Goal: Information Seeking & Learning: Find specific fact

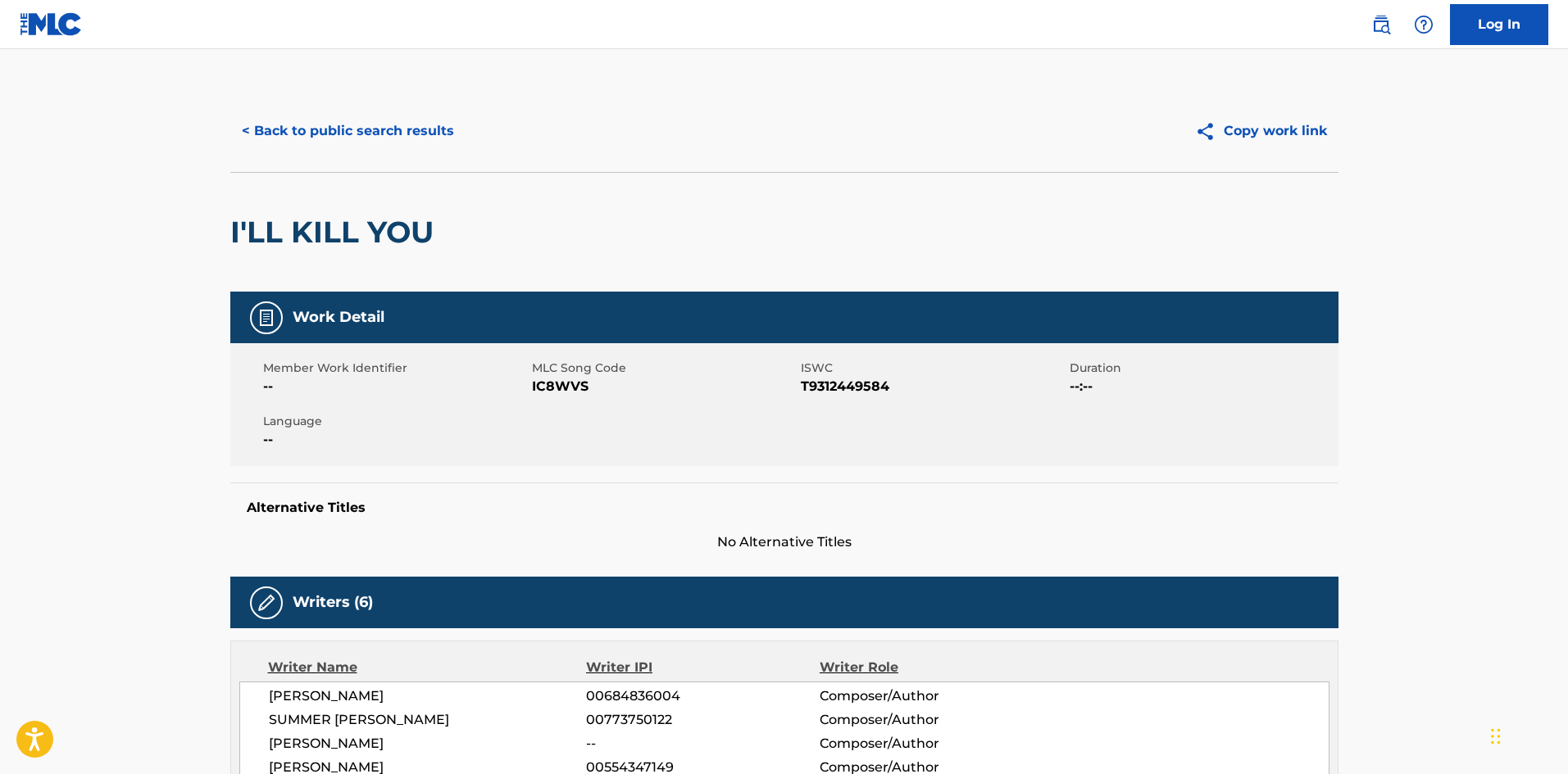
click at [371, 151] on div "< Back to public search results Copy work link" at bounding box center [784, 130] width 1108 height 82
click at [362, 131] on button "< Back to public search results" at bounding box center [347, 130] width 235 height 41
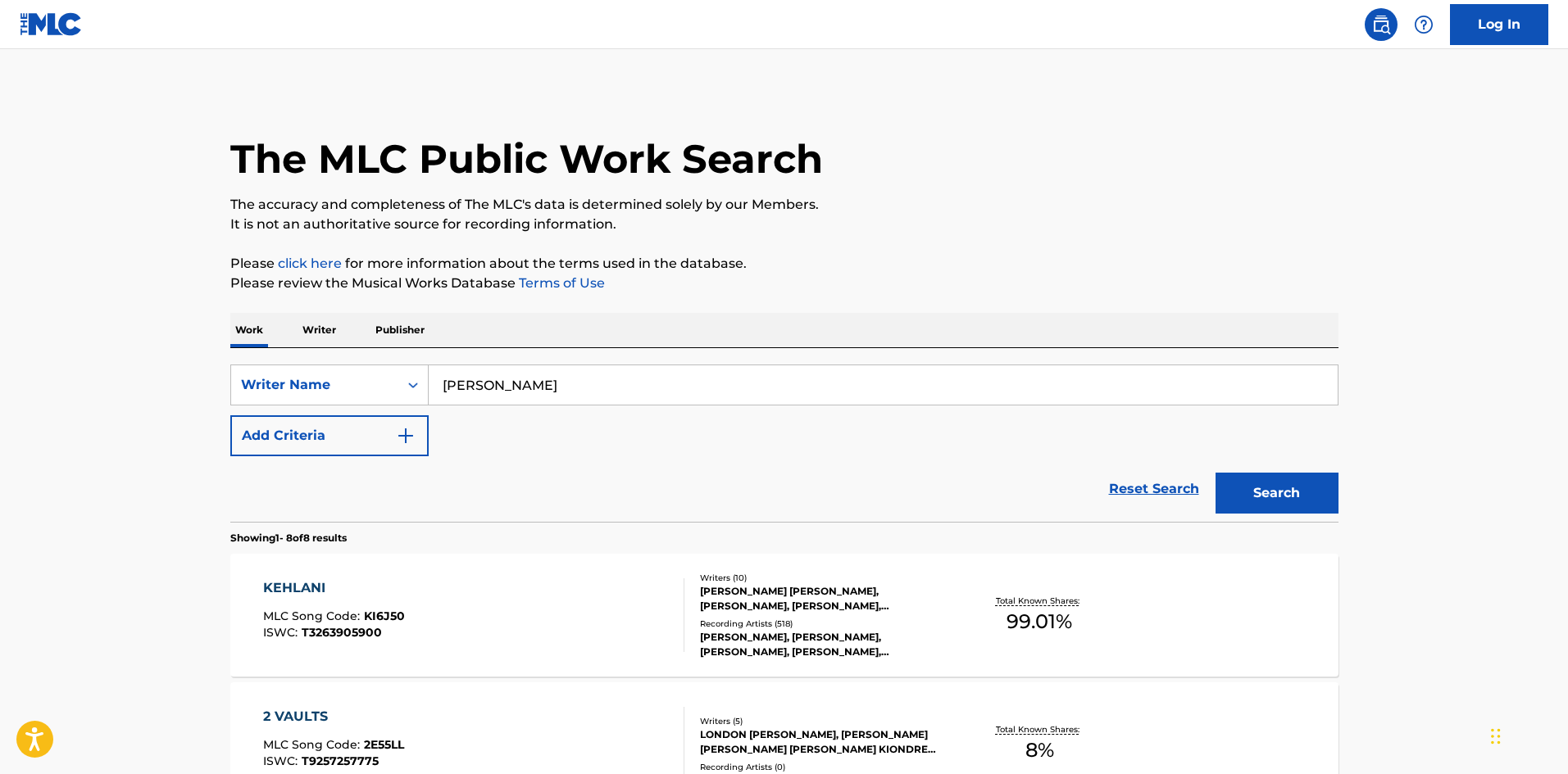
click at [344, 426] on button "Add Criteria" at bounding box center [328, 435] width 198 height 41
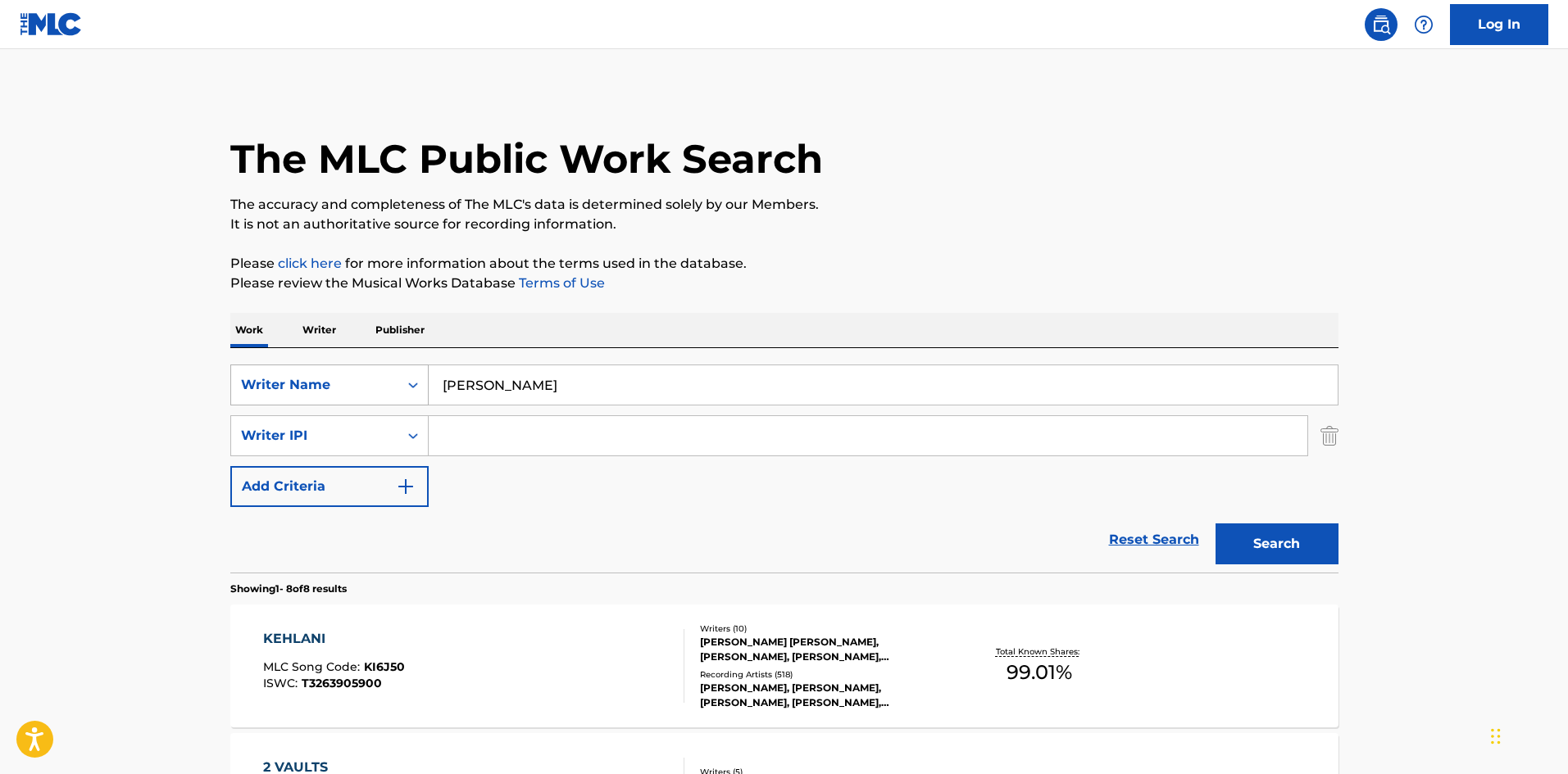
click at [374, 377] on div "Writer Name" at bounding box center [315, 384] width 148 height 20
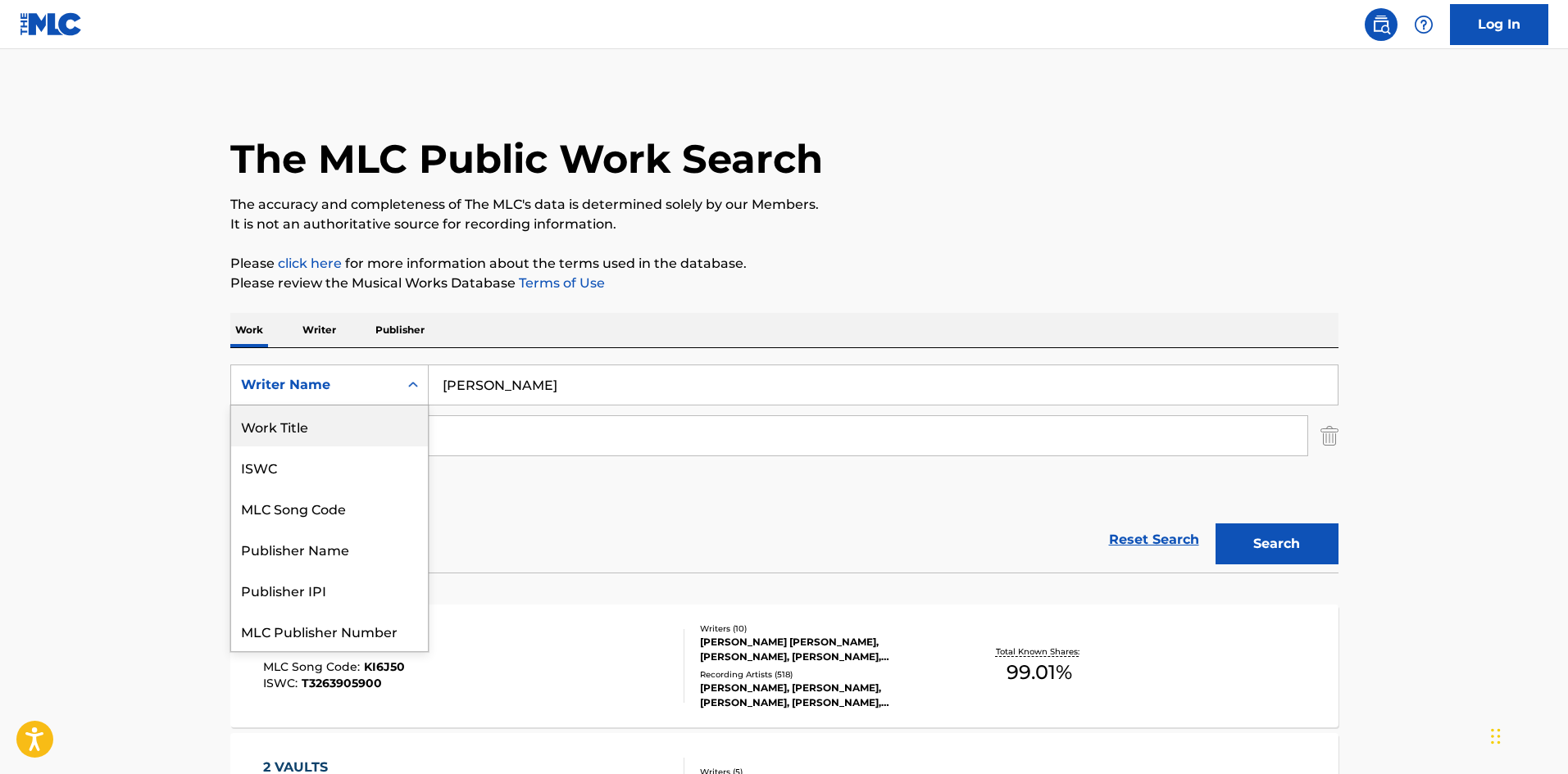
click at [374, 428] on div "Work Title" at bounding box center [329, 425] width 197 height 41
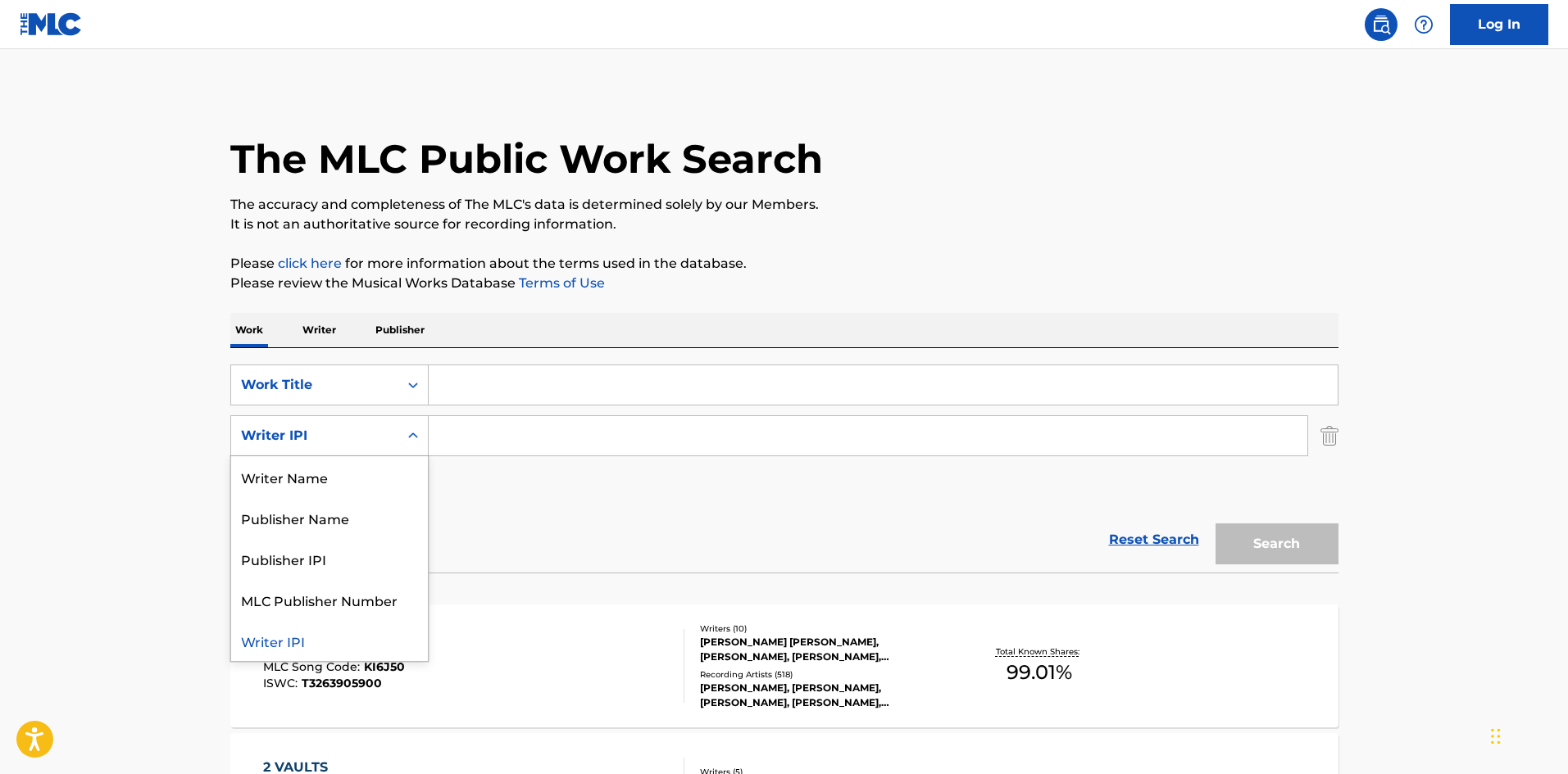
click at [371, 428] on div "Writer IPI" at bounding box center [315, 435] width 148 height 20
click at [347, 480] on div "Writer Name" at bounding box center [329, 476] width 197 height 41
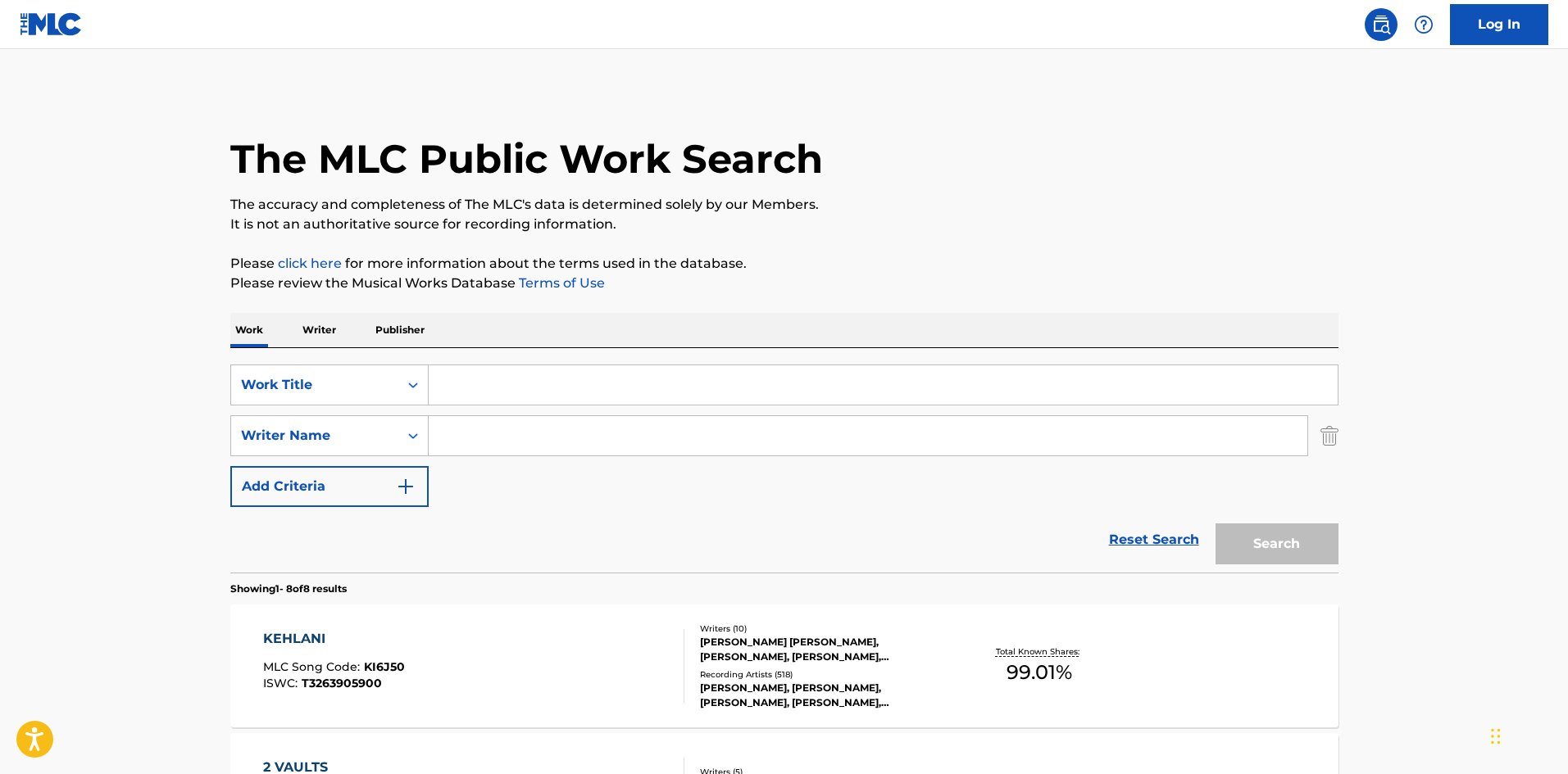
click at [544, 435] on input "Search Form" at bounding box center [868, 436] width 878 height 40
paste input "[PERSON_NAME] DE [PERSON_NAME]"
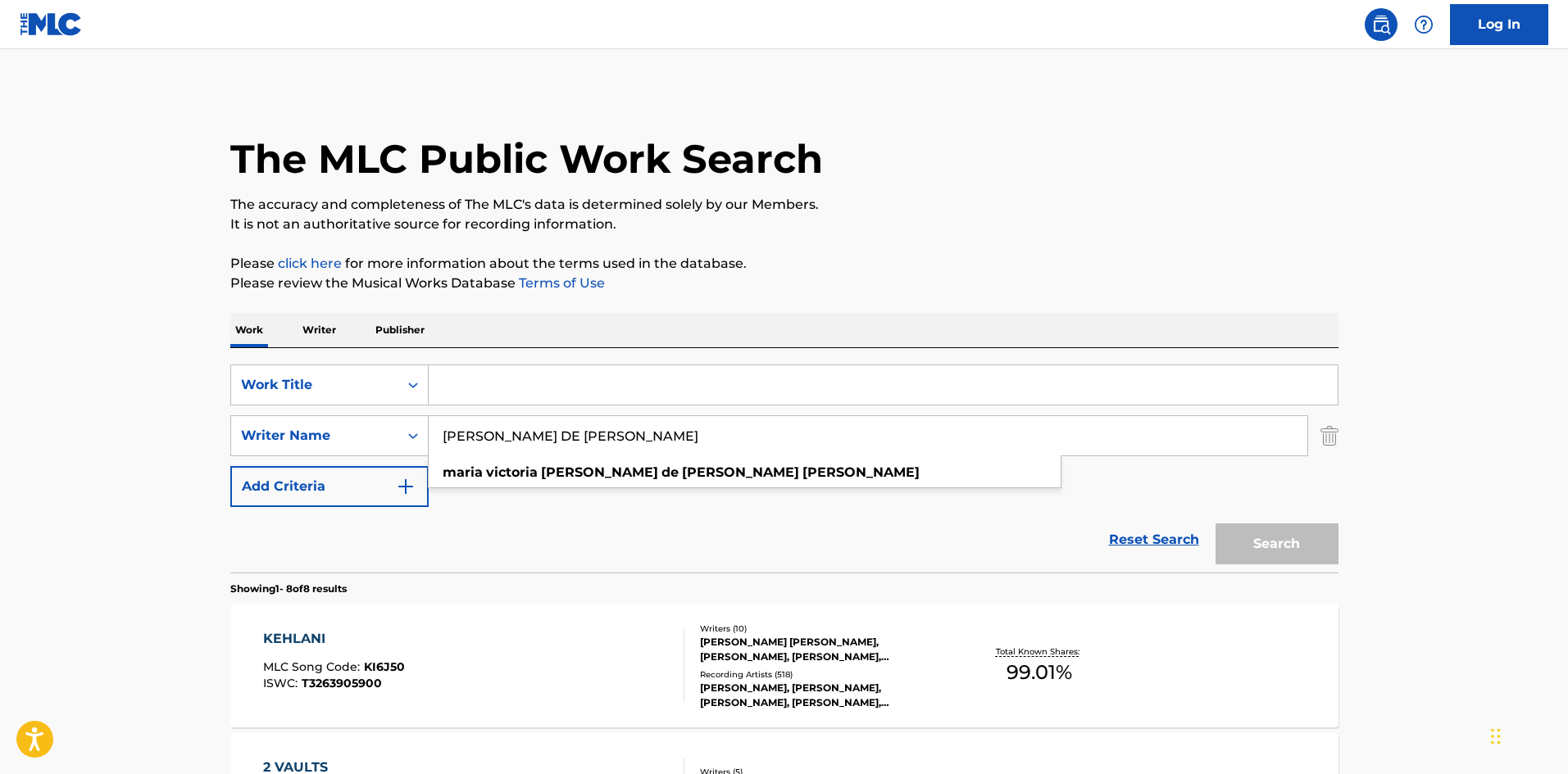
type input "[PERSON_NAME] DE [PERSON_NAME]"
click at [644, 378] on input "Search Form" at bounding box center [883, 385] width 908 height 40
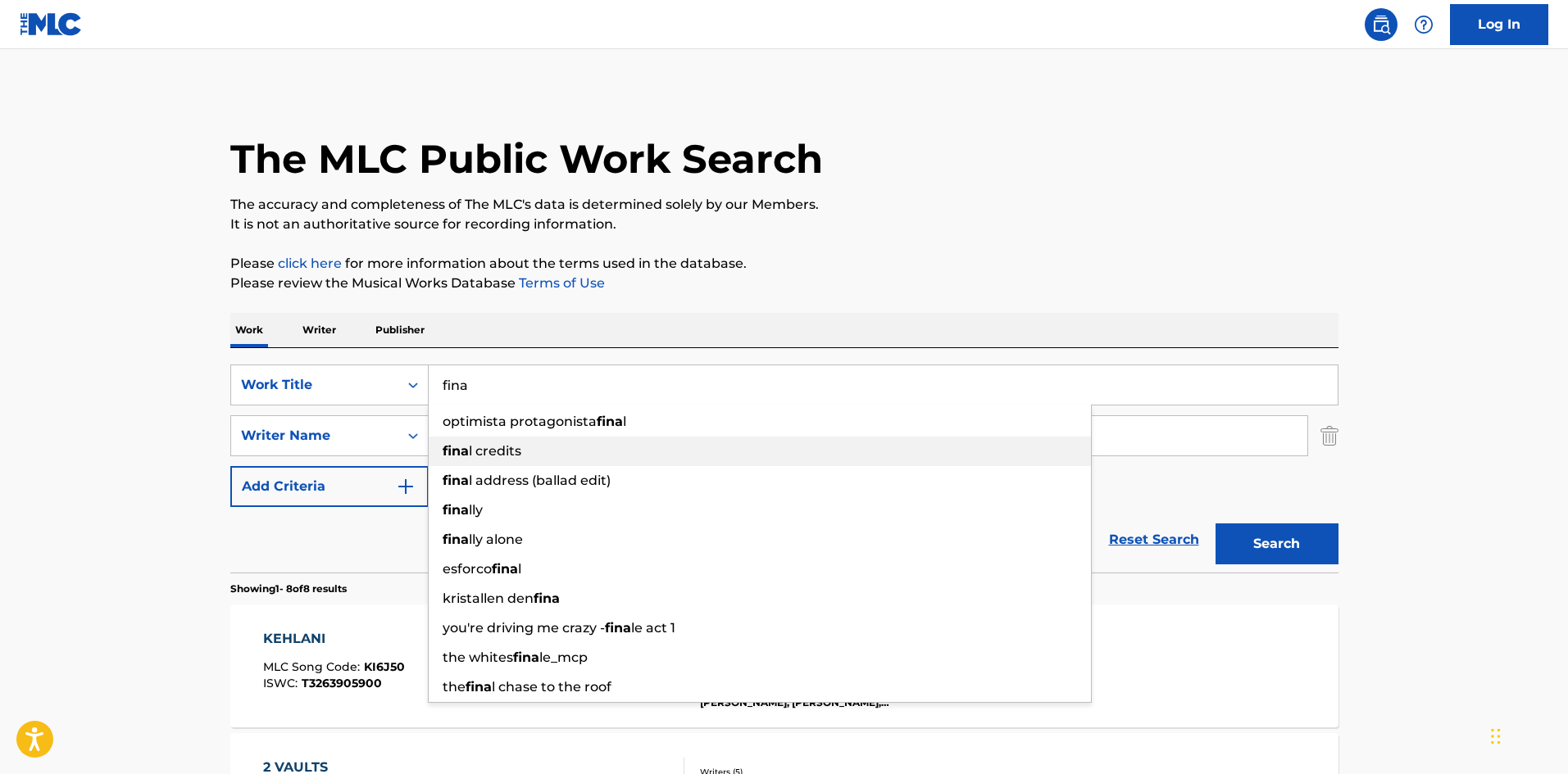
type input "fina"
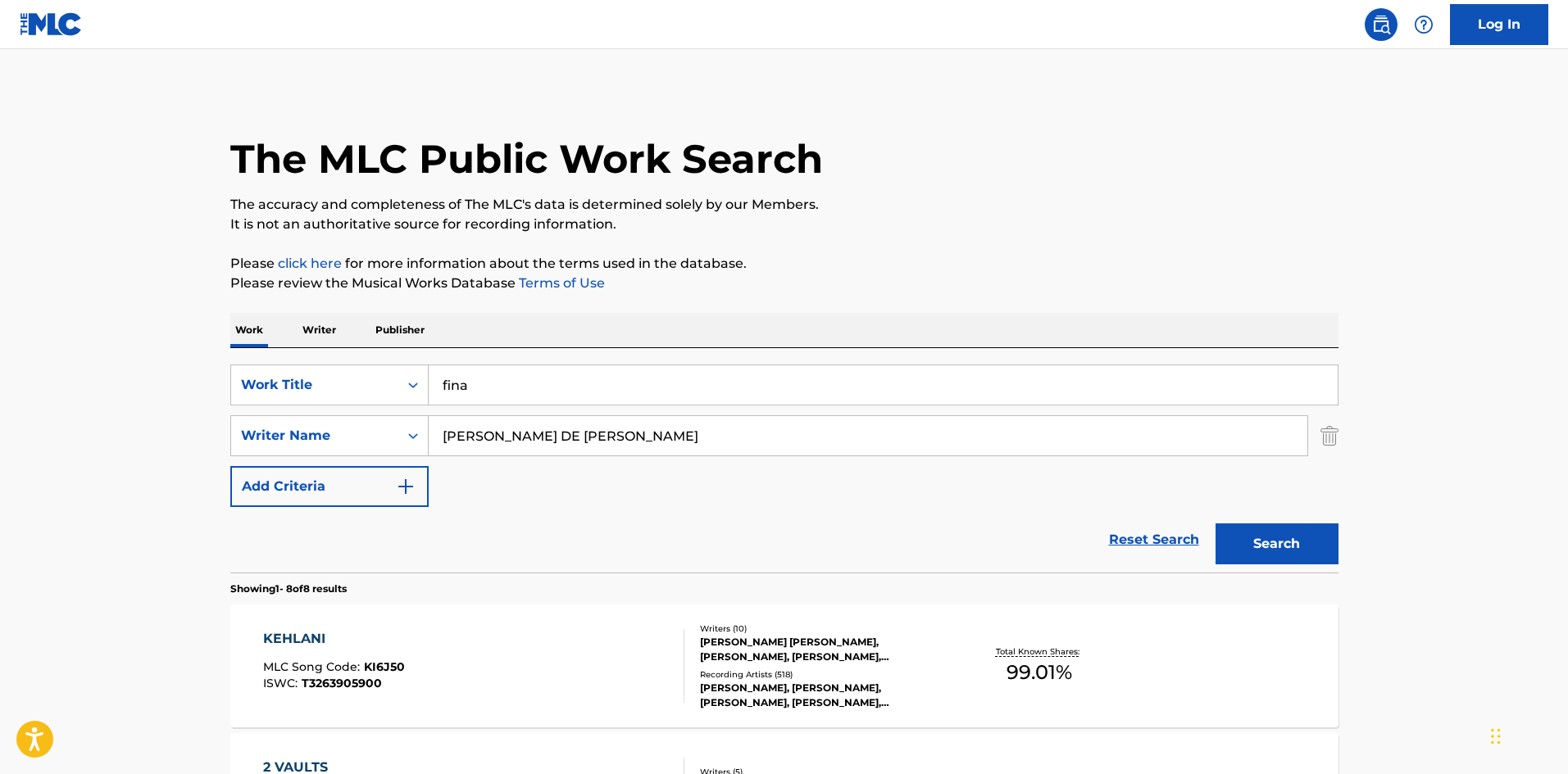
click at [978, 277] on p "Please review the Musical Works Database Terms of Use" at bounding box center [784, 283] width 1108 height 20
click at [1297, 539] on button "Search" at bounding box center [1277, 543] width 123 height 41
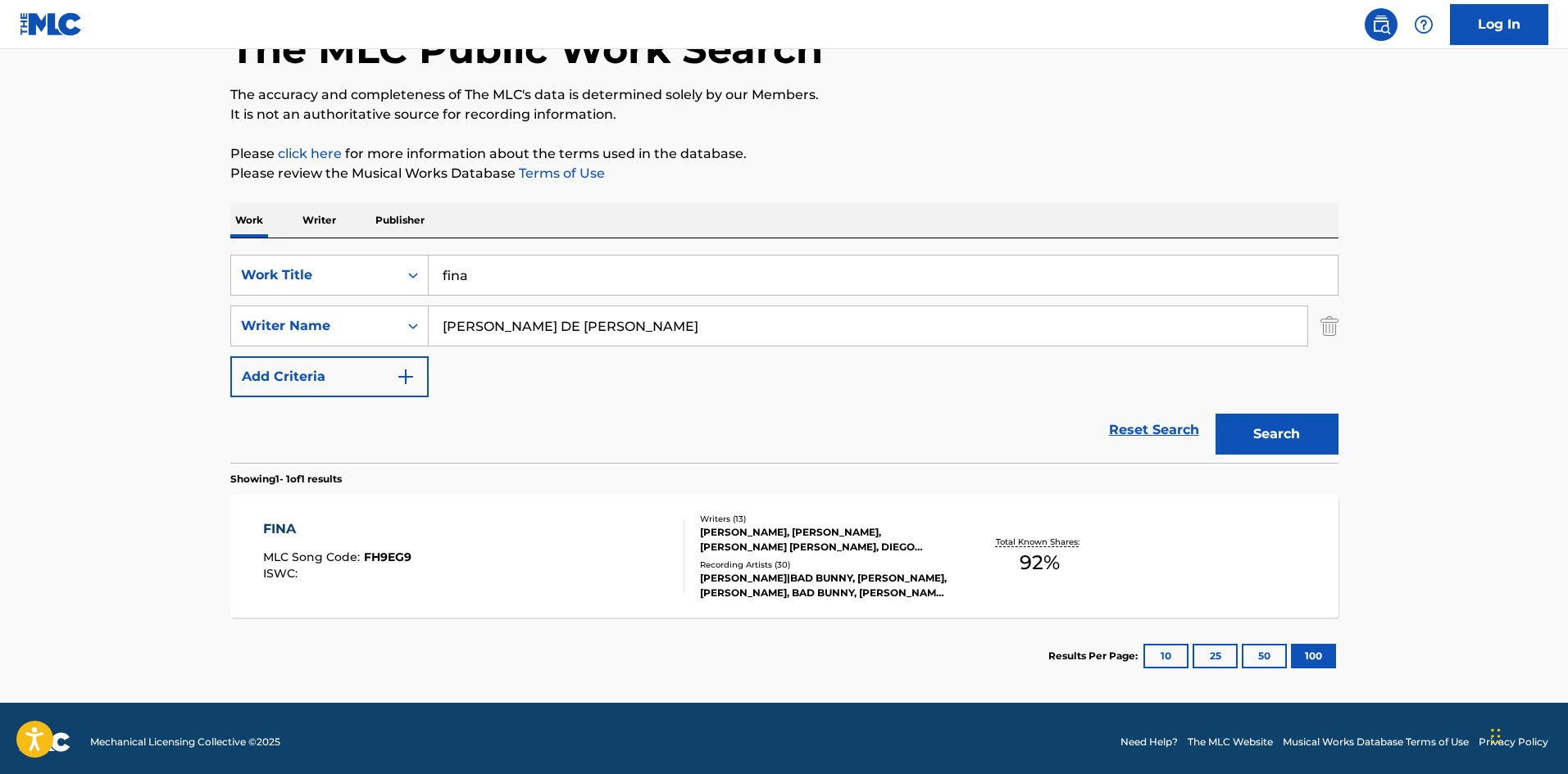
scroll to position [117, 0]
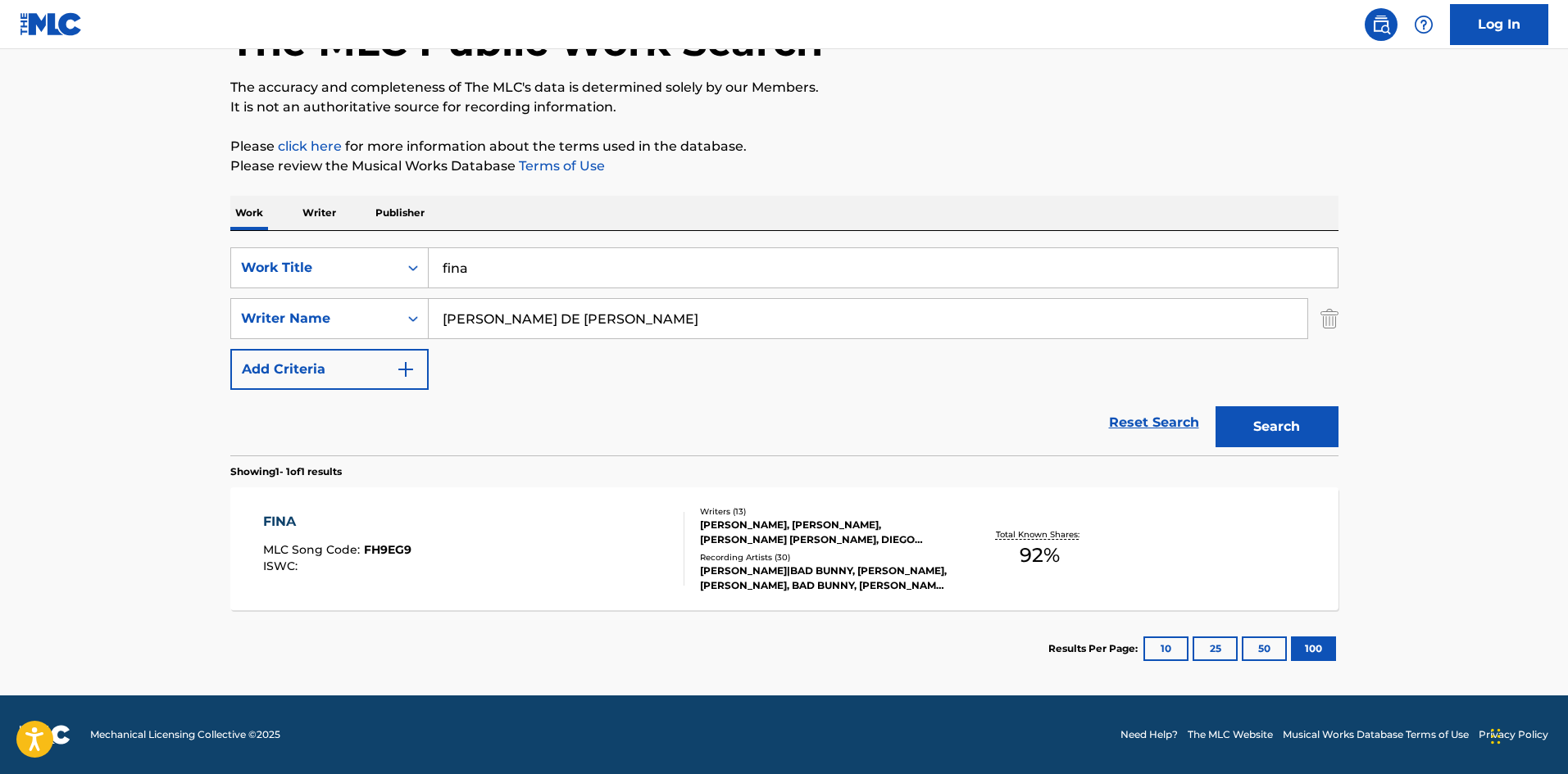
click at [287, 518] on div "FINA" at bounding box center [337, 522] width 149 height 20
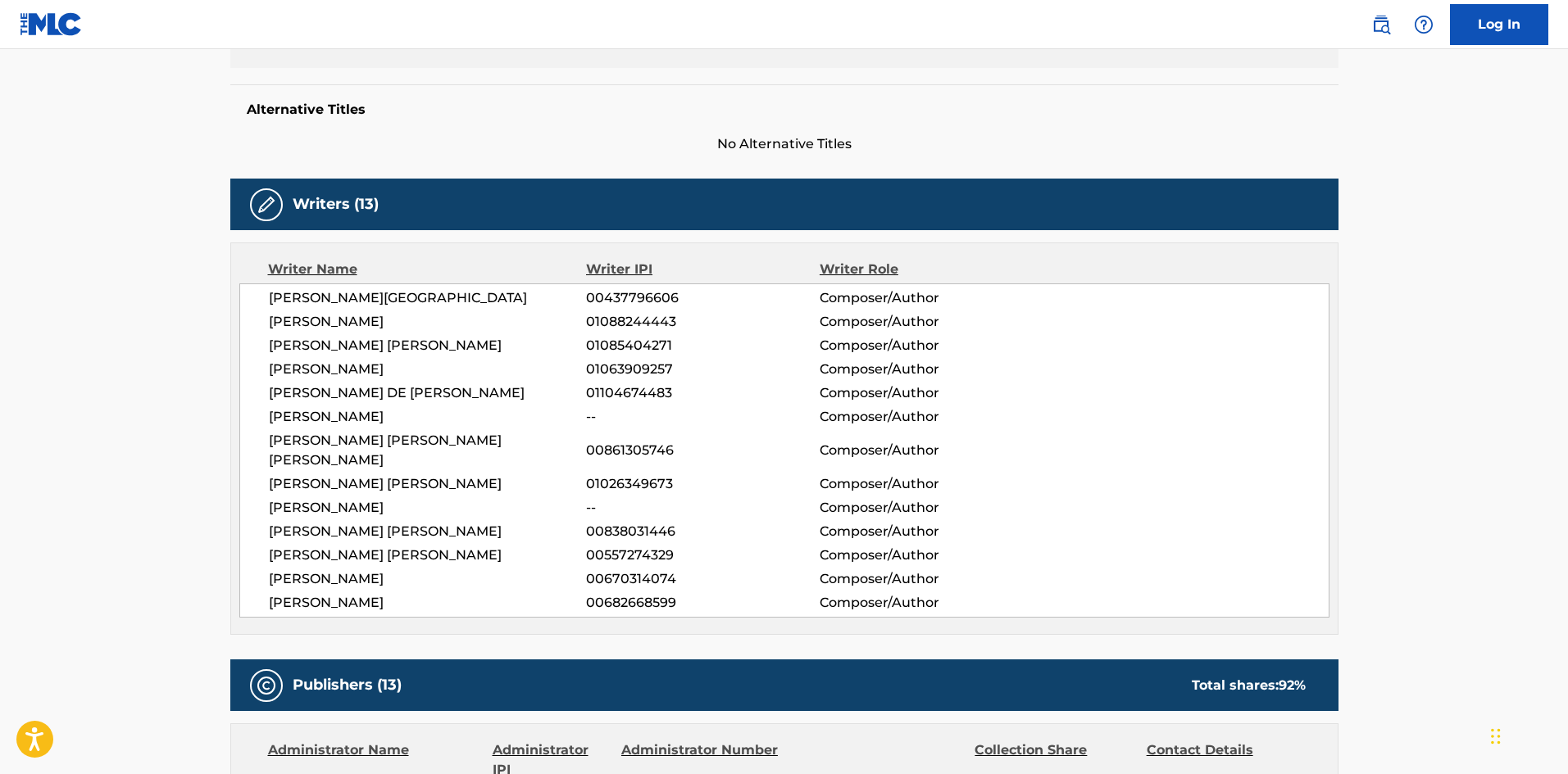
scroll to position [409, 0]
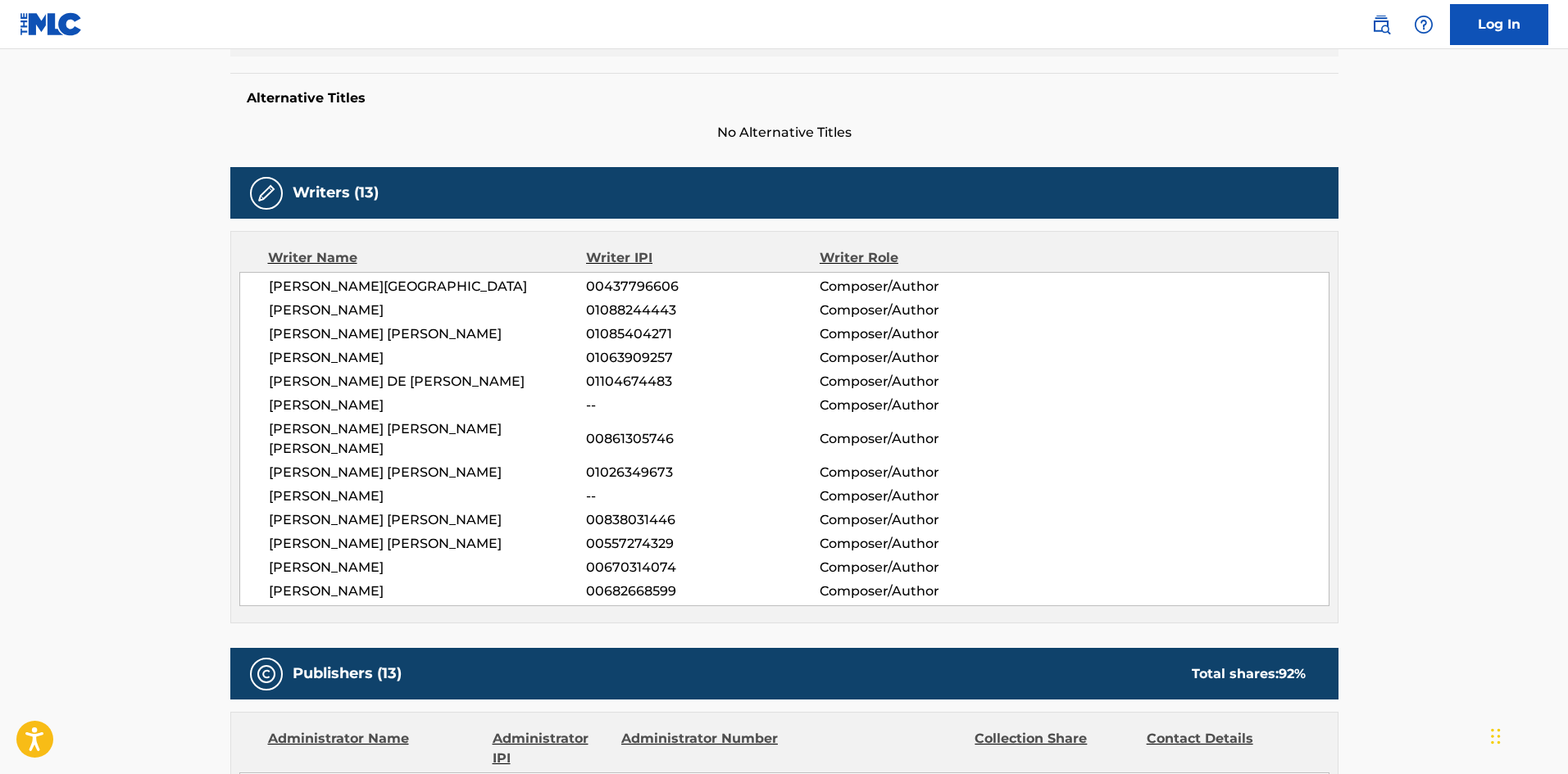
drag, startPoint x: 435, startPoint y: 592, endPoint x: 264, endPoint y: 291, distance: 346.2
click at [264, 291] on div "[PERSON_NAME] 00437796606 Composer/Author [PERSON_NAME] 01088244443 Composer/Au…" at bounding box center [784, 439] width 1090 height 334
copy div "[PERSON_NAME] 00437796606 Composer/Author [PERSON_NAME] 01088244443 Composer/Au…"
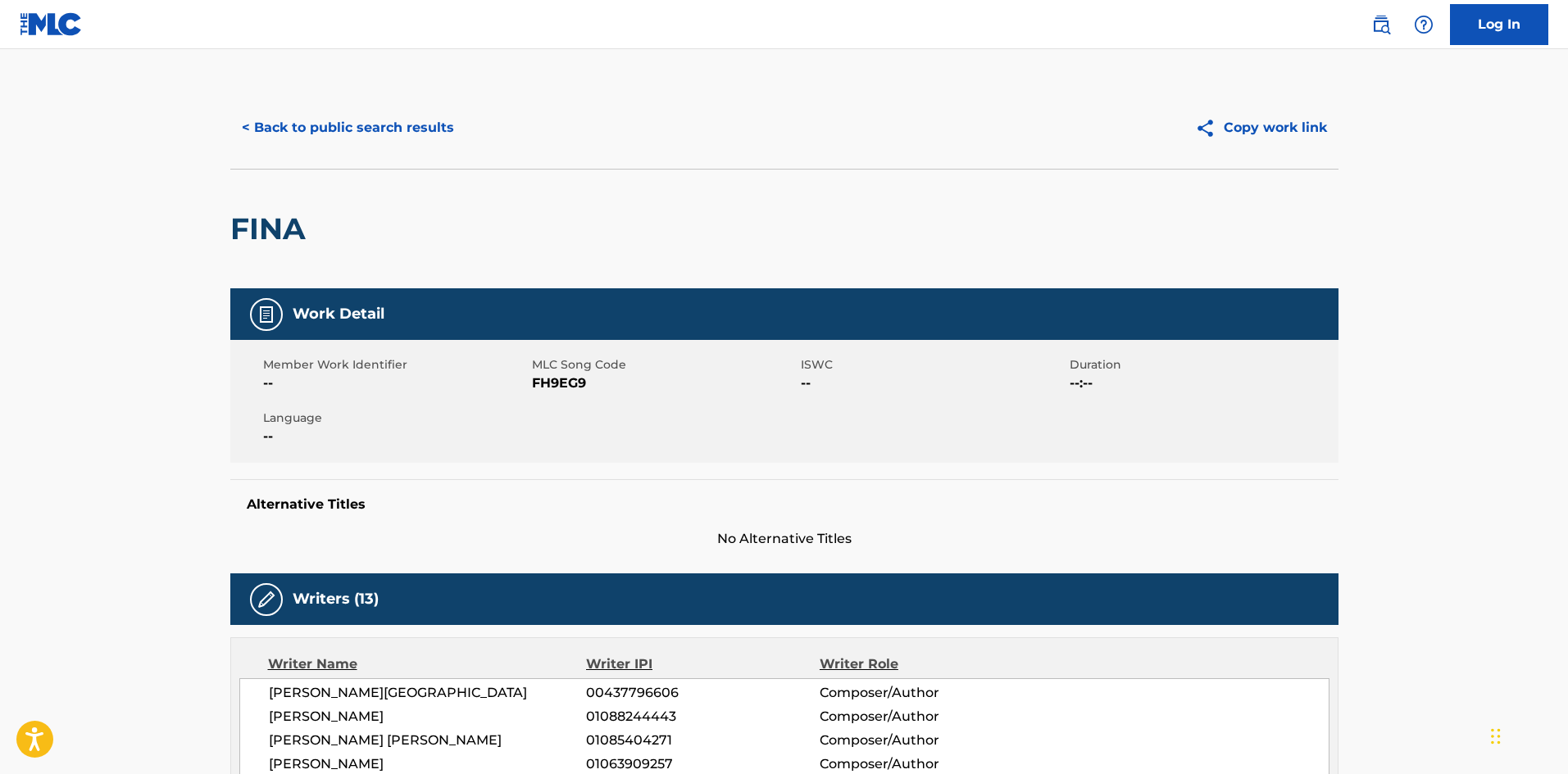
scroll to position [0, 0]
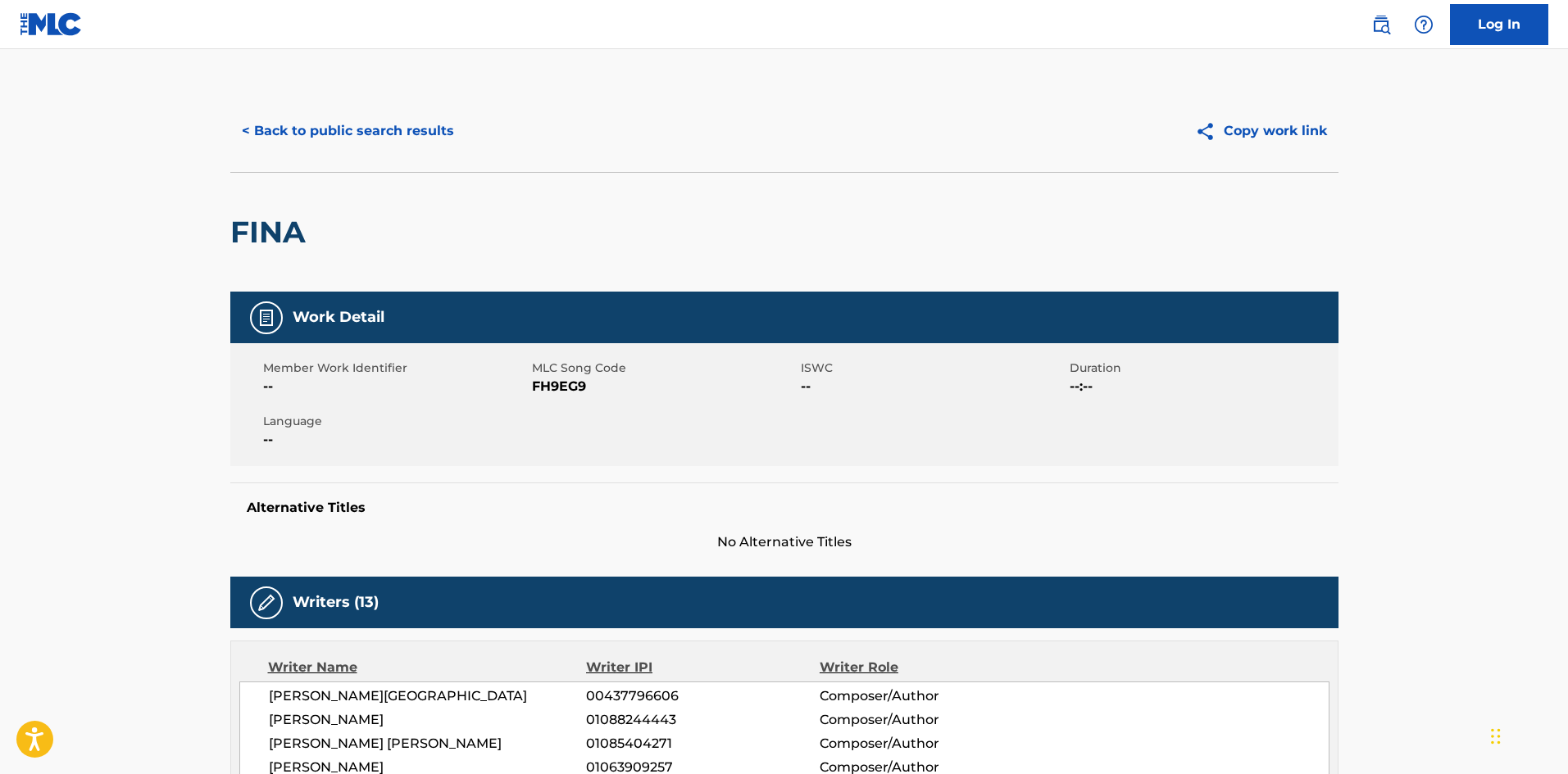
click at [338, 117] on button "< Back to public search results" at bounding box center [347, 130] width 235 height 41
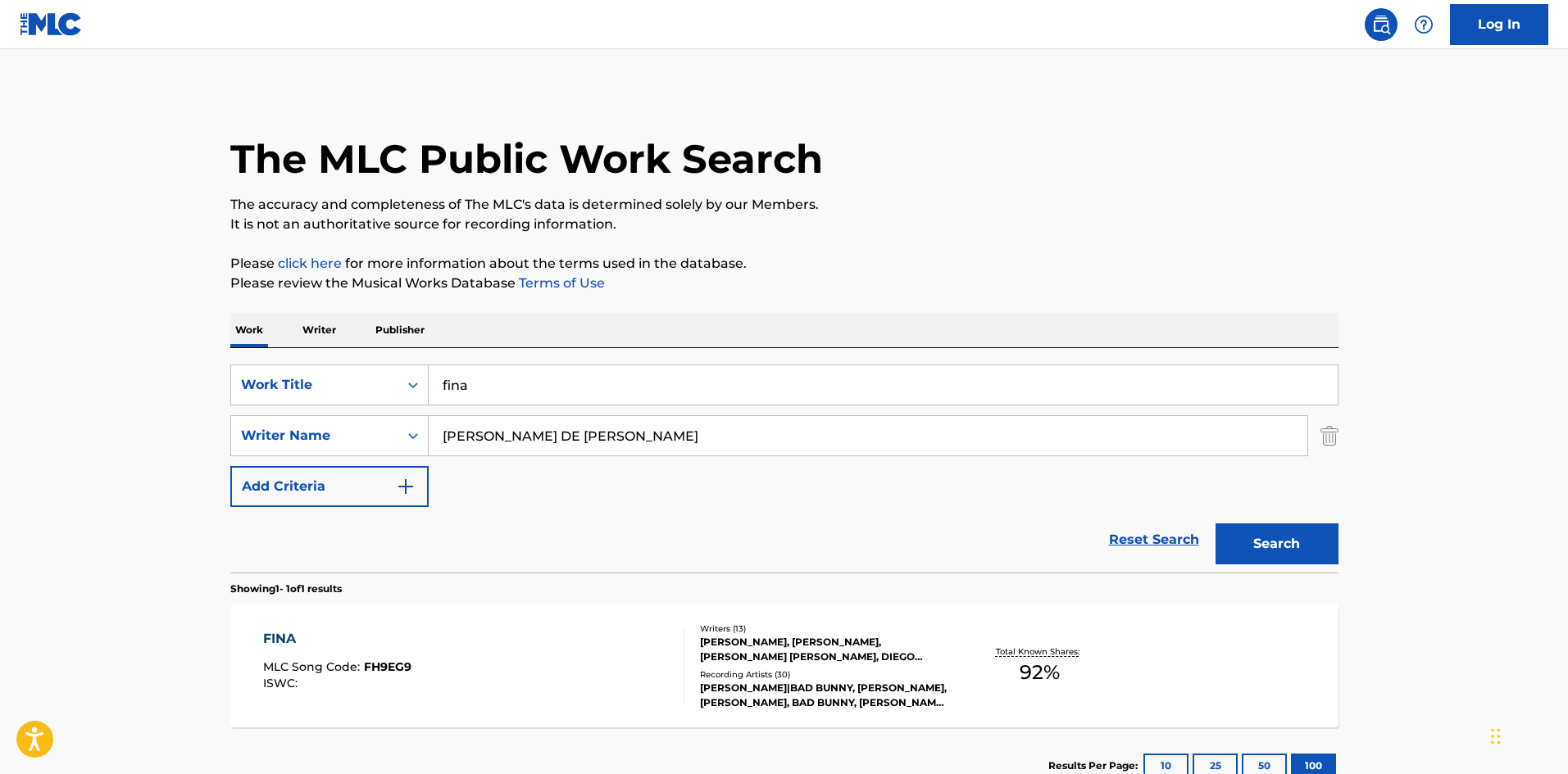
scroll to position [23, 0]
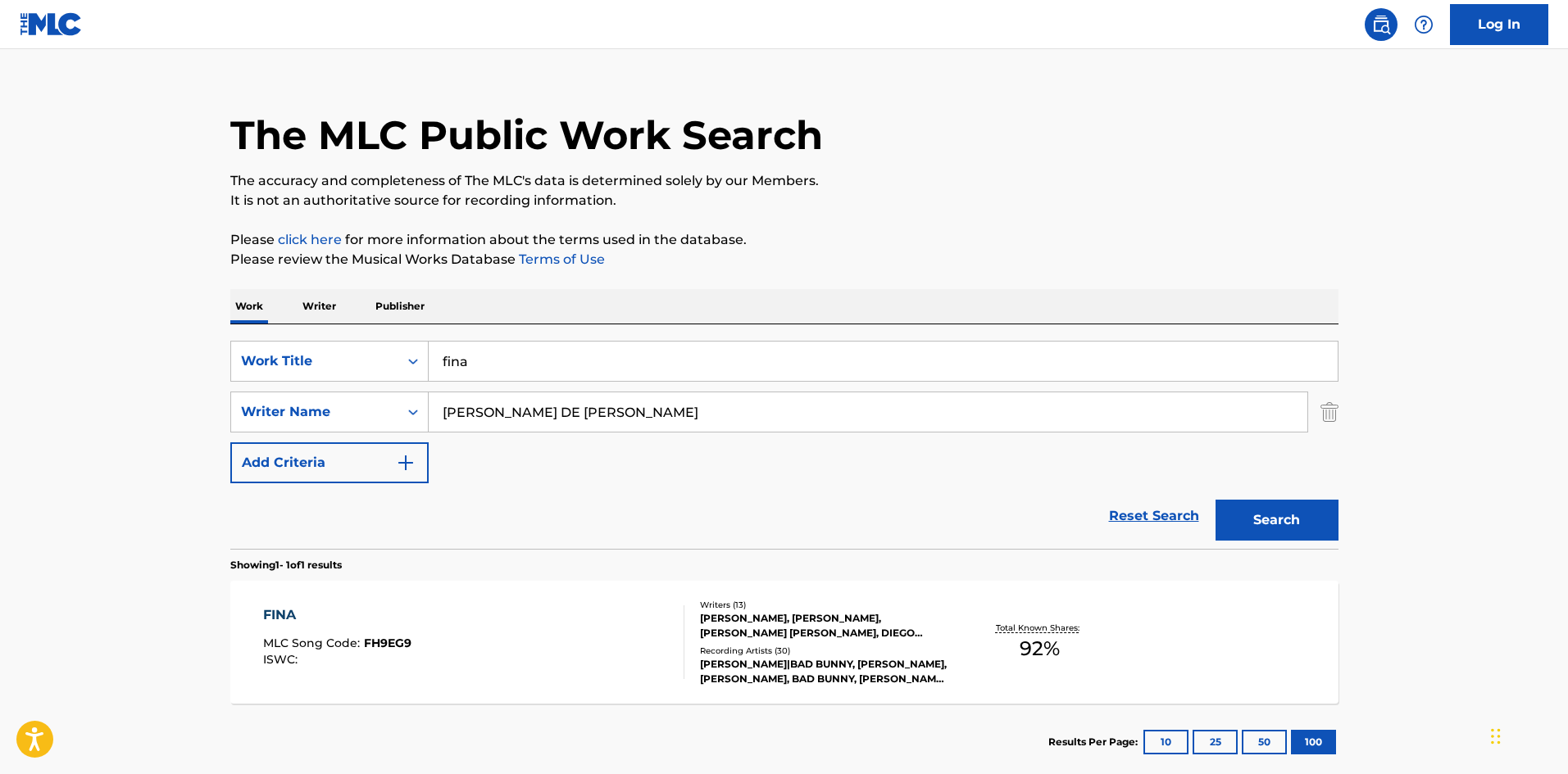
drag, startPoint x: 513, startPoint y: 364, endPoint x: 430, endPoint y: 360, distance: 83.1
click at [431, 360] on input "fina" at bounding box center [883, 361] width 908 height 40
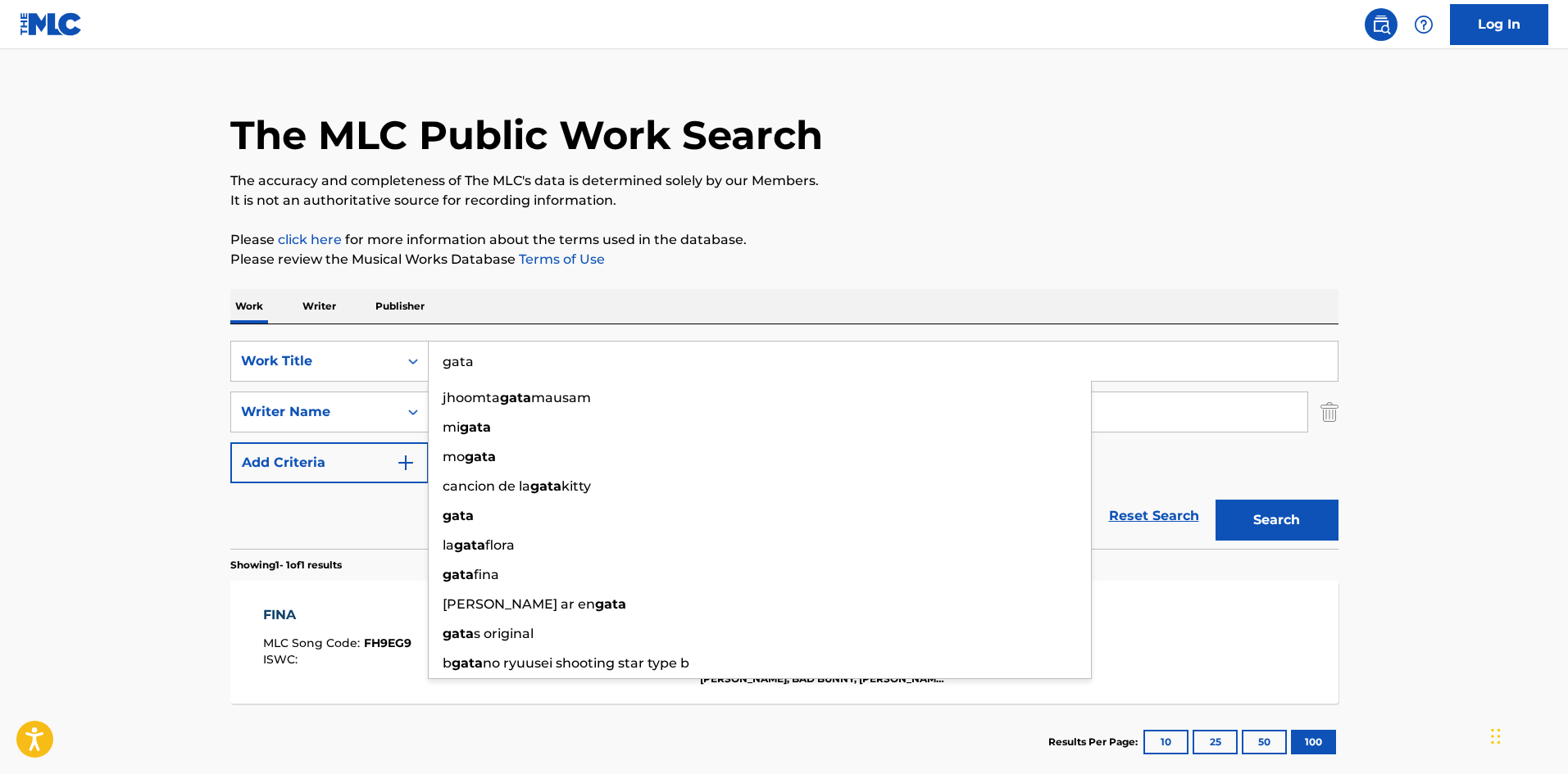
type input "gata"
click at [875, 277] on div "The MLC Public Work Search The accuracy and completeness of The MLC's data is d…" at bounding box center [784, 423] width 1147 height 714
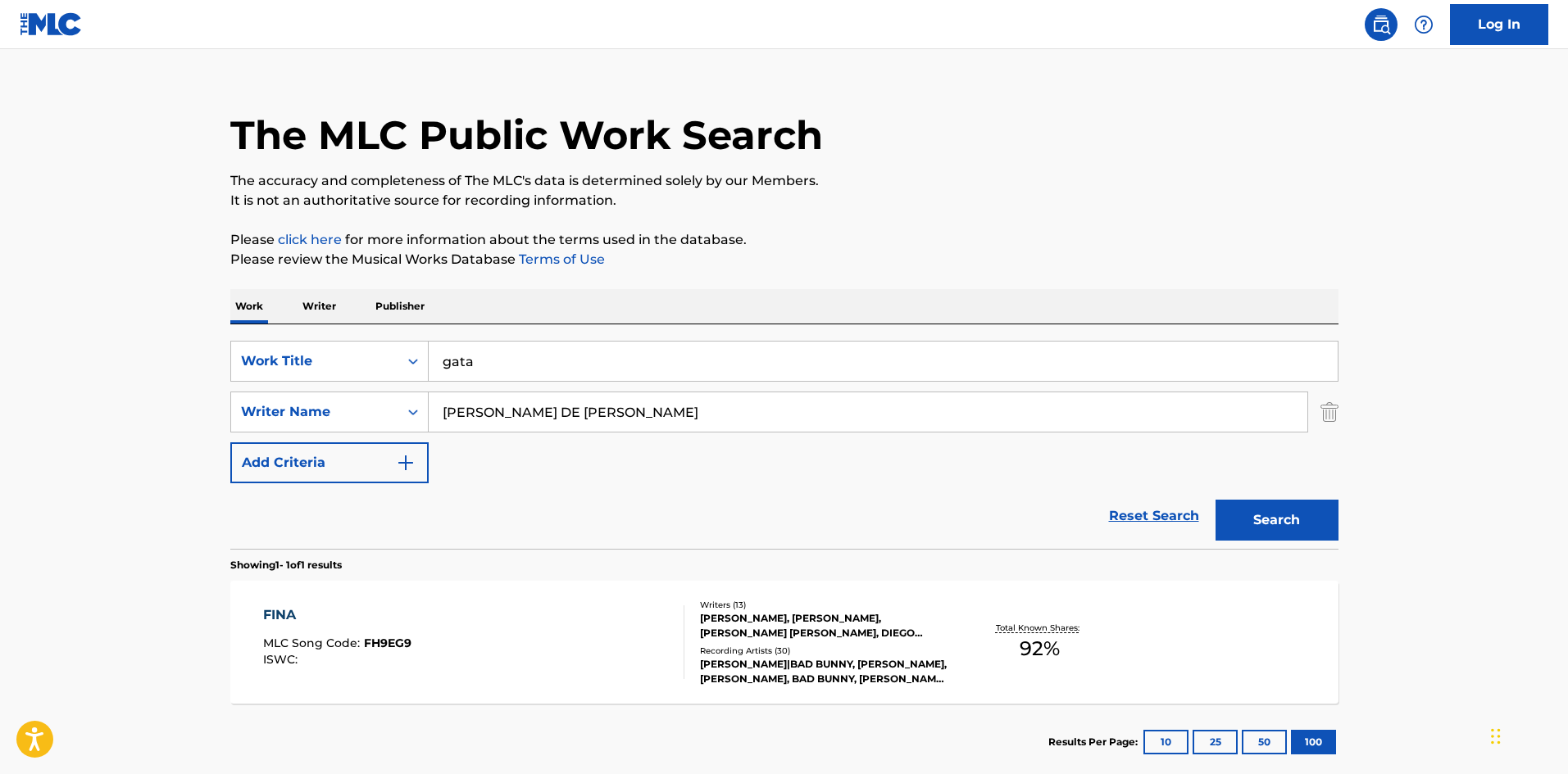
click at [1297, 536] on button "Search" at bounding box center [1277, 519] width 123 height 41
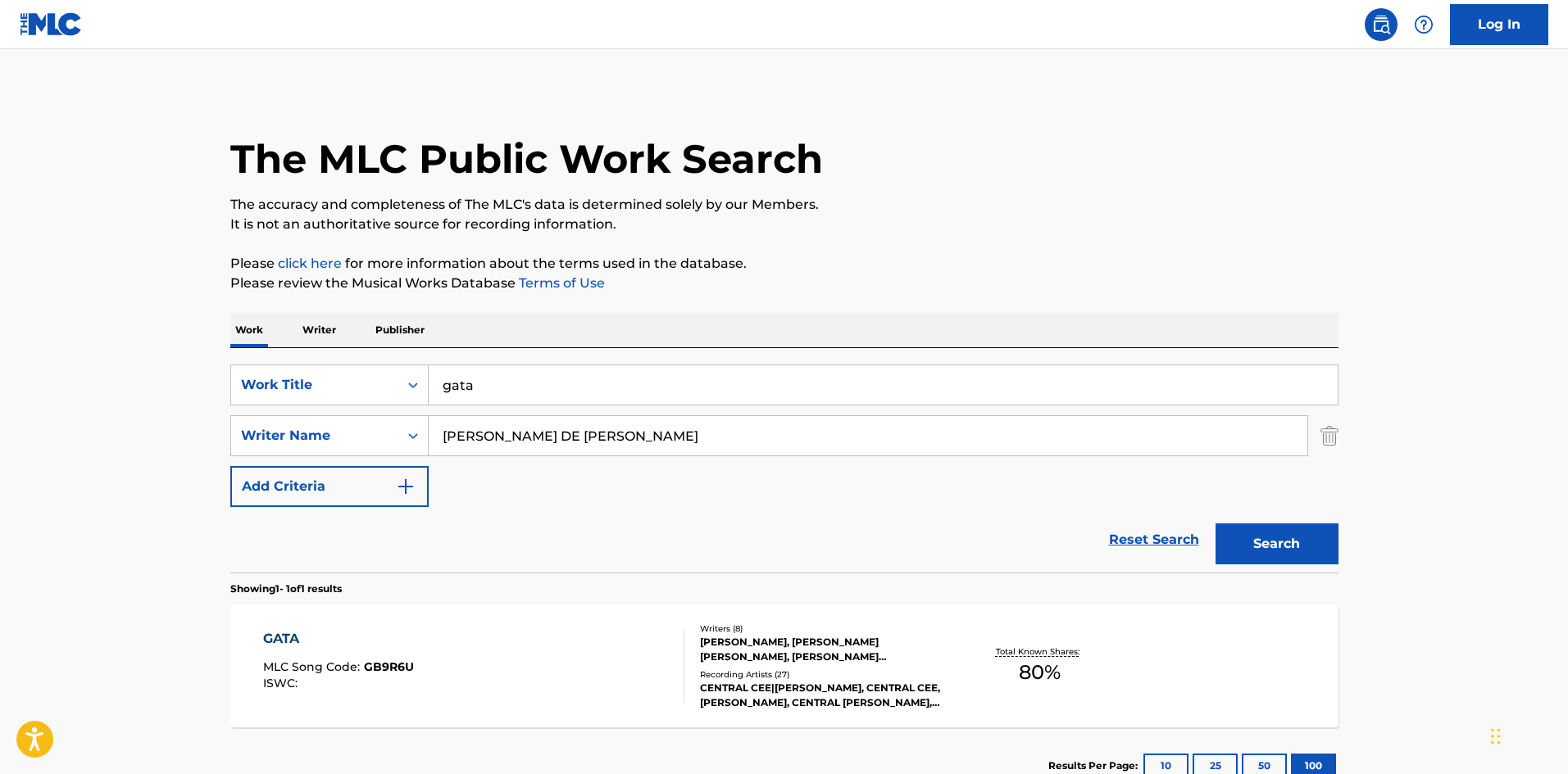
click at [288, 636] on div "GATA" at bounding box center [338, 638] width 150 height 20
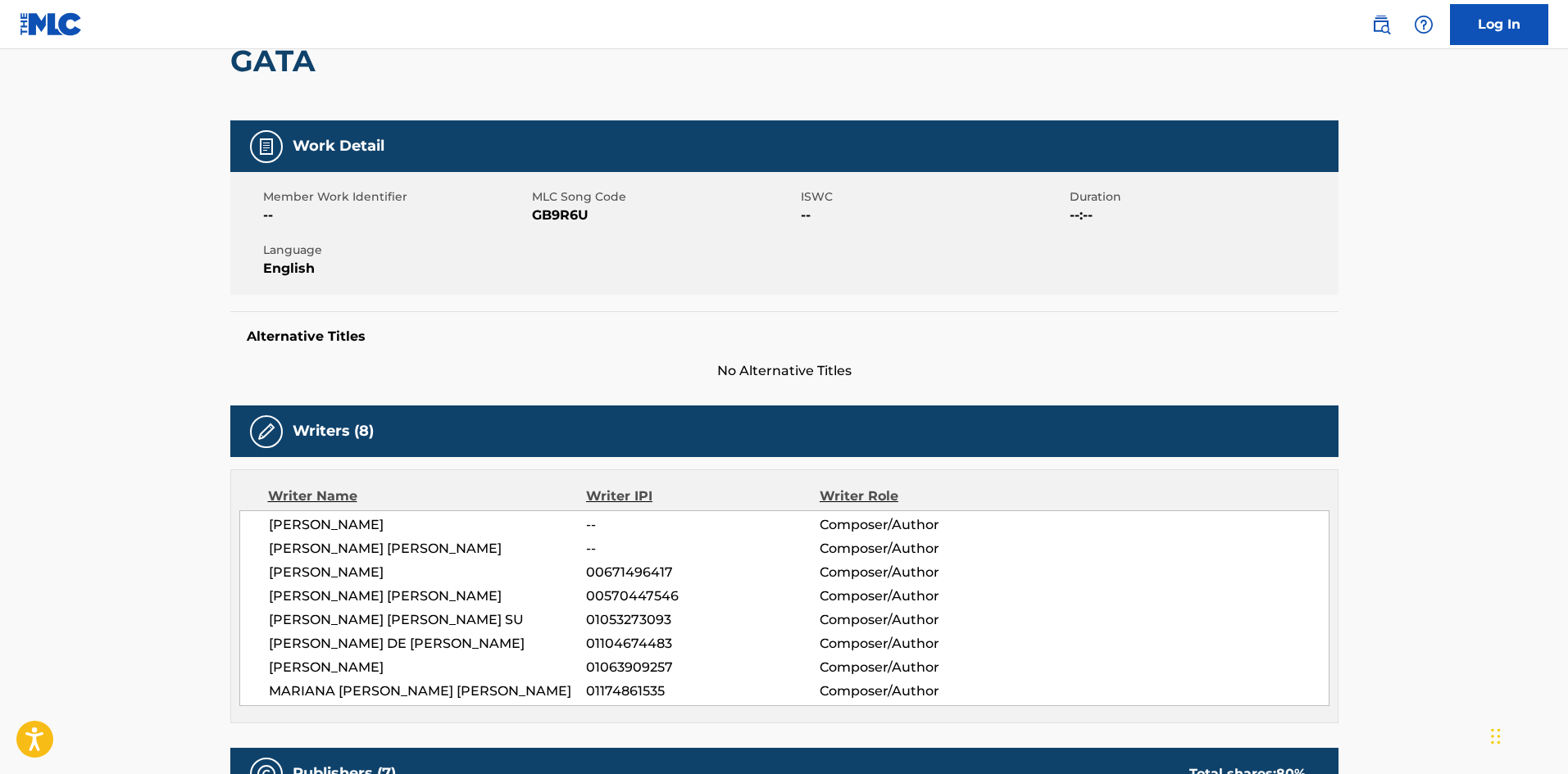
scroll to position [327, 0]
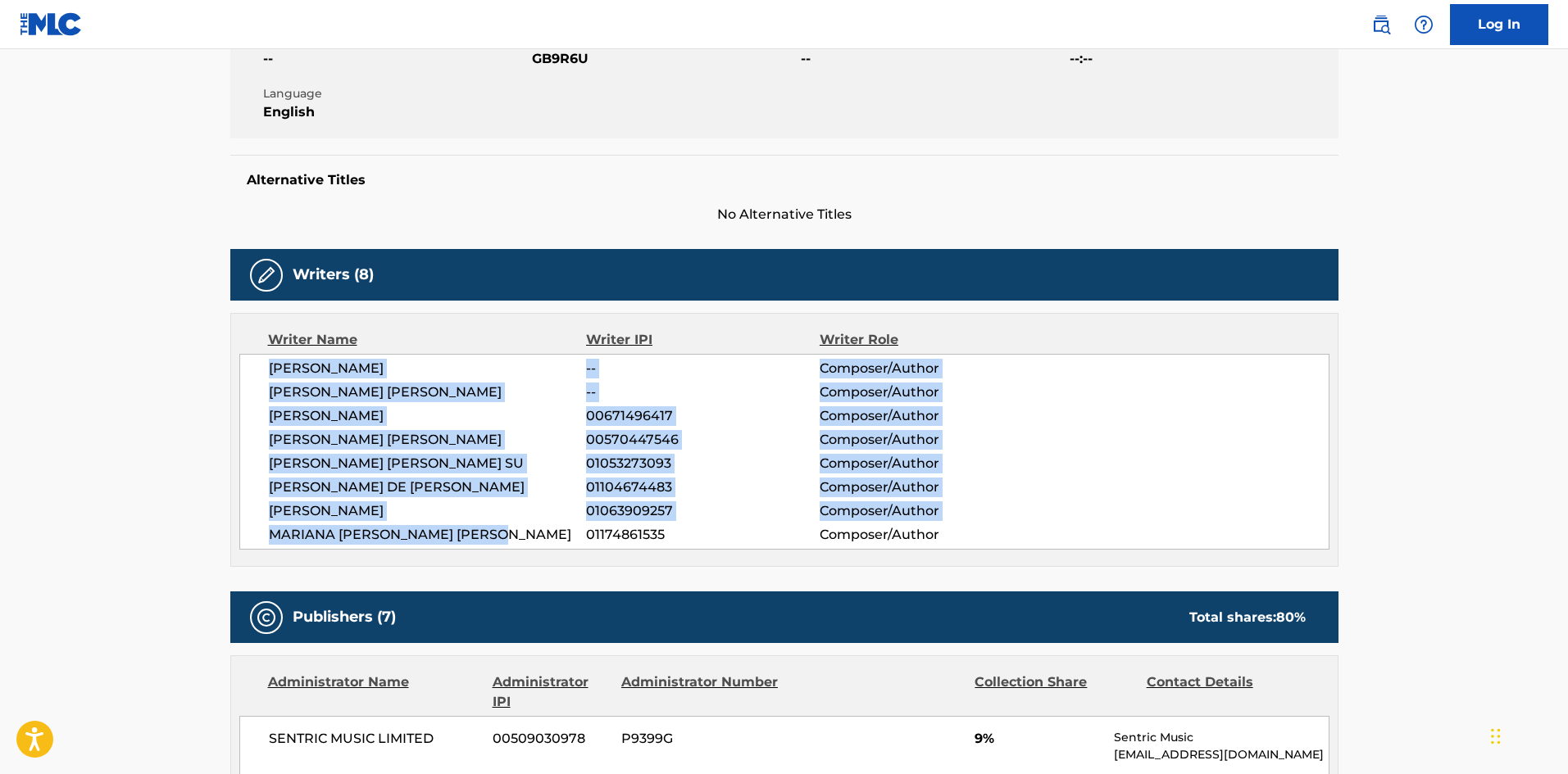
drag, startPoint x: 528, startPoint y: 556, endPoint x: 202, endPoint y: 376, distance: 372.4
copy div "[PERSON_NAME] -- Composer/Author [PERSON_NAME] [PERSON_NAME] -- Composer/Author…"
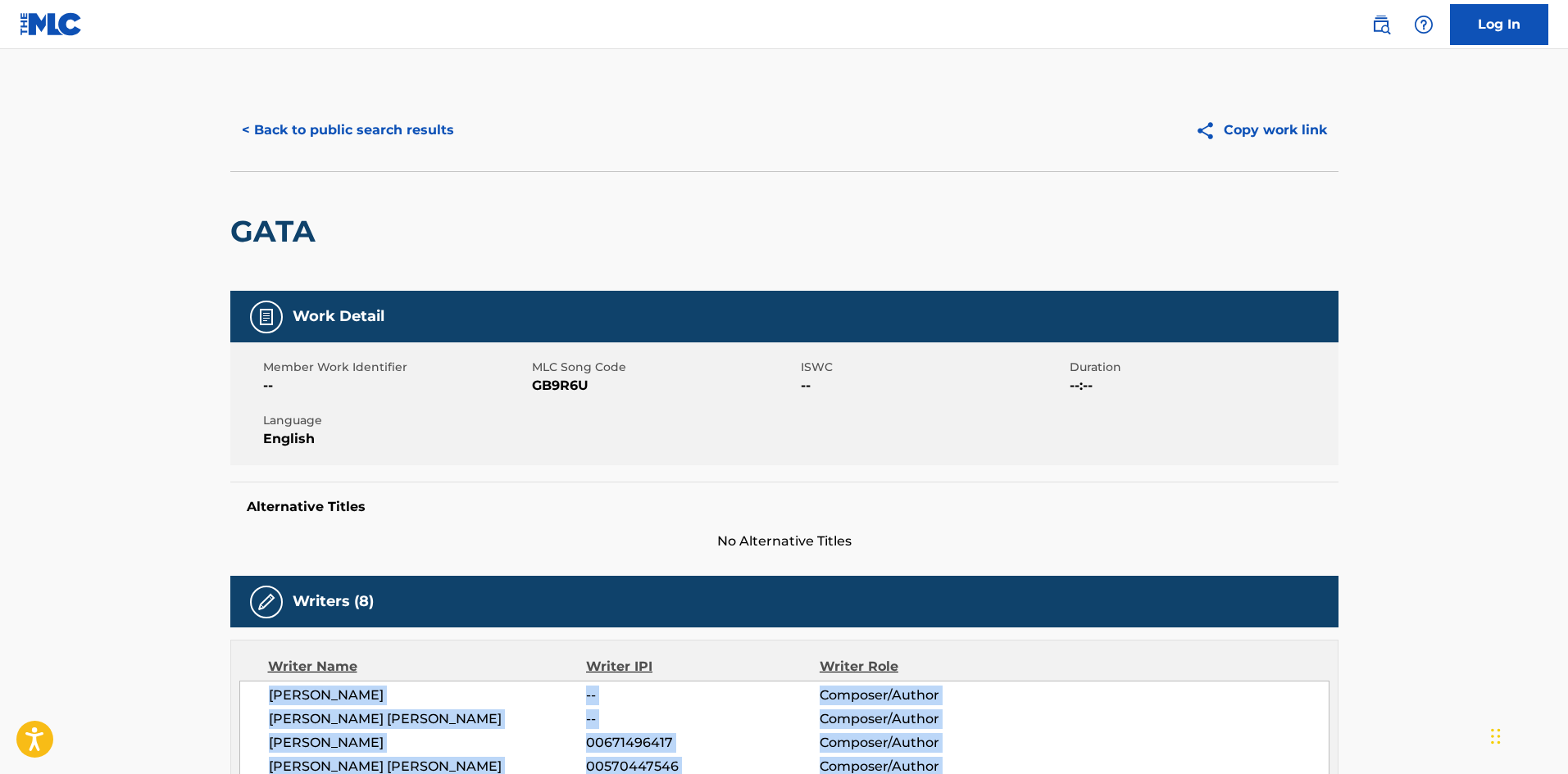
scroll to position [0, 0]
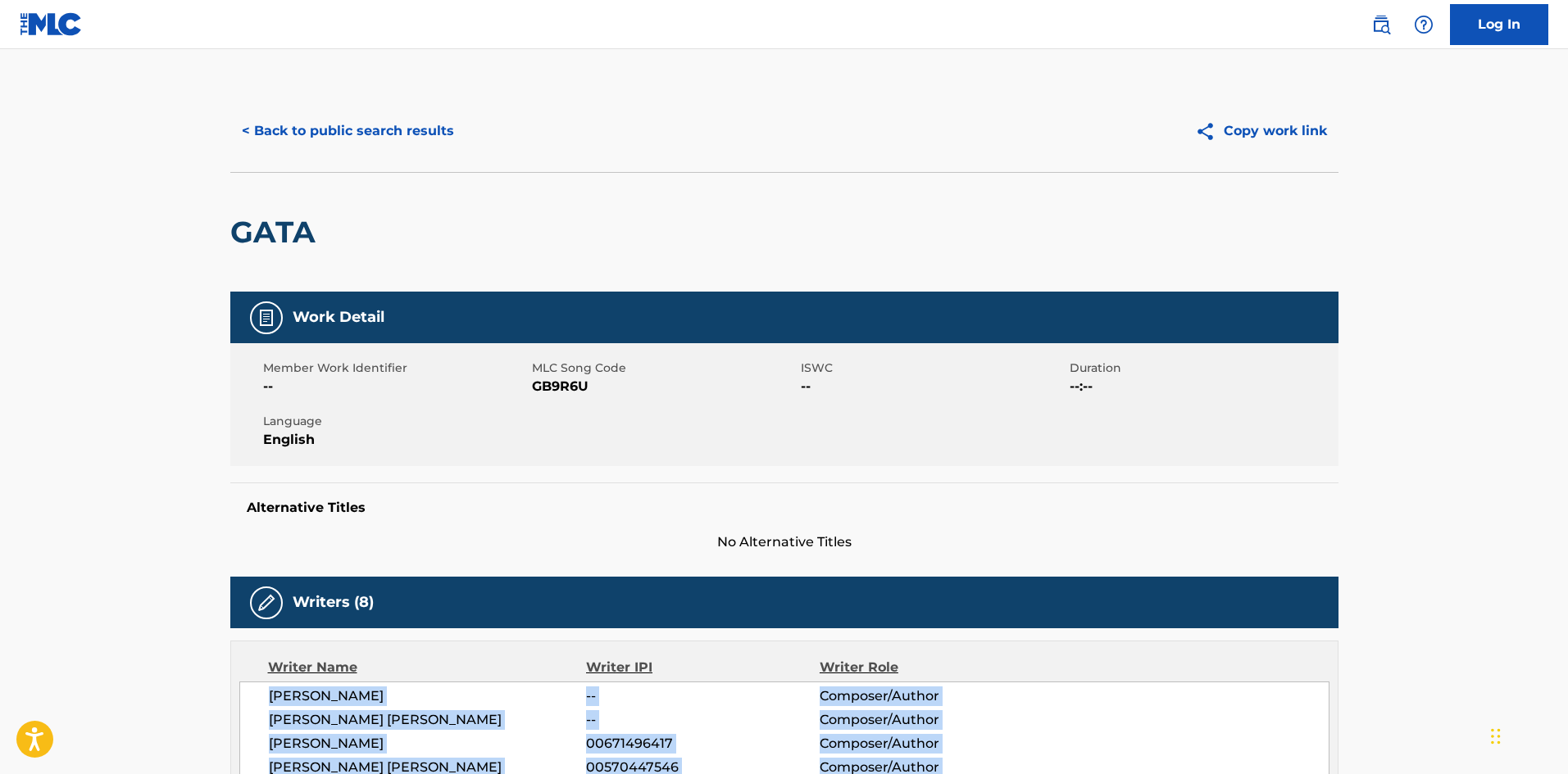
click at [309, 123] on button "< Back to public search results" at bounding box center [347, 130] width 235 height 41
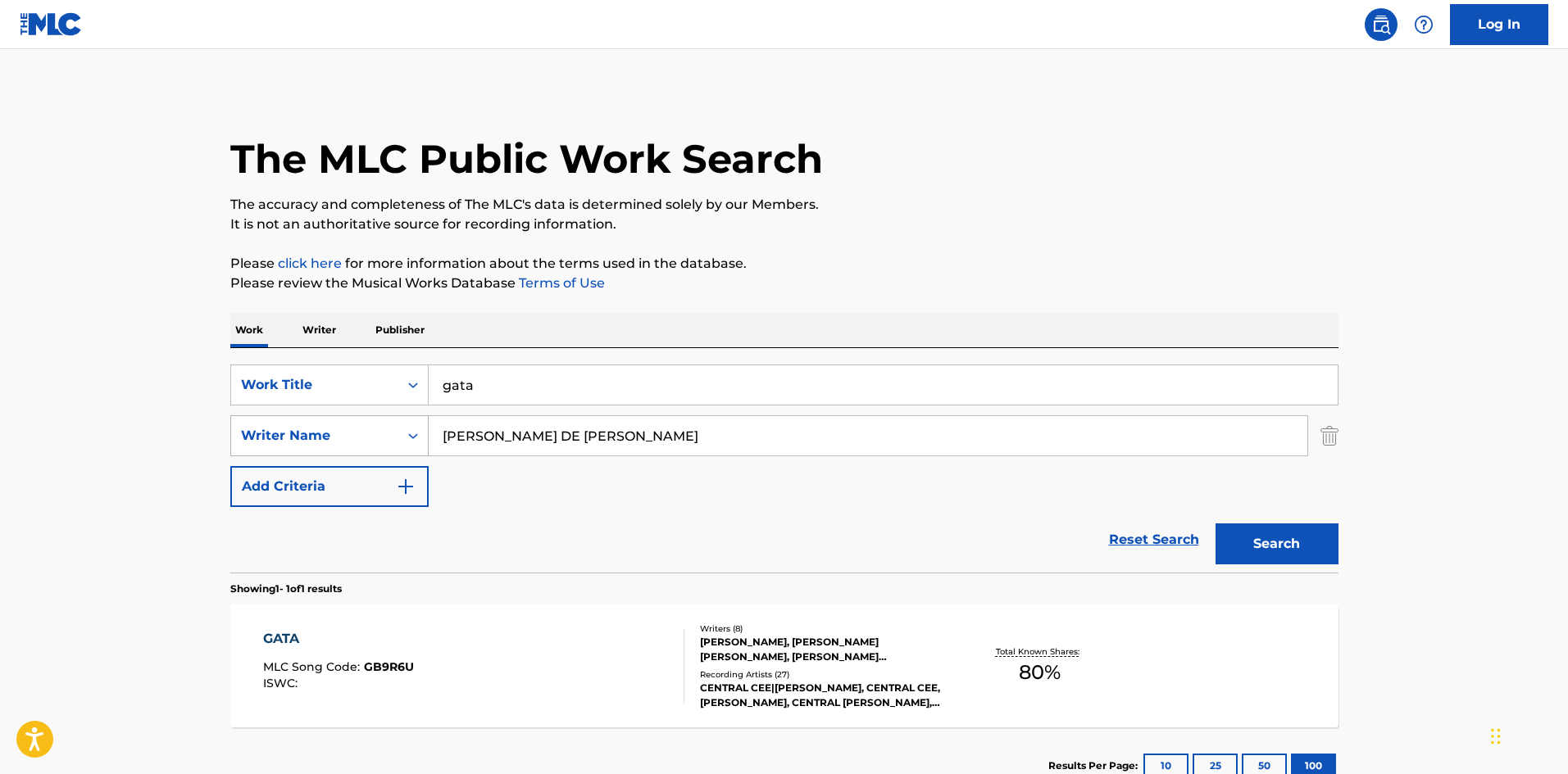
drag, startPoint x: 868, startPoint y: 430, endPoint x: 360, endPoint y: 436, distance: 508.0
click at [220, 438] on div "The MLC Public Work Search The accuracy and completeness of The MLC's data is d…" at bounding box center [784, 447] width 1147 height 714
click at [1318, 428] on div "SearchWithCriteriacf53779b-d337-4263-a5d8-d838c82e8533 Writer Name [PERSON_NAME…" at bounding box center [784, 435] width 1108 height 41
click at [1316, 437] on div "SearchWithCriteriacf53779b-d337-4263-a5d8-d838c82e8533 Writer Name [PERSON_NAME…" at bounding box center [784, 435] width 1108 height 41
click at [1335, 440] on img "Search Form" at bounding box center [1329, 435] width 18 height 41
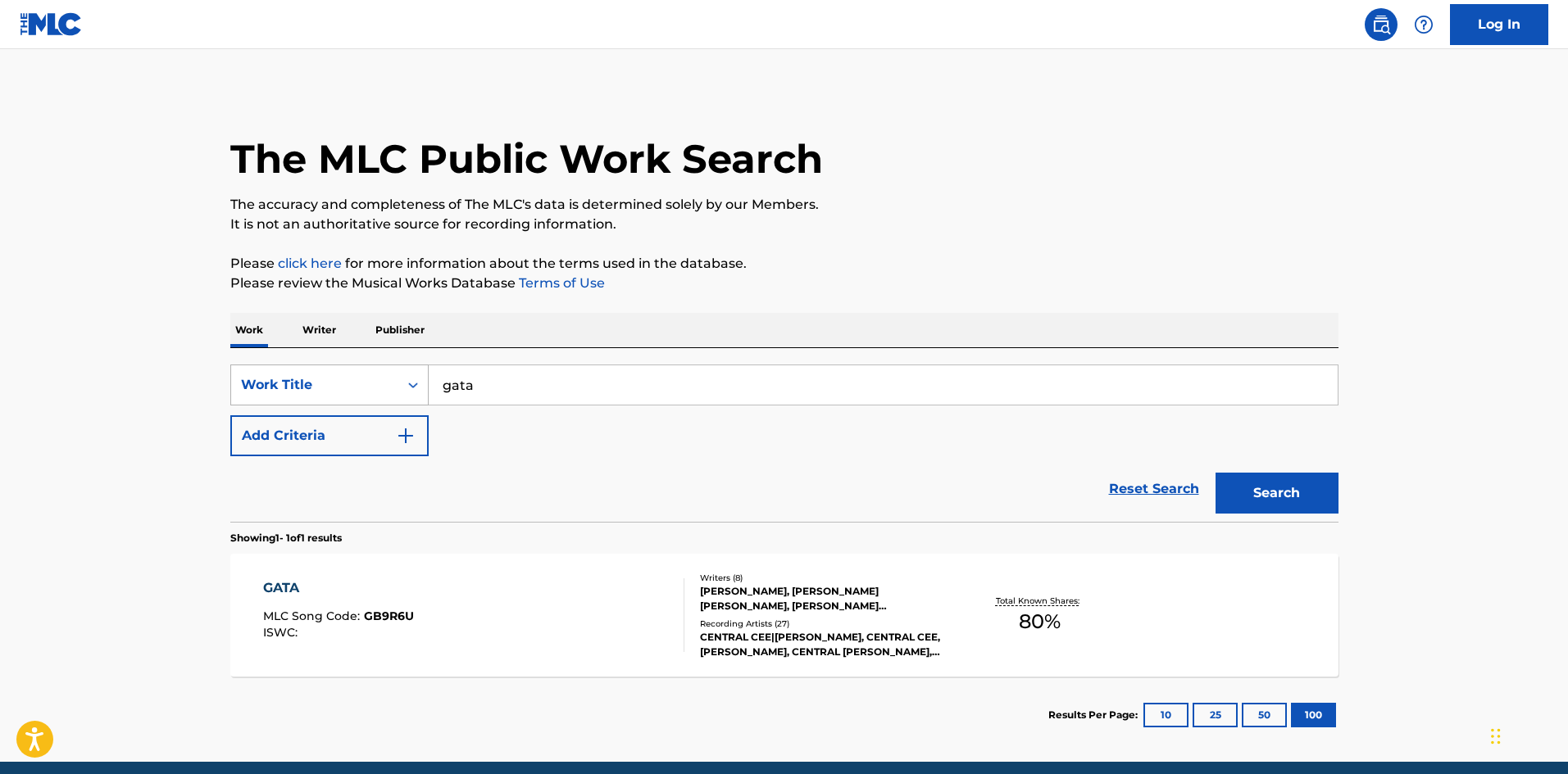
click at [404, 386] on div "Search Form" at bounding box center [413, 385] width 29 height 29
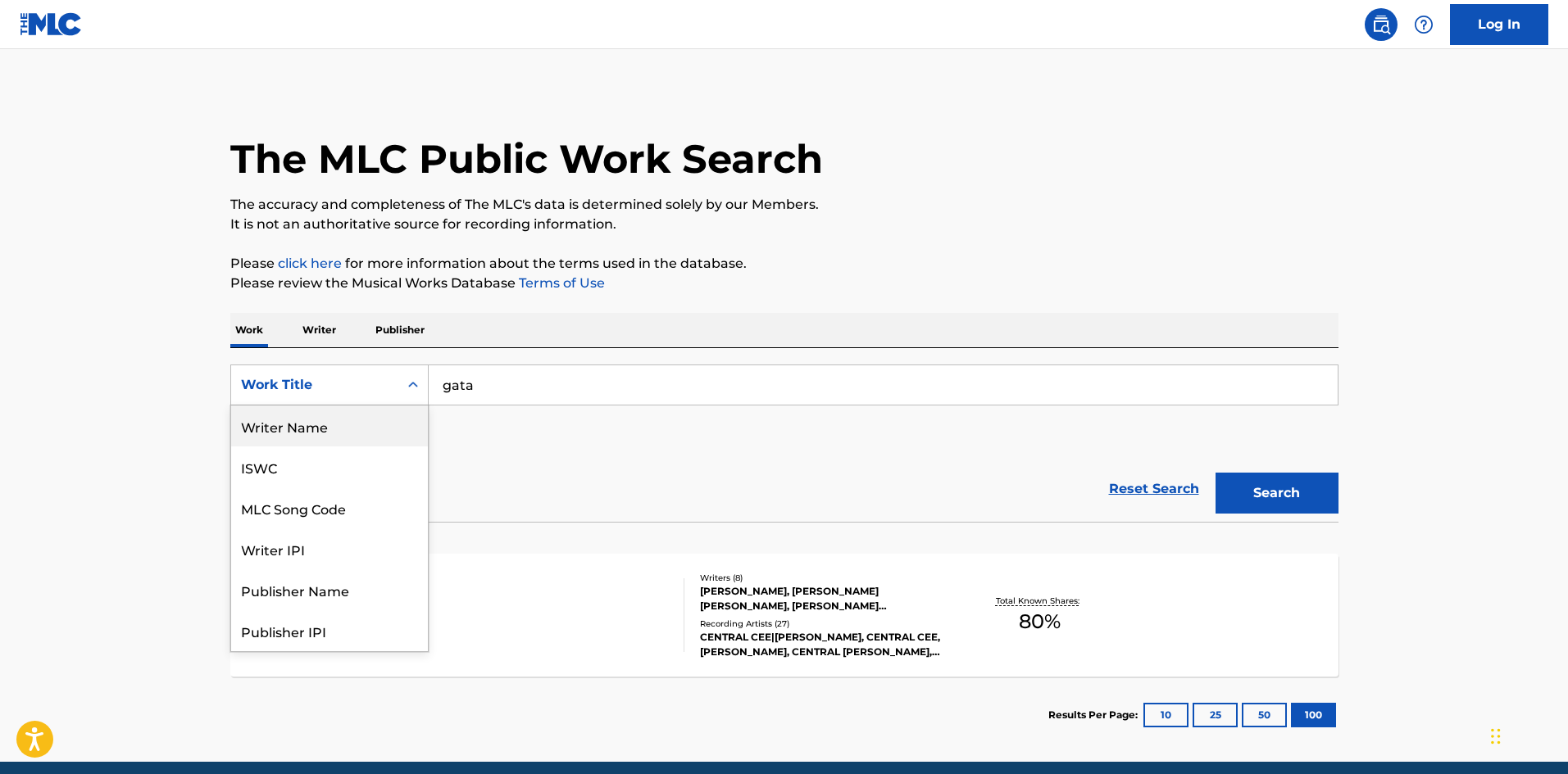
click at [298, 437] on div "Writer Name" at bounding box center [329, 425] width 197 height 41
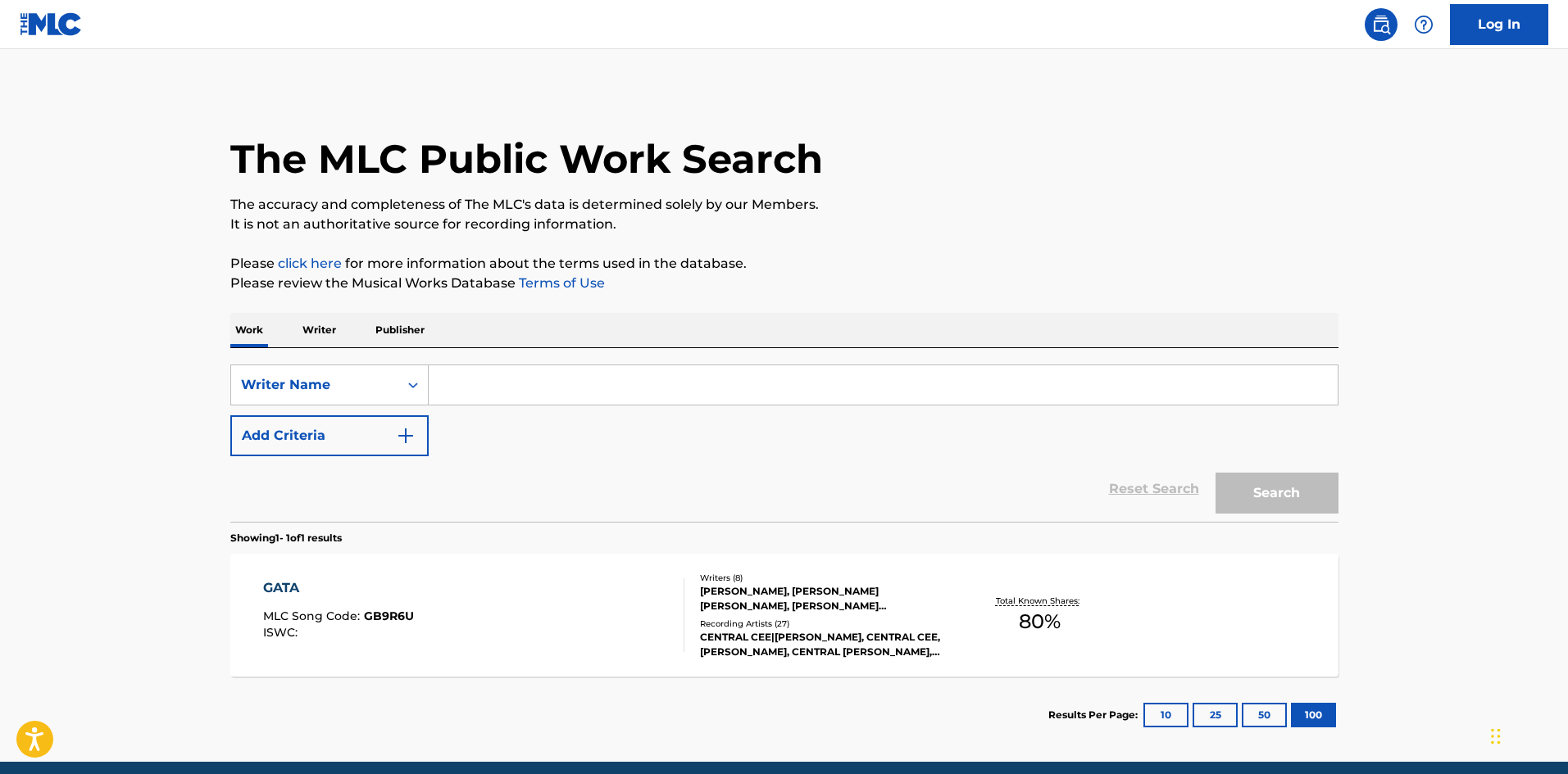
click at [524, 385] on input "Search Form" at bounding box center [883, 385] width 908 height 40
paste input "[PERSON_NAME]"
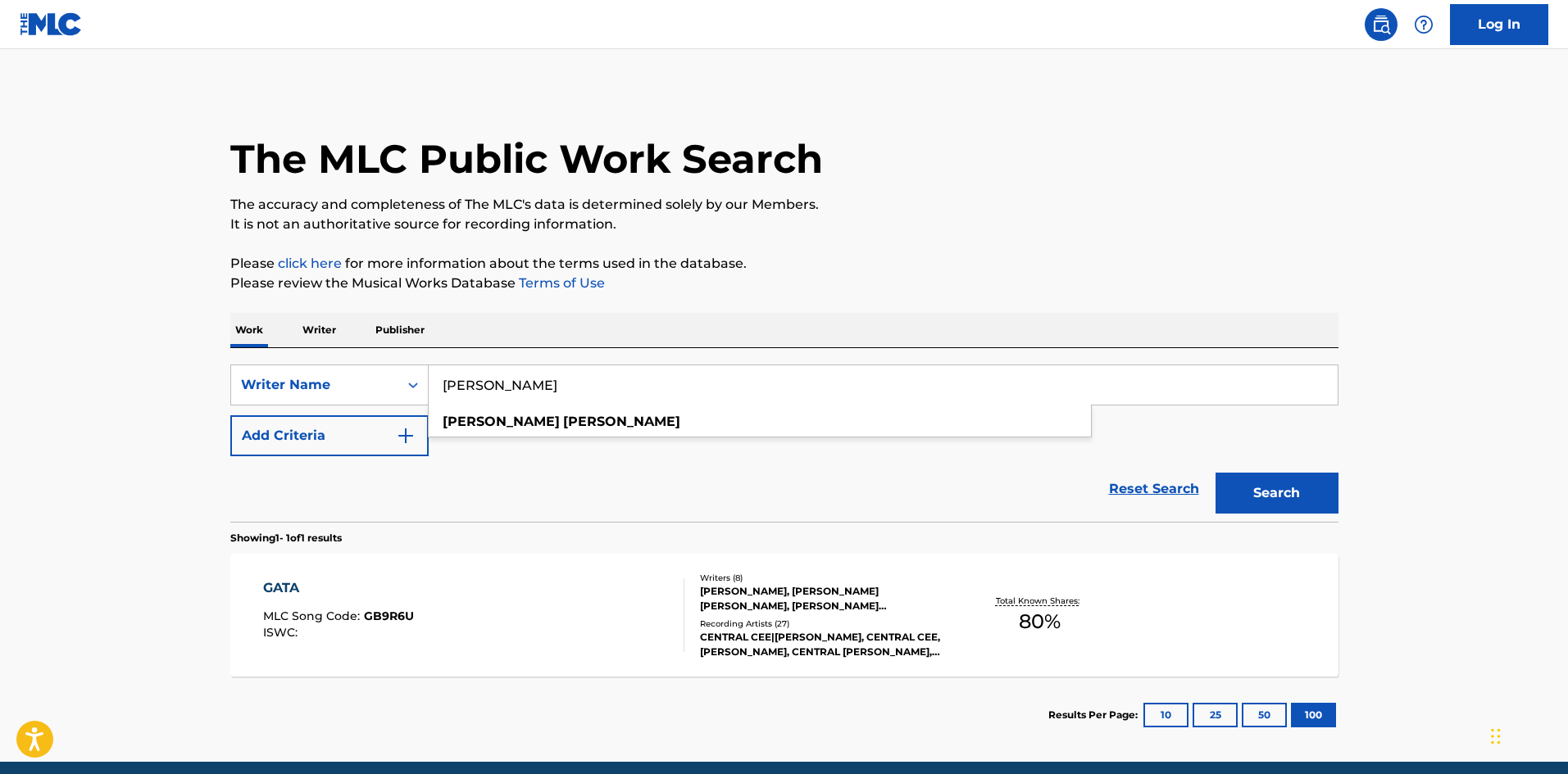
type input "[PERSON_NAME]"
click at [1263, 492] on button "Search" at bounding box center [1277, 492] width 123 height 41
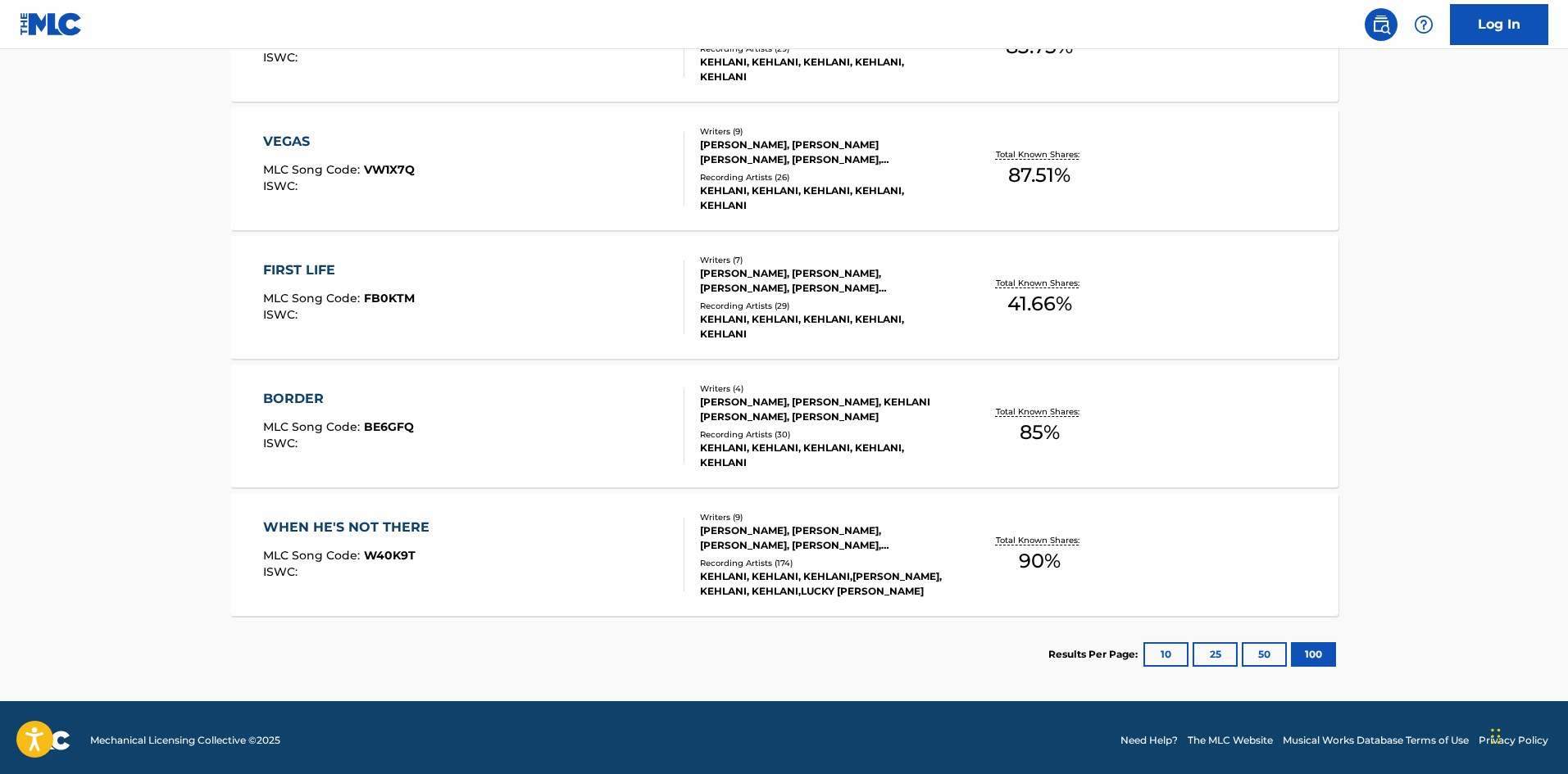
scroll to position [838, 0]
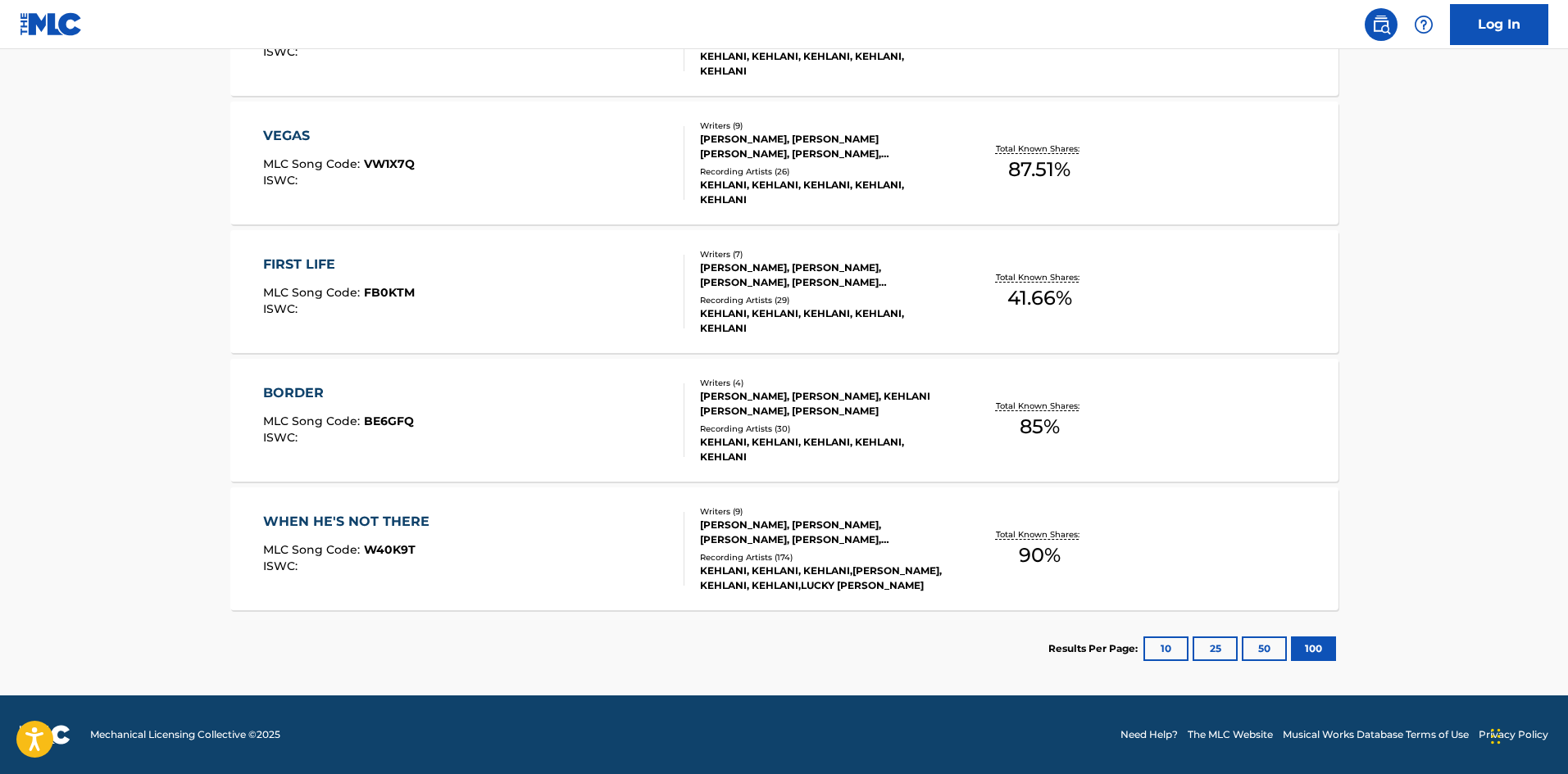
click at [385, 519] on div "WHEN HE'S NOT THERE" at bounding box center [350, 522] width 175 height 20
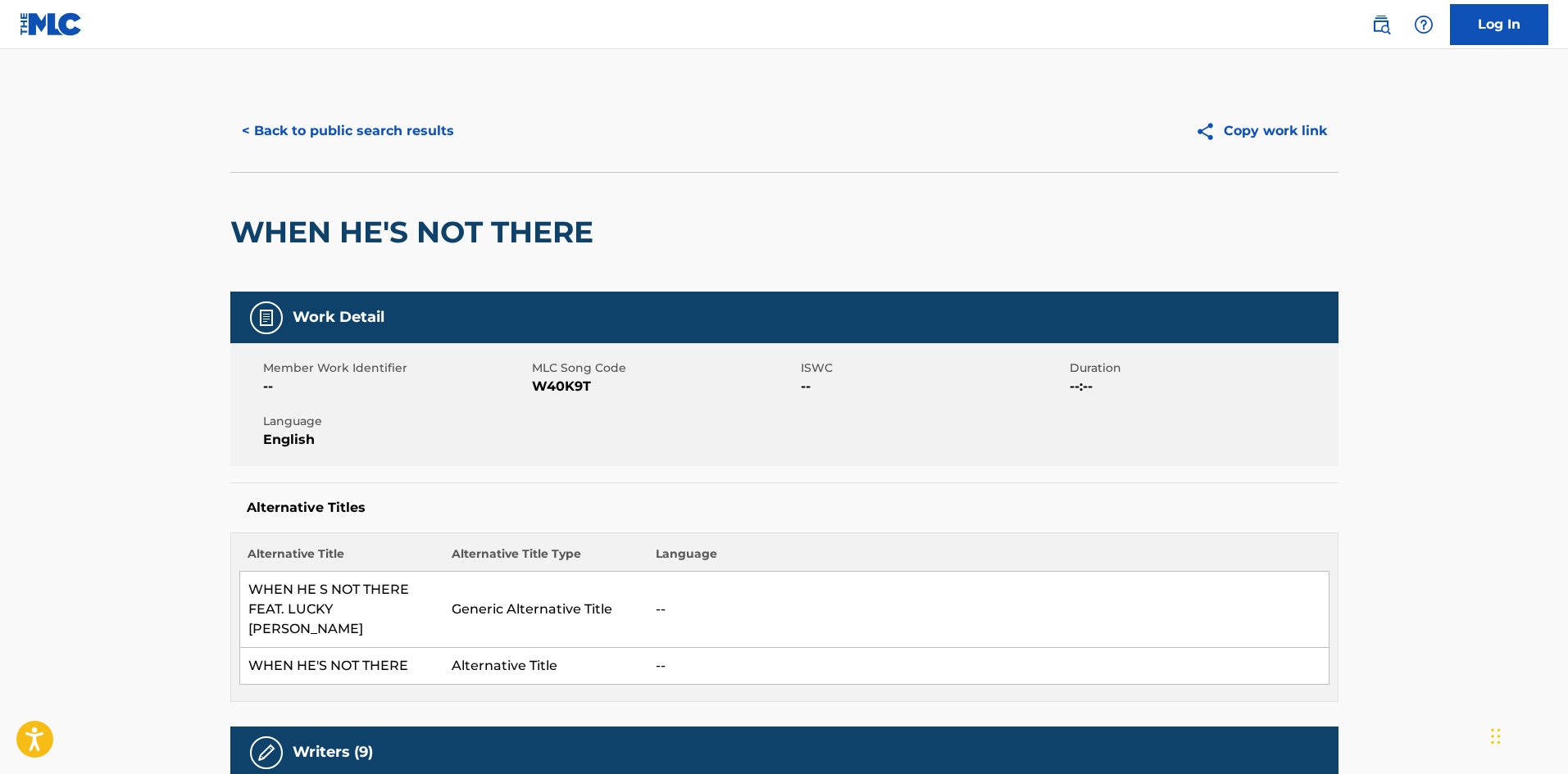
click at [360, 134] on button "< Back to public search results" at bounding box center [347, 130] width 235 height 41
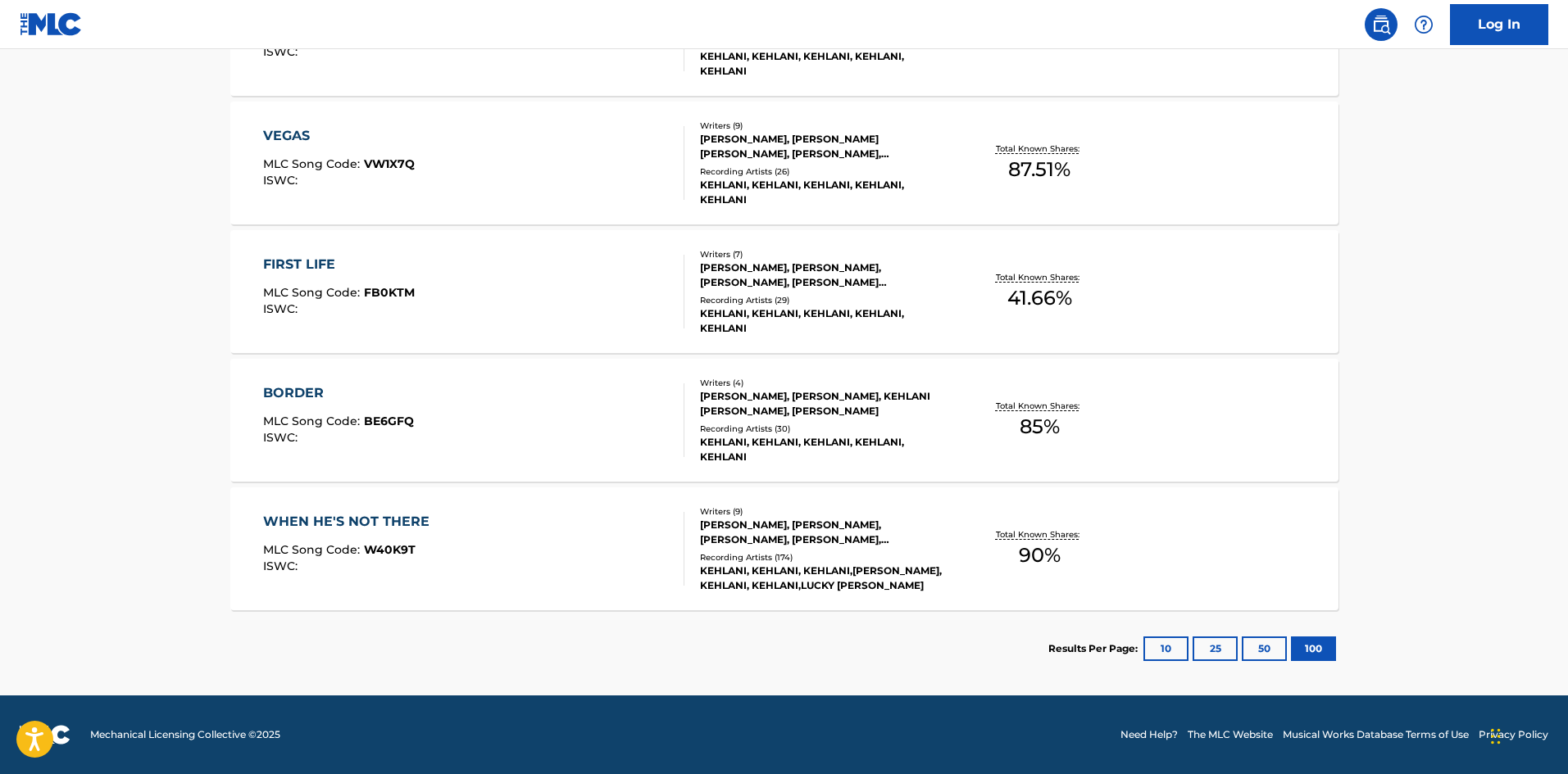
click at [295, 397] on div "BORDER" at bounding box center [338, 393] width 150 height 20
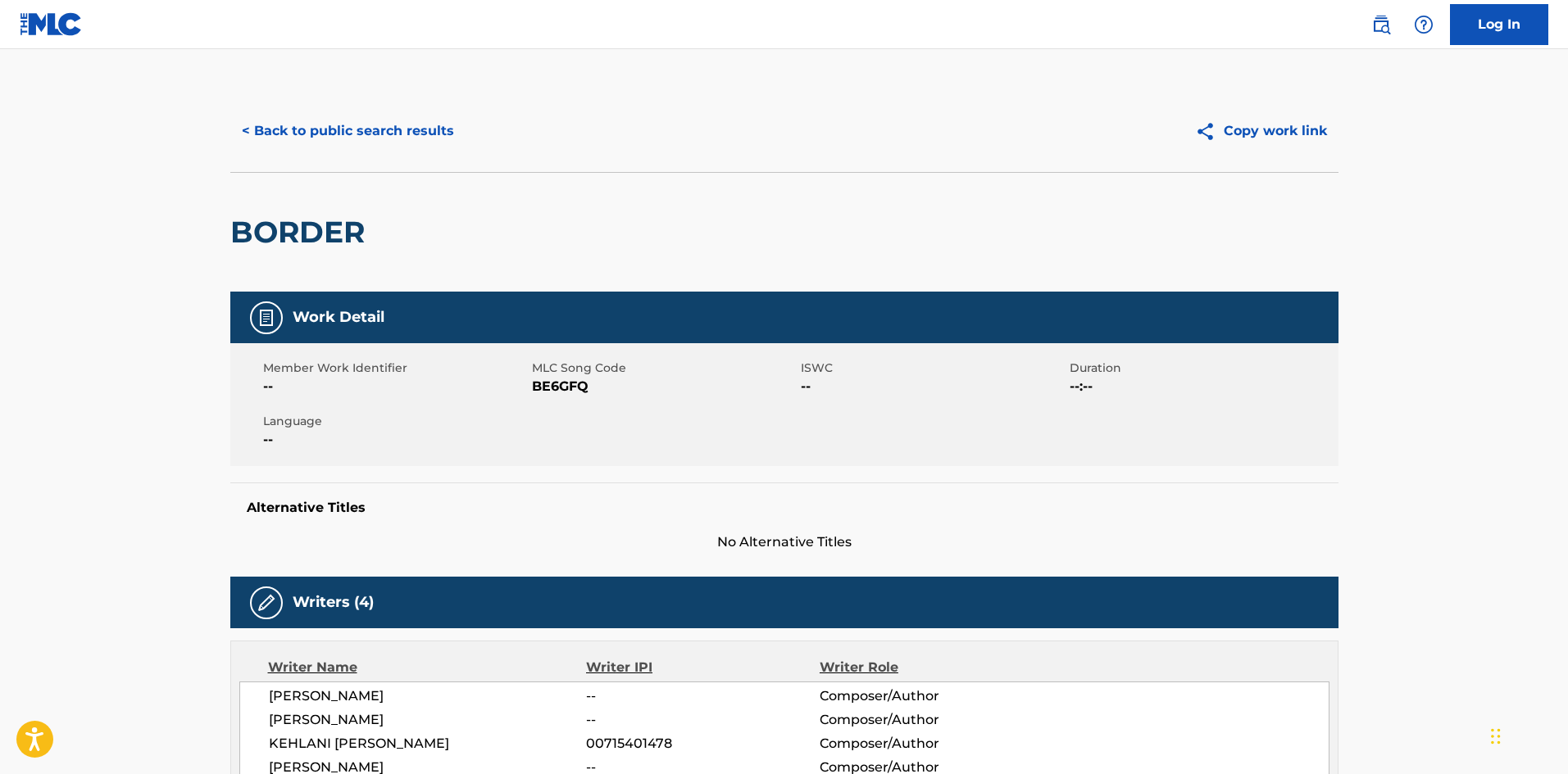
click at [376, 148] on button "< Back to public search results" at bounding box center [347, 130] width 235 height 41
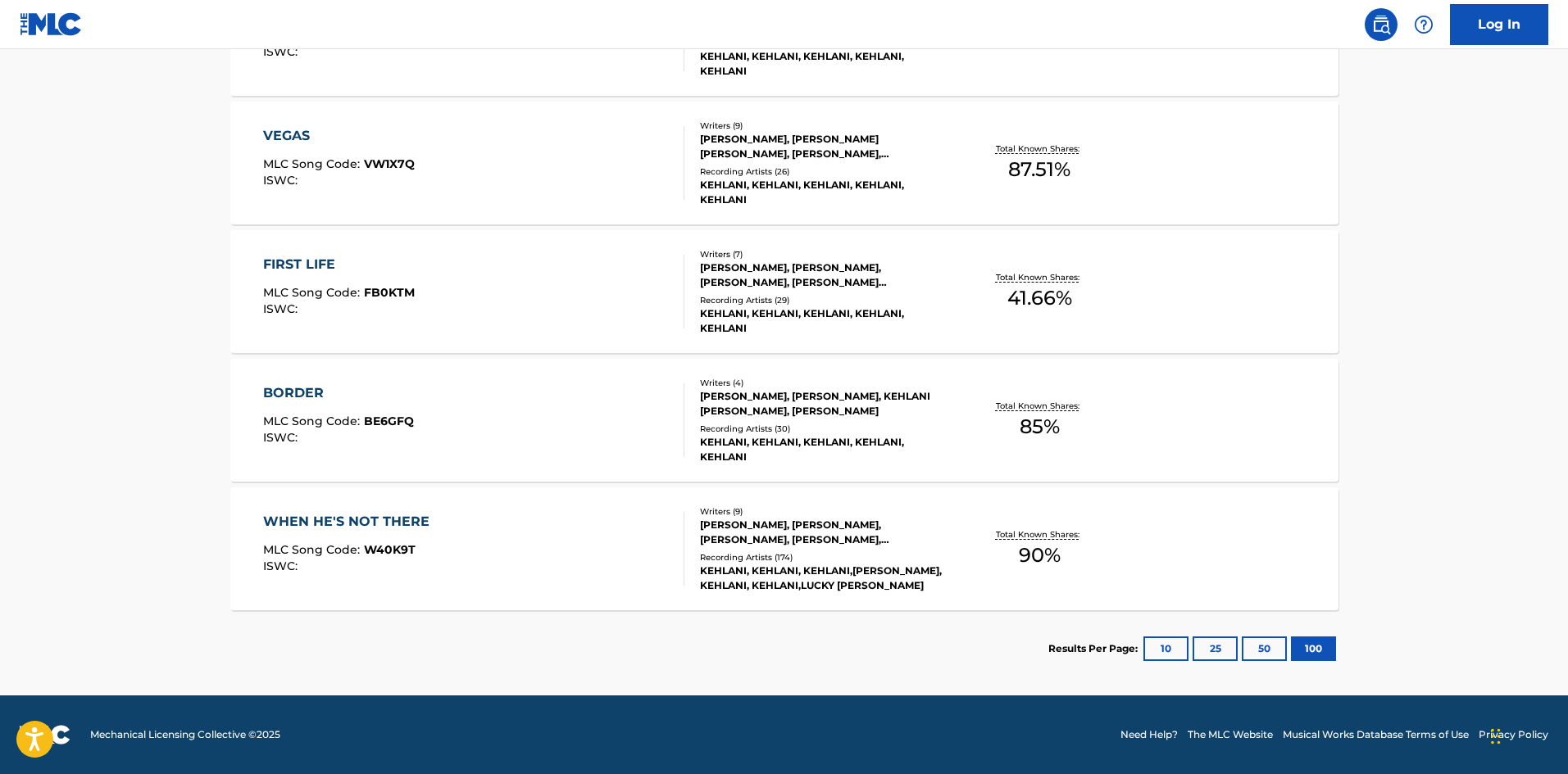
click at [311, 257] on div "FIRST LIFE" at bounding box center [338, 264] width 151 height 20
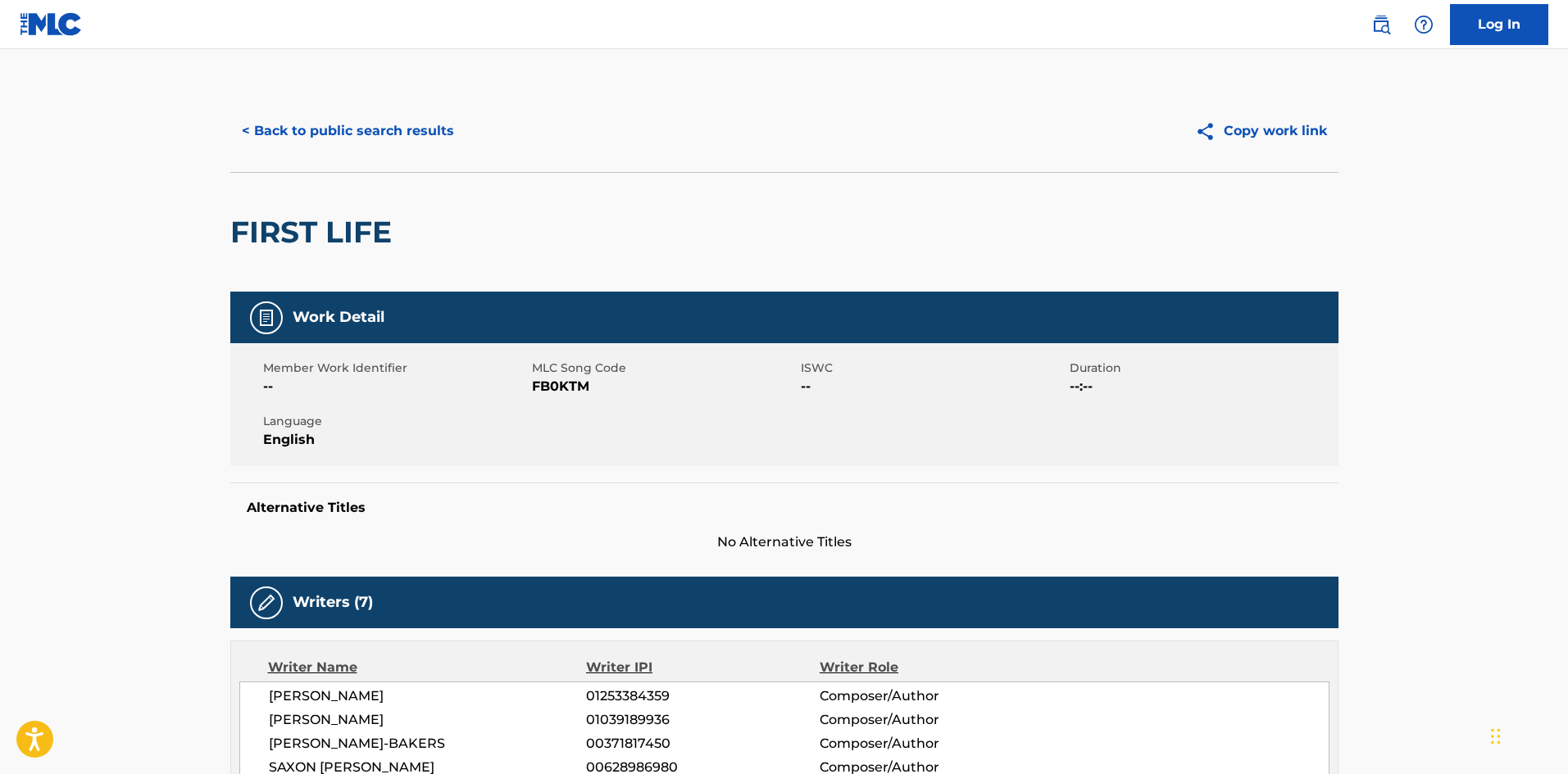
click at [276, 131] on button "< Back to public search results" at bounding box center [347, 130] width 235 height 41
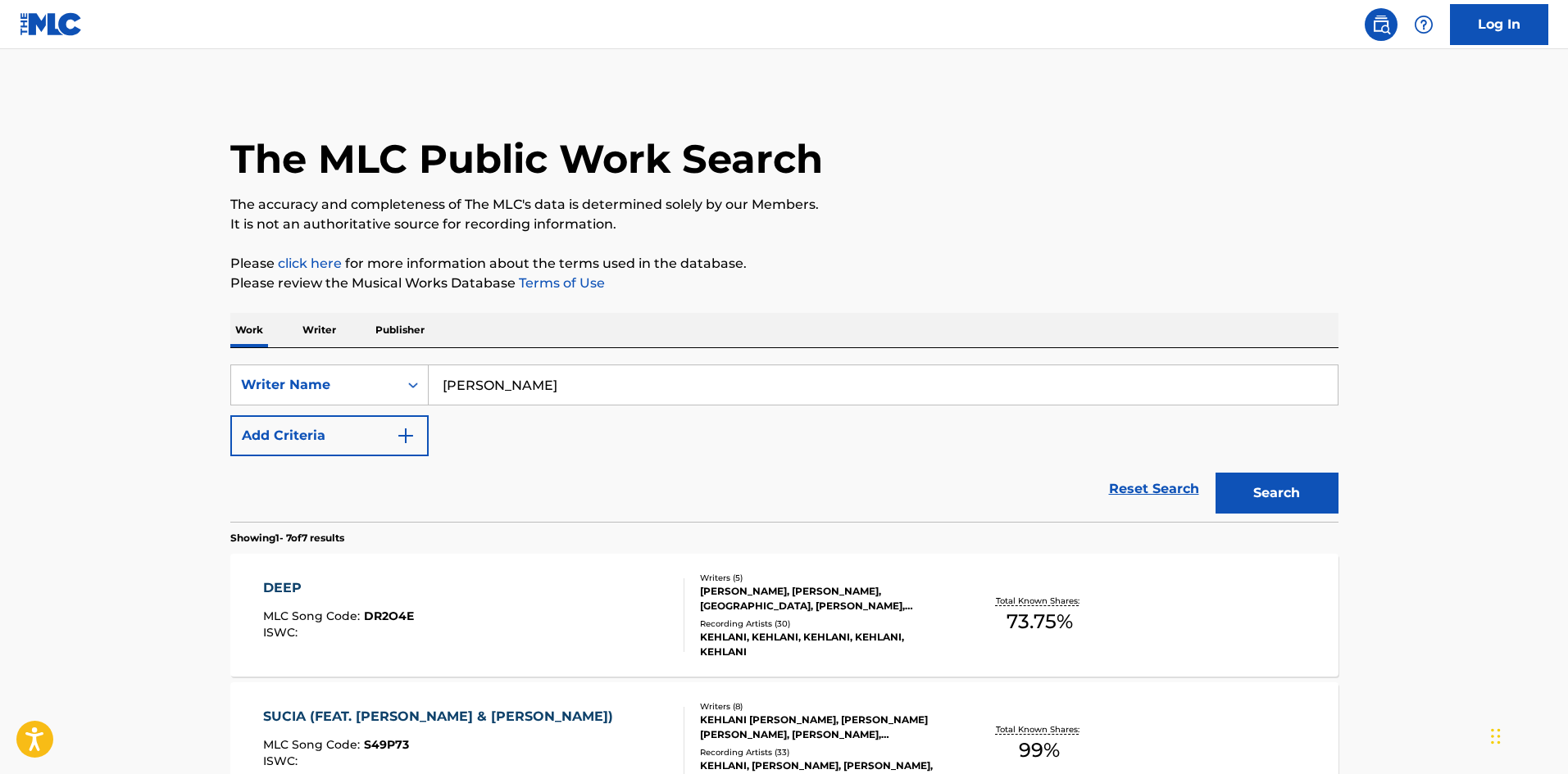
scroll to position [838, 0]
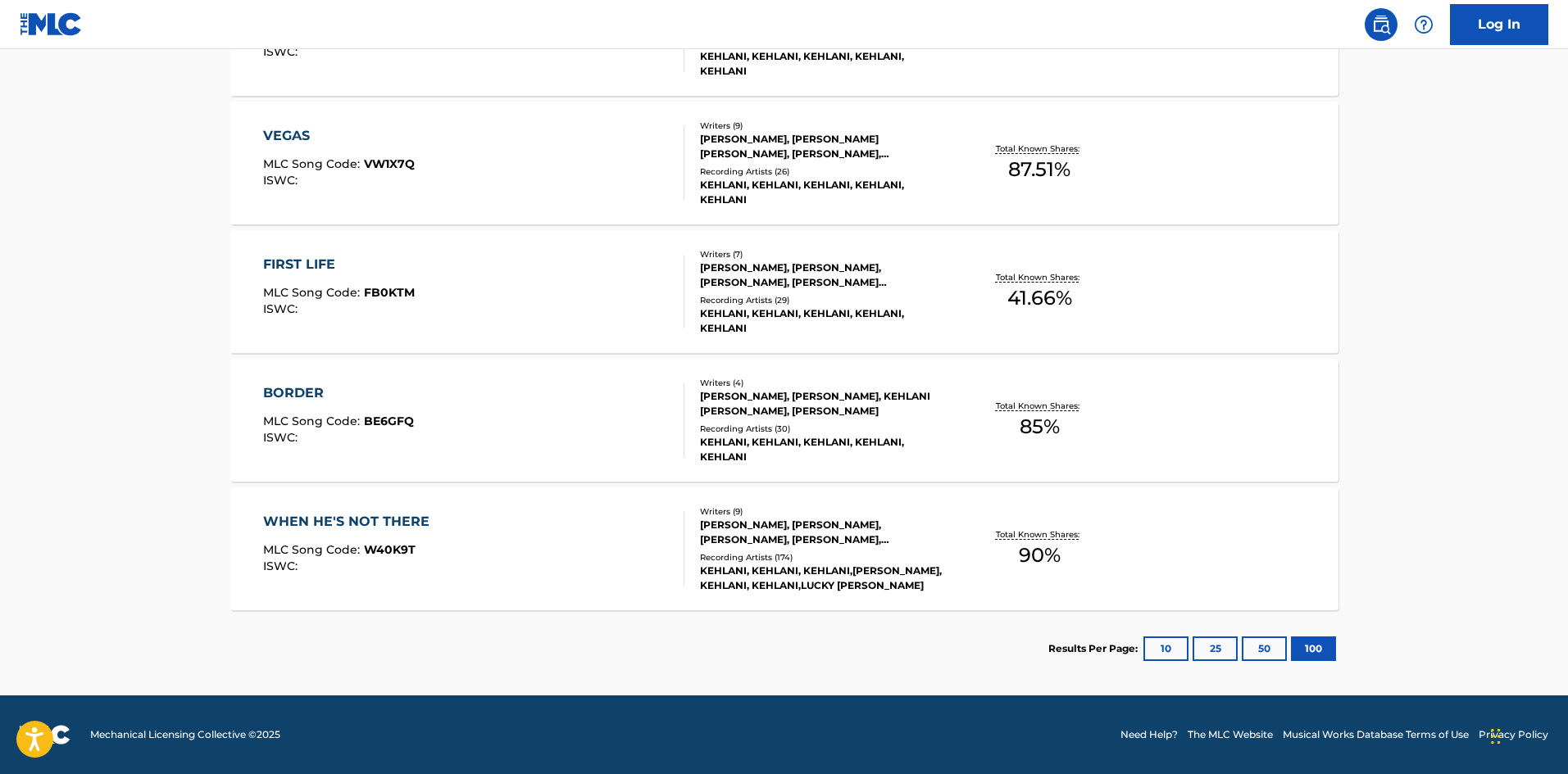
click at [275, 263] on div "FIRST LIFE" at bounding box center [338, 264] width 151 height 20
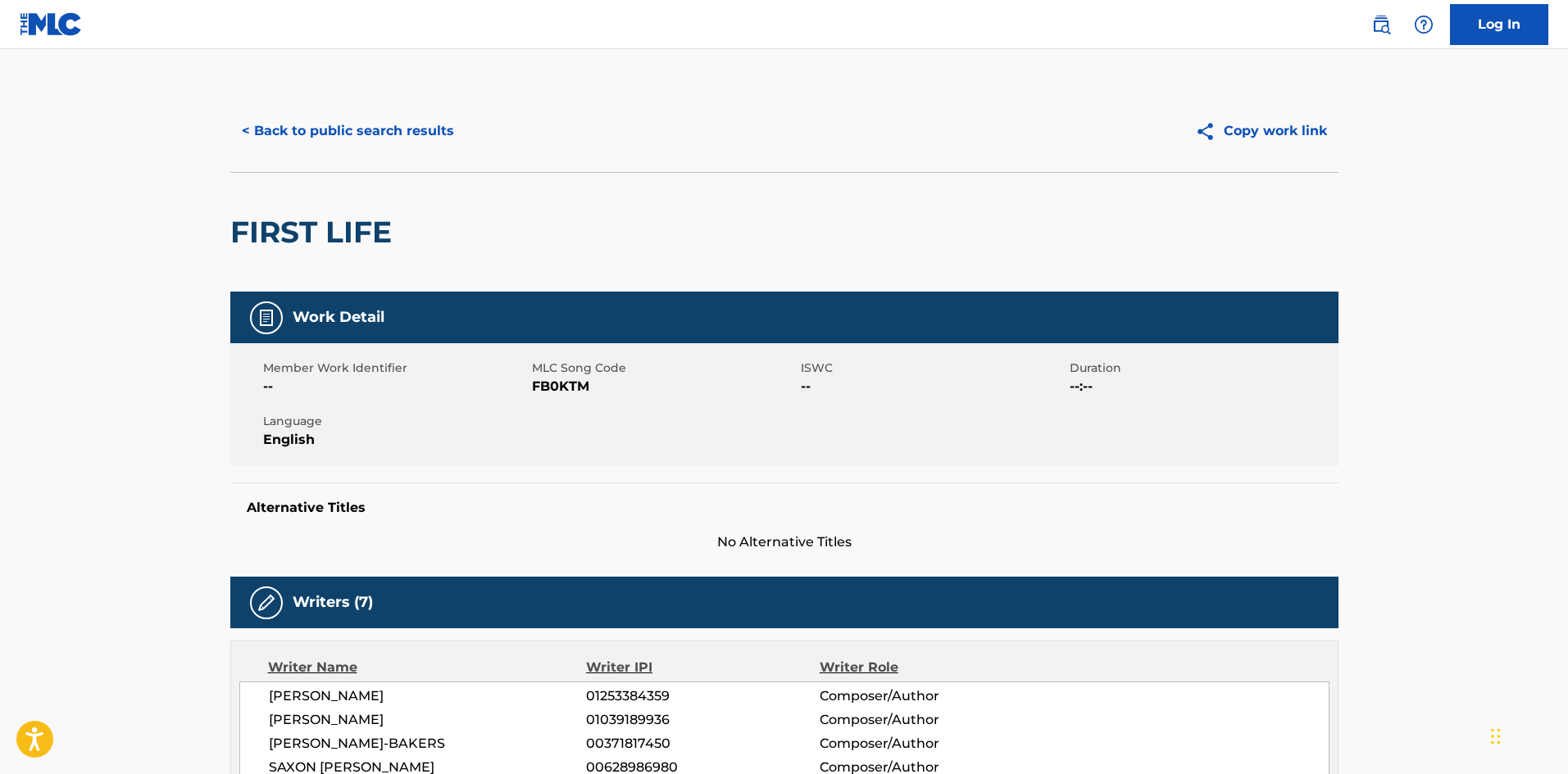
click at [321, 143] on button "< Back to public search results" at bounding box center [347, 130] width 235 height 41
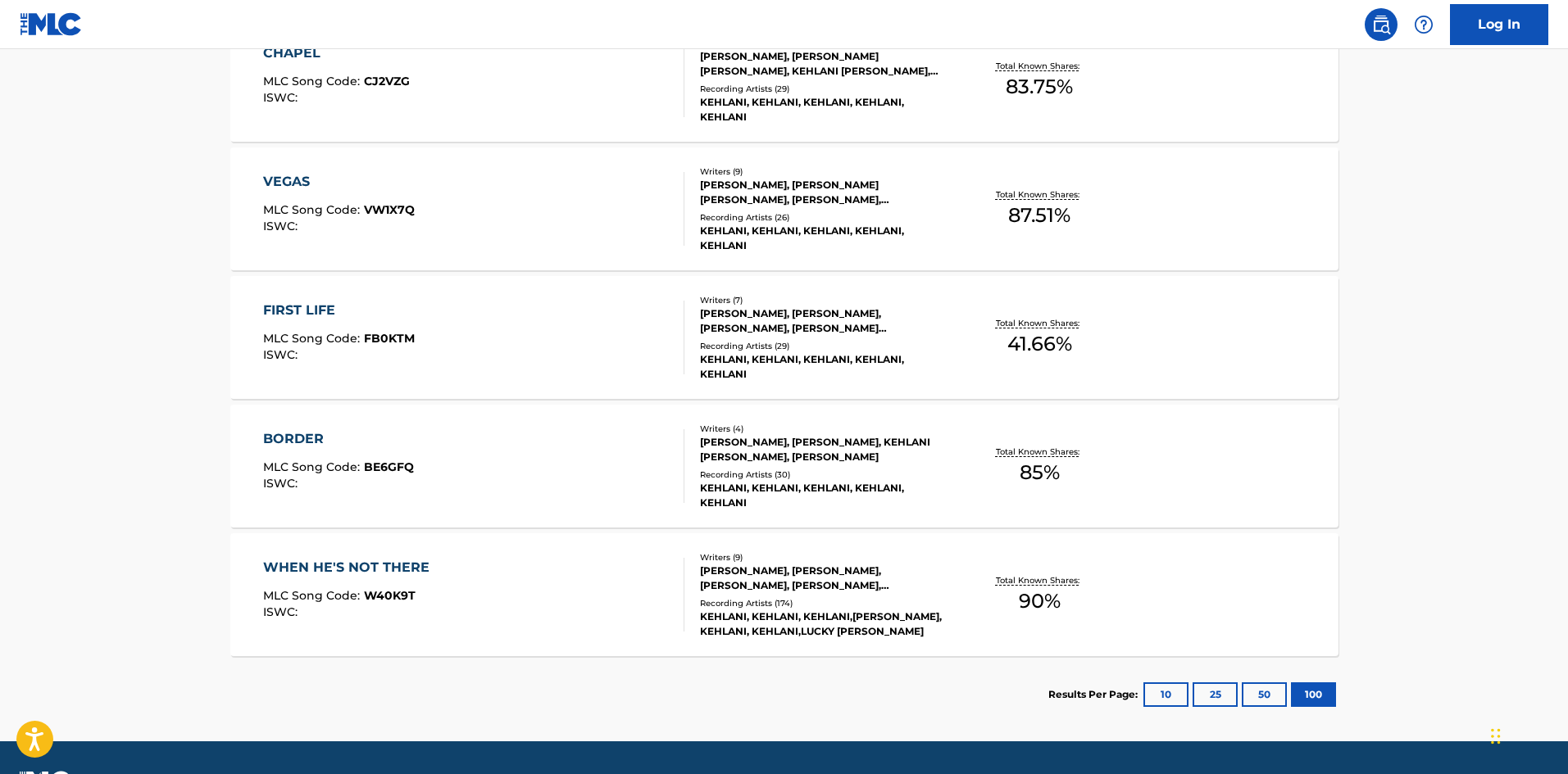
scroll to position [756, 0]
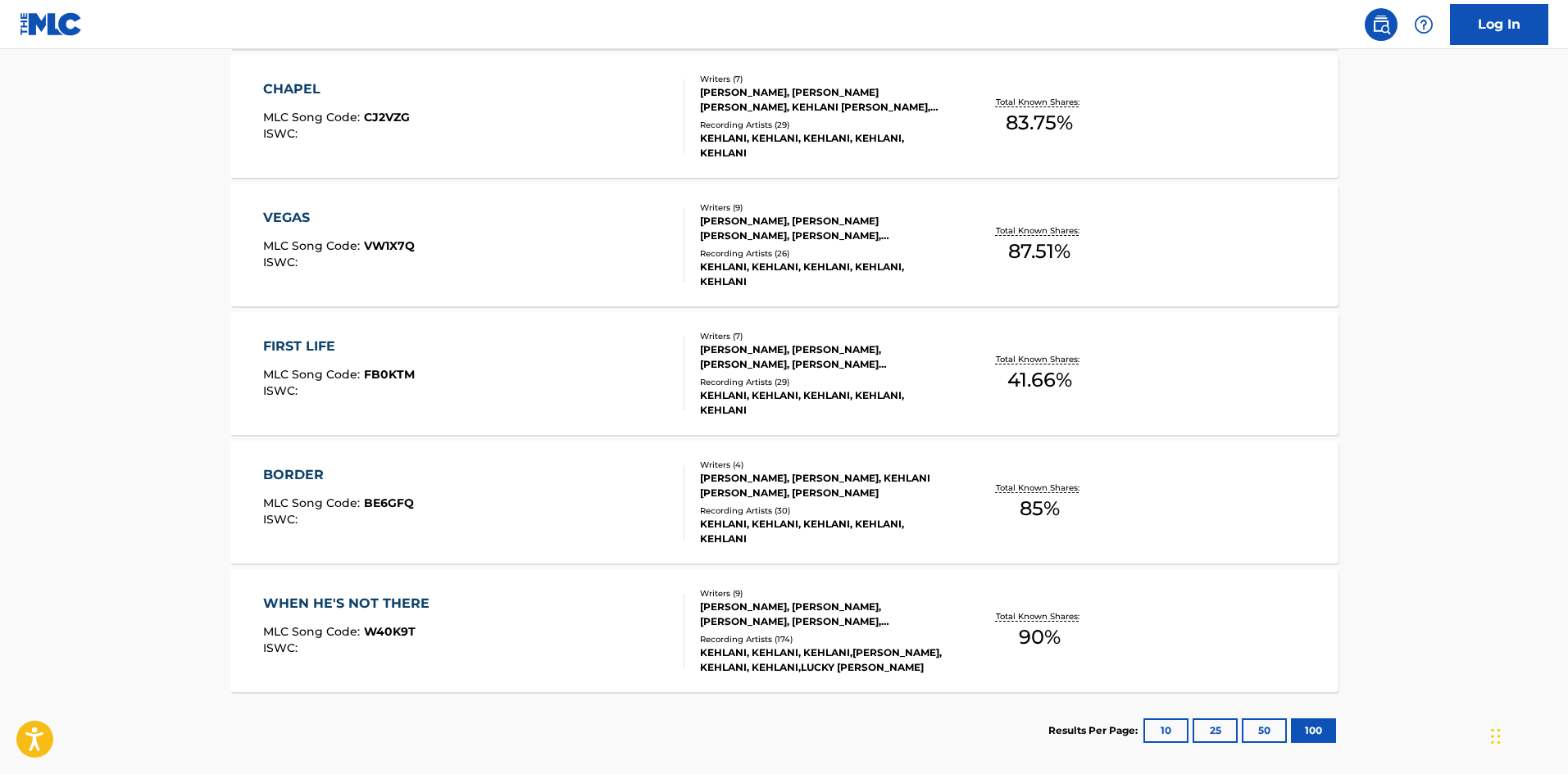
click at [287, 209] on div "VEGAS" at bounding box center [338, 218] width 151 height 20
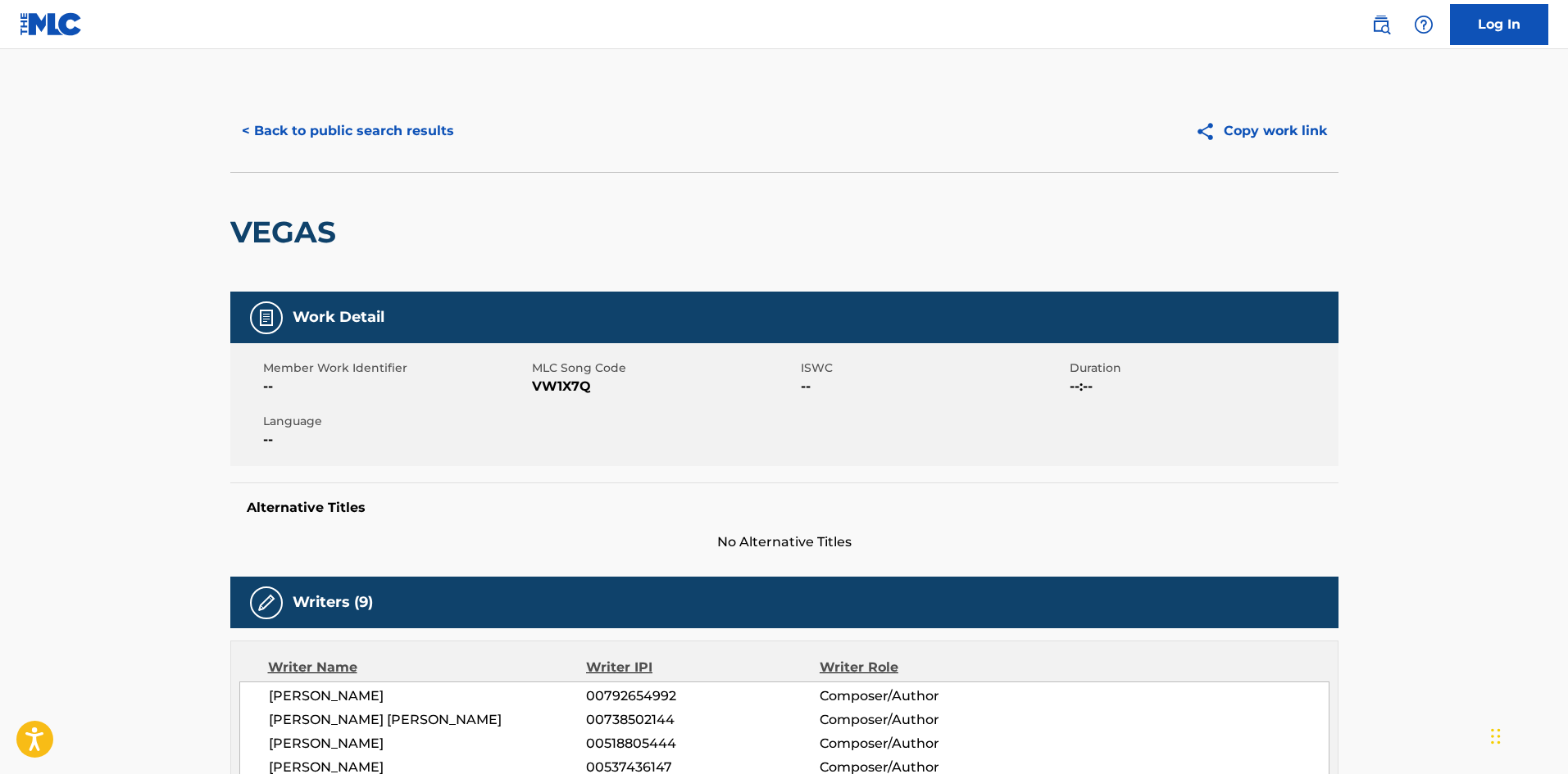
click at [339, 126] on button "< Back to public search results" at bounding box center [347, 130] width 235 height 41
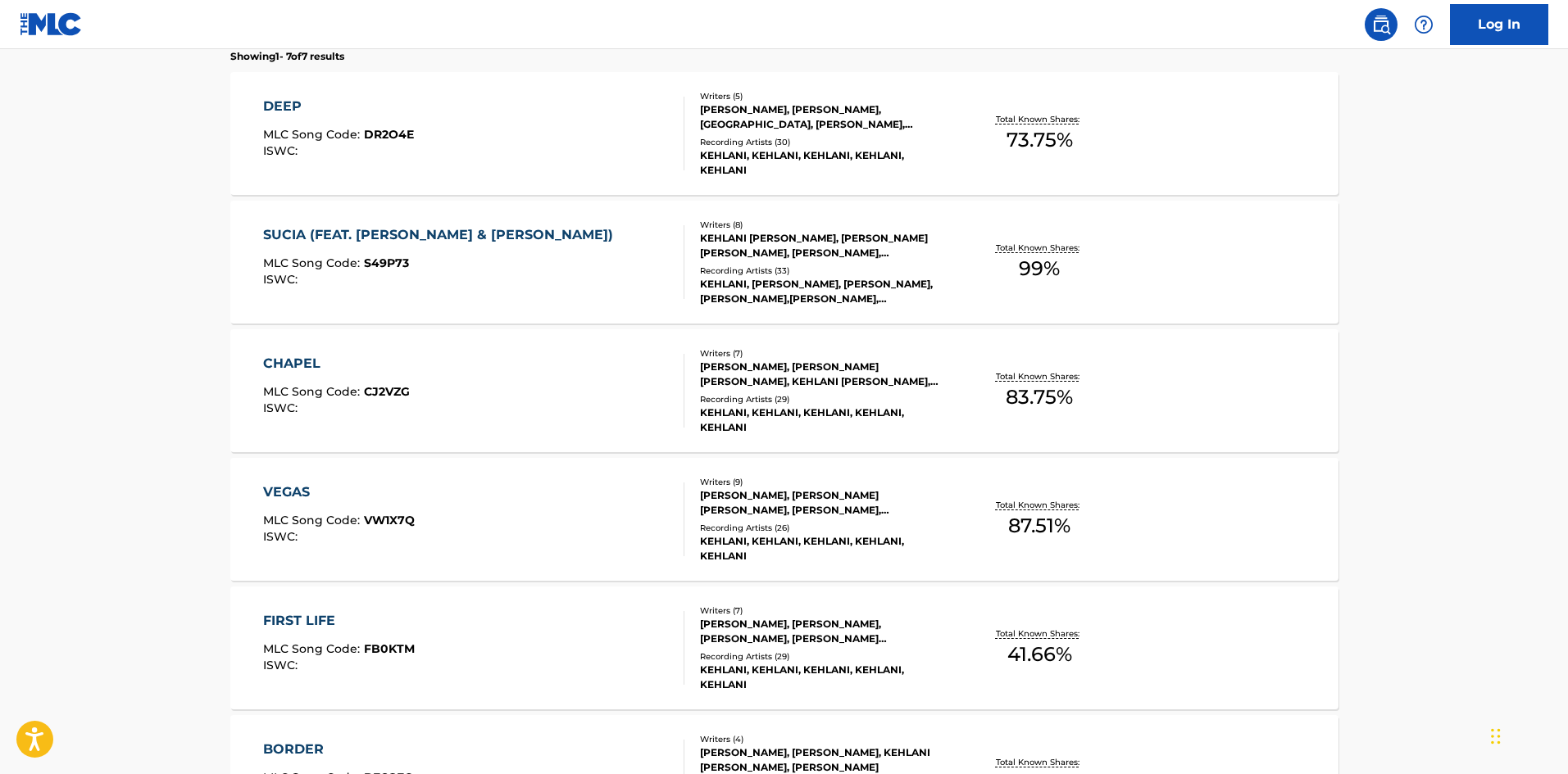
scroll to position [471, 0]
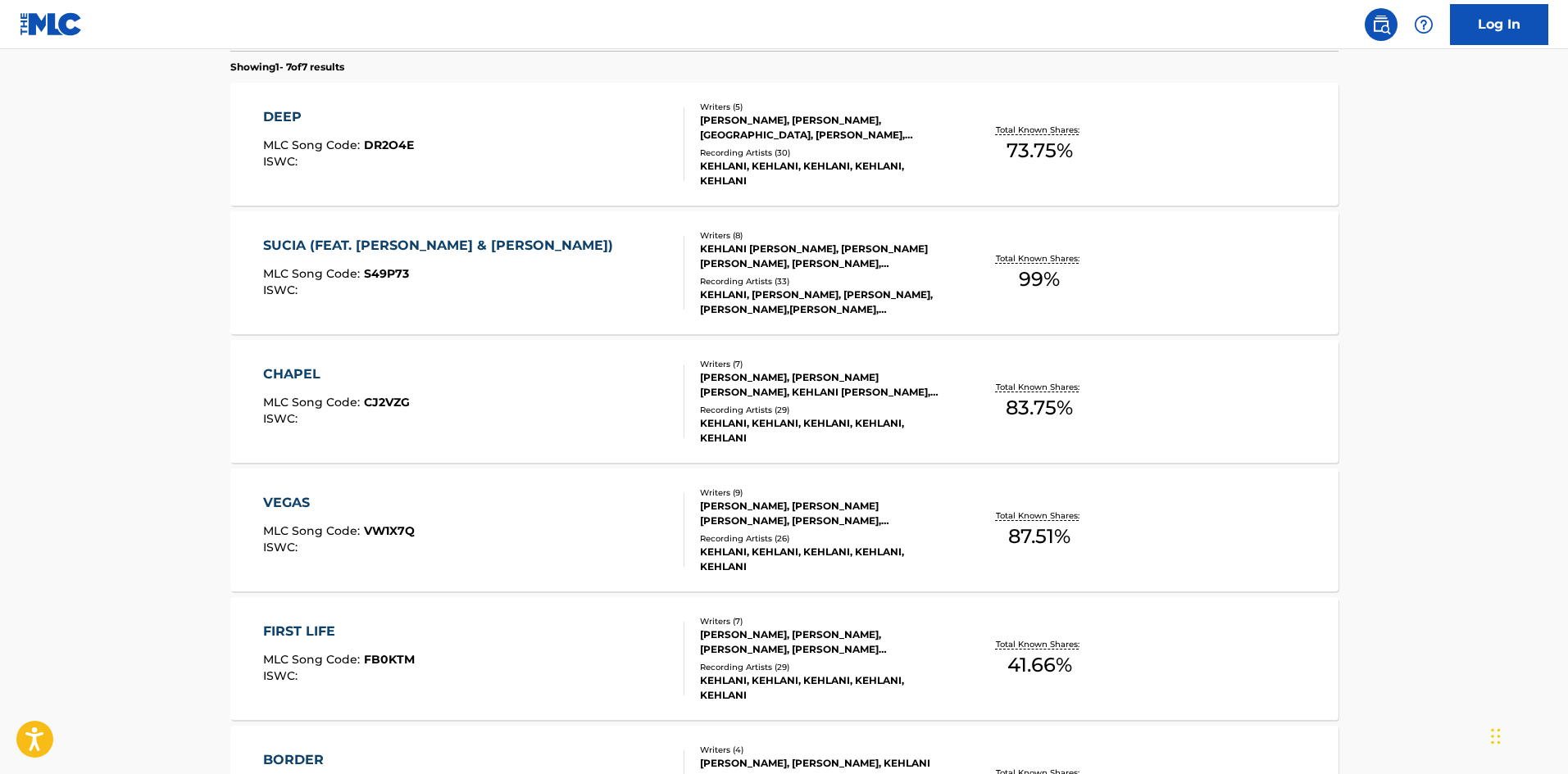
click at [304, 376] on div "CHAPEL" at bounding box center [336, 374] width 147 height 20
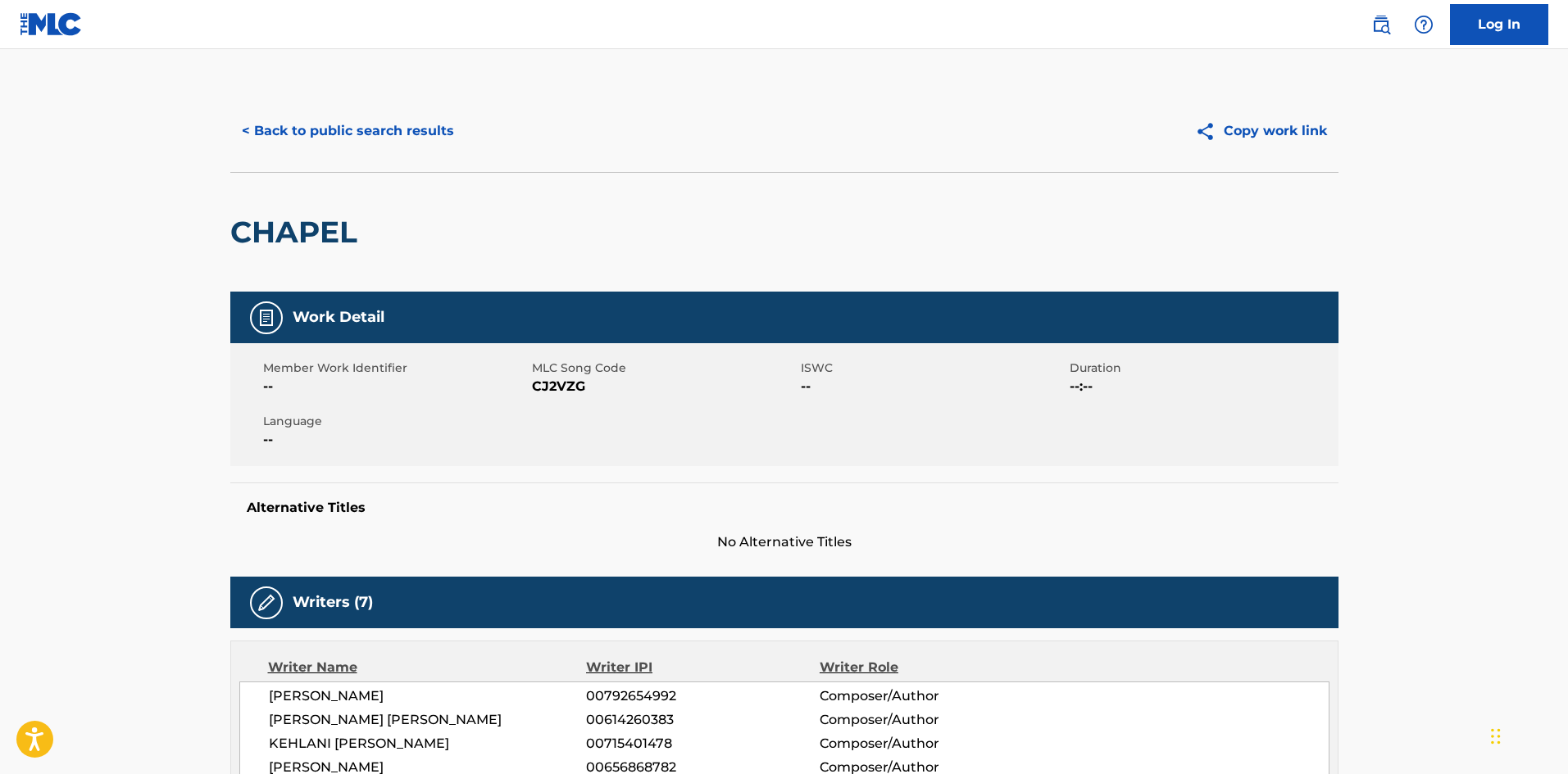
click at [347, 123] on button "< Back to public search results" at bounding box center [347, 130] width 235 height 41
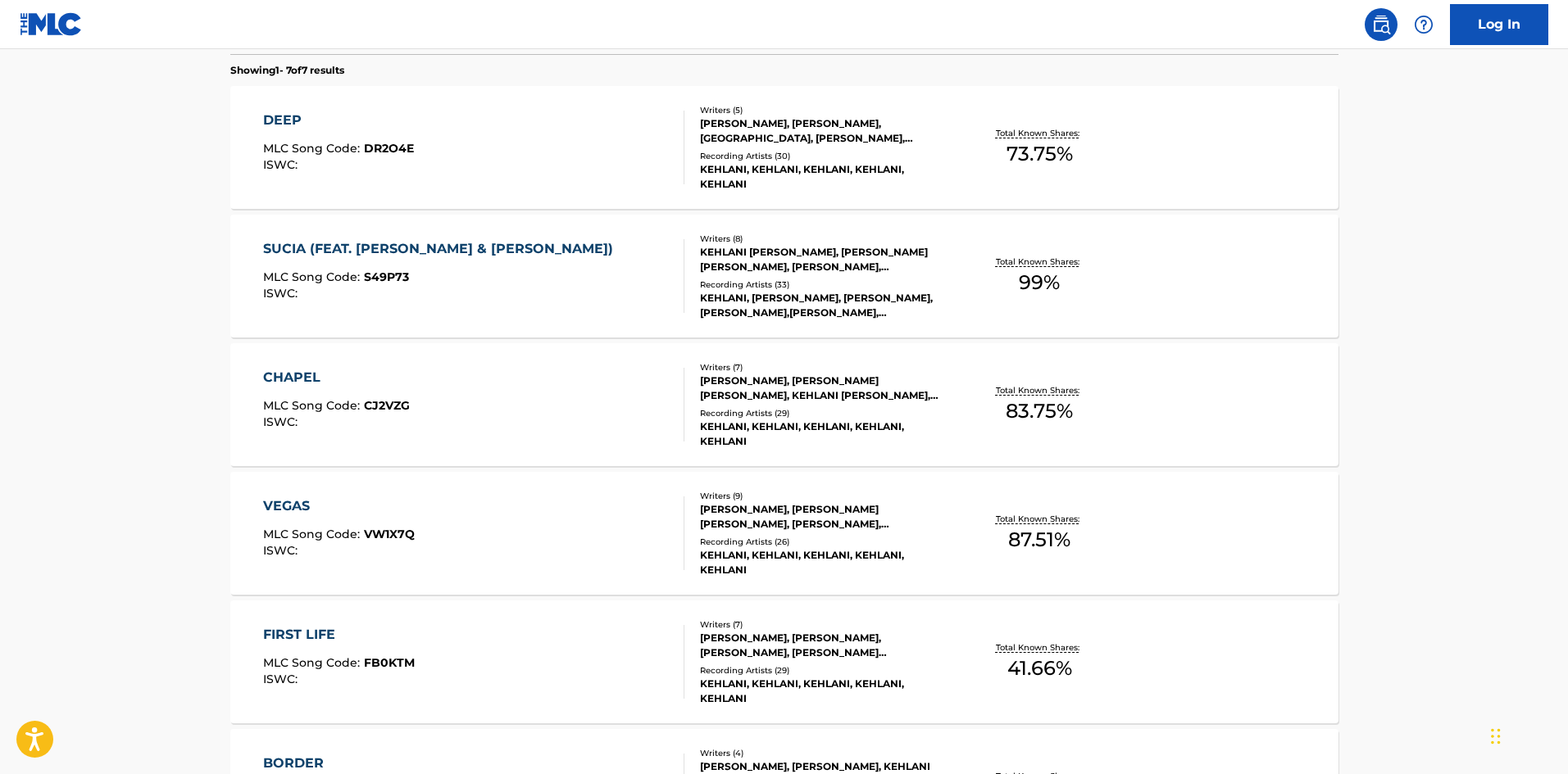
scroll to position [432, 0]
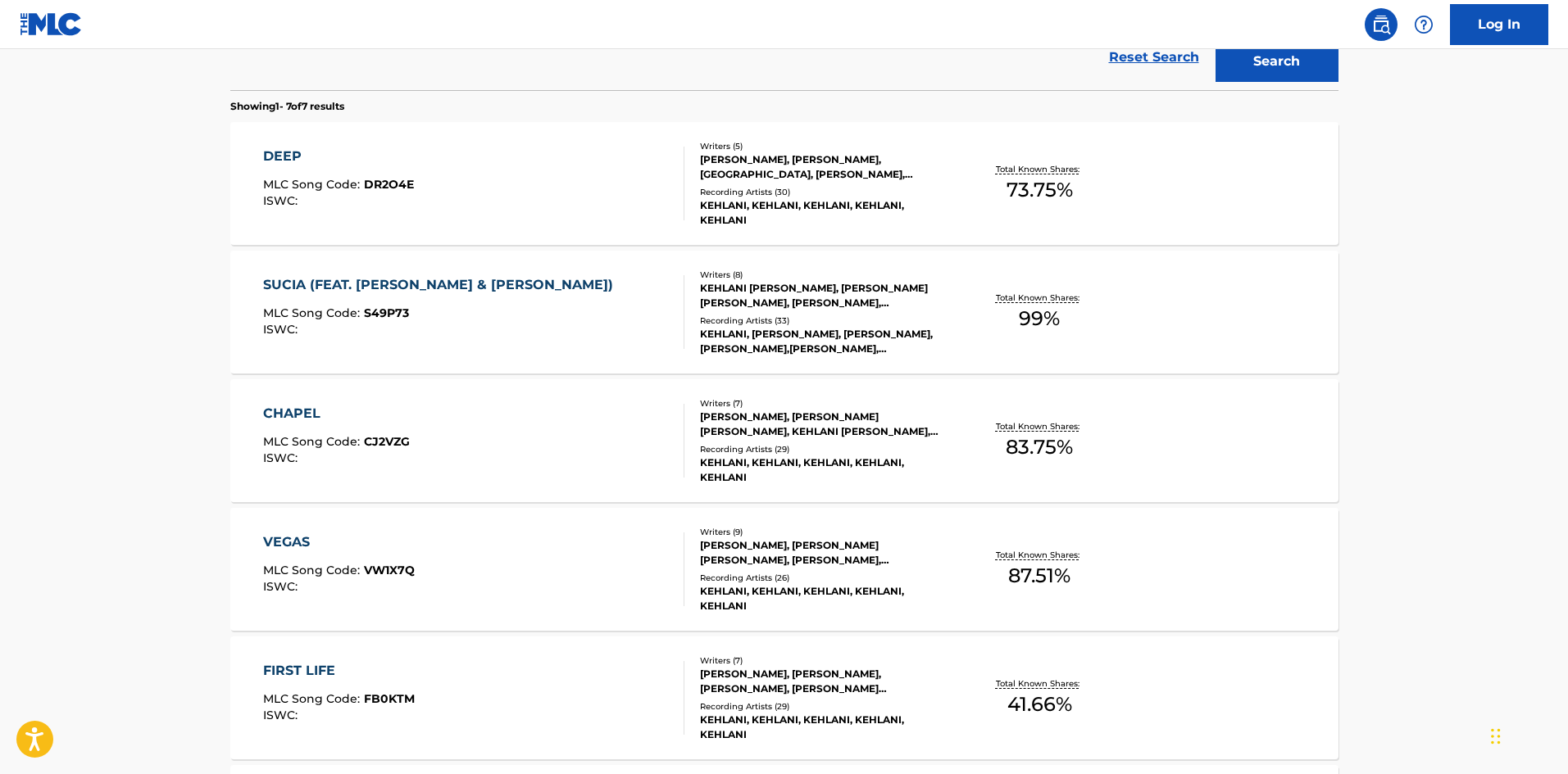
click at [369, 278] on div "SUCIA (FEAT. [PERSON_NAME] & [PERSON_NAME])" at bounding box center [442, 285] width 358 height 20
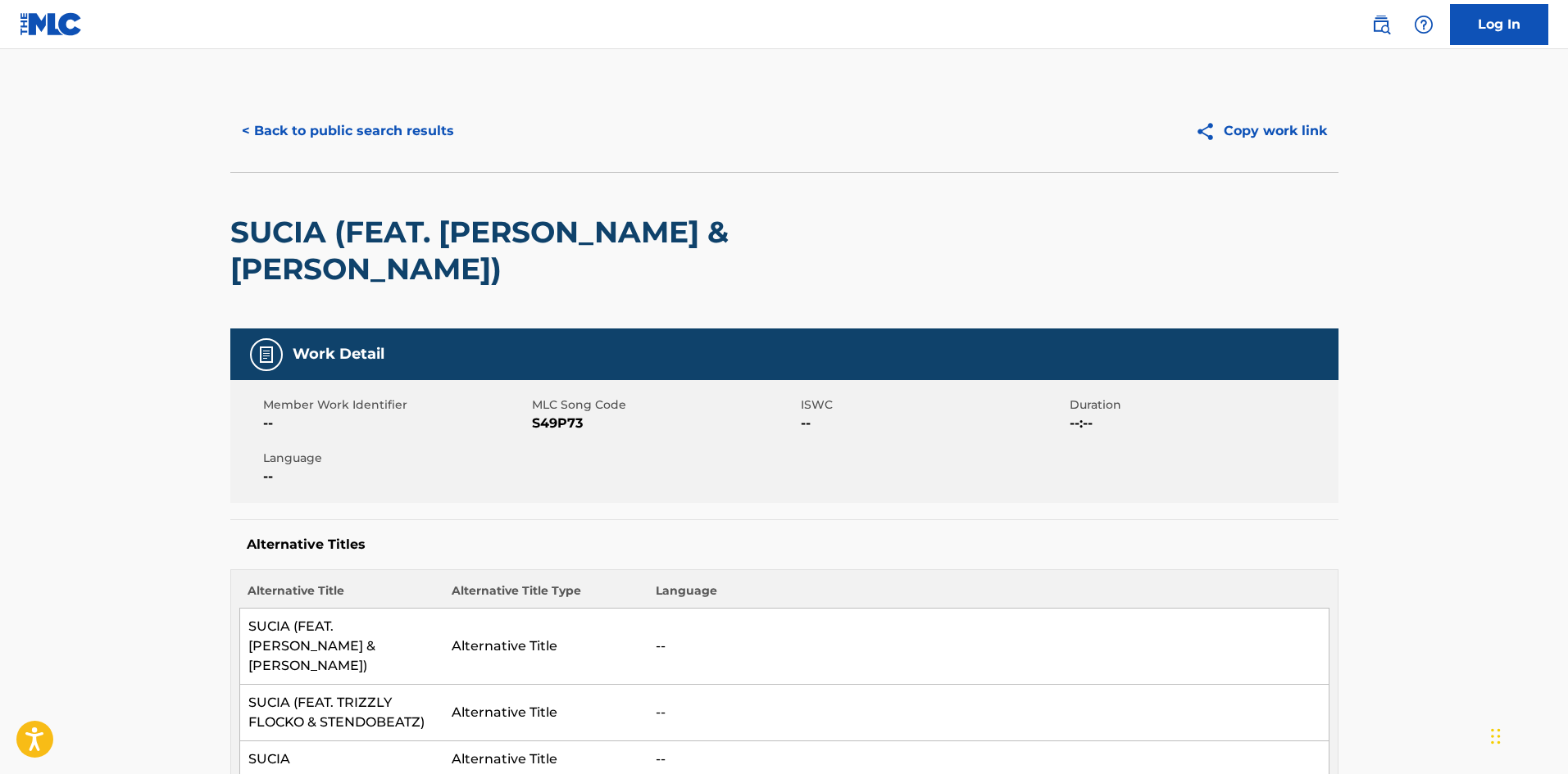
click at [334, 129] on button "< Back to public search results" at bounding box center [347, 130] width 235 height 41
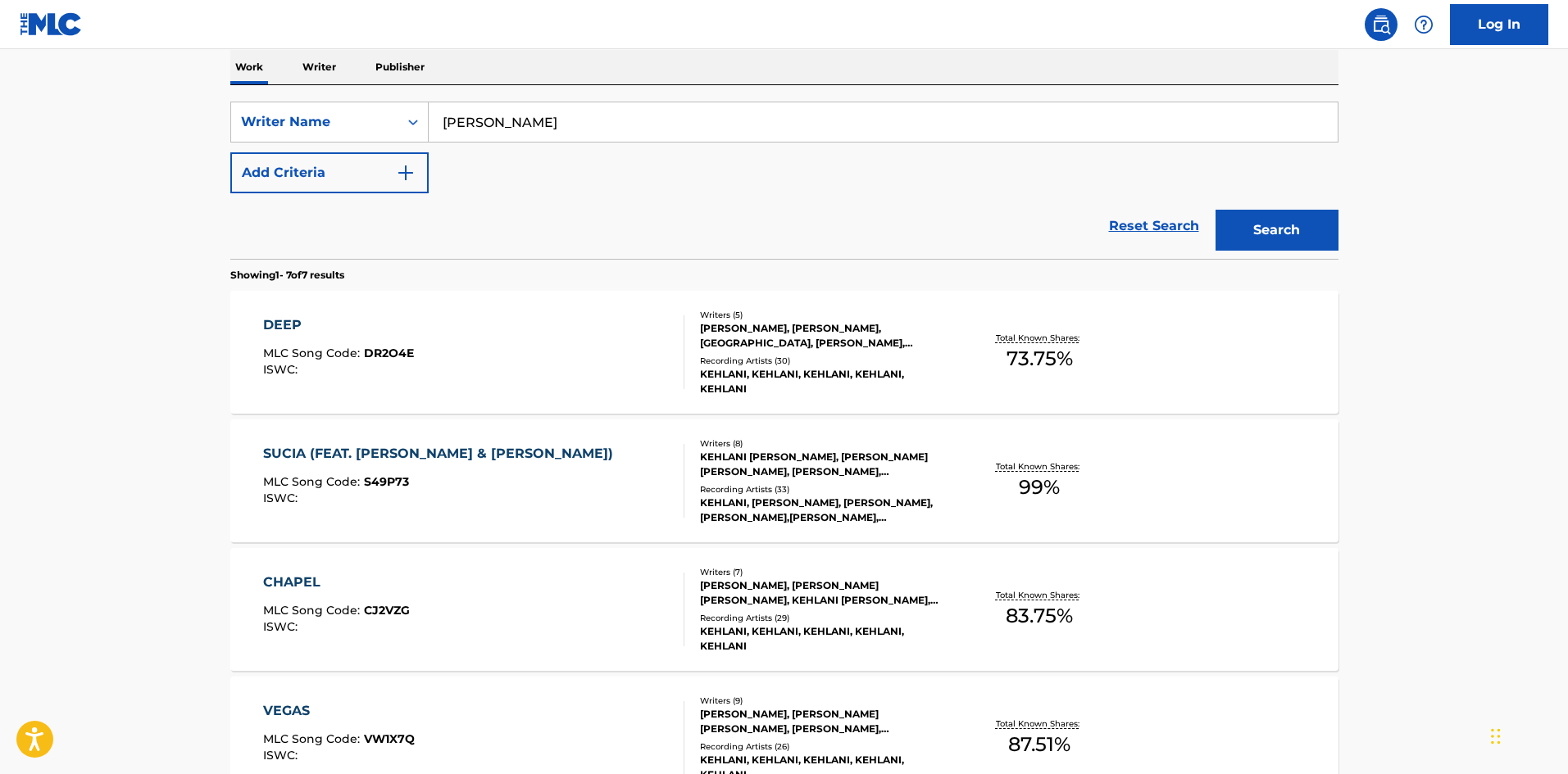
scroll to position [228, 0]
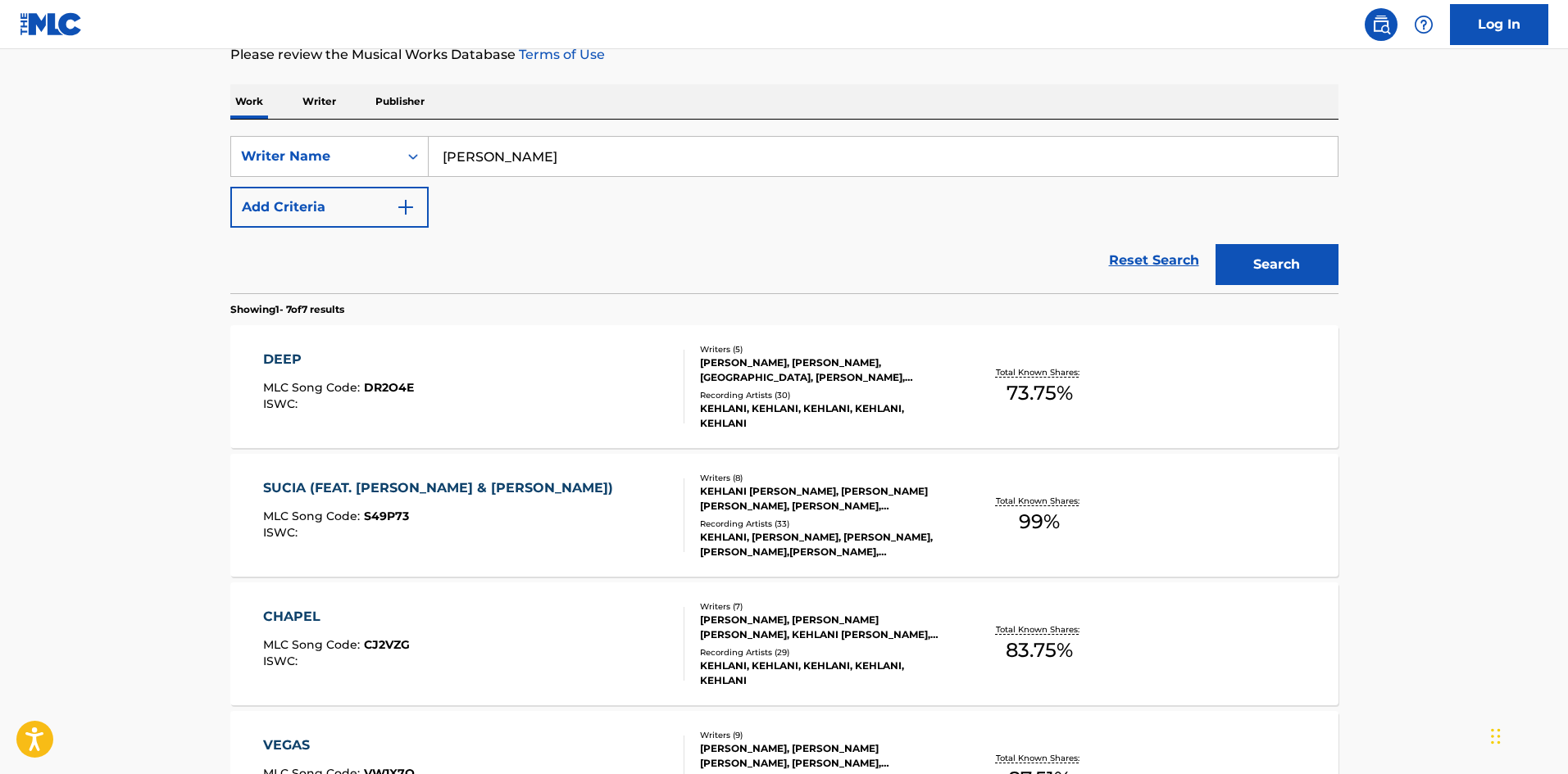
click at [289, 352] on div "DEEP" at bounding box center [338, 359] width 150 height 20
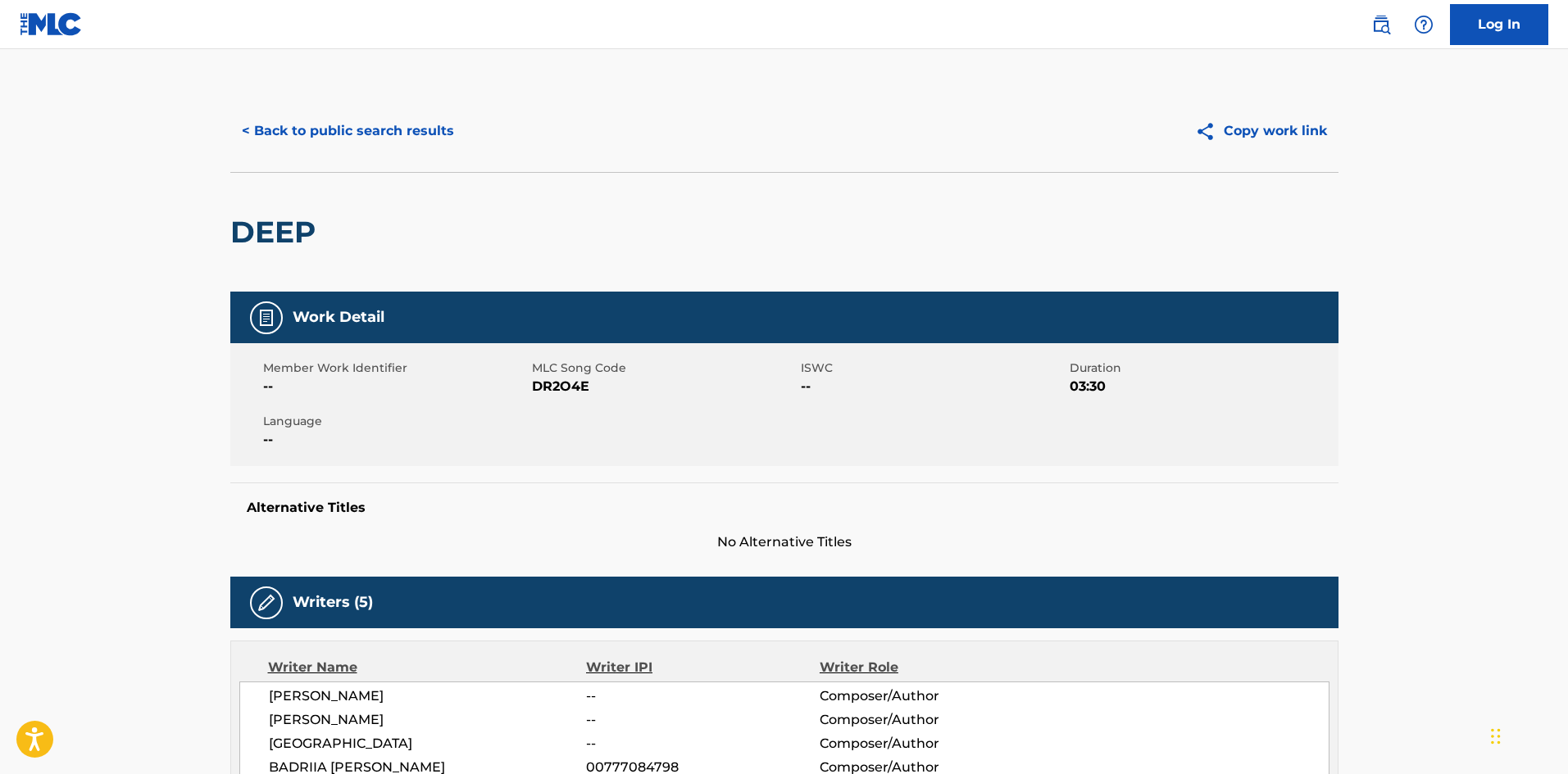
click at [388, 136] on button "< Back to public search results" at bounding box center [347, 130] width 235 height 41
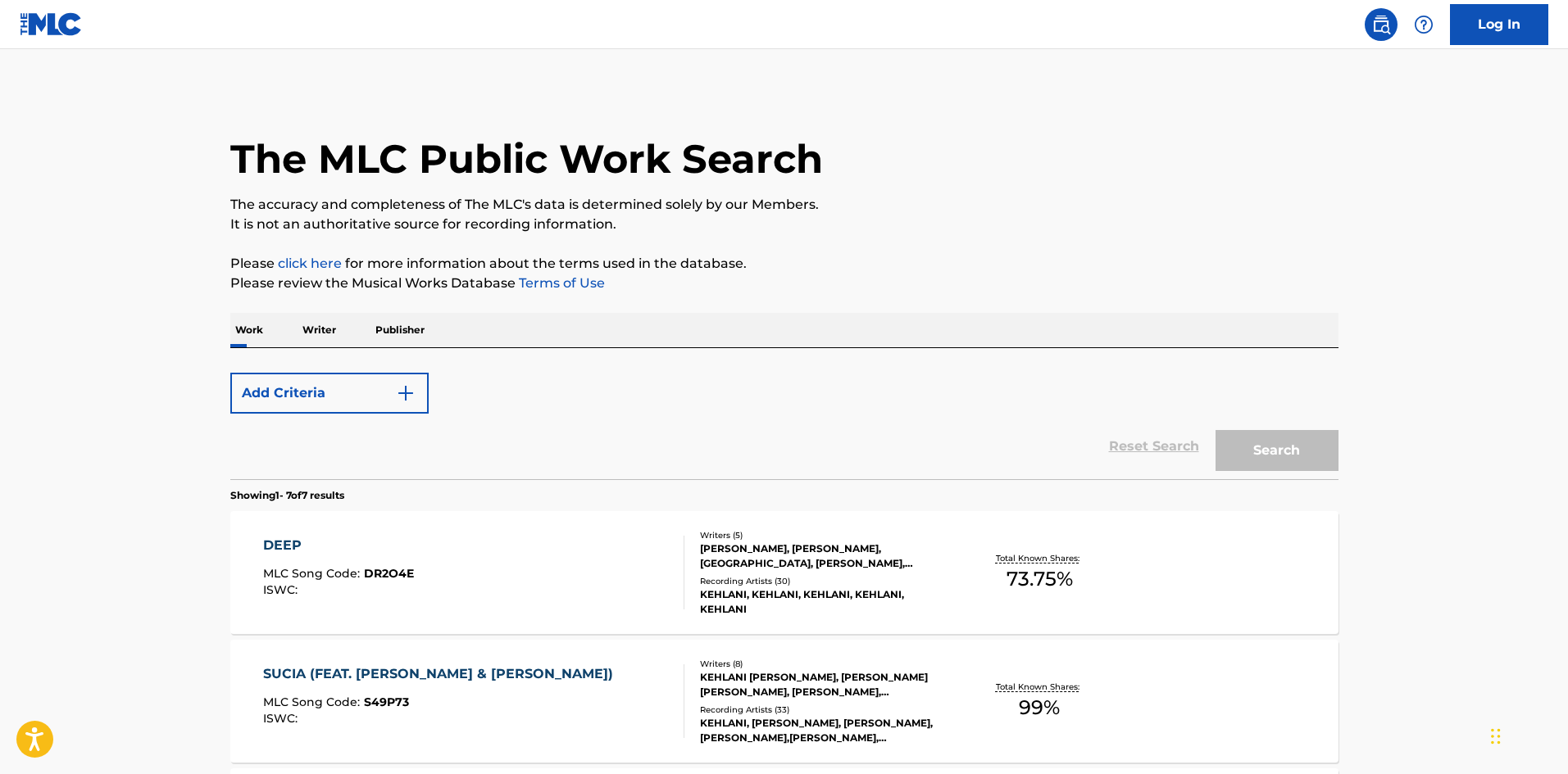
scroll to position [228, 0]
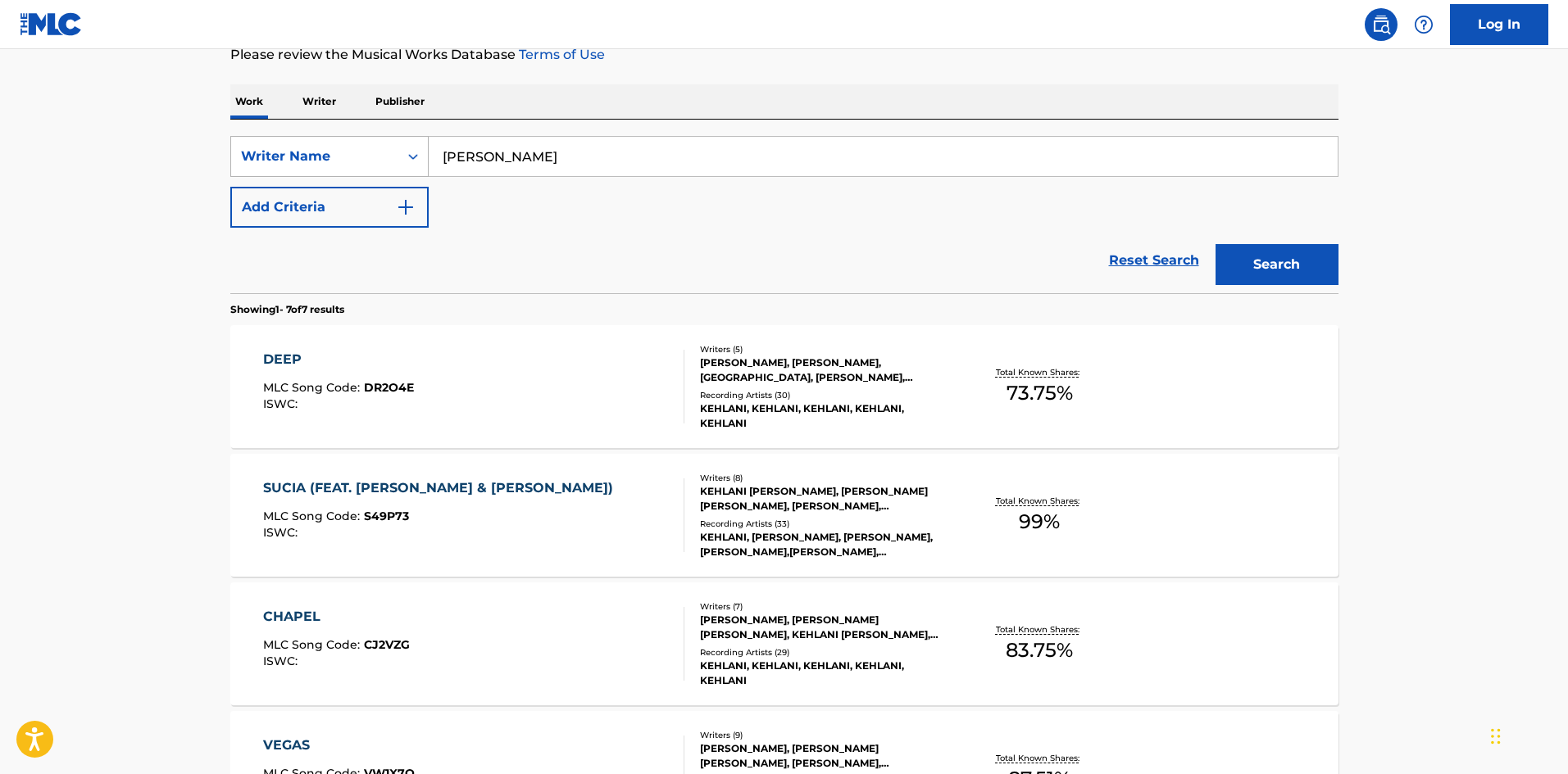
drag, startPoint x: 642, startPoint y: 147, endPoint x: 288, endPoint y: 151, distance: 354.0
click at [300, 149] on div "SearchWithCriteriafe850677-12b5-425e-b10a-c2ef10bd5924 Writer Name [PERSON_NAME]" at bounding box center [784, 155] width 1108 height 41
paste input "[PERSON_NAME]"
click at [1268, 260] on button "Search" at bounding box center [1277, 264] width 123 height 41
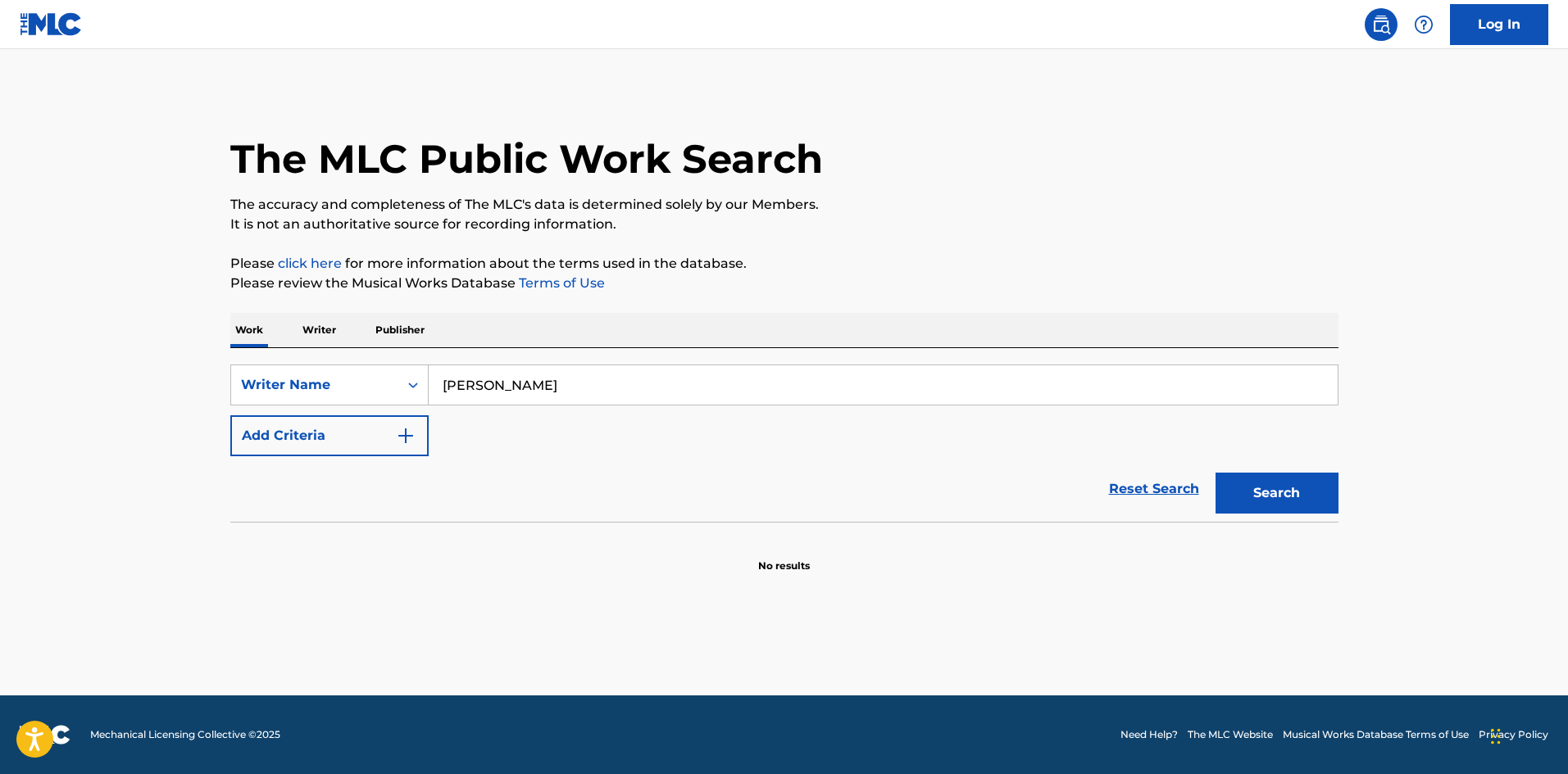
click at [494, 383] on input "[PERSON_NAME]" at bounding box center [883, 385] width 908 height 40
click at [552, 386] on input "[PERSON_NAME]" at bounding box center [883, 385] width 908 height 40
click at [1263, 485] on button "Search" at bounding box center [1277, 492] width 123 height 41
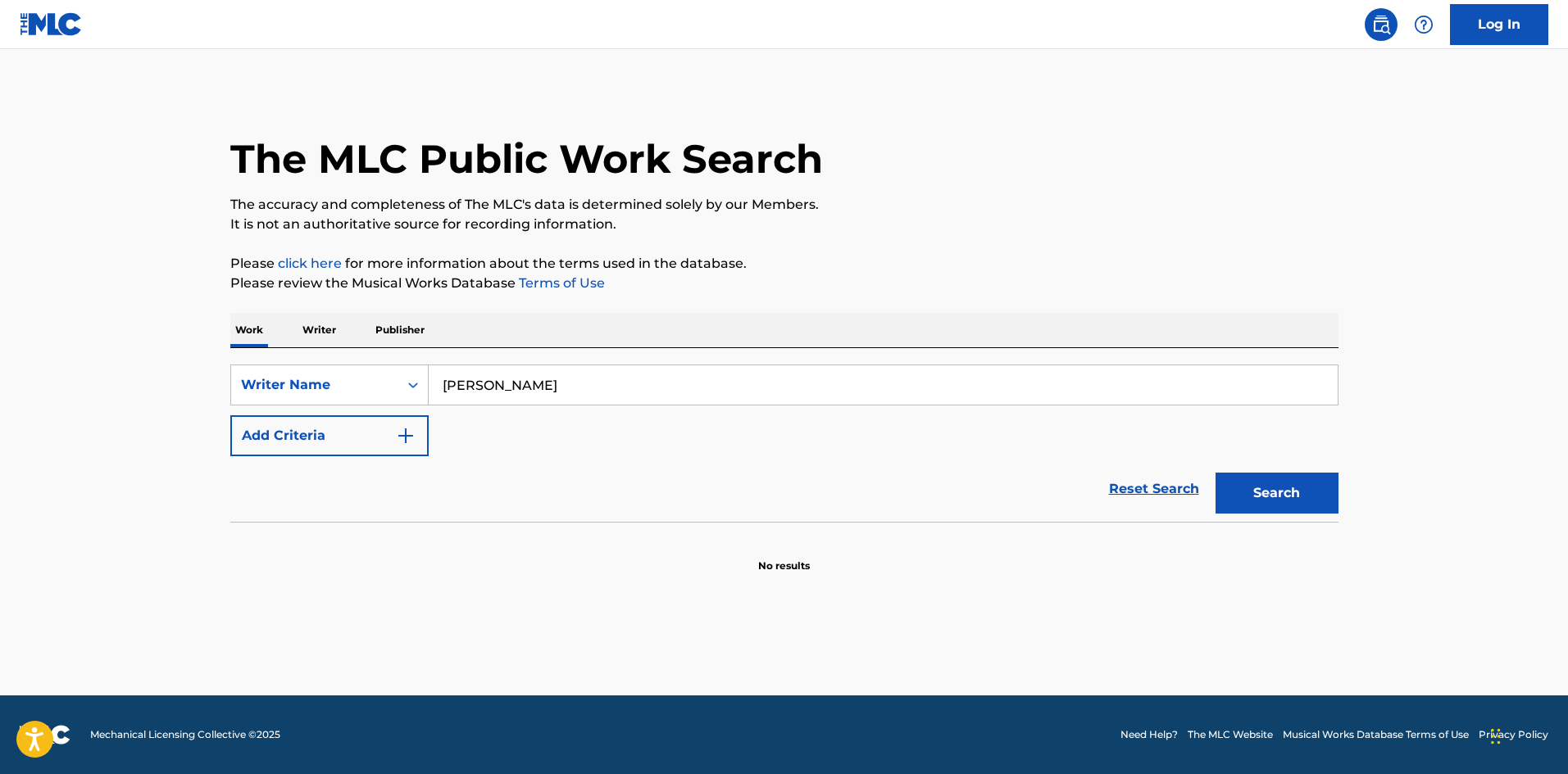
click at [464, 383] on input "[PERSON_NAME]" at bounding box center [883, 385] width 908 height 40
click at [507, 388] on input "[PERSON_NAME]" at bounding box center [883, 385] width 908 height 40
click at [1316, 479] on button "Search" at bounding box center [1277, 492] width 123 height 41
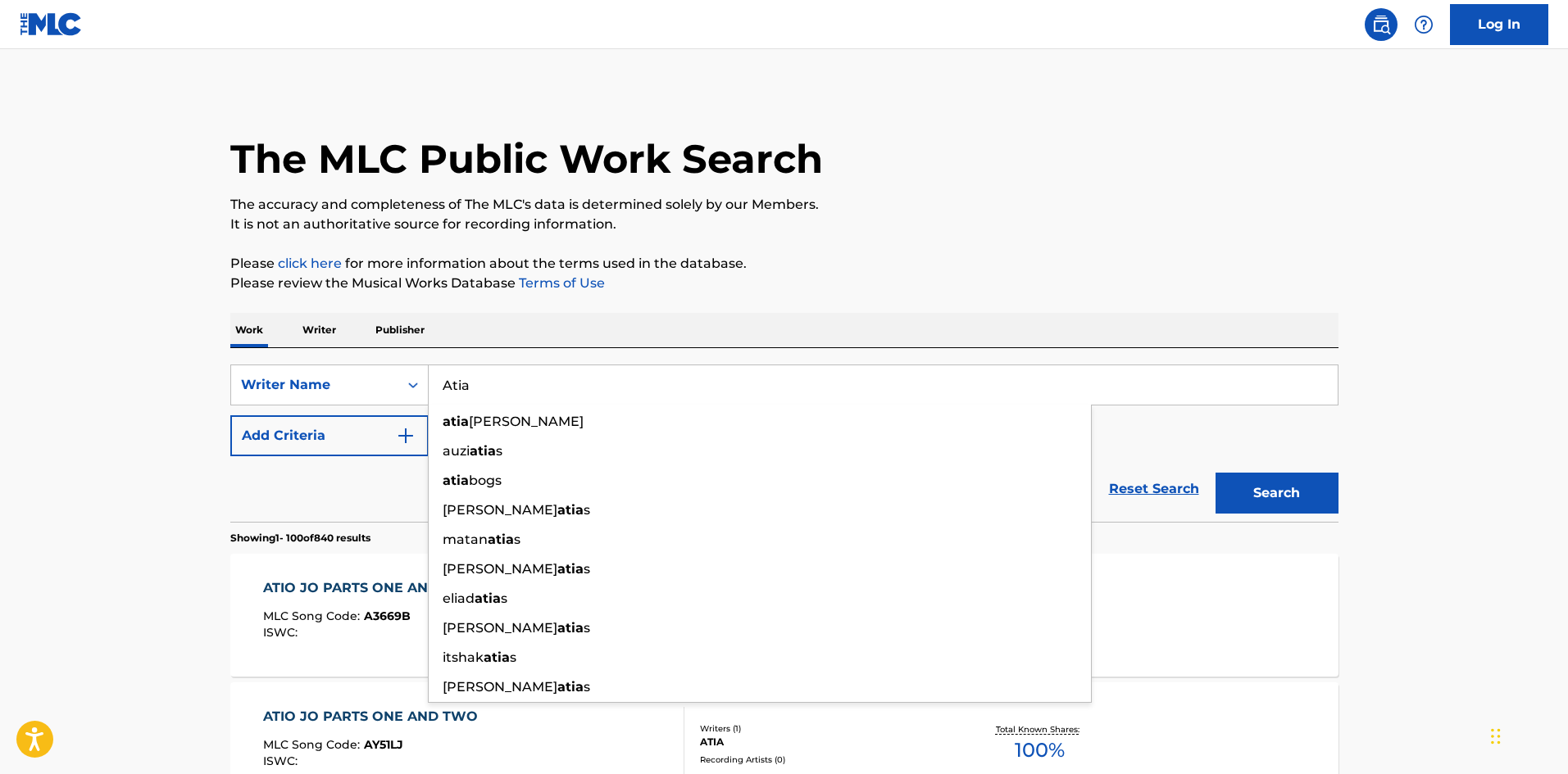
click at [544, 384] on input "Atia" at bounding box center [883, 385] width 908 height 40
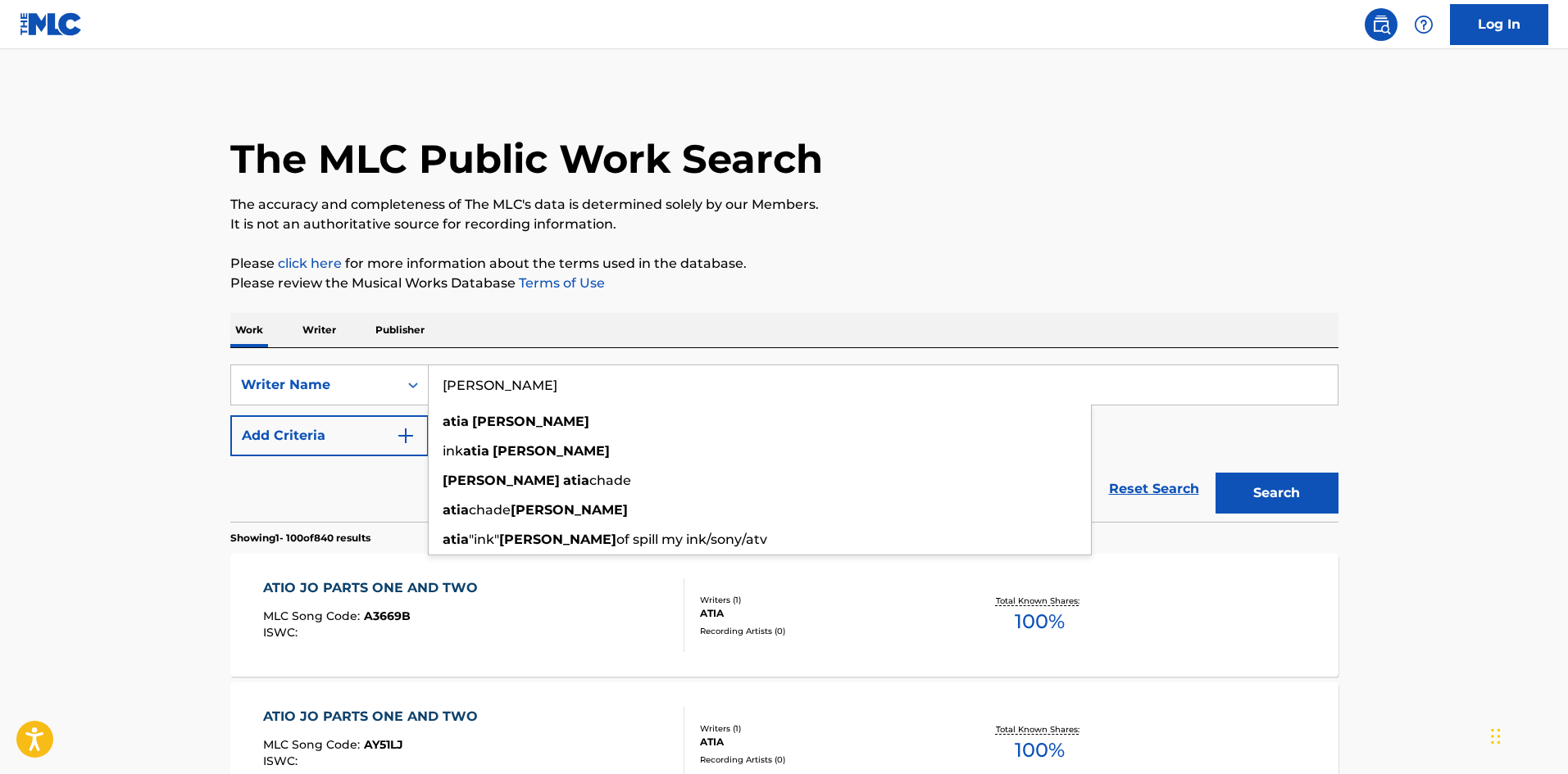
type input "[PERSON_NAME]"
click at [1240, 492] on button "Search" at bounding box center [1277, 492] width 123 height 41
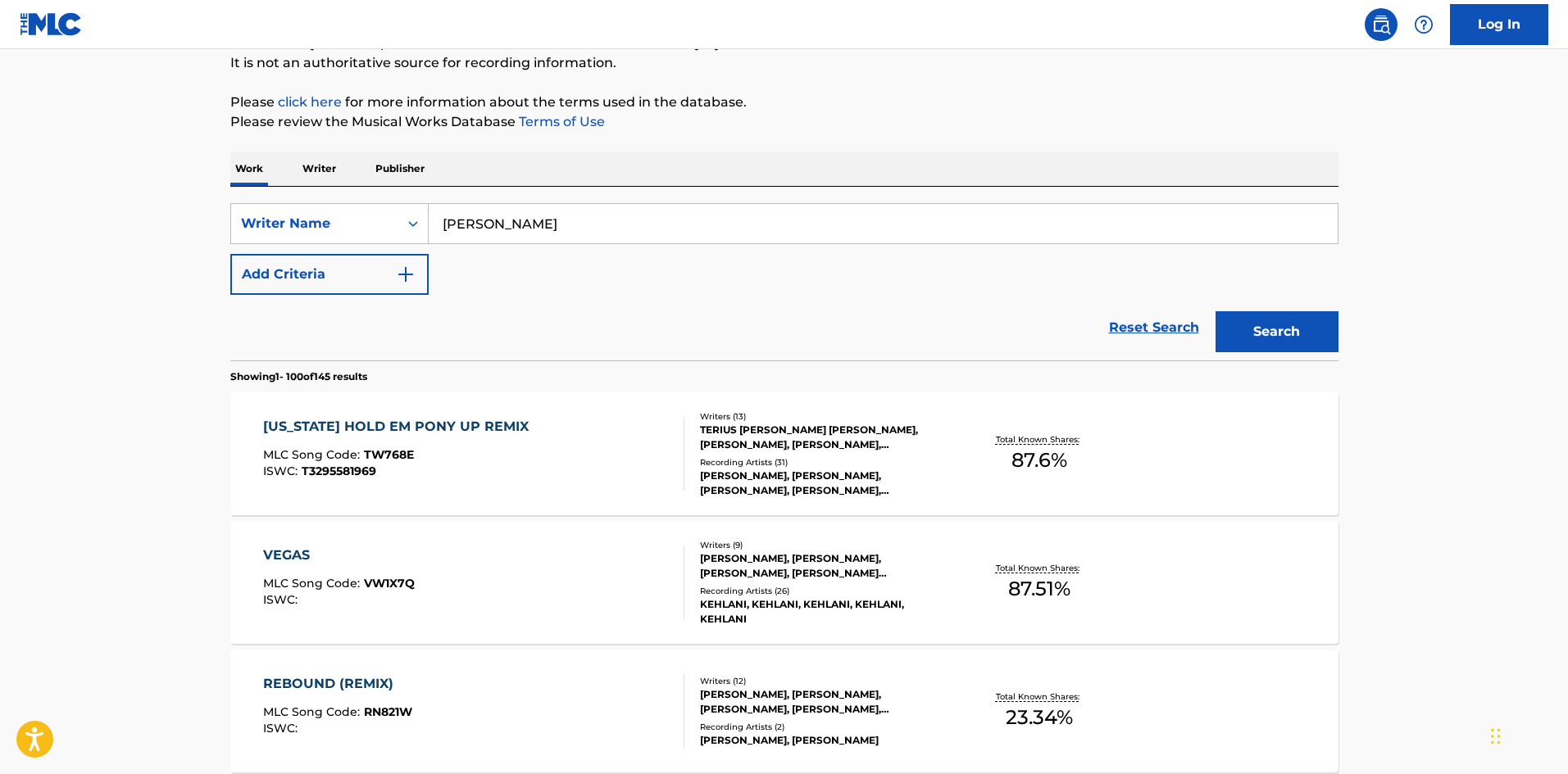
scroll to position [164, 0]
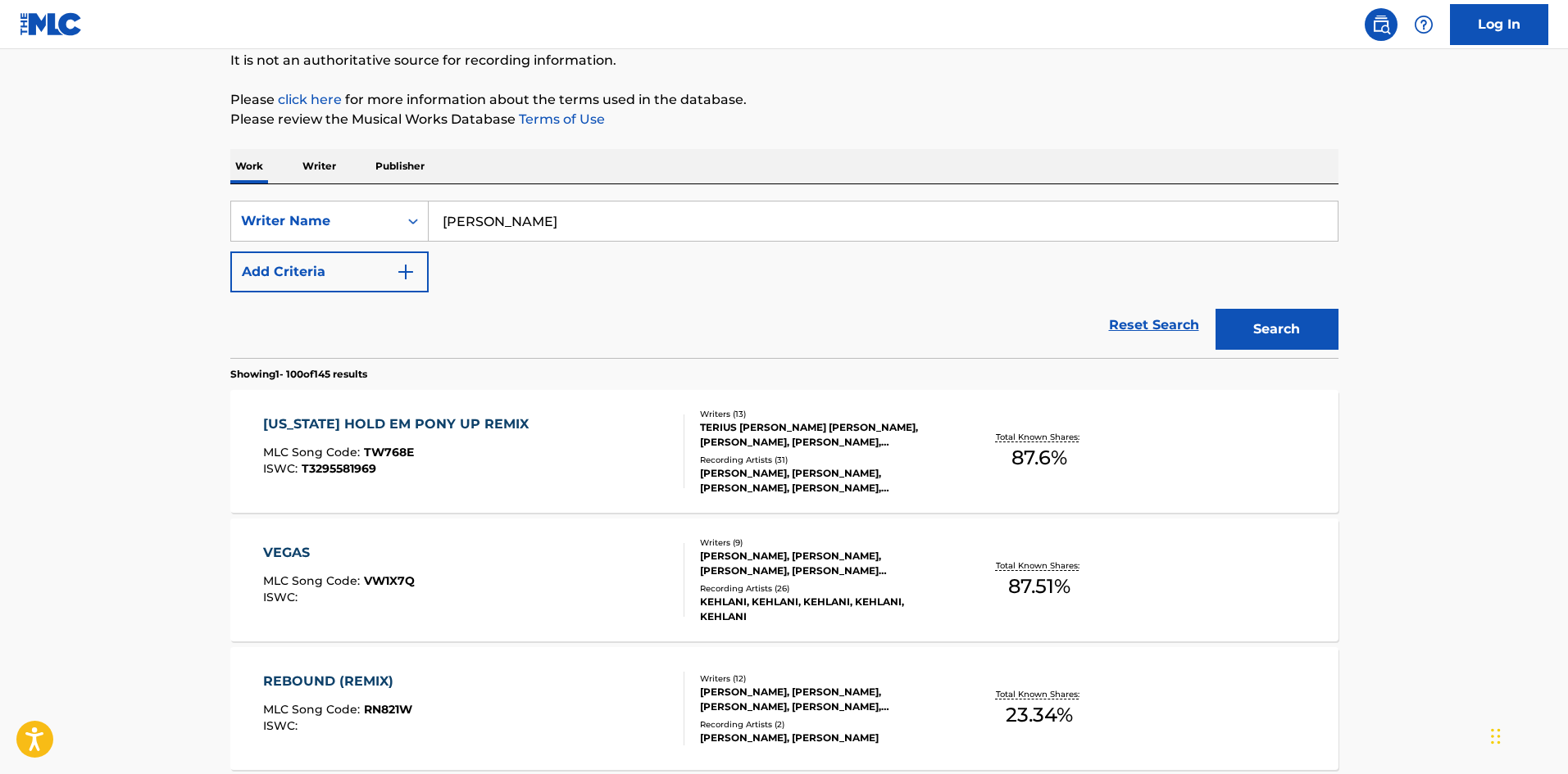
click at [354, 423] on div "[US_STATE] HOLD EM PONY UP REMIX" at bounding box center [399, 424] width 274 height 20
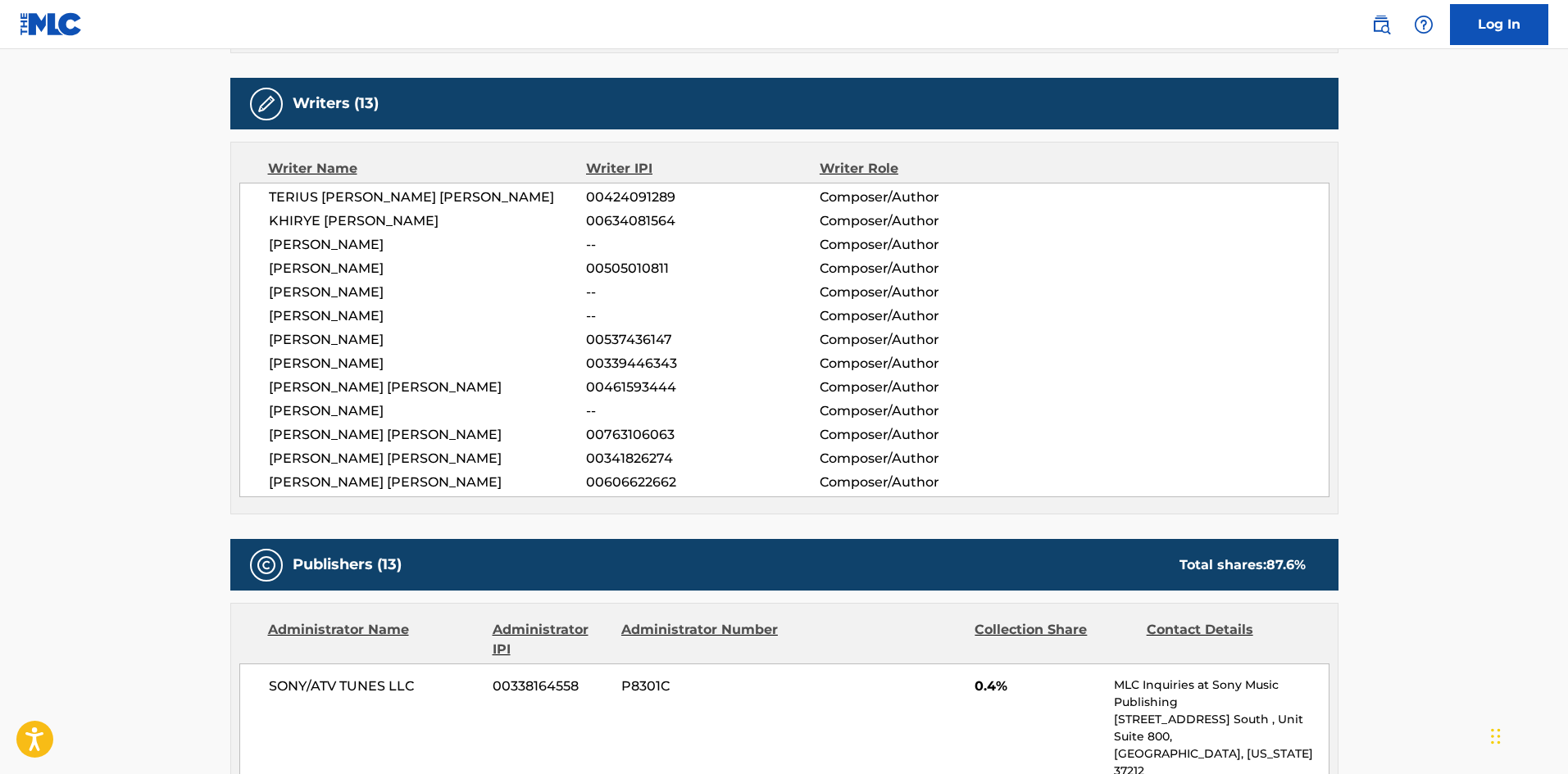
scroll to position [655, 0]
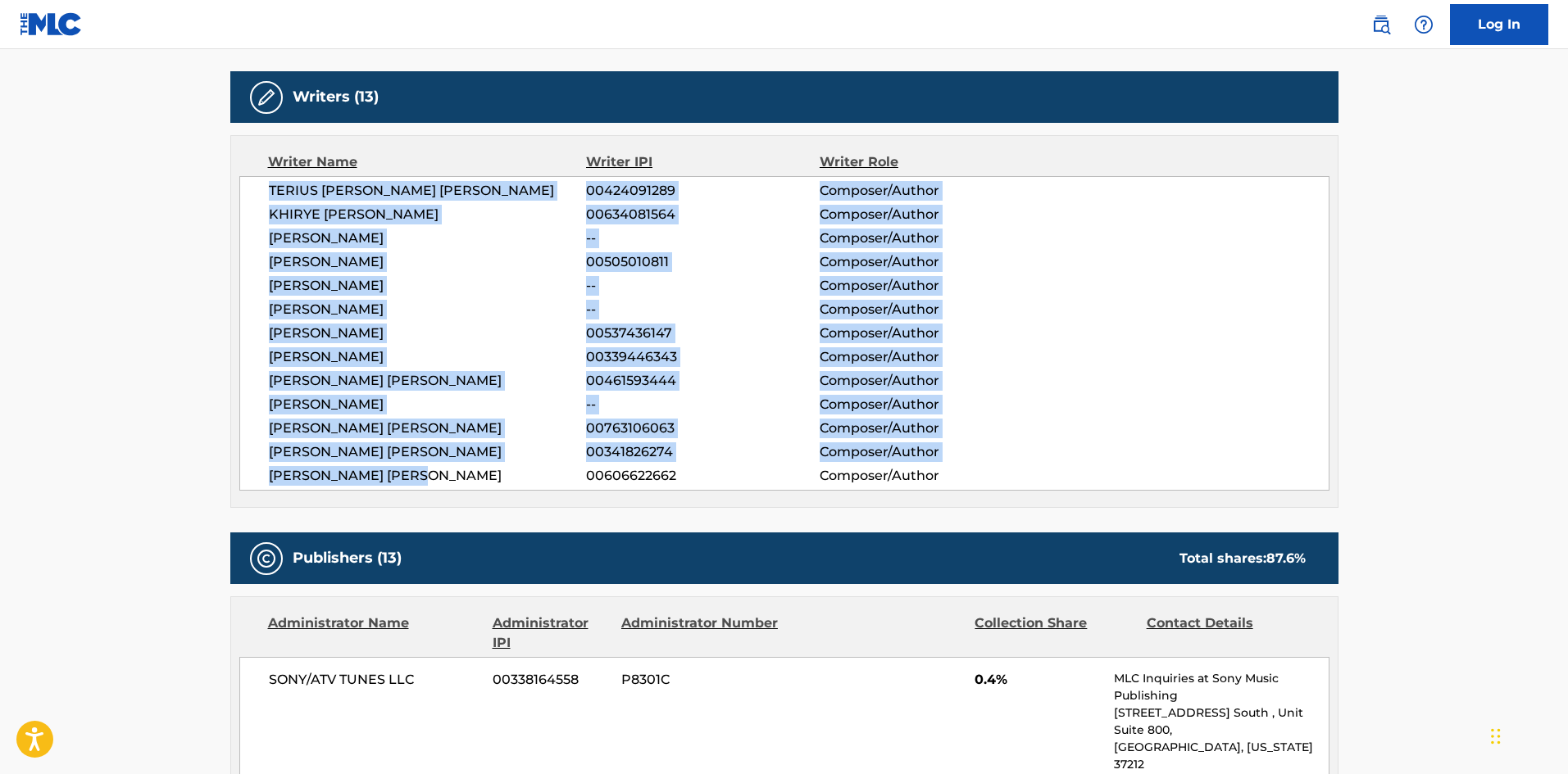
drag, startPoint x: 434, startPoint y: 478, endPoint x: 157, endPoint y: 197, distance: 394.6
copy div "TERIUS [PERSON_NAME] [PERSON_NAME] 00424091289 Composer/Author [PERSON_NAME] 00…"
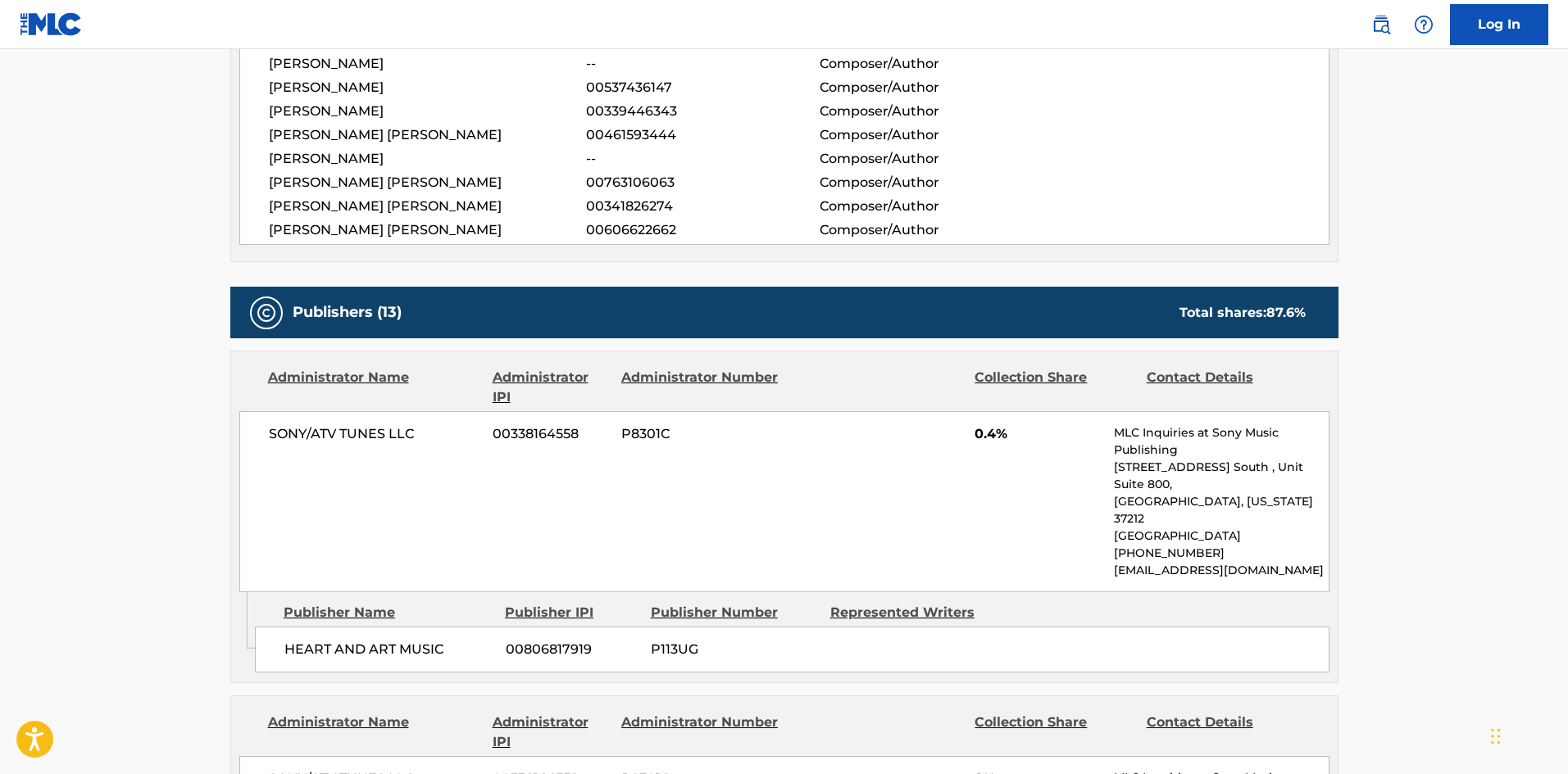
click at [703, 477] on div "SONY/ATV TUNES LLC 00338164558 P8301C 0.4% MLC Inquiries at Sony Music Publishi…" at bounding box center [784, 502] width 1090 height 181
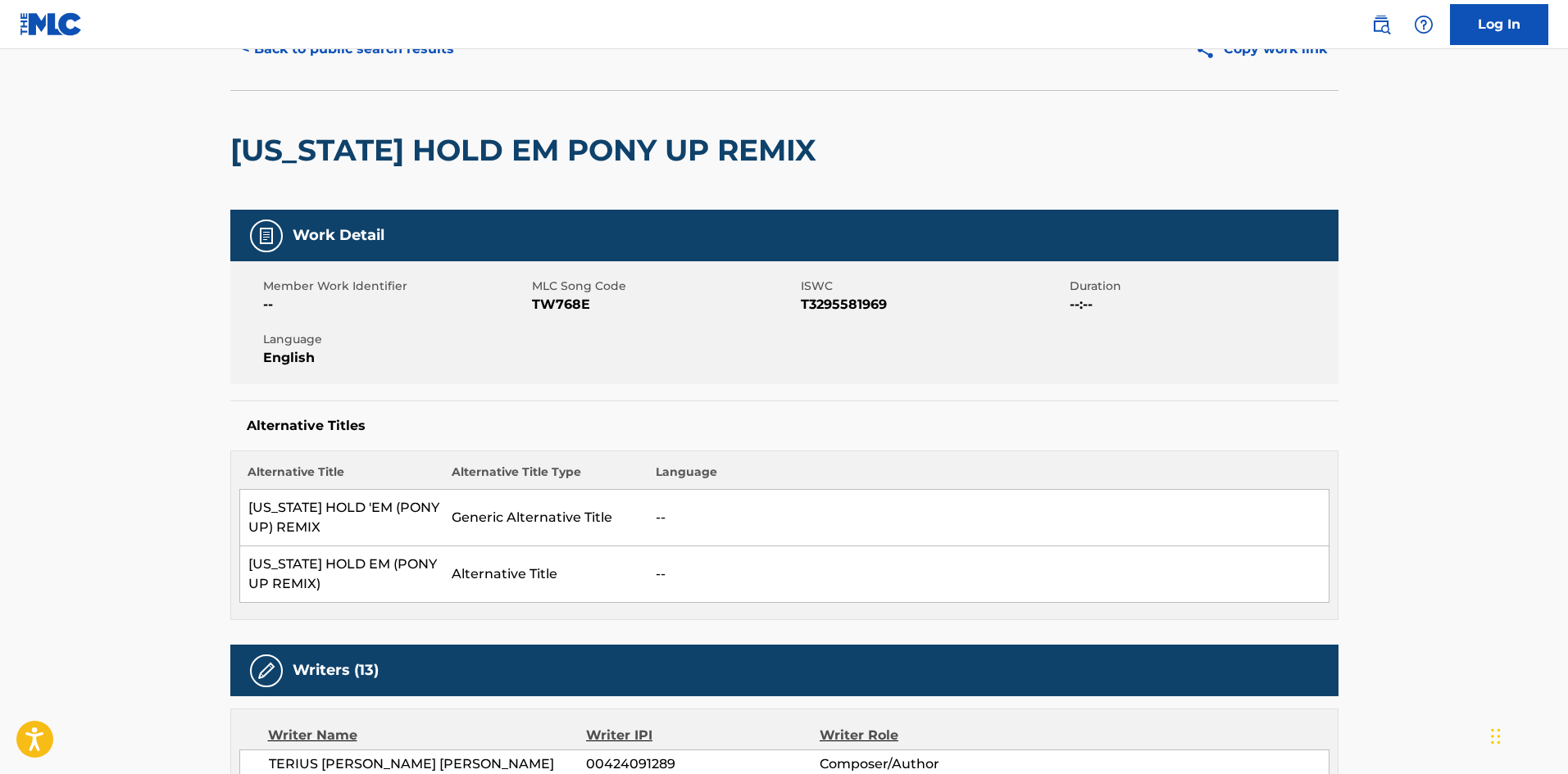
scroll to position [0, 0]
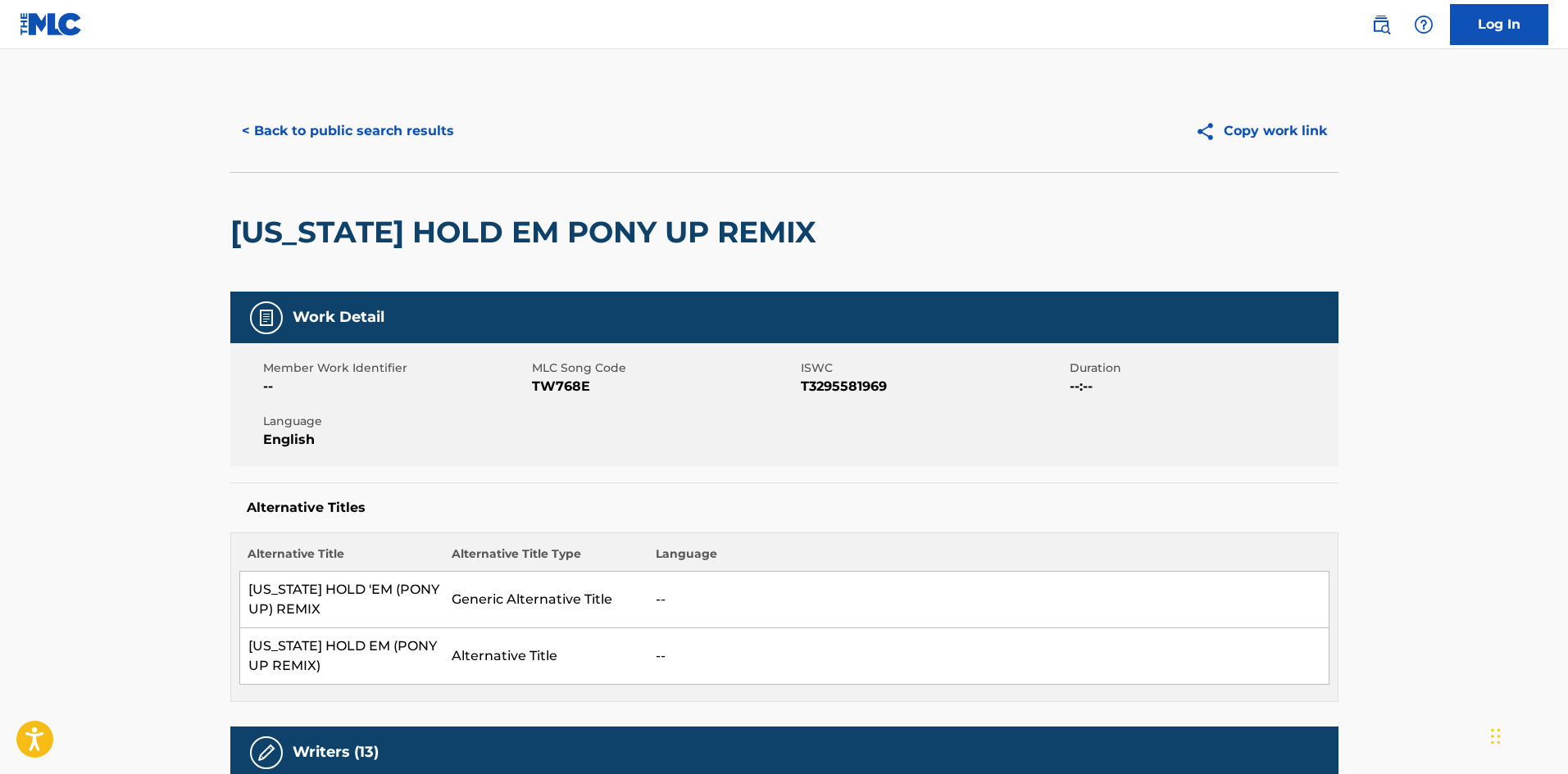
click at [346, 117] on button "< Back to public search results" at bounding box center [347, 130] width 235 height 41
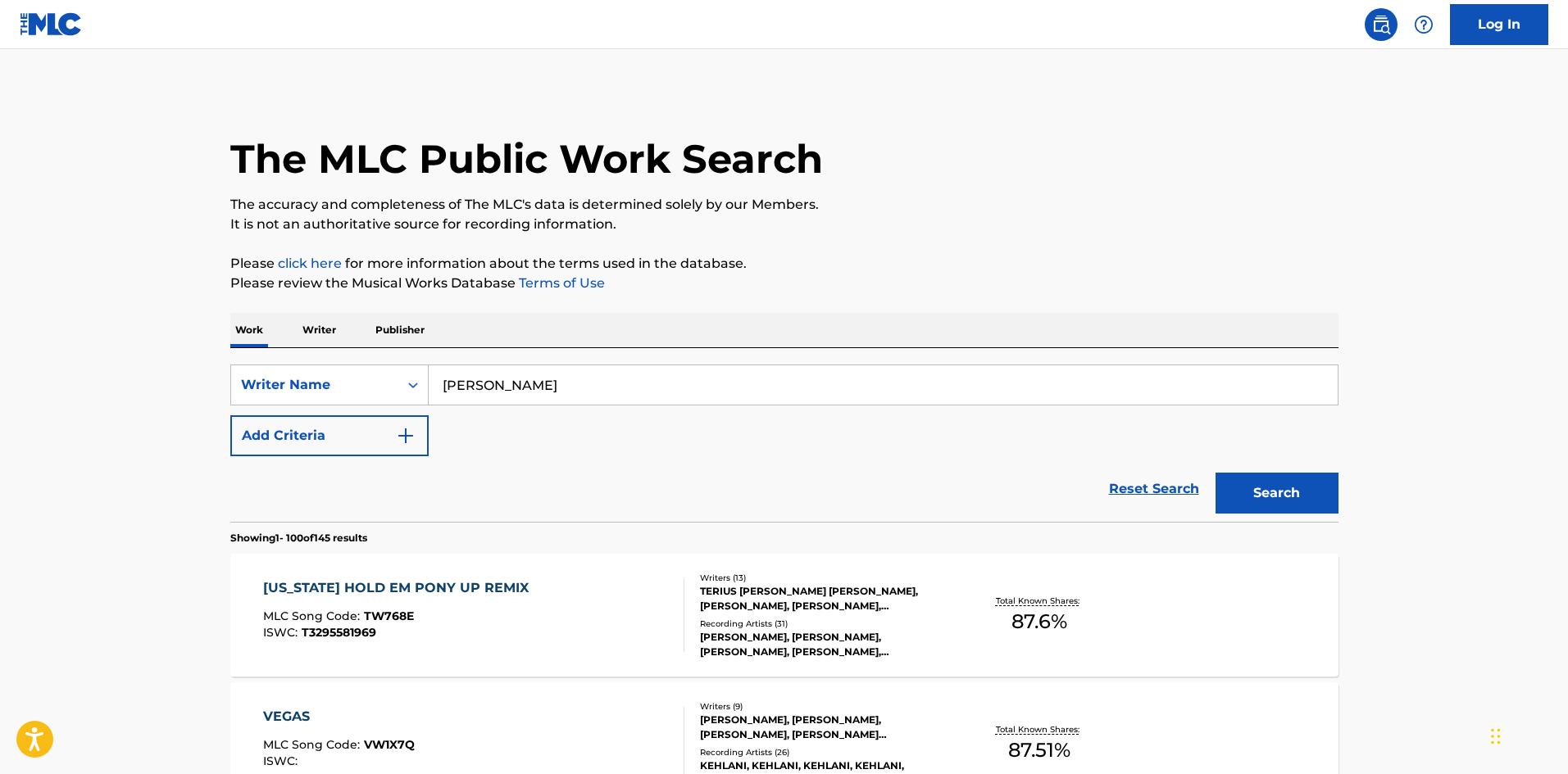
scroll to position [164, 0]
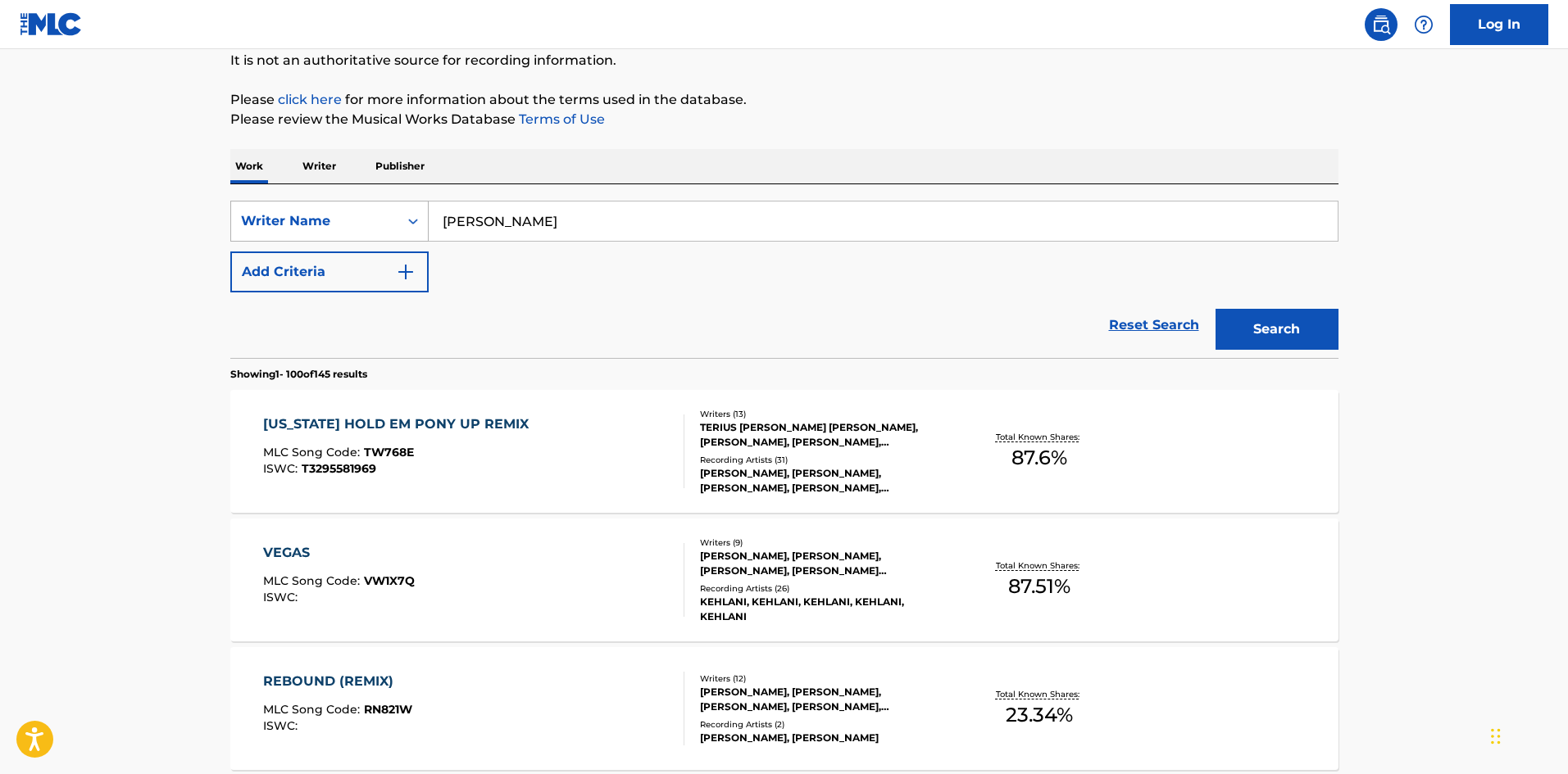
drag, startPoint x: 605, startPoint y: 225, endPoint x: 311, endPoint y: 219, distance: 294.1
click at [311, 219] on div "SearchWithCriteriafe850677-12b5-425e-b10a-c2ef10bd5924 Writer Name [PERSON_NAME]" at bounding box center [784, 220] width 1108 height 41
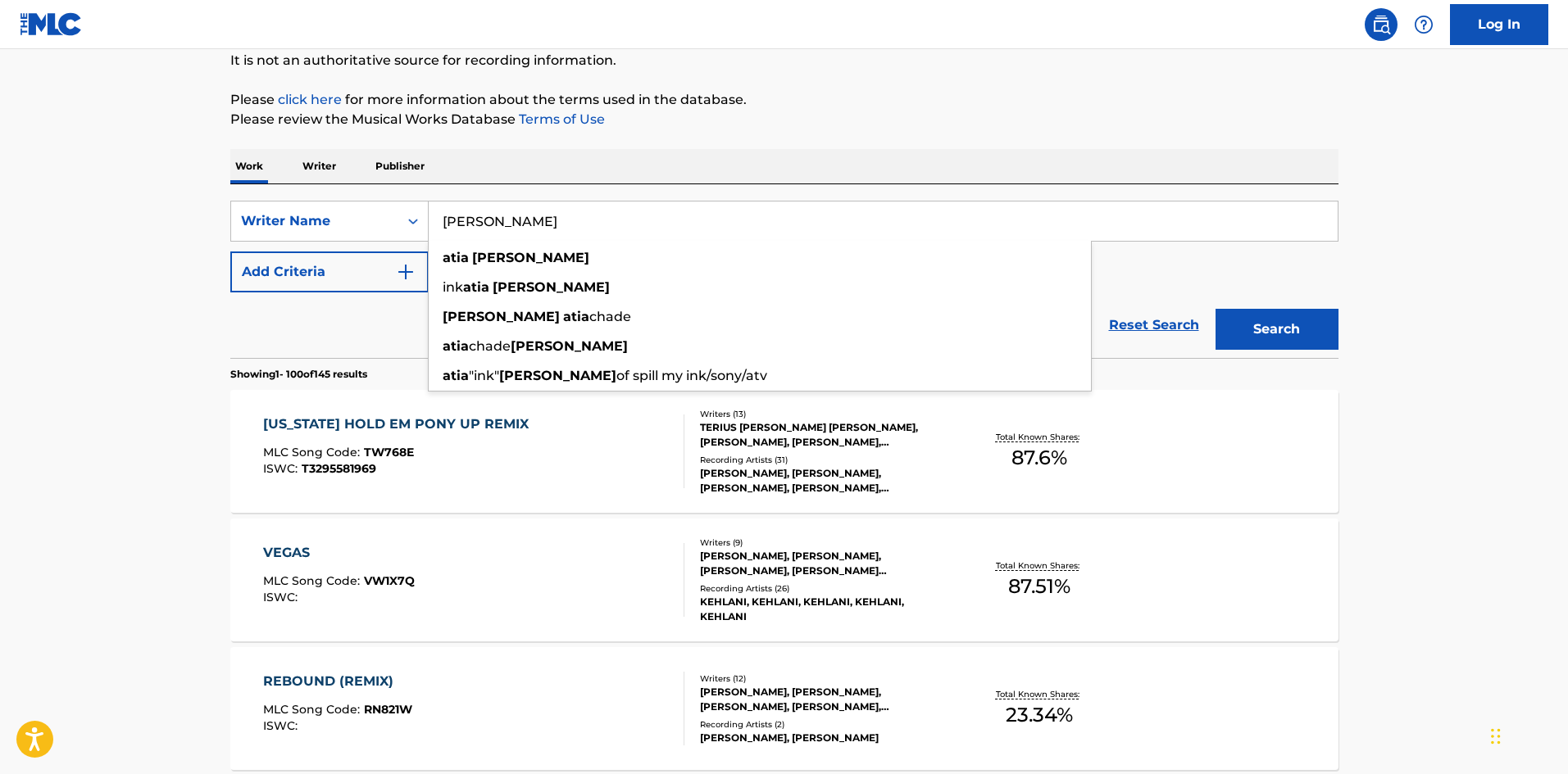
paste input "[PERSON_NAME]"
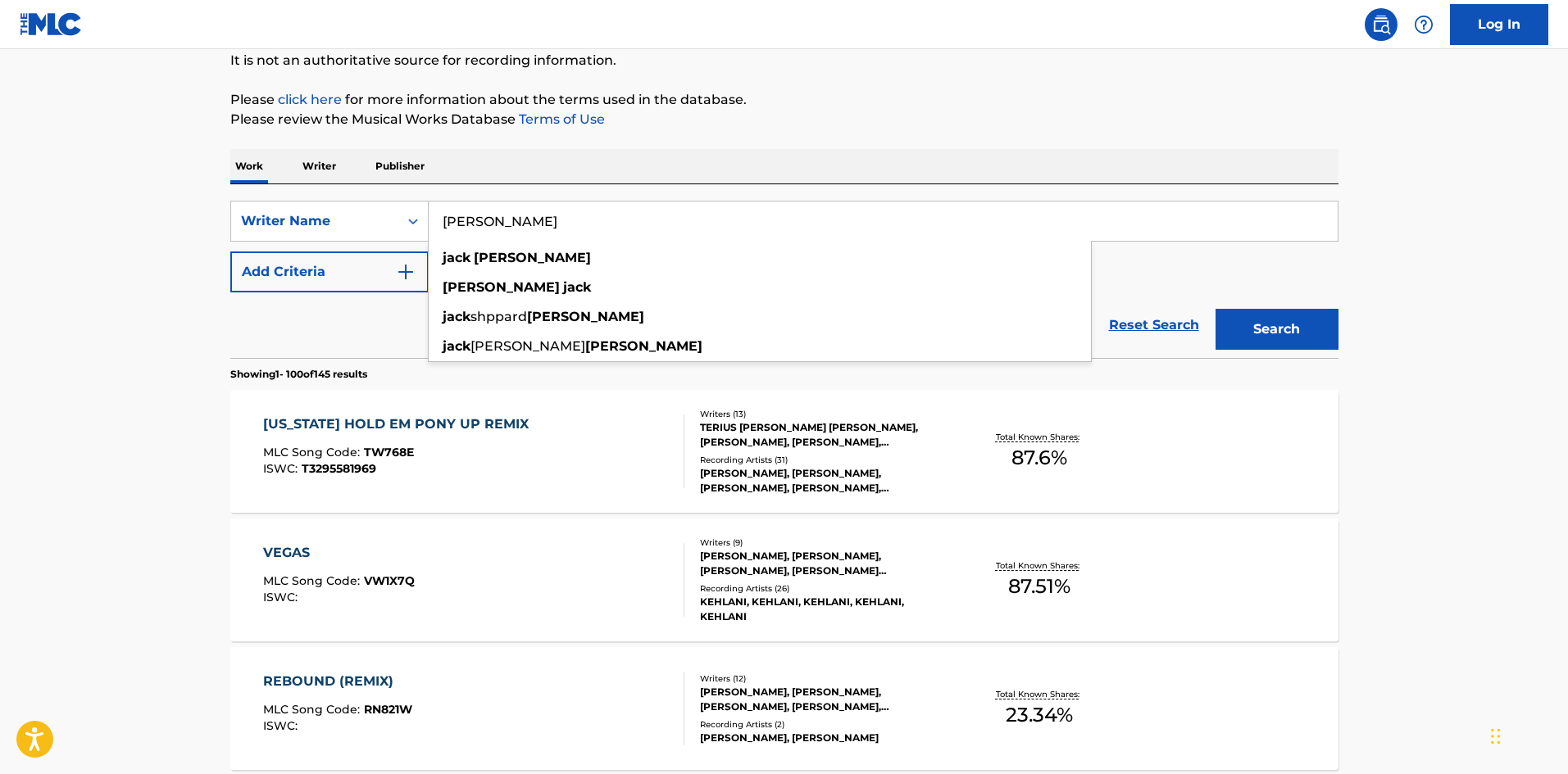
type input "[PERSON_NAME]"
click at [1297, 325] on button "Search" at bounding box center [1277, 328] width 123 height 41
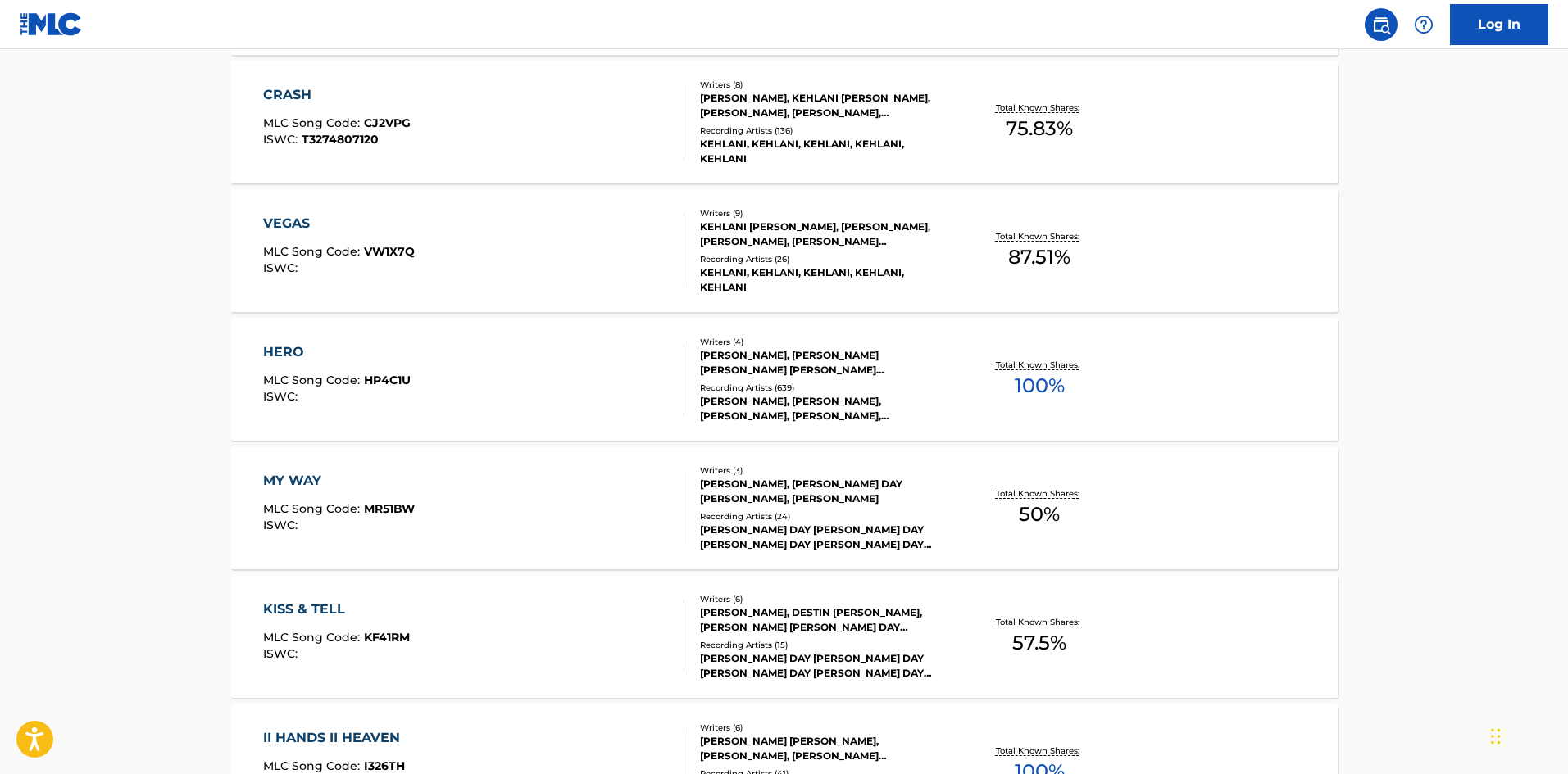
scroll to position [2375, 0]
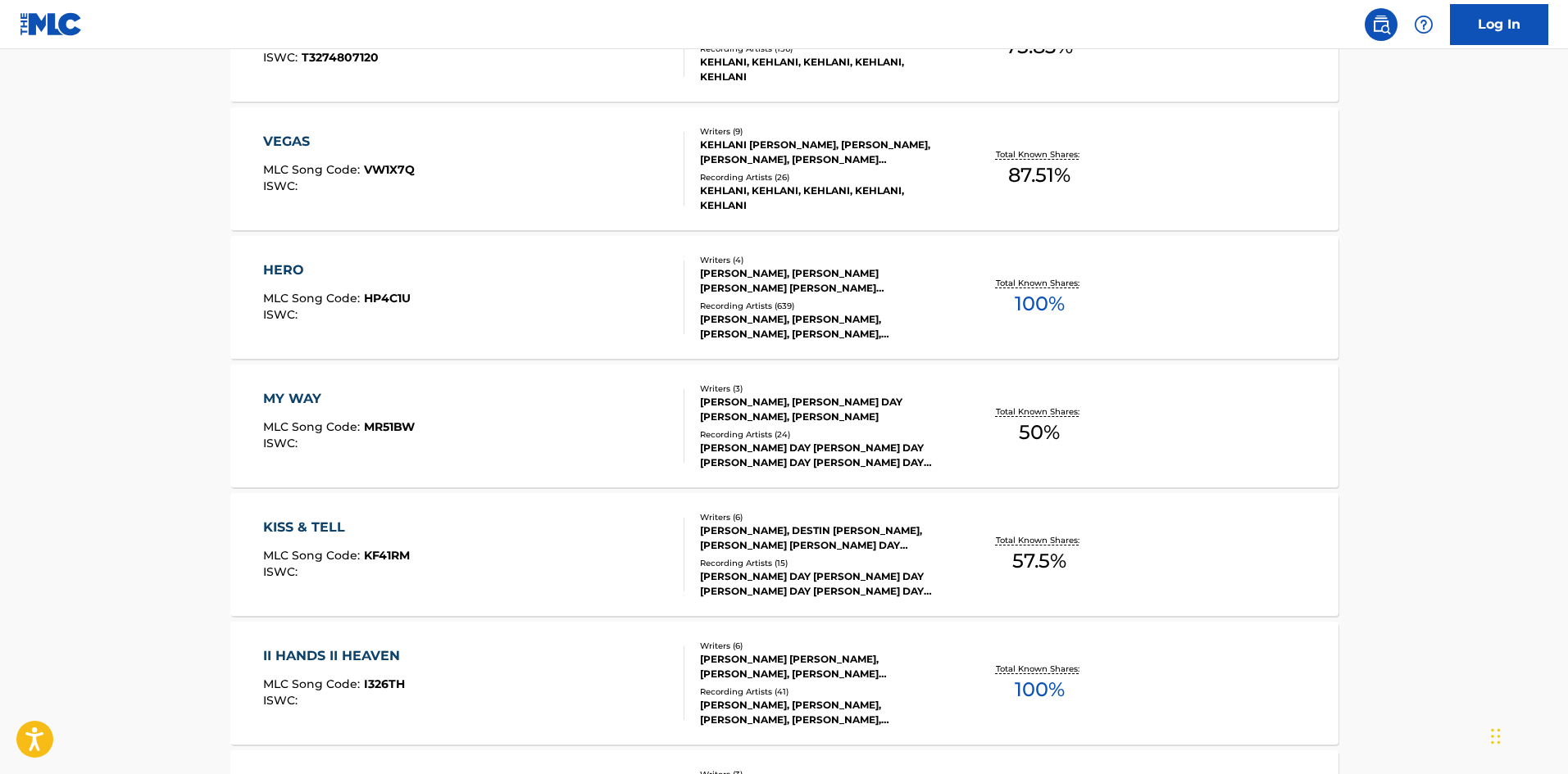
click at [271, 268] on div "HERO" at bounding box center [336, 270] width 148 height 20
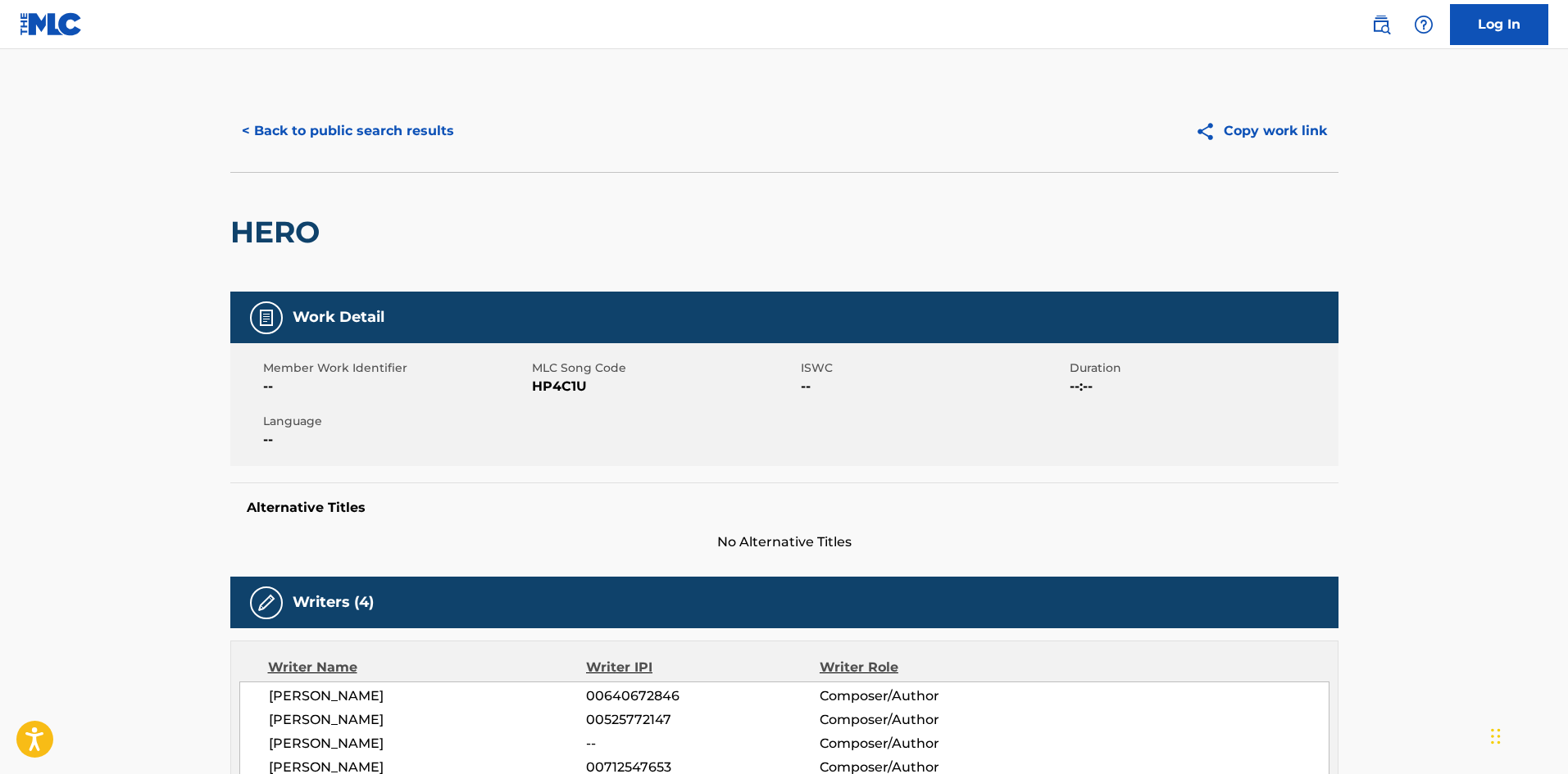
click at [336, 145] on button "< Back to public search results" at bounding box center [347, 130] width 235 height 41
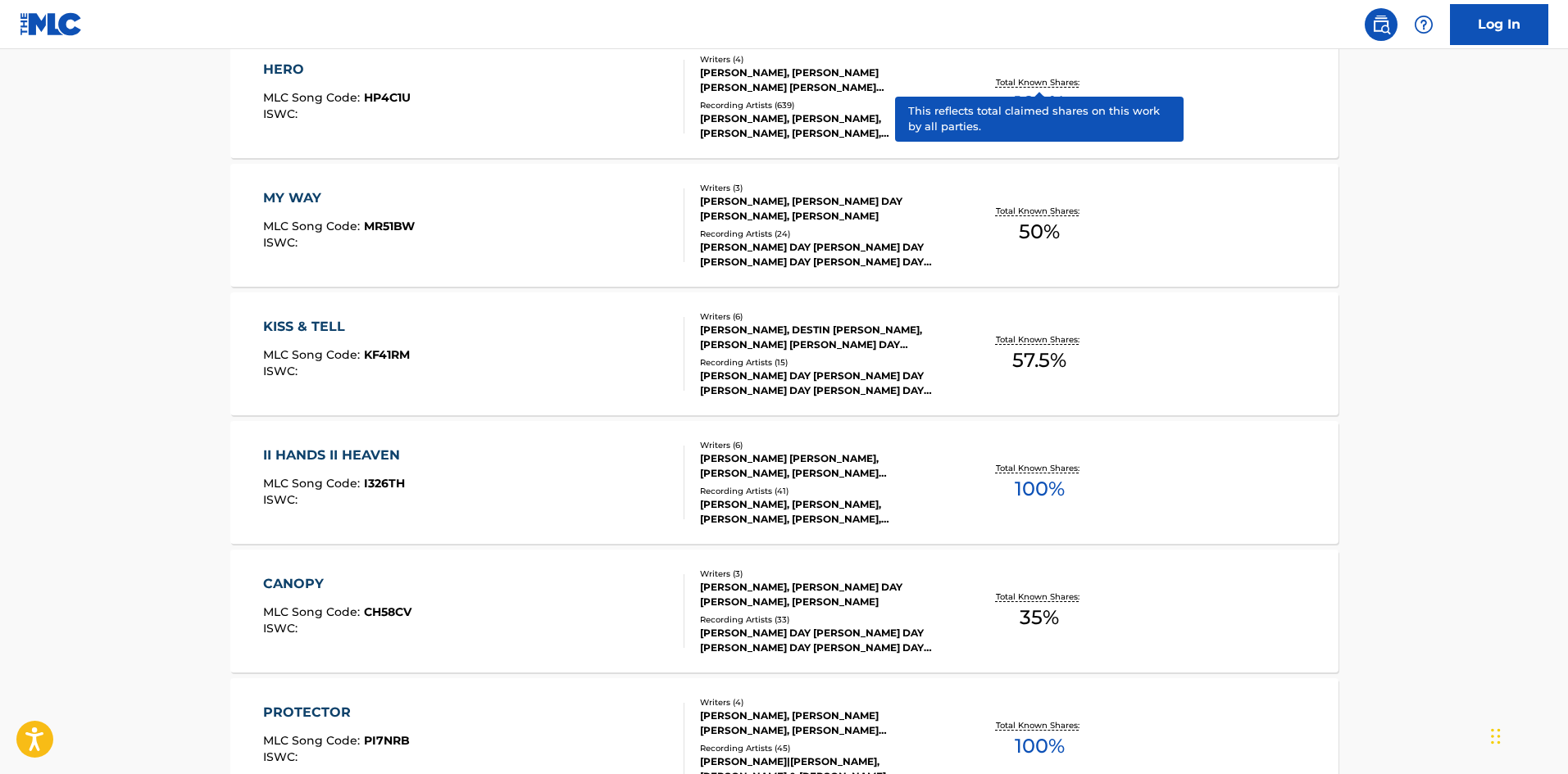
scroll to position [2581, 0]
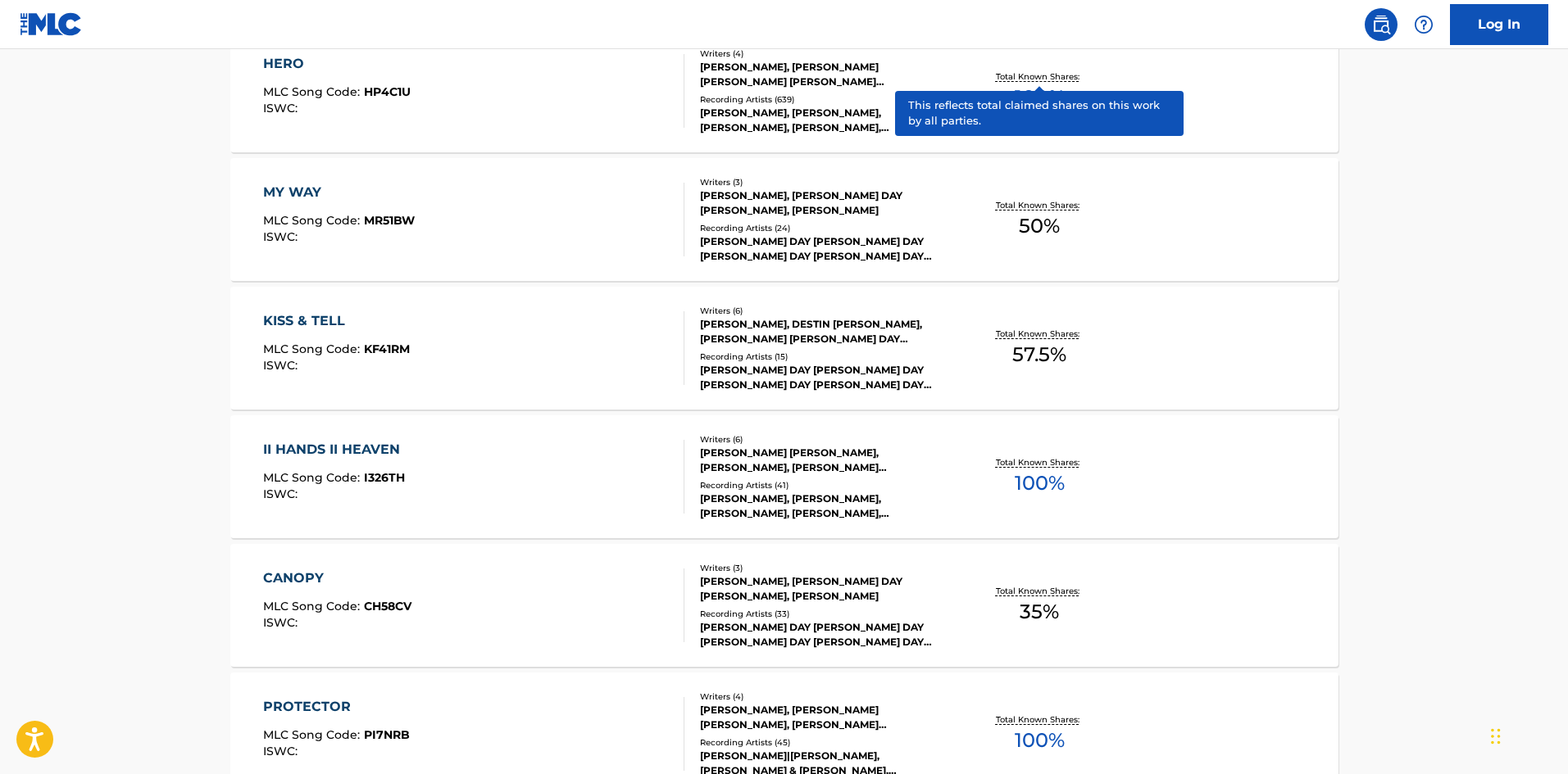
click at [372, 445] on div "II HANDS II HEAVEN" at bounding box center [335, 449] width 145 height 20
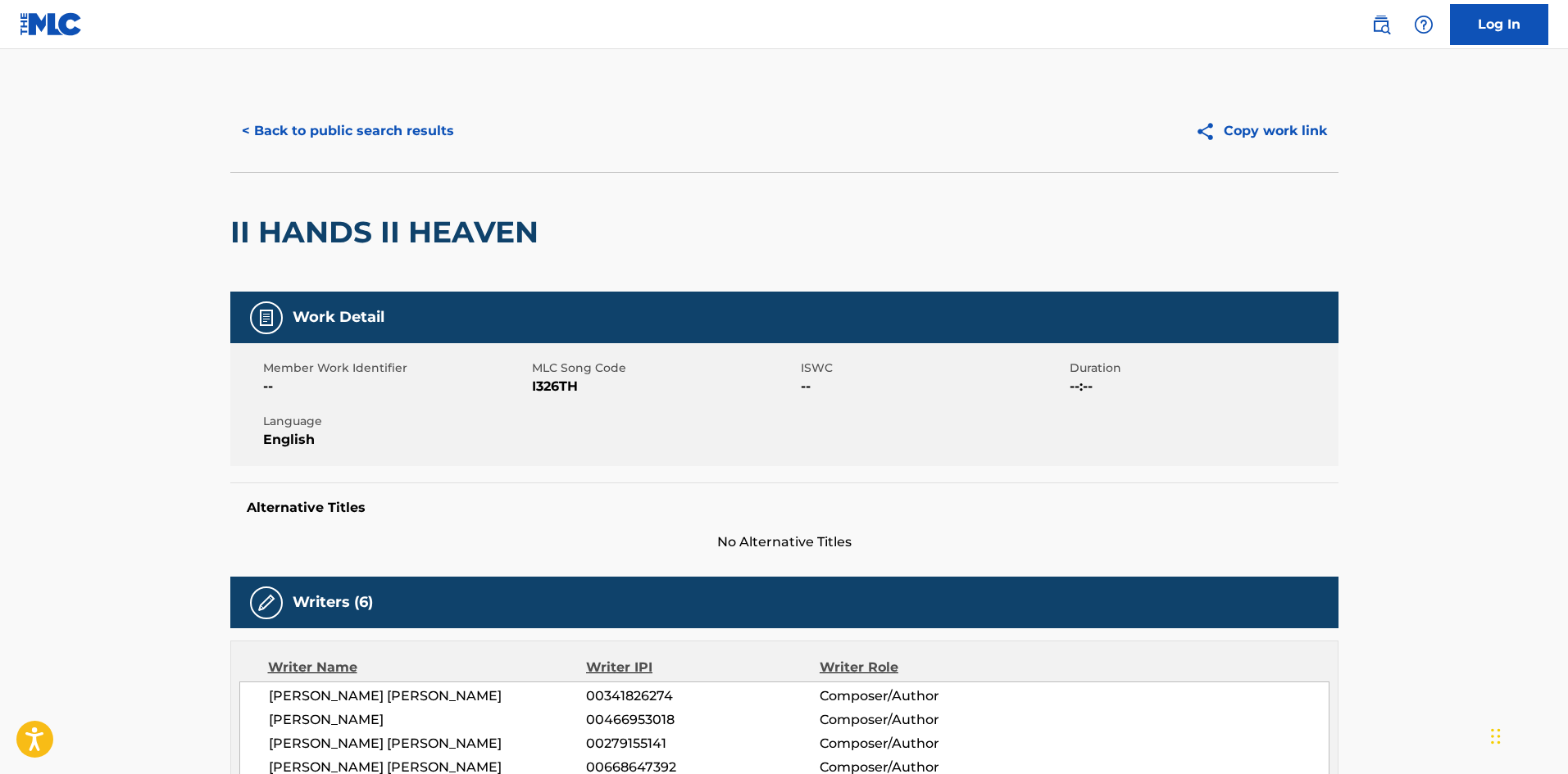
click at [287, 130] on button "< Back to public search results" at bounding box center [347, 130] width 235 height 41
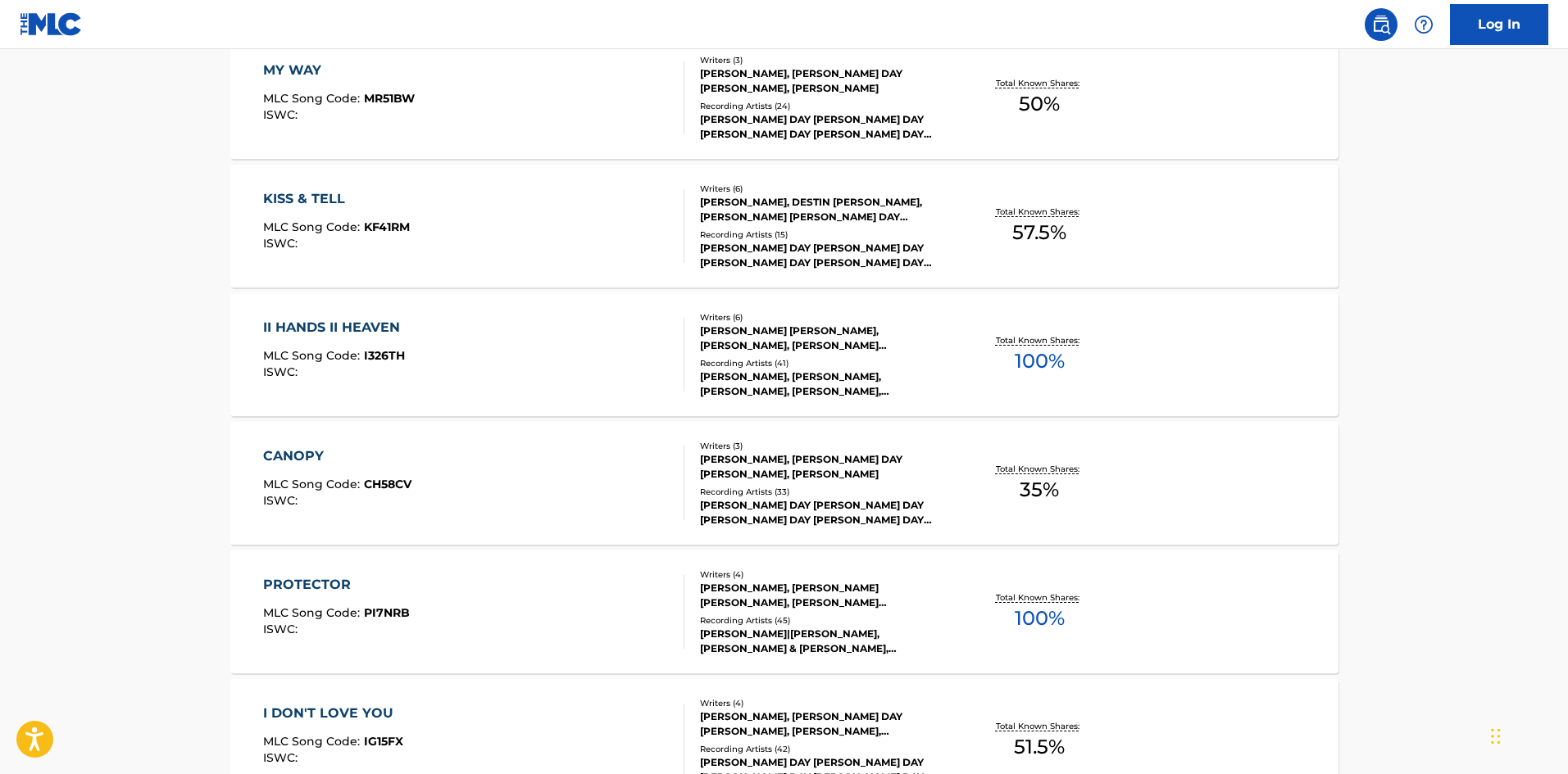
scroll to position [2870, 0]
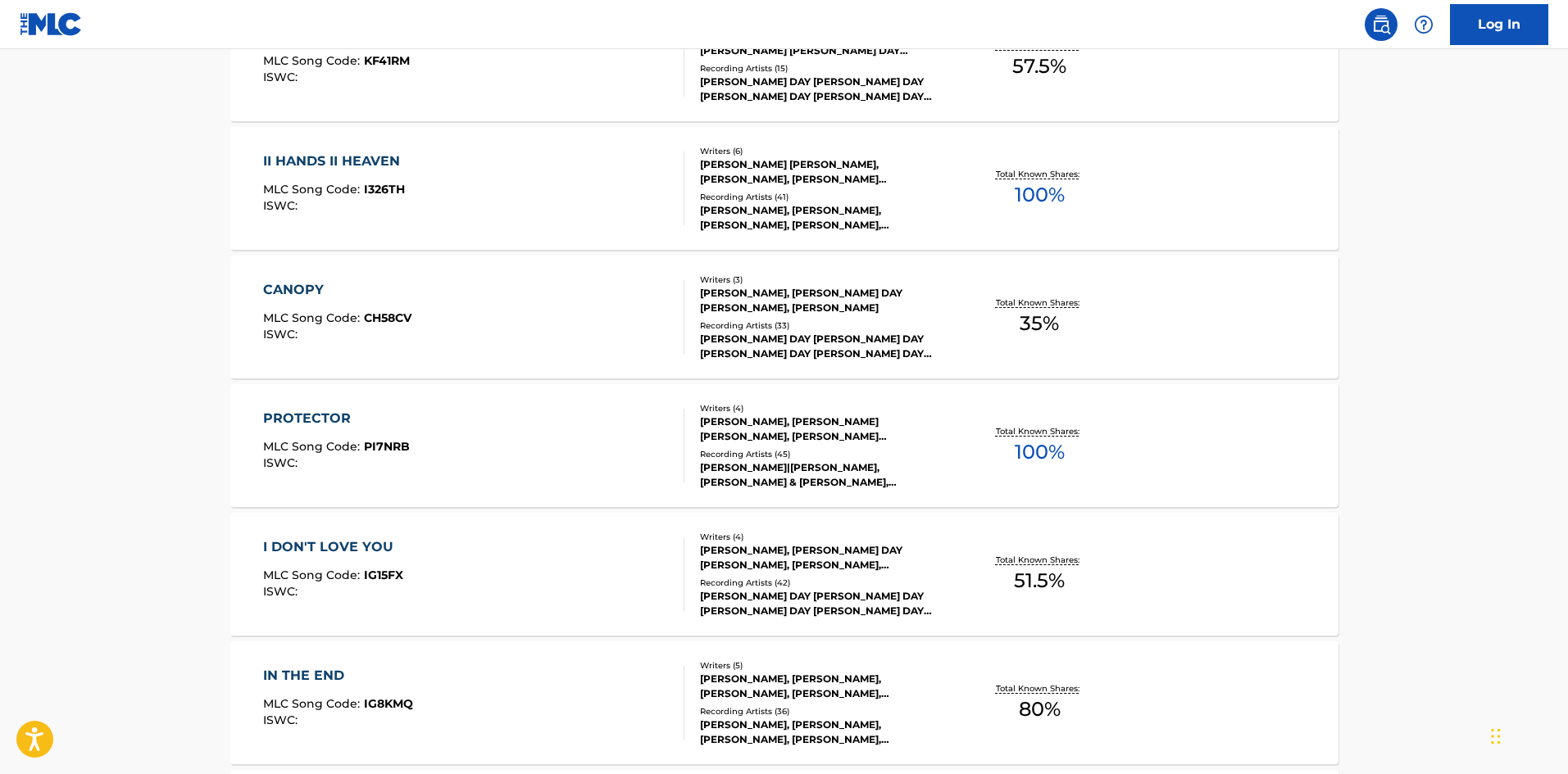
click at [285, 417] on div "PROTECTOR" at bounding box center [336, 418] width 147 height 20
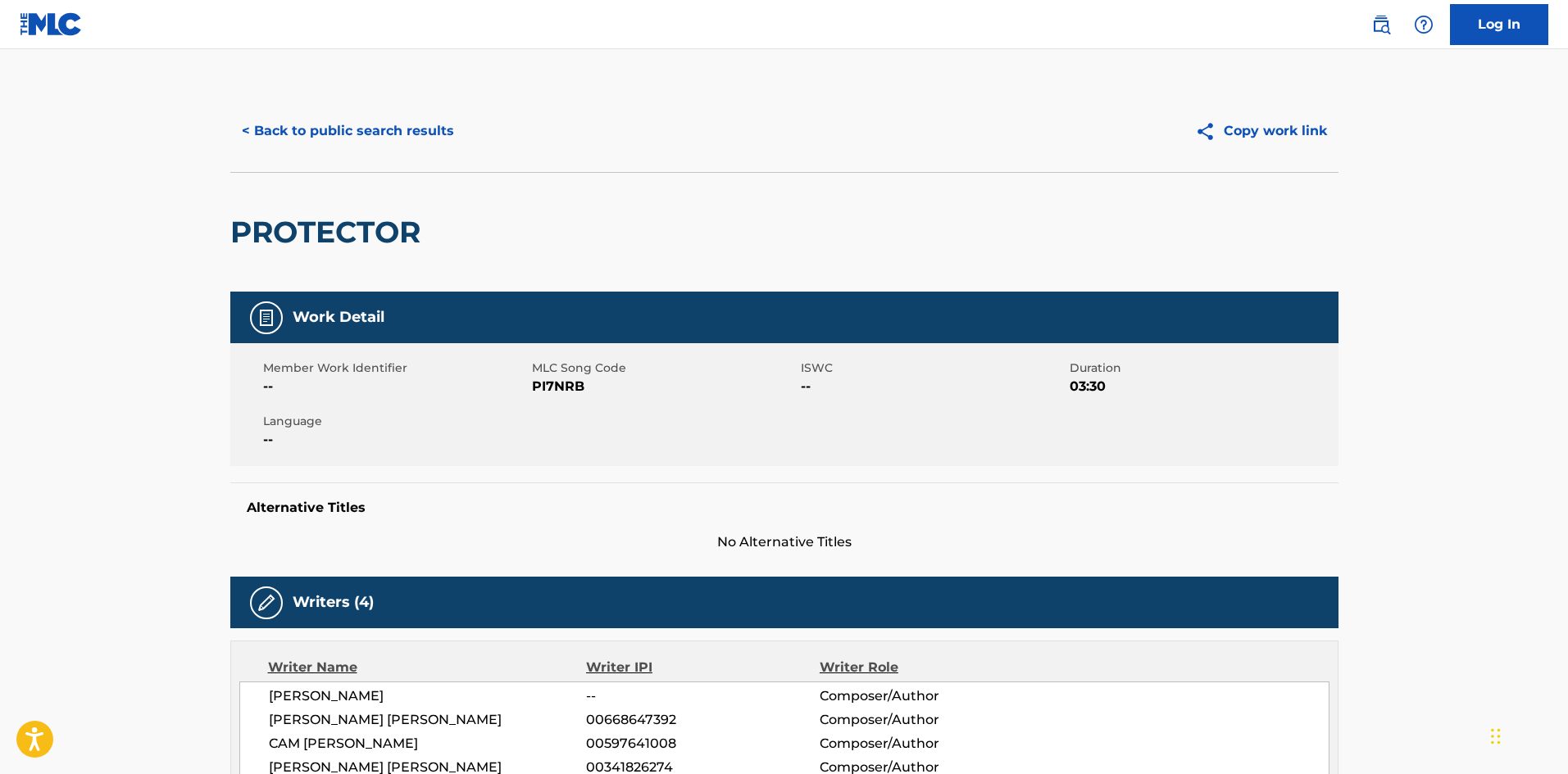
click at [373, 136] on button "< Back to public search results" at bounding box center [347, 130] width 235 height 41
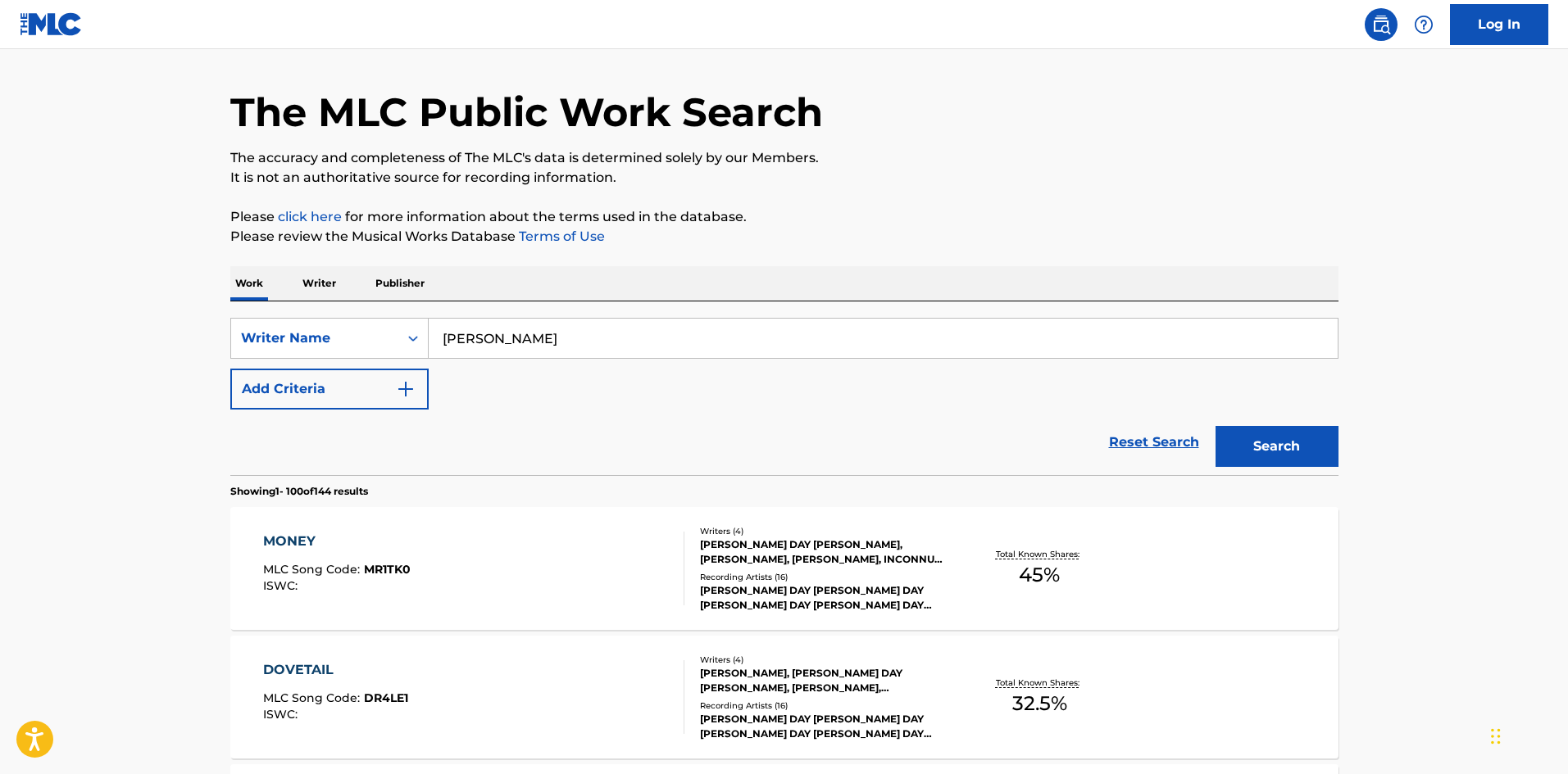
scroll to position [46, 0]
drag, startPoint x: 596, startPoint y: 358, endPoint x: 588, endPoint y: 358, distance: 8.0
click at [589, 358] on div "[PERSON_NAME]" at bounding box center [883, 339] width 909 height 41
drag, startPoint x: 586, startPoint y: 350, endPoint x: 378, endPoint y: 342, distance: 208.2
click at [382, 342] on div "SearchWithCriteriafe850677-12b5-425e-b10a-c2ef10bd5924 Writer Name [PERSON_NAME]" at bounding box center [784, 339] width 1108 height 41
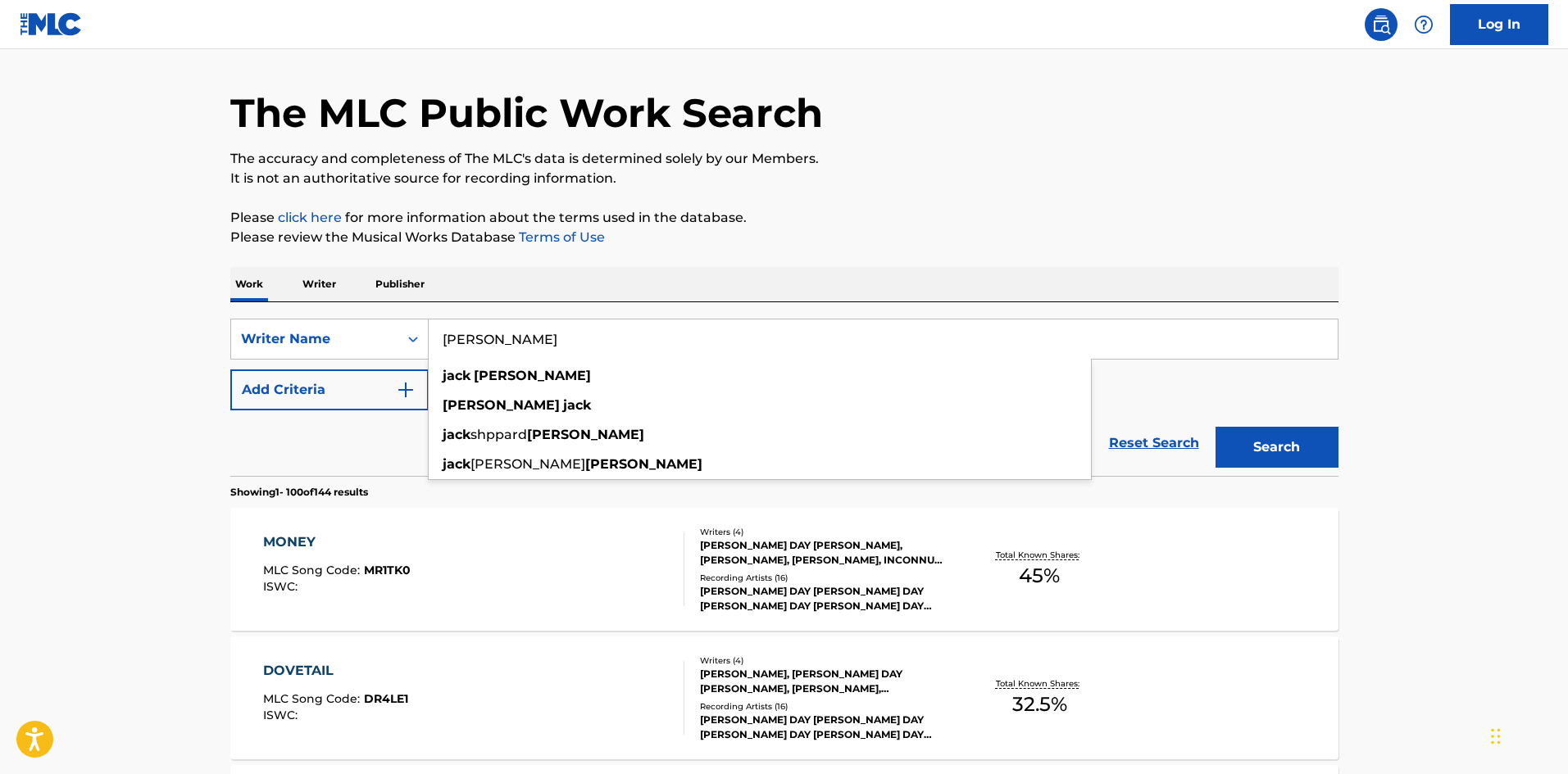
paste input "[PERSON_NAME]"
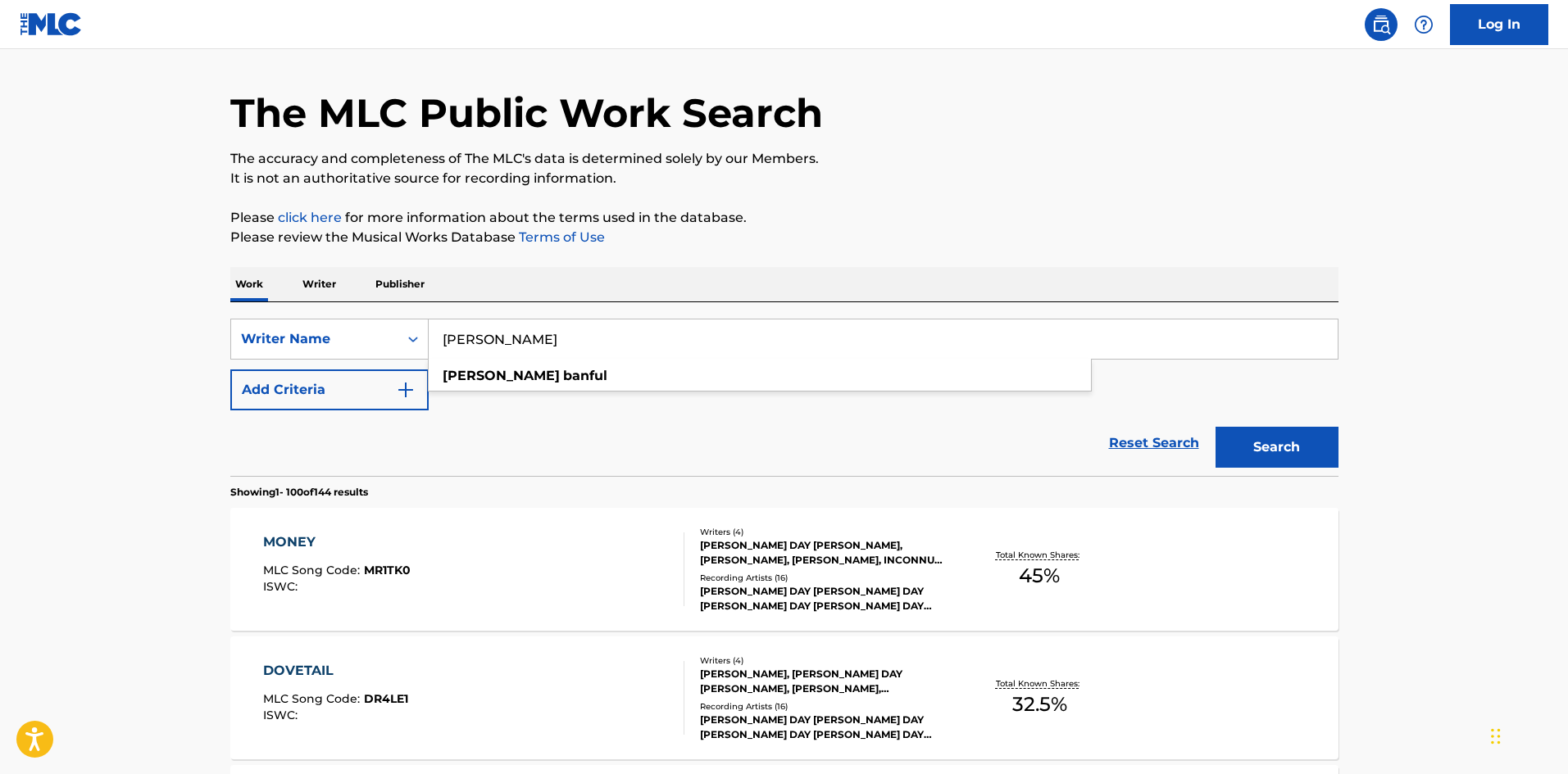
type input "[PERSON_NAME]"
click at [1272, 447] on button "Search" at bounding box center [1277, 447] width 123 height 41
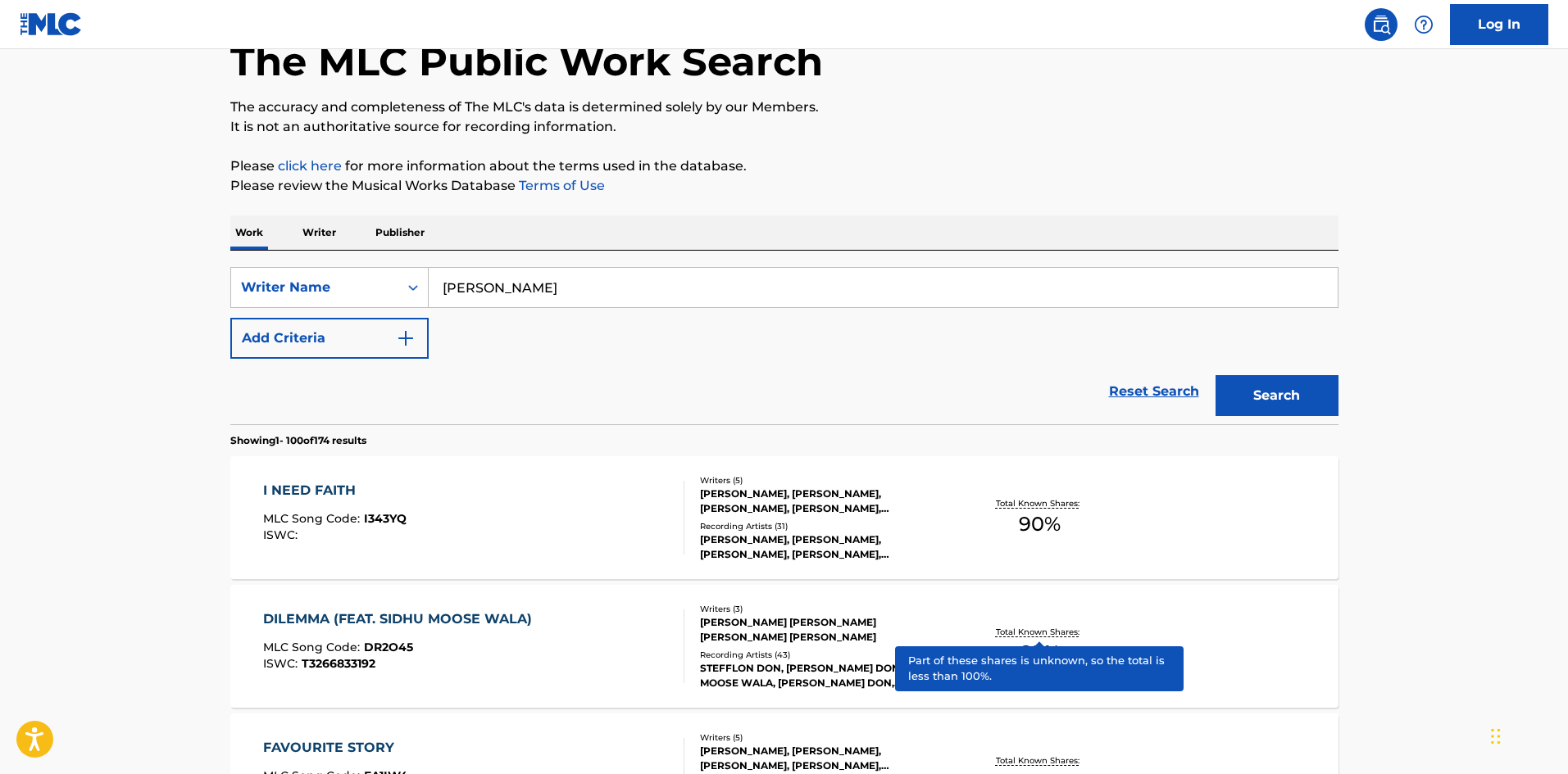
scroll to position [82, 0]
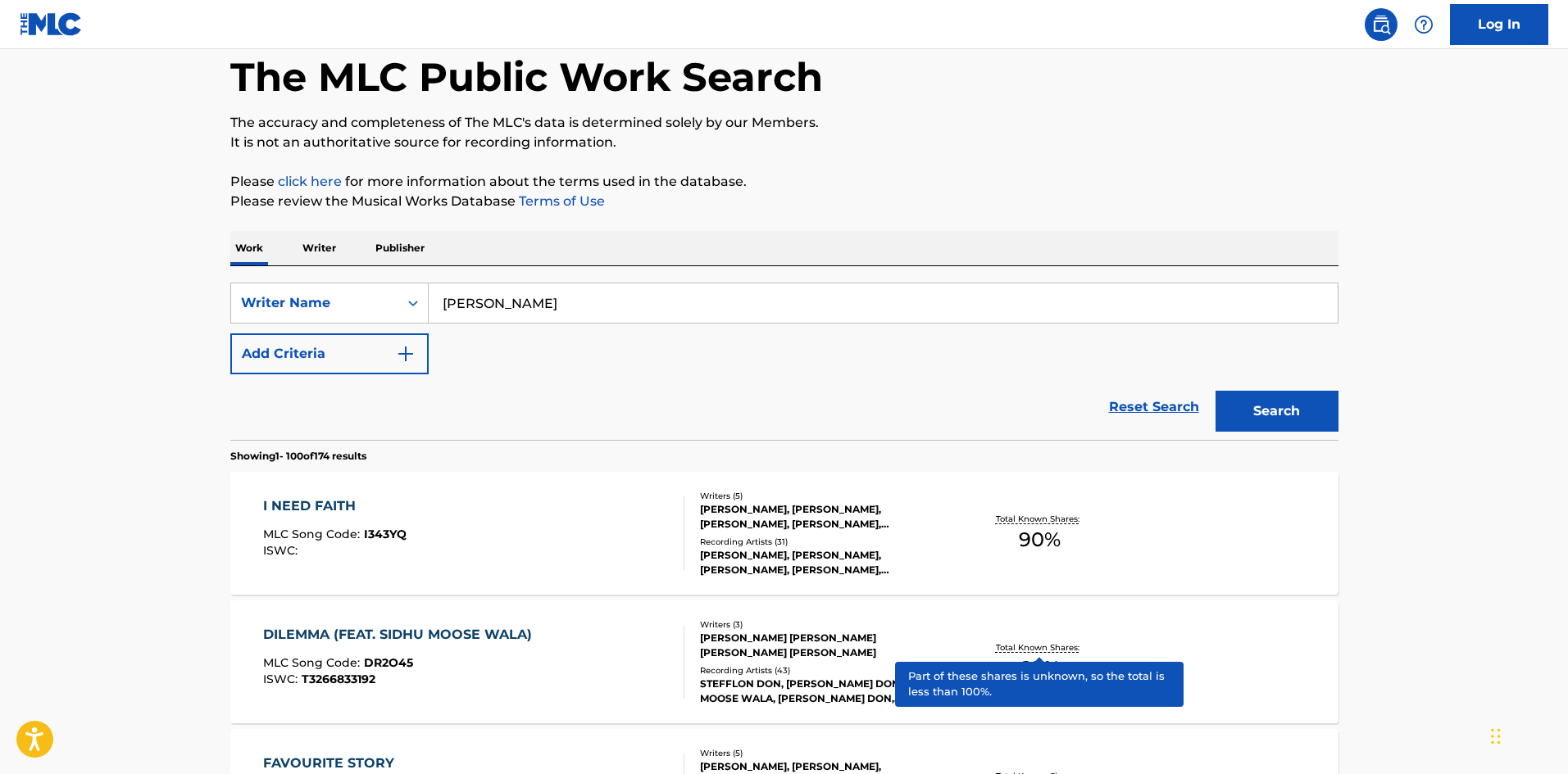
click at [394, 365] on button "Add Criteria" at bounding box center [328, 353] width 198 height 41
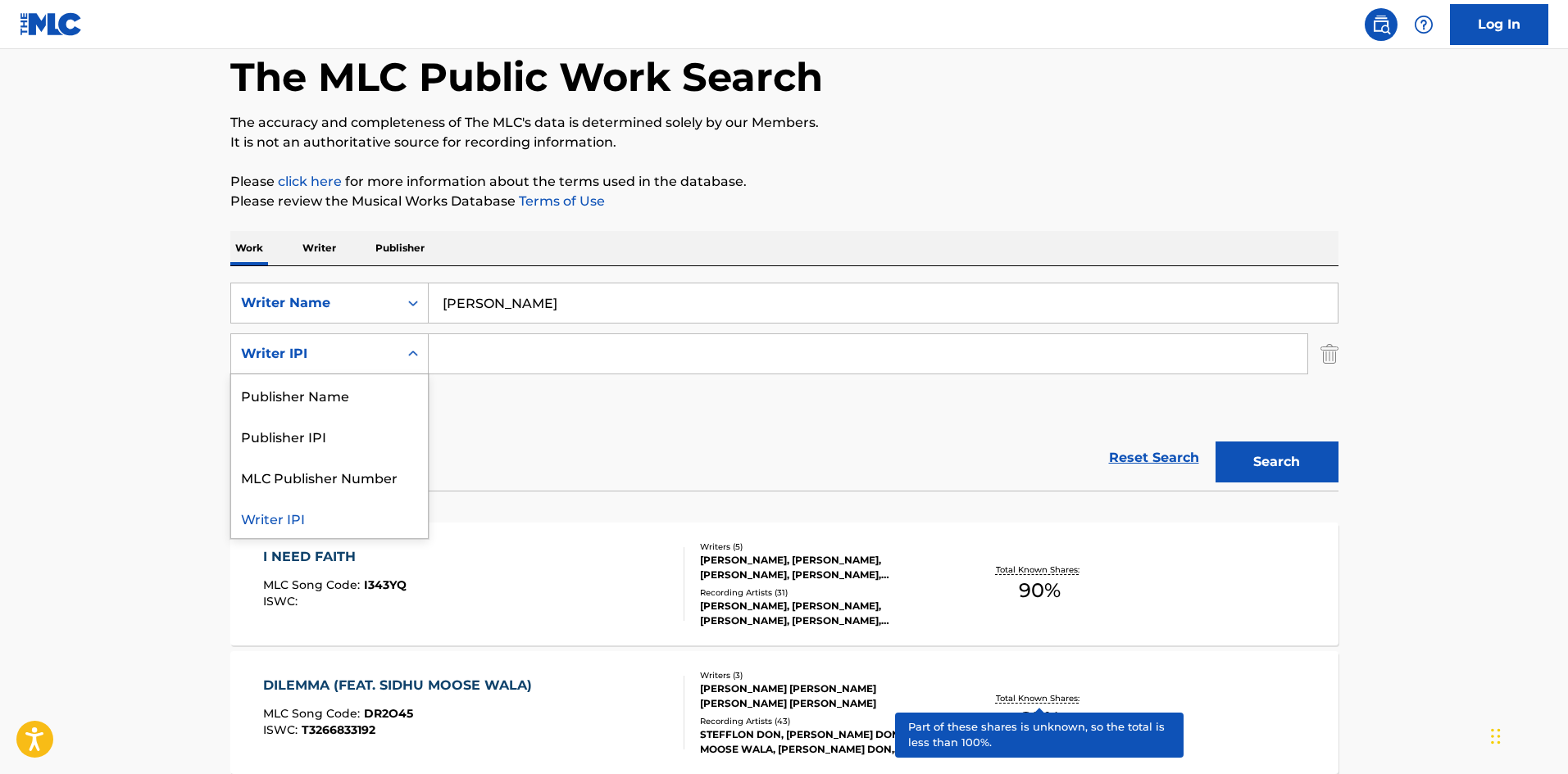
click at [341, 343] on div "Writer IPI" at bounding box center [314, 354] width 167 height 31
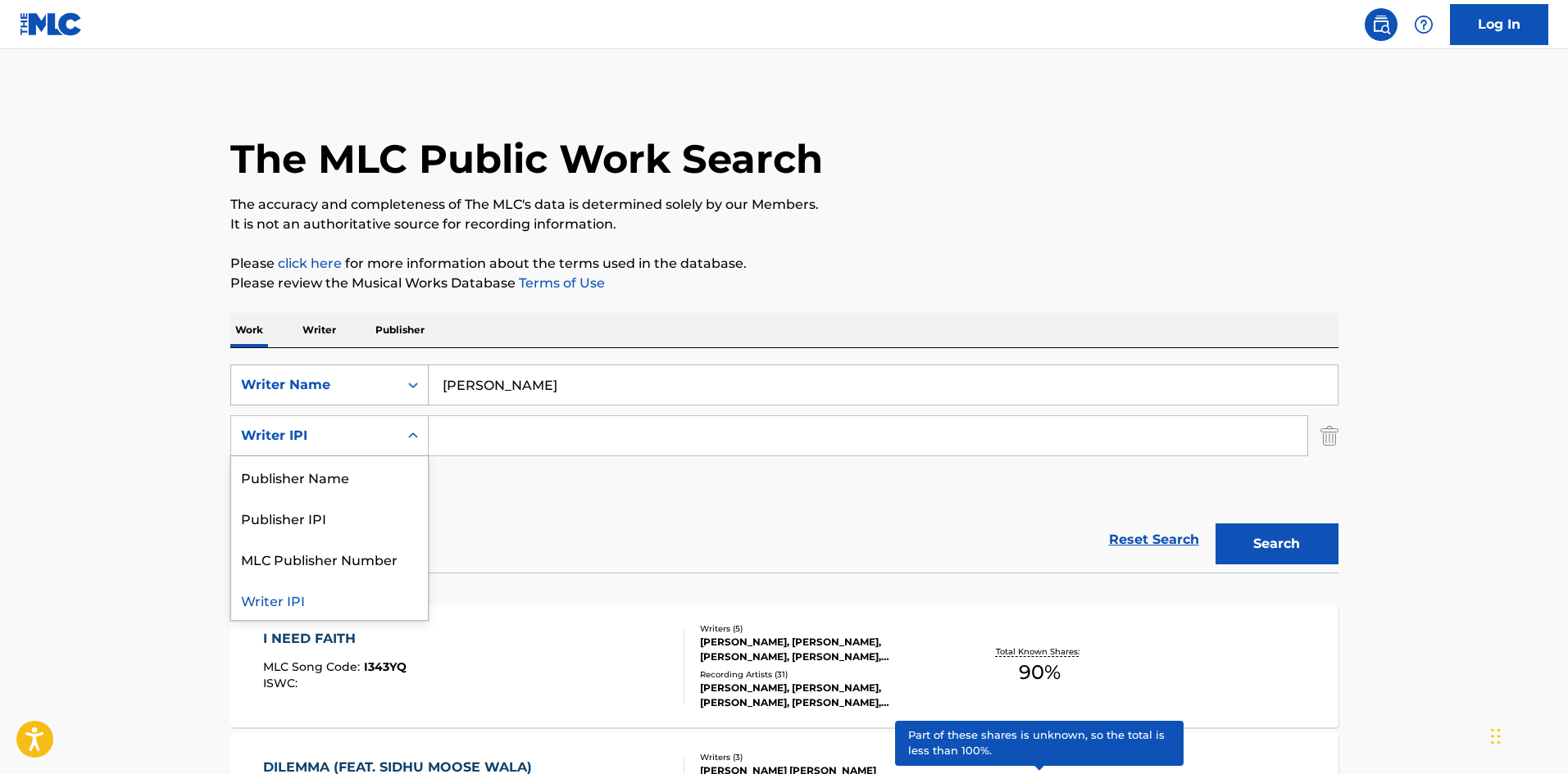
click at [344, 376] on div "Writer Name" at bounding box center [315, 384] width 148 height 20
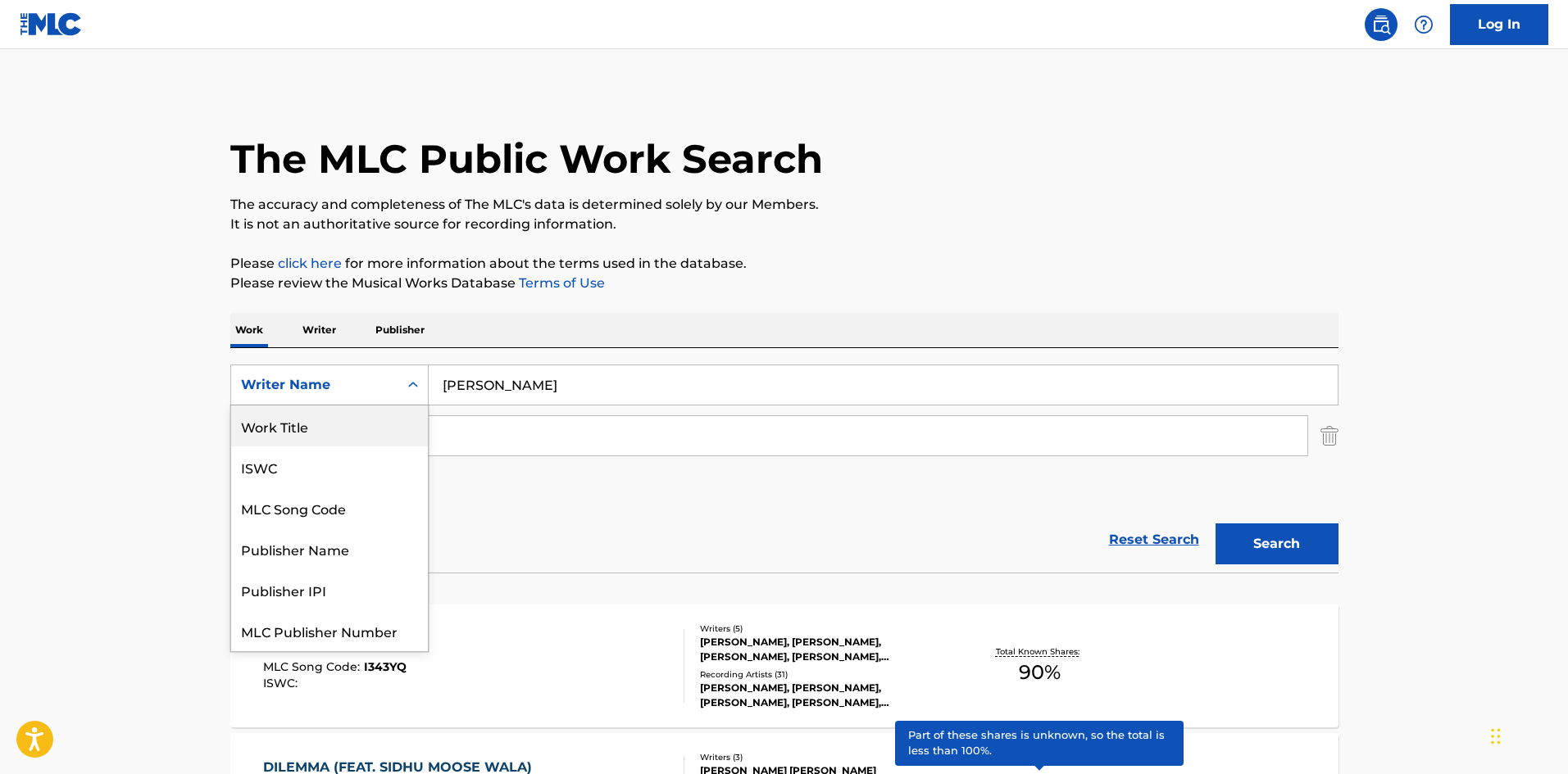
click at [332, 425] on div "Work Title" at bounding box center [329, 425] width 197 height 41
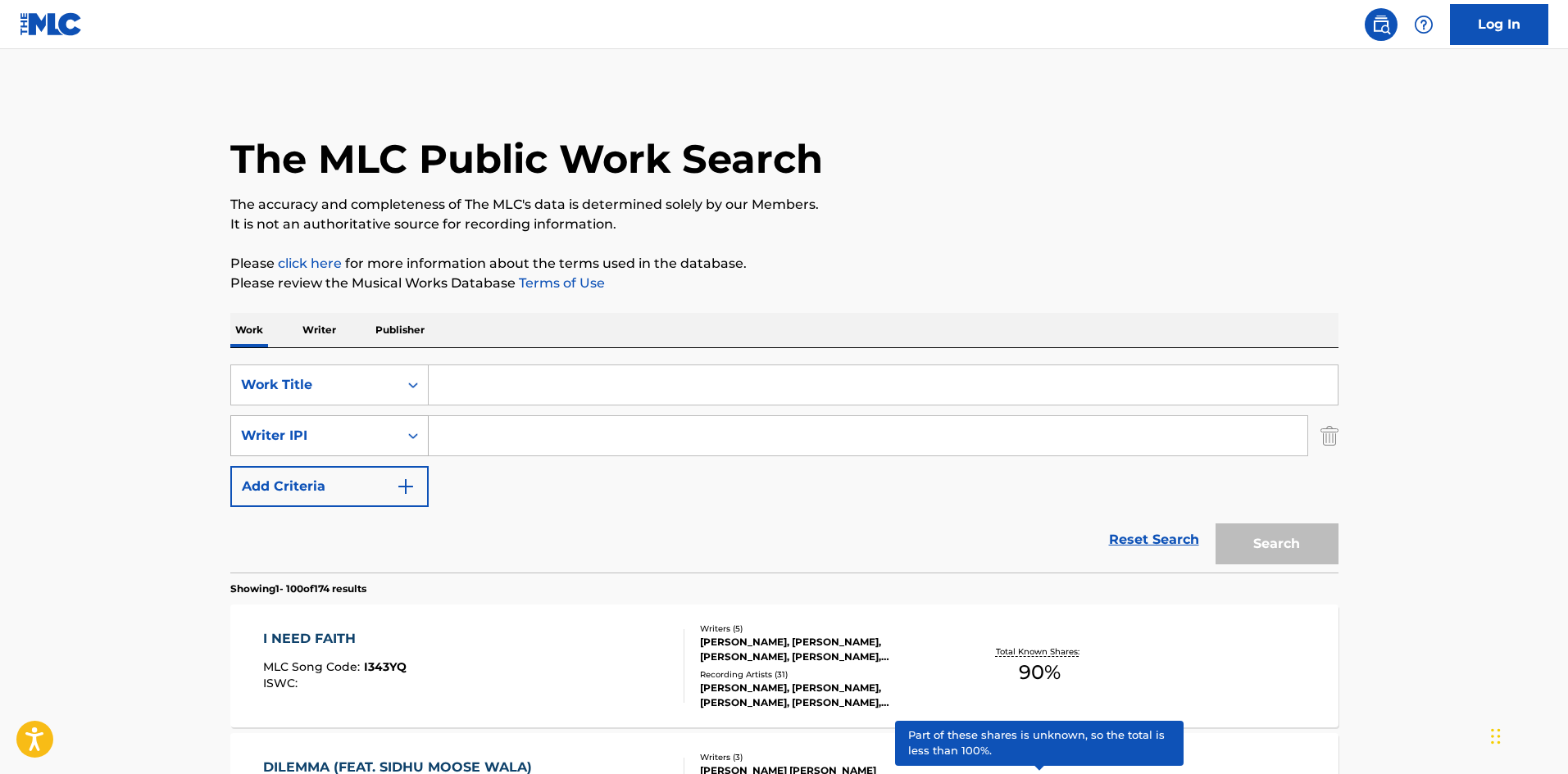
click at [332, 441] on div "Writer IPI" at bounding box center [315, 435] width 148 height 20
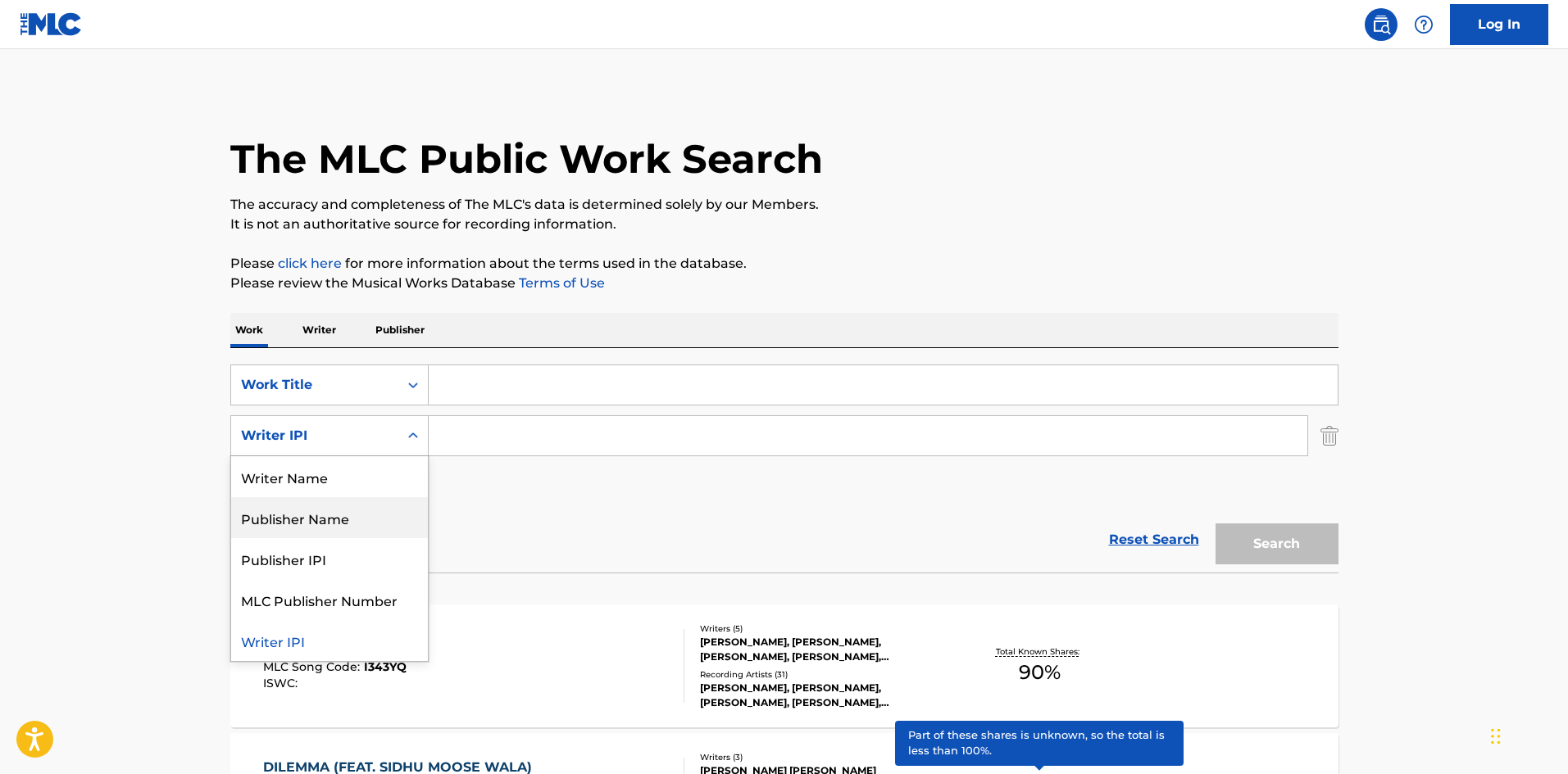
click at [329, 497] on div "Publisher Name" at bounding box center [329, 517] width 197 height 41
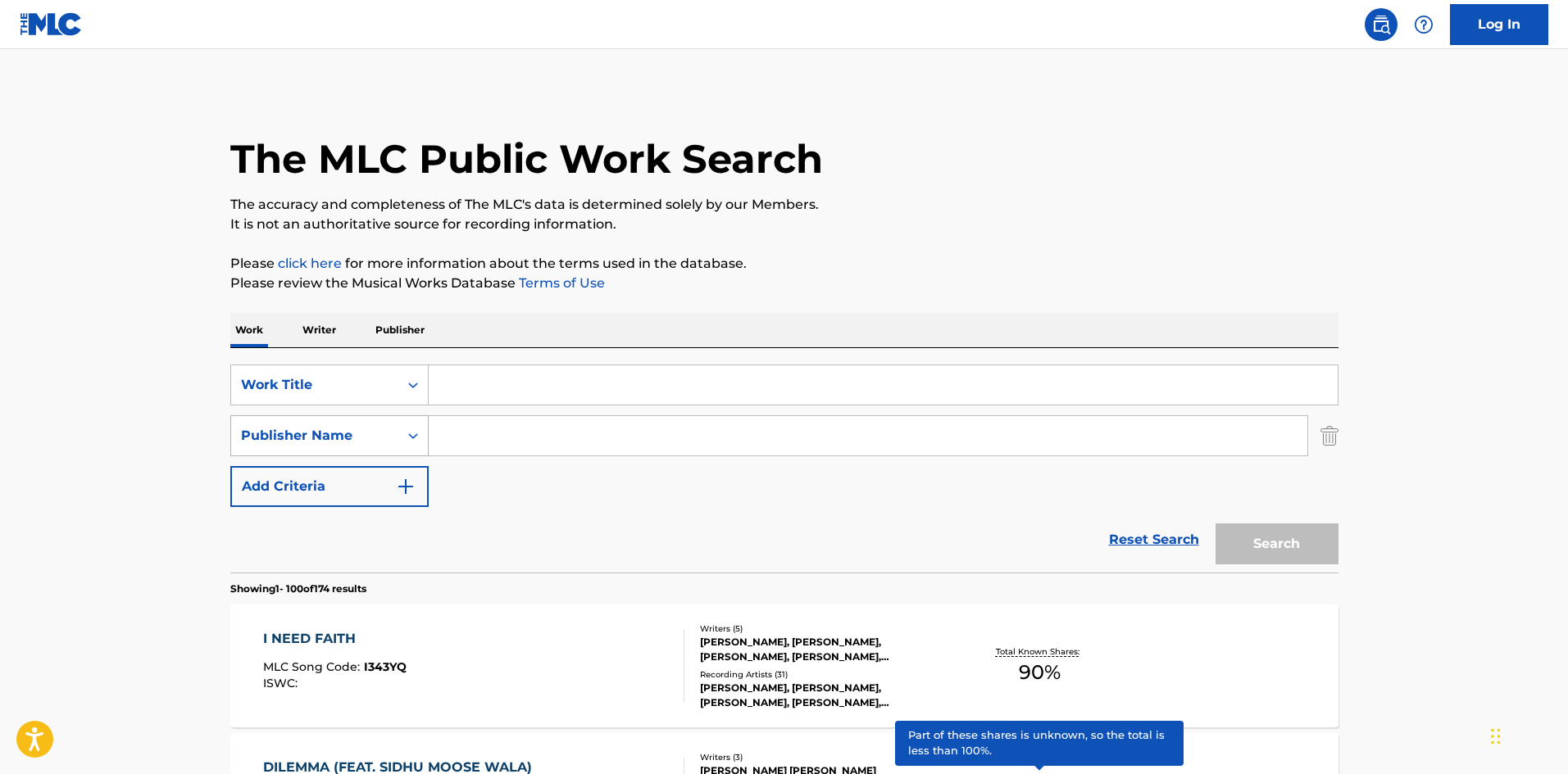
click at [363, 446] on div "Publisher Name" at bounding box center [314, 435] width 167 height 31
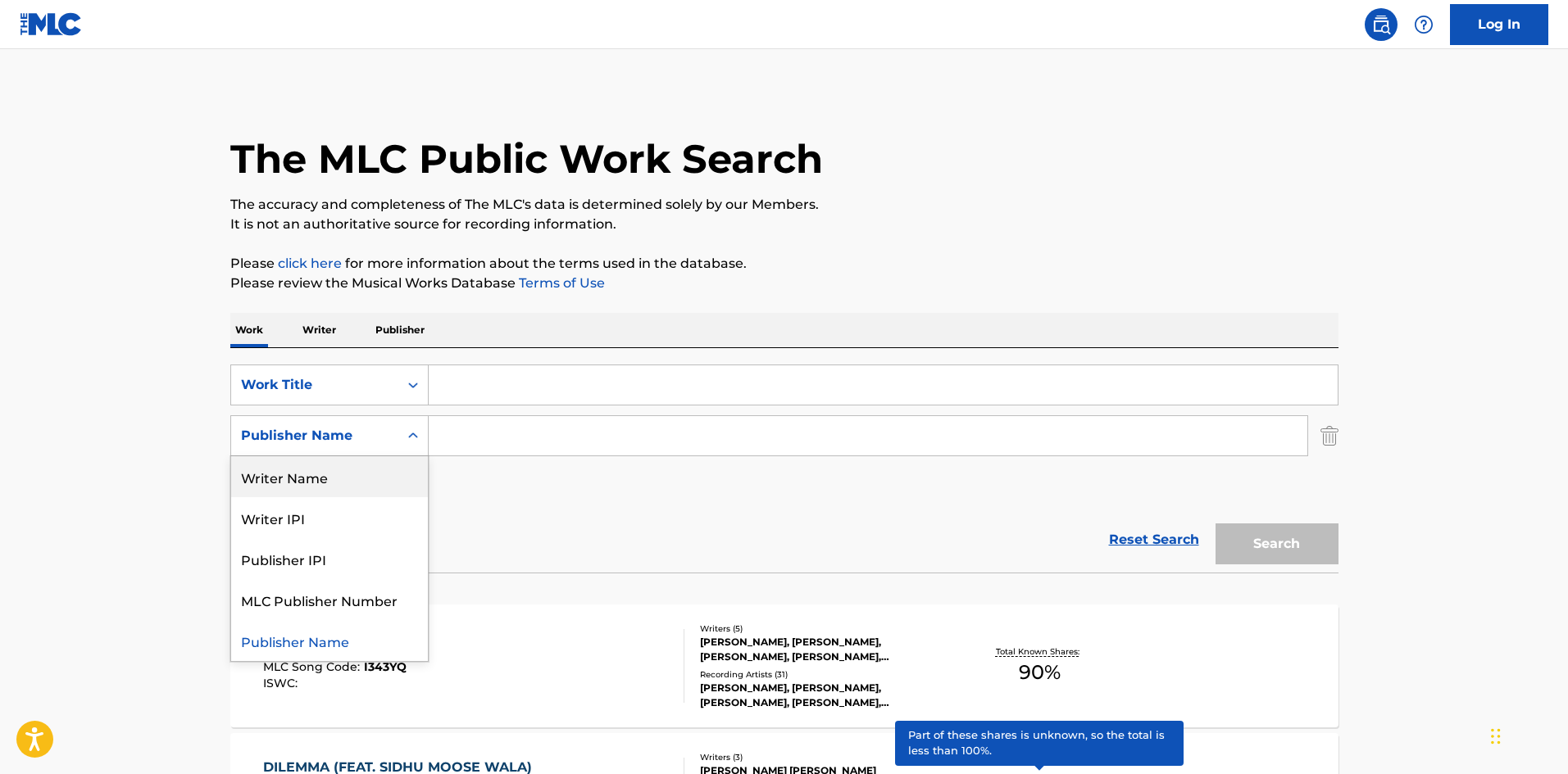
click at [344, 484] on div "Writer Name" at bounding box center [329, 476] width 197 height 41
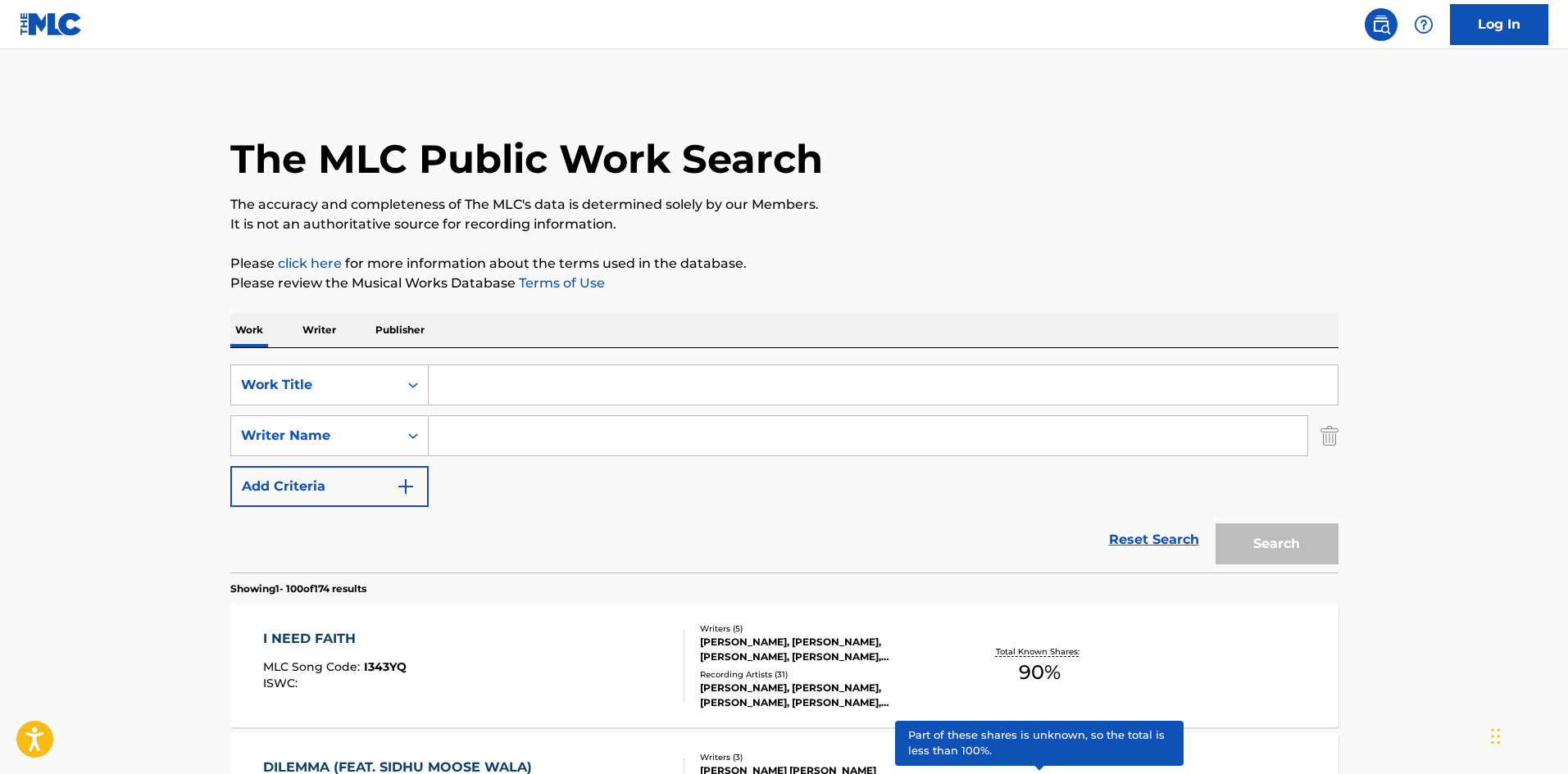
click at [542, 438] on input "Search Form" at bounding box center [868, 436] width 878 height 40
paste input "[PERSON_NAME]"
type input "[PERSON_NAME]"
click at [532, 375] on input "Search Form" at bounding box center [883, 385] width 908 height 40
type input "me"
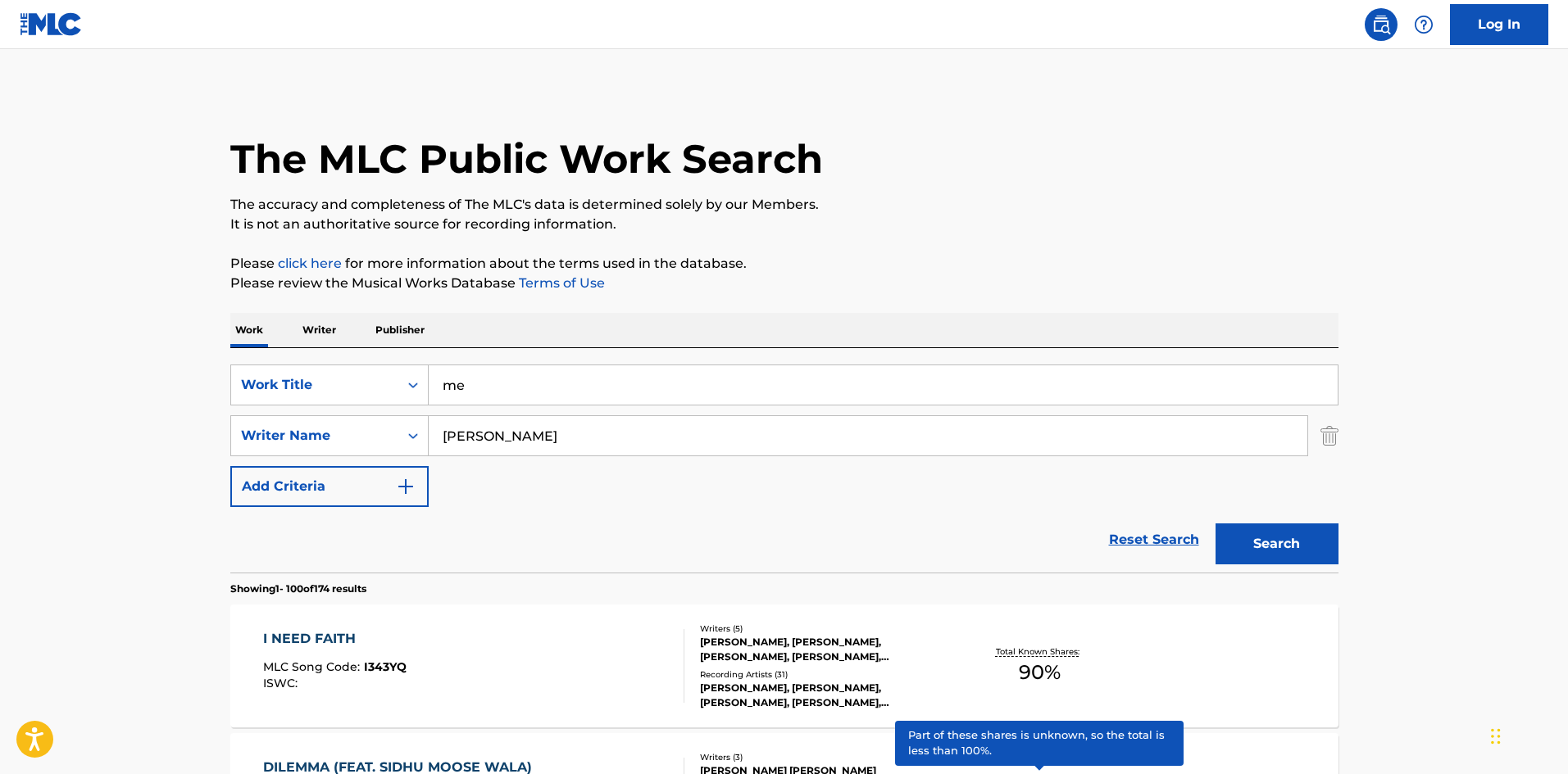
click at [1325, 537] on button "Search" at bounding box center [1277, 543] width 123 height 41
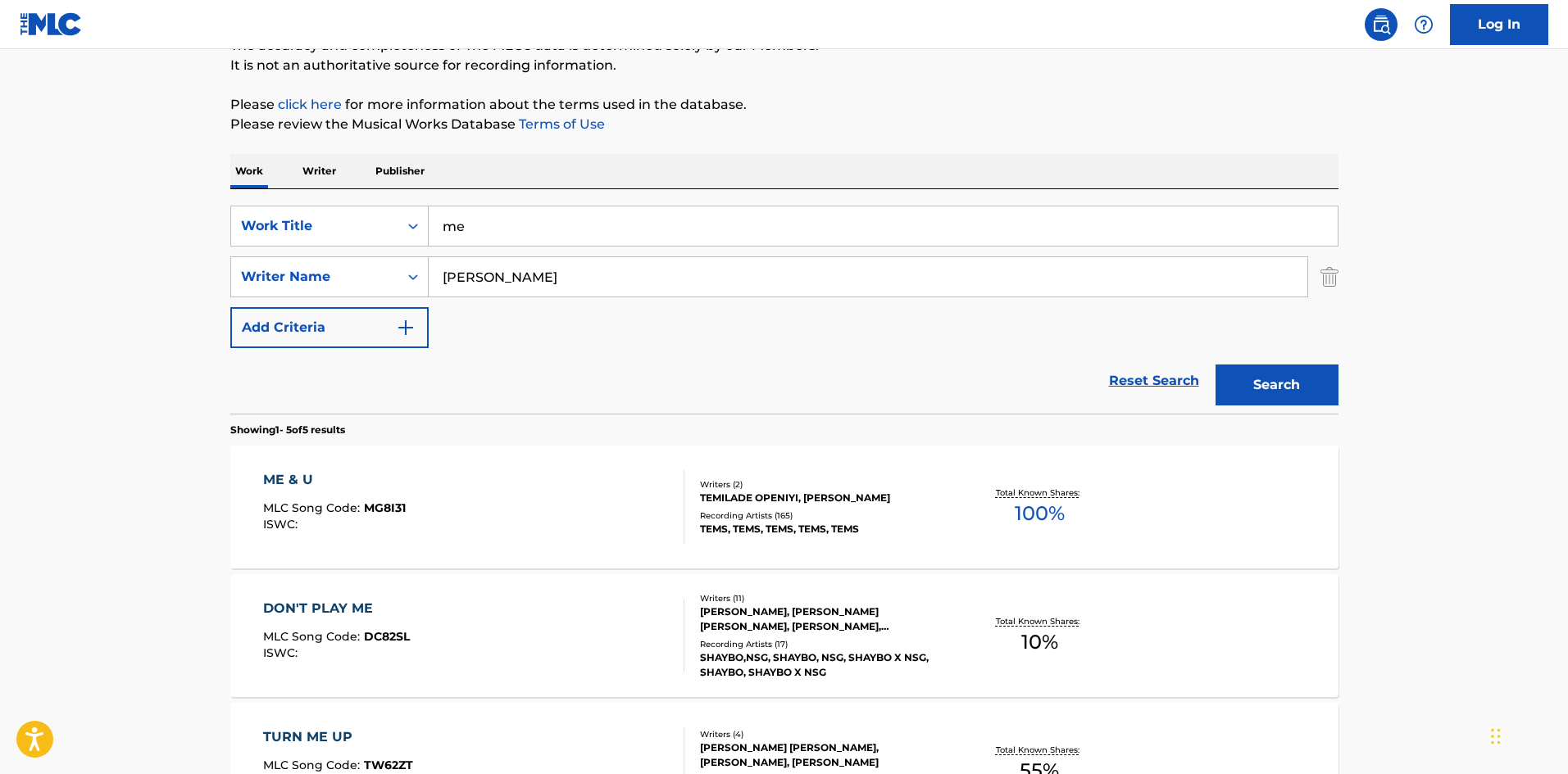
scroll to position [164, 0]
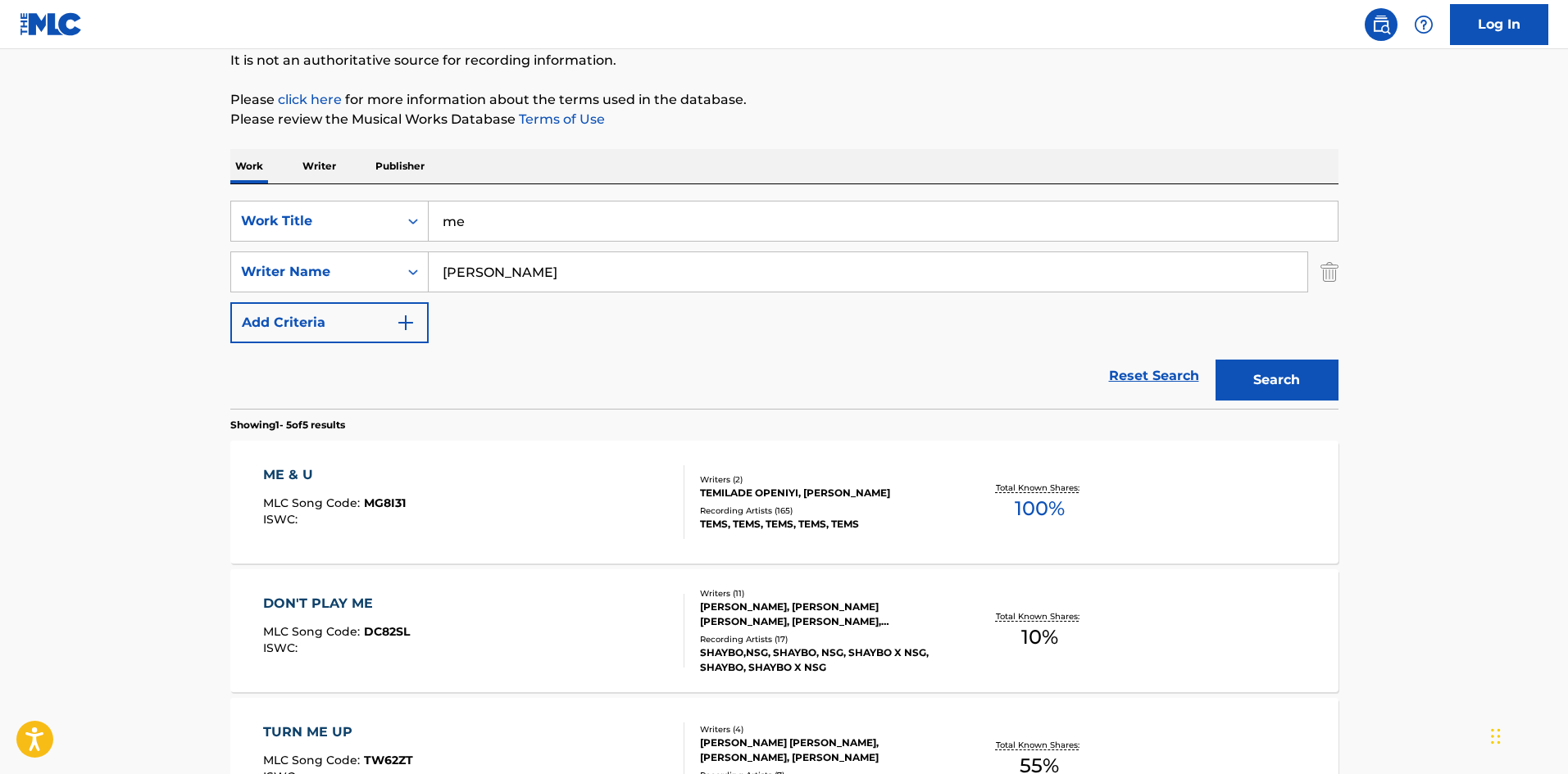
click at [294, 471] on div "ME & U" at bounding box center [334, 474] width 143 height 20
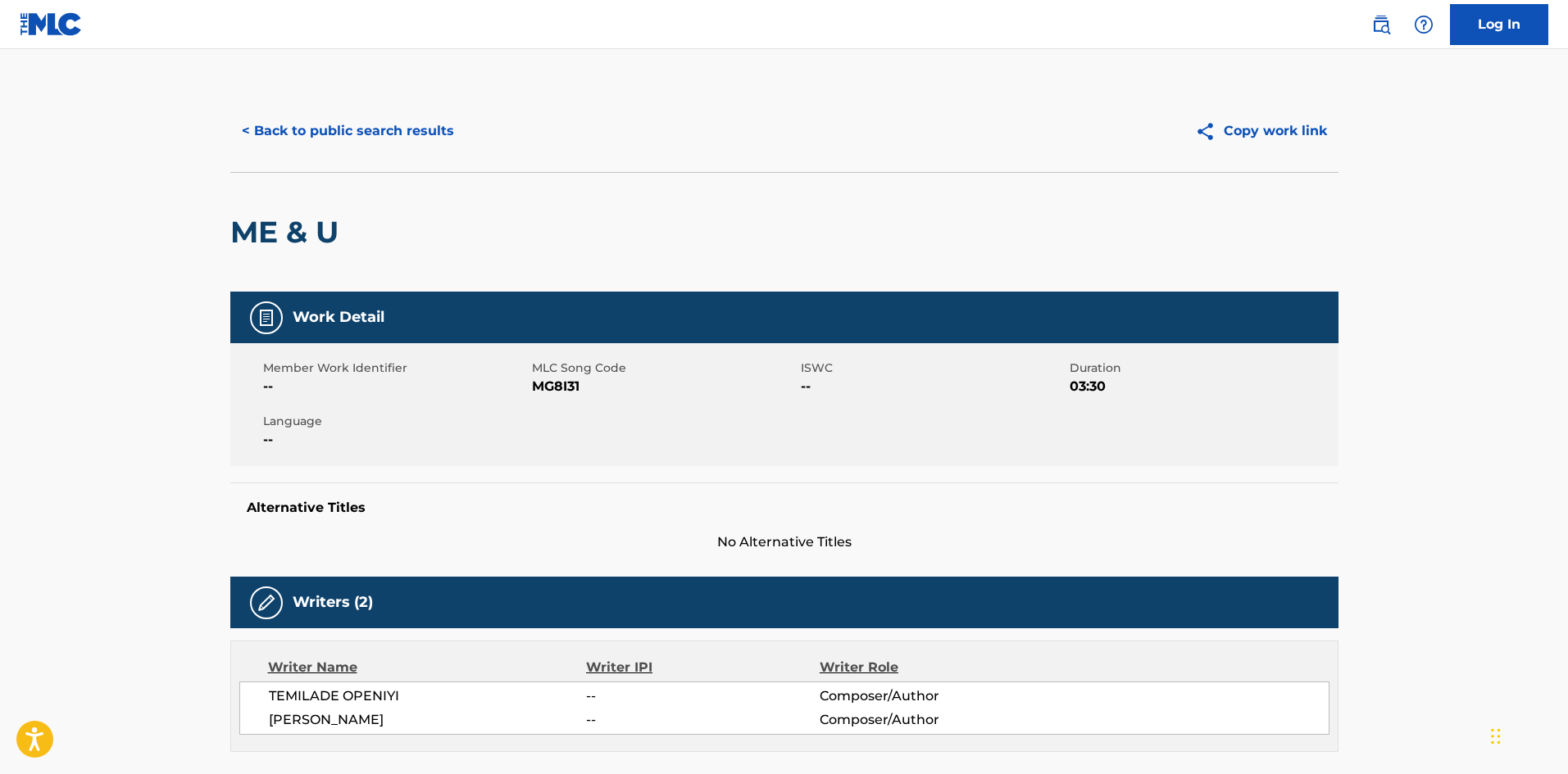
click at [312, 147] on button "< Back to public search results" at bounding box center [347, 130] width 235 height 41
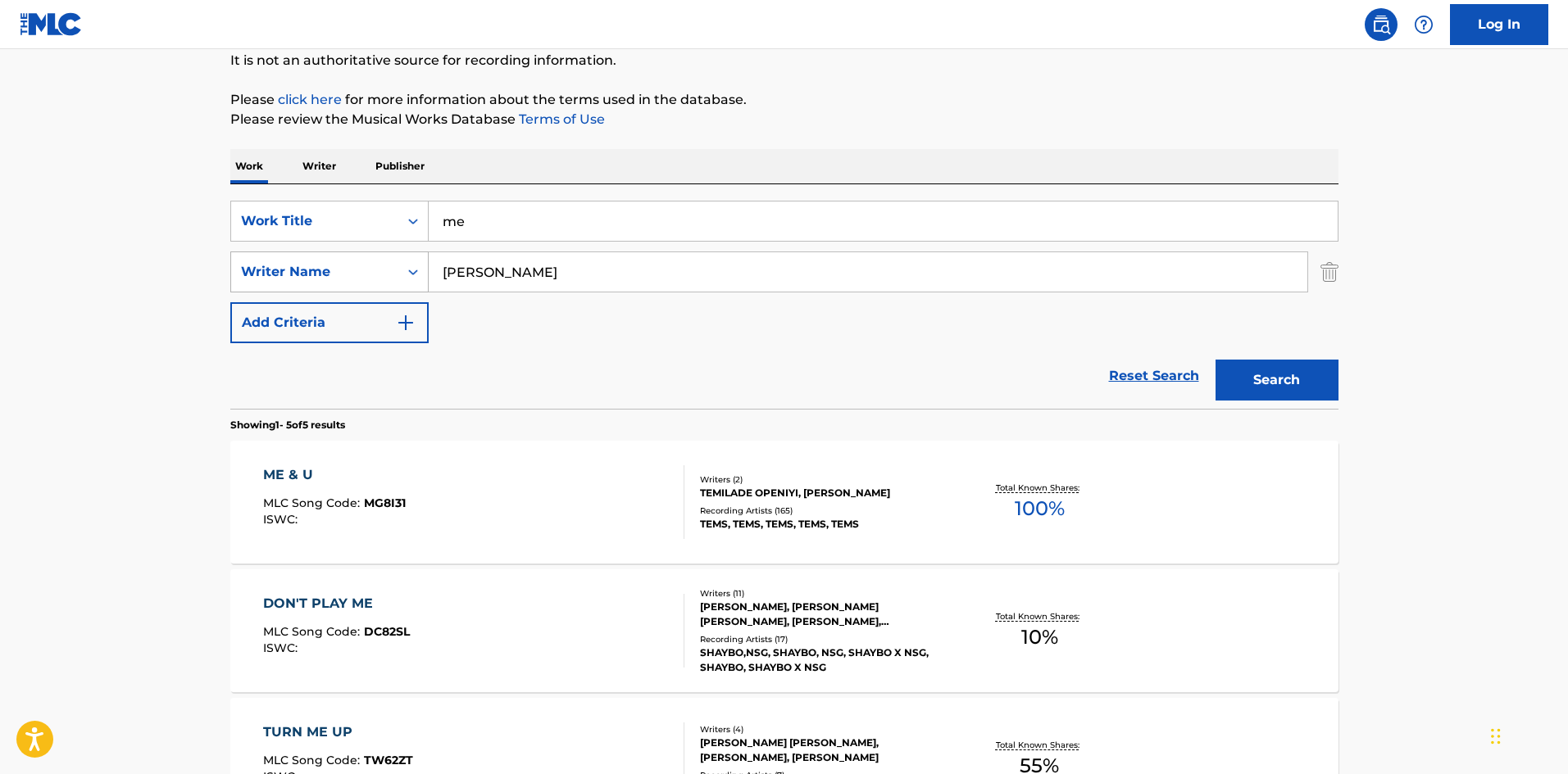
drag, startPoint x: 788, startPoint y: 263, endPoint x: 347, endPoint y: 269, distance: 441.0
click at [275, 269] on div "SearchWithCriteria90456c10-08cc-4698-bed1-eec35c3fcf3e Writer Name [PERSON_NAME]" at bounding box center [784, 271] width 1108 height 41
click at [367, 232] on div "Work Title" at bounding box center [314, 221] width 167 height 31
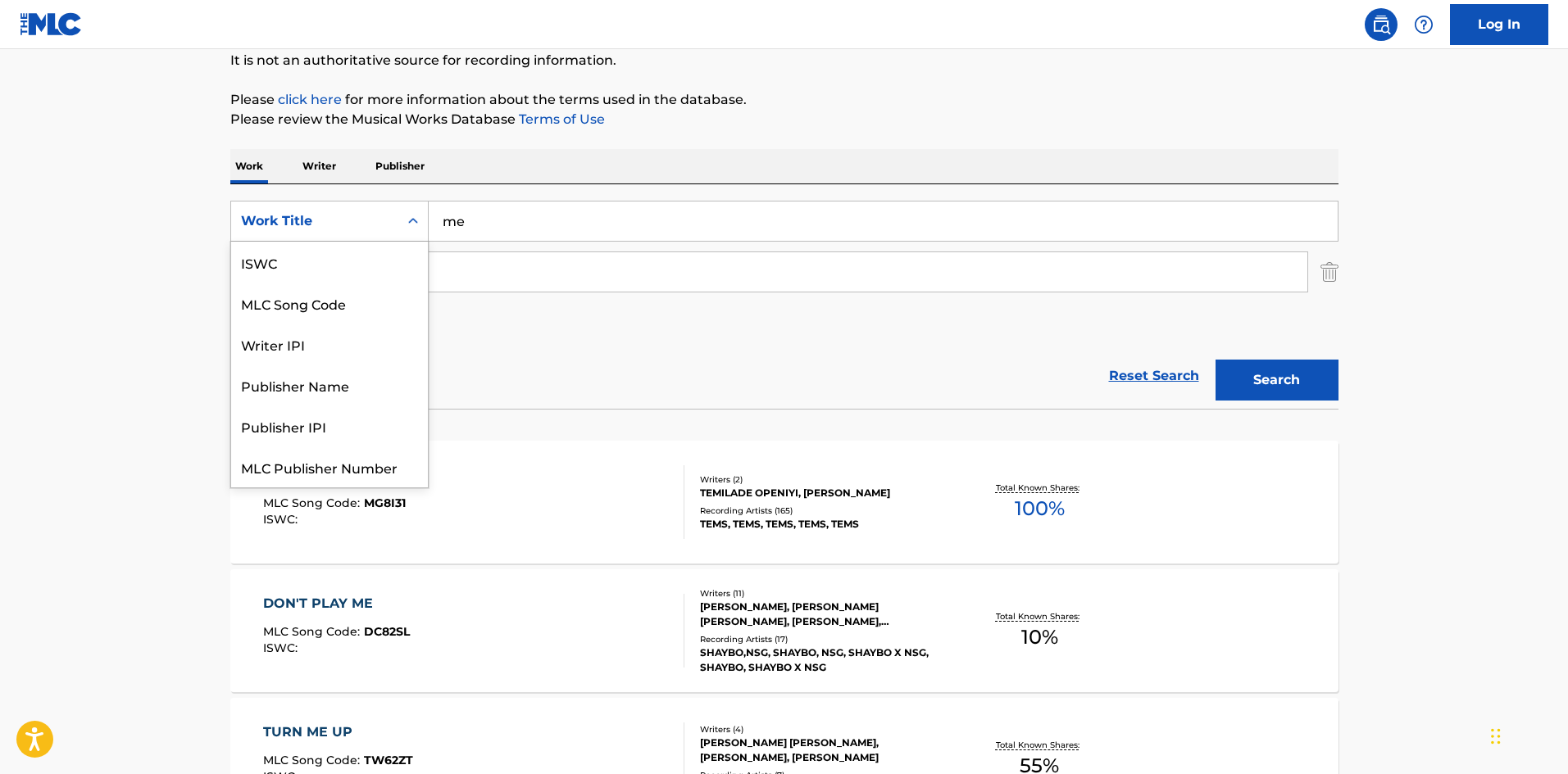
scroll to position [0, 0]
click at [354, 275] on div "ISWC" at bounding box center [329, 262] width 197 height 41
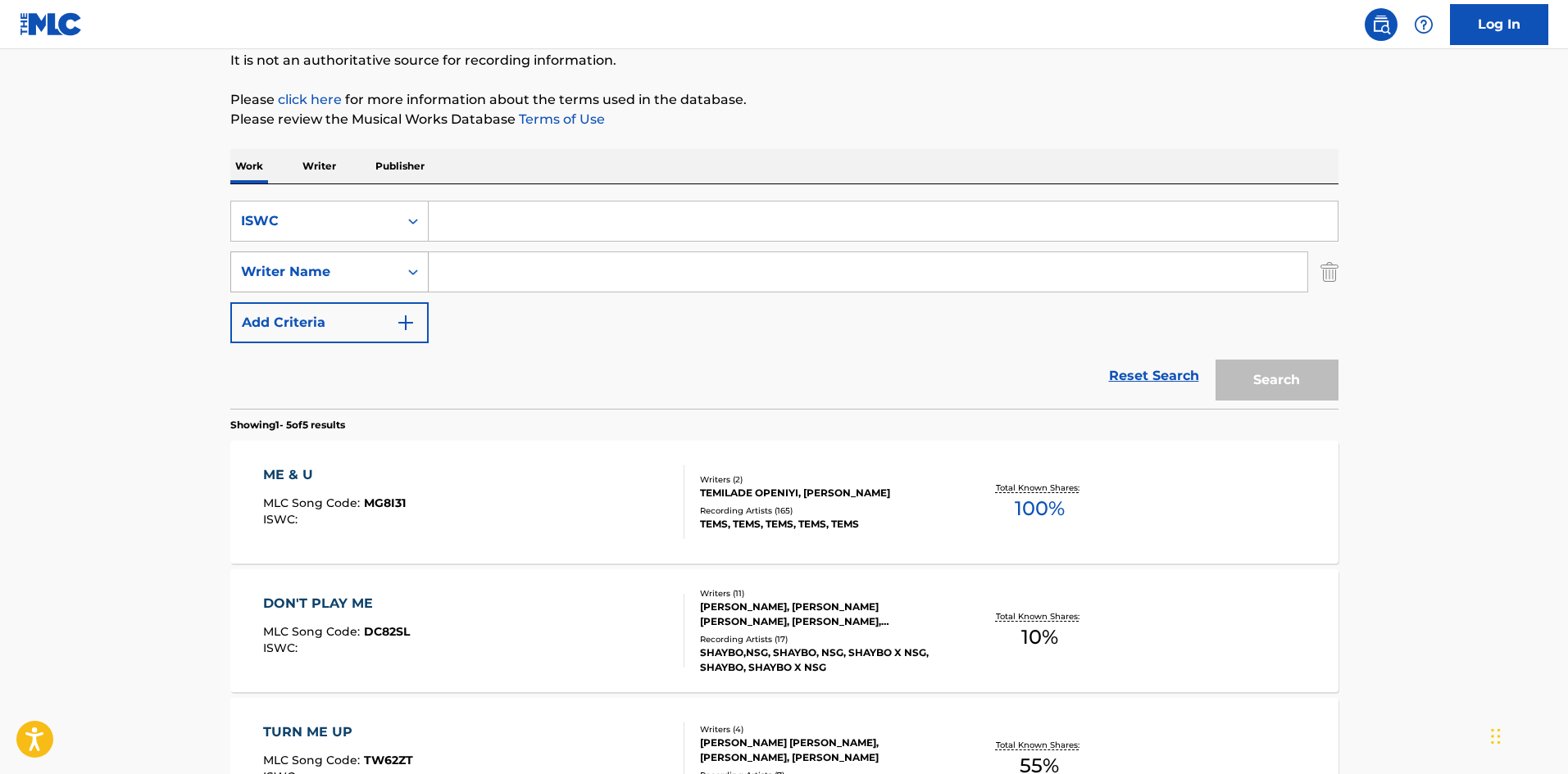
click at [336, 270] on div "Writer Name" at bounding box center [315, 271] width 148 height 20
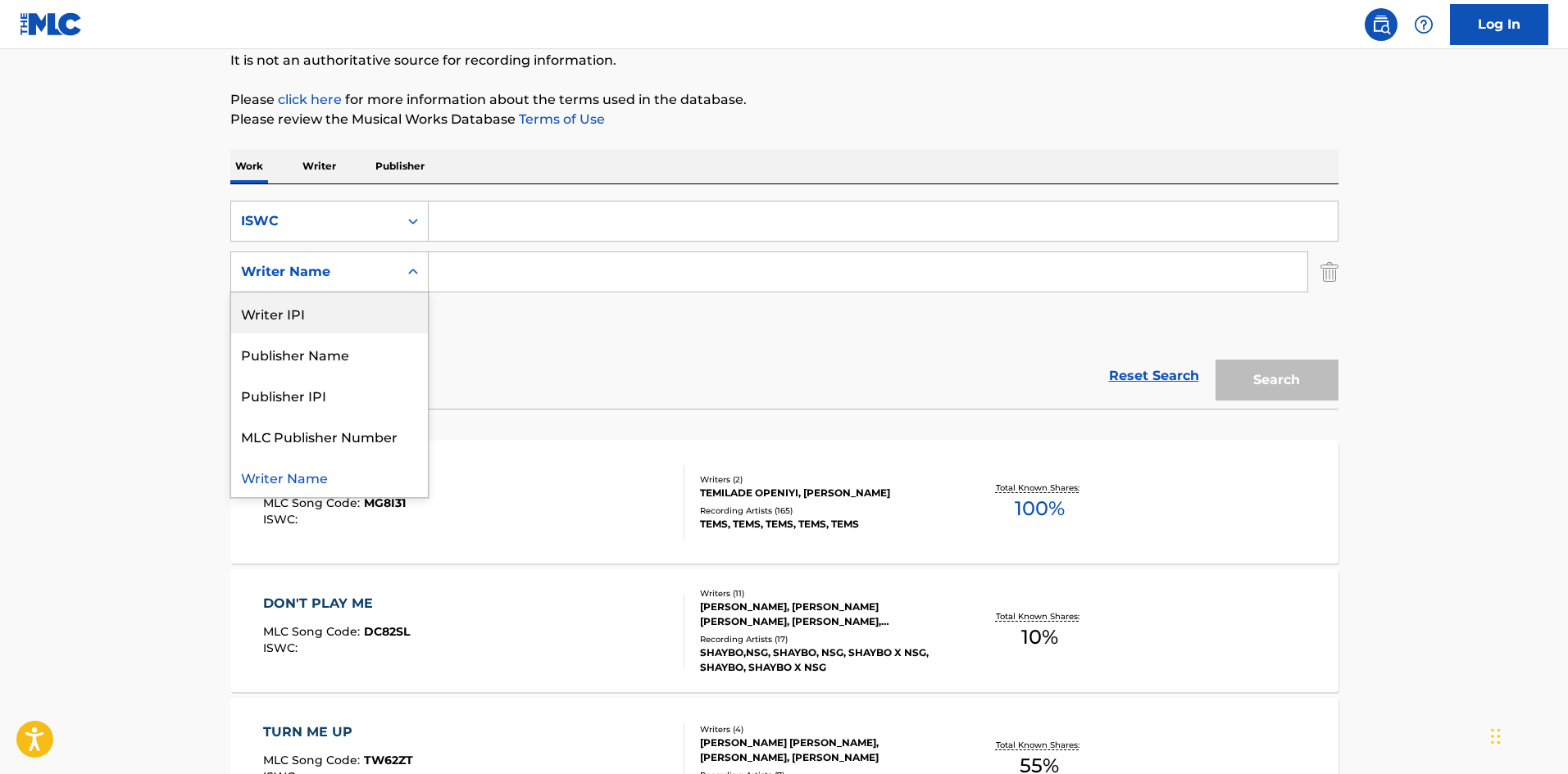
click at [328, 306] on div "Writer IPI" at bounding box center [329, 312] width 197 height 41
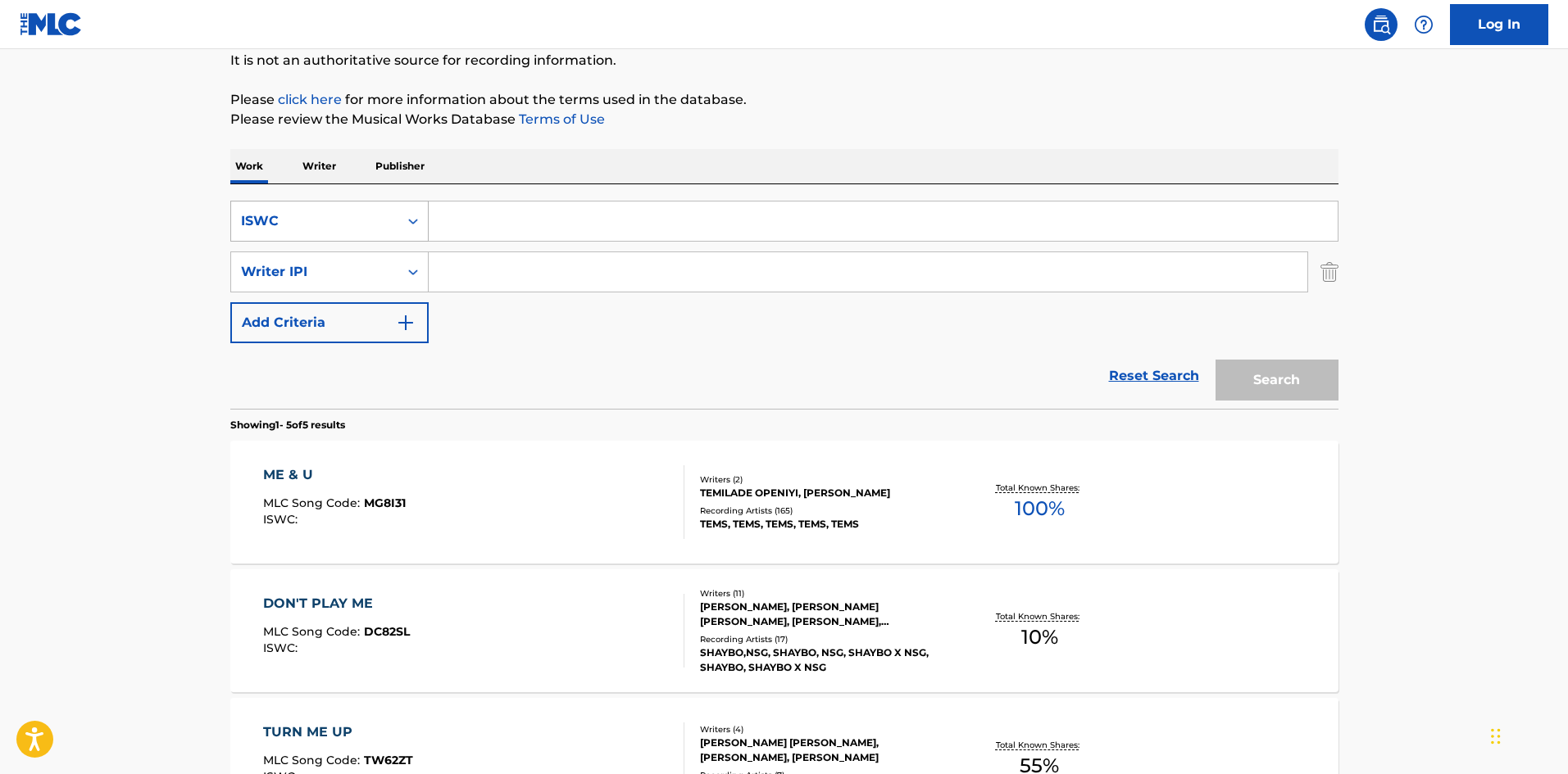
drag, startPoint x: 367, startPoint y: 191, endPoint x: 367, endPoint y: 206, distance: 15.0
click at [367, 197] on div "SearchWithCriteria92740697-02ec-495e-921b-82818059f258 ISWC SearchWithCriteriaa…" at bounding box center [784, 296] width 1108 height 225
click at [368, 232] on div "ISWC" at bounding box center [314, 221] width 167 height 31
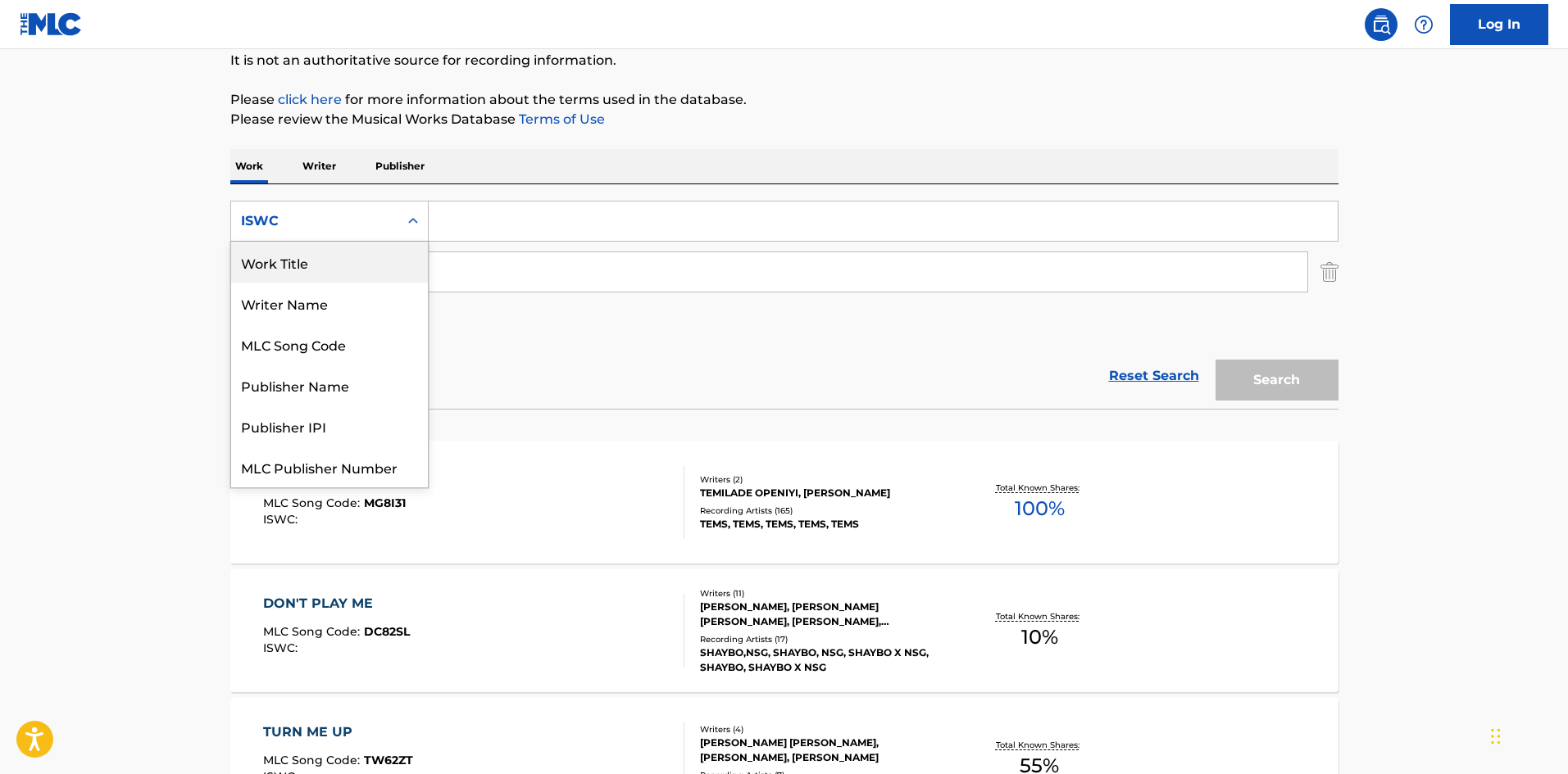
click at [329, 270] on div "Work Title" at bounding box center [329, 262] width 197 height 41
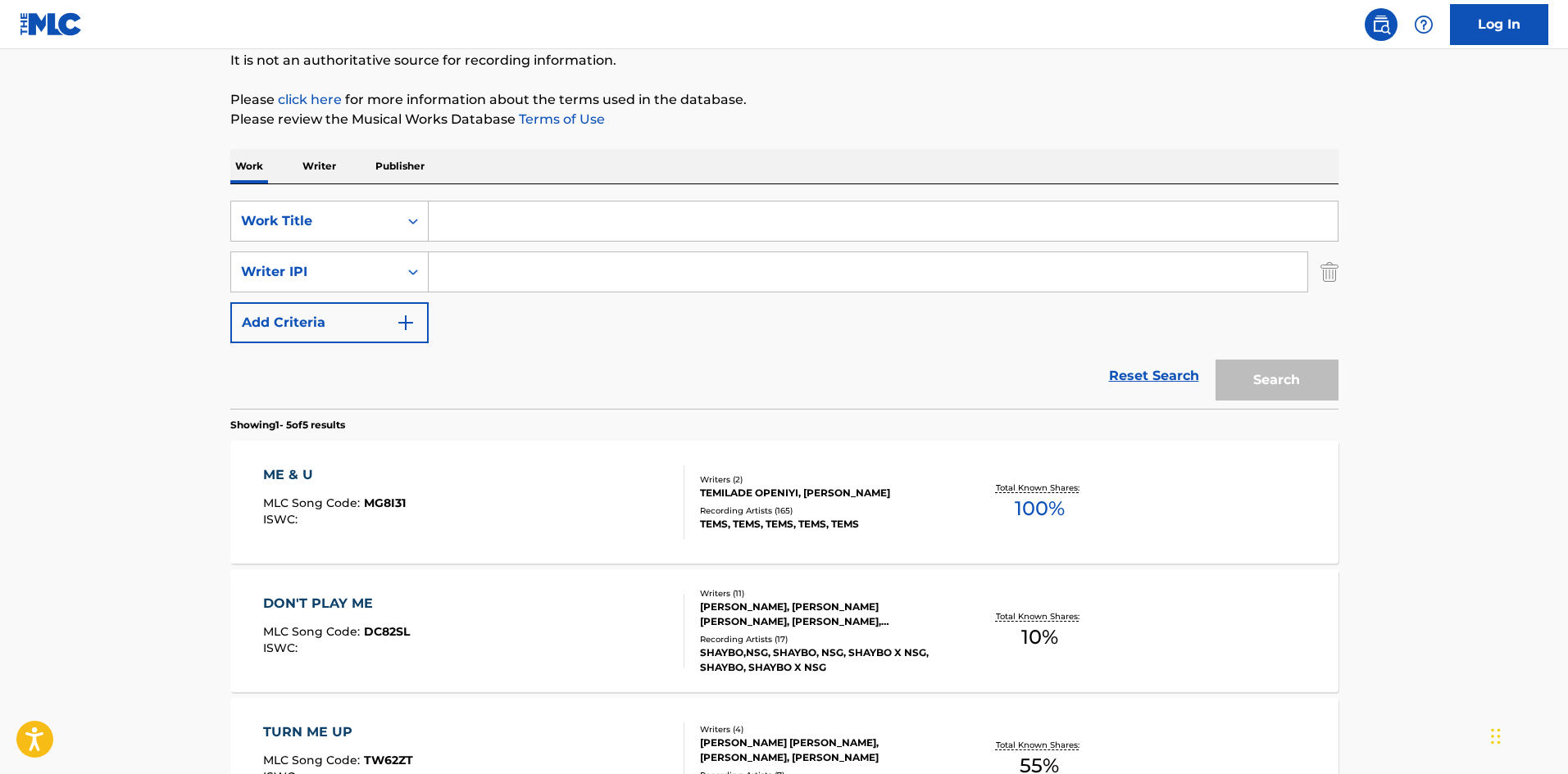
click at [1345, 279] on div "The MLC Public Work Search The accuracy and completeness of The MLC's data is d…" at bounding box center [784, 541] width 1147 height 1228
drag, startPoint x: 1315, startPoint y: 276, endPoint x: 1109, endPoint y: 291, distance: 206.5
click at [1314, 276] on div "SearchWithCriteriaaaa1a330-840f-4ac3-9cf9-4e2fb3c4d3fd Writer IPI" at bounding box center [784, 271] width 1108 height 41
click at [1321, 272] on img "Search Form" at bounding box center [1329, 271] width 18 height 41
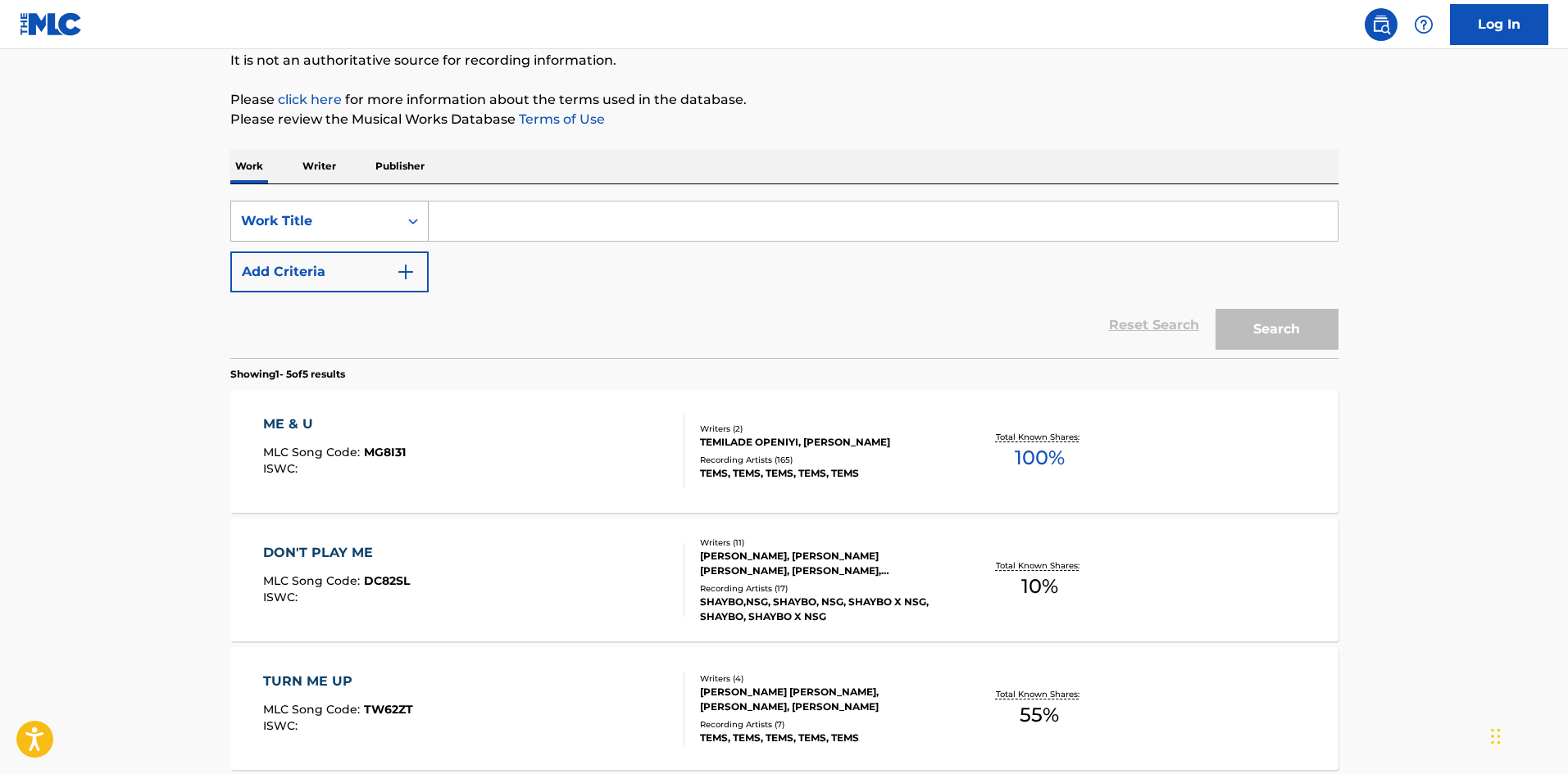
click at [379, 225] on div "Work Title" at bounding box center [315, 221] width 148 height 20
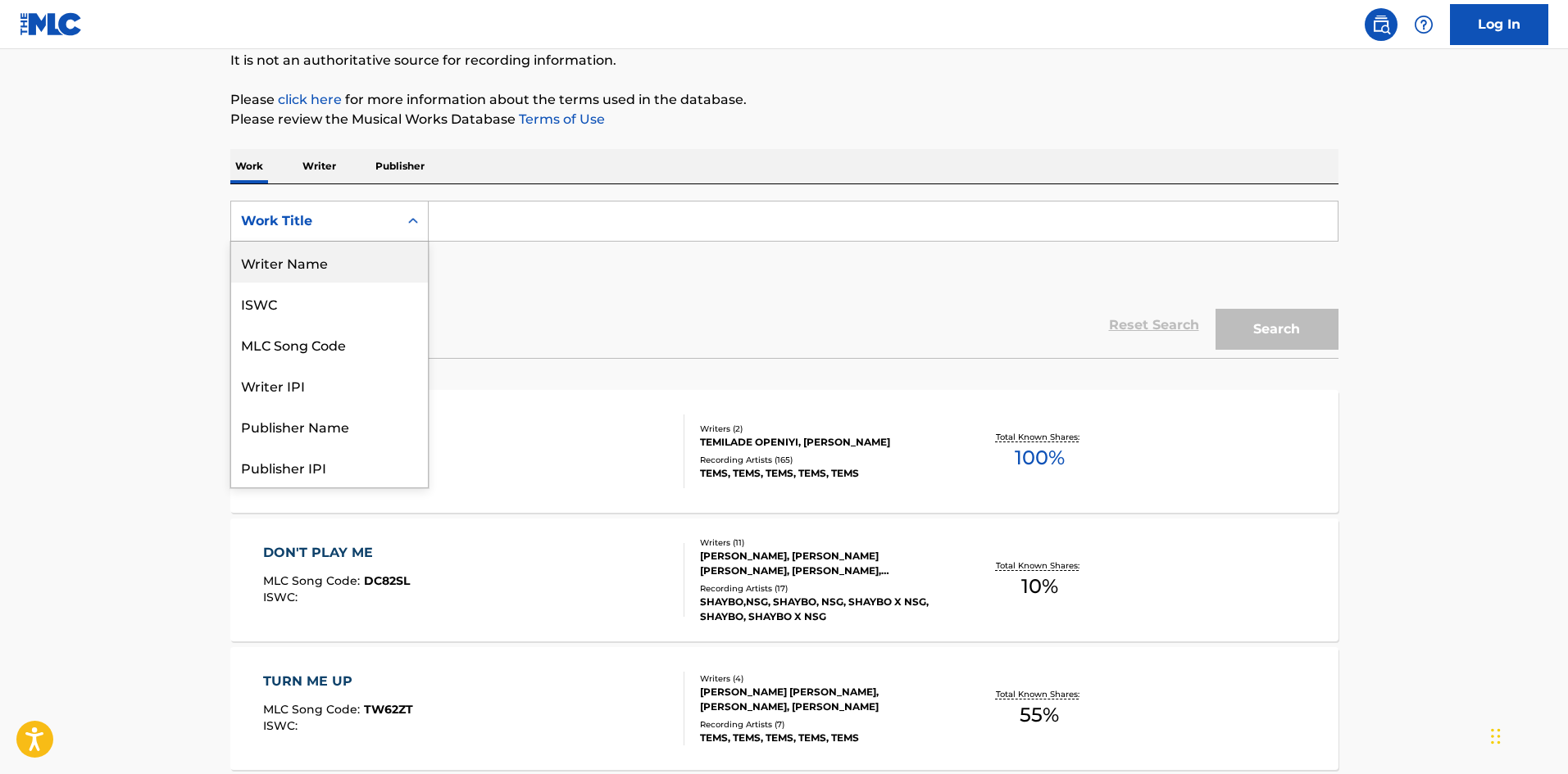
click at [293, 269] on div "Writer Name" at bounding box center [329, 262] width 197 height 41
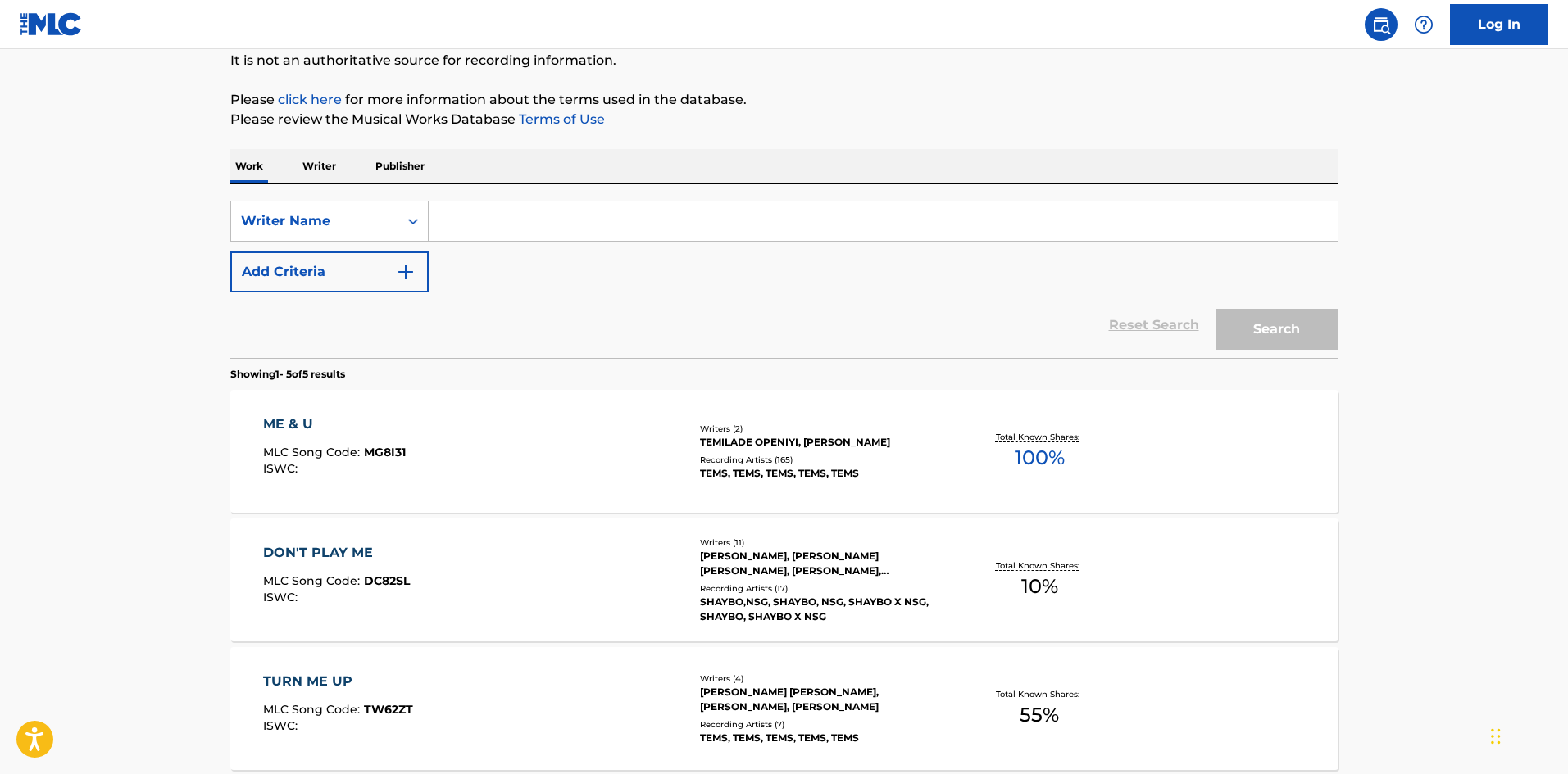
click at [528, 194] on div "SearchWithCriteria8b1f3465-81b4-4645-8cd3-9199258d75e6 Writer Name Add Criteria…" at bounding box center [784, 270] width 1108 height 174
paste input "[PERSON_NAME]"
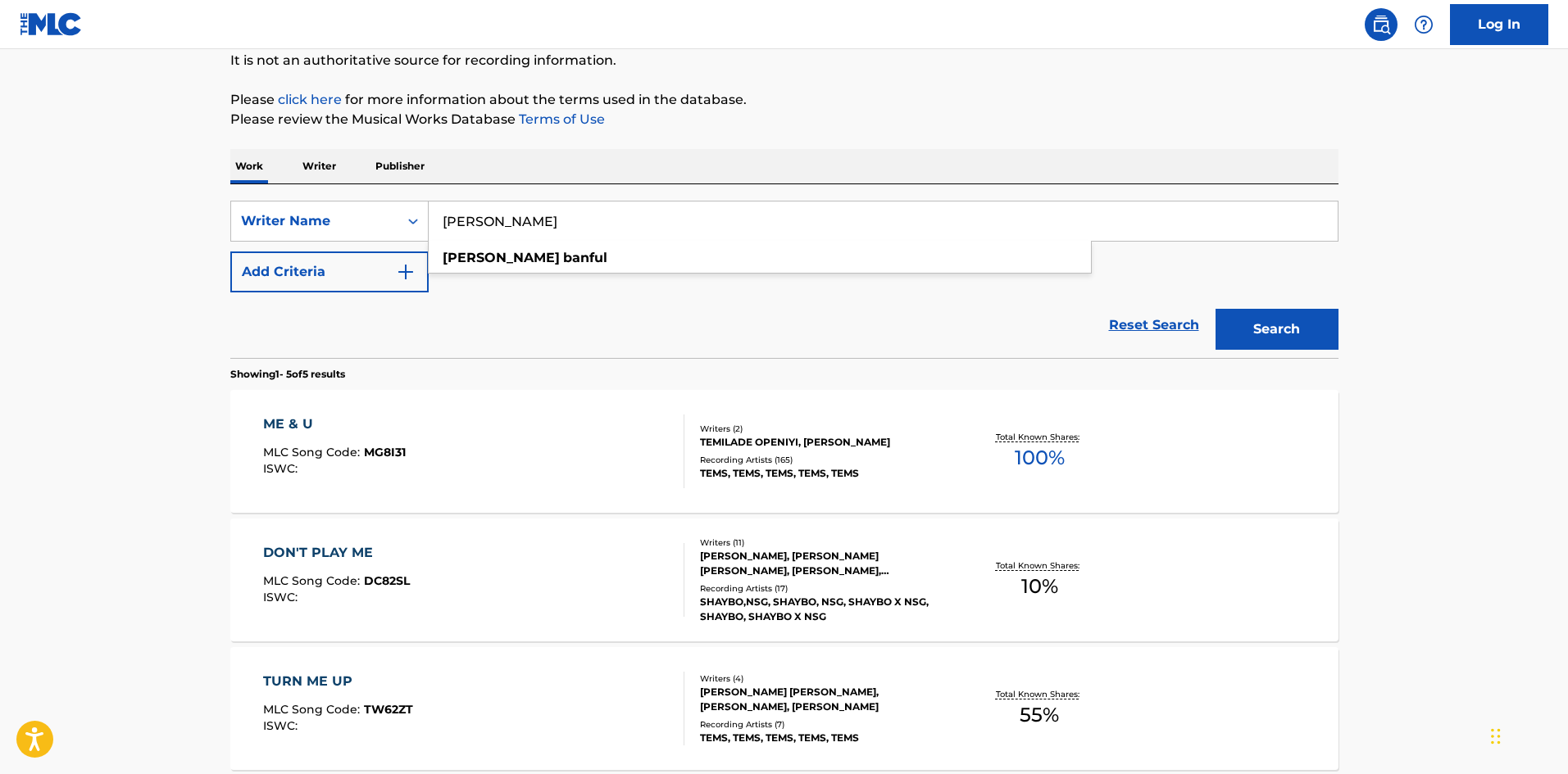
type input "[PERSON_NAME]"
click at [1243, 320] on button "Search" at bounding box center [1277, 328] width 123 height 41
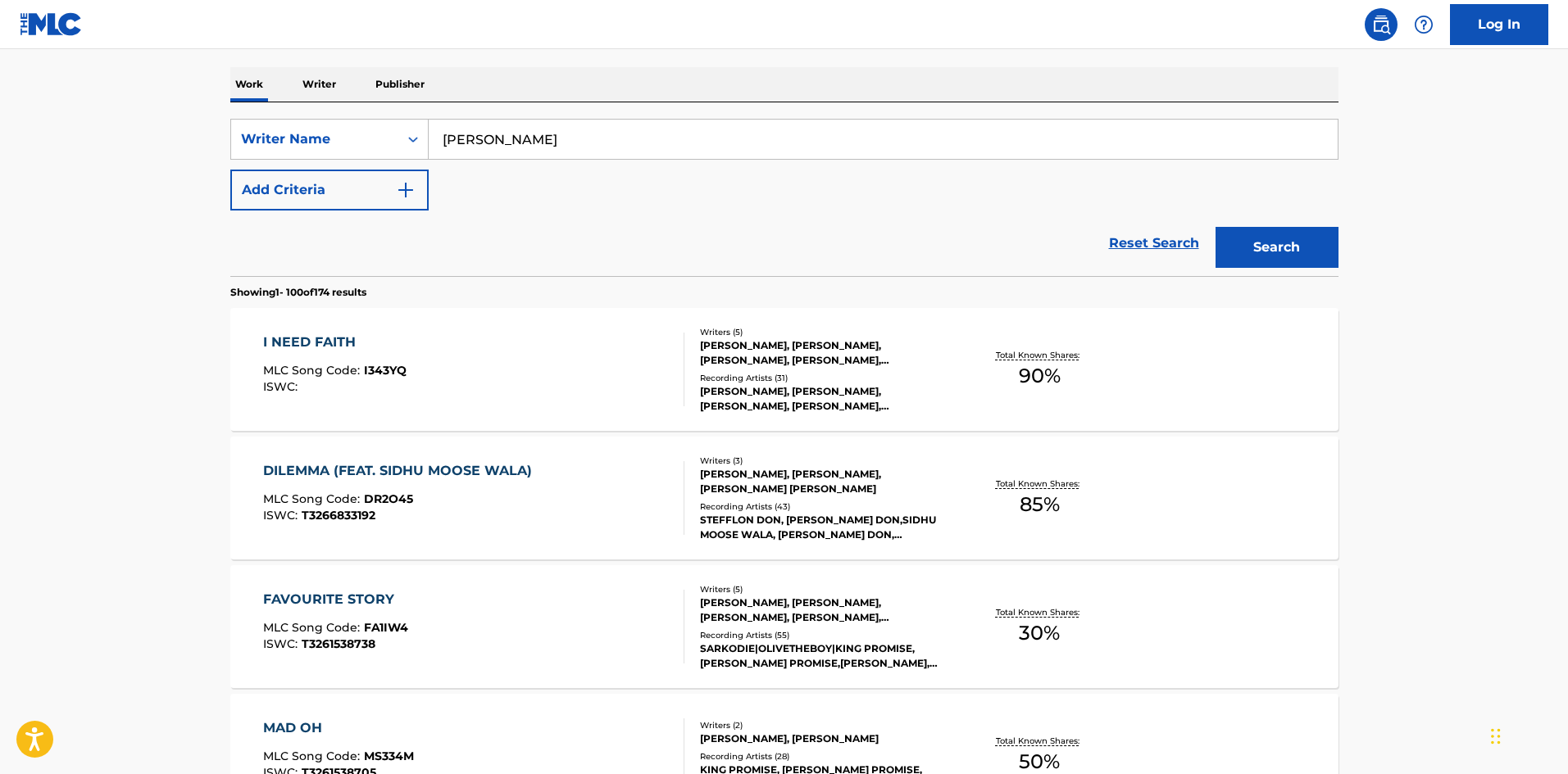
scroll to position [327, 0]
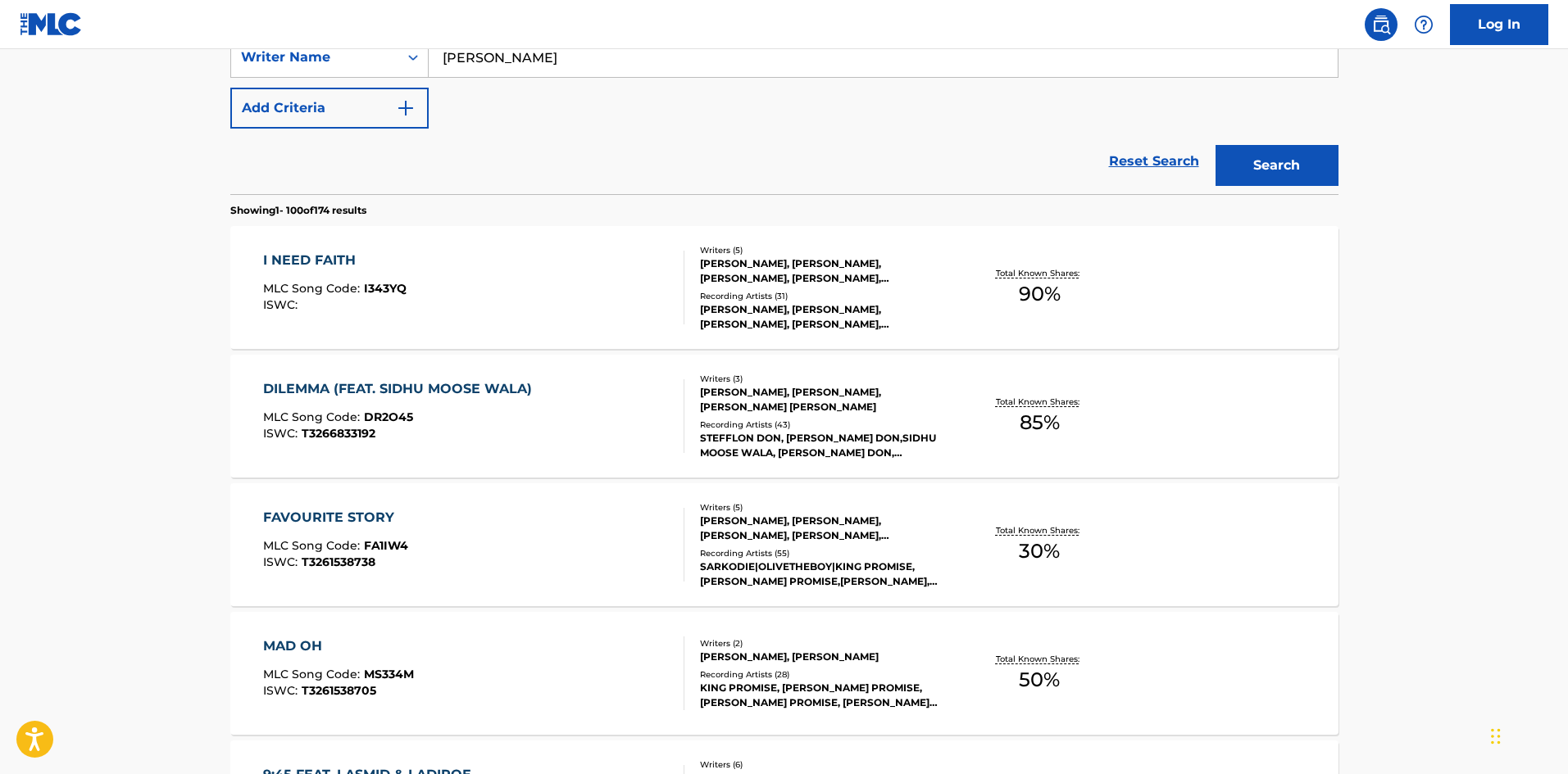
click at [379, 388] on div "DILEMMA (FEAT. SIDHU MOOSE WALA)" at bounding box center [401, 389] width 277 height 20
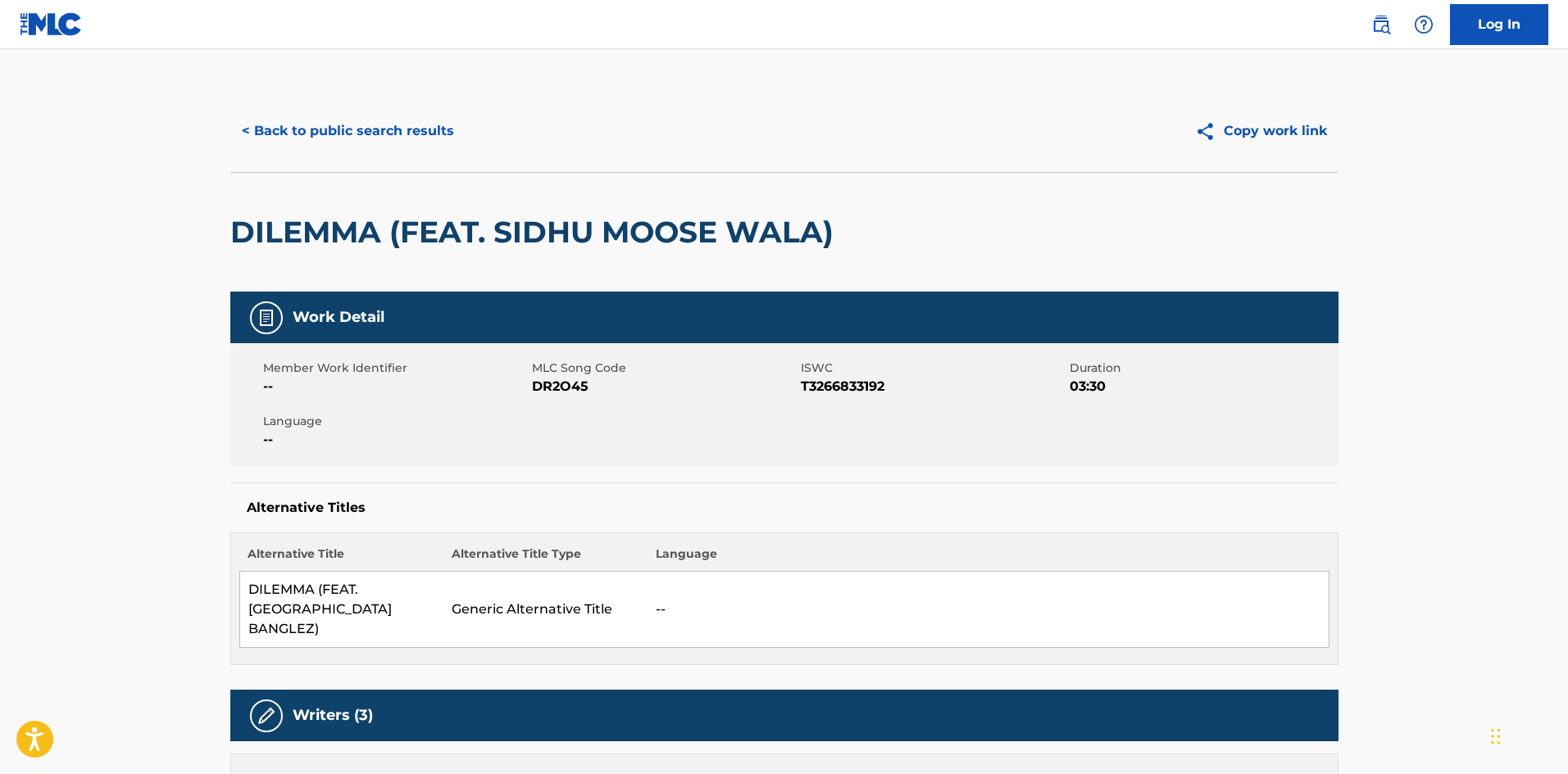
click at [349, 147] on button "< Back to public search results" at bounding box center [347, 130] width 235 height 41
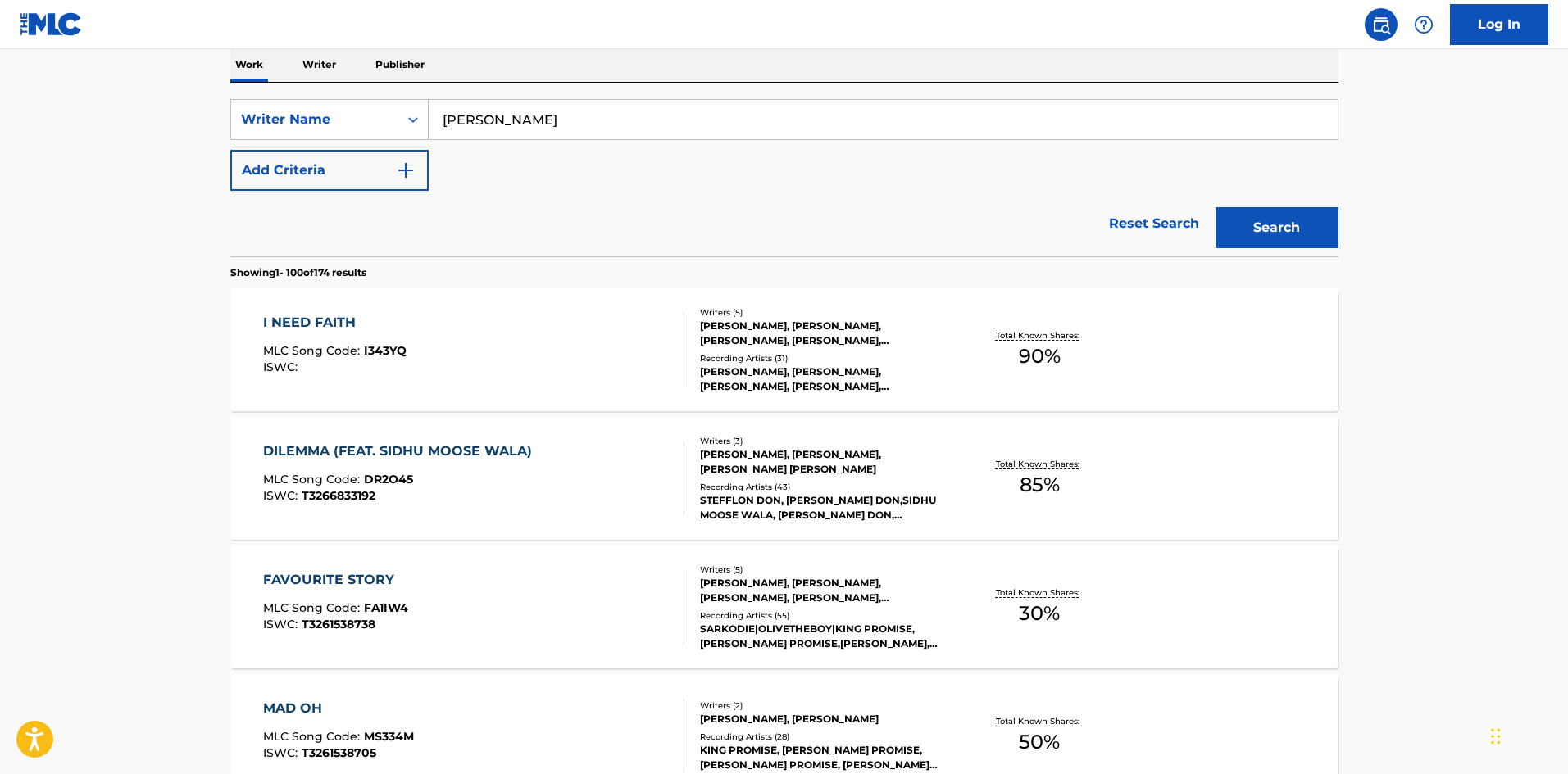
scroll to position [82, 0]
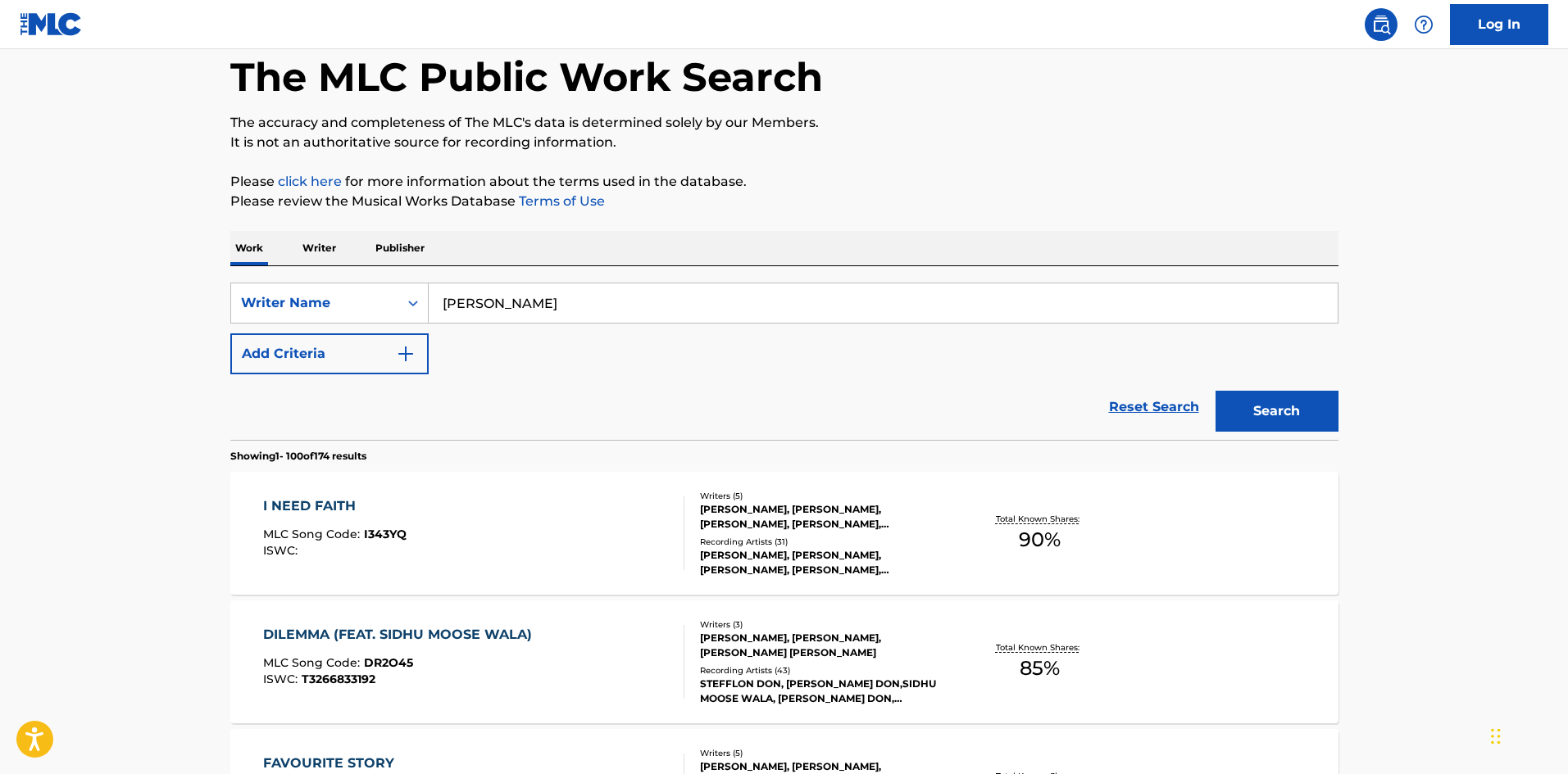
drag, startPoint x: 613, startPoint y: 314, endPoint x: 366, endPoint y: 282, distance: 249.1
click at [356, 282] on div "SearchWithCriteria8b1f3465-81b4-4645-8cd3-9199258d75e6 Writer Name [PERSON_NAME…" at bounding box center [784, 352] width 1108 height 174
paste input "[PERSON_NAME]"
type input "[PERSON_NAME]"
click at [1228, 342] on div "SearchWithCriteria8b1f3465-81b4-4645-8cd3-9199258d75e6 Writer Name [PERSON_NAME…" at bounding box center [784, 328] width 1108 height 92
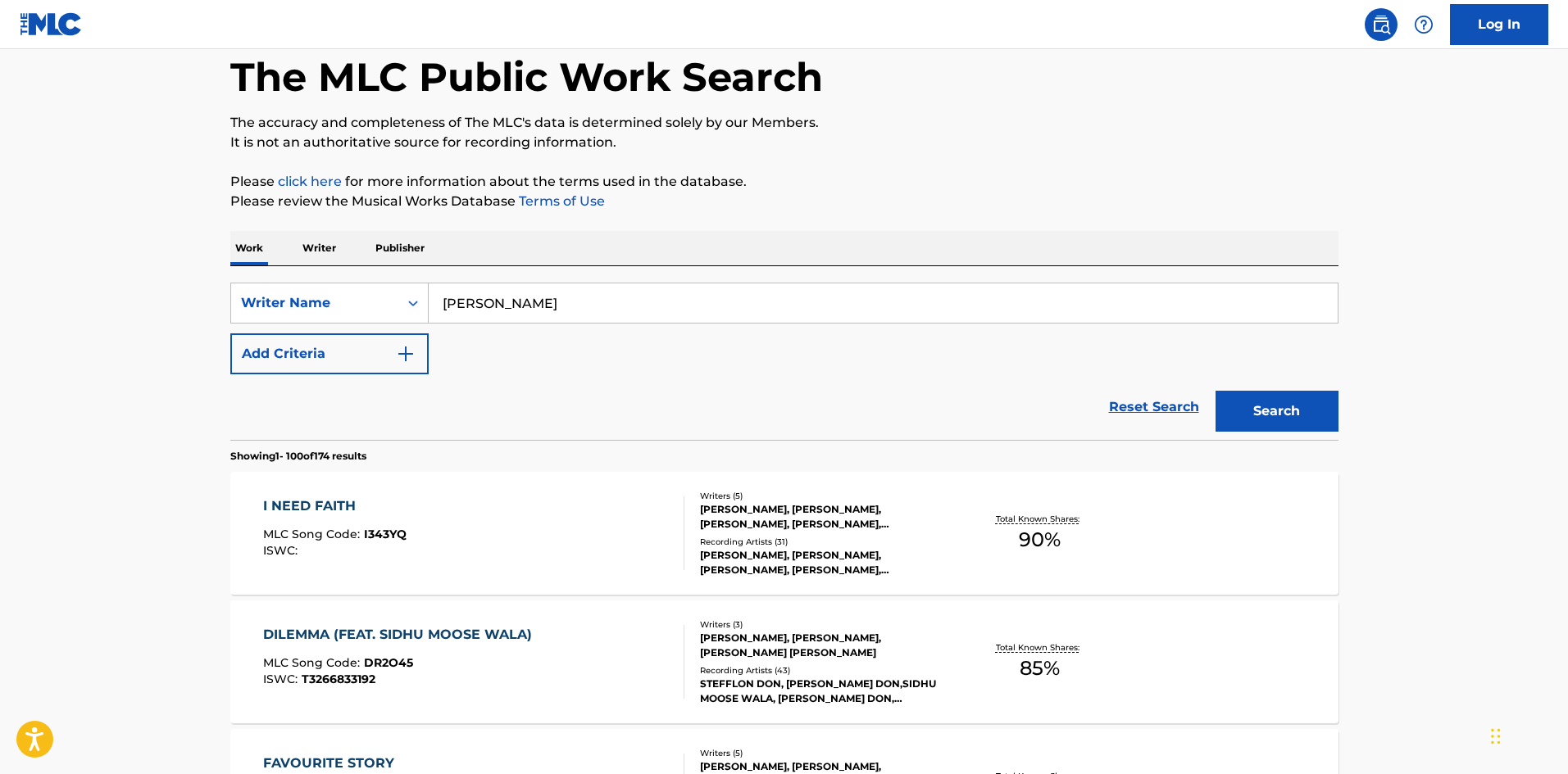
drag, startPoint x: 1355, startPoint y: 403, endPoint x: 1252, endPoint y: 405, distance: 103.0
click at [1252, 405] on button "Search" at bounding box center [1277, 410] width 123 height 41
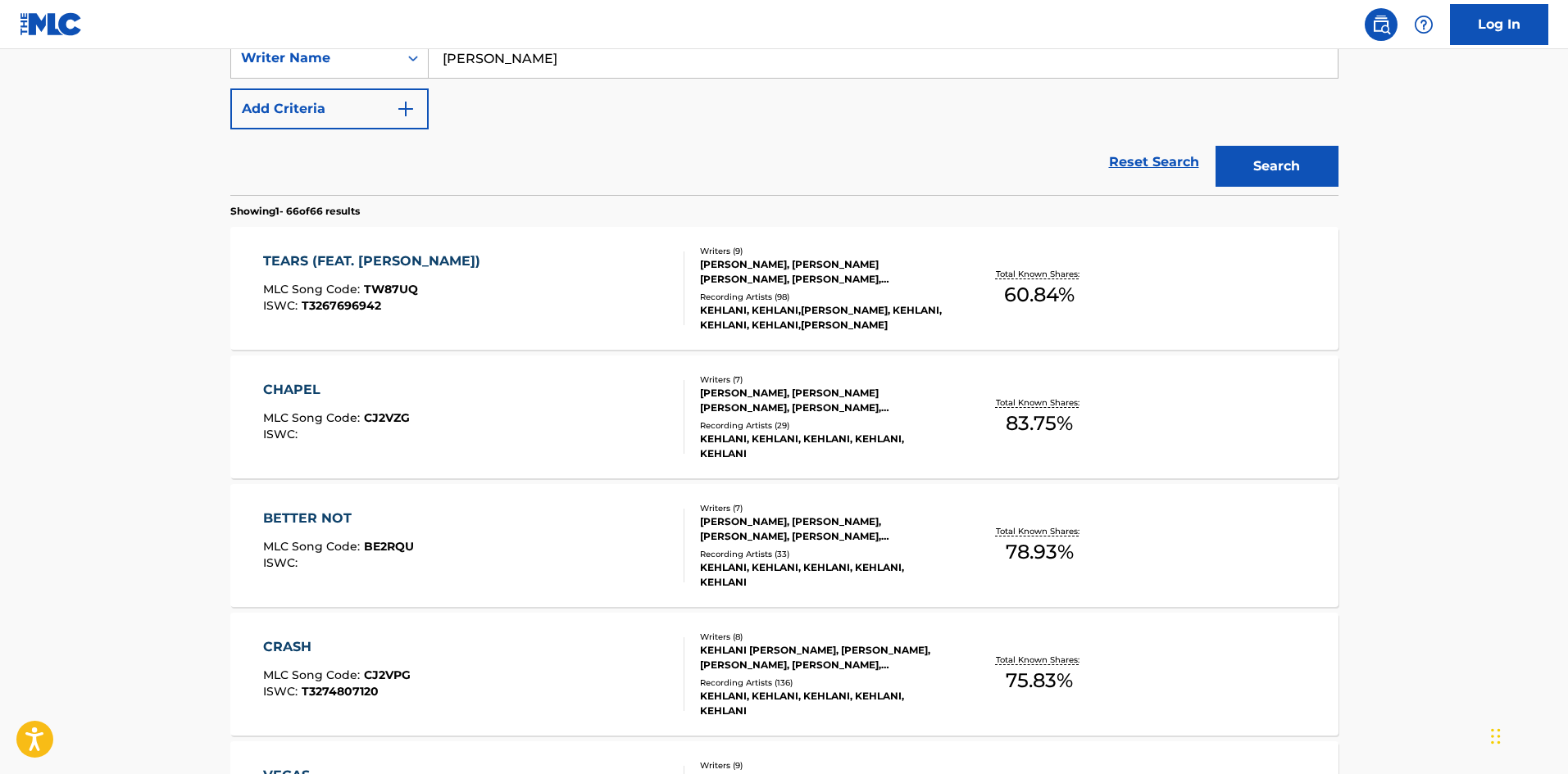
scroll to position [327, 0]
click at [289, 387] on div "CHAPEL" at bounding box center [336, 389] width 147 height 20
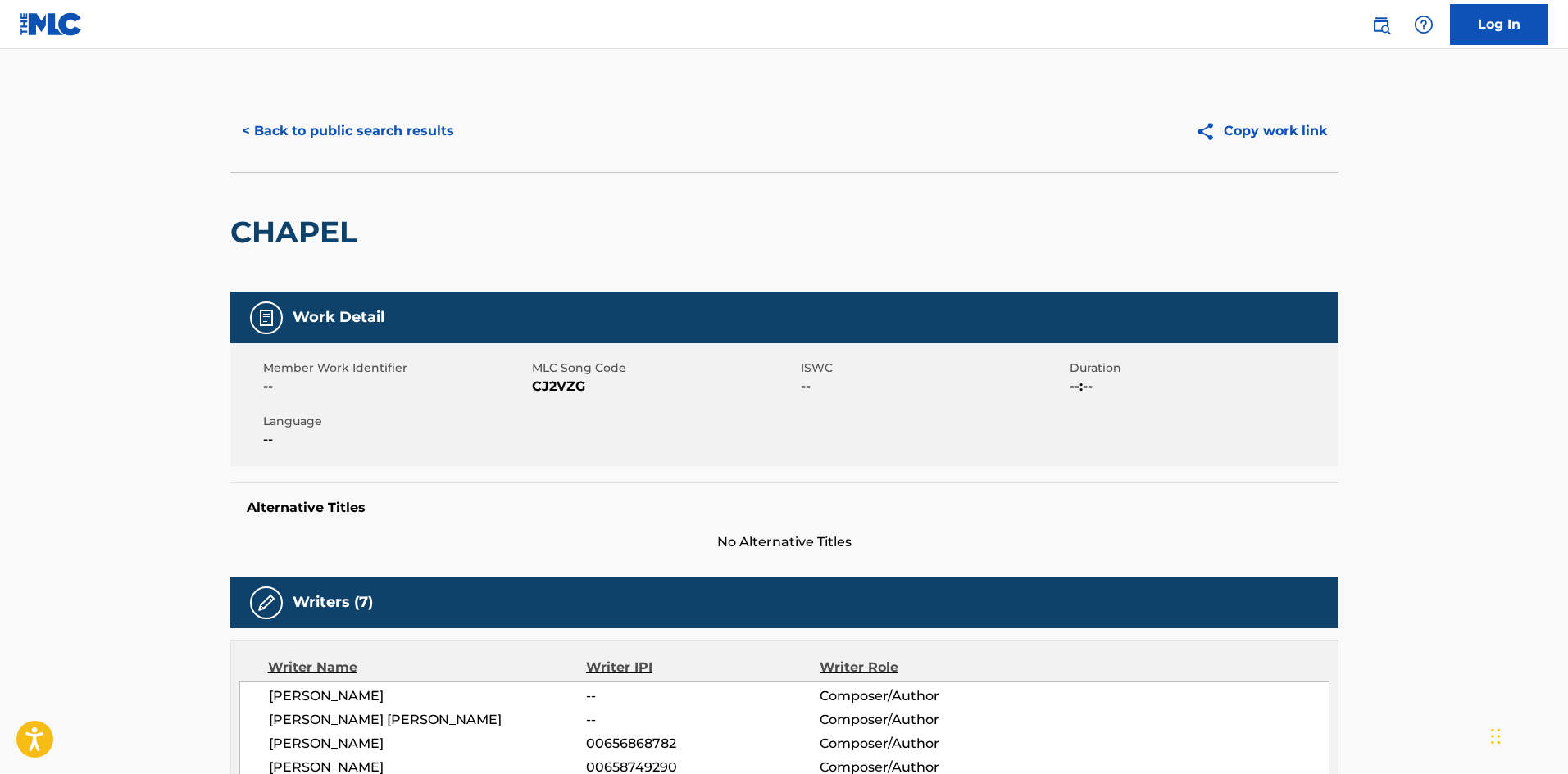
click at [332, 144] on button "< Back to public search results" at bounding box center [347, 130] width 235 height 41
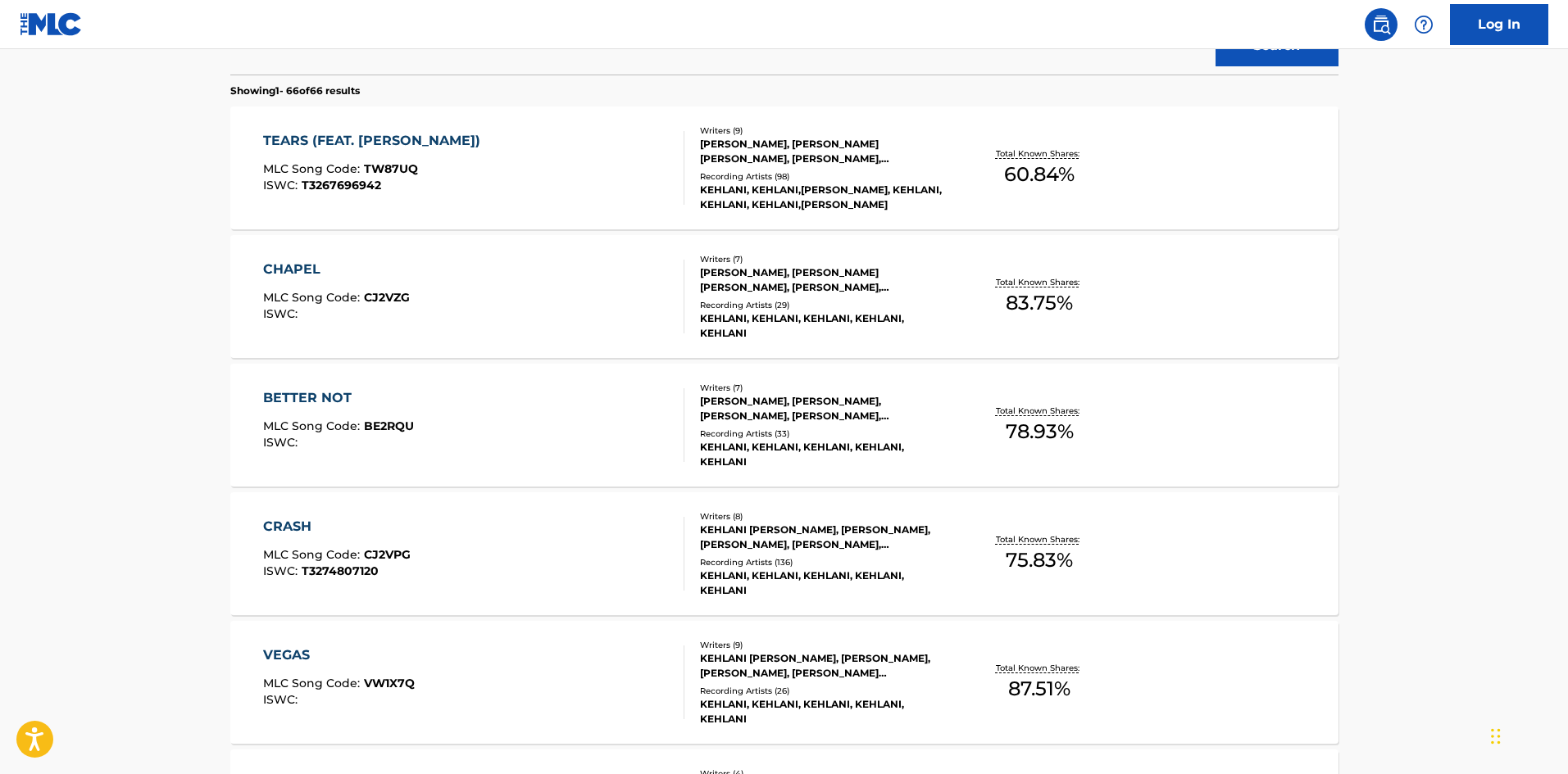
scroll to position [409, 0]
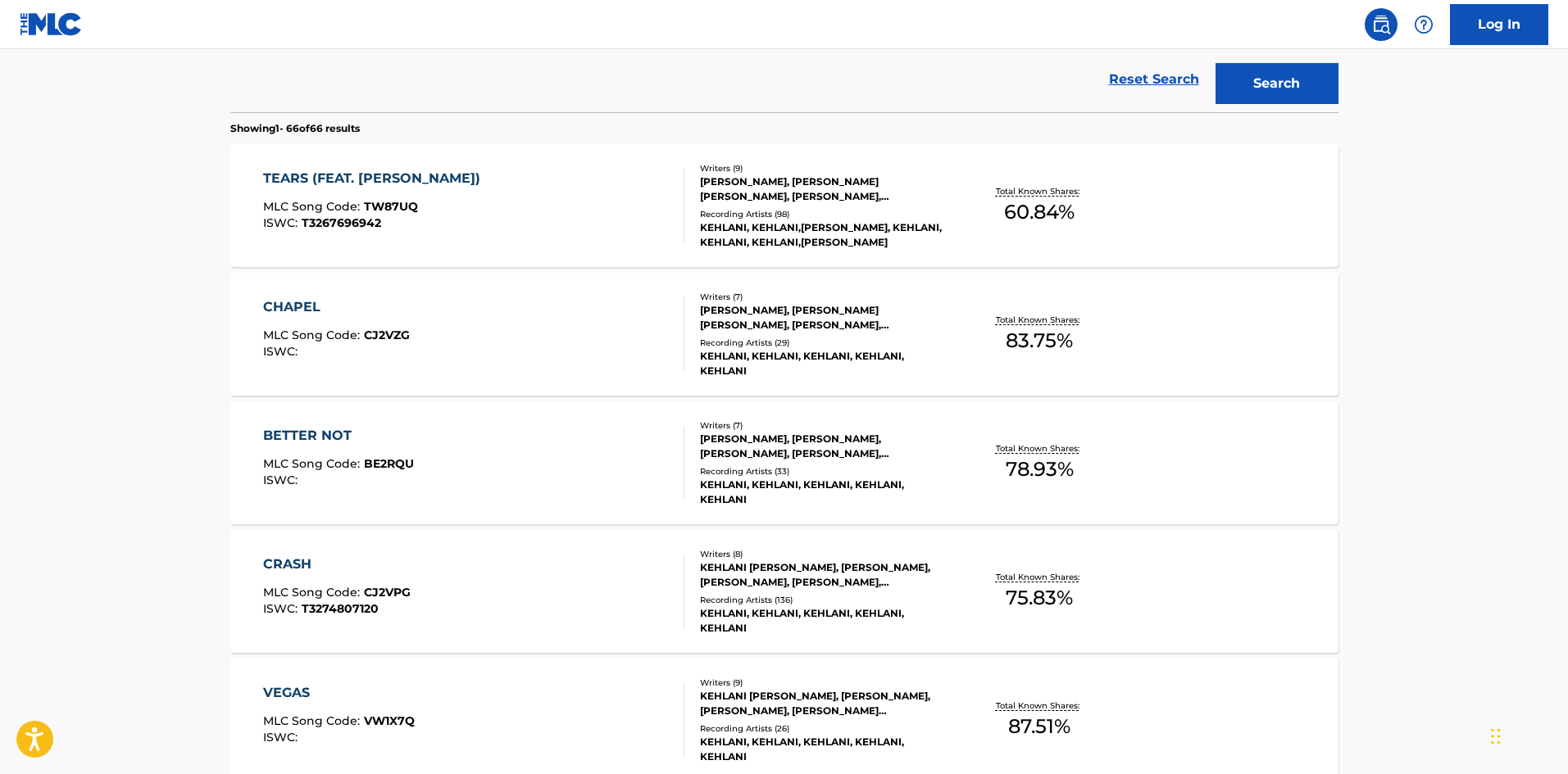
click at [274, 308] on div "CHAPEL" at bounding box center [336, 307] width 147 height 20
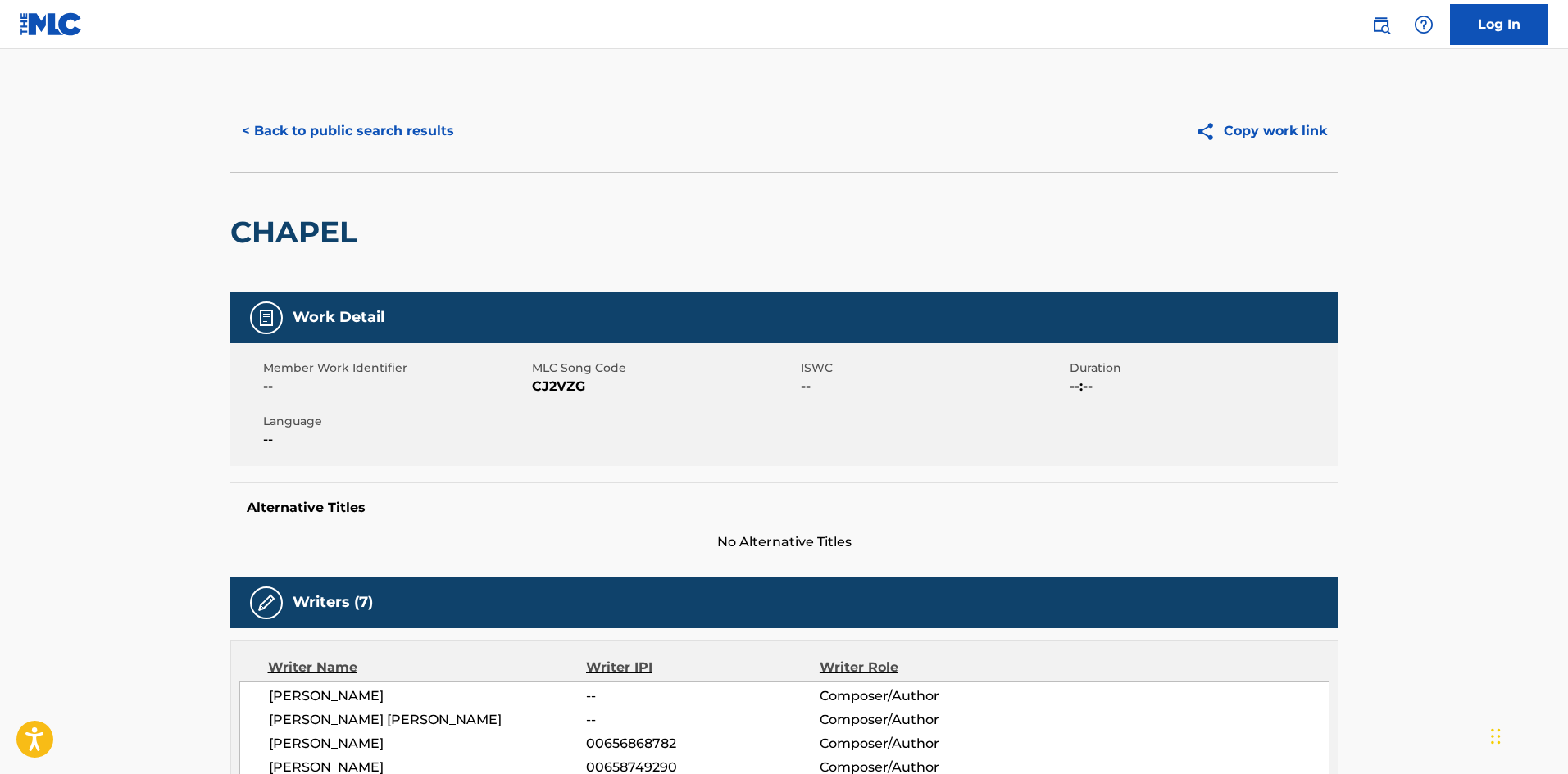
click at [310, 135] on button "< Back to public search results" at bounding box center [347, 130] width 235 height 41
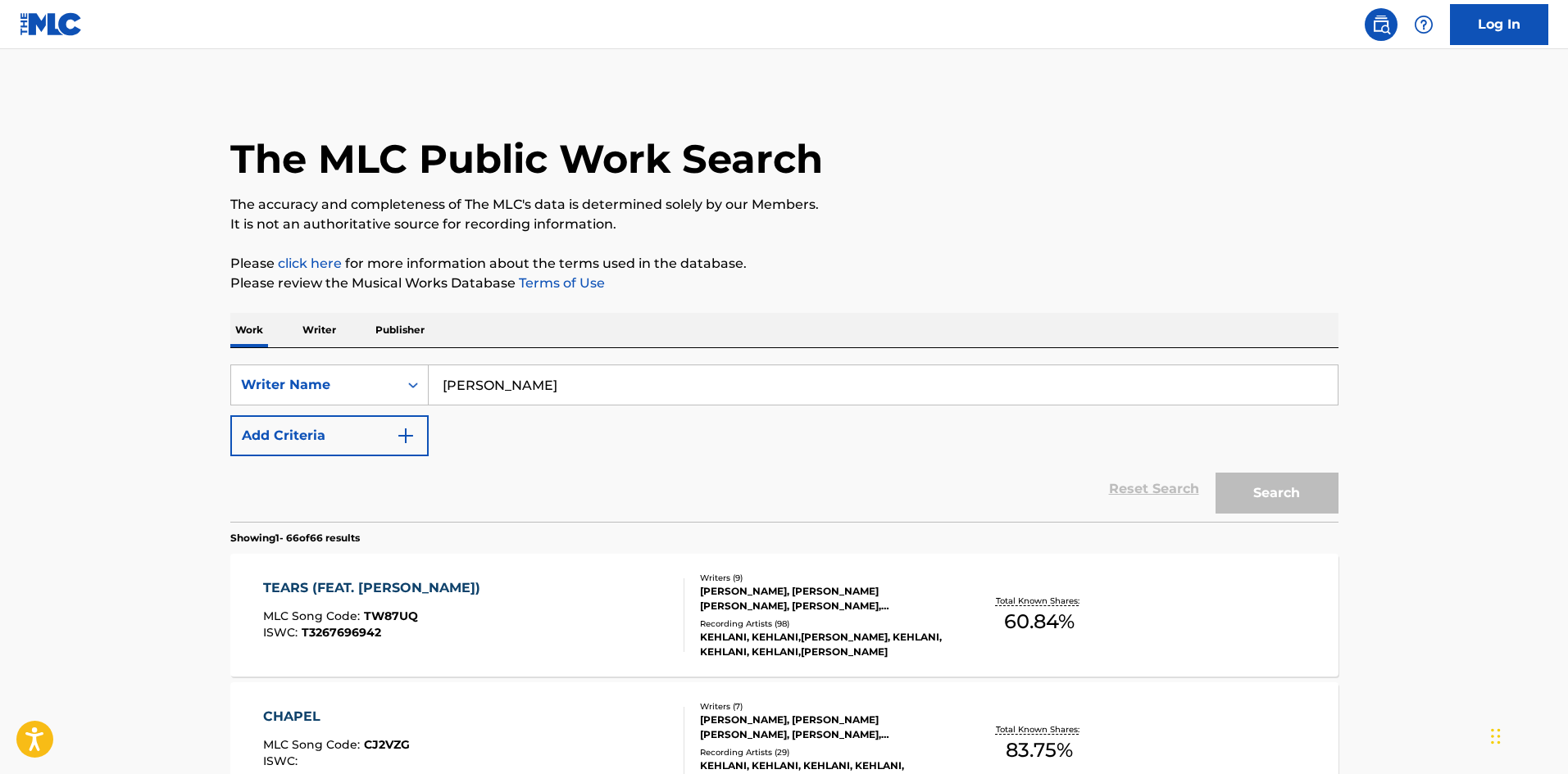
scroll to position [452, 0]
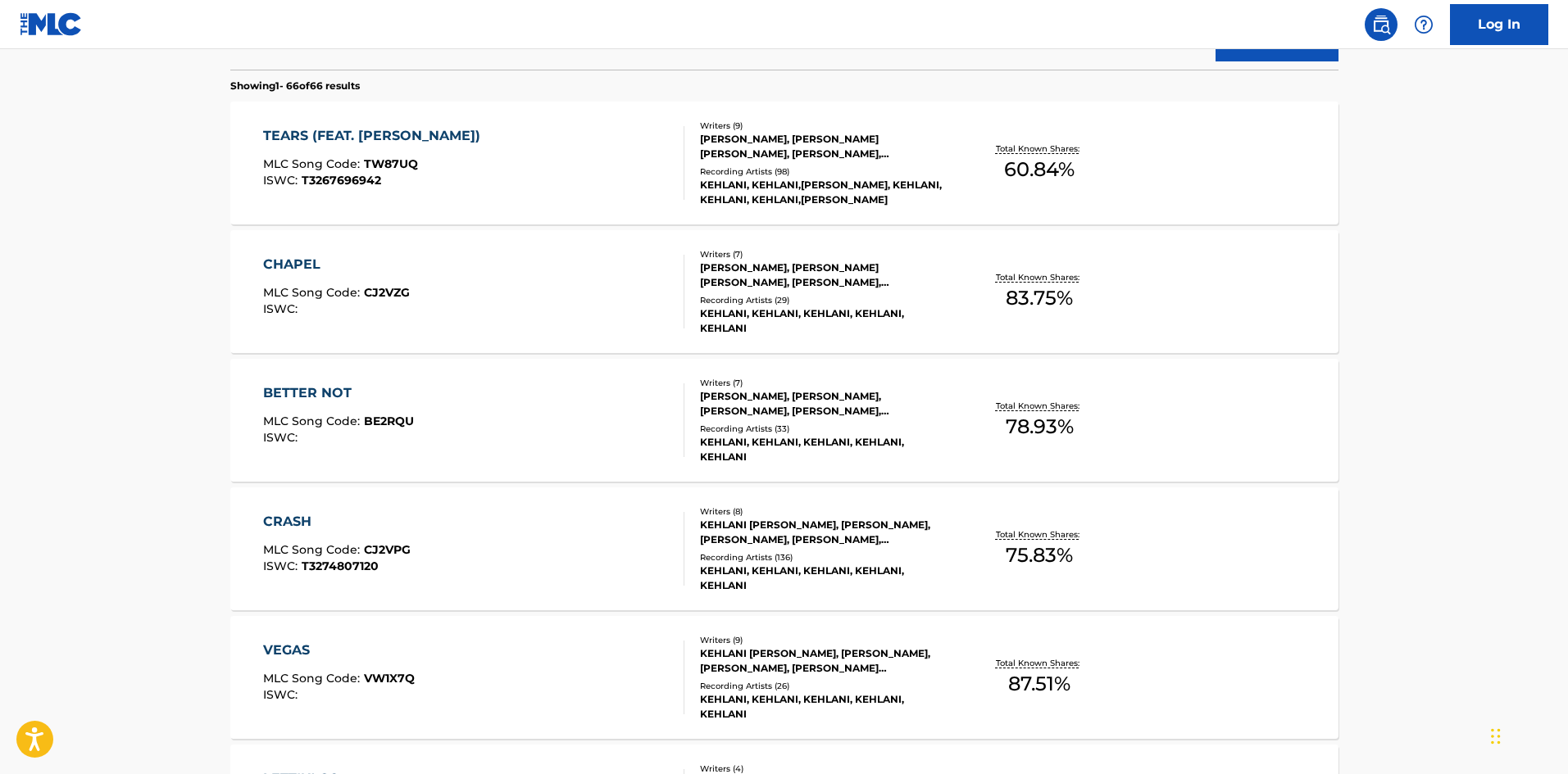
click at [309, 389] on div "BETTER NOT" at bounding box center [338, 393] width 150 height 20
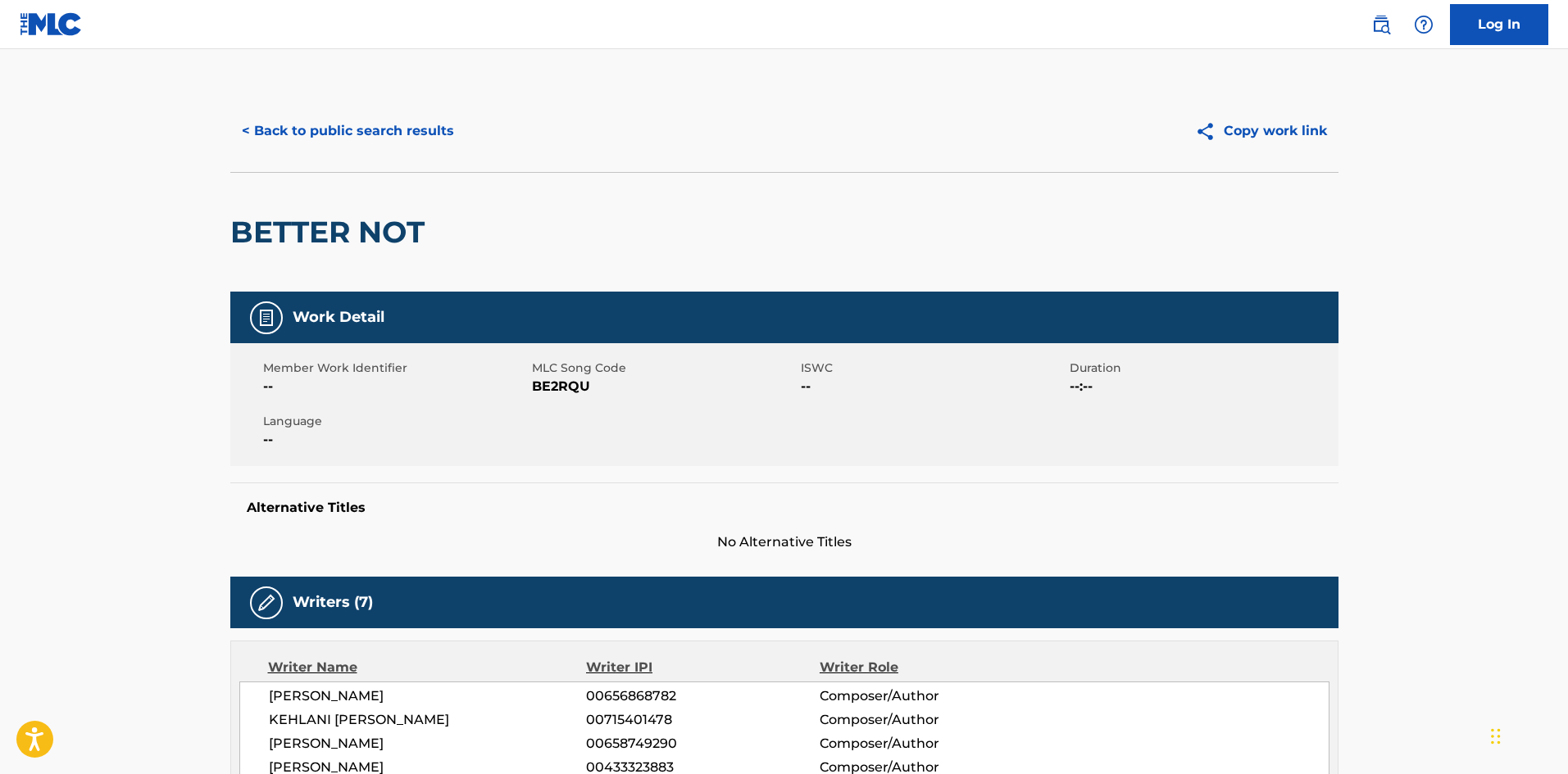
click at [388, 140] on button "< Back to public search results" at bounding box center [347, 130] width 235 height 41
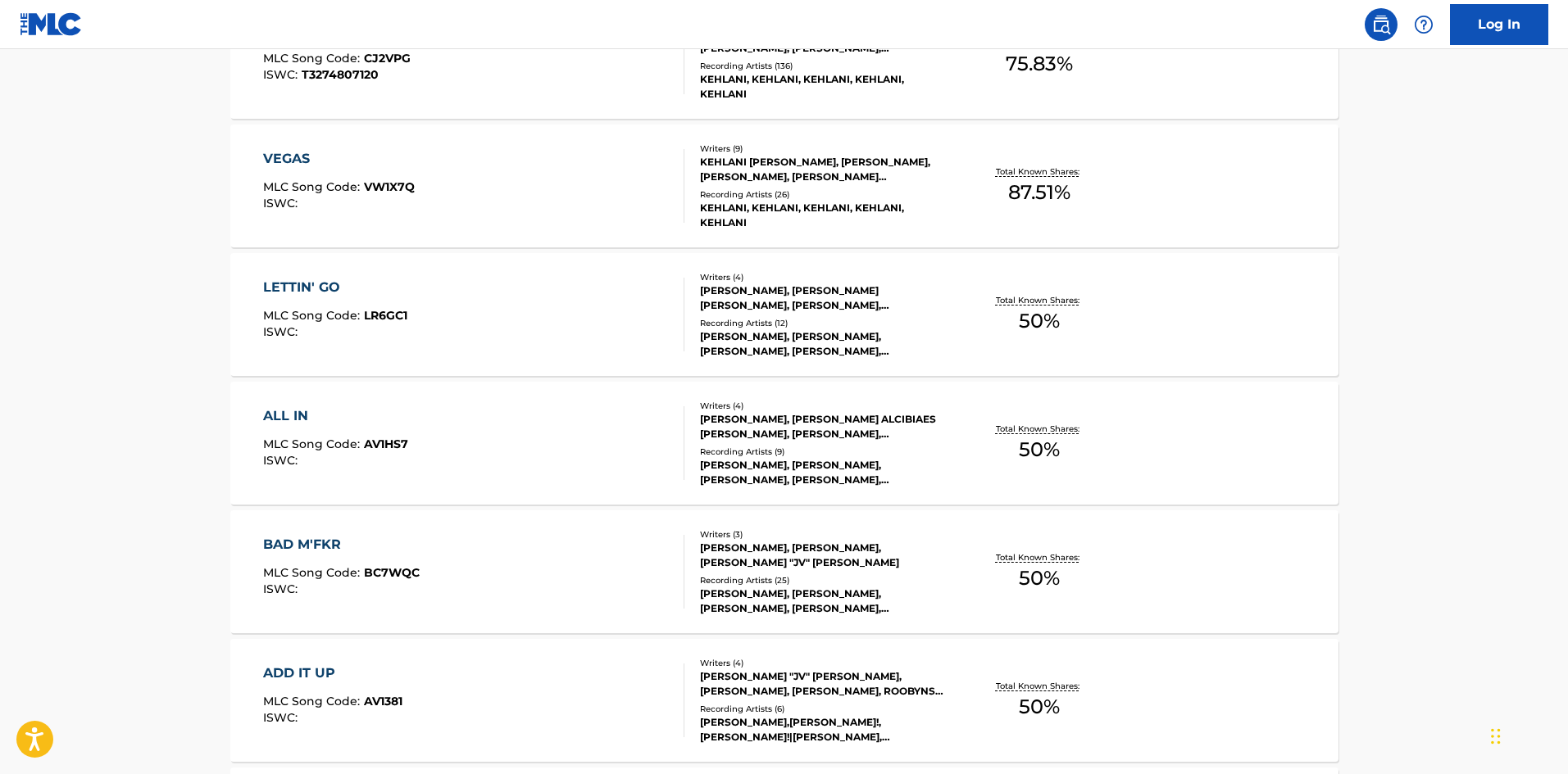
scroll to position [986, 0]
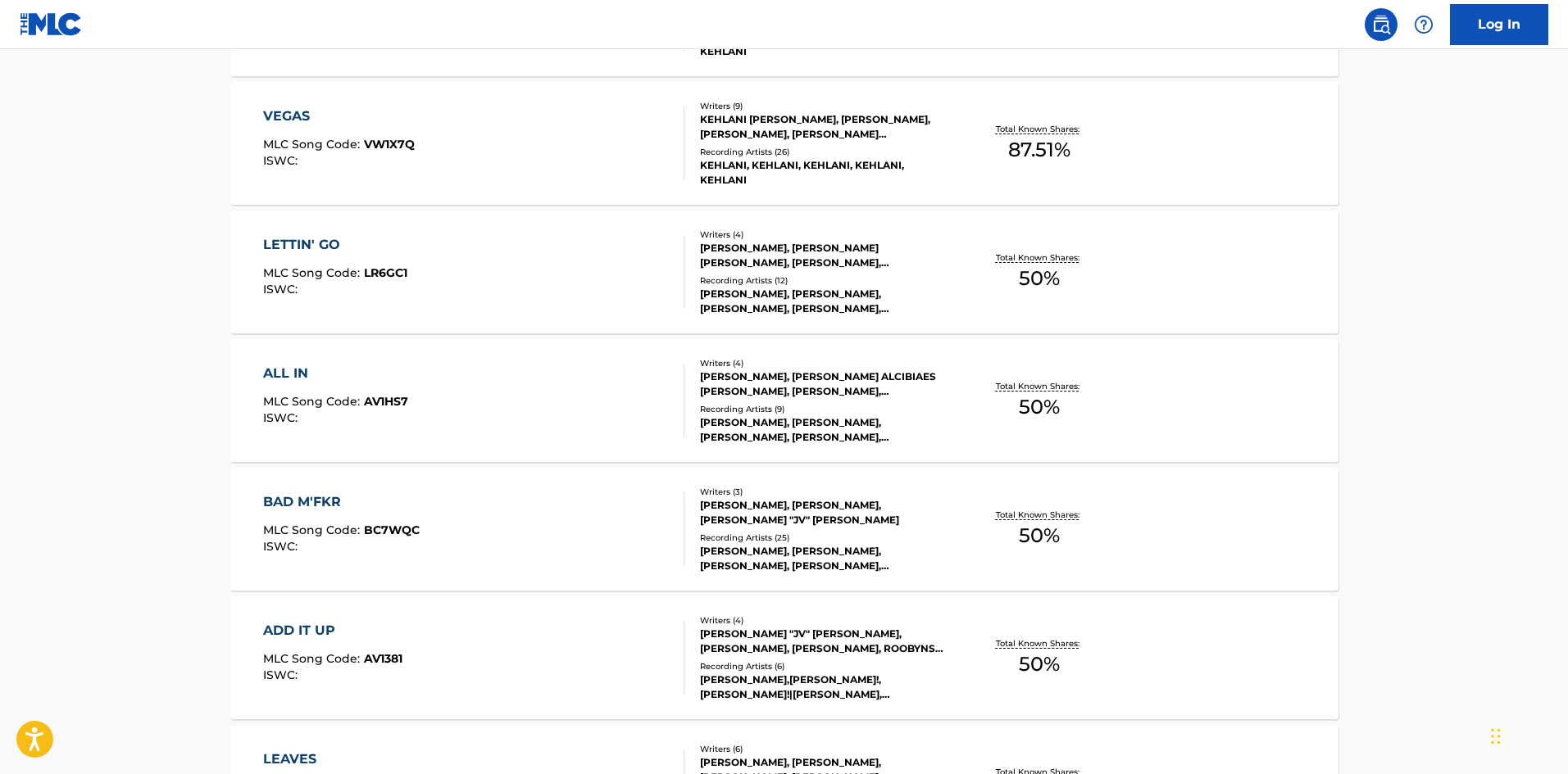
click at [306, 111] on div "VEGAS" at bounding box center [338, 116] width 151 height 20
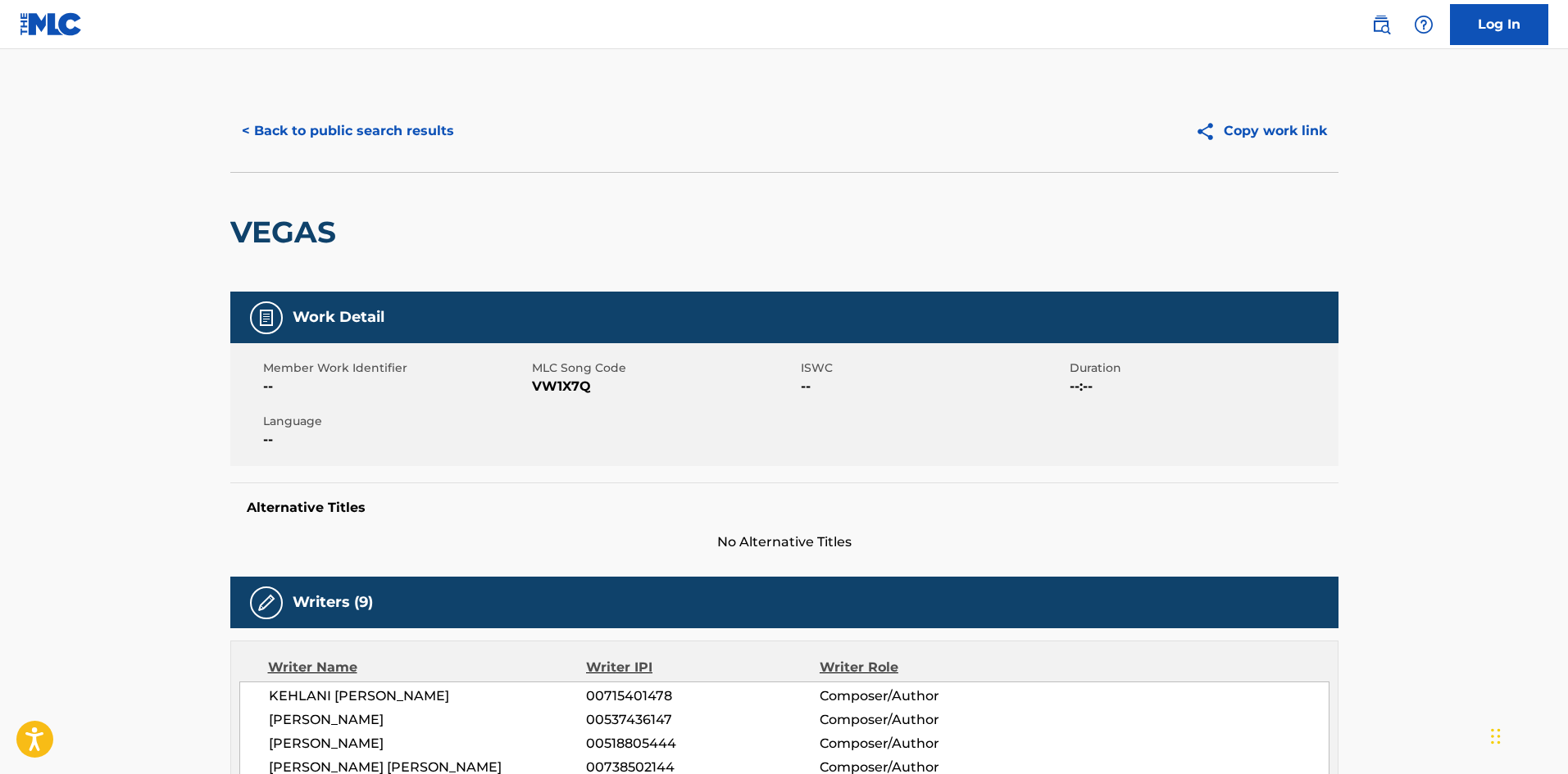
click at [272, 118] on button "< Back to public search results" at bounding box center [347, 130] width 235 height 41
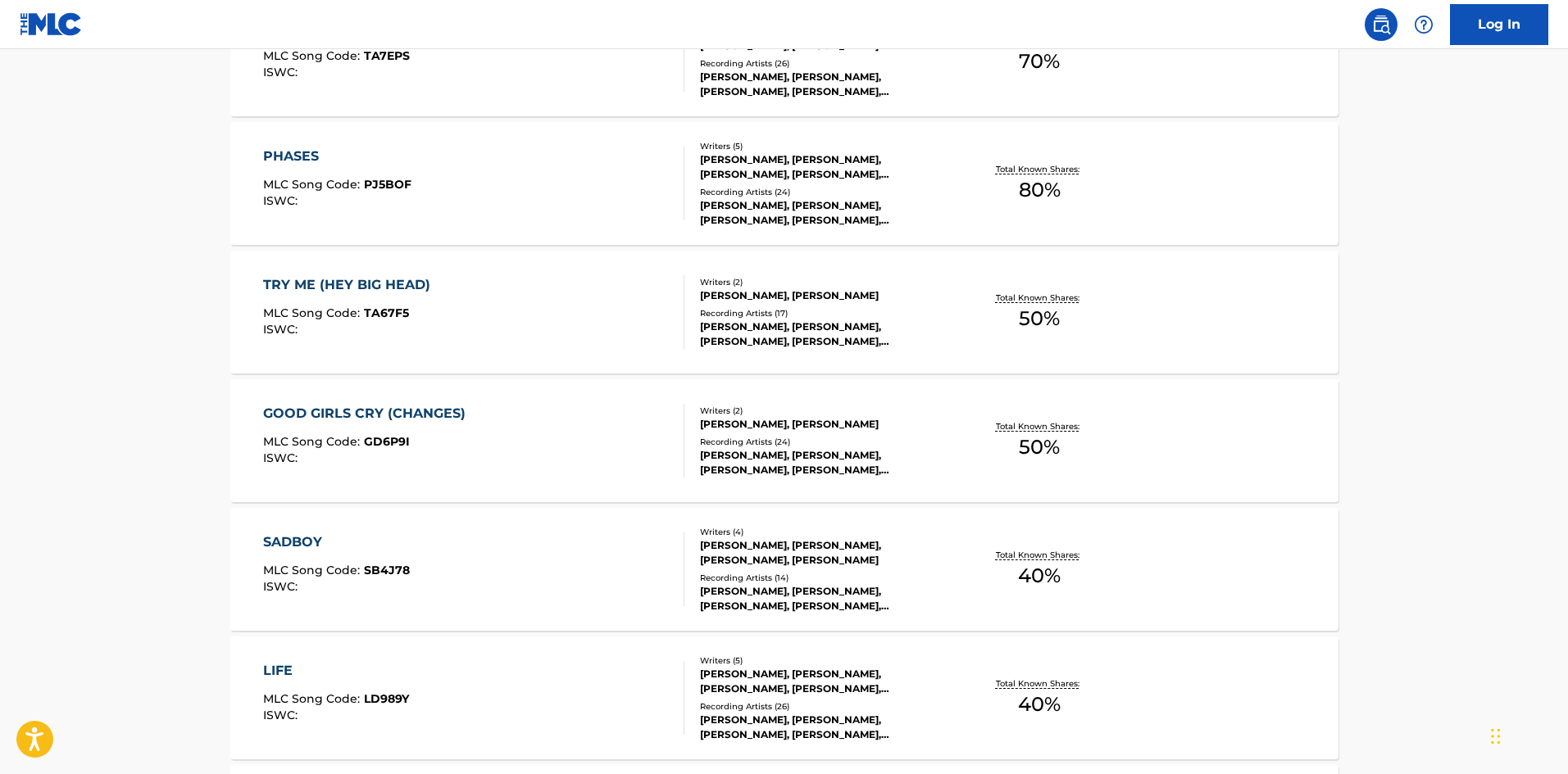
scroll to position [2667, 0]
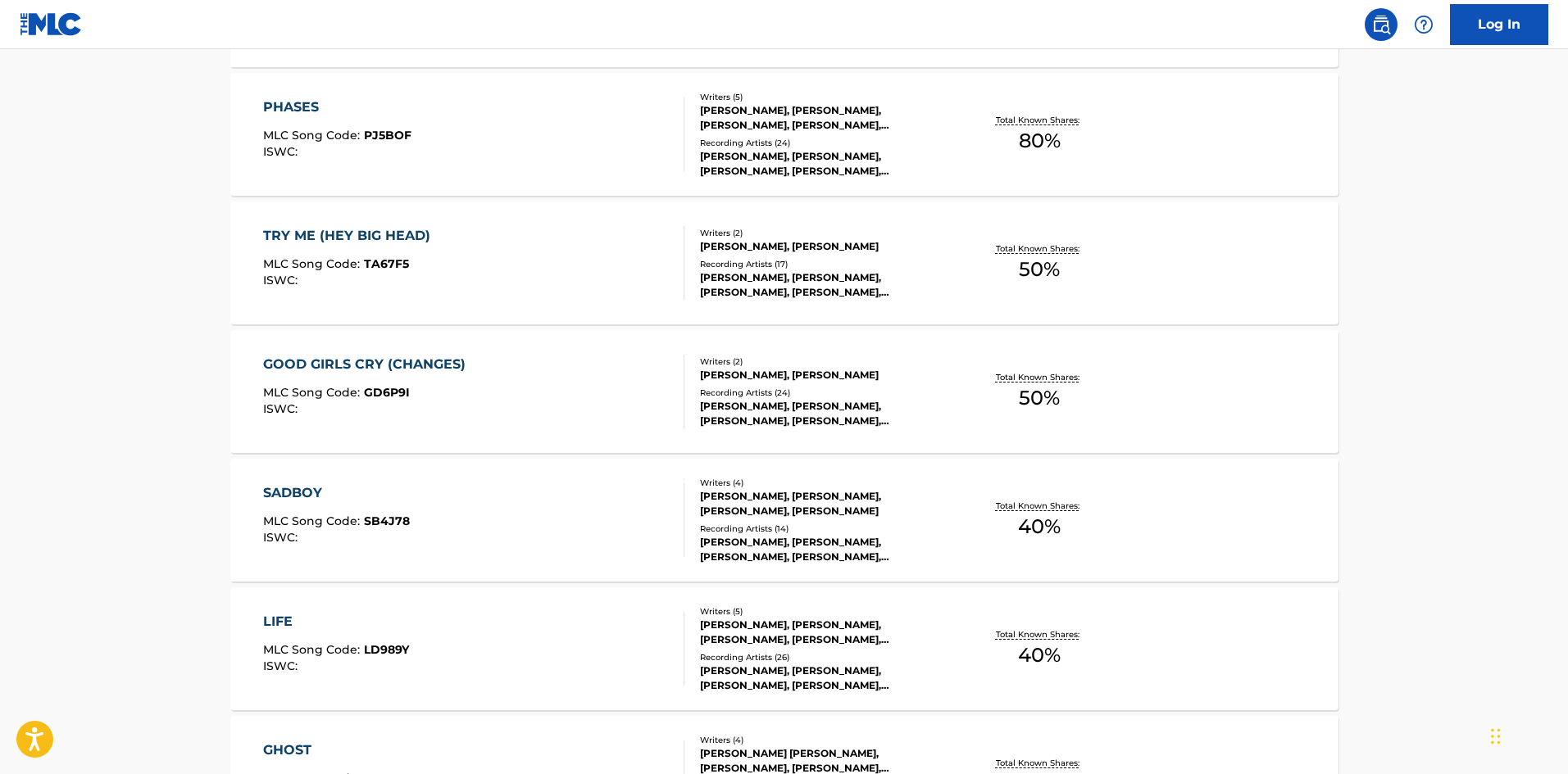
click at [341, 354] on div "GOOD GIRLS CRY (CHANGES)" at bounding box center [368, 364] width 211 height 20
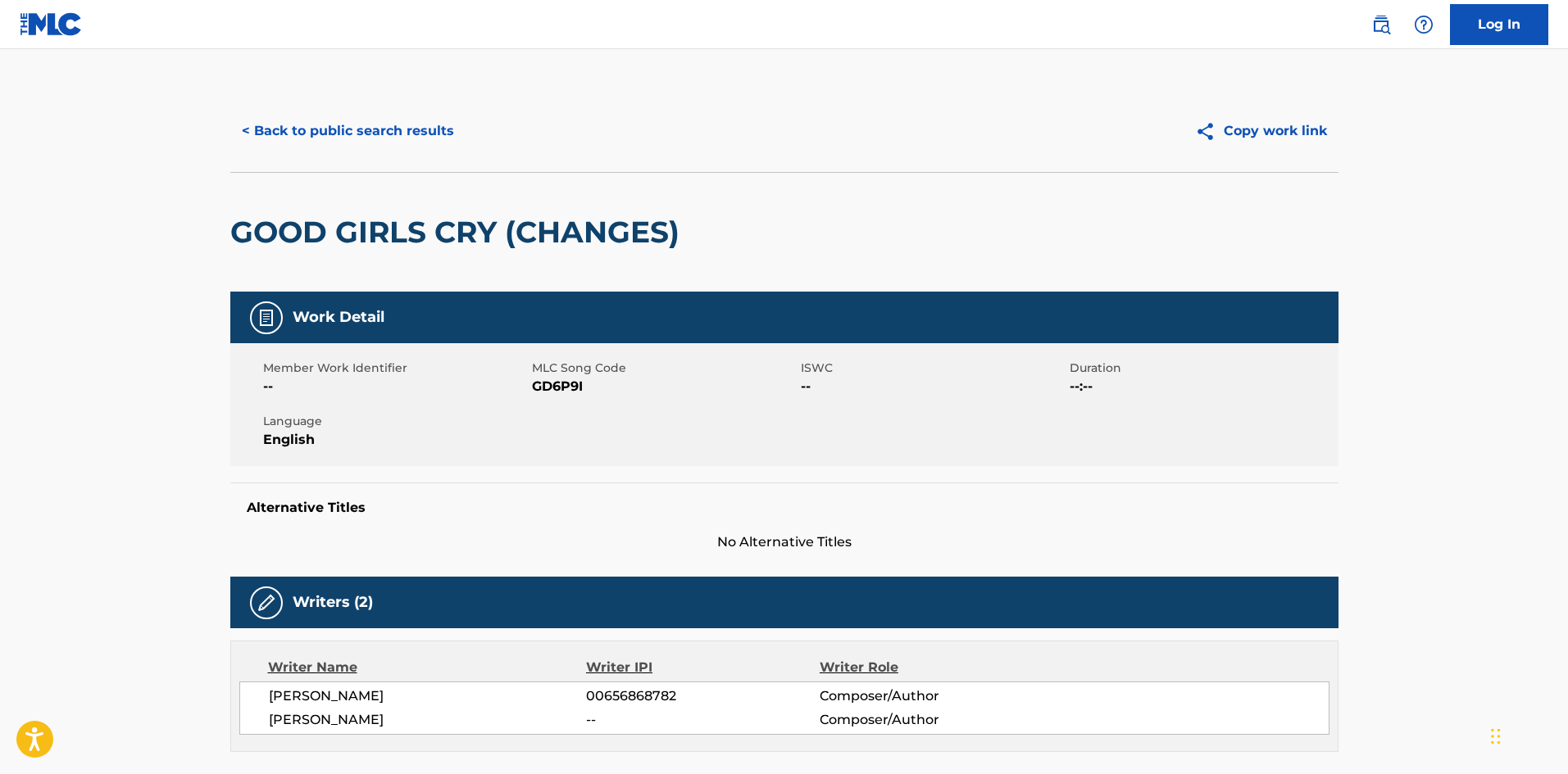
click at [302, 122] on button "< Back to public search results" at bounding box center [347, 130] width 235 height 41
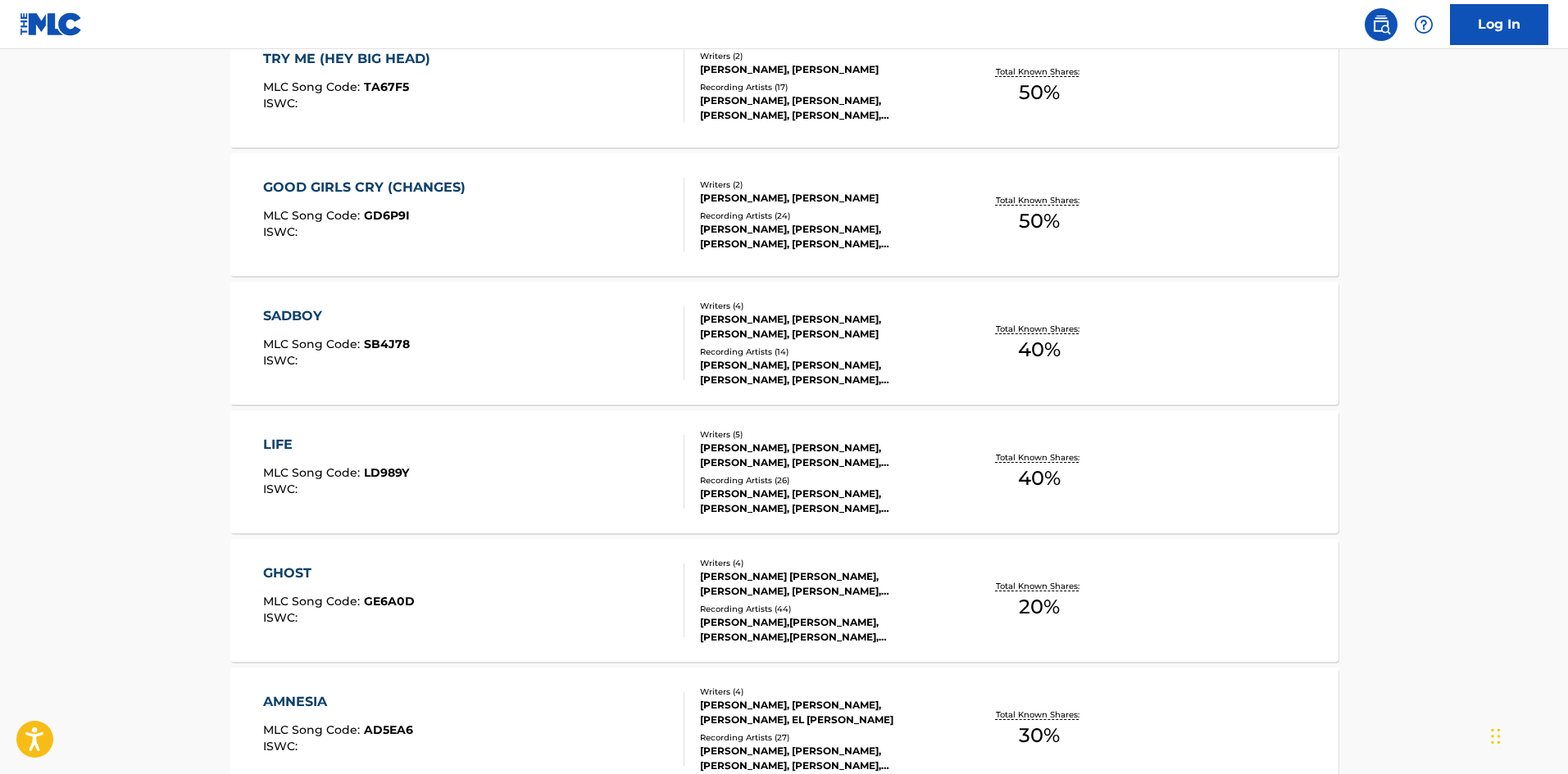
scroll to position [2873, 0]
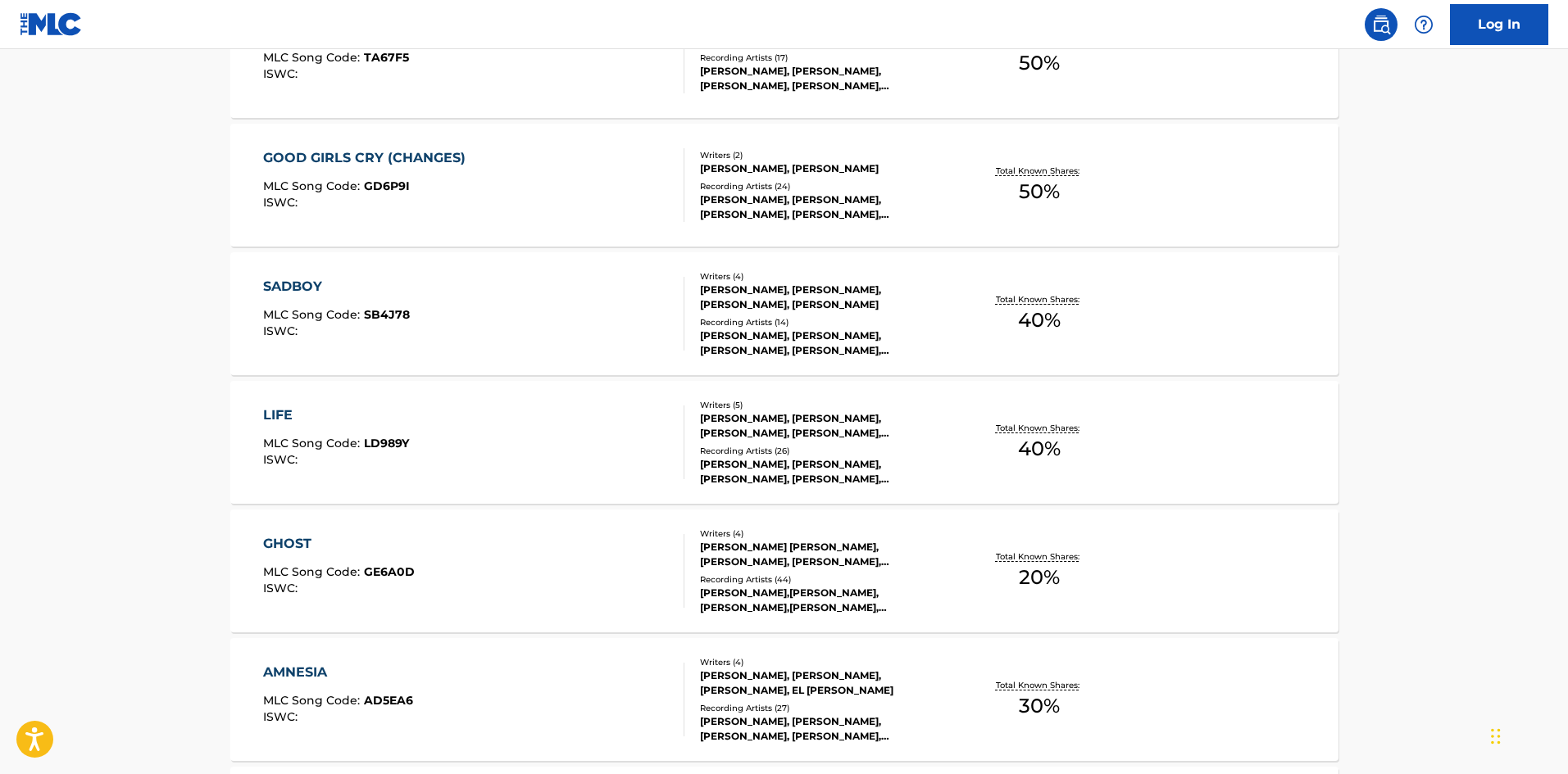
click at [285, 281] on div "SADBOY" at bounding box center [336, 286] width 147 height 20
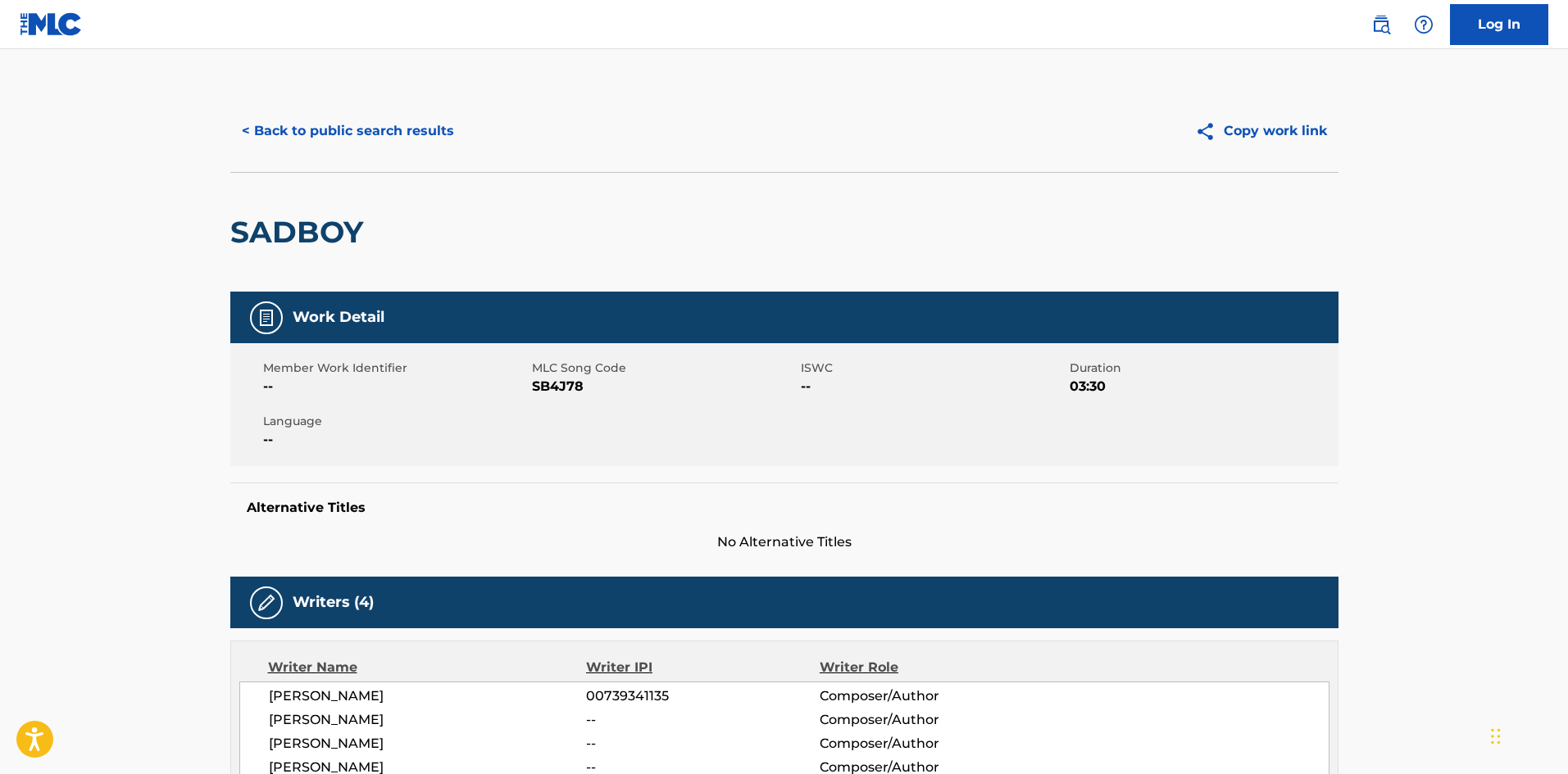
click at [309, 134] on button "< Back to public search results" at bounding box center [347, 130] width 235 height 41
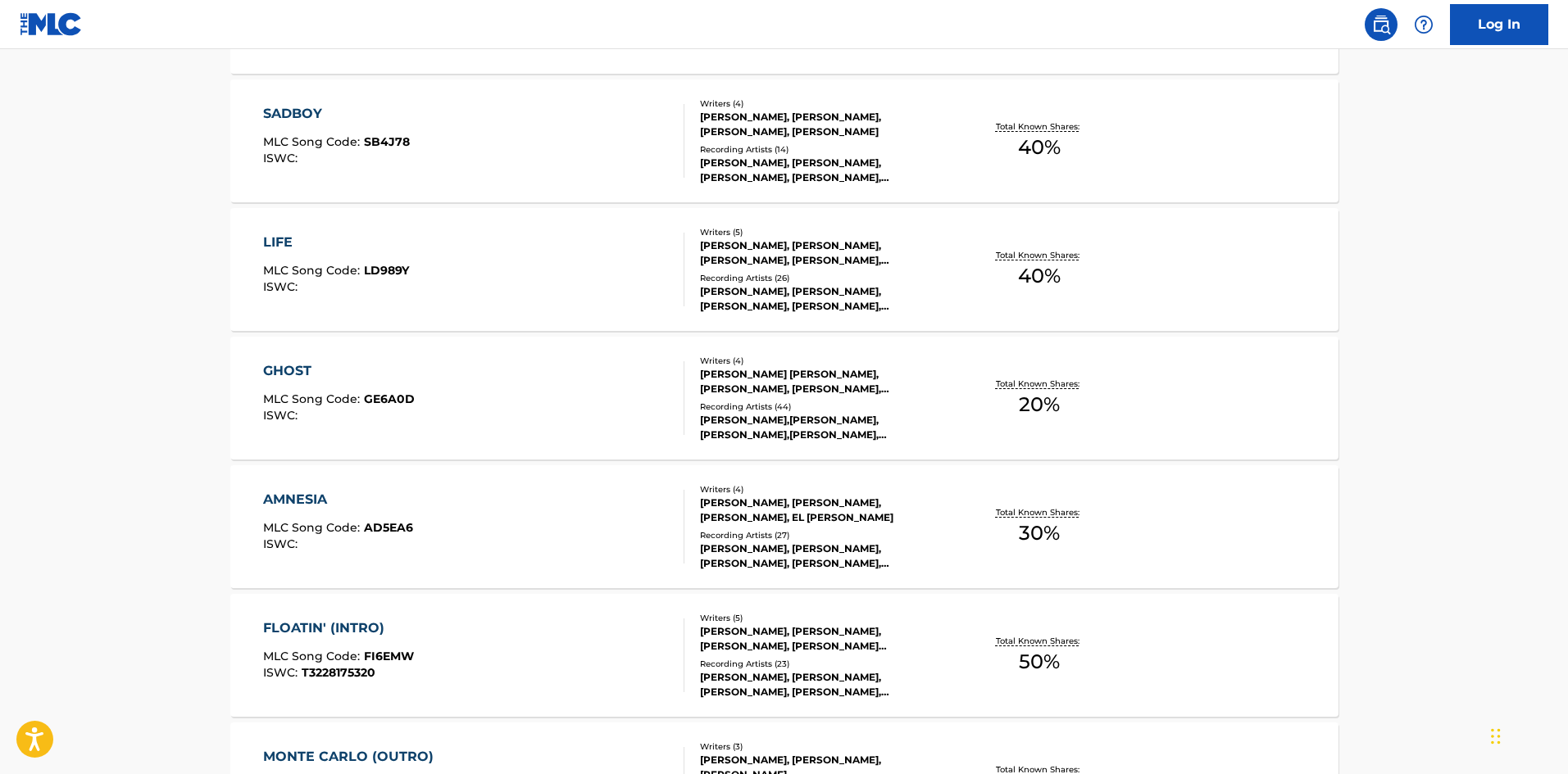
scroll to position [3080, 0]
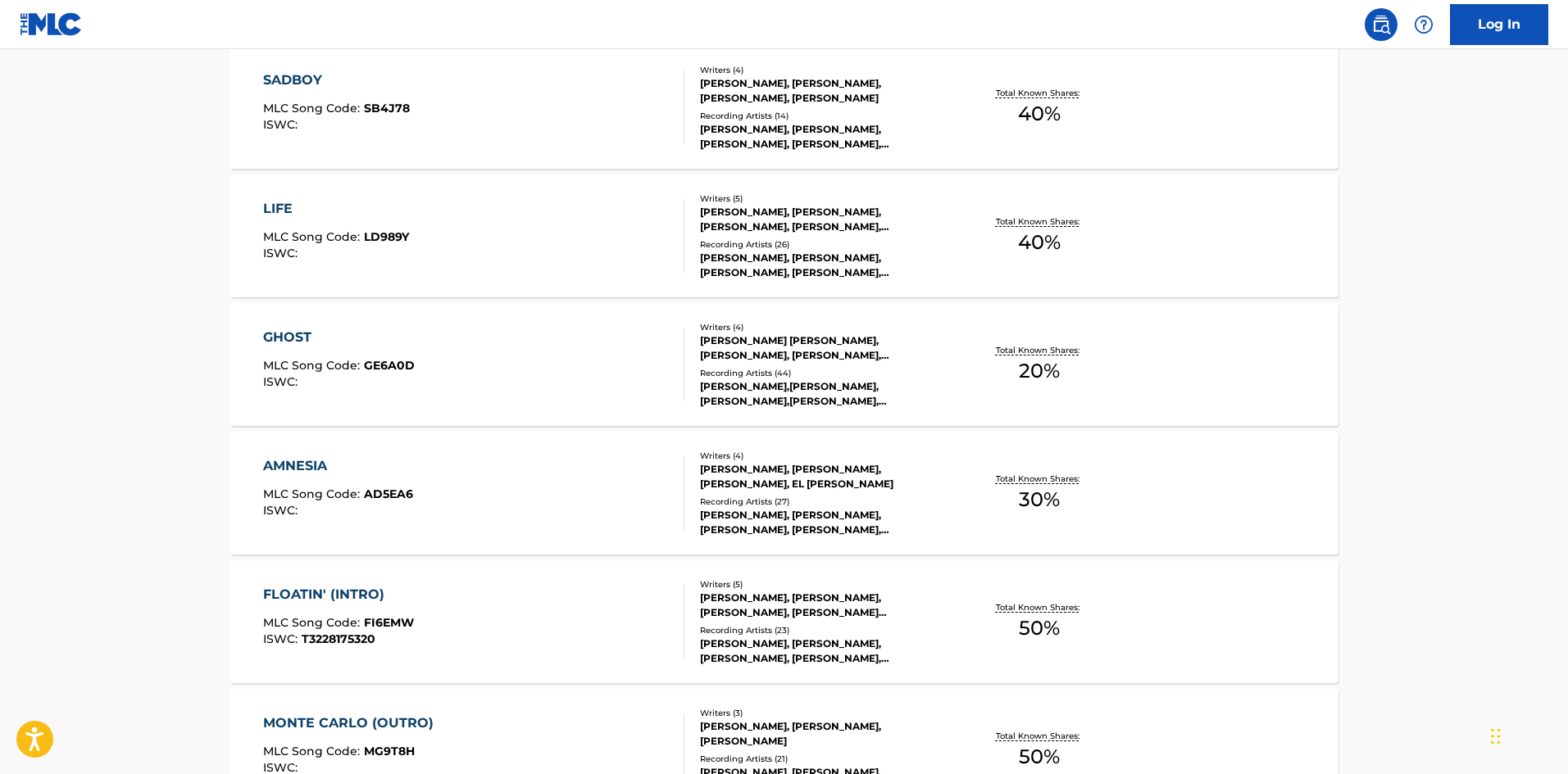
click at [284, 340] on div "GHOST" at bounding box center [338, 337] width 151 height 20
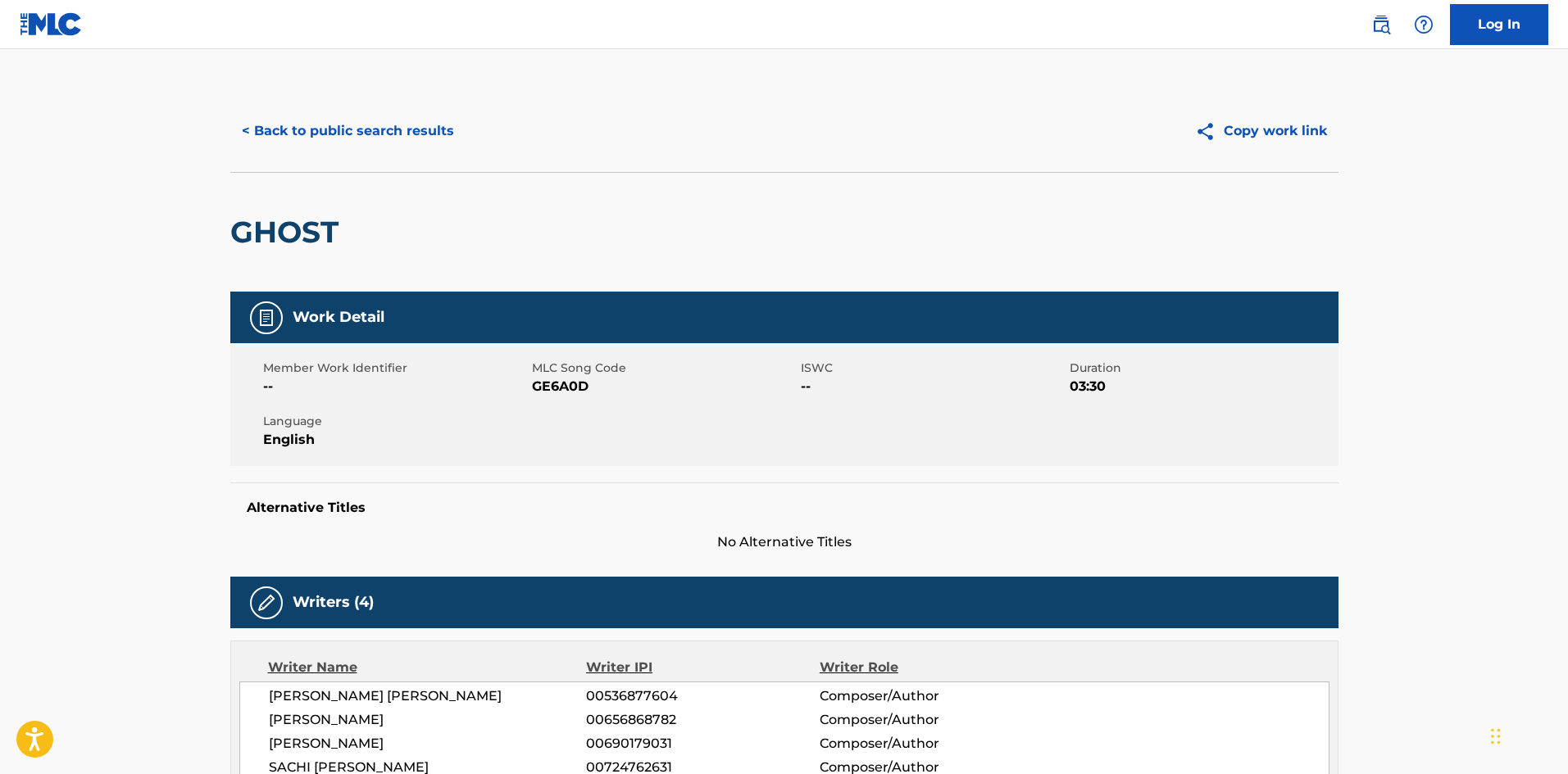
click at [278, 138] on button "< Back to public search results" at bounding box center [347, 130] width 235 height 41
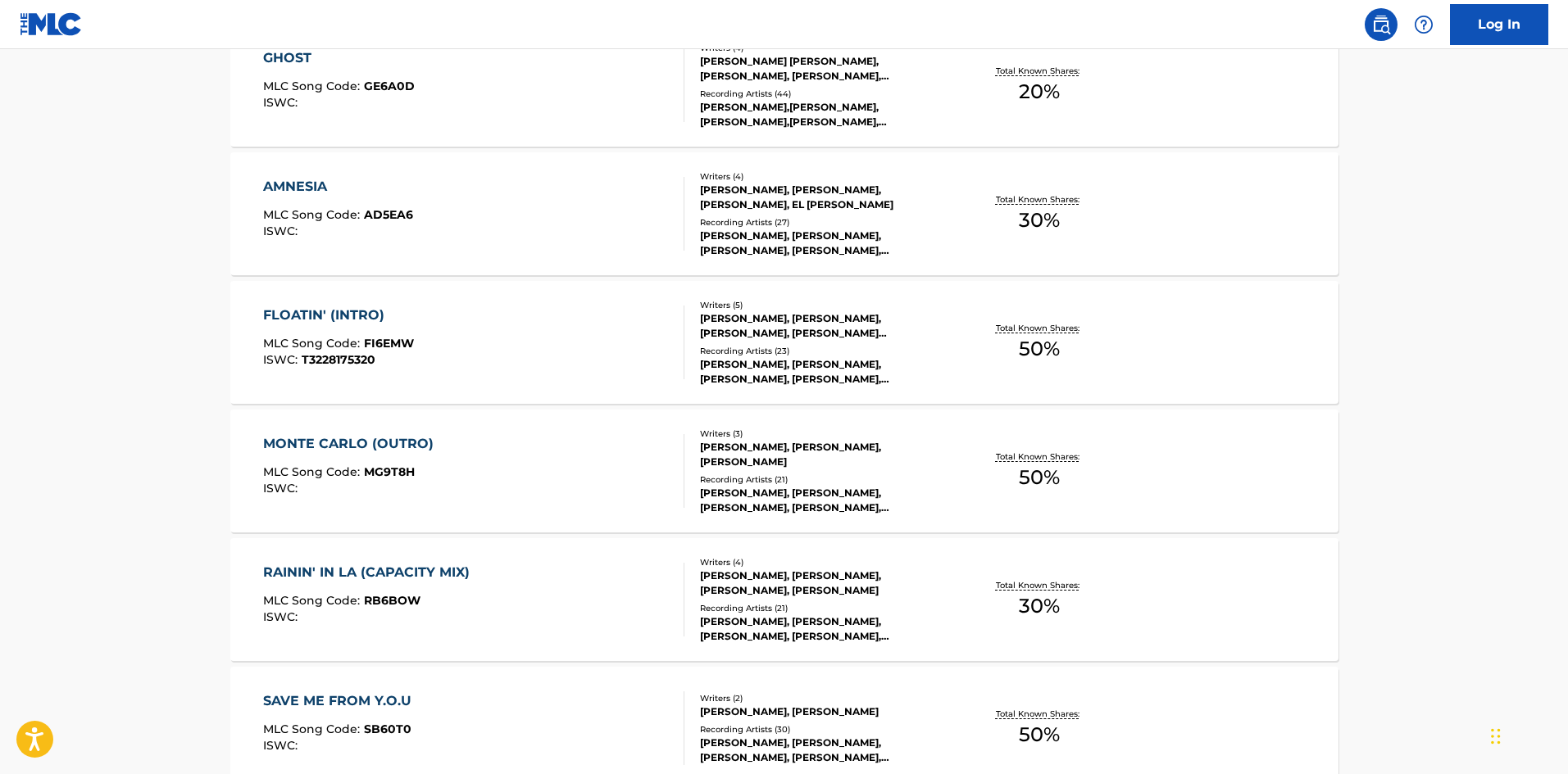
scroll to position [3367, 0]
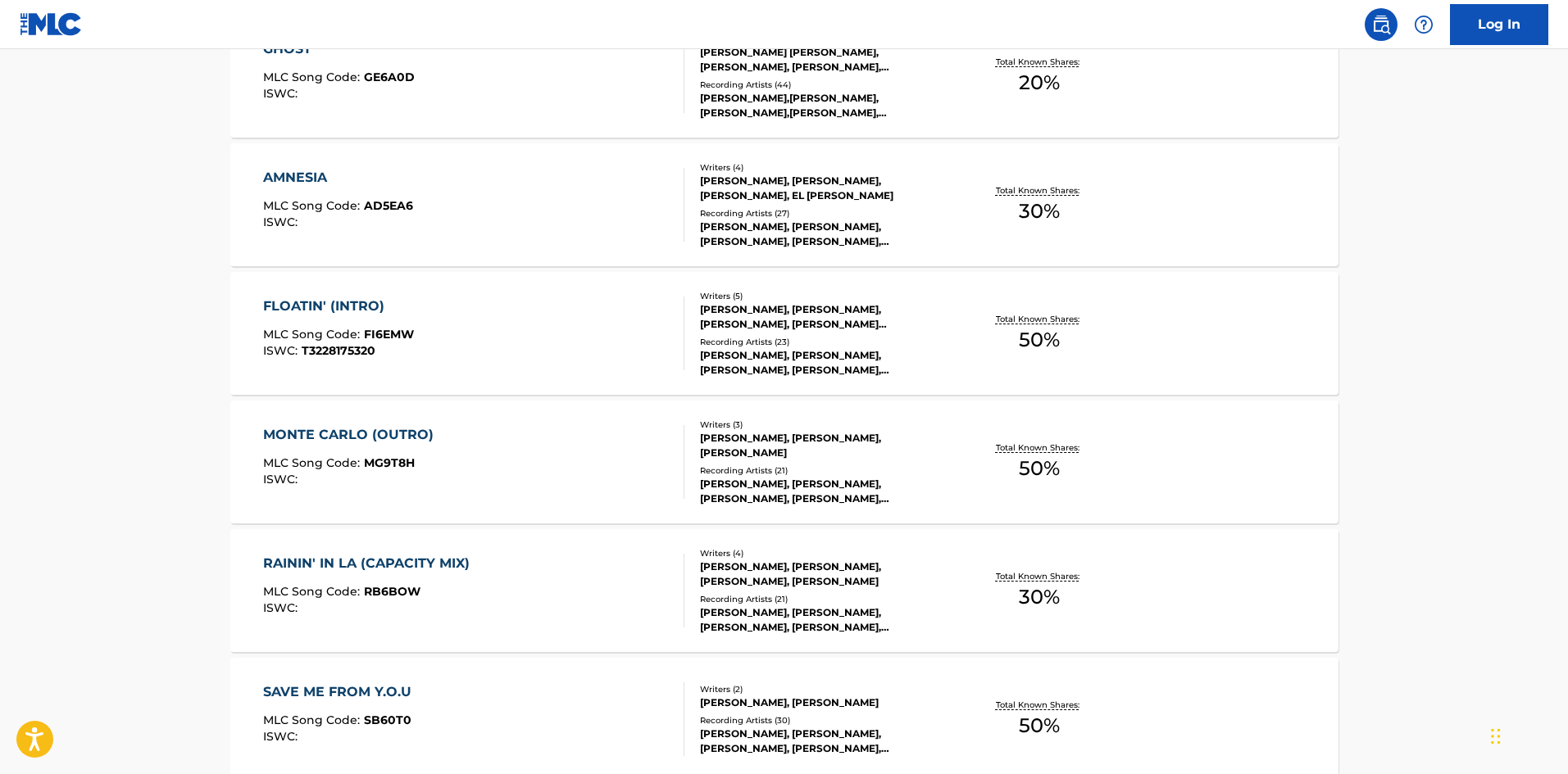
click at [321, 292] on div "FLOATIN' (INTRO) MLC Song Code : FI6EMW ISWC : T3228175320 Writers ( 5 ) [PERSO…" at bounding box center [784, 333] width 1108 height 123
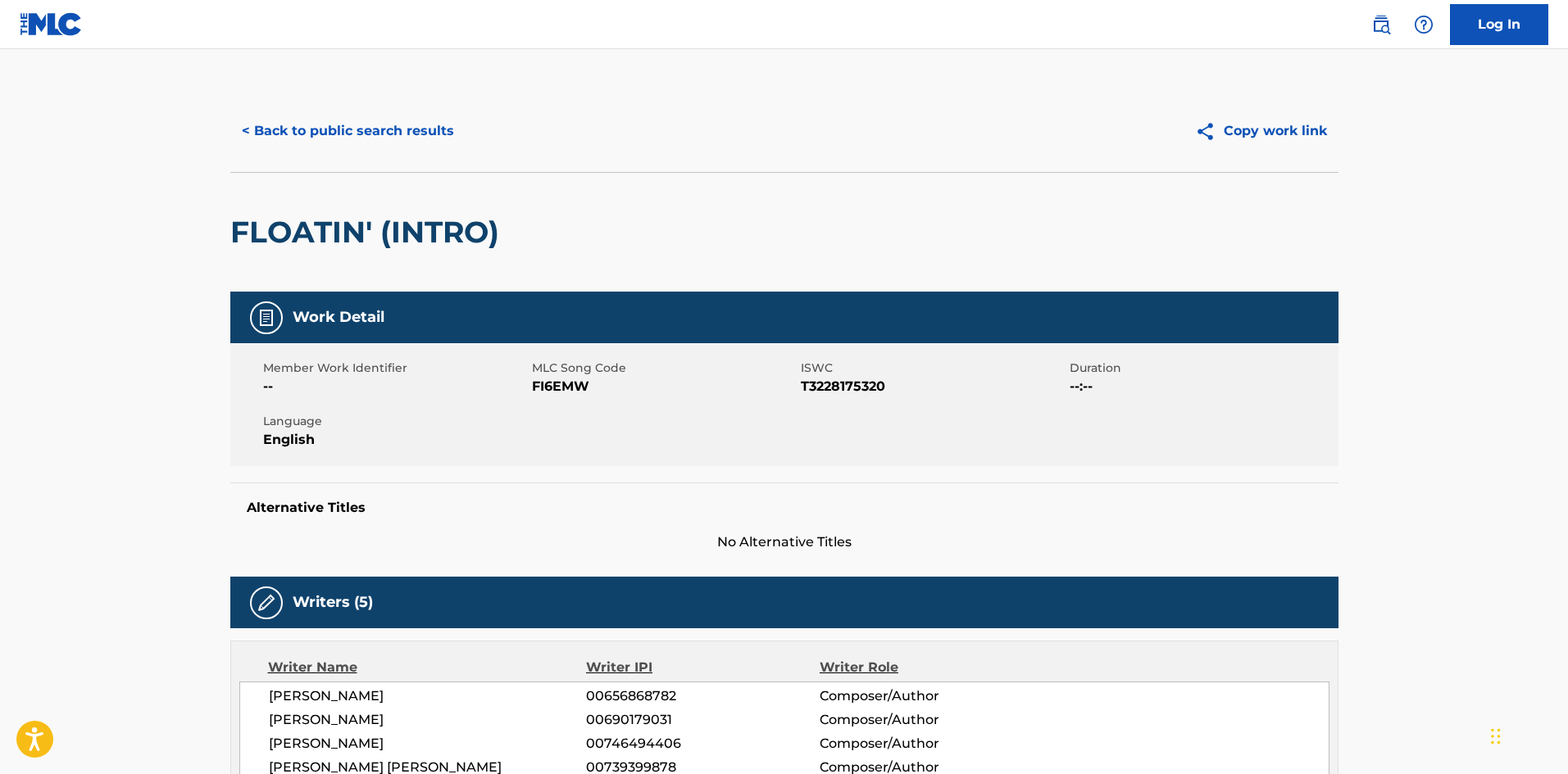
click at [364, 137] on button "< Back to public search results" at bounding box center [347, 130] width 235 height 41
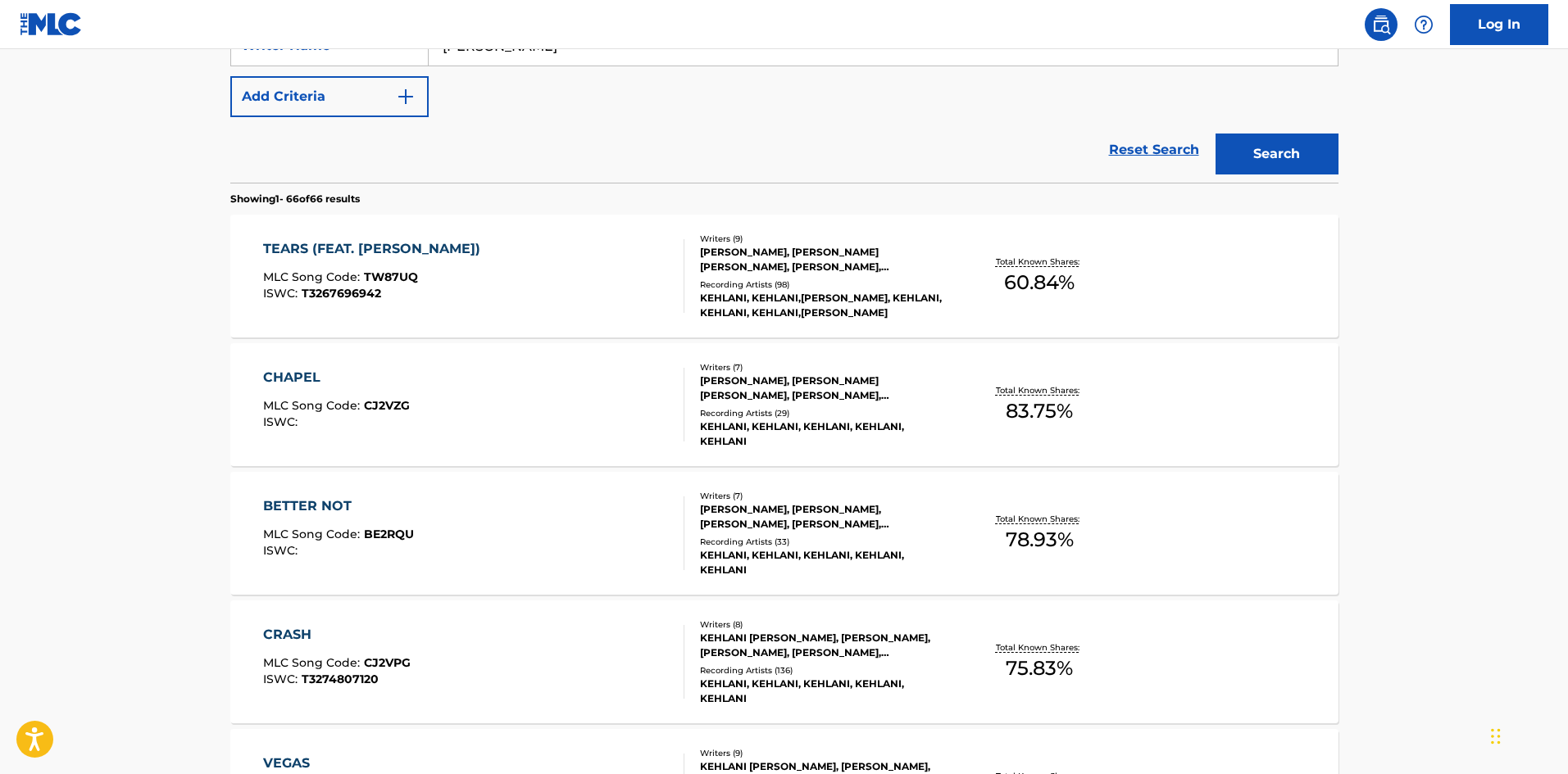
scroll to position [134, 0]
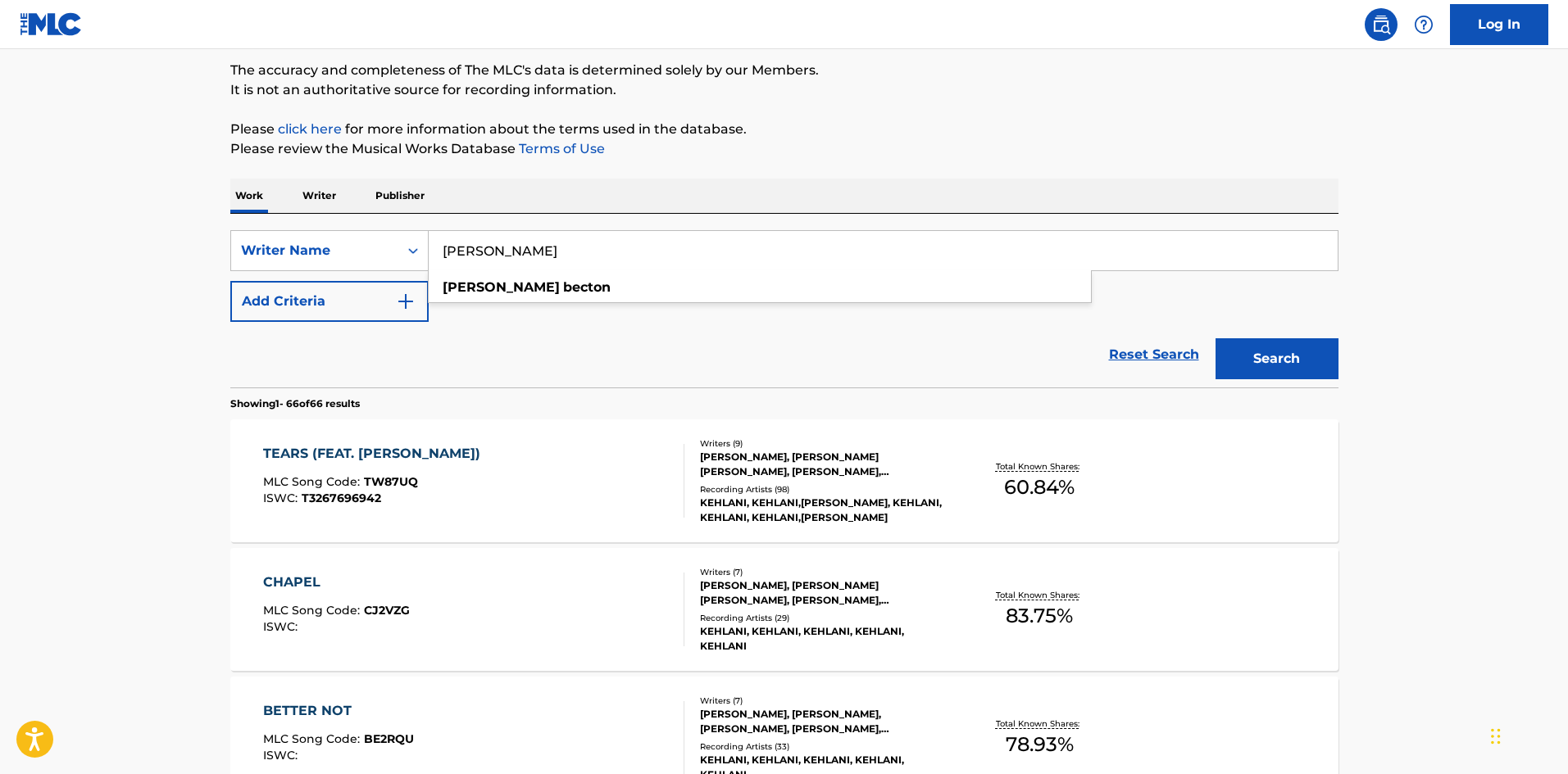
click at [588, 233] on input "[PERSON_NAME]" at bounding box center [883, 251] width 908 height 40
drag, startPoint x: 590, startPoint y: 256, endPoint x: 411, endPoint y: 236, distance: 180.1
click at [411, 236] on div "SearchWithCriteria8b1f3465-81b4-4645-8cd3-9199258d75e6 Writer Name [PERSON_NAME…" at bounding box center [784, 250] width 1108 height 41
paste input "[PERSON_NAME]"
type input "[PERSON_NAME]"
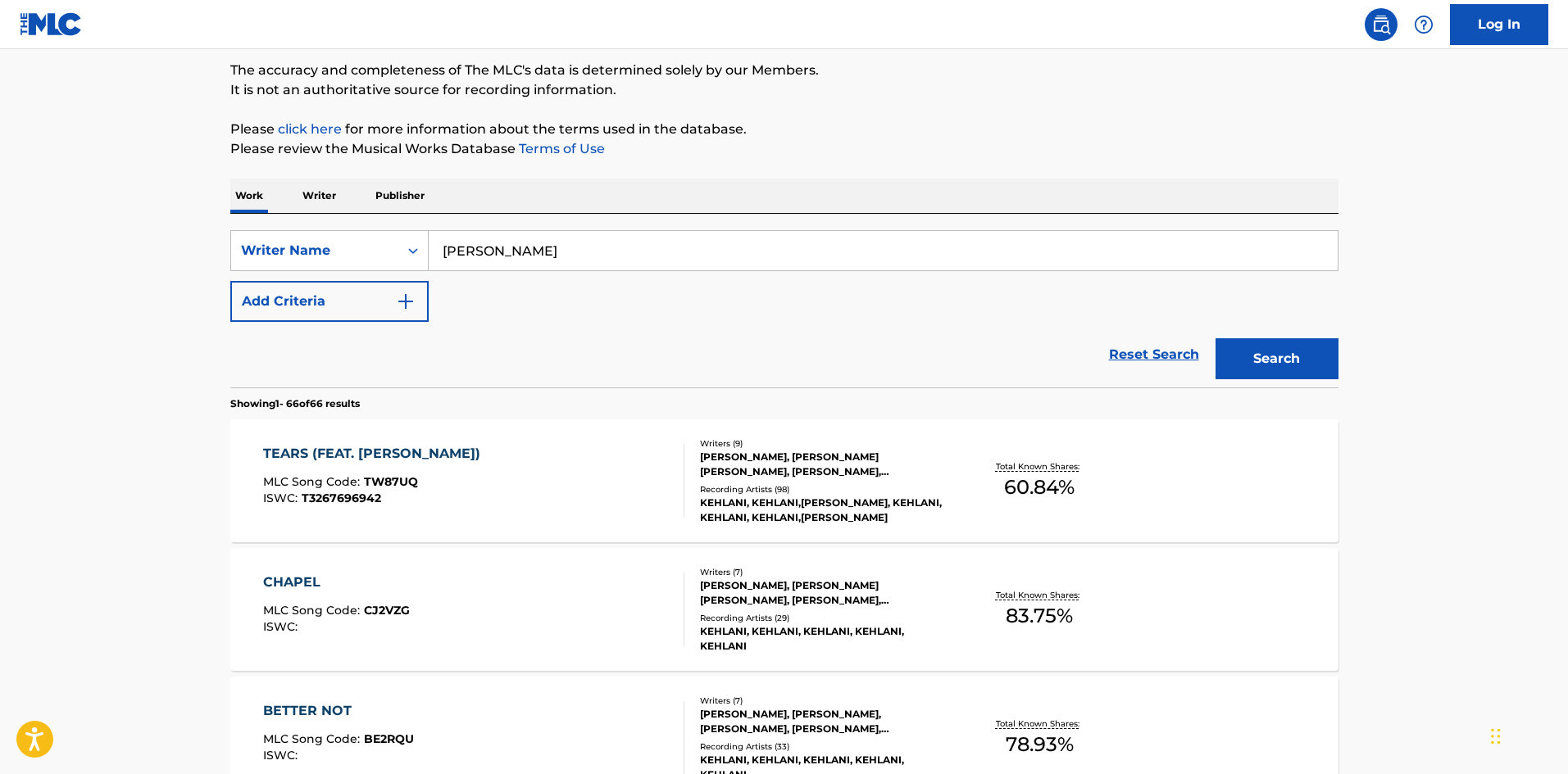
click at [1251, 343] on button "Search" at bounding box center [1277, 358] width 123 height 41
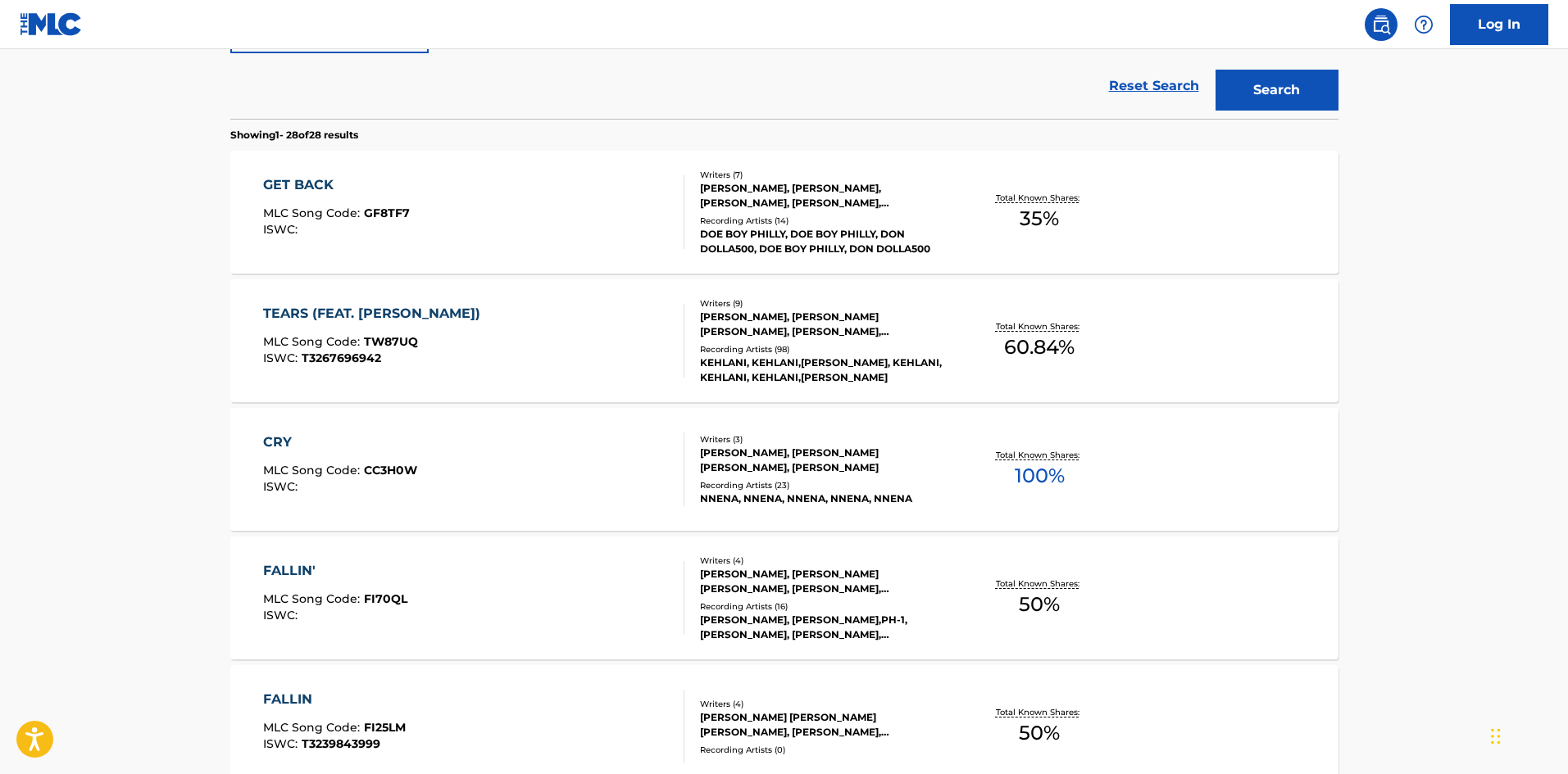
scroll to position [409, 0]
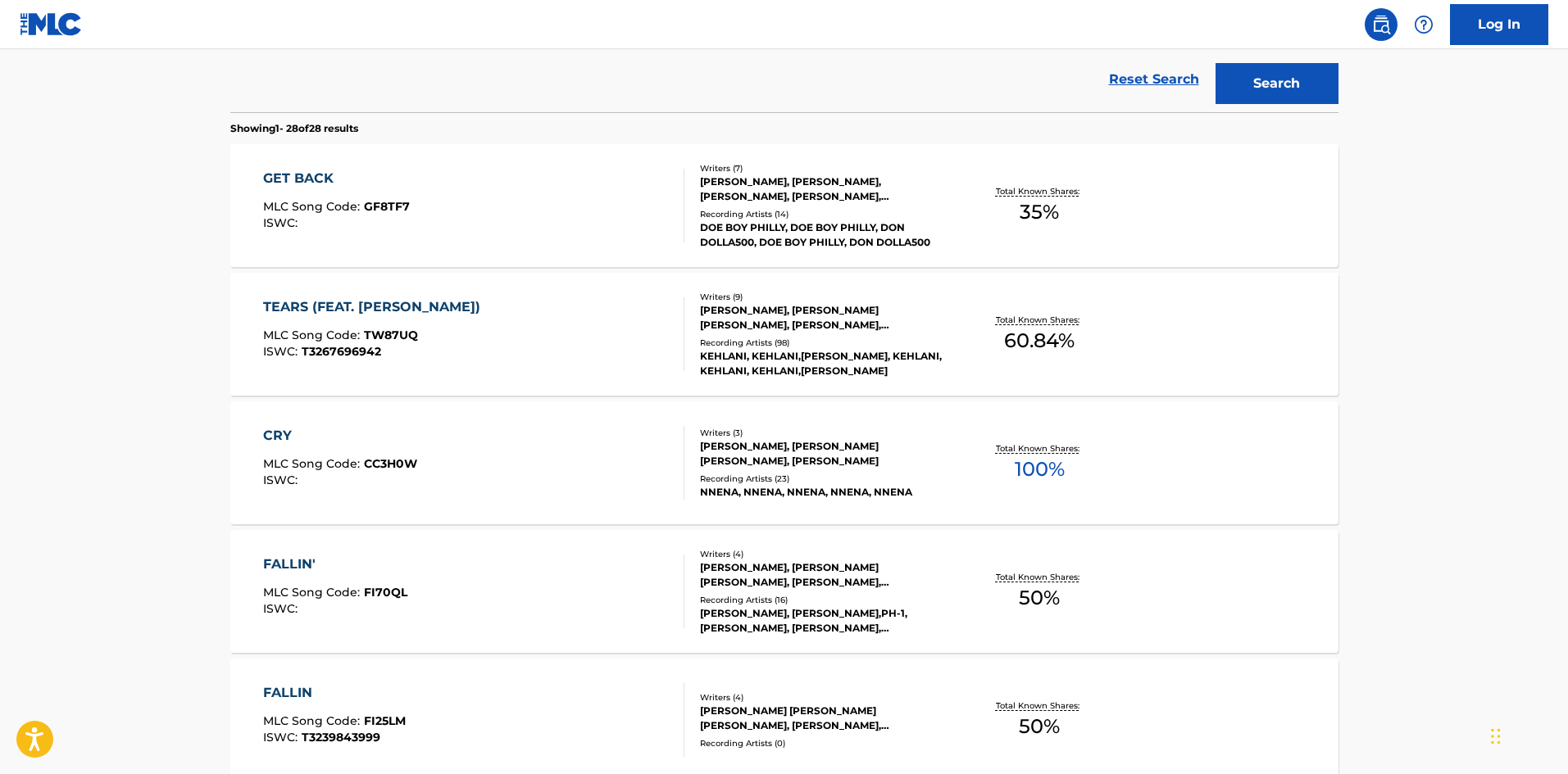
click at [281, 435] on div "CRY" at bounding box center [340, 435] width 154 height 20
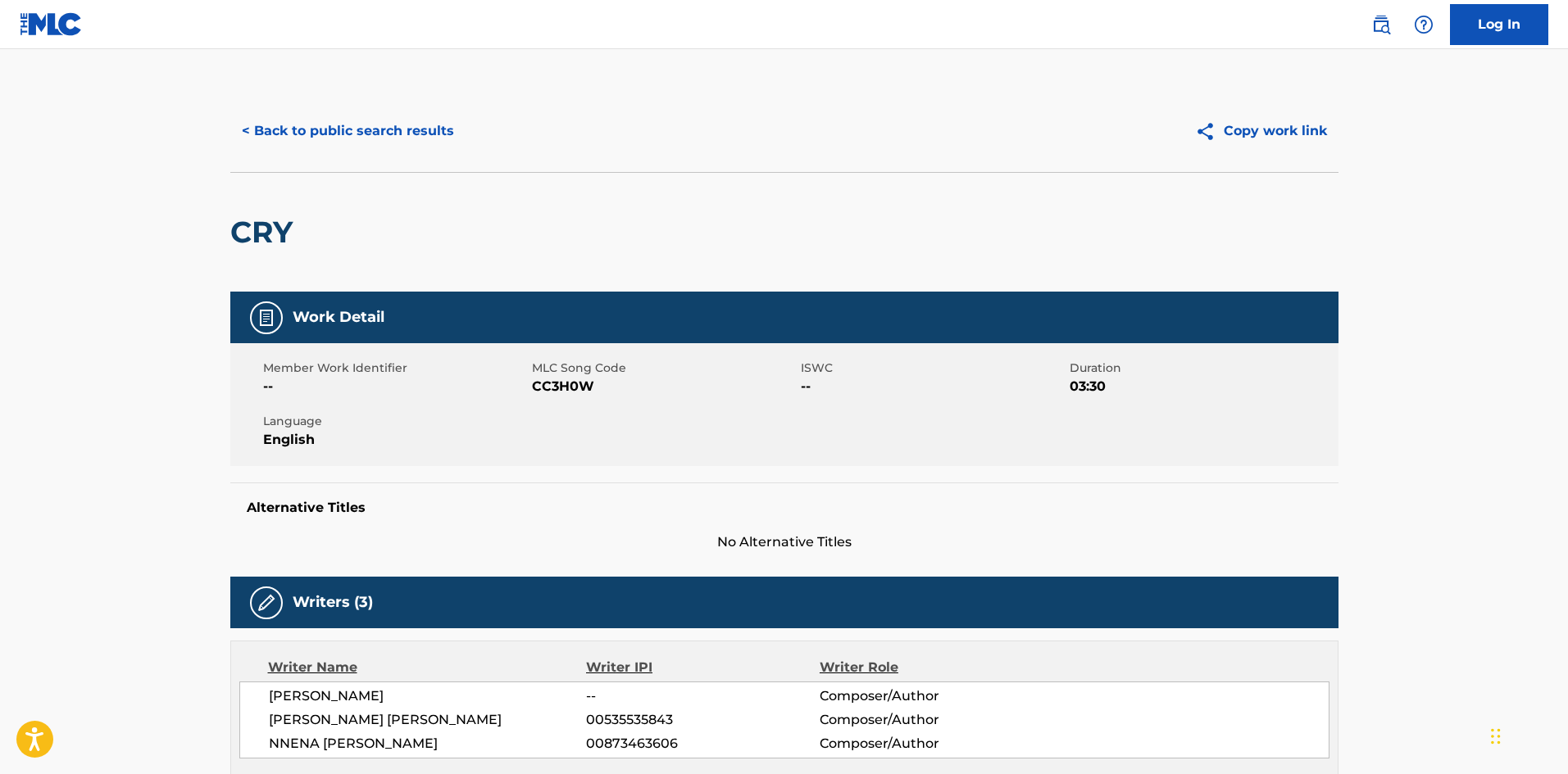
click at [350, 129] on button "< Back to public search results" at bounding box center [347, 130] width 235 height 41
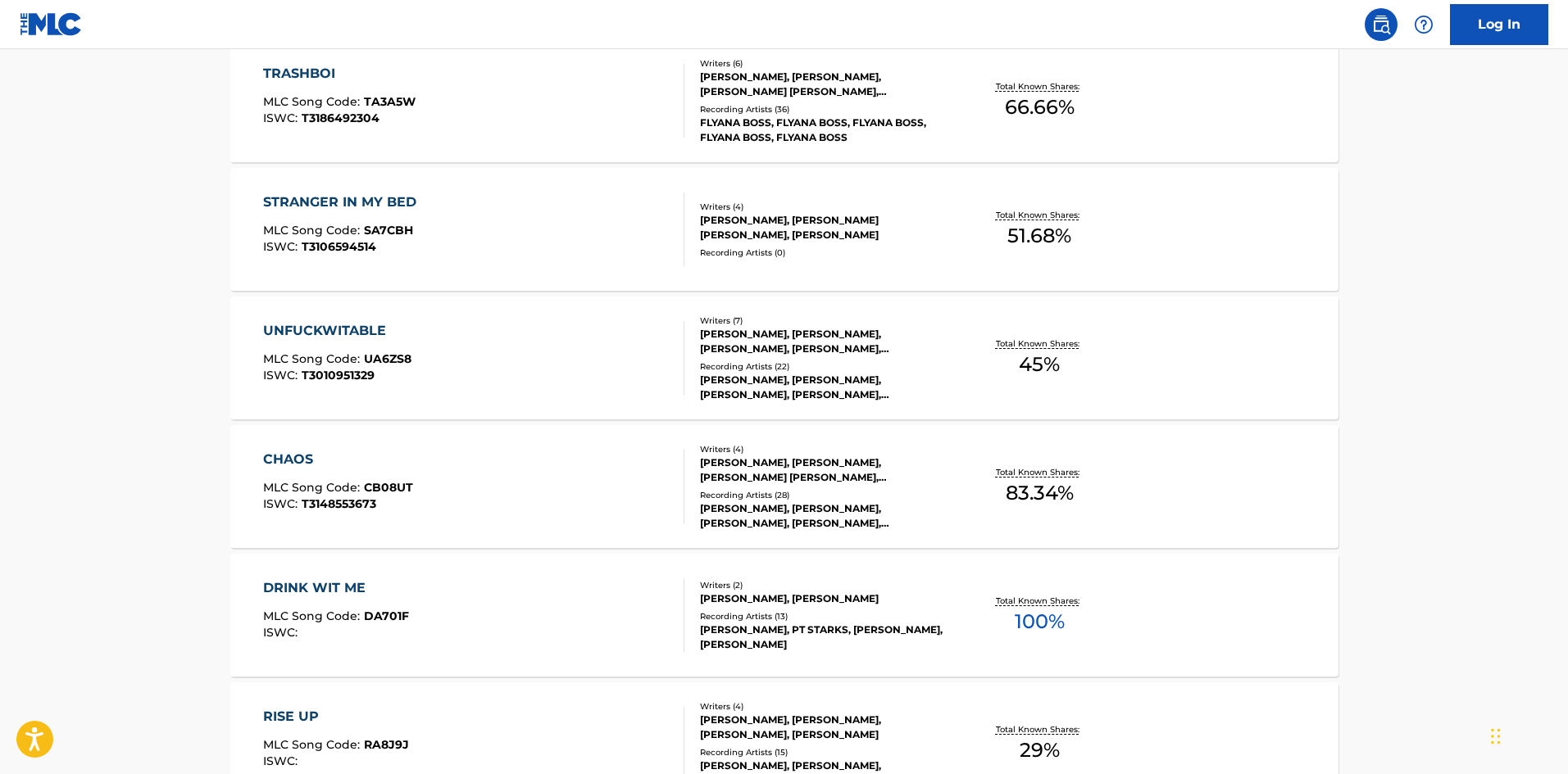
scroll to position [1435, 0]
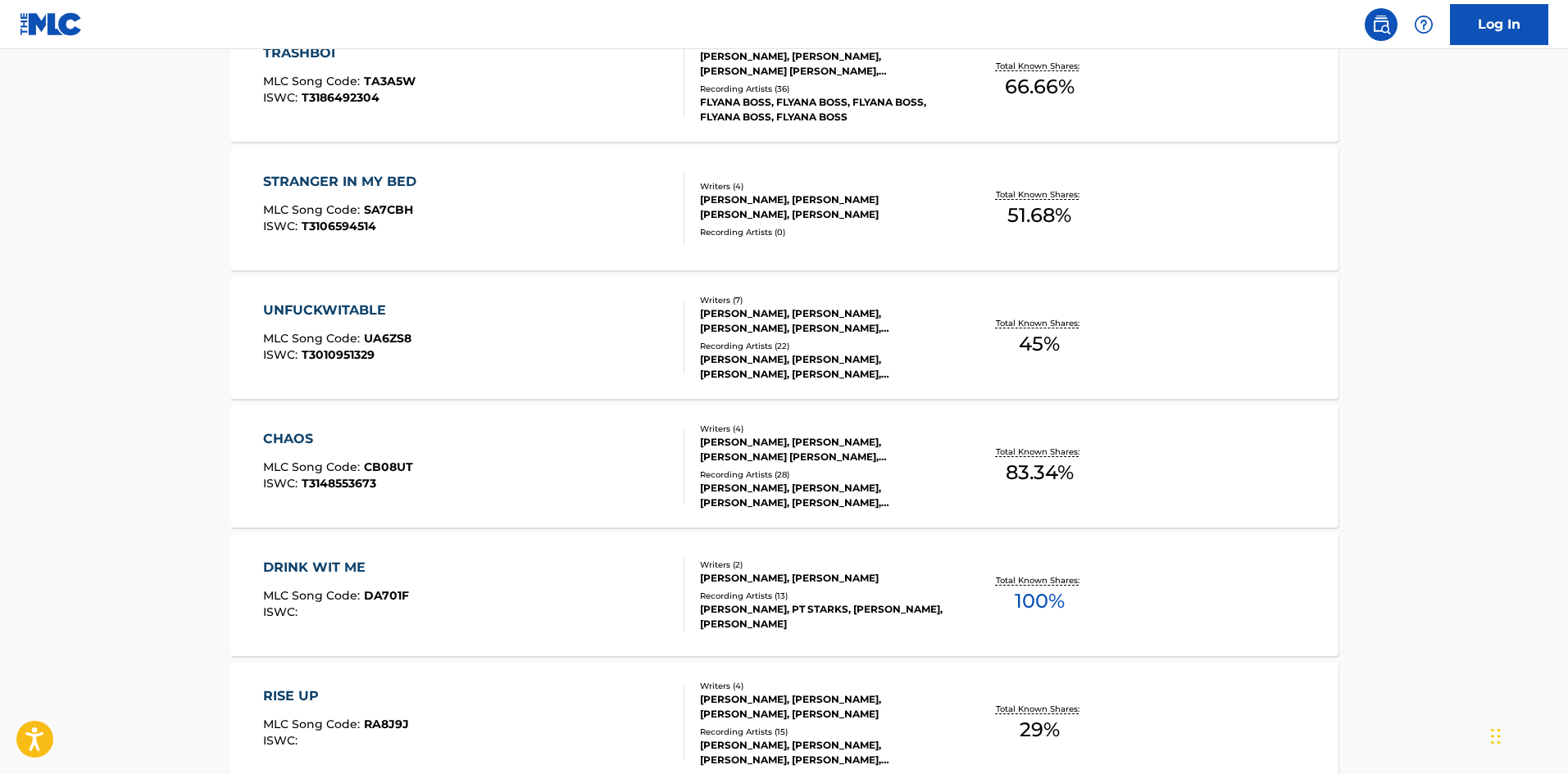
click at [352, 316] on div "UNFUCKWITABLE" at bounding box center [337, 310] width 149 height 20
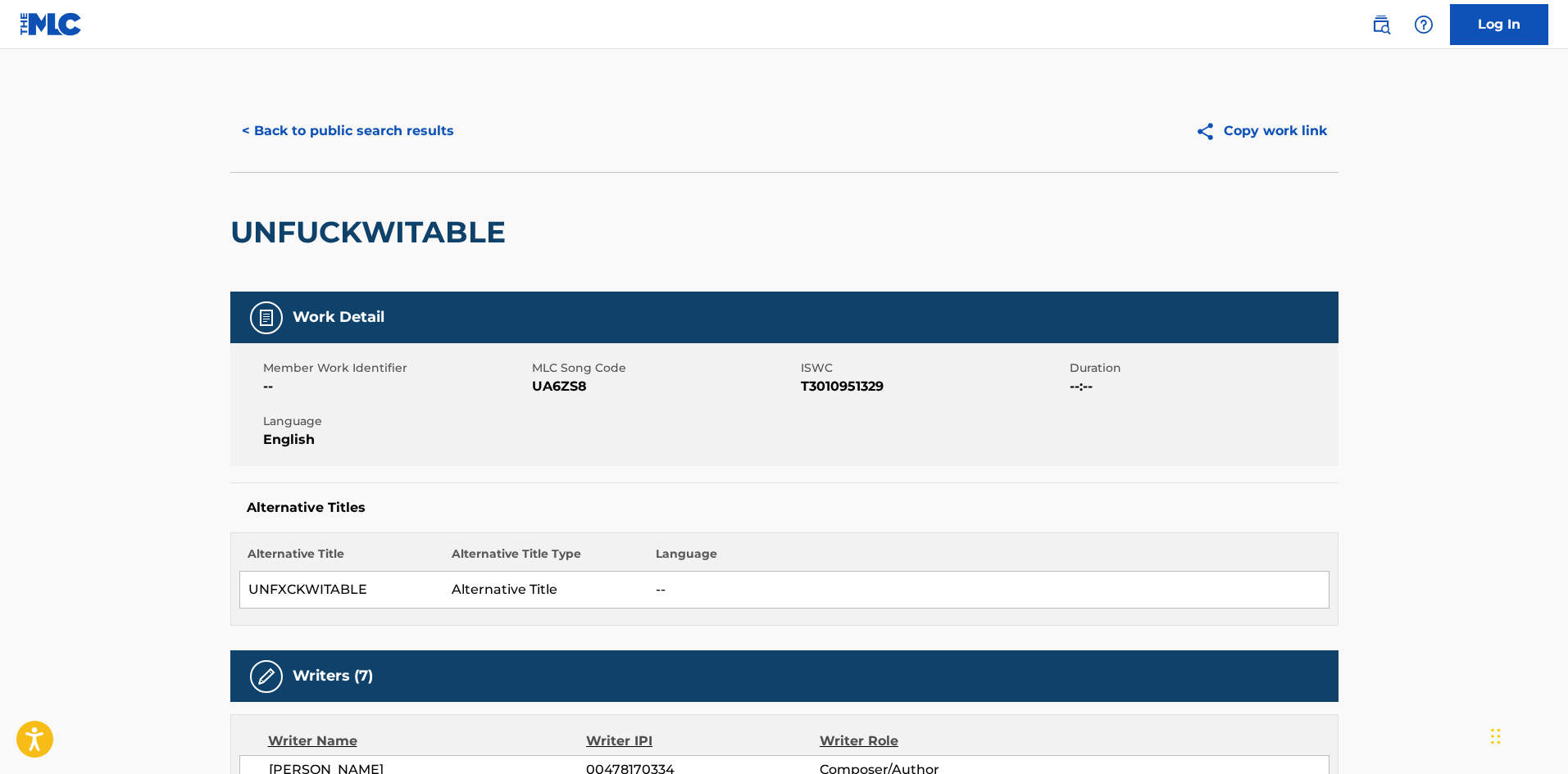
click at [360, 136] on button "< Back to public search results" at bounding box center [347, 130] width 235 height 41
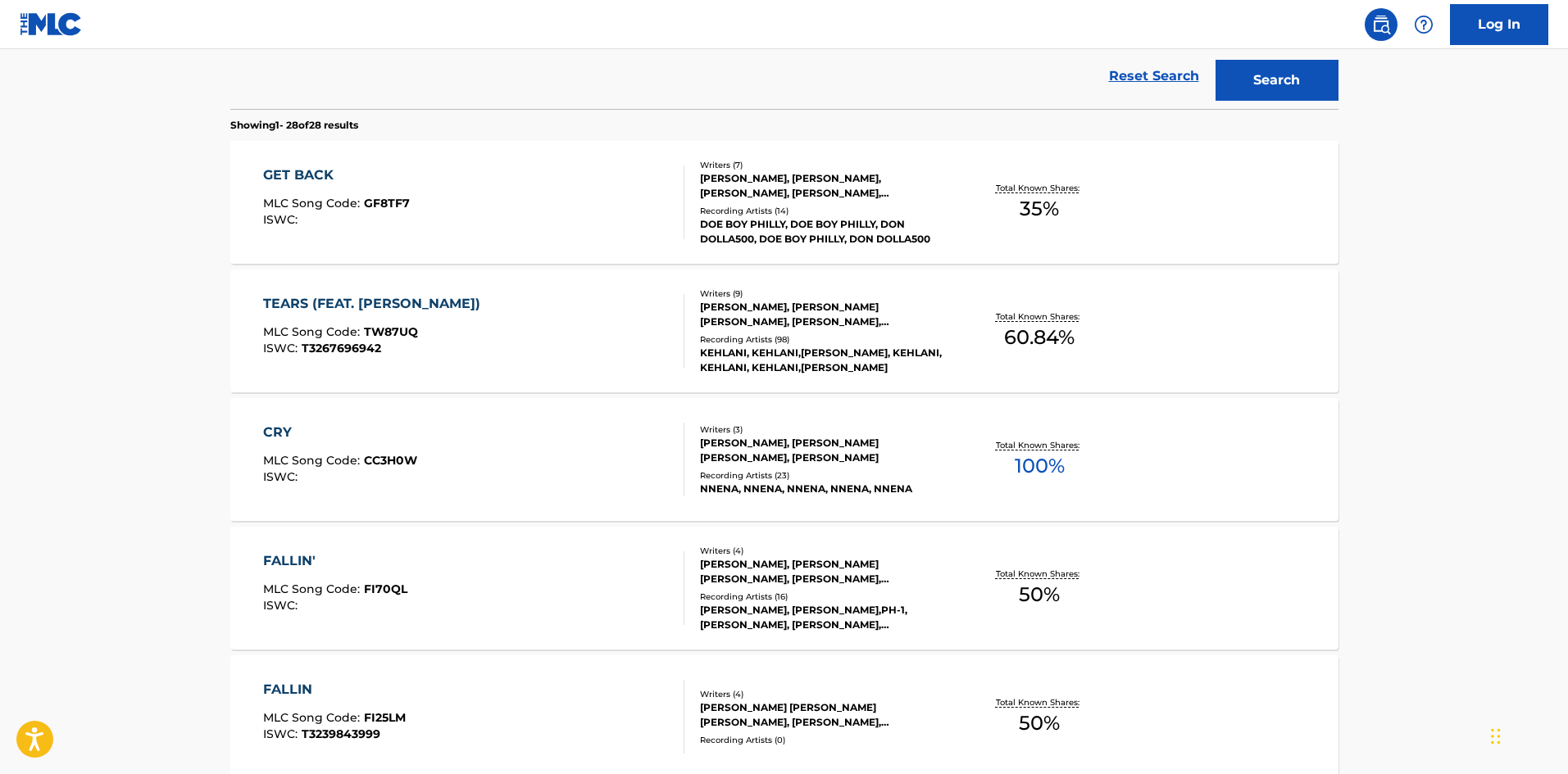
scroll to position [3, 0]
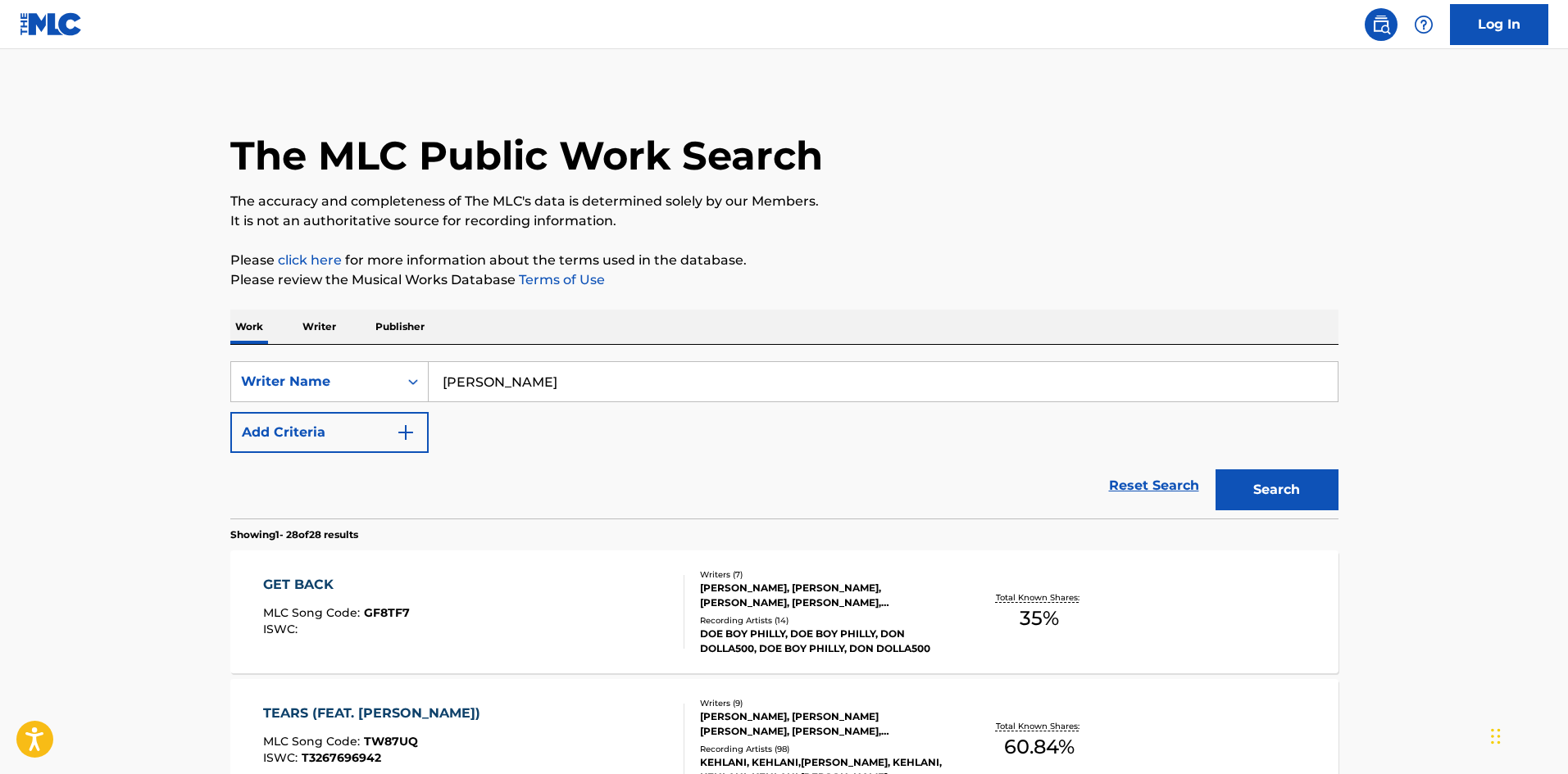
drag, startPoint x: 589, startPoint y: 377, endPoint x: 621, endPoint y: 378, distance: 32.0
click at [354, 370] on div "SearchWithCriteria8b1f3465-81b4-4645-8cd3-9199258d75e6 Writer Name [PERSON_NAME]" at bounding box center [784, 381] width 1108 height 41
paste input "[PERSON_NAME] [PERSON_NAME]"
type input "[PERSON_NAME] [PERSON_NAME]"
click at [1297, 480] on button "Search" at bounding box center [1277, 489] width 123 height 41
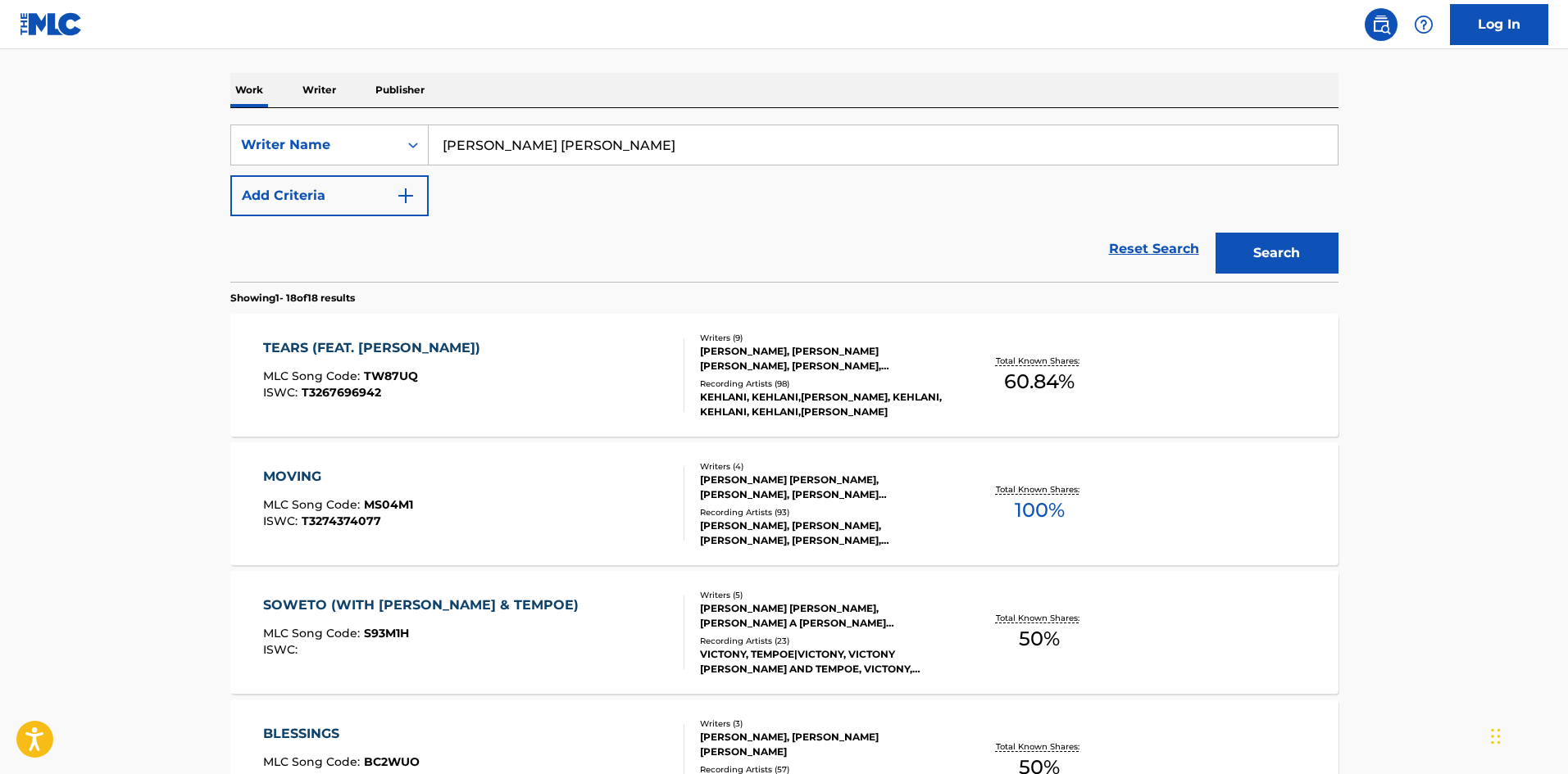
scroll to position [245, 0]
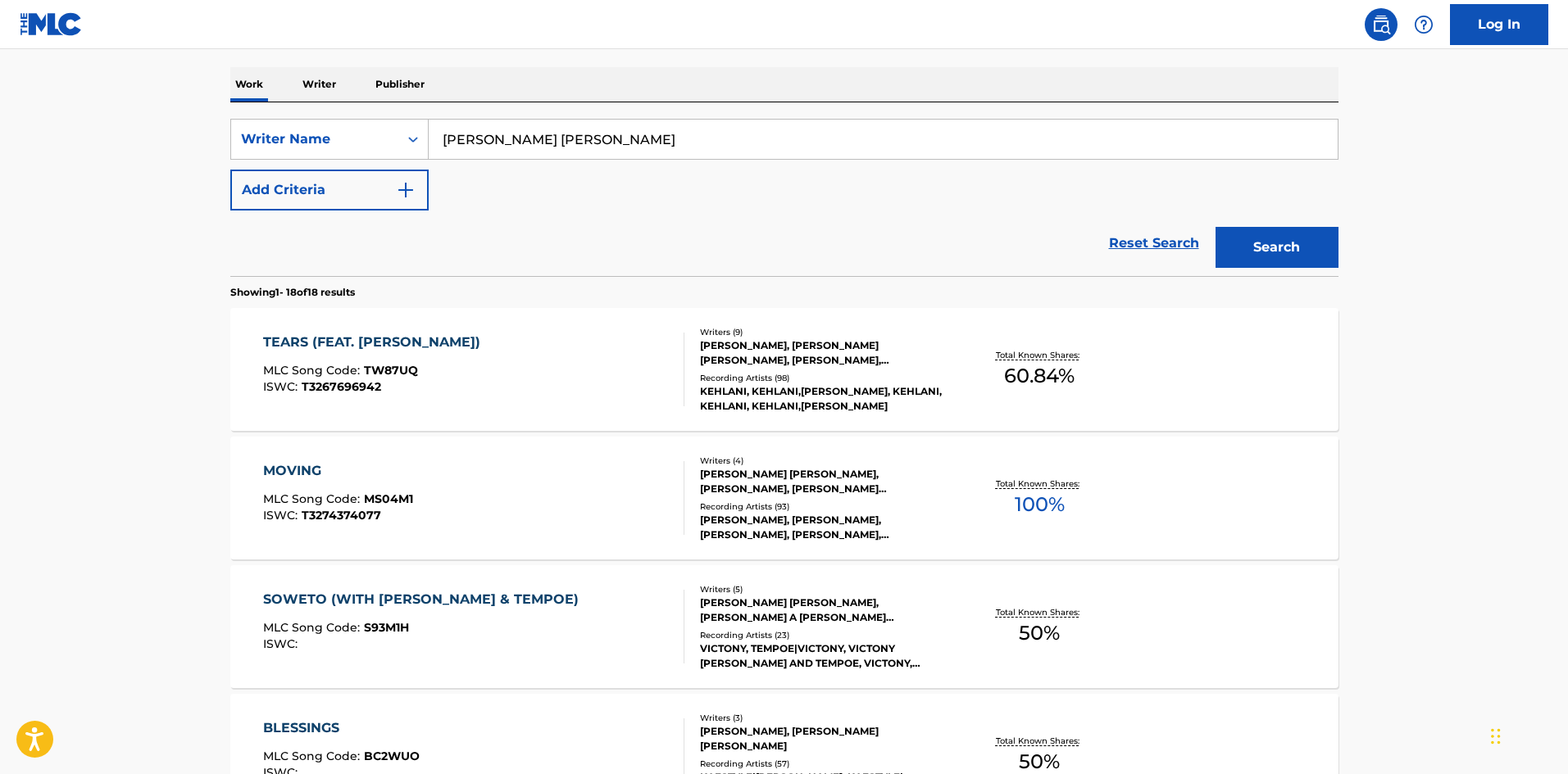
click at [293, 472] on div "MOVING" at bounding box center [337, 471] width 150 height 20
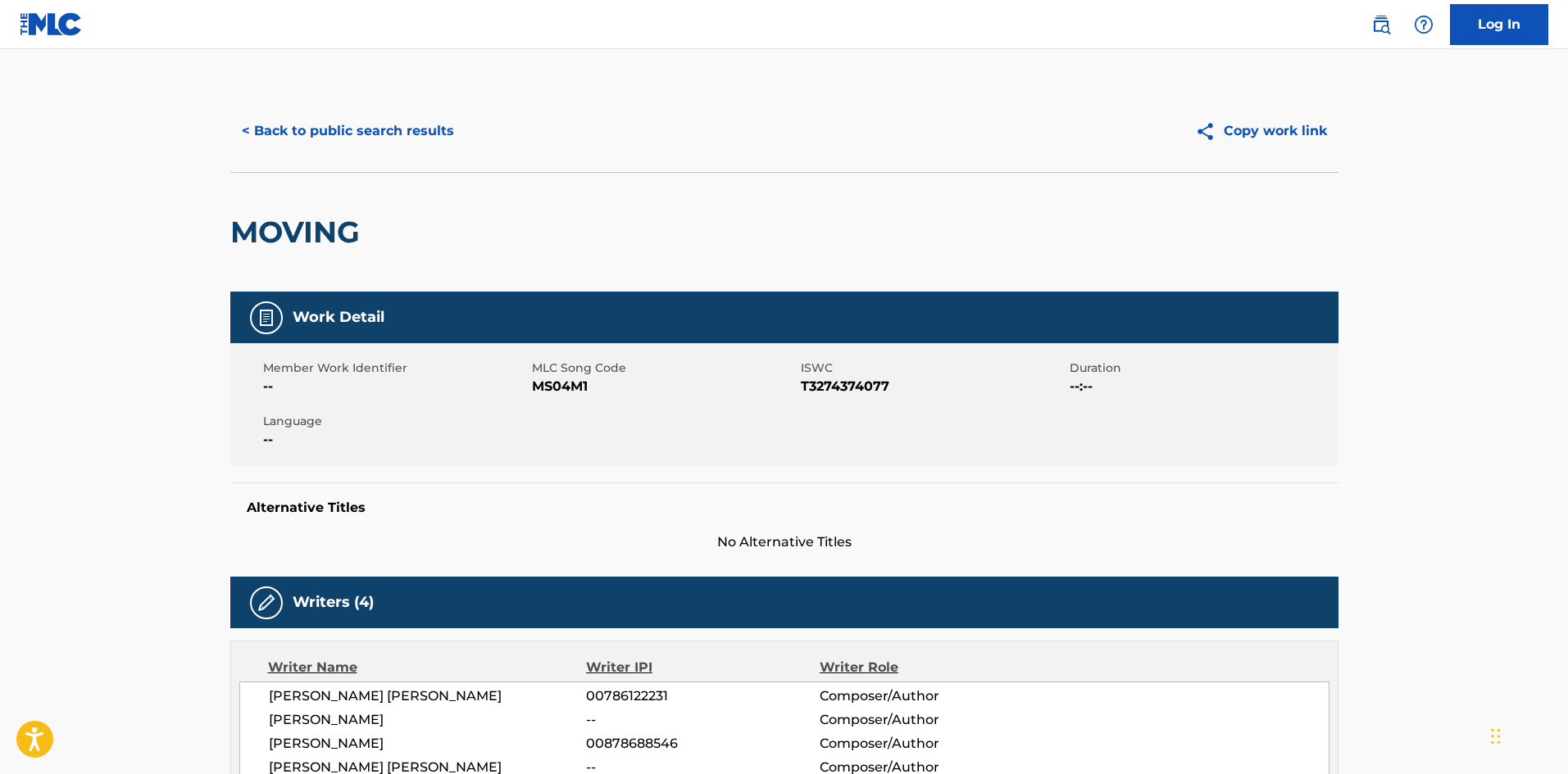
click at [340, 153] on div "< Back to public search results Copy work link" at bounding box center [784, 130] width 1108 height 82
click at [347, 125] on button "< Back to public search results" at bounding box center [347, 130] width 235 height 41
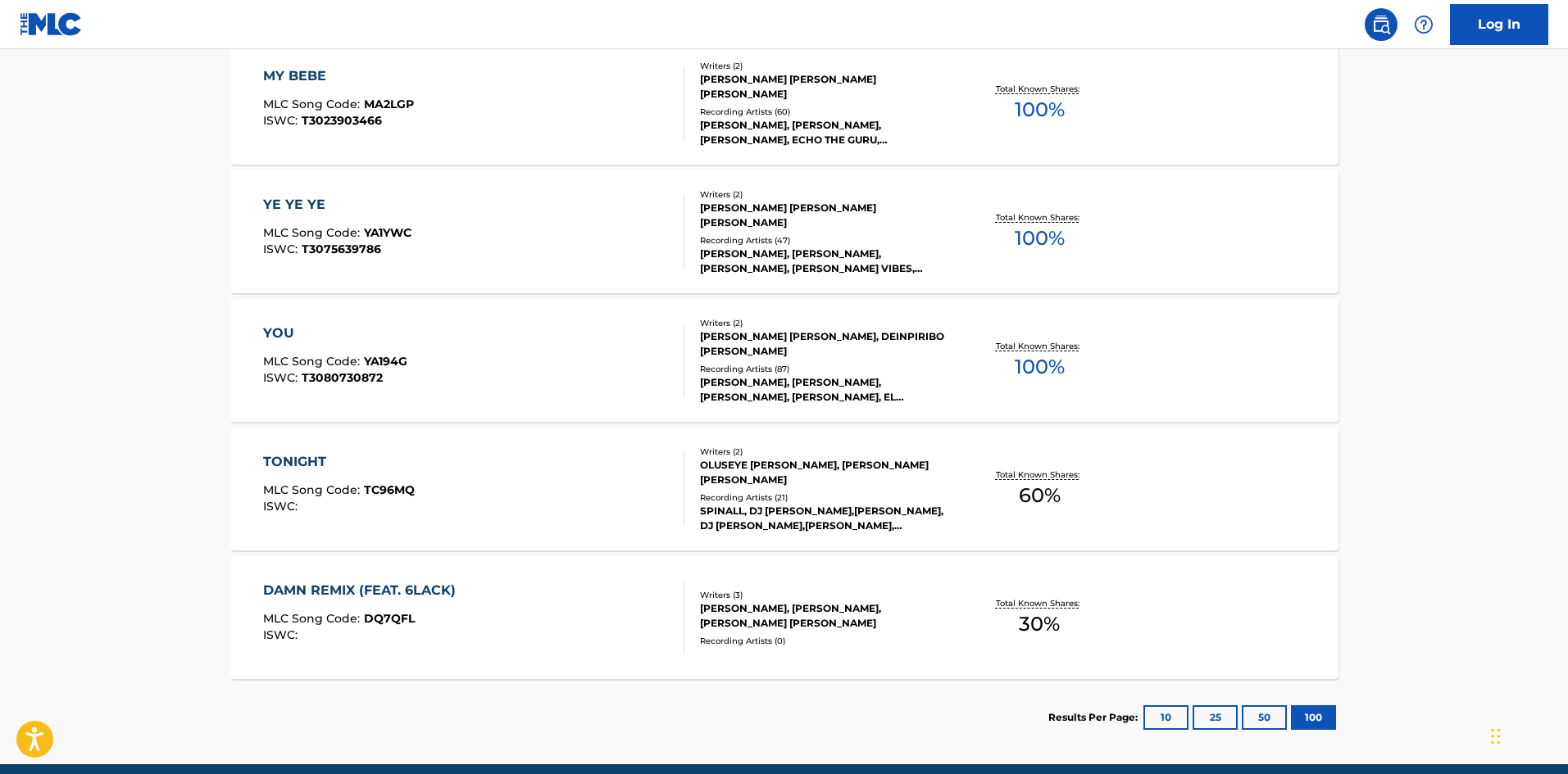
scroll to position [2252, 0]
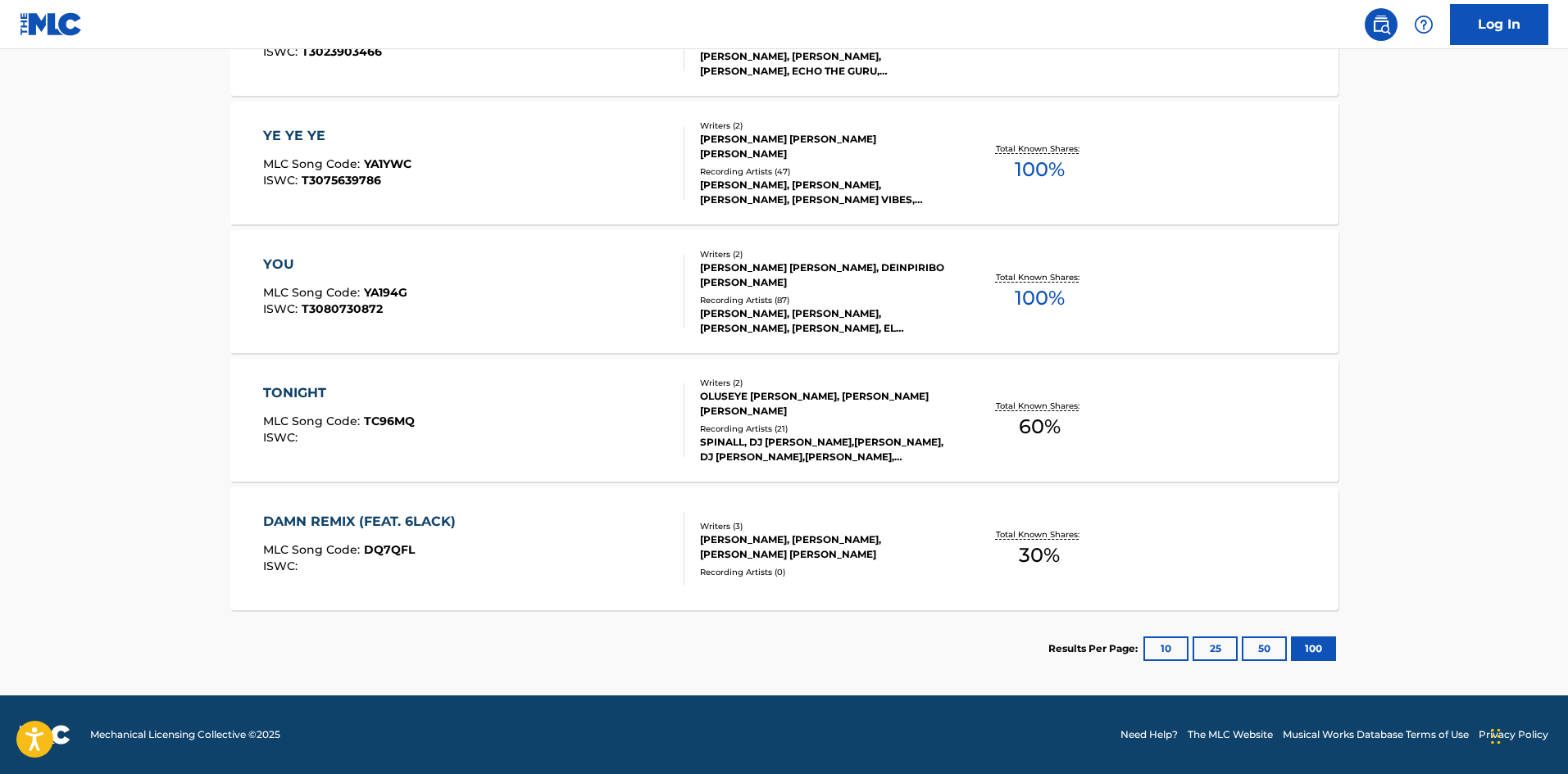
click at [1319, 651] on button "100" at bounding box center [1313, 649] width 45 height 24
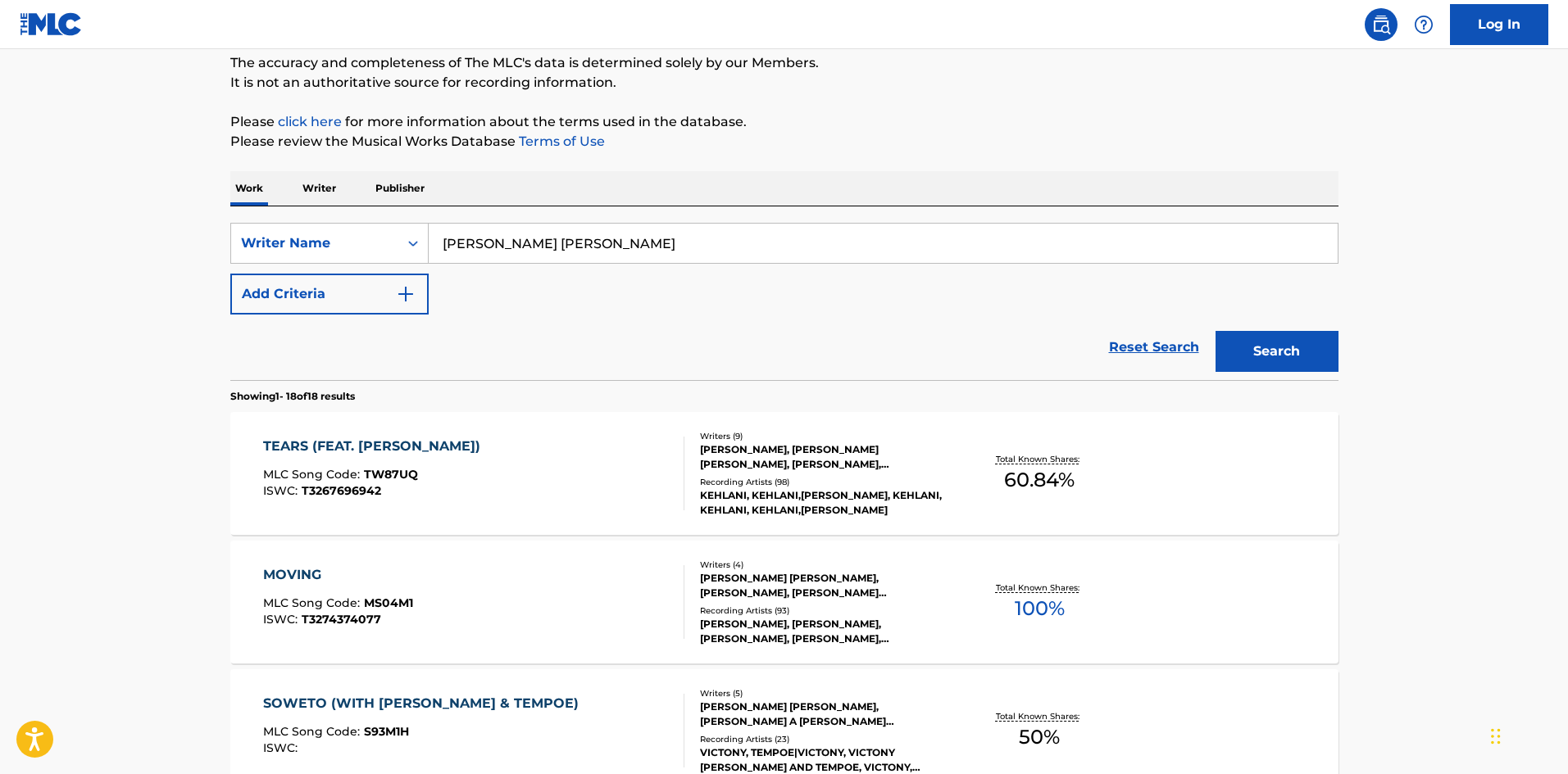
scroll to position [0, 0]
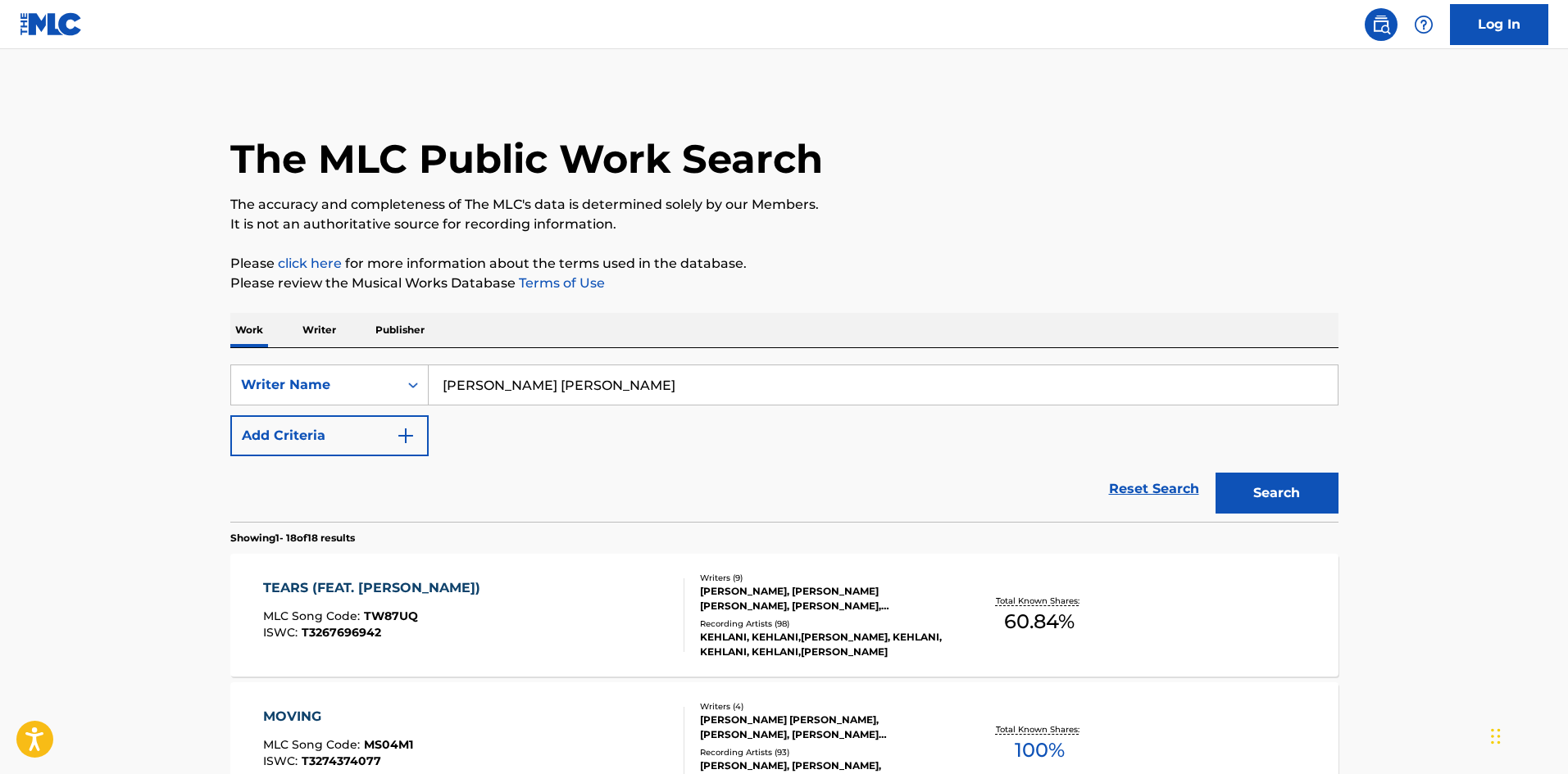
click at [529, 386] on input "[PERSON_NAME] [PERSON_NAME]" at bounding box center [883, 385] width 908 height 40
type input "[PERSON_NAME]"
click at [1307, 502] on button "Search" at bounding box center [1277, 492] width 123 height 41
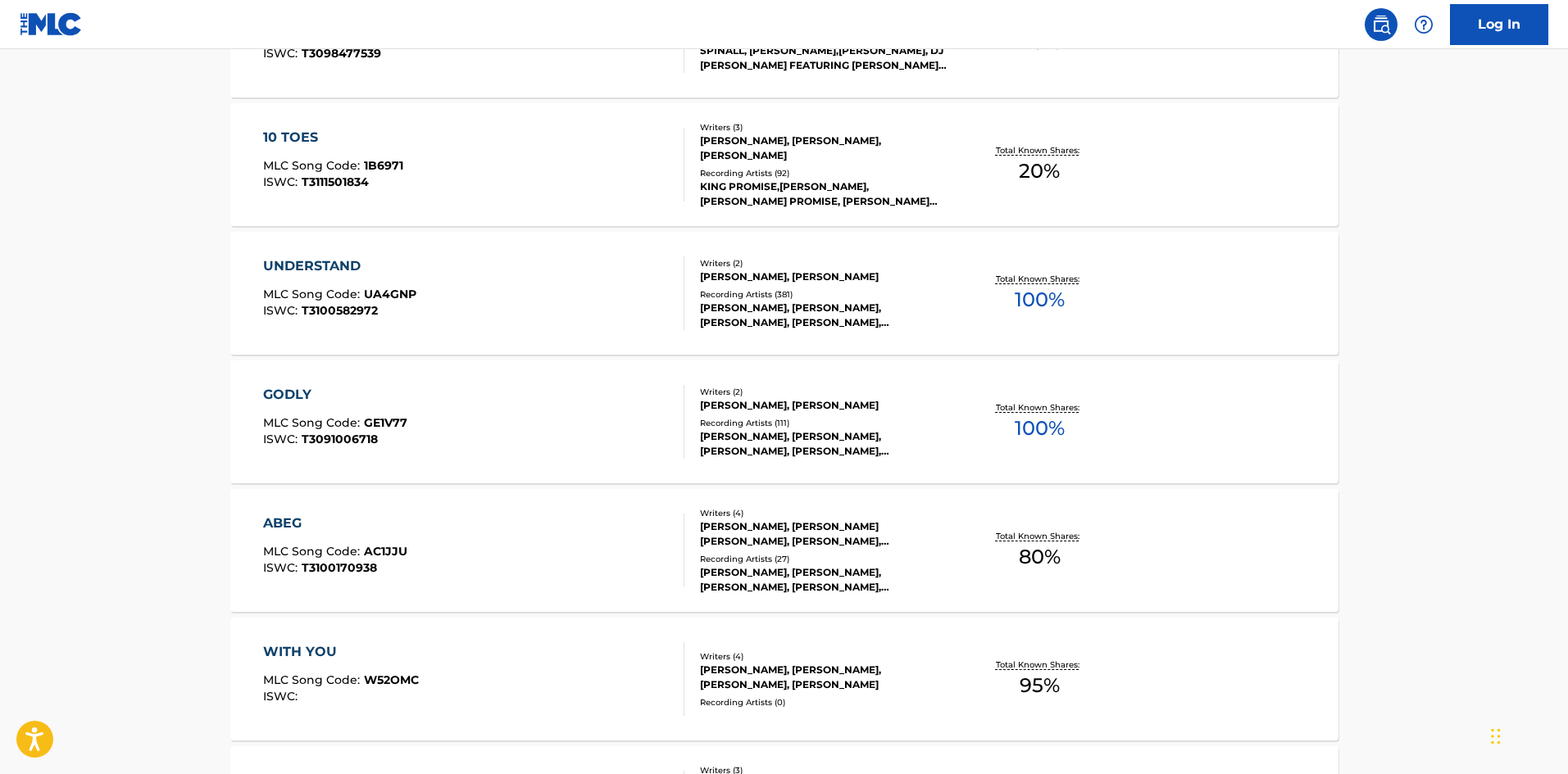
scroll to position [6551, 0]
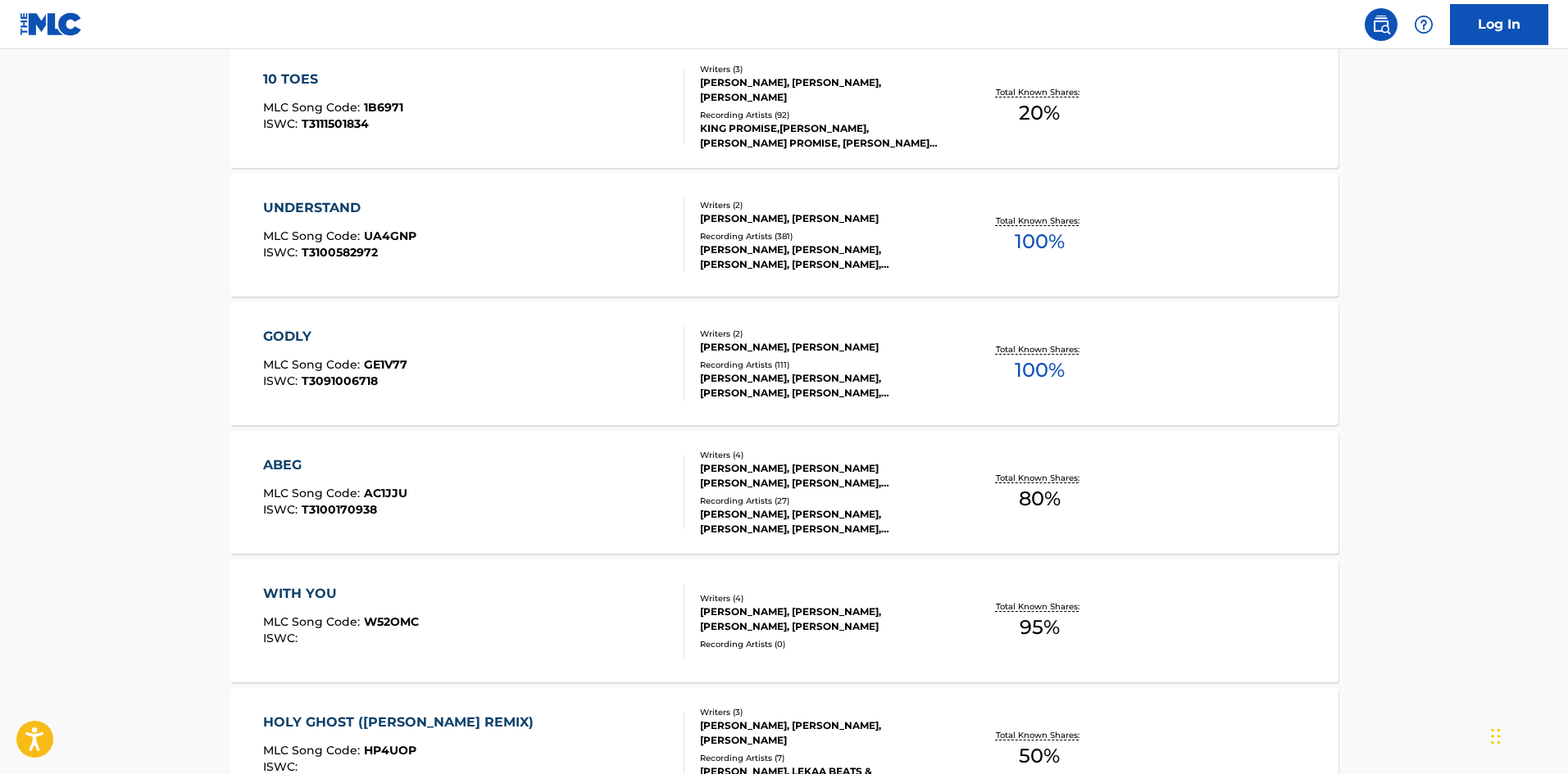
click at [277, 341] on div "GODLY" at bounding box center [335, 336] width 144 height 20
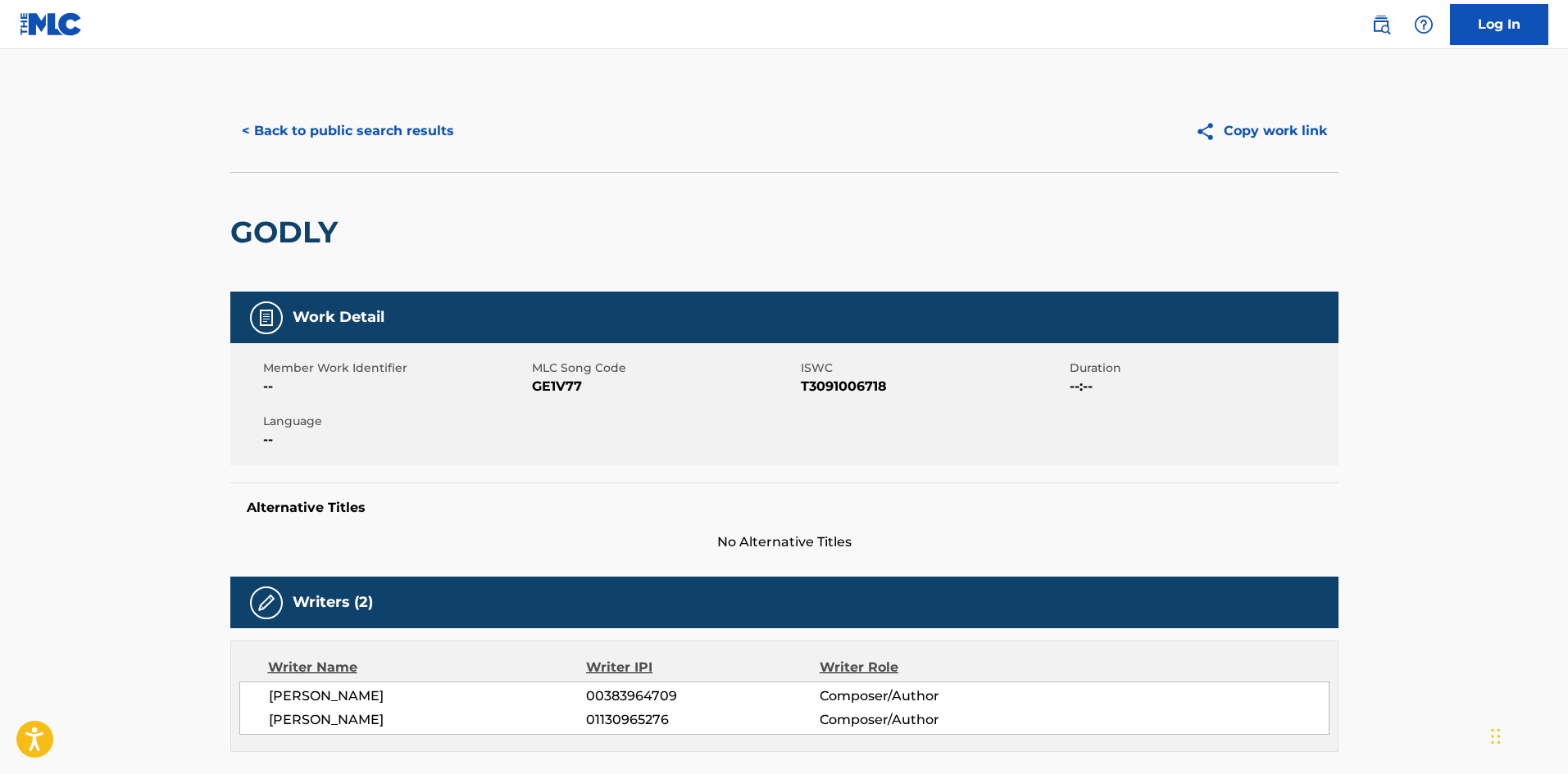
click at [360, 124] on button "< Back to public search results" at bounding box center [347, 130] width 235 height 41
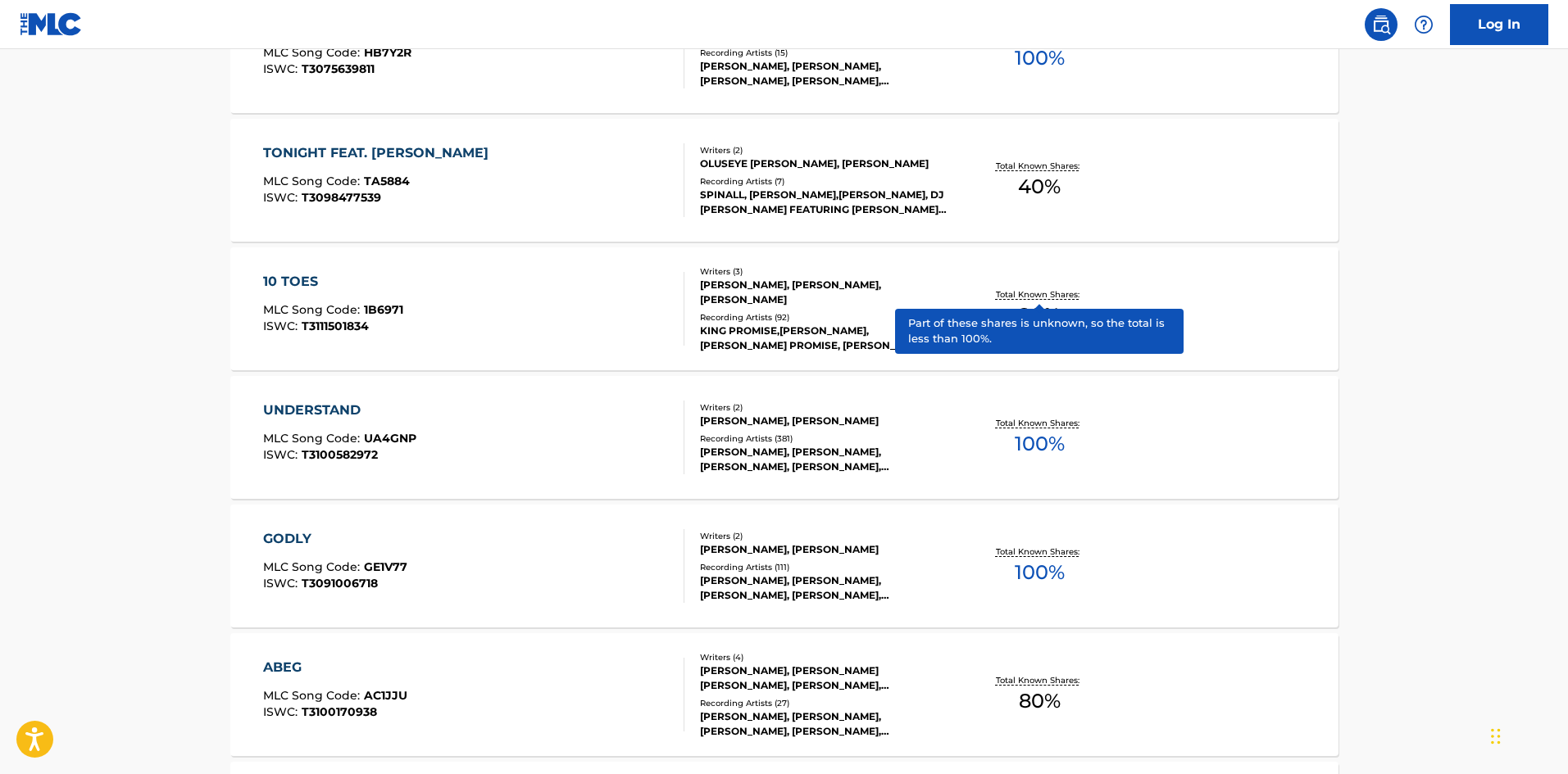
scroll to position [6348, 0]
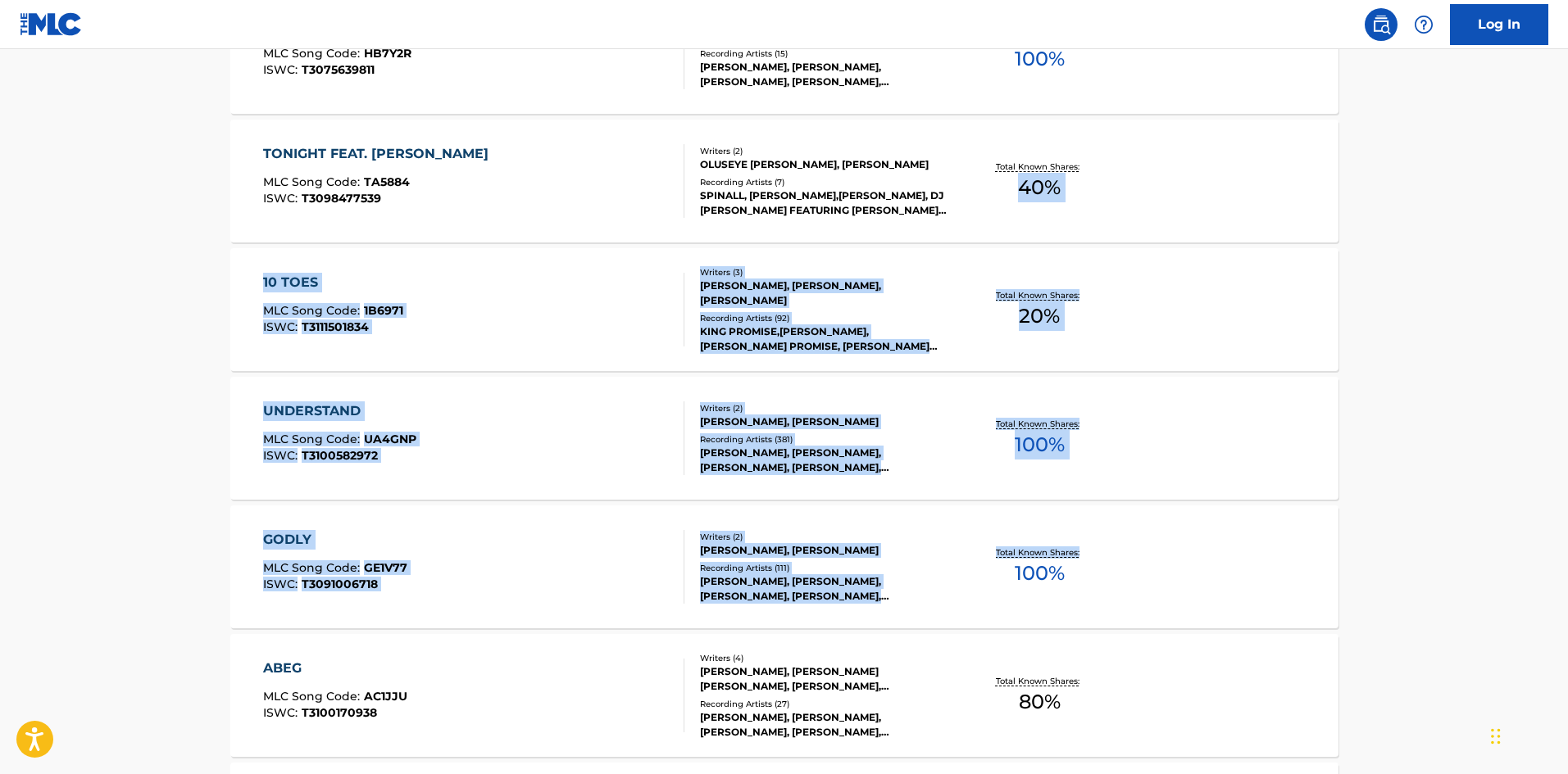
drag, startPoint x: 1565, startPoint y: 523, endPoint x: 1559, endPoint y: 244, distance: 279.1
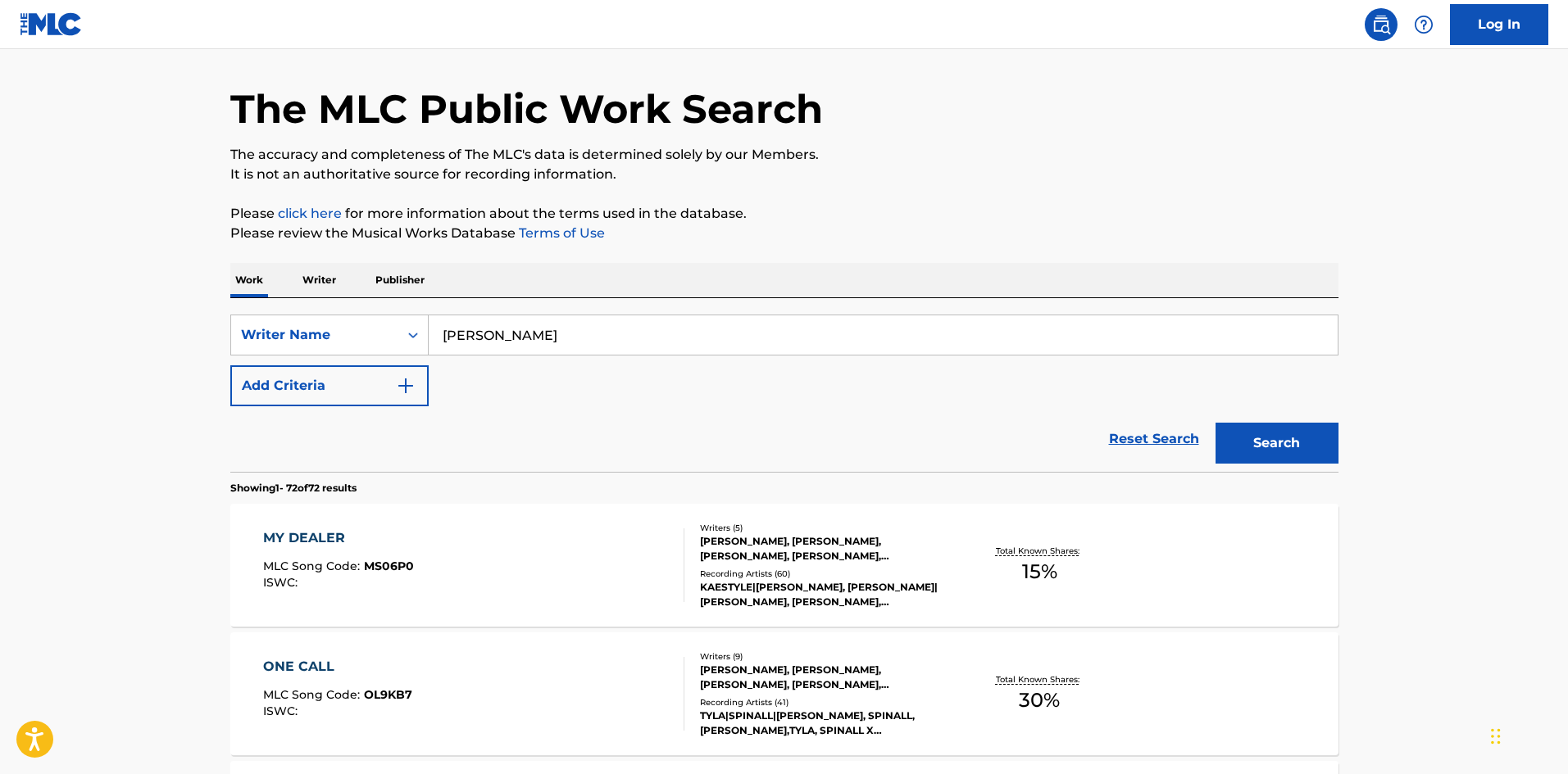
scroll to position [0, 0]
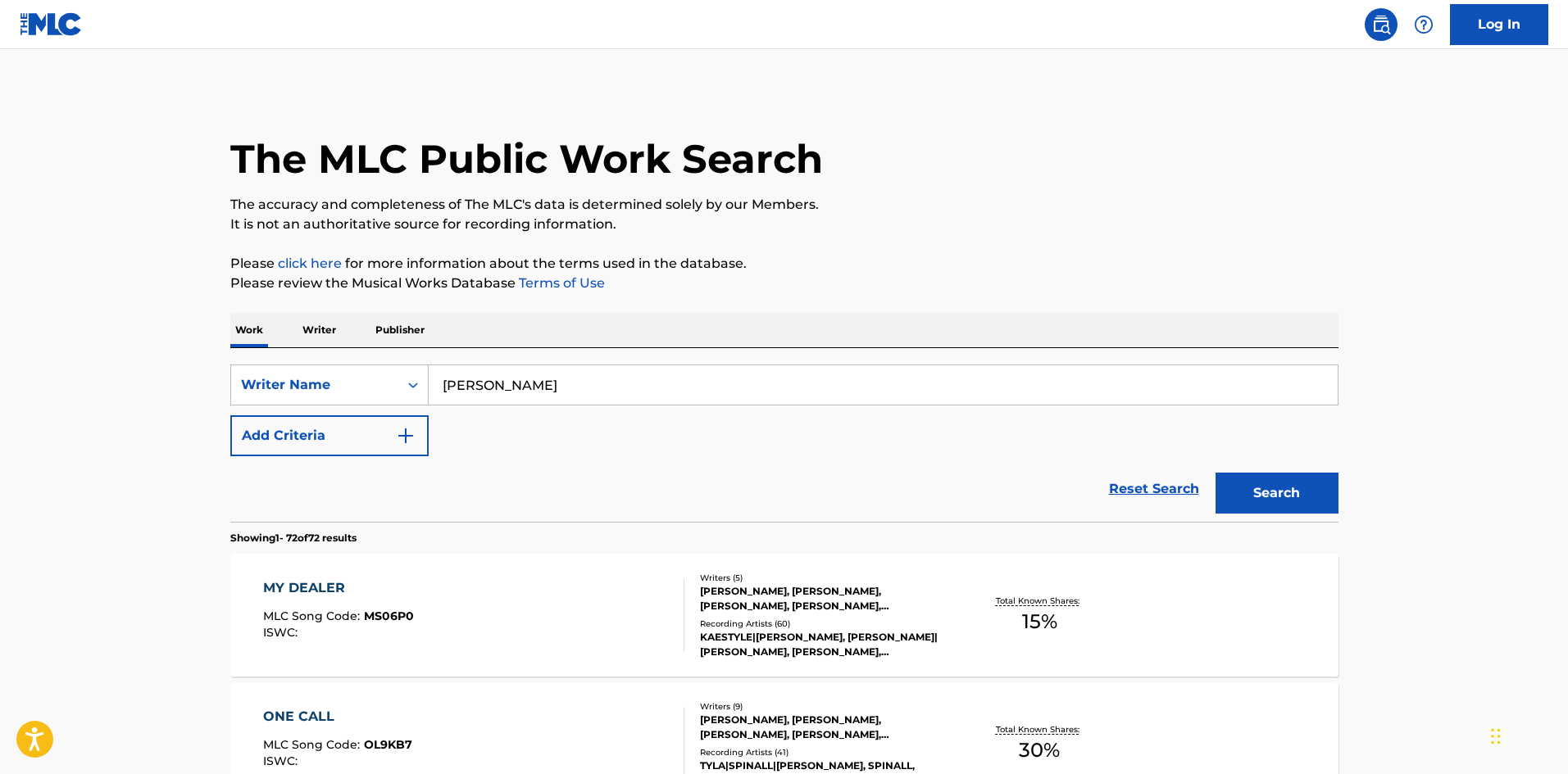
drag, startPoint x: 605, startPoint y: 386, endPoint x: 554, endPoint y: 375, distance: 52.2
click at [402, 371] on div "SearchWithCriteria8b1f3465-81b4-4645-8cd3-9199258d75e6 Writer Name [PERSON_NAME]" at bounding box center [784, 384] width 1108 height 41
paste input "[PERSON_NAME]"
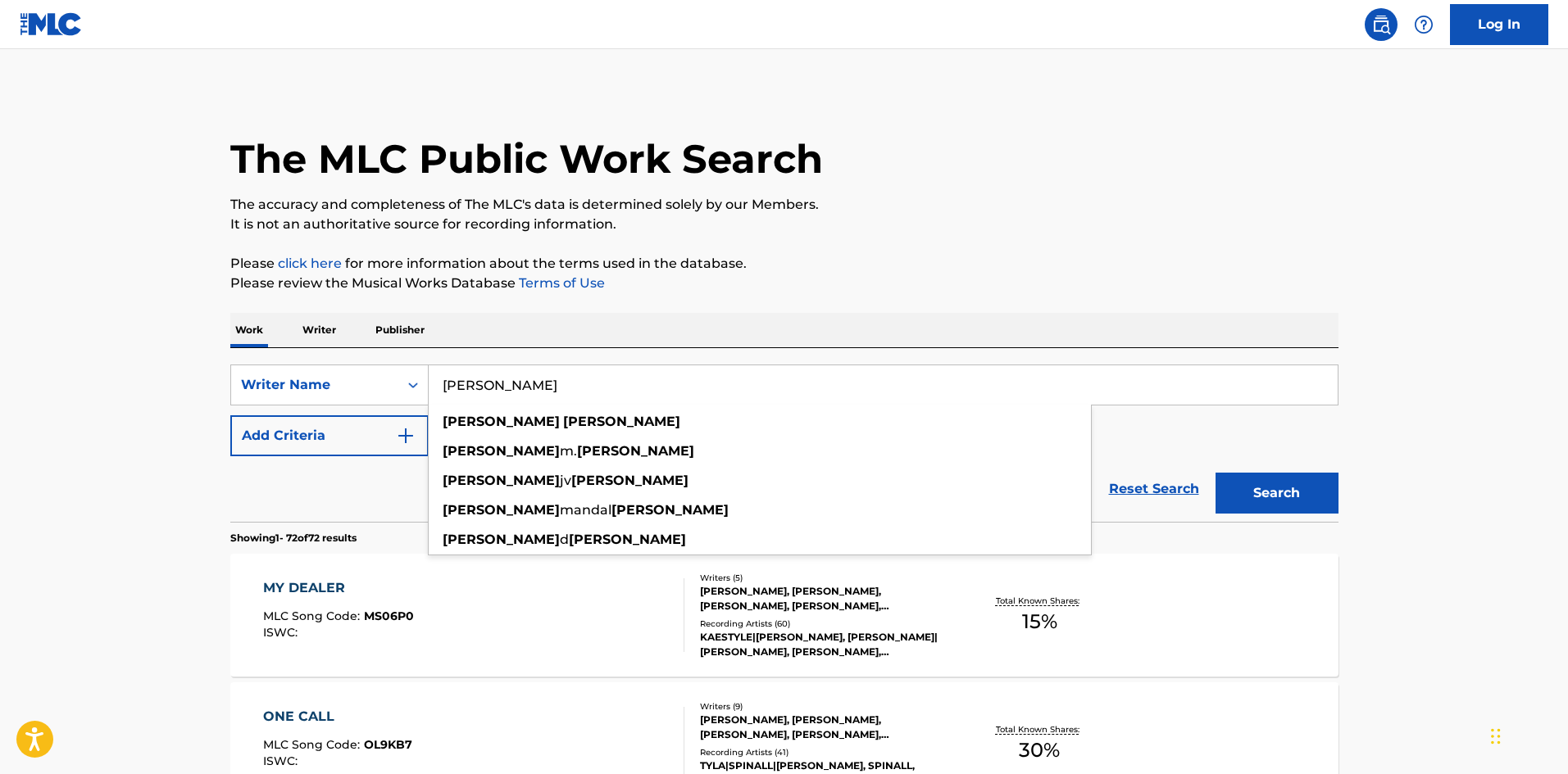
type input "[PERSON_NAME]"
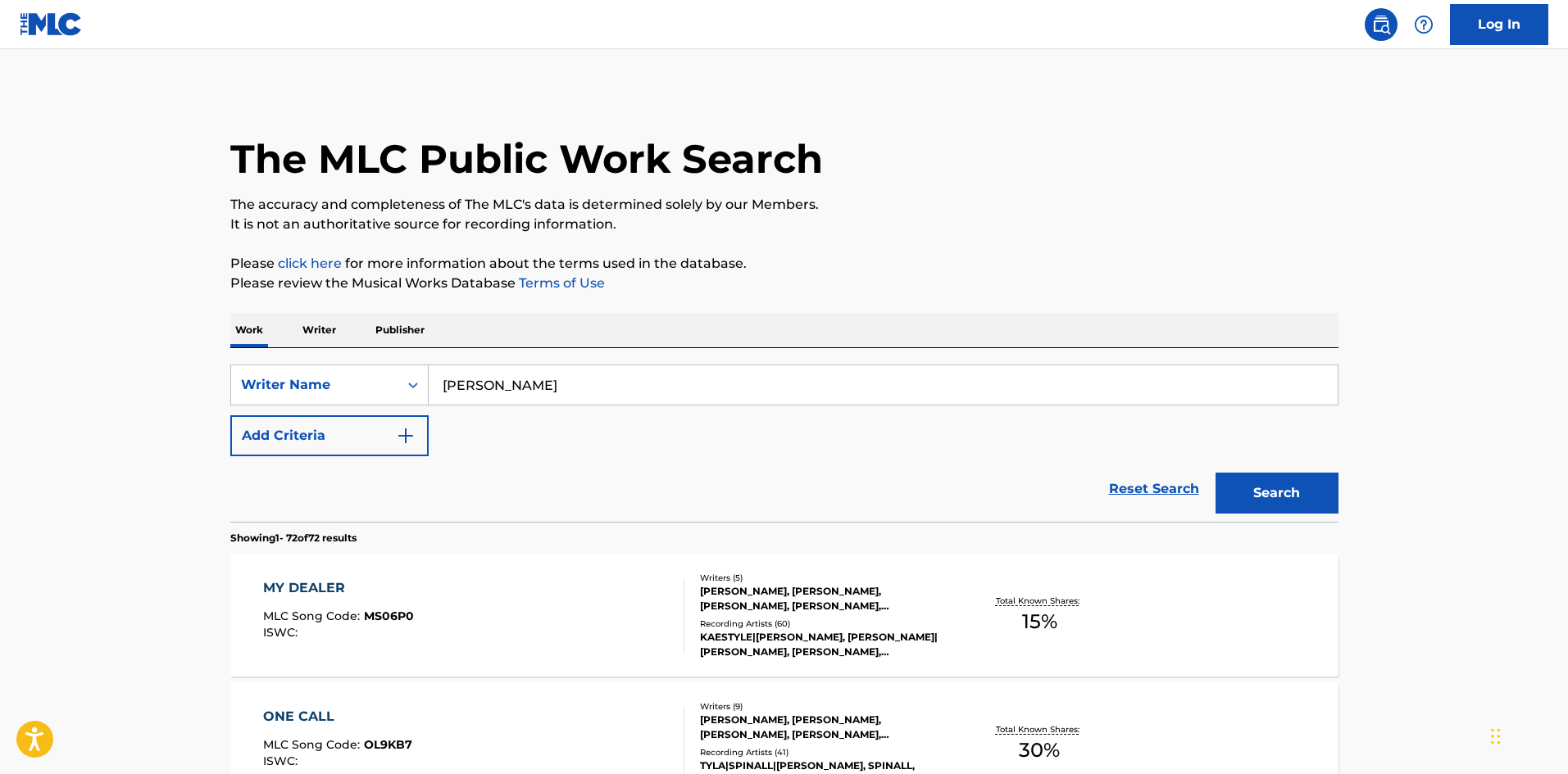
click at [1250, 492] on button "Search" at bounding box center [1277, 492] width 123 height 41
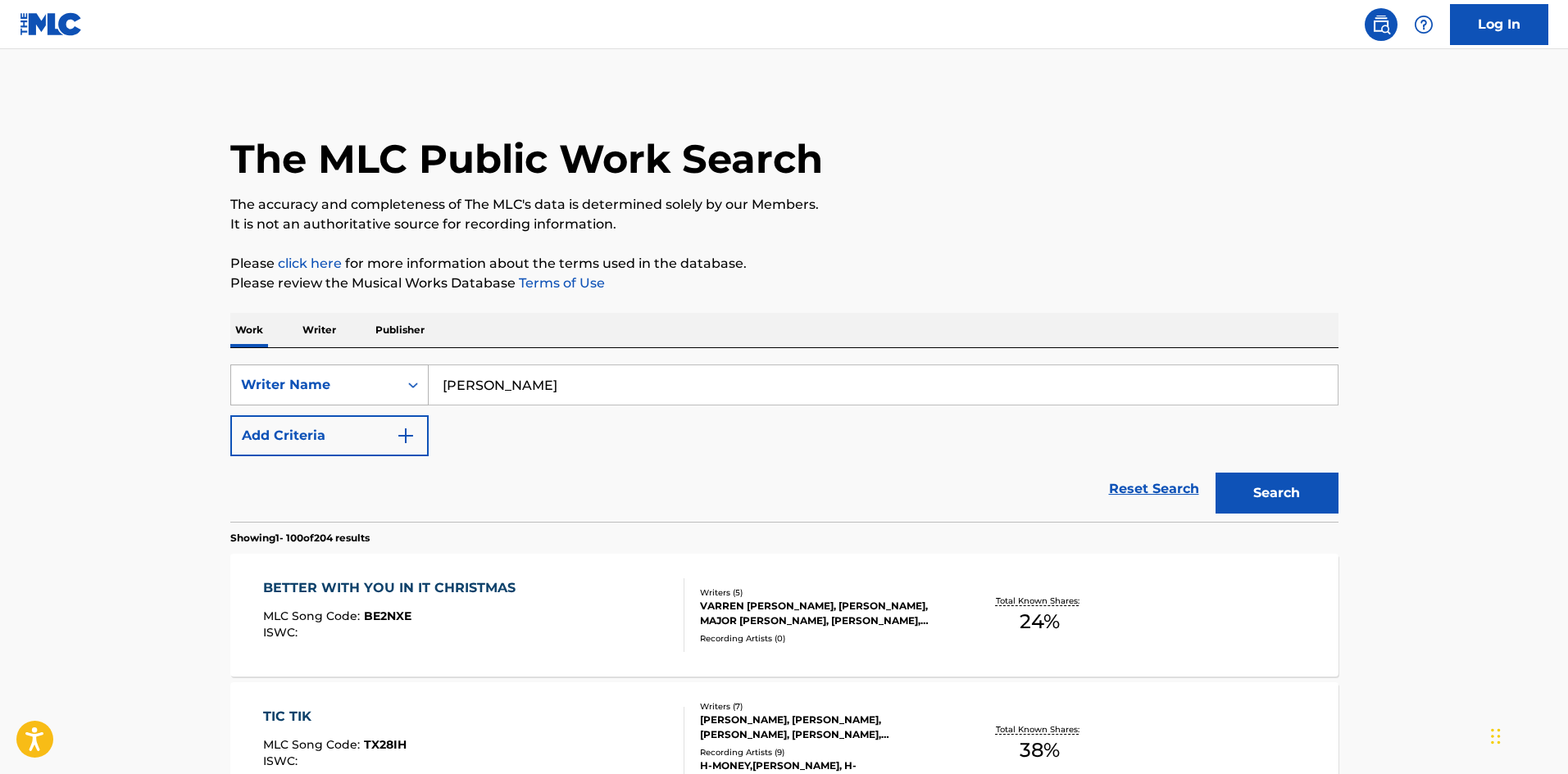
click at [310, 376] on div "Writer Name" at bounding box center [315, 384] width 148 height 20
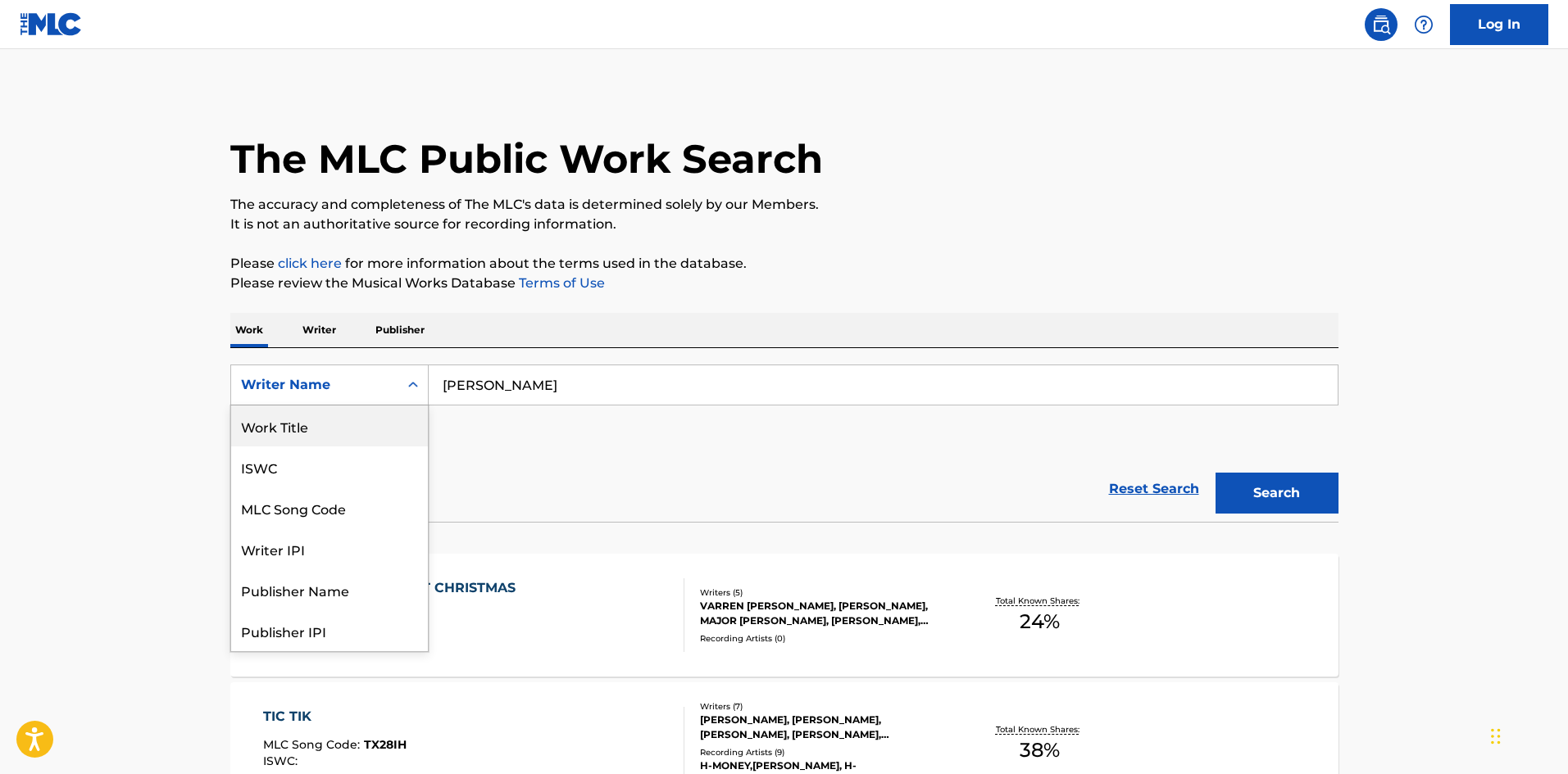
click at [309, 435] on div "Work Title" at bounding box center [329, 425] width 197 height 41
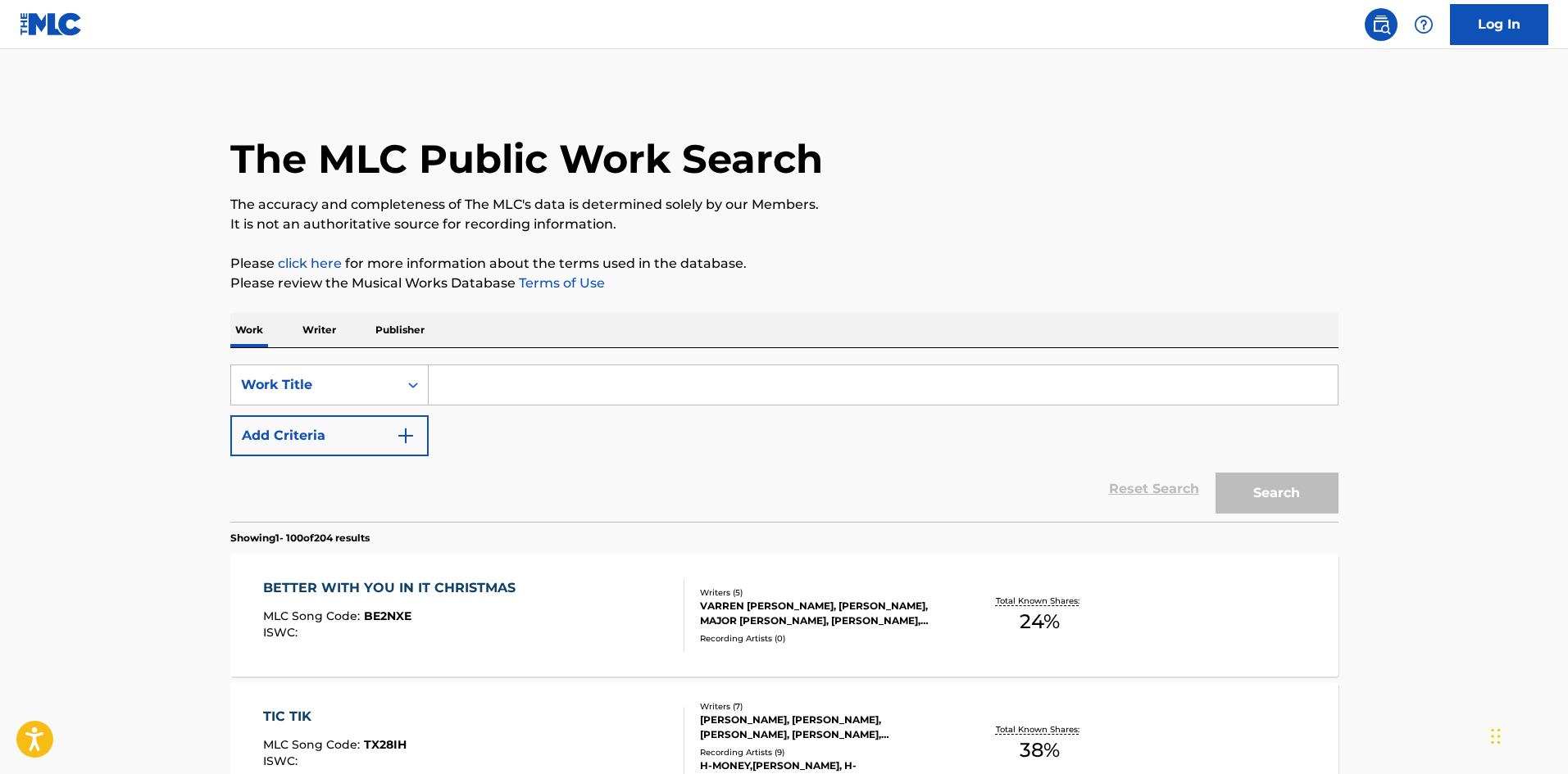
click at [304, 438] on button "Add Criteria" at bounding box center [328, 435] width 198 height 41
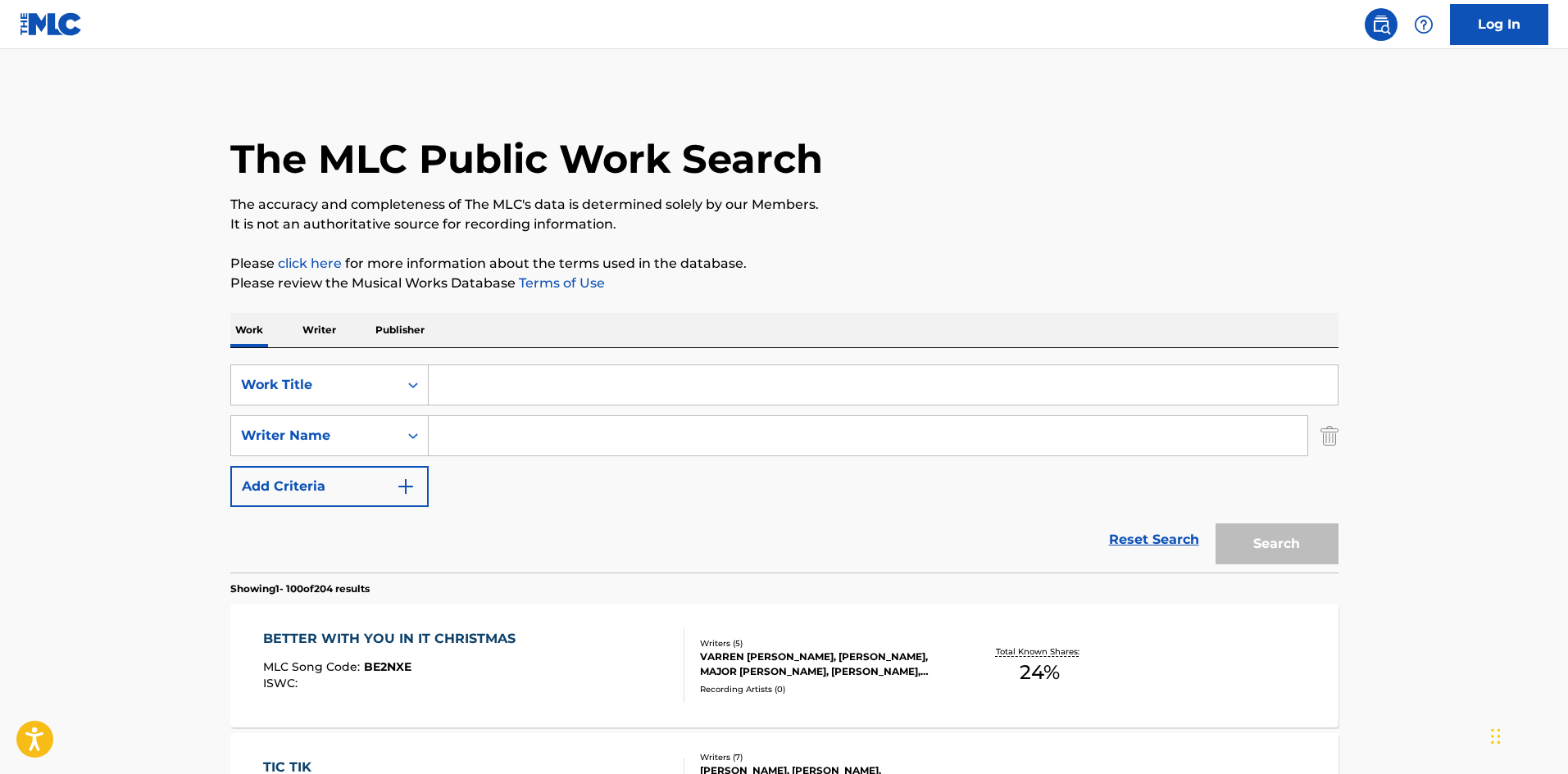
click at [513, 447] on input "Search Form" at bounding box center [868, 436] width 878 height 40
paste input "[PERSON_NAME]"
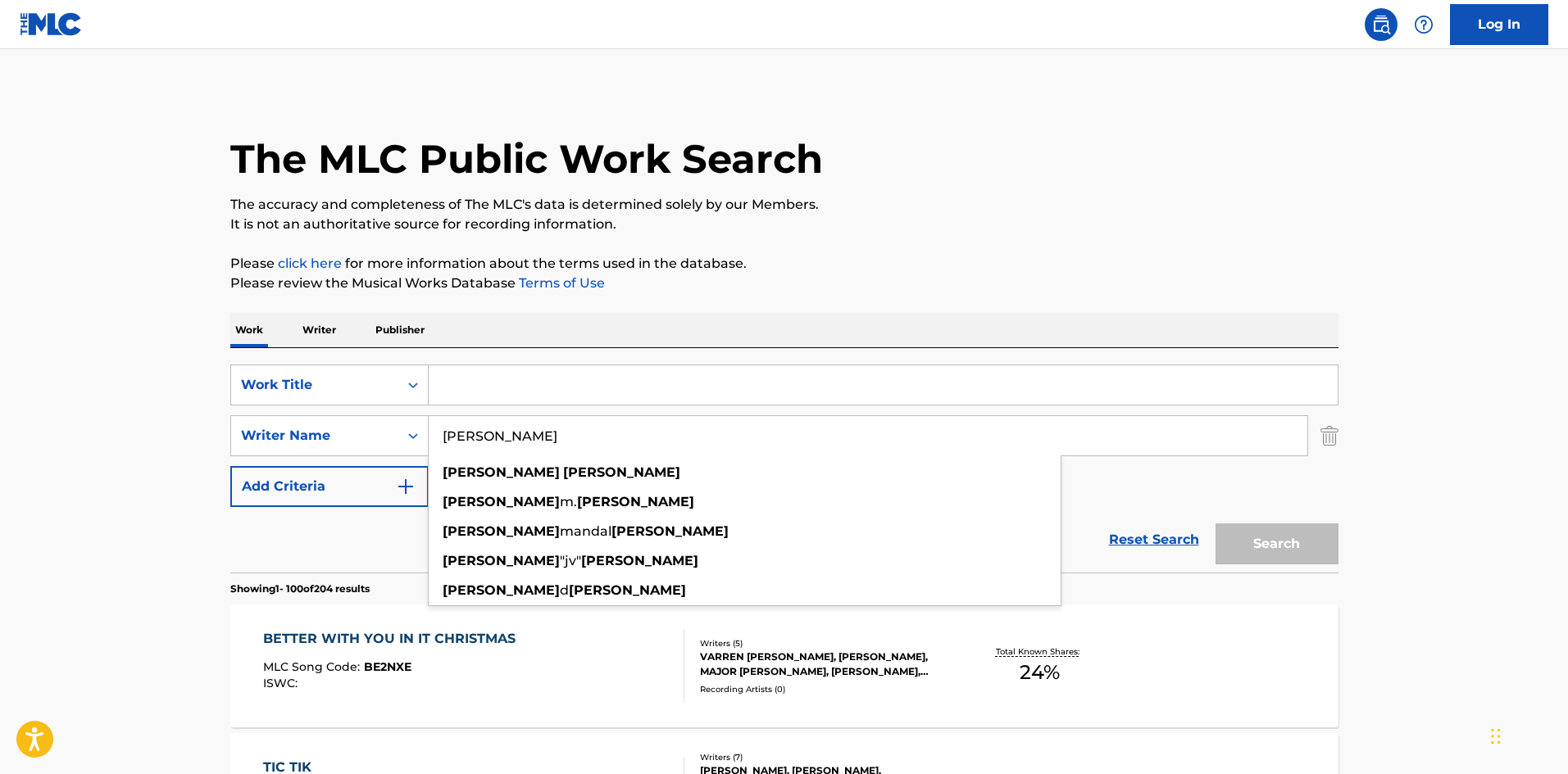
type input "[PERSON_NAME]"
click at [514, 394] on input "Search Form" at bounding box center [883, 385] width 908 height 40
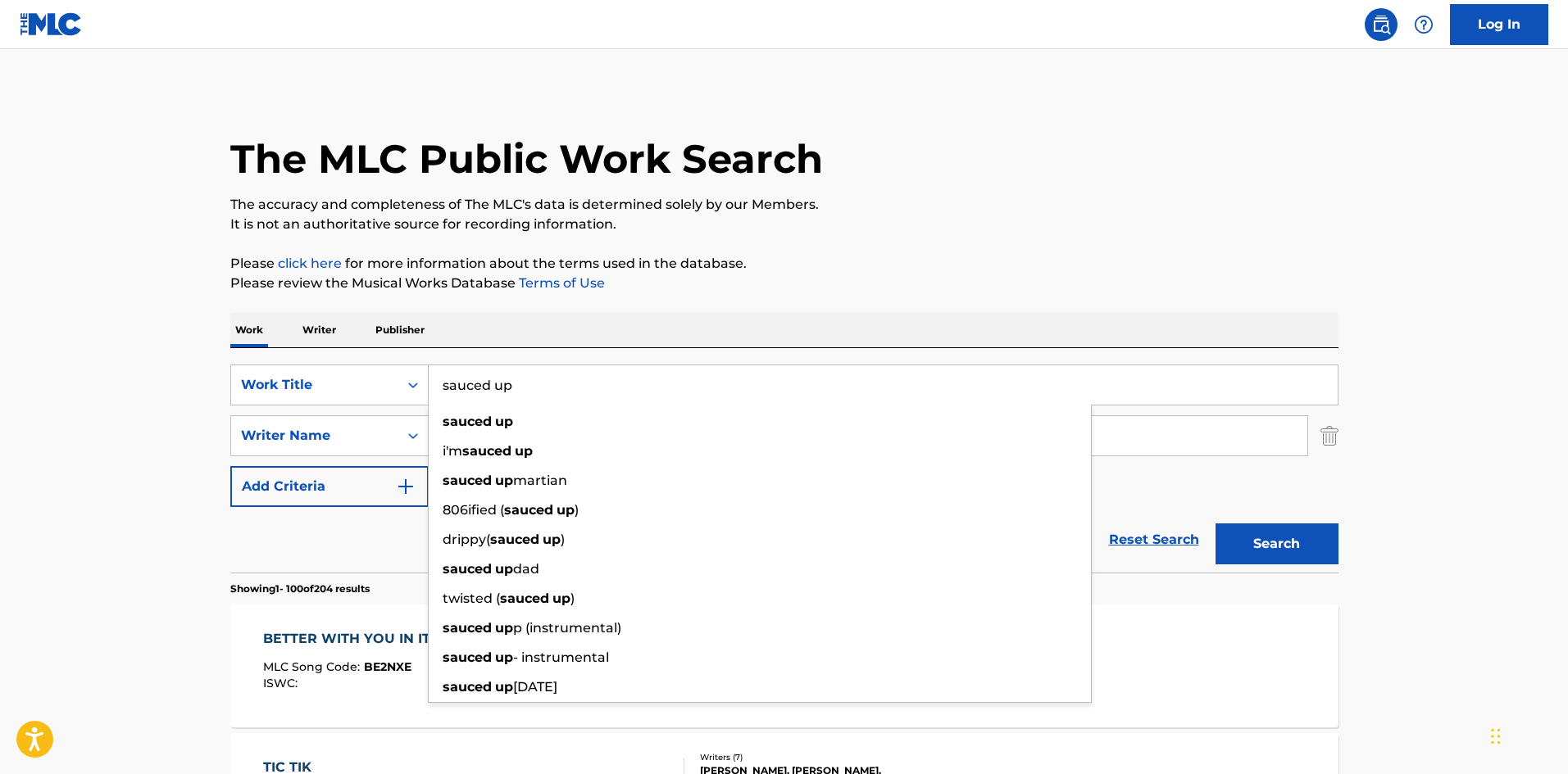
type input "sauced up"
click at [1278, 548] on button "Search" at bounding box center [1277, 543] width 123 height 41
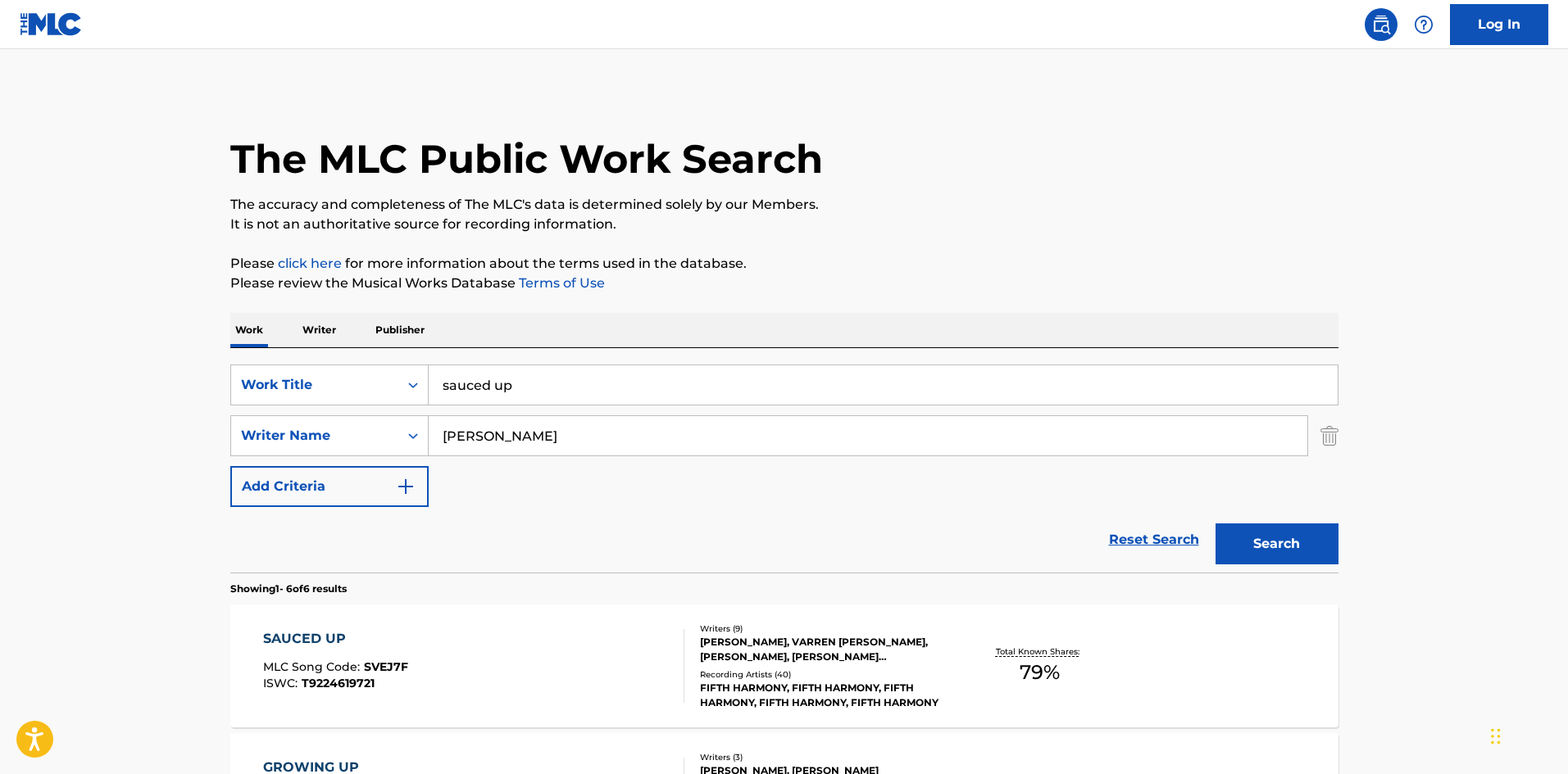
click at [311, 637] on div "SAUCED UP" at bounding box center [335, 638] width 145 height 20
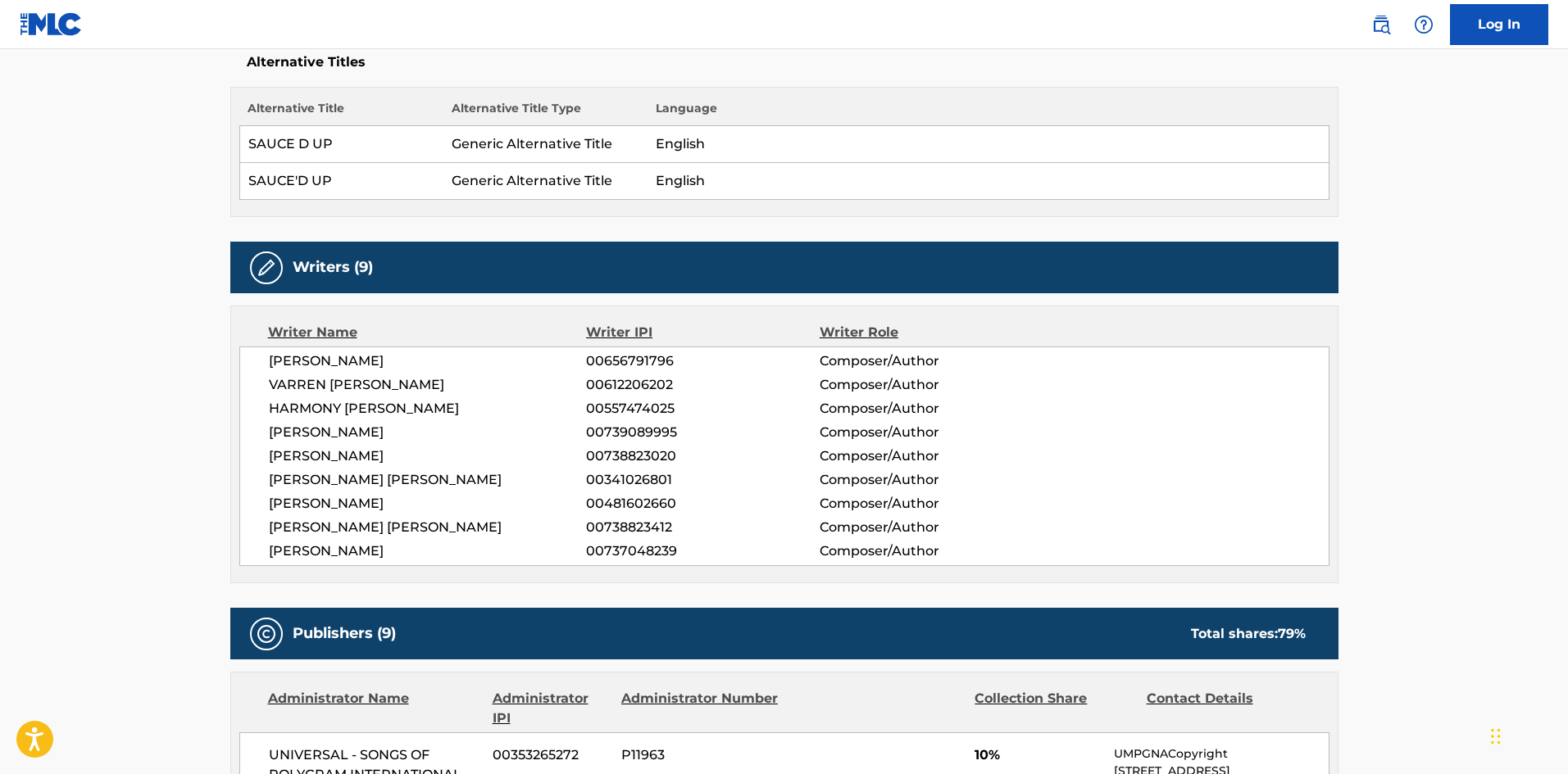
scroll to position [492, 0]
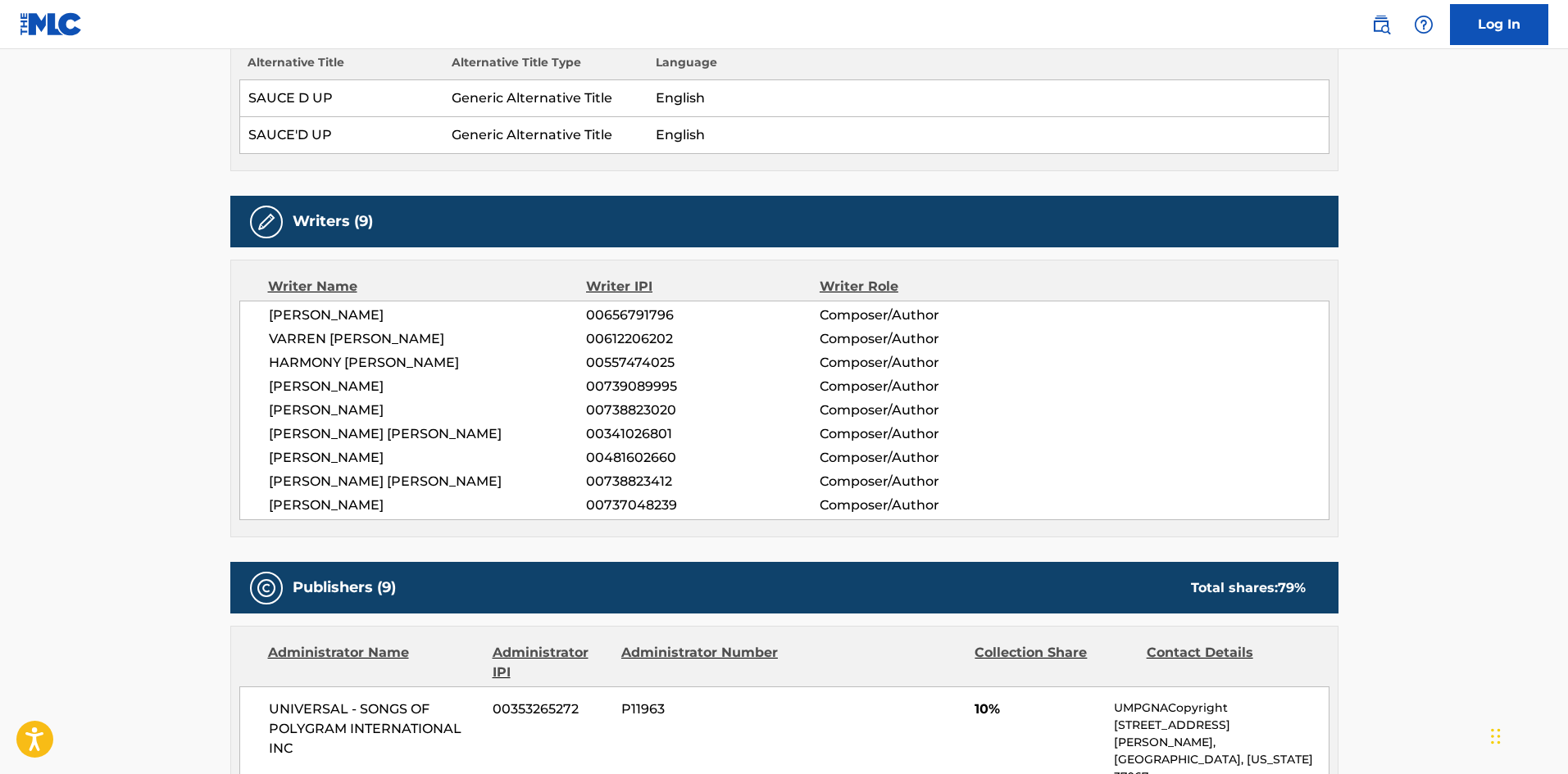
drag, startPoint x: 420, startPoint y: 512, endPoint x: 156, endPoint y: 300, distance: 338.6
copy div "[PERSON_NAME] 00656791796 Composer/Author VARREN [PERSON_NAME] 00612206202 Comp…"
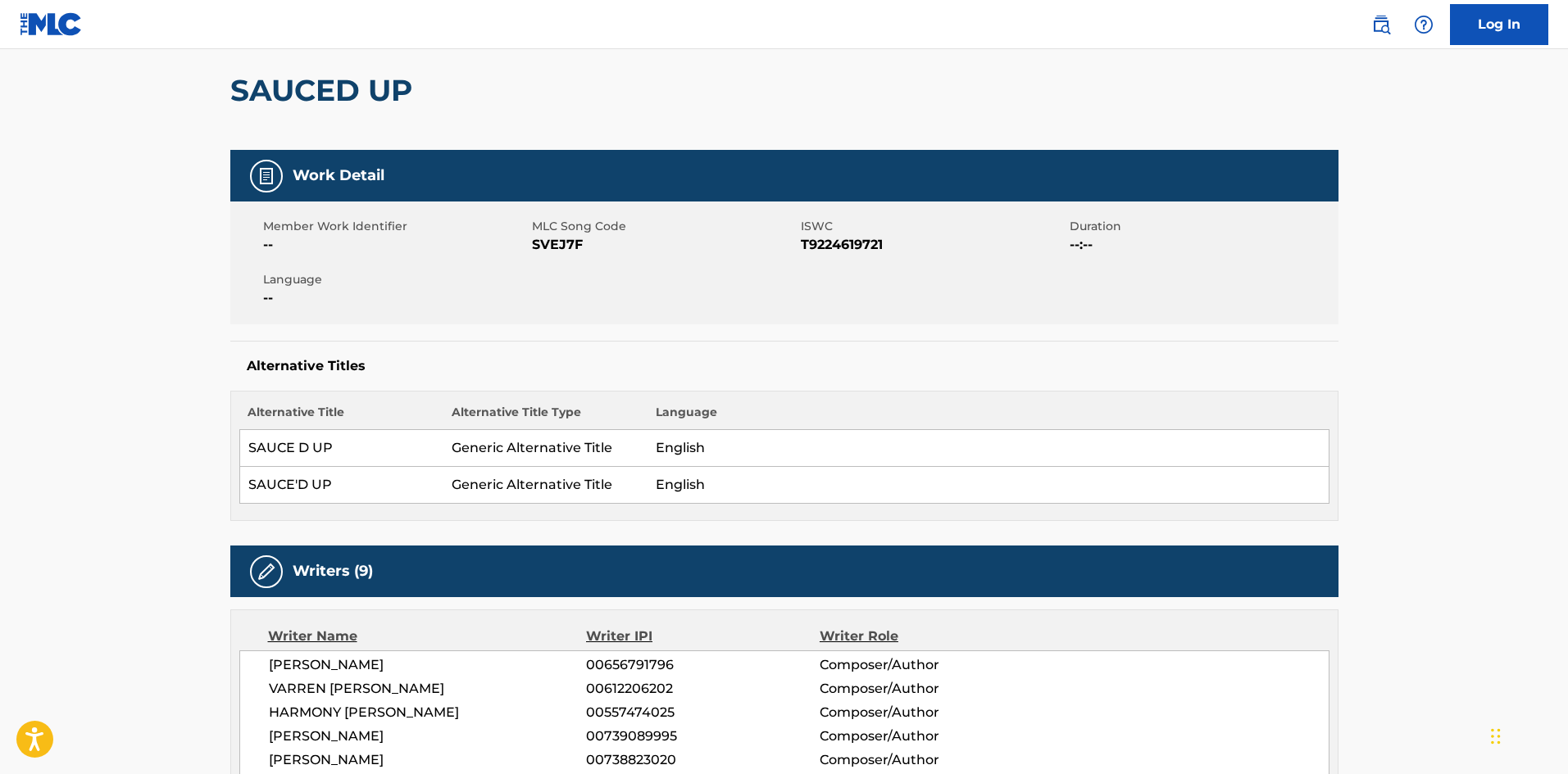
scroll to position [0, 0]
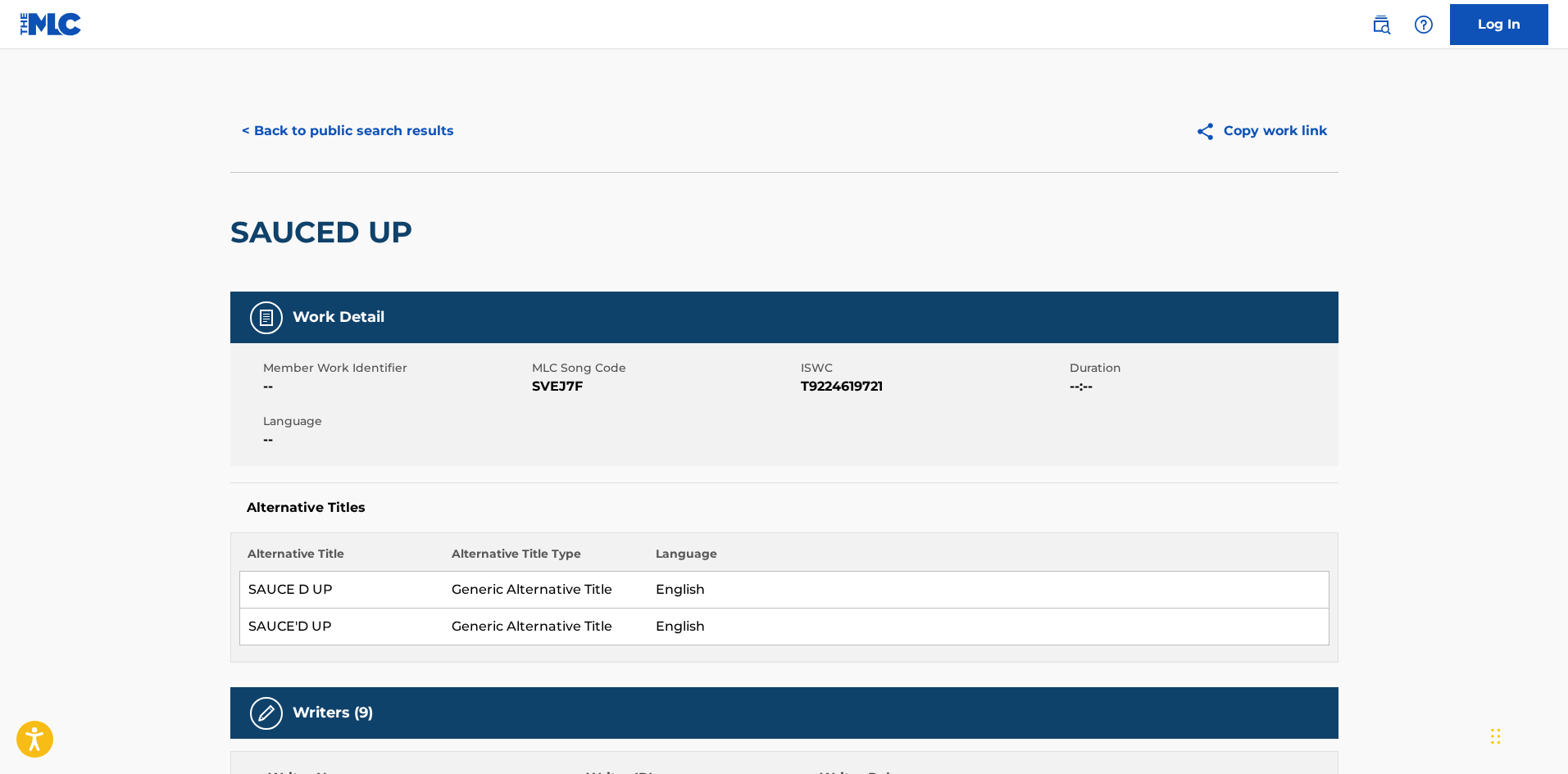
click at [330, 129] on button "< Back to public search results" at bounding box center [347, 130] width 235 height 41
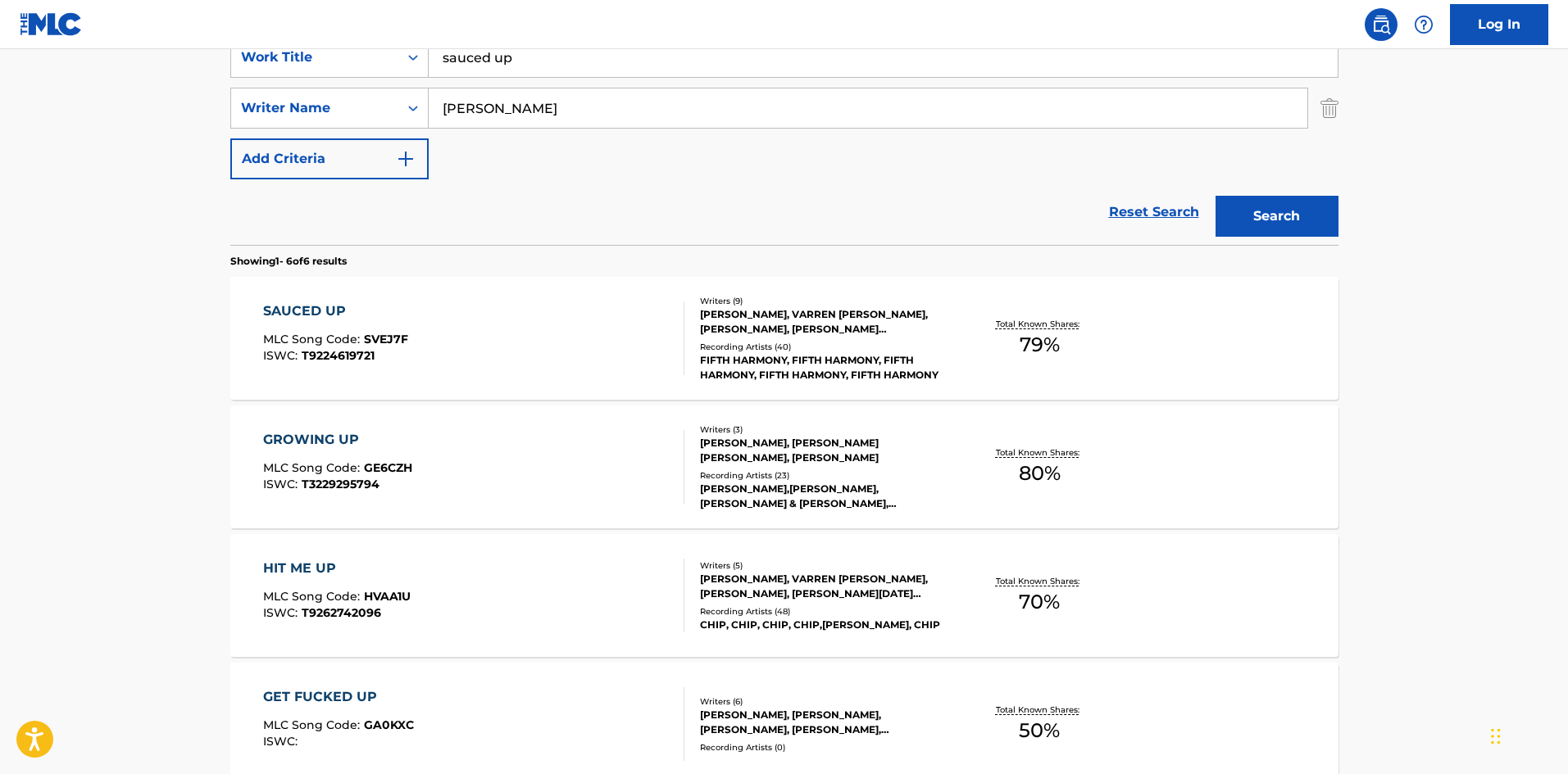
scroll to position [245, 0]
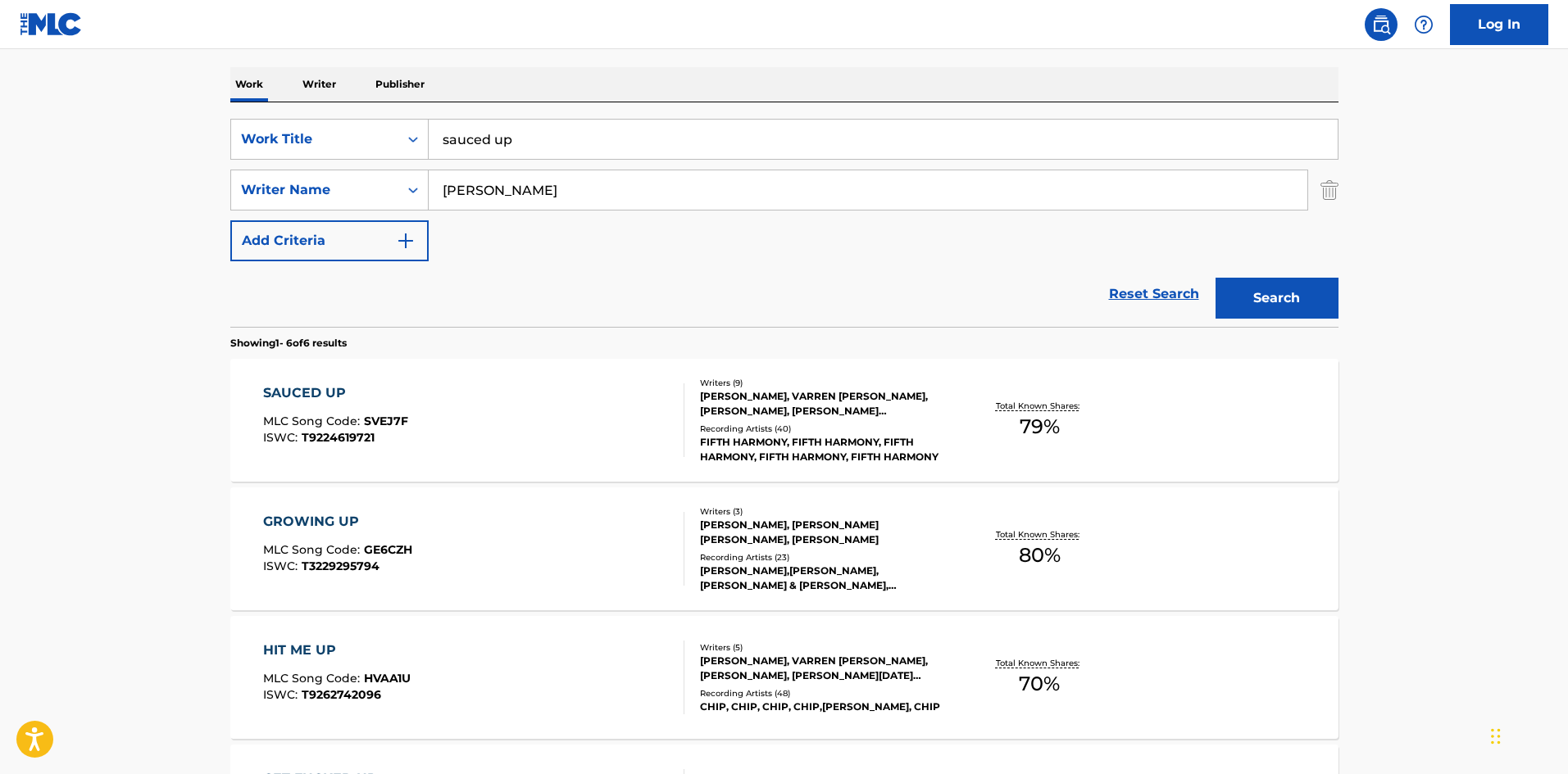
drag, startPoint x: 595, startPoint y: 145, endPoint x: 226, endPoint y: 134, distance: 369.2
click at [326, 155] on div "SearchWithCriteria686e3dcd-6945-4d8e-ae6e-84aac7504376 Work Title sauced up" at bounding box center [784, 138] width 1108 height 41
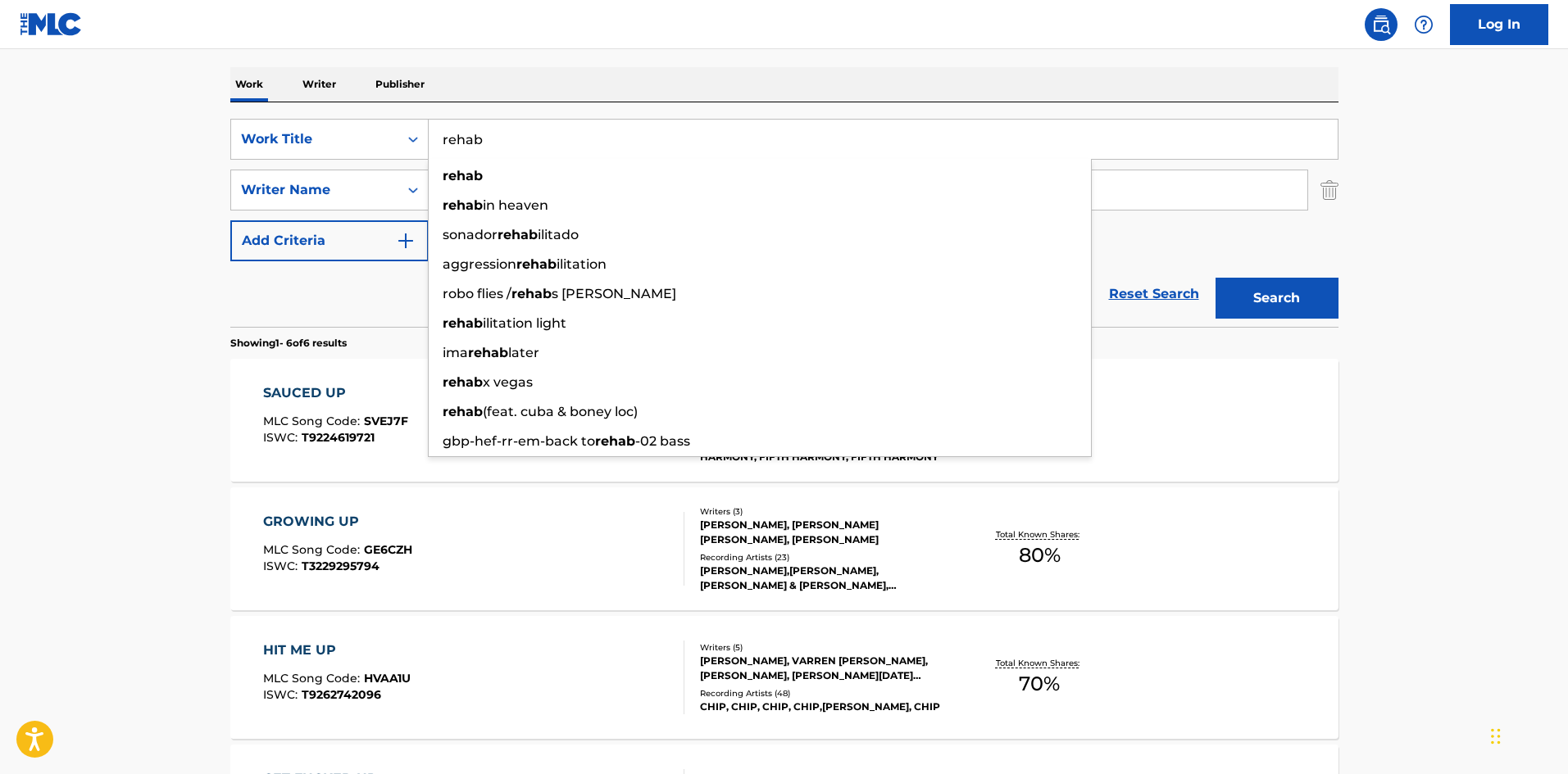
type input "rehab"
click at [1308, 280] on button "Search" at bounding box center [1277, 297] width 123 height 41
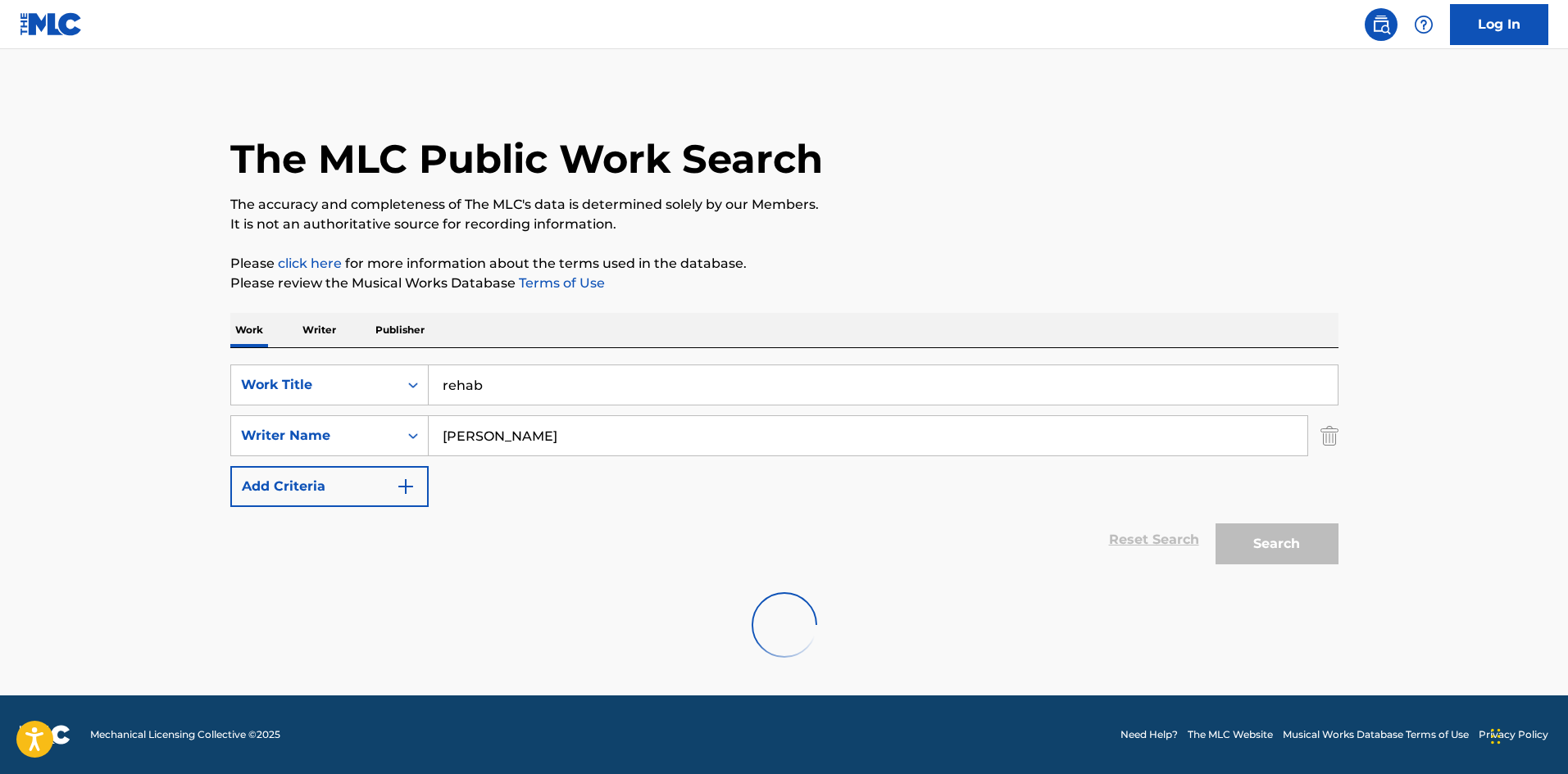
scroll to position [0, 0]
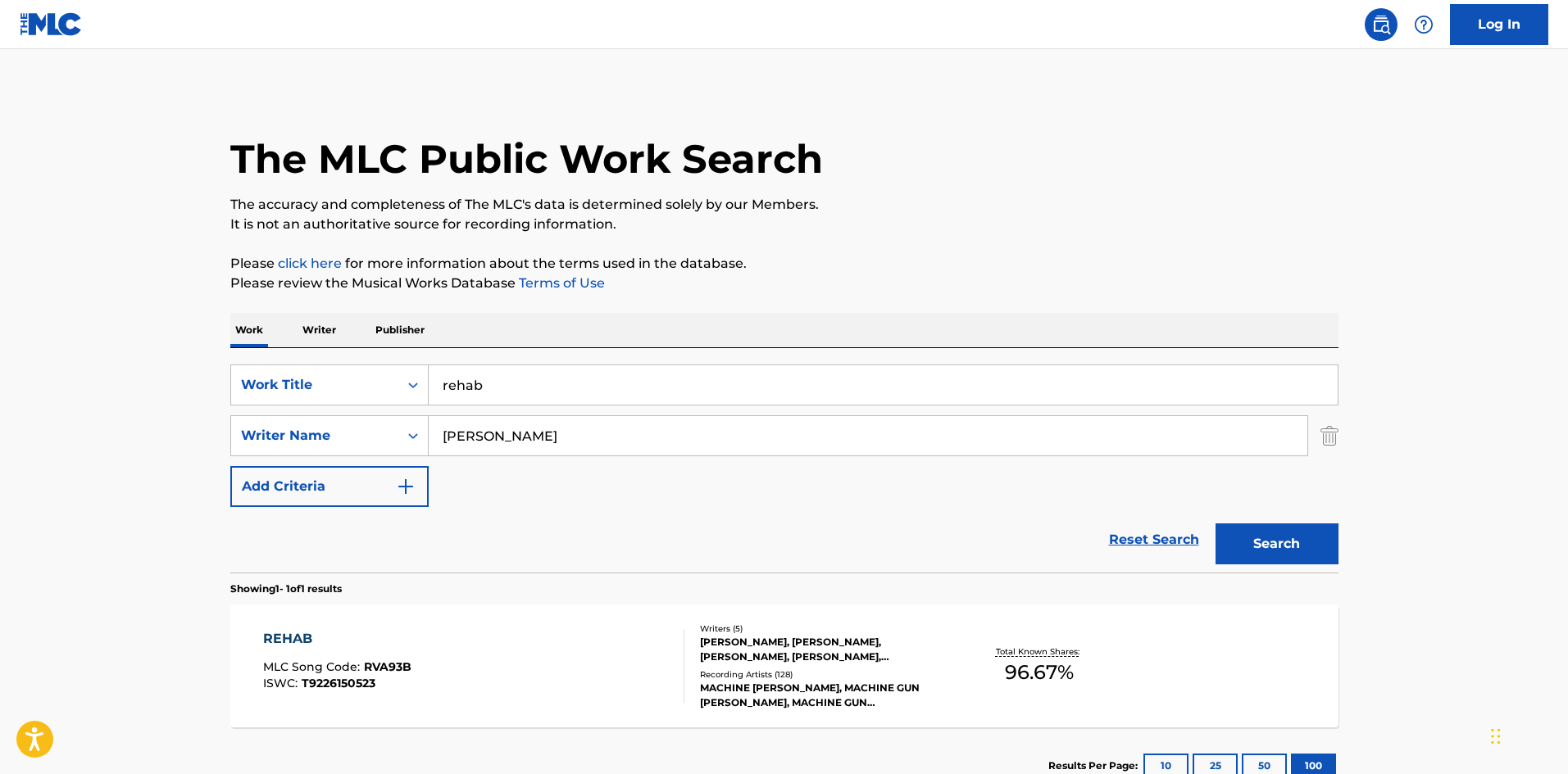
click at [303, 634] on div "REHAB" at bounding box center [337, 638] width 149 height 20
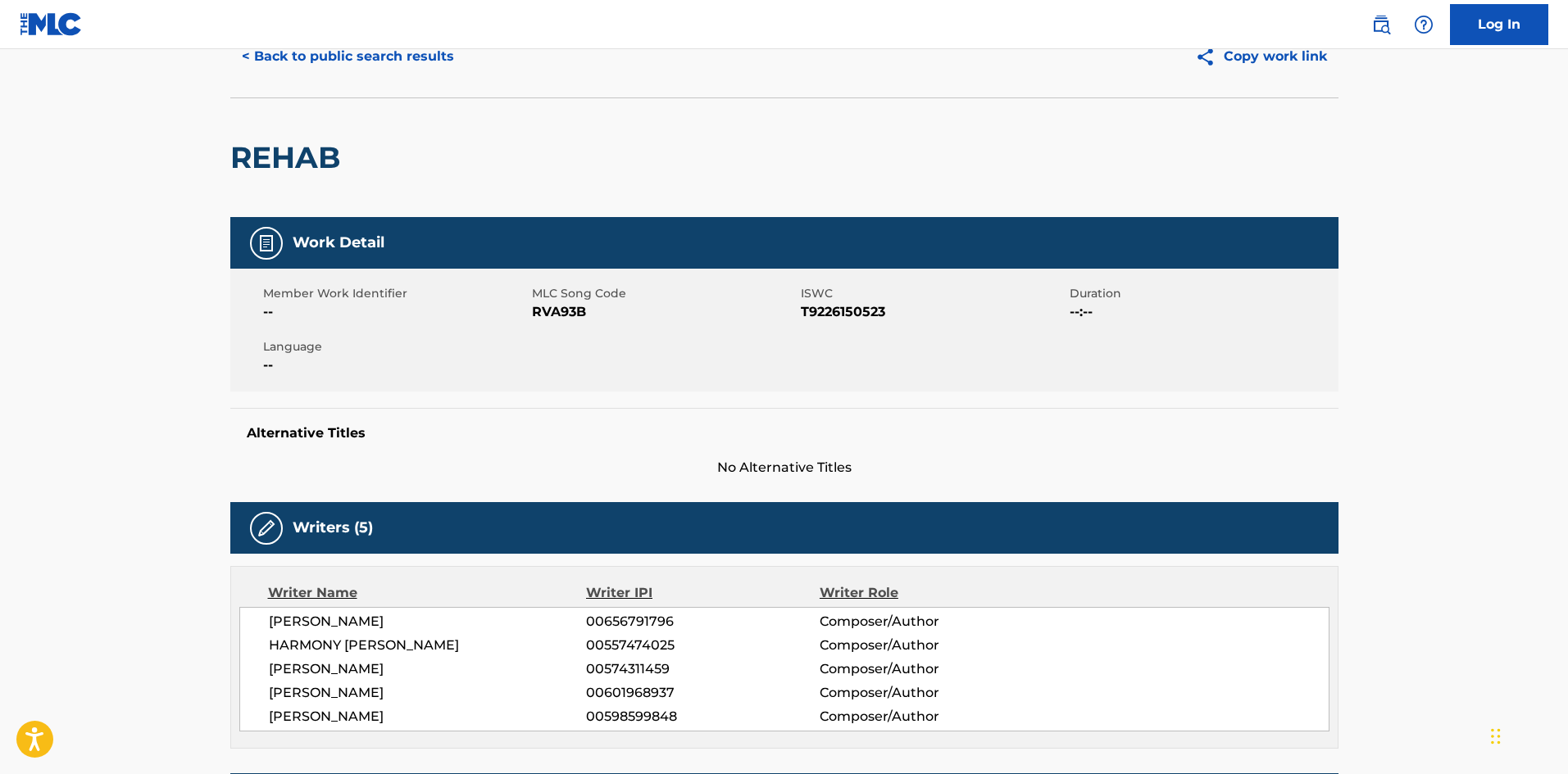
scroll to position [327, 0]
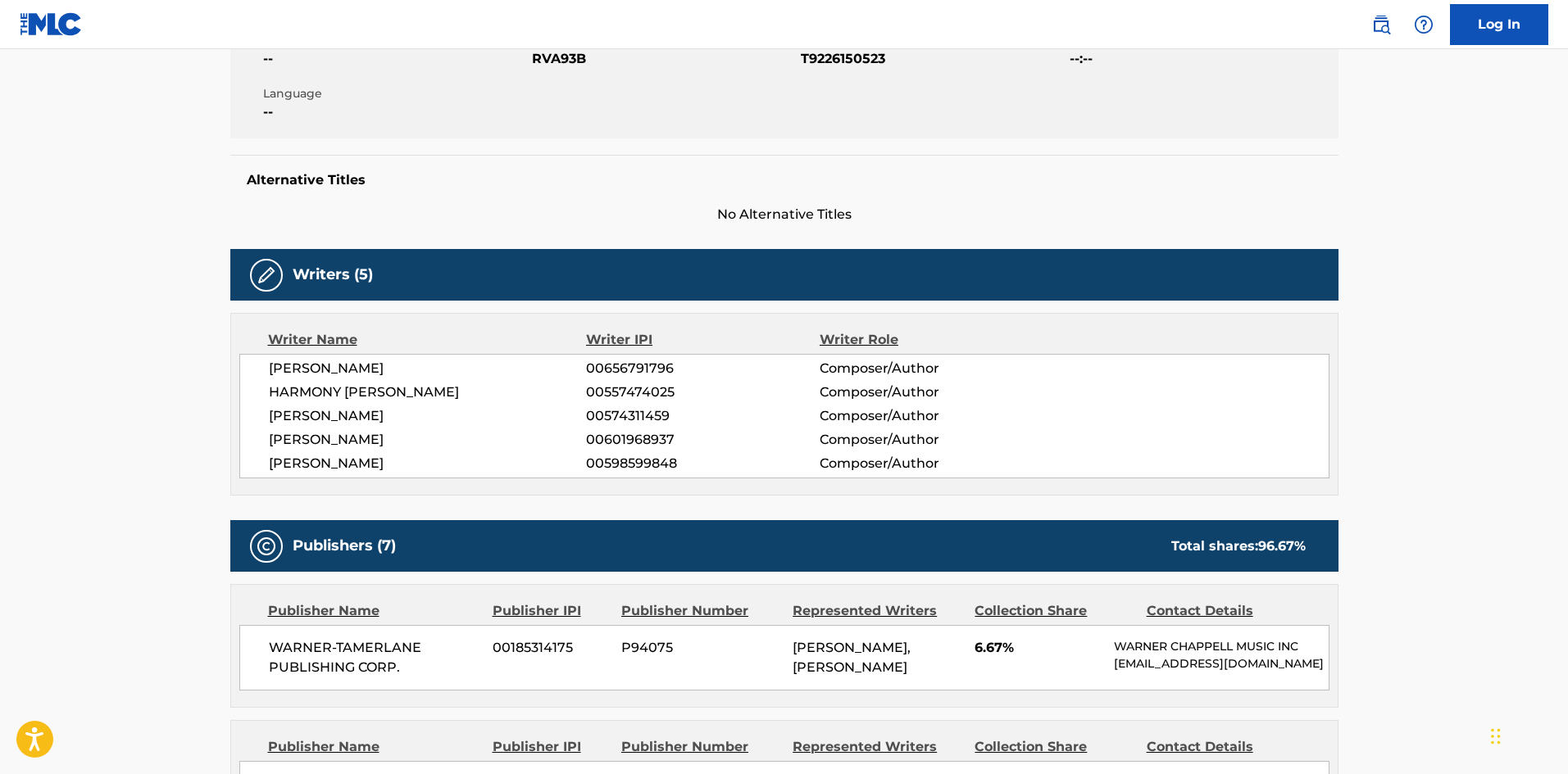
drag, startPoint x: 403, startPoint y: 467, endPoint x: 201, endPoint y: 388, distance: 216.9
click at [344, 406] on span "[PERSON_NAME]" at bounding box center [428, 416] width 318 height 20
drag, startPoint x: 394, startPoint y: 464, endPoint x: 242, endPoint y: 372, distance: 177.7
click at [242, 372] on div "[PERSON_NAME] 00656791796 Composer/Author HARMONY [PERSON_NAME] 00557474025 Com…" at bounding box center [784, 416] width 1090 height 124
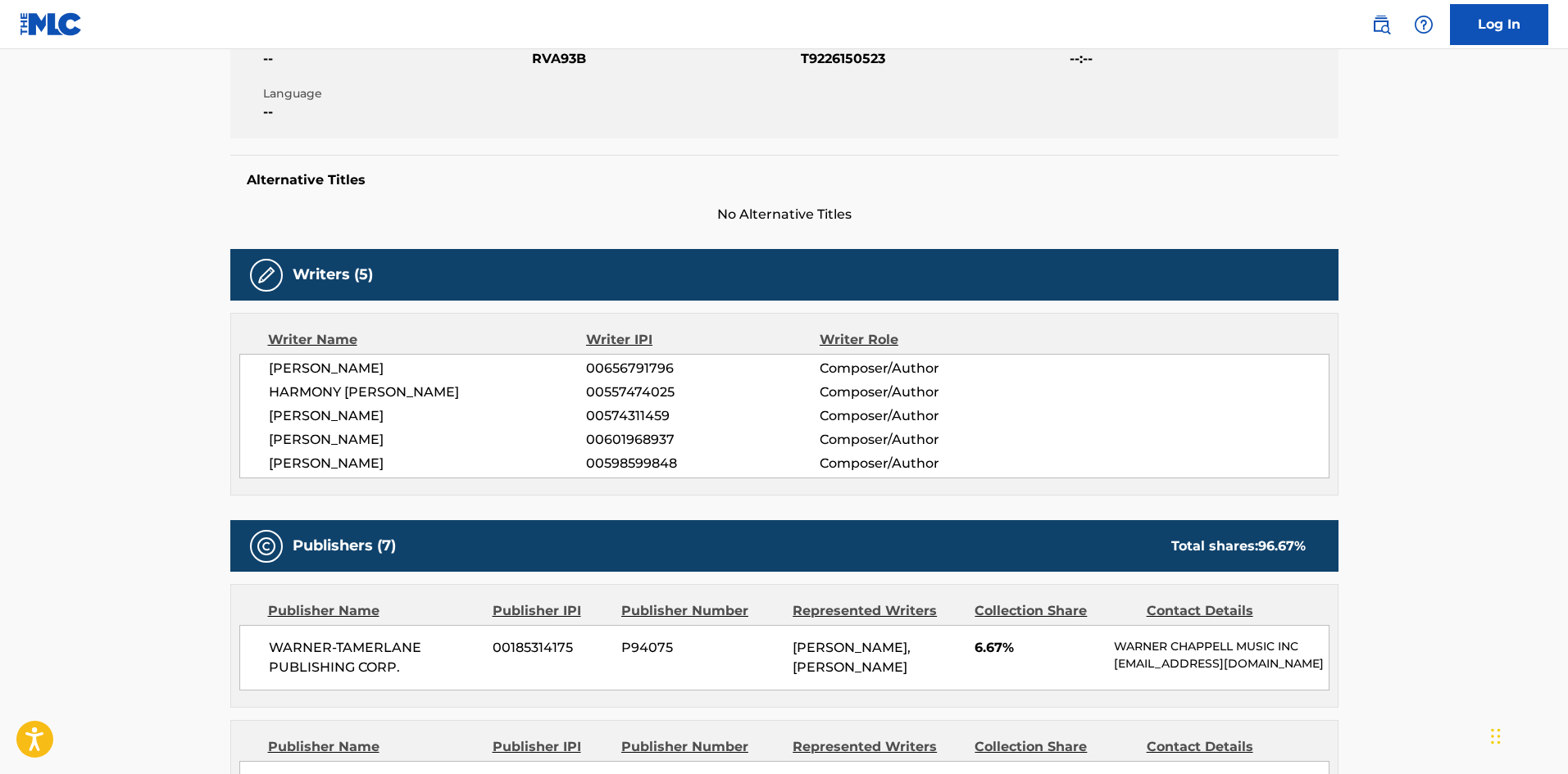
copy div "[PERSON_NAME] 00656791796 Composer/Author [PERSON_NAME] 00557474025 Composer/Au…"
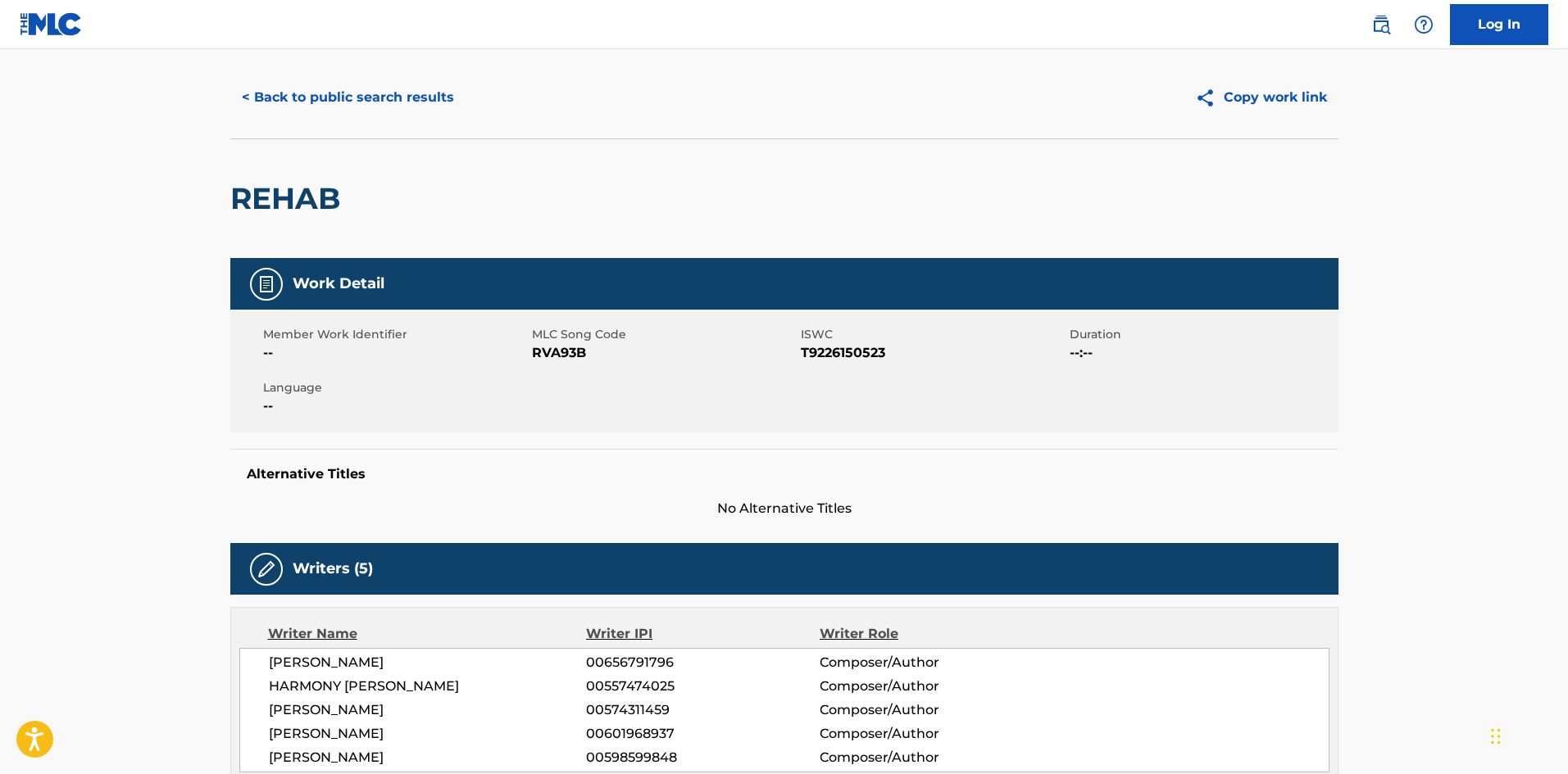
scroll to position [0, 0]
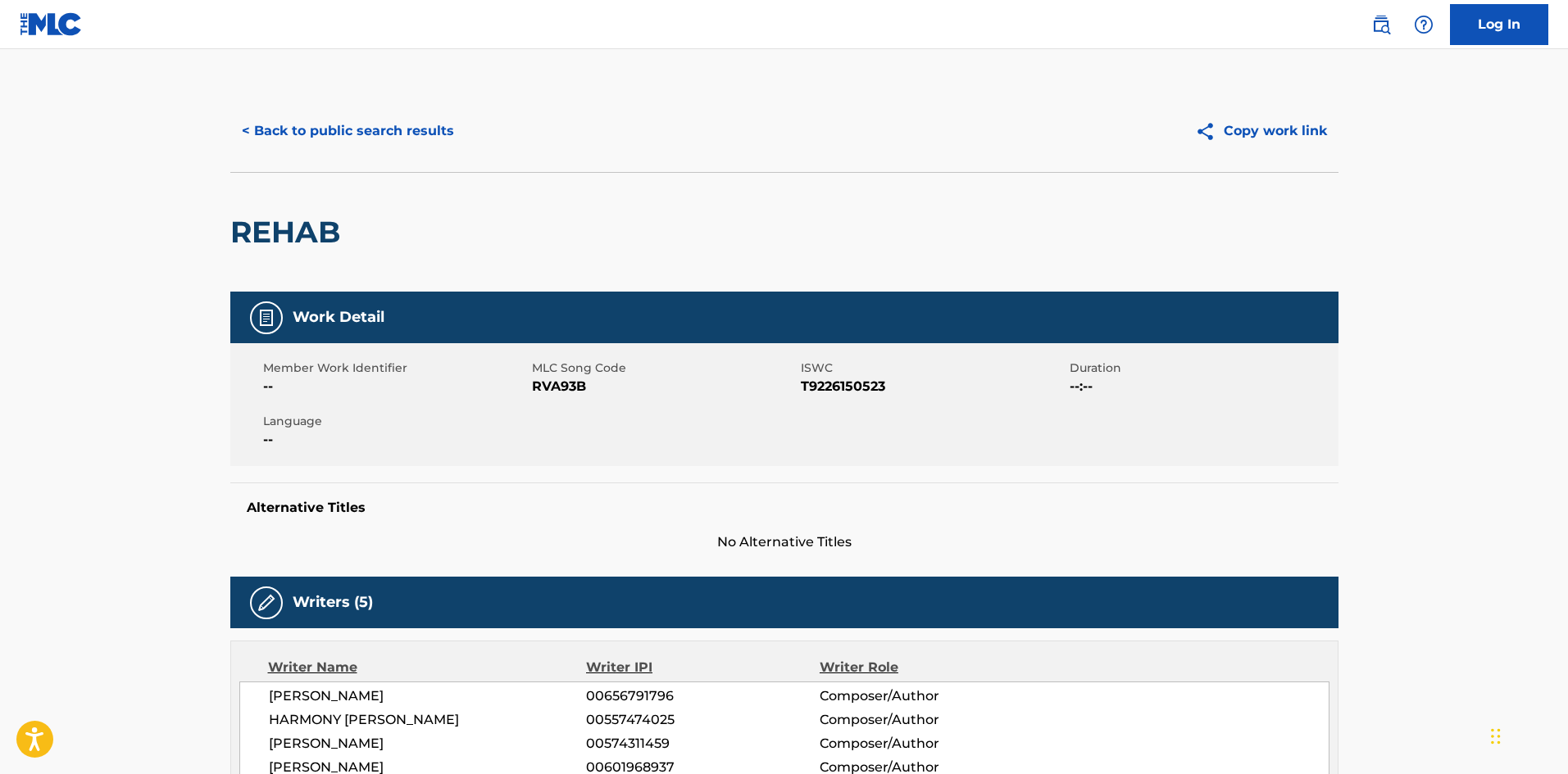
click at [360, 143] on button "< Back to public search results" at bounding box center [347, 130] width 235 height 41
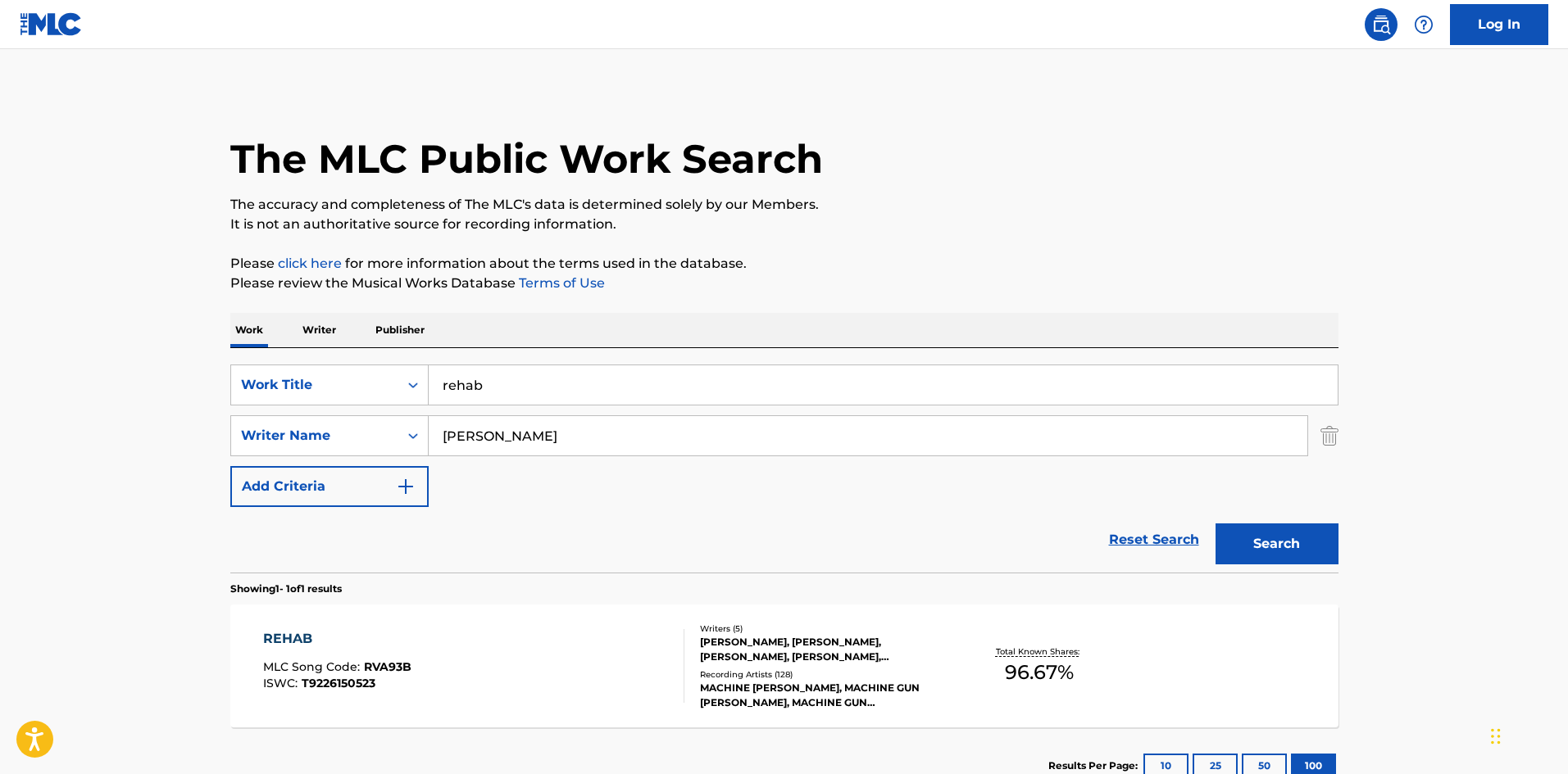
drag, startPoint x: 514, startPoint y: 393, endPoint x: 299, endPoint y: 334, distance: 222.9
click at [327, 345] on div "Work Writer Publisher SearchWithCriteria686e3dcd-6945-4d8e-ae6e-84aac7504376 Wo…" at bounding box center [784, 558] width 1108 height 492
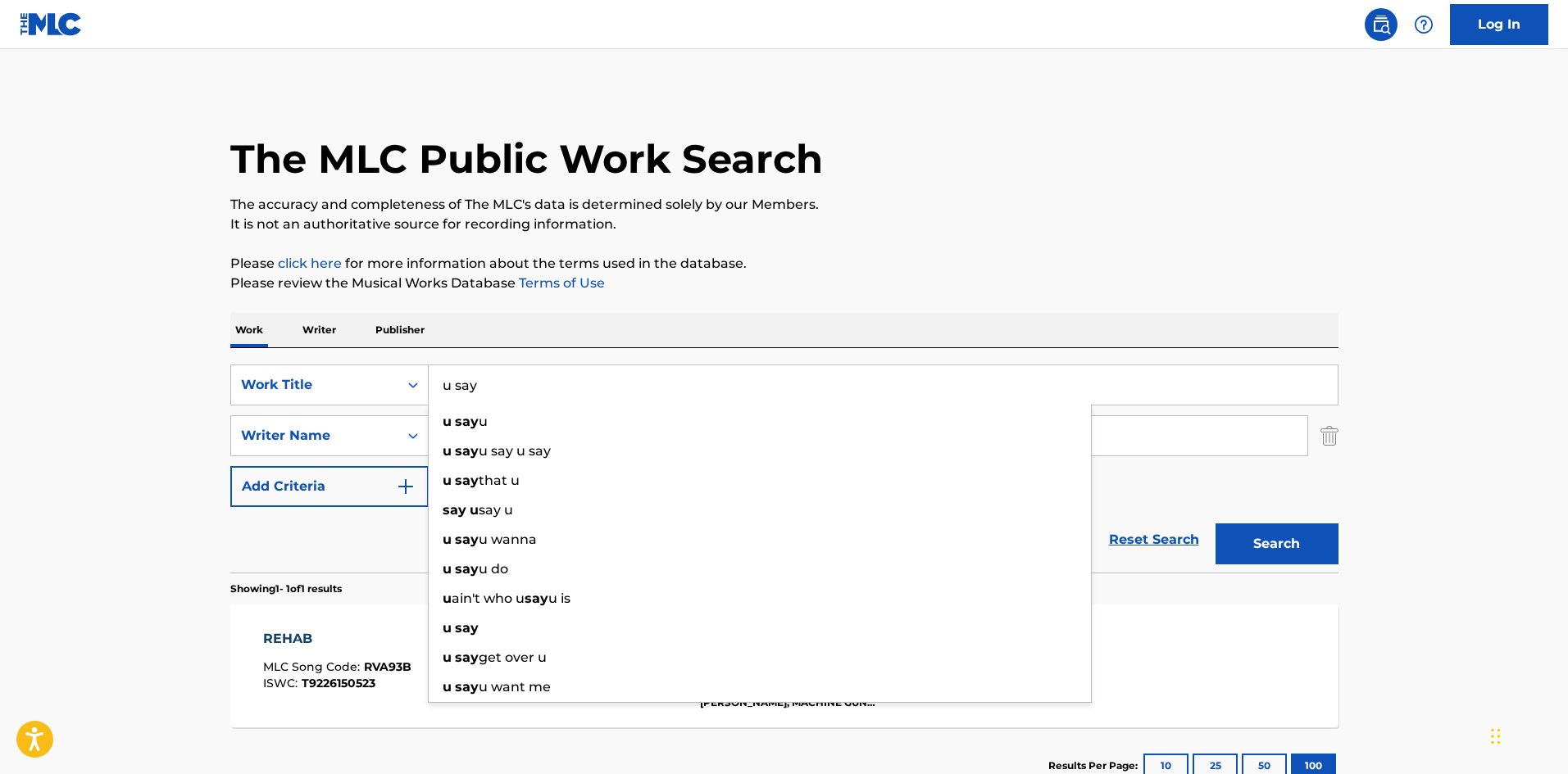
click at [1269, 525] on button "Search" at bounding box center [1277, 543] width 123 height 41
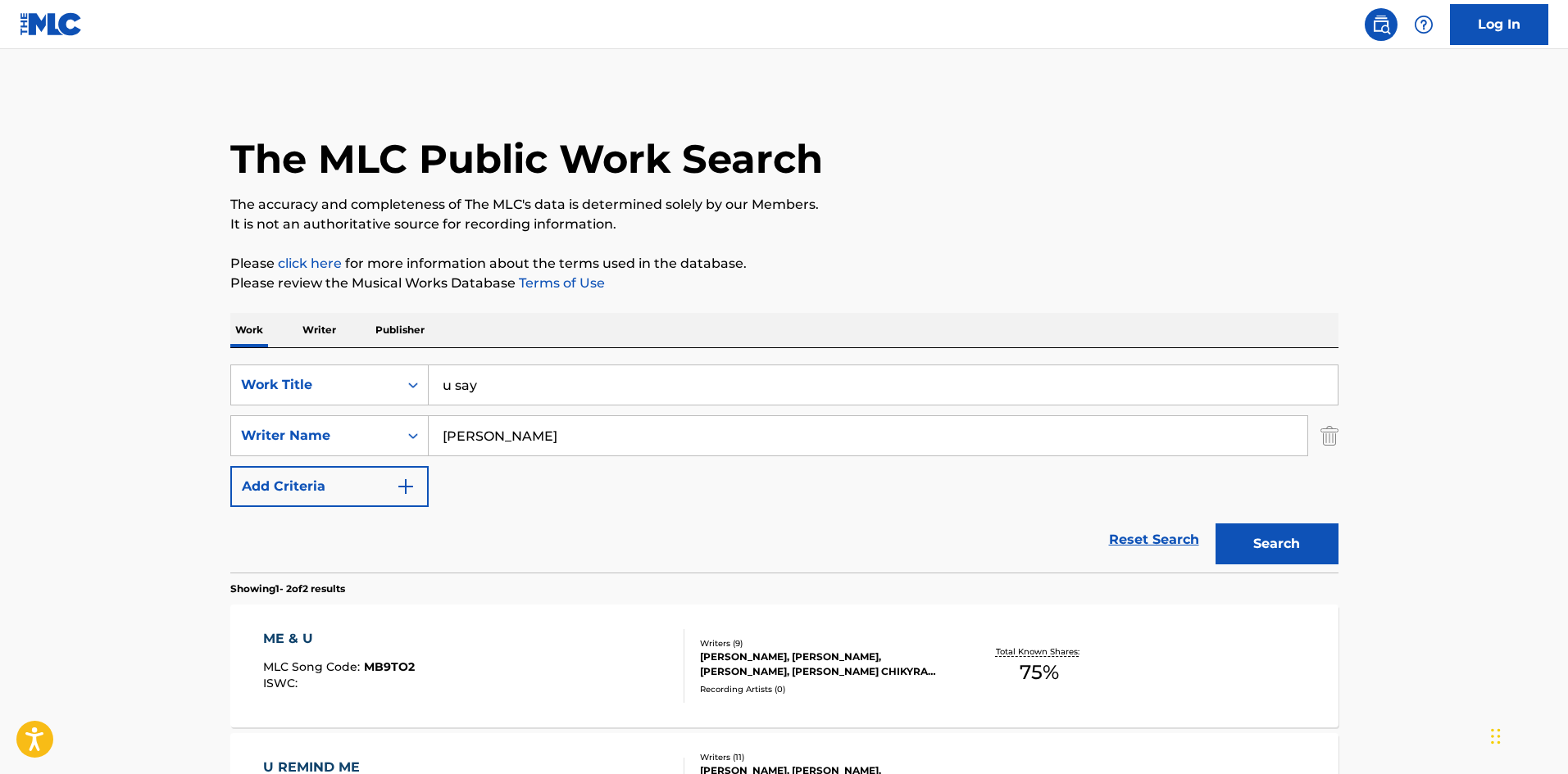
scroll to position [245, 0]
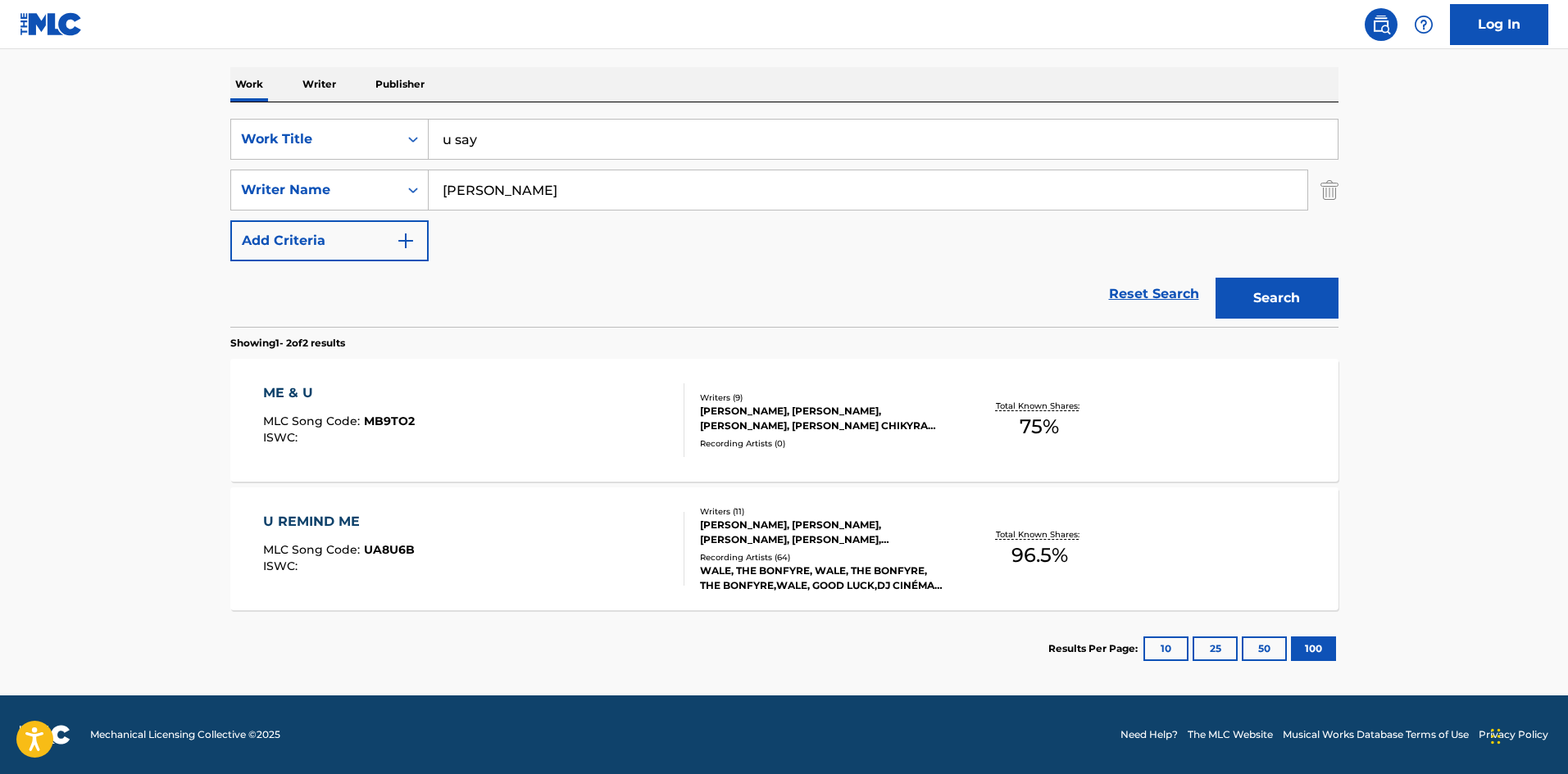
drag, startPoint x: 543, startPoint y: 136, endPoint x: 309, endPoint y: 107, distance: 235.8
click at [310, 108] on div "SearchWithCriteria686e3dcd-6945-4d8e-ae6e-84aac7504376 Work Title u say SearchW…" at bounding box center [784, 215] width 1108 height 225
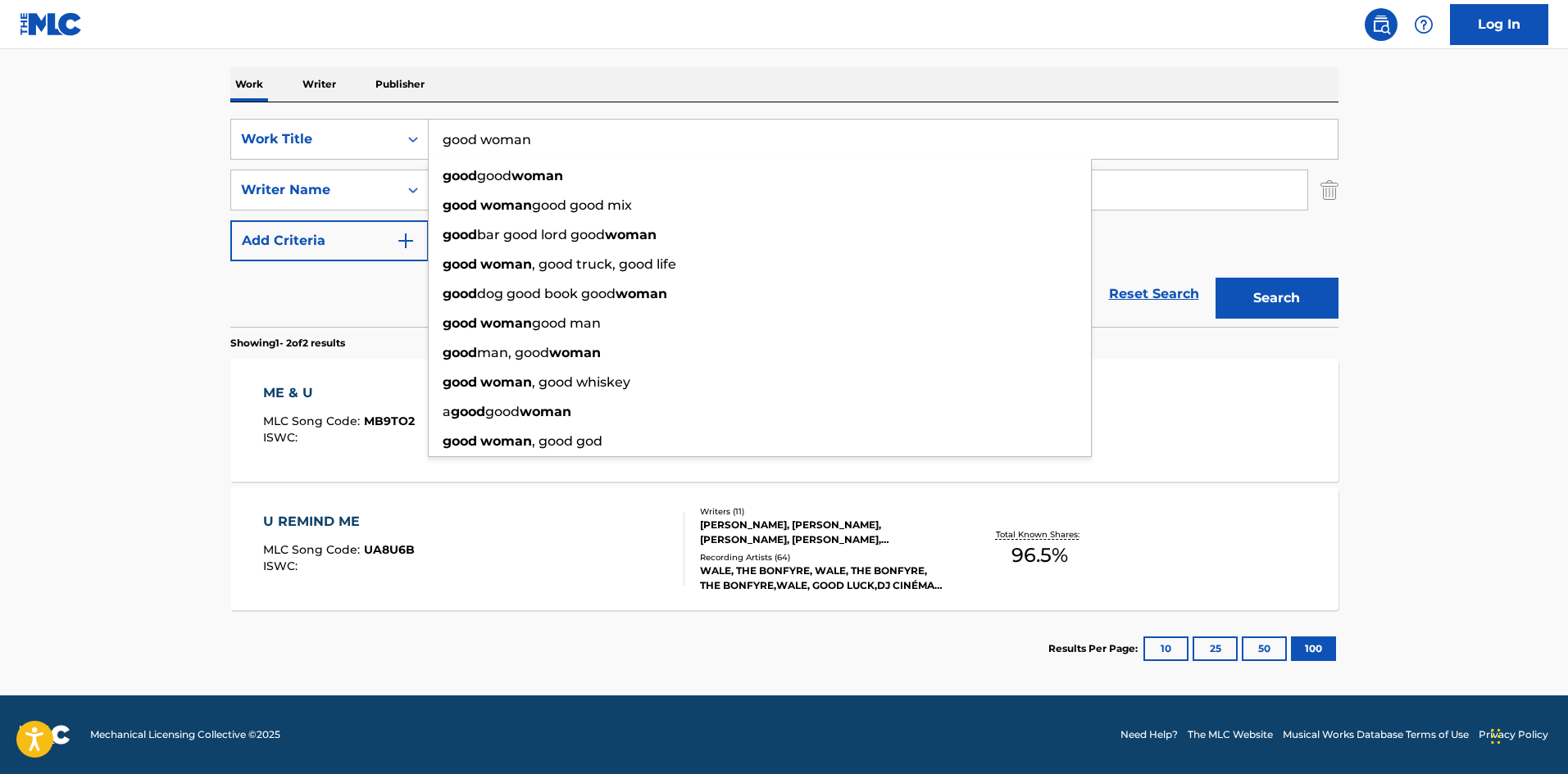
type input "good woman"
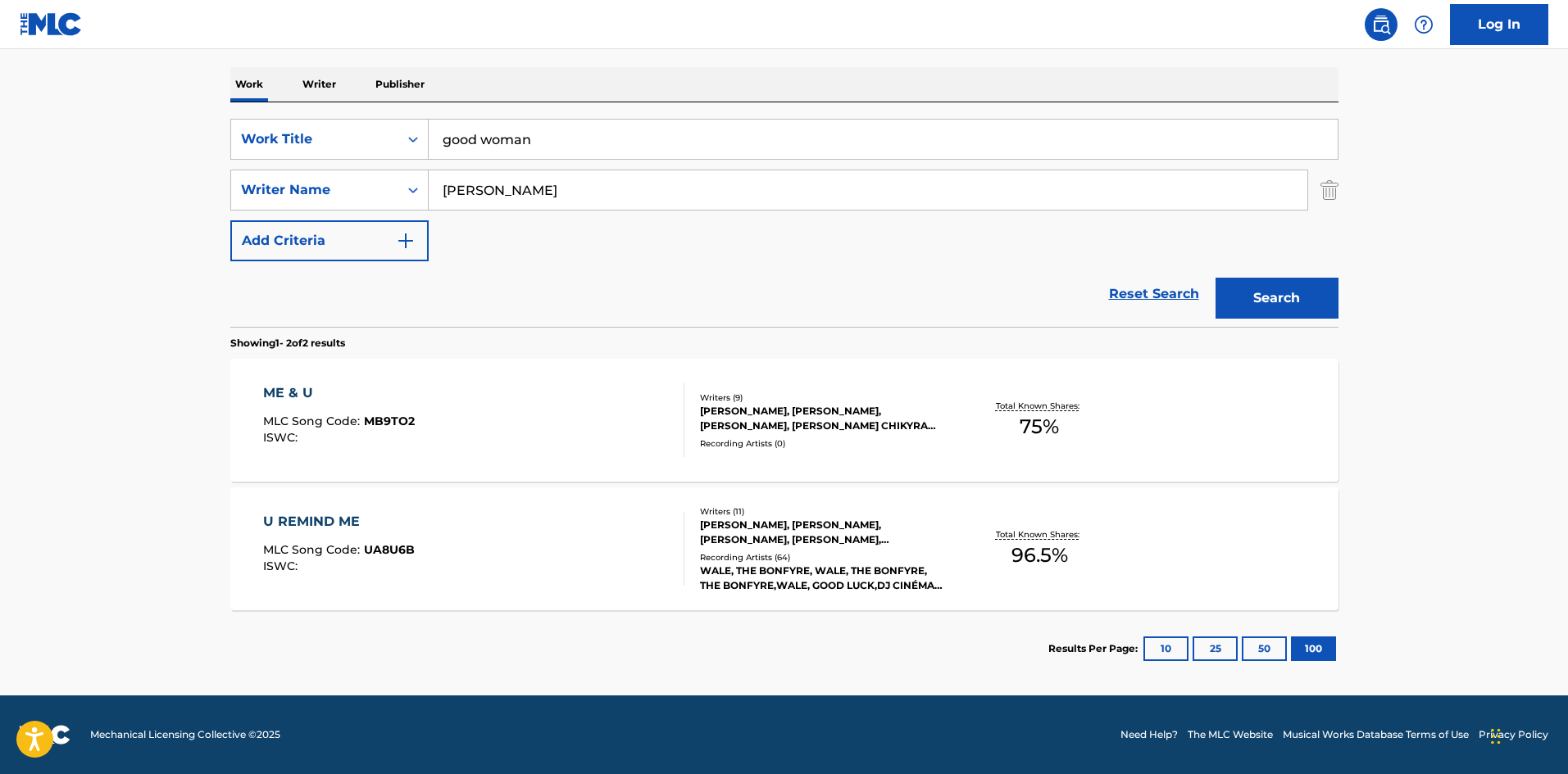
click at [1270, 299] on button "Search" at bounding box center [1277, 297] width 123 height 41
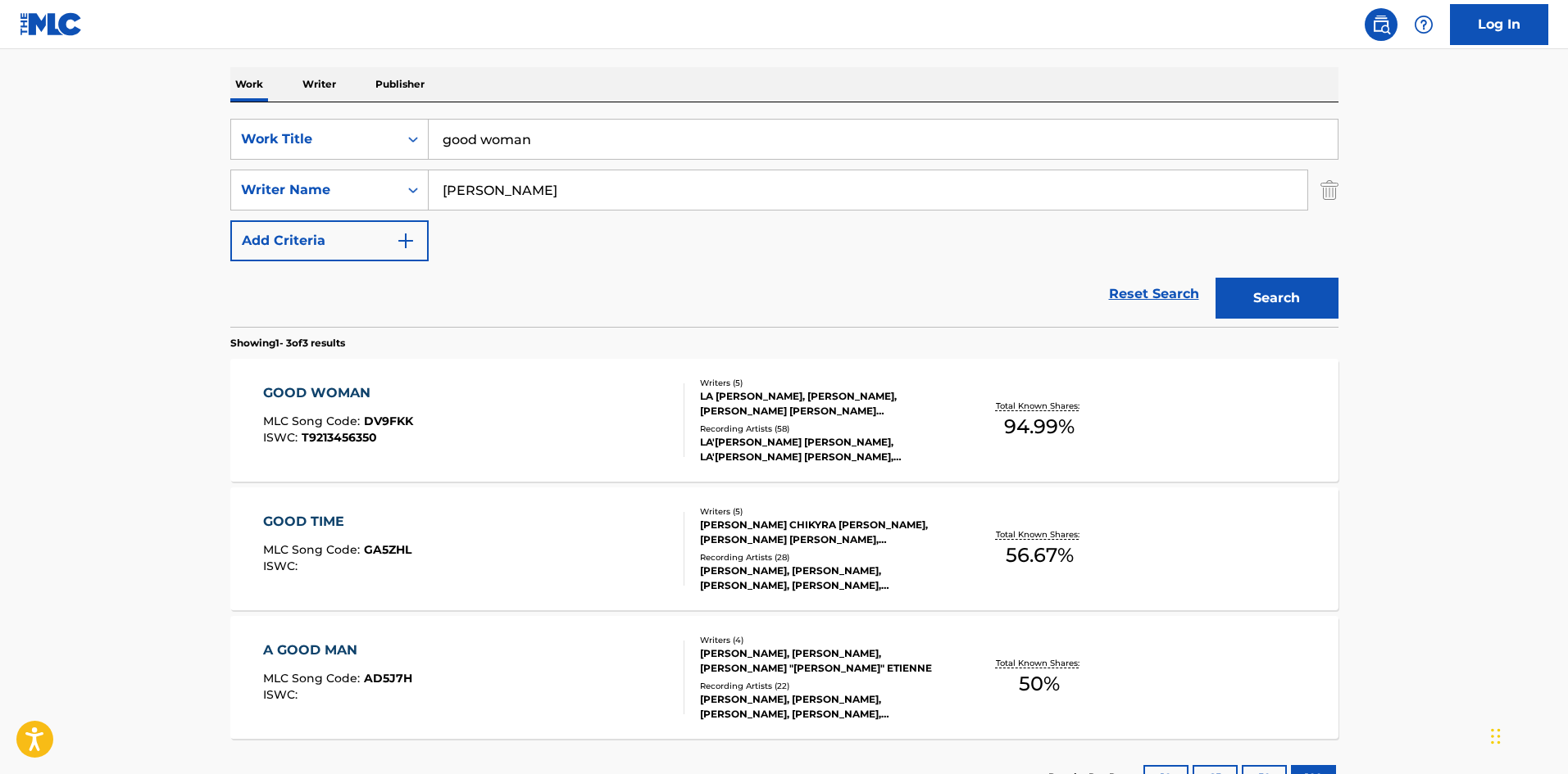
click at [303, 391] on div "GOOD WOMAN" at bounding box center [337, 393] width 150 height 20
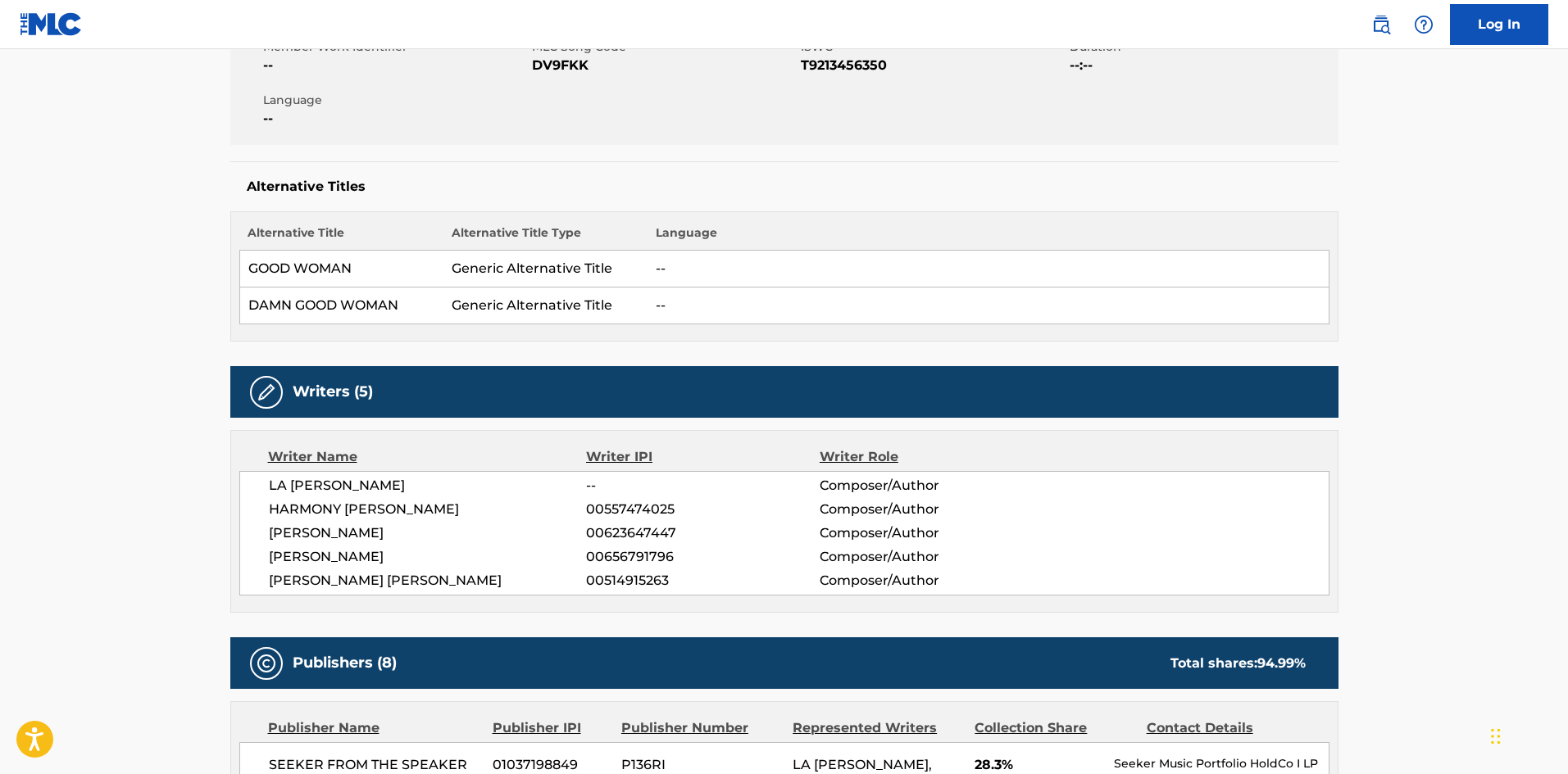
scroll to position [327, 0]
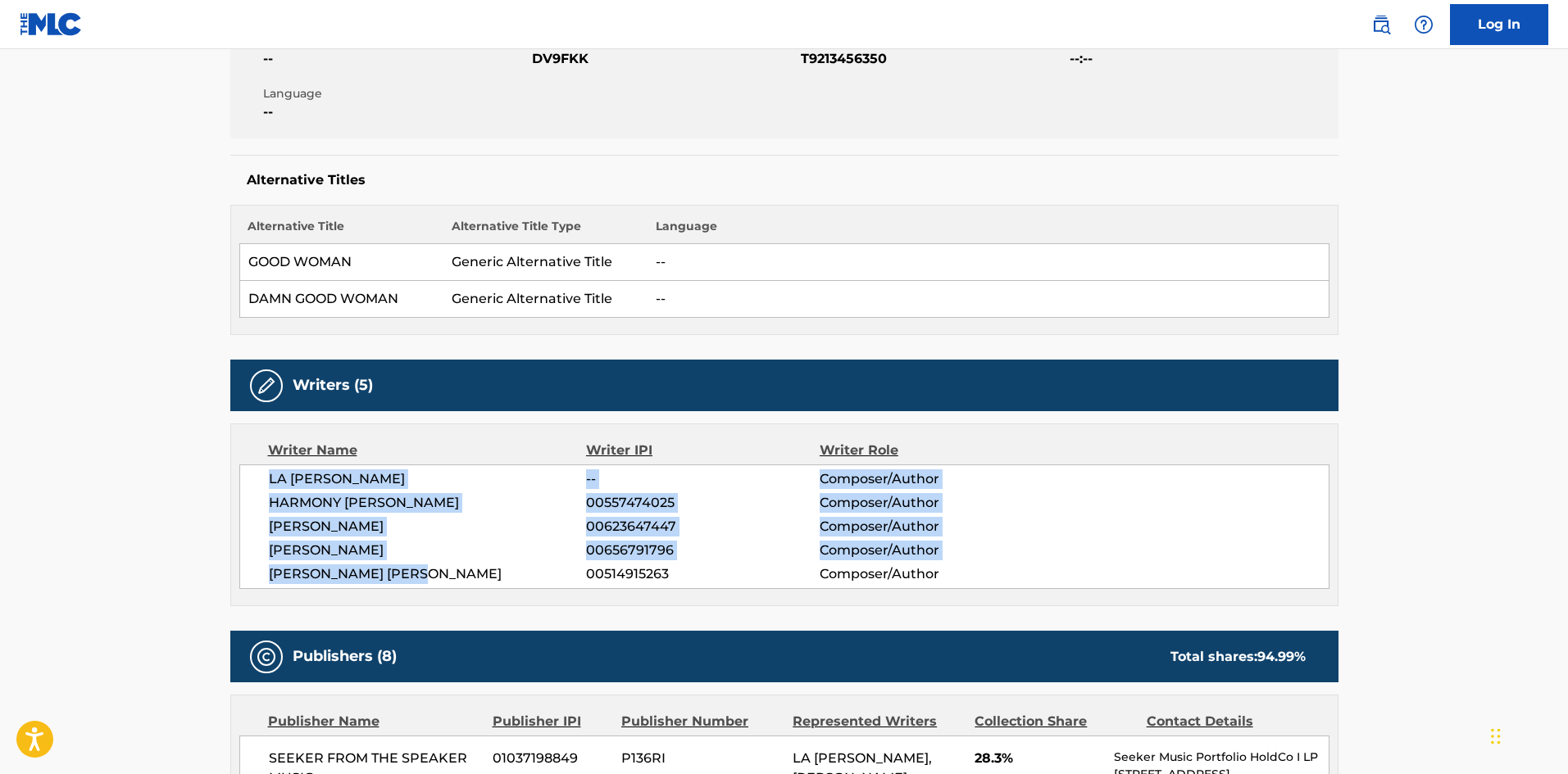
drag, startPoint x: 434, startPoint y: 575, endPoint x: 251, endPoint y: 485, distance: 203.9
click at [251, 485] on div "LA [PERSON_NAME] -- Composer/Author [PERSON_NAME] 00557474025 Composer/Author […" at bounding box center [784, 527] width 1090 height 124
click at [290, 523] on span "[PERSON_NAME]" at bounding box center [428, 526] width 318 height 20
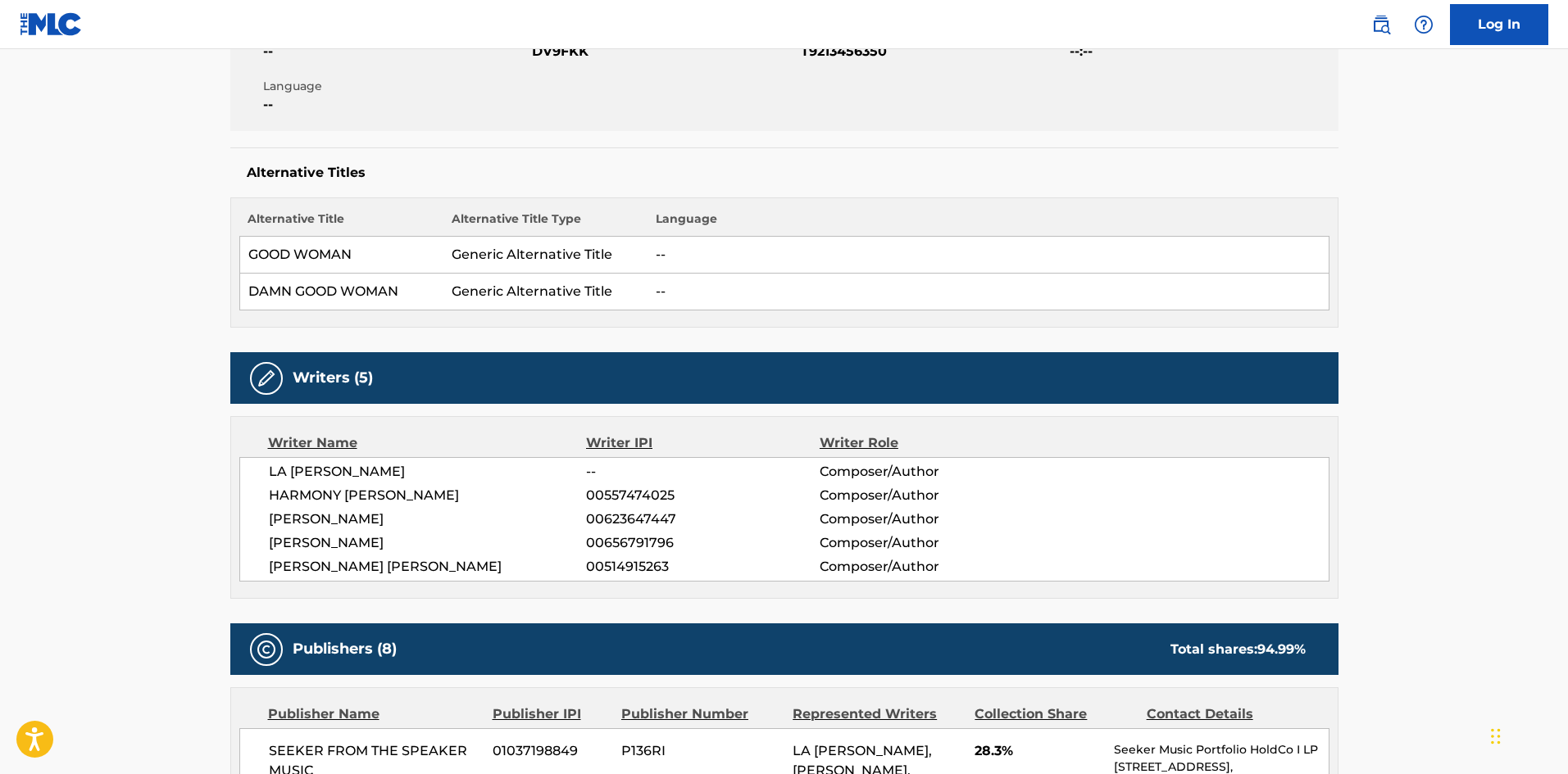
scroll to position [0, 0]
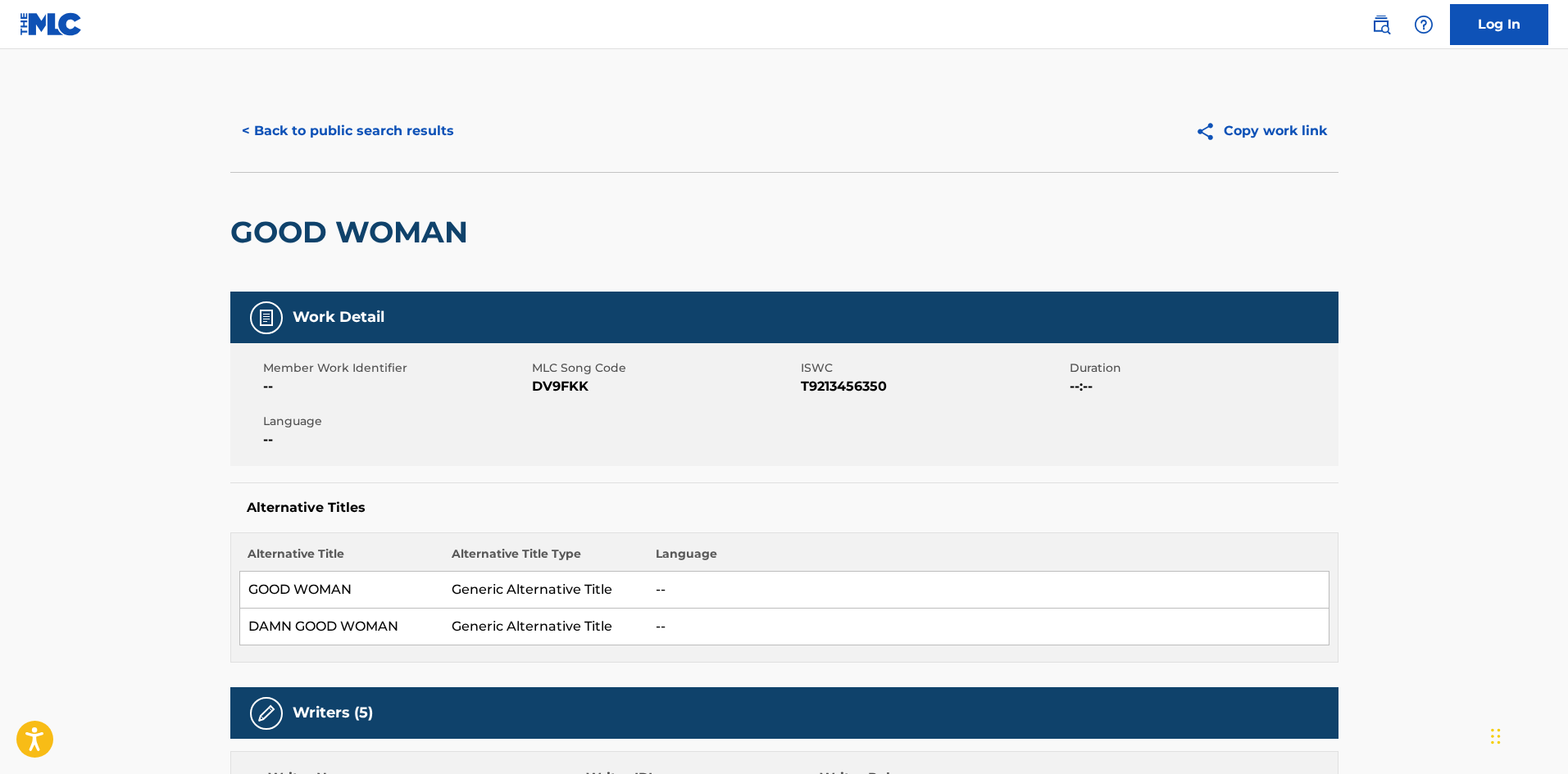
click at [346, 120] on button "< Back to public search results" at bounding box center [347, 130] width 235 height 41
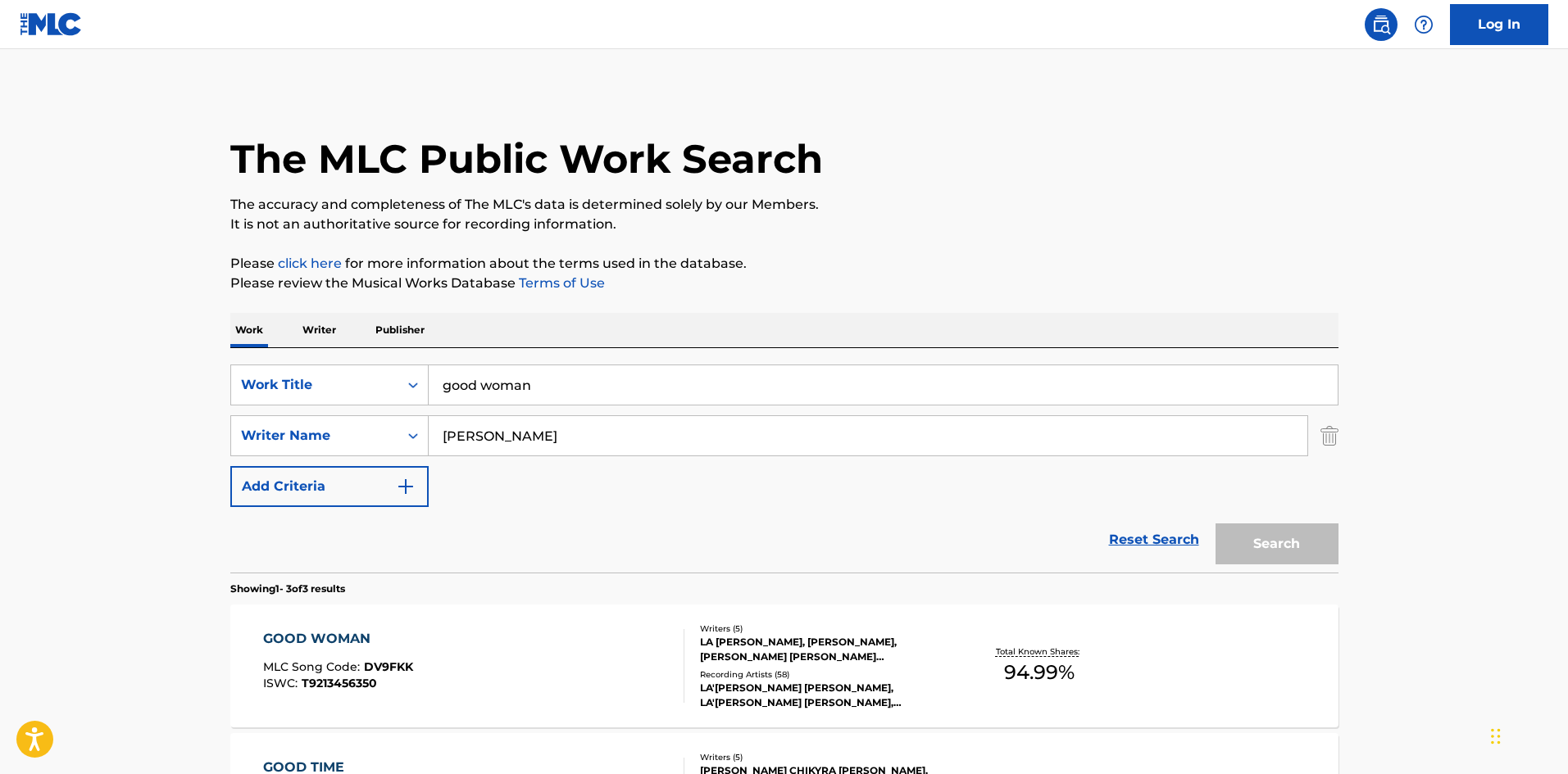
scroll to position [245, 0]
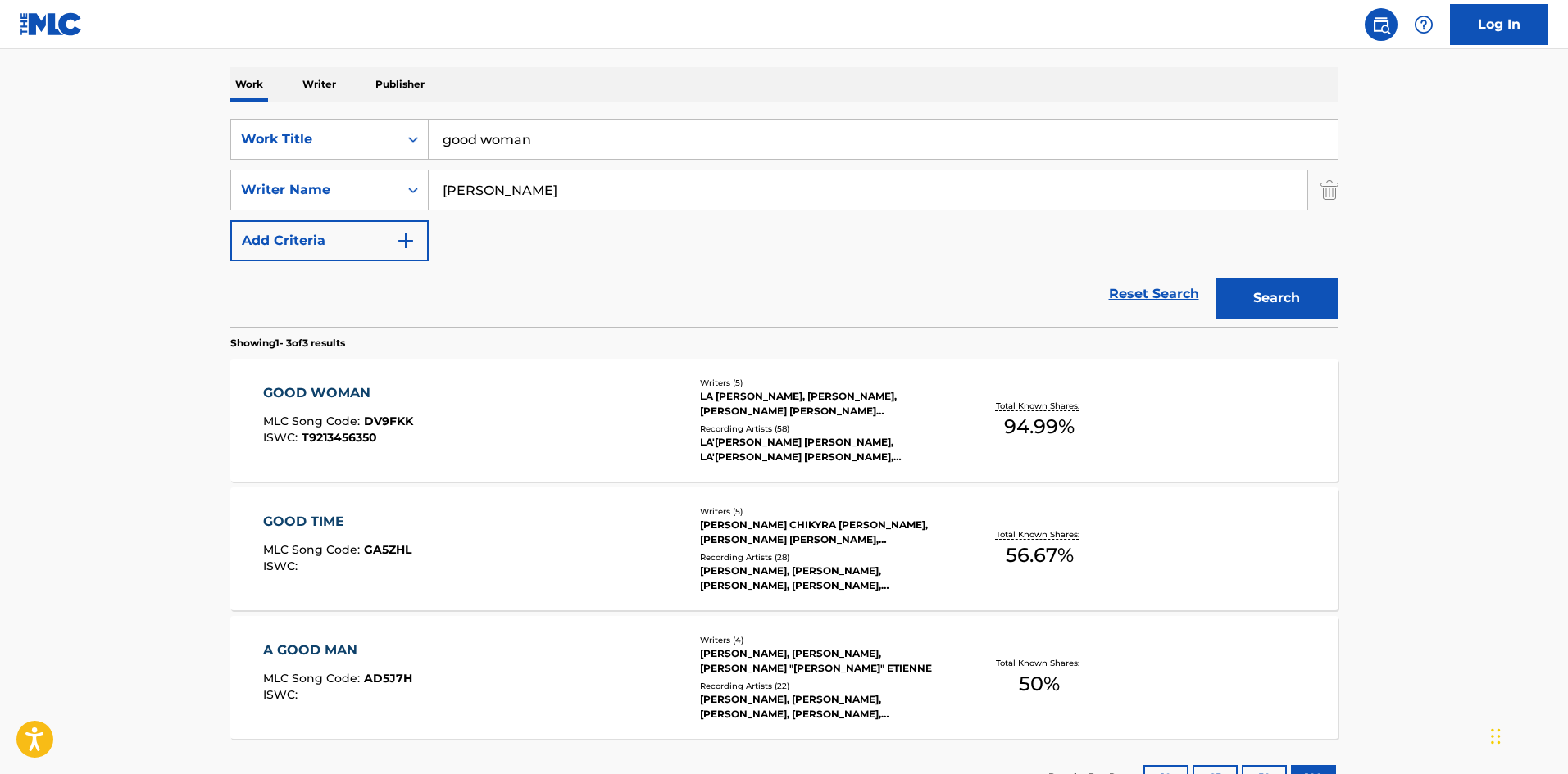
drag, startPoint x: 576, startPoint y: 149, endPoint x: 223, endPoint y: 105, distance: 355.7
click at [273, 117] on div "SearchWithCriteria686e3dcd-6945-4d8e-ae6e-84aac7504376 Work Title good woman Se…" at bounding box center [784, 215] width 1108 height 225
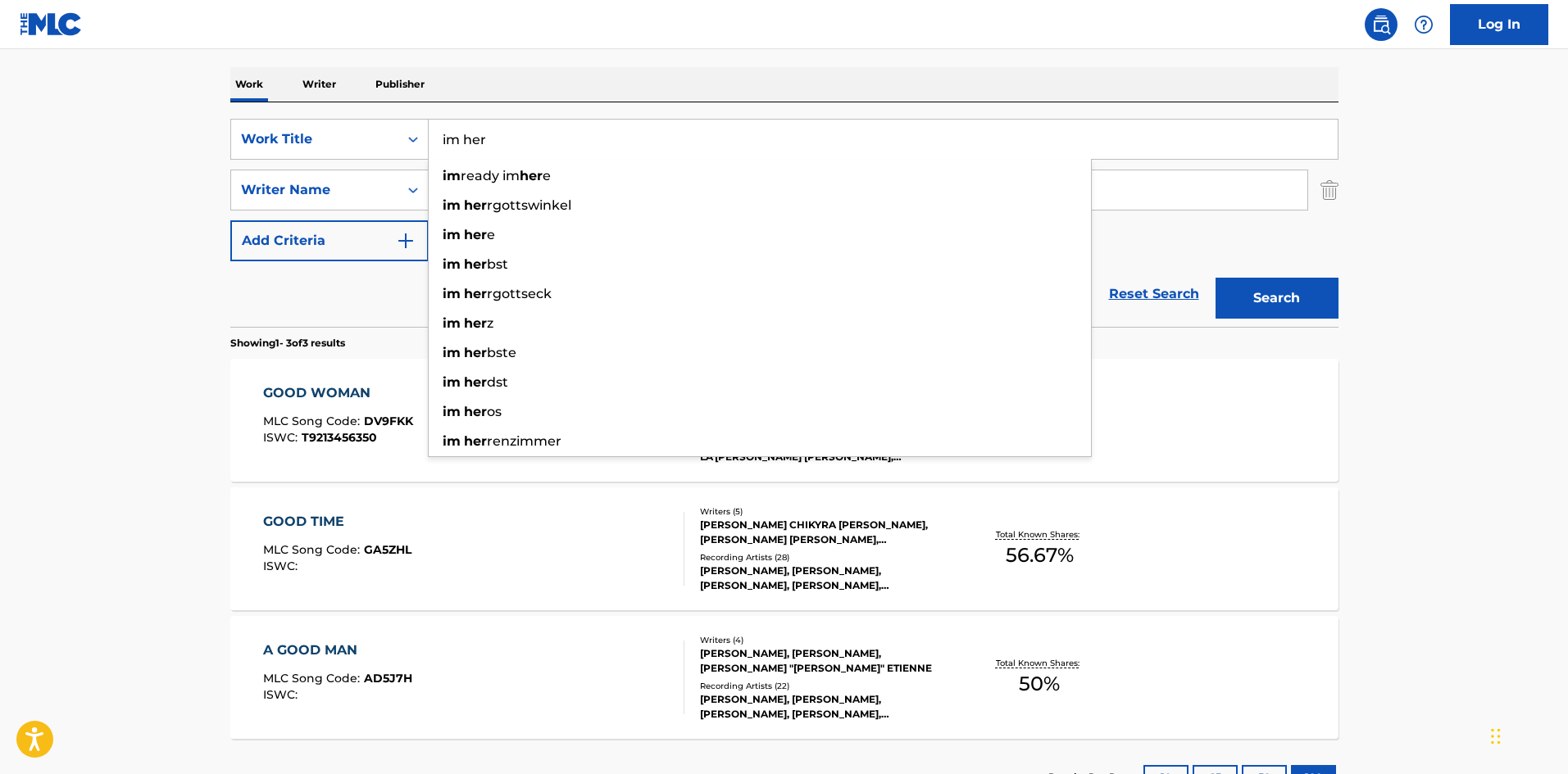
click at [1291, 308] on button "Search" at bounding box center [1277, 297] width 123 height 41
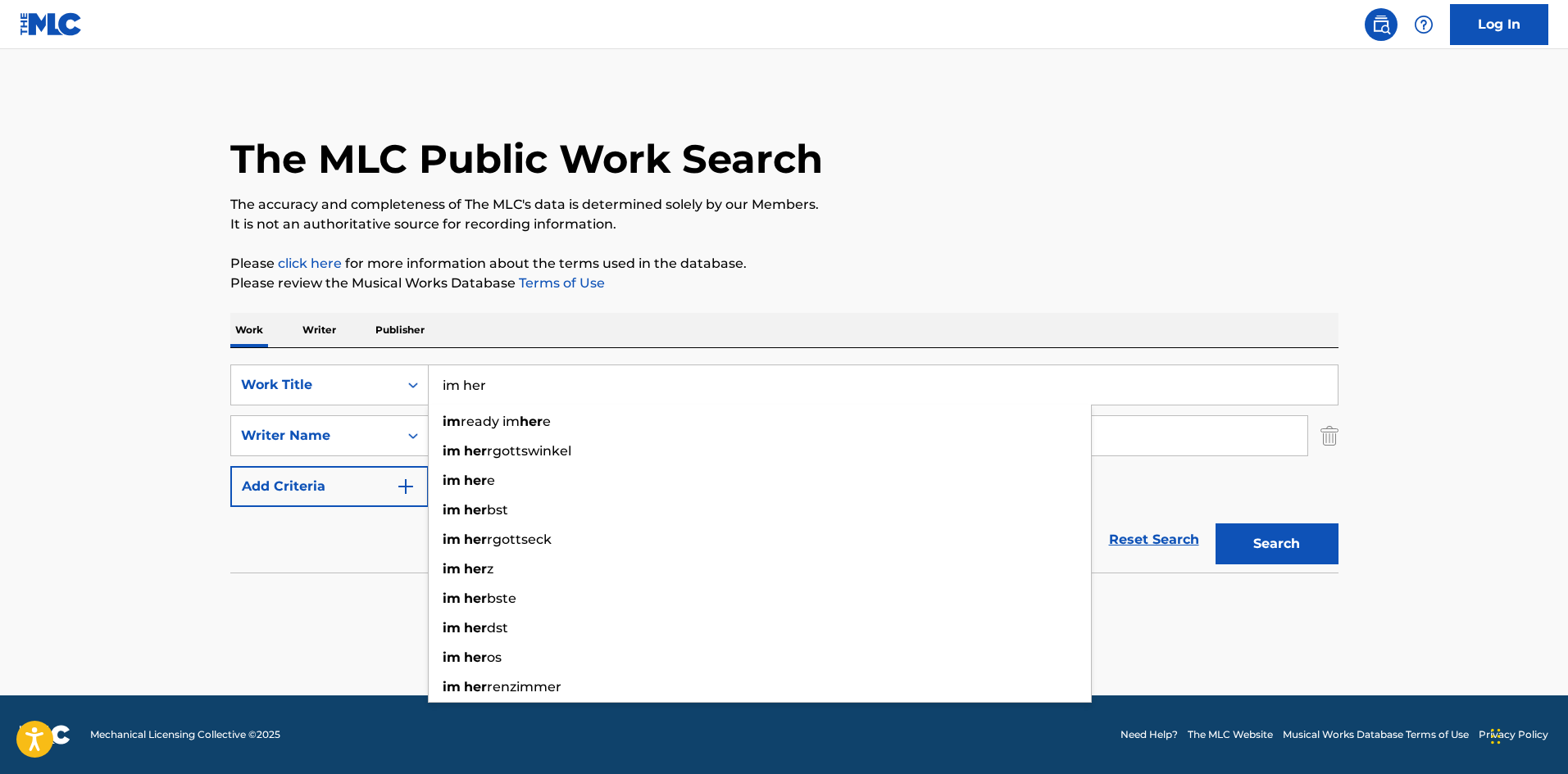
click at [457, 390] on input "im her" at bounding box center [883, 385] width 908 height 40
click at [450, 387] on input "im her" at bounding box center [883, 385] width 908 height 40
click at [1215, 523] on button "Search" at bounding box center [1277, 543] width 123 height 41
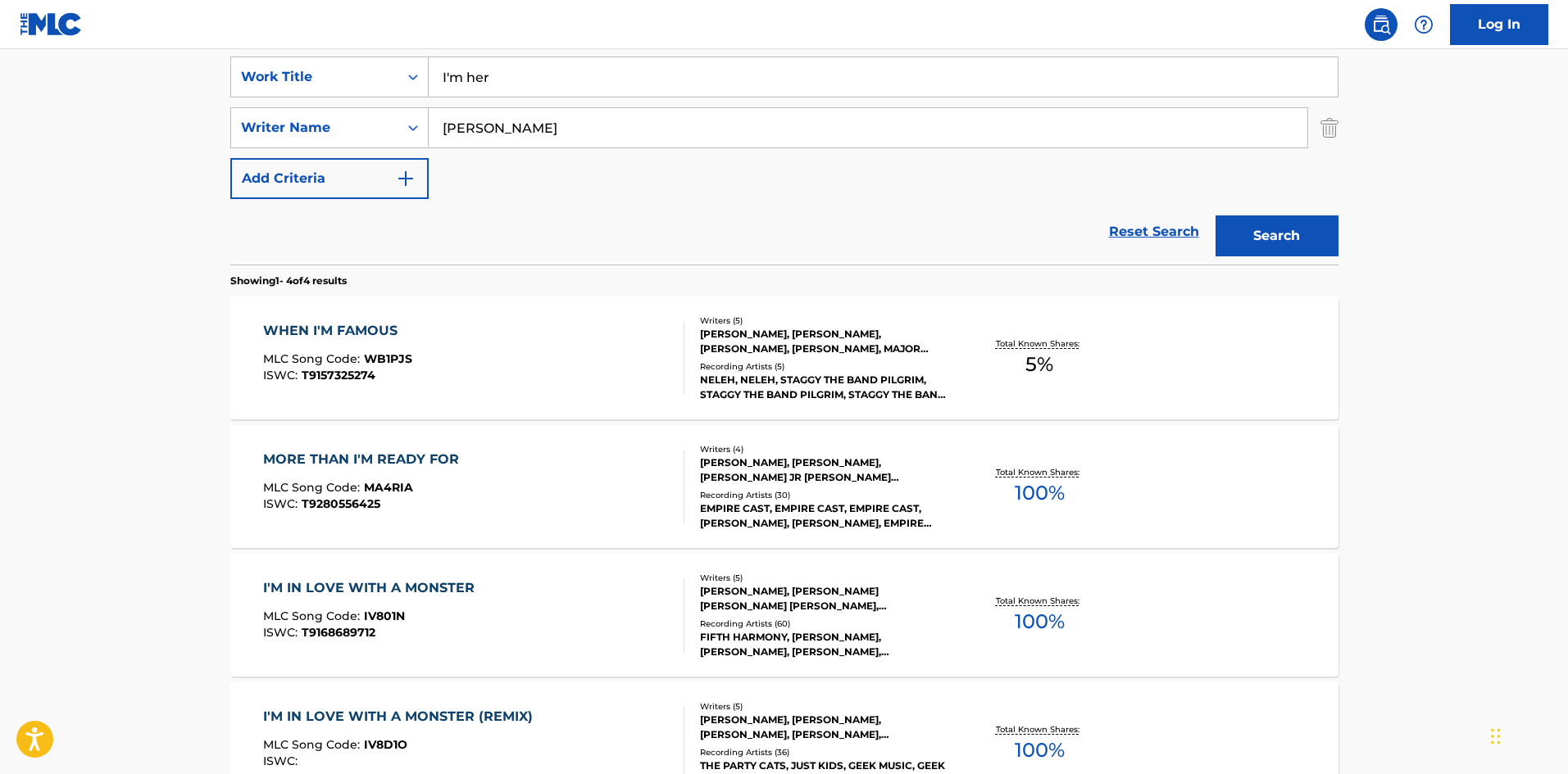
scroll to position [327, 0]
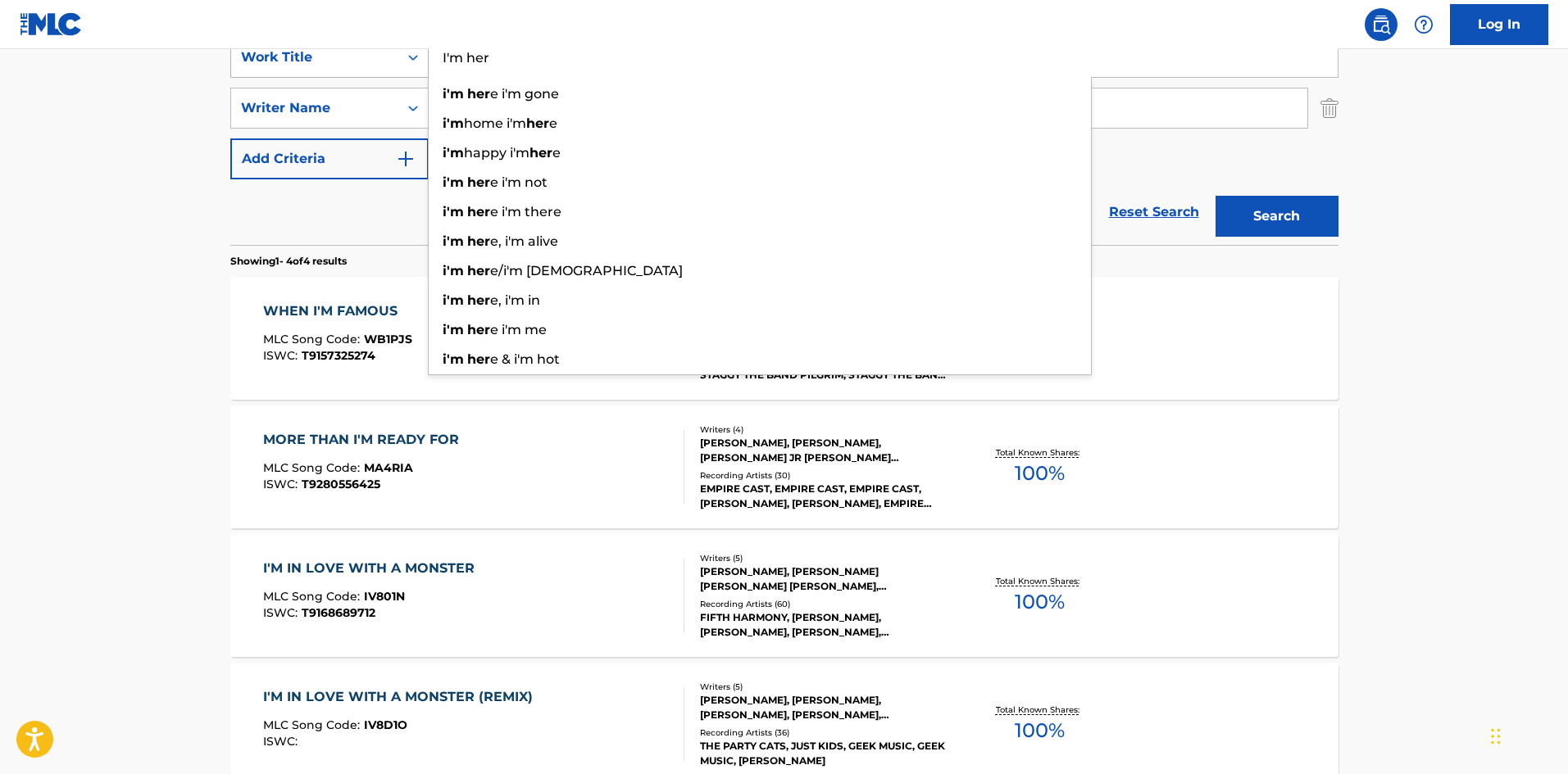
drag, startPoint x: 541, startPoint y: 67, endPoint x: 419, endPoint y: 53, distance: 122.8
click at [422, 58] on div "SearchWithCriteria686e3dcd-6945-4d8e-ae6e-84aac7504376 Work Title I'm her i'm h…" at bounding box center [784, 57] width 1108 height 41
type input "found you"
click at [1311, 203] on button "Search" at bounding box center [1277, 216] width 123 height 41
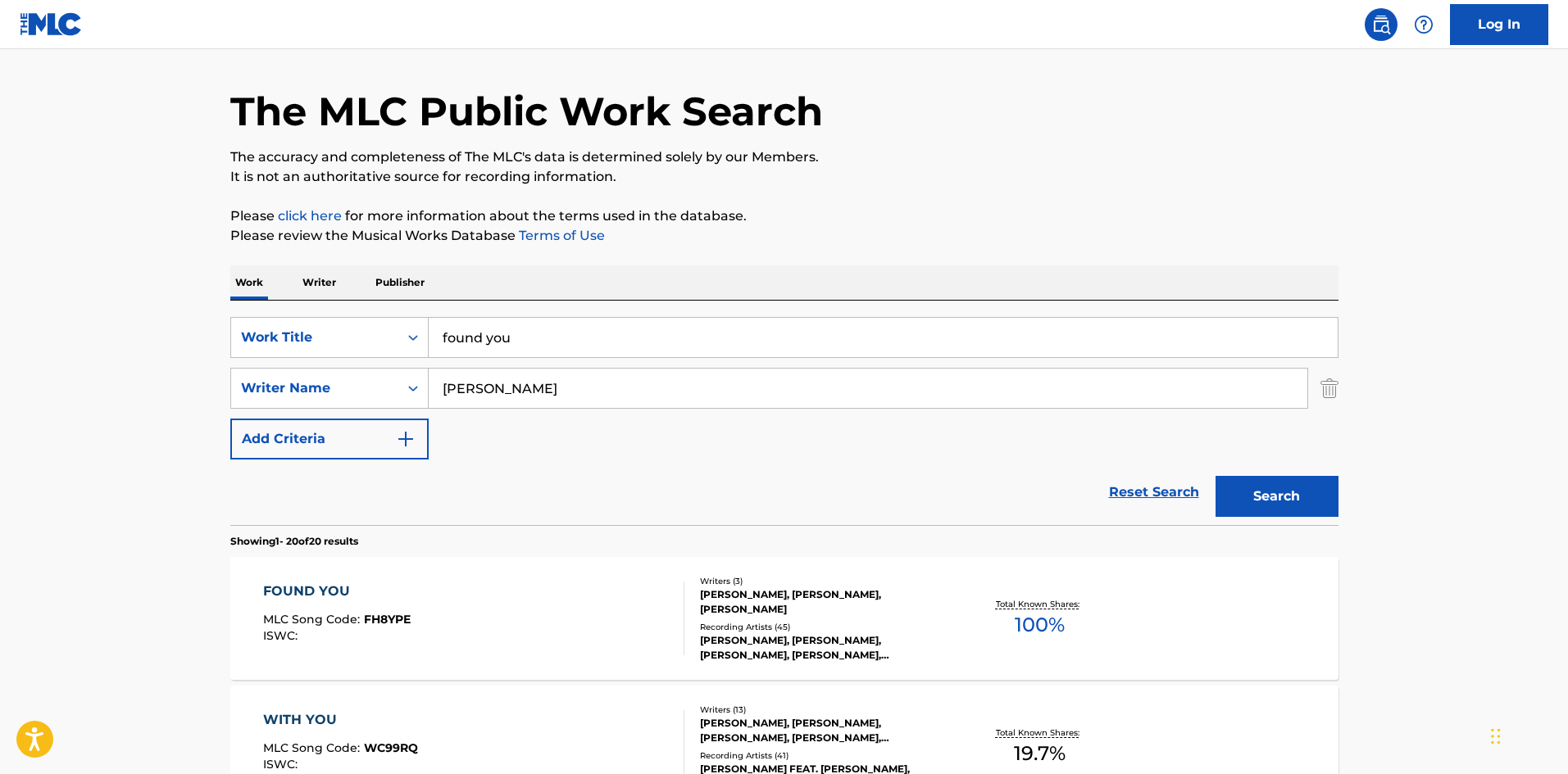
scroll to position [164, 0]
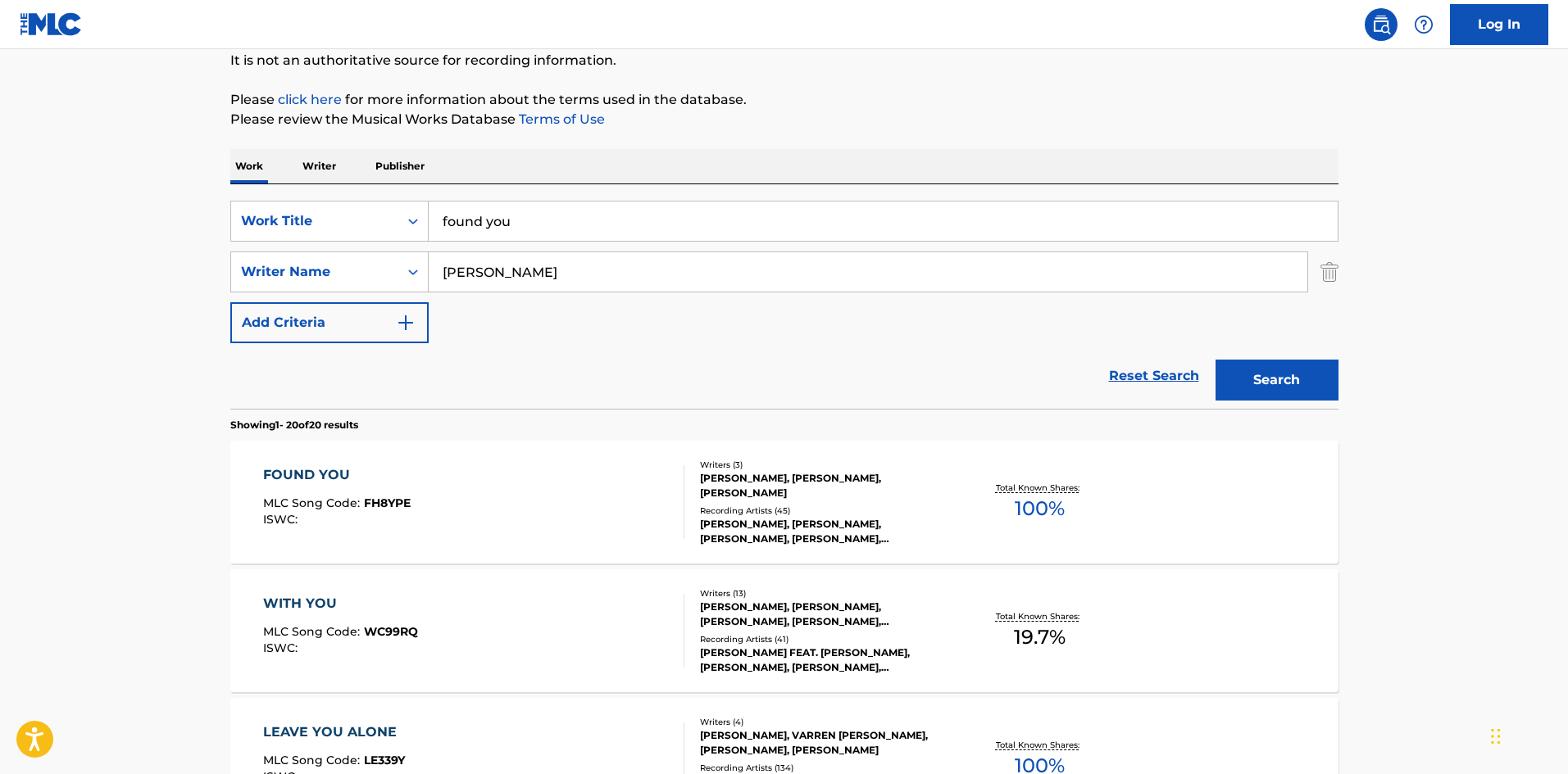
click at [343, 468] on div "FOUND YOU" at bounding box center [336, 474] width 148 height 20
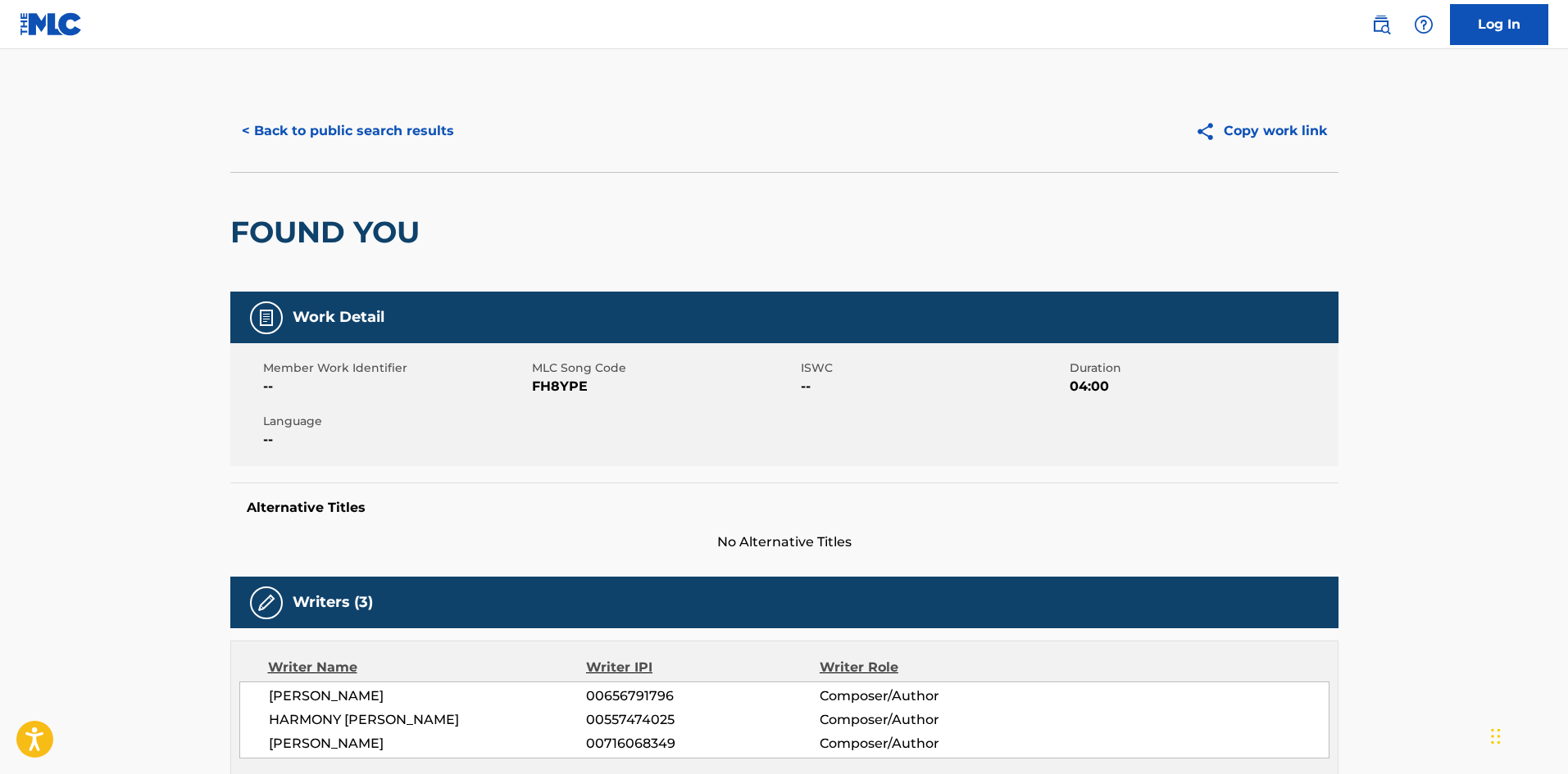
click at [292, 111] on button "< Back to public search results" at bounding box center [347, 130] width 235 height 41
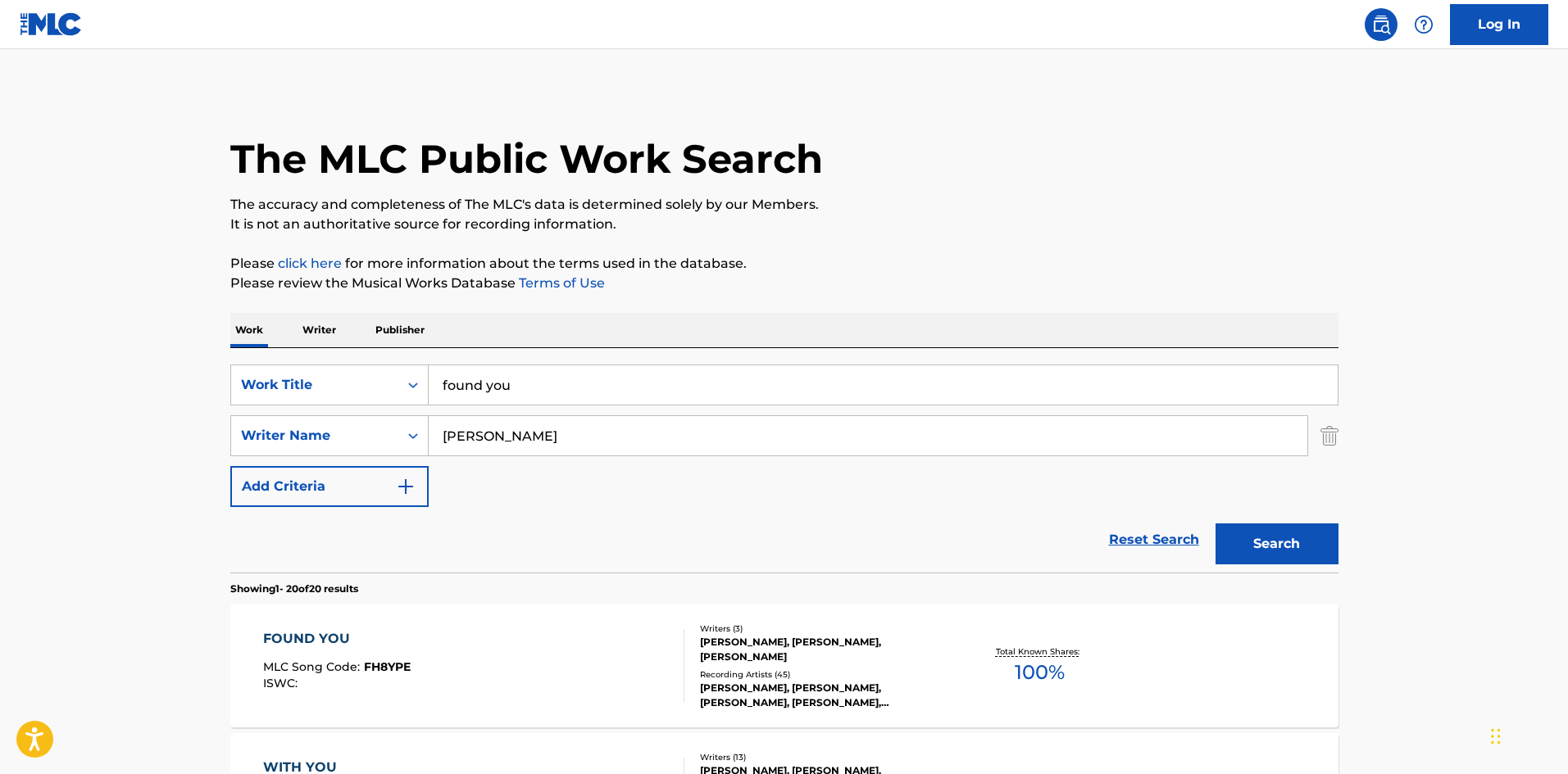
drag, startPoint x: 551, startPoint y: 364, endPoint x: 537, endPoint y: 371, distance: 15.7
click at [537, 371] on div "SearchWithCriteria686e3dcd-6945-4d8e-ae6e-84aac7504376 Work Title found you Sea…" at bounding box center [784, 460] width 1108 height 225
drag, startPoint x: 545, startPoint y: 387, endPoint x: 376, endPoint y: 386, distance: 169.0
click at [386, 385] on div "SearchWithCriteria686e3dcd-6945-4d8e-ae6e-84aac7504376 Work Title found you" at bounding box center [784, 384] width 1108 height 41
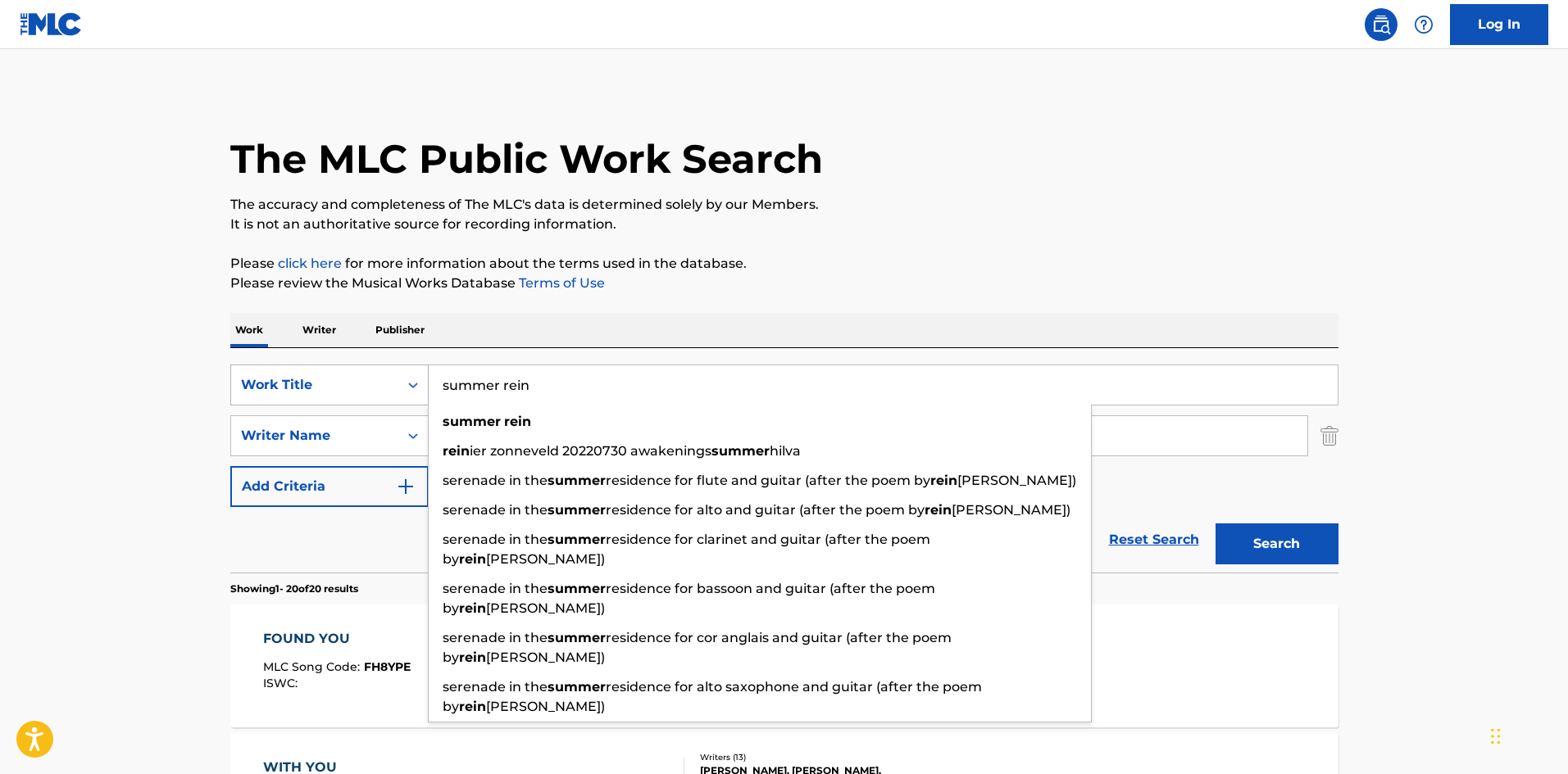
type input "summer rein"
click at [1215, 523] on button "Search" at bounding box center [1277, 543] width 123 height 41
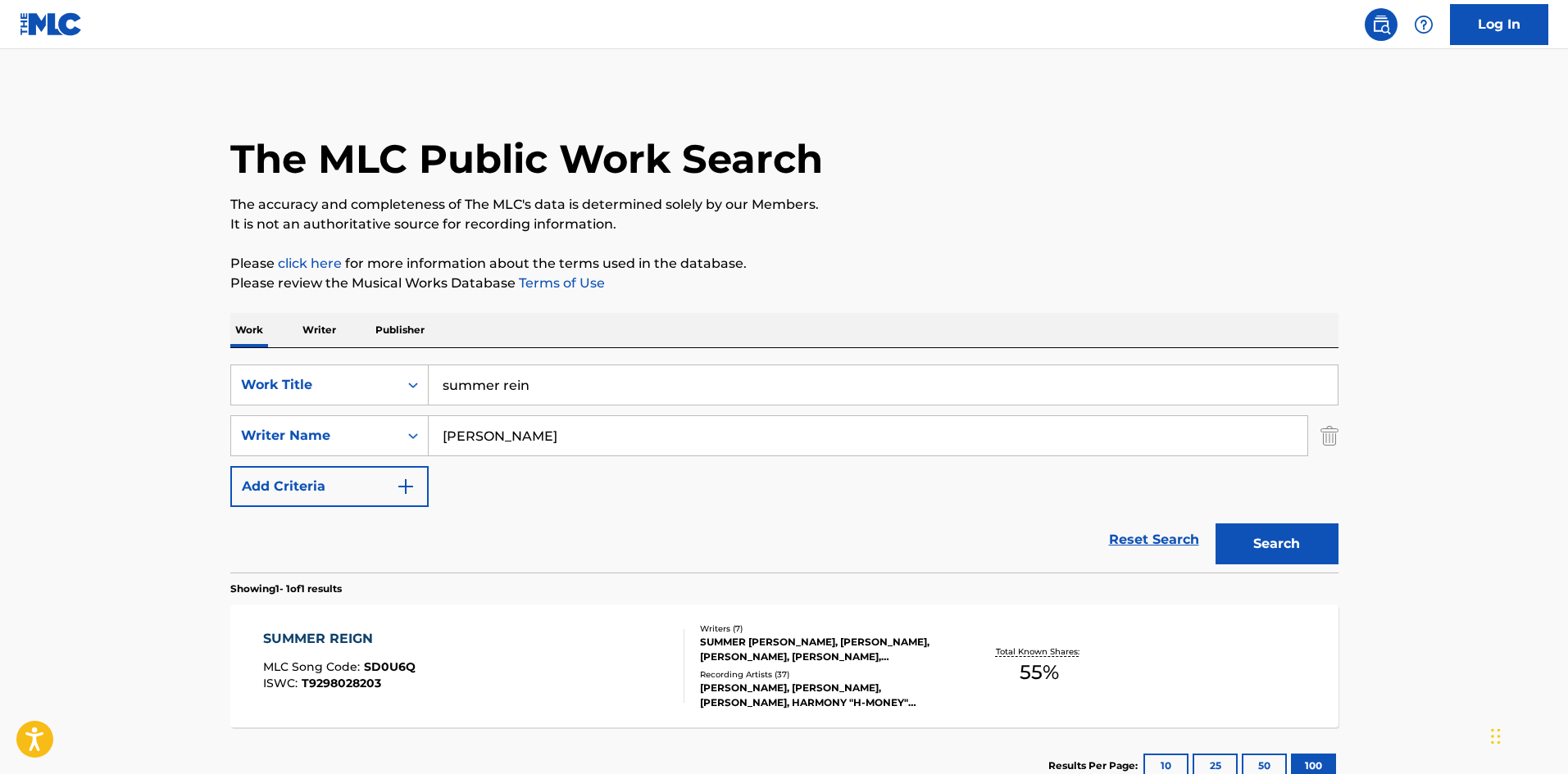
click at [354, 636] on div "SUMMER REIGN" at bounding box center [339, 638] width 152 height 20
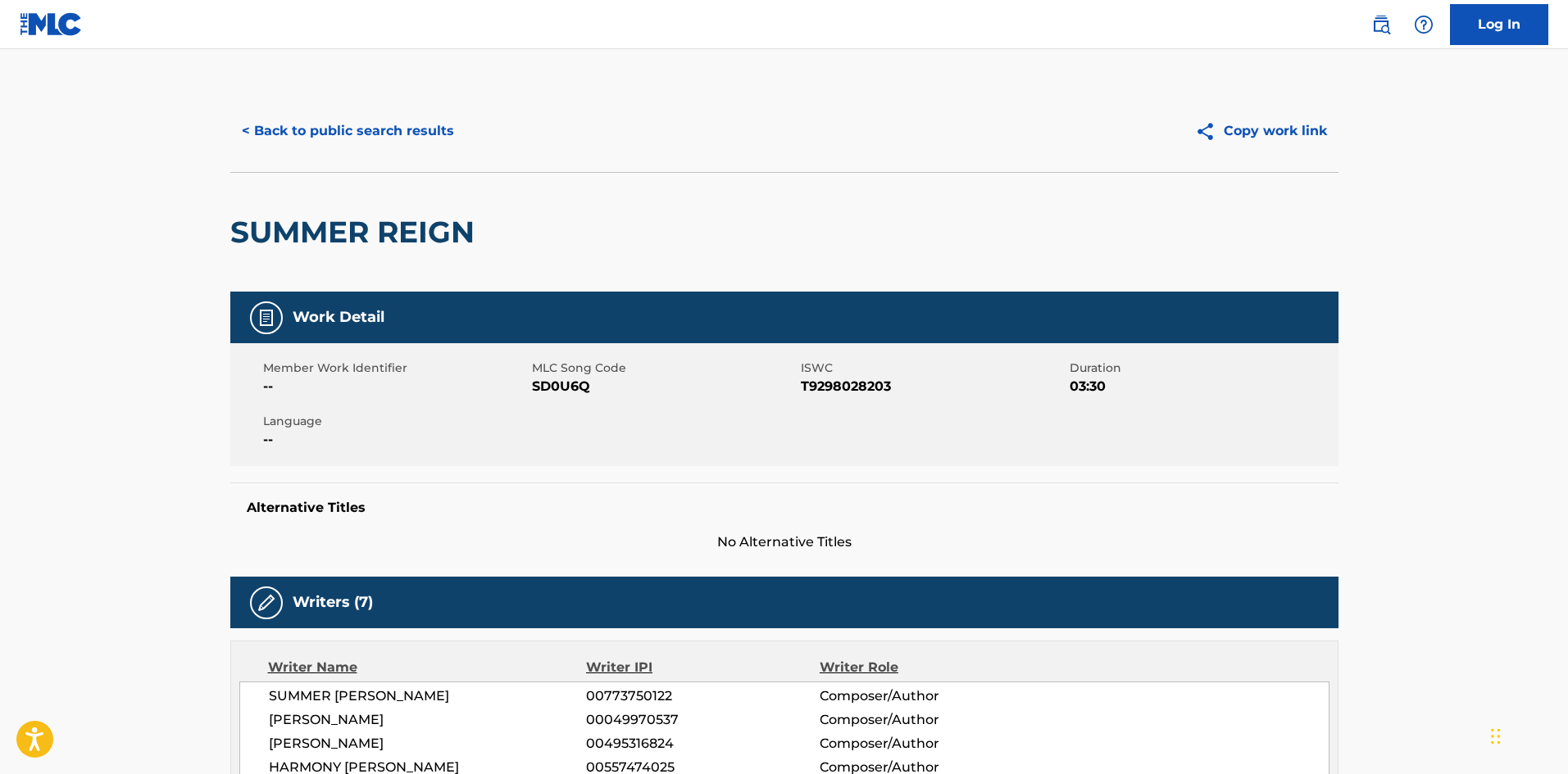
click at [330, 111] on button "< Back to public search results" at bounding box center [347, 130] width 235 height 41
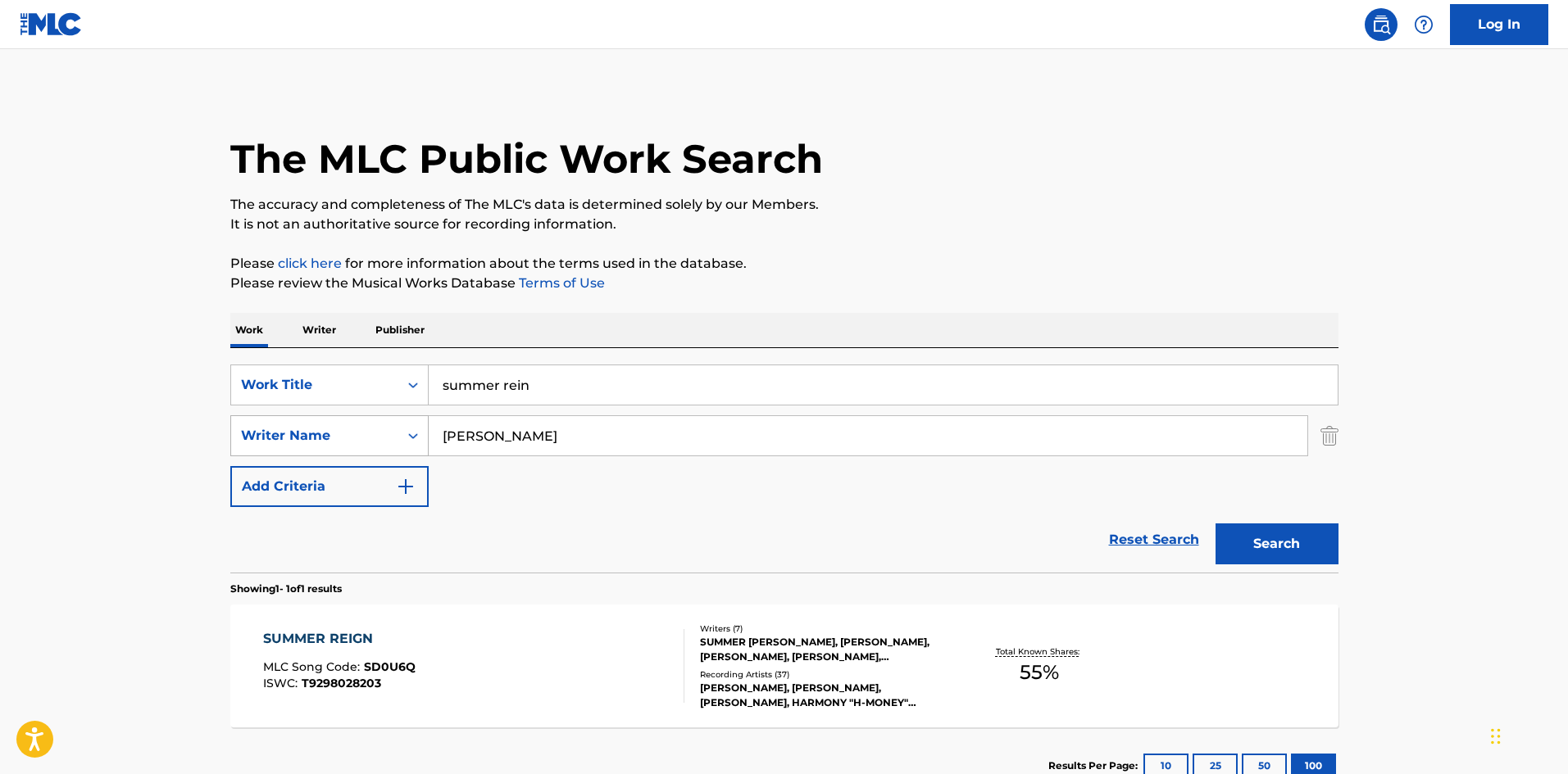
drag, startPoint x: 614, startPoint y: 437, endPoint x: 322, endPoint y: 441, distance: 292.0
click at [322, 441] on div "SearchWithCriteriacba31d58-698d-4be8-85f4-ddf004ac48f4 Writer Name [PERSON_NAME]" at bounding box center [784, 435] width 1108 height 41
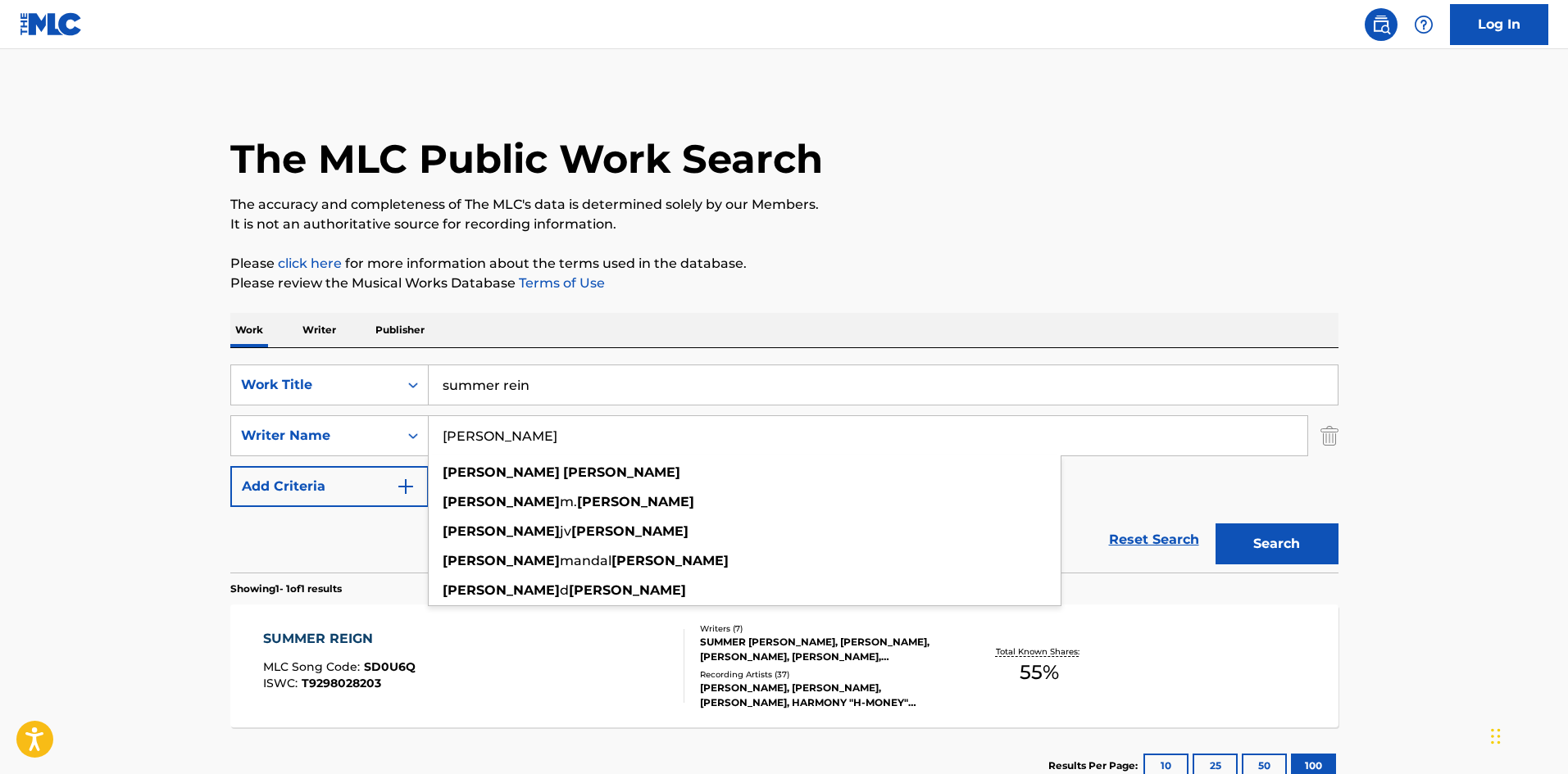
paste input "[GEOGRAPHIC_DATA][DEMOGRAPHIC_DATA]"
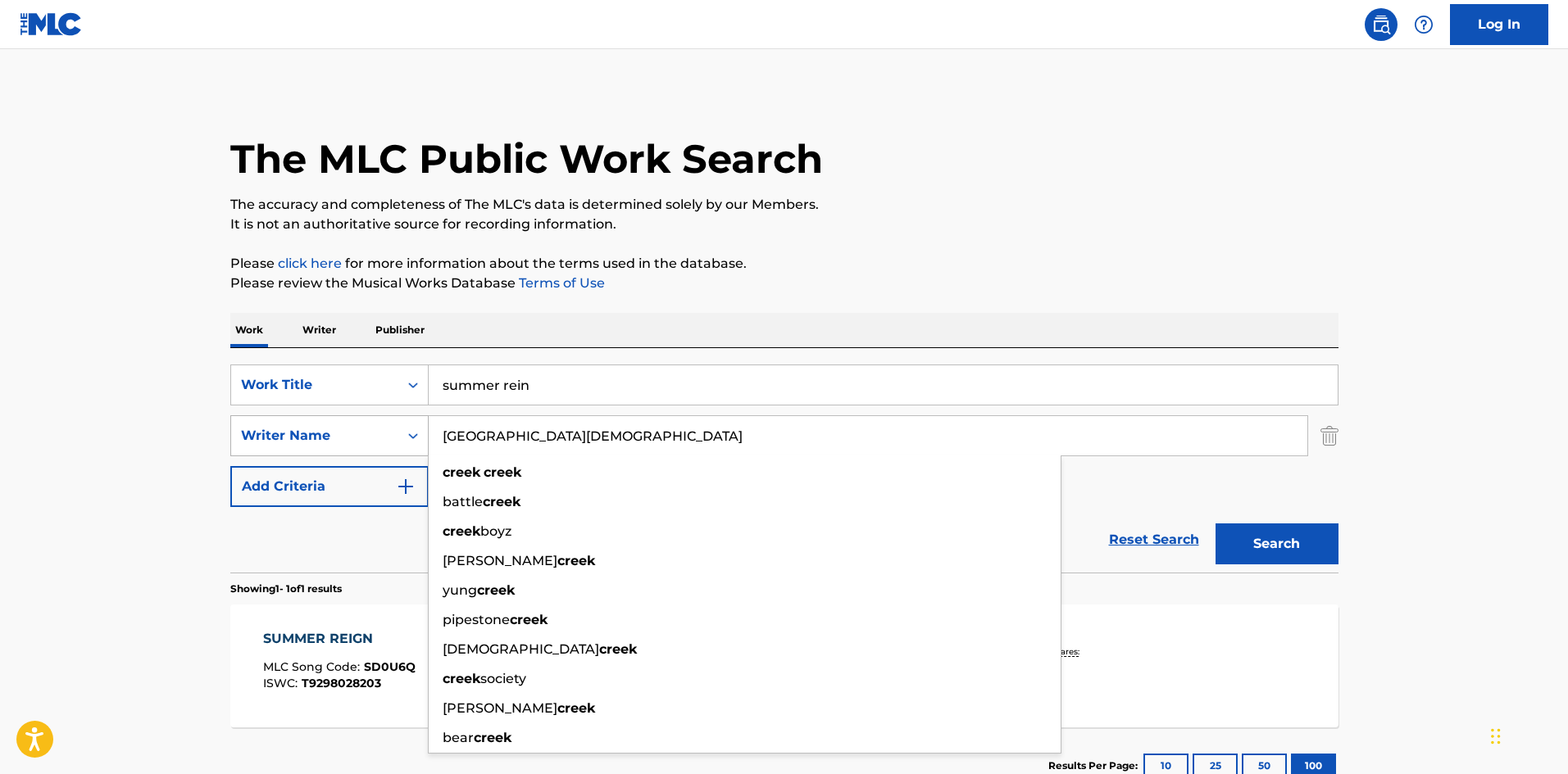
drag, startPoint x: 570, startPoint y: 449, endPoint x: 372, endPoint y: 424, distance: 199.6
click at [389, 424] on div "SearchWithCriteriacba31d58-698d-4be8-85f4-ddf004ac48f4 Writer Name [GEOGRAPHIC_…" at bounding box center [784, 435] width 1108 height 41
paste input "[PERSON_NAME]"
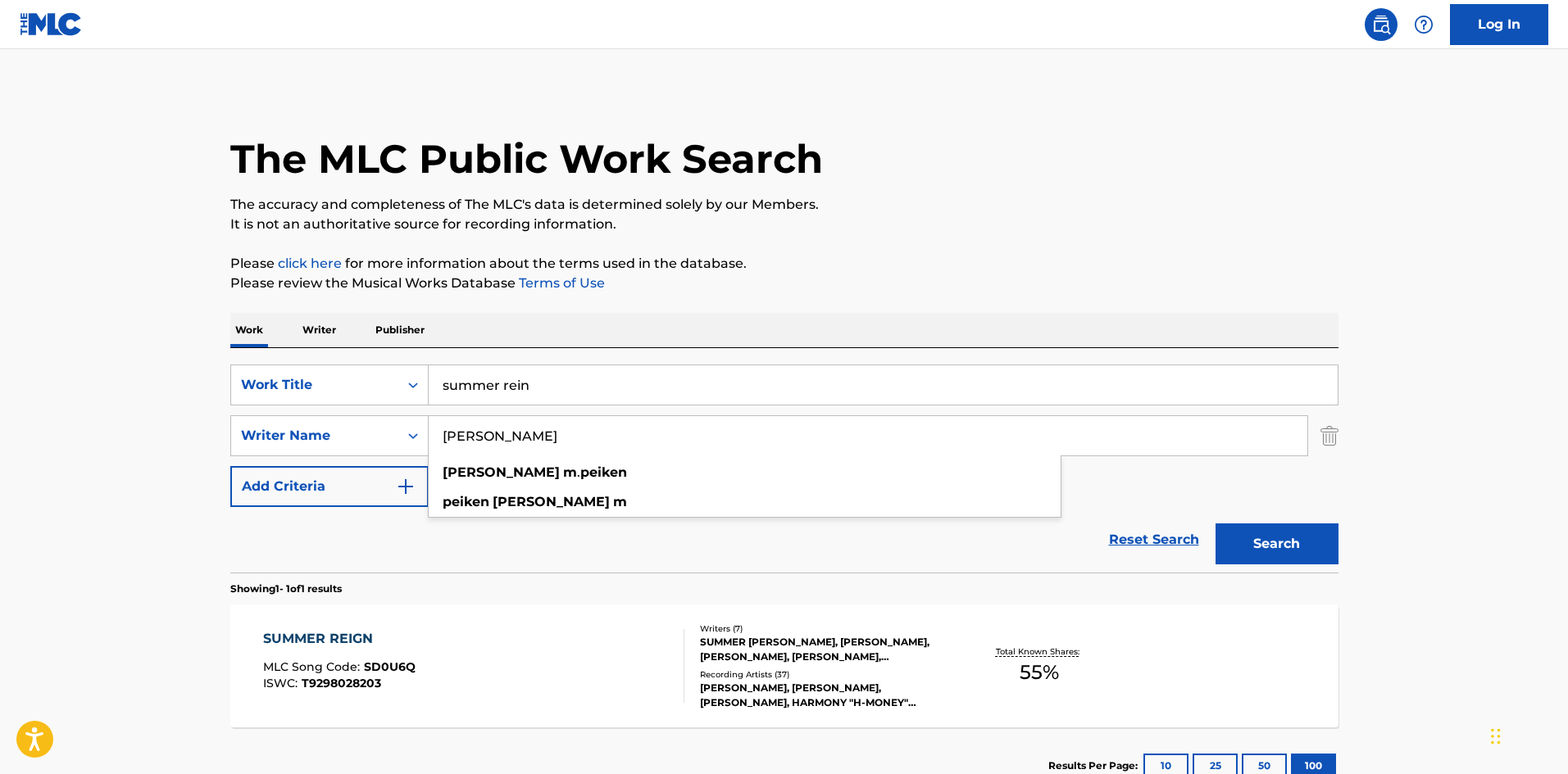
type input "[PERSON_NAME]"
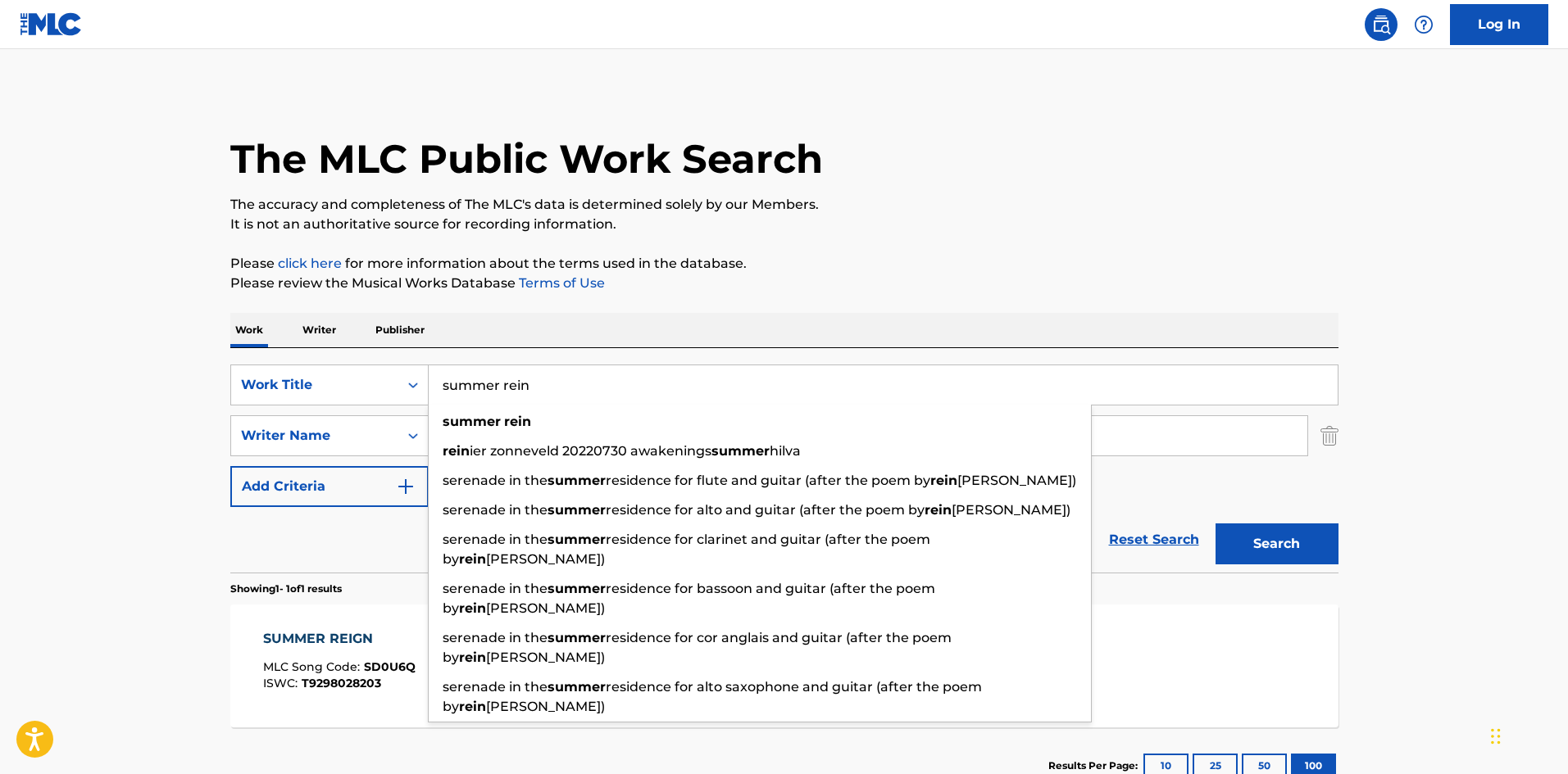
drag, startPoint x: 548, startPoint y: 384, endPoint x: 437, endPoint y: 385, distance: 111.0
click at [443, 385] on input "summer rein" at bounding box center [883, 385] width 908 height 40
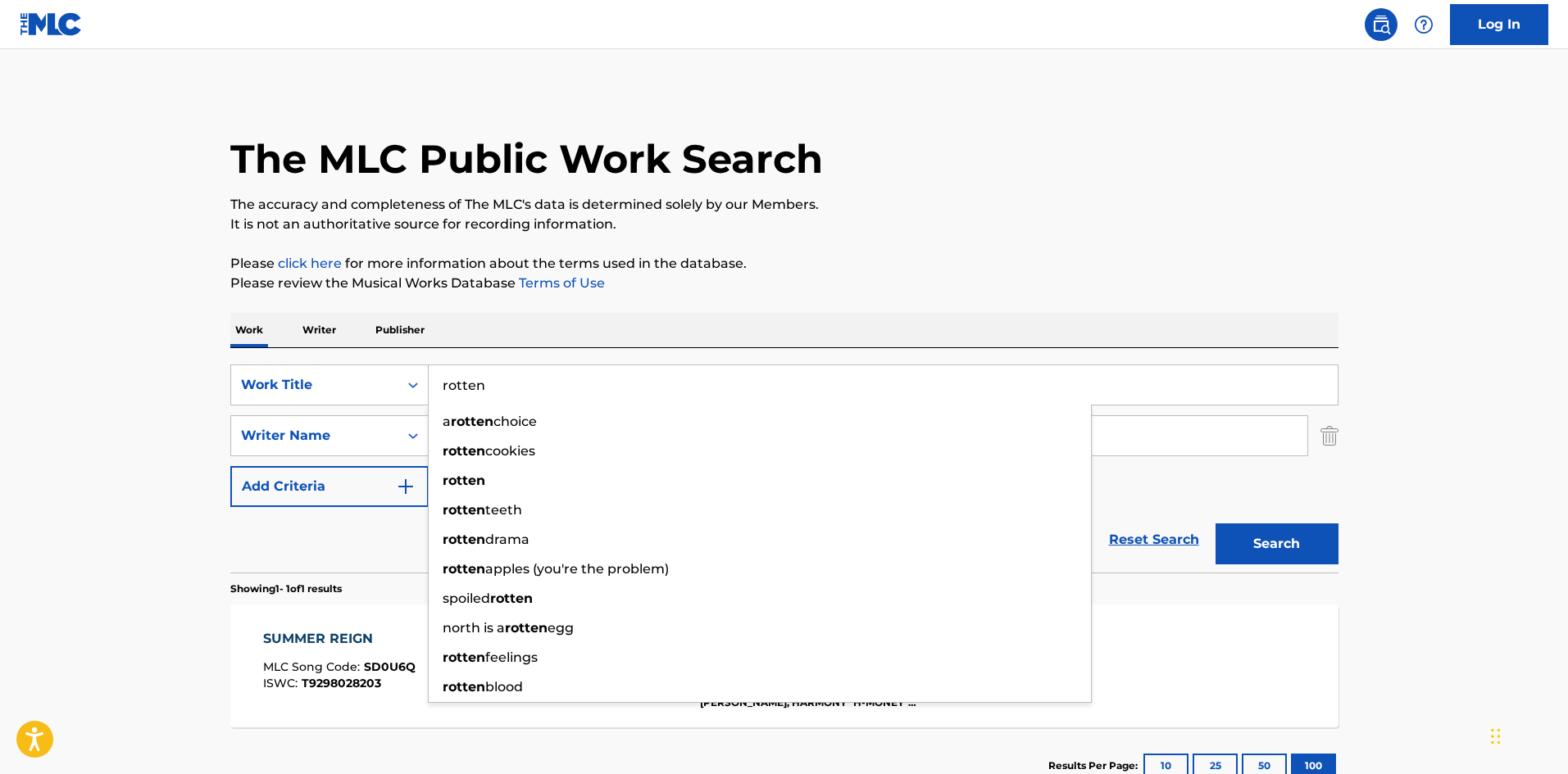
type input "rotten"
click at [1247, 541] on button "Search" at bounding box center [1277, 543] width 123 height 41
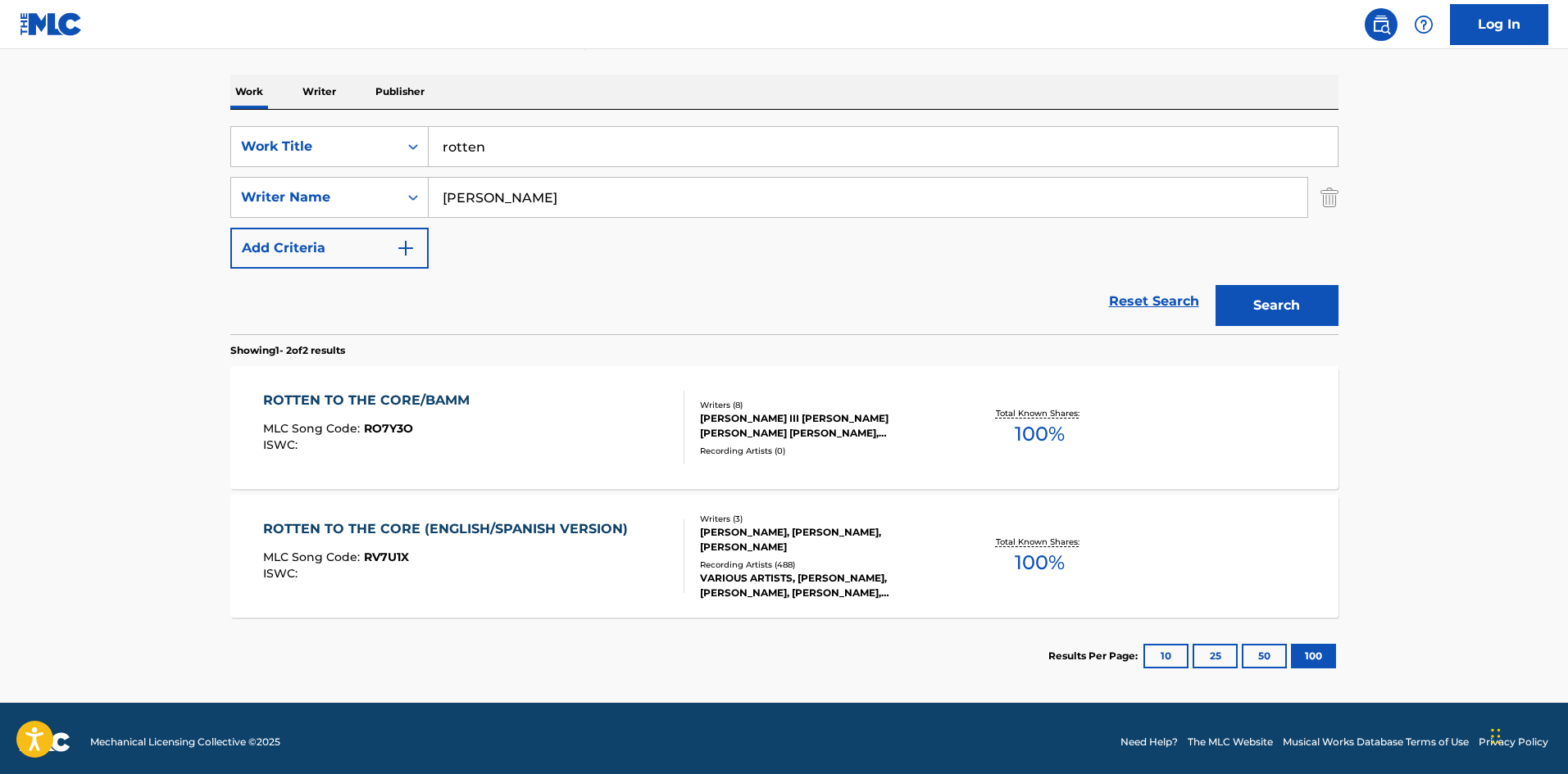
scroll to position [245, 0]
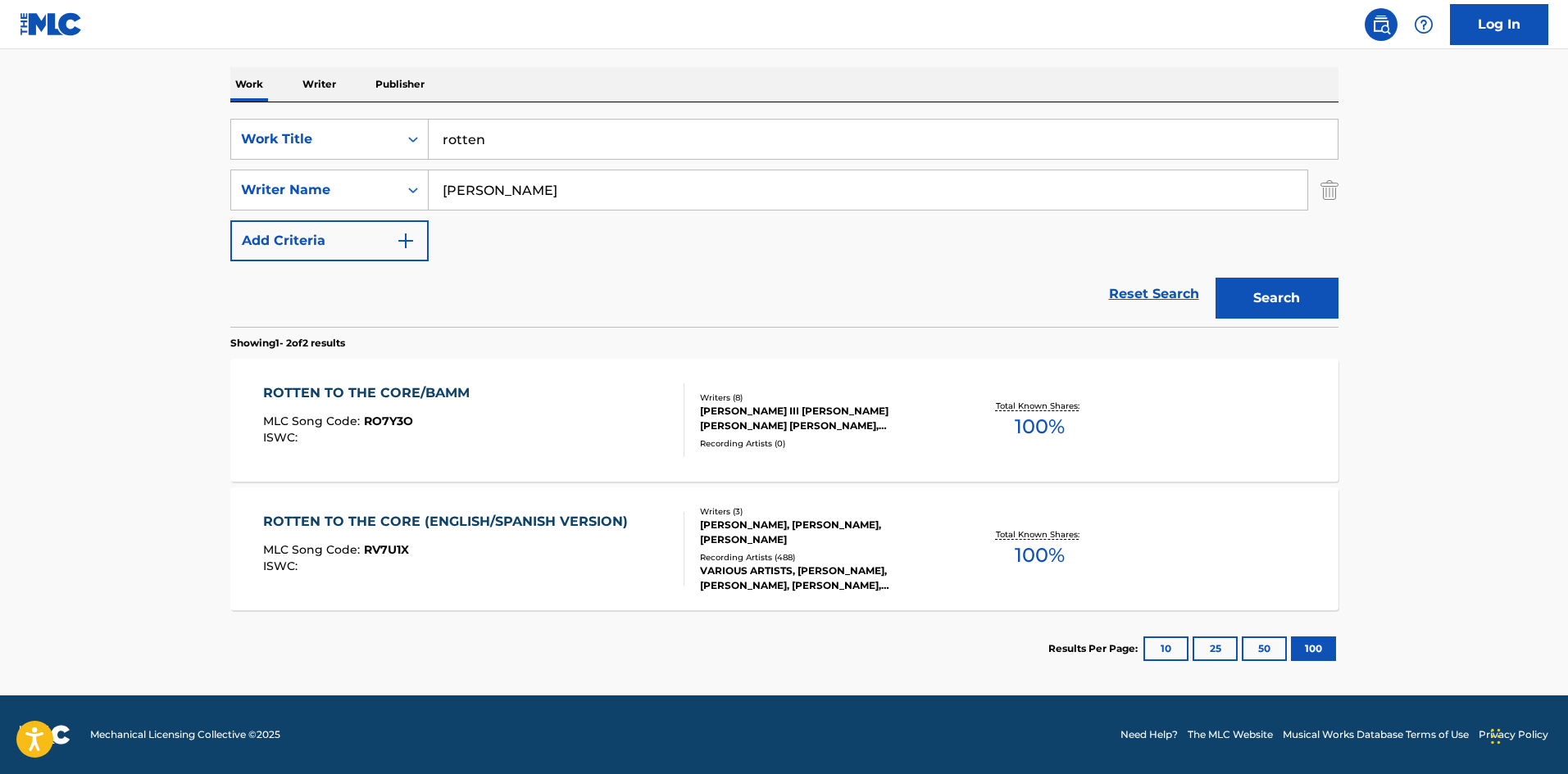
click at [318, 384] on div "ROTTEN TO THE CORE/BAMM" at bounding box center [370, 393] width 214 height 20
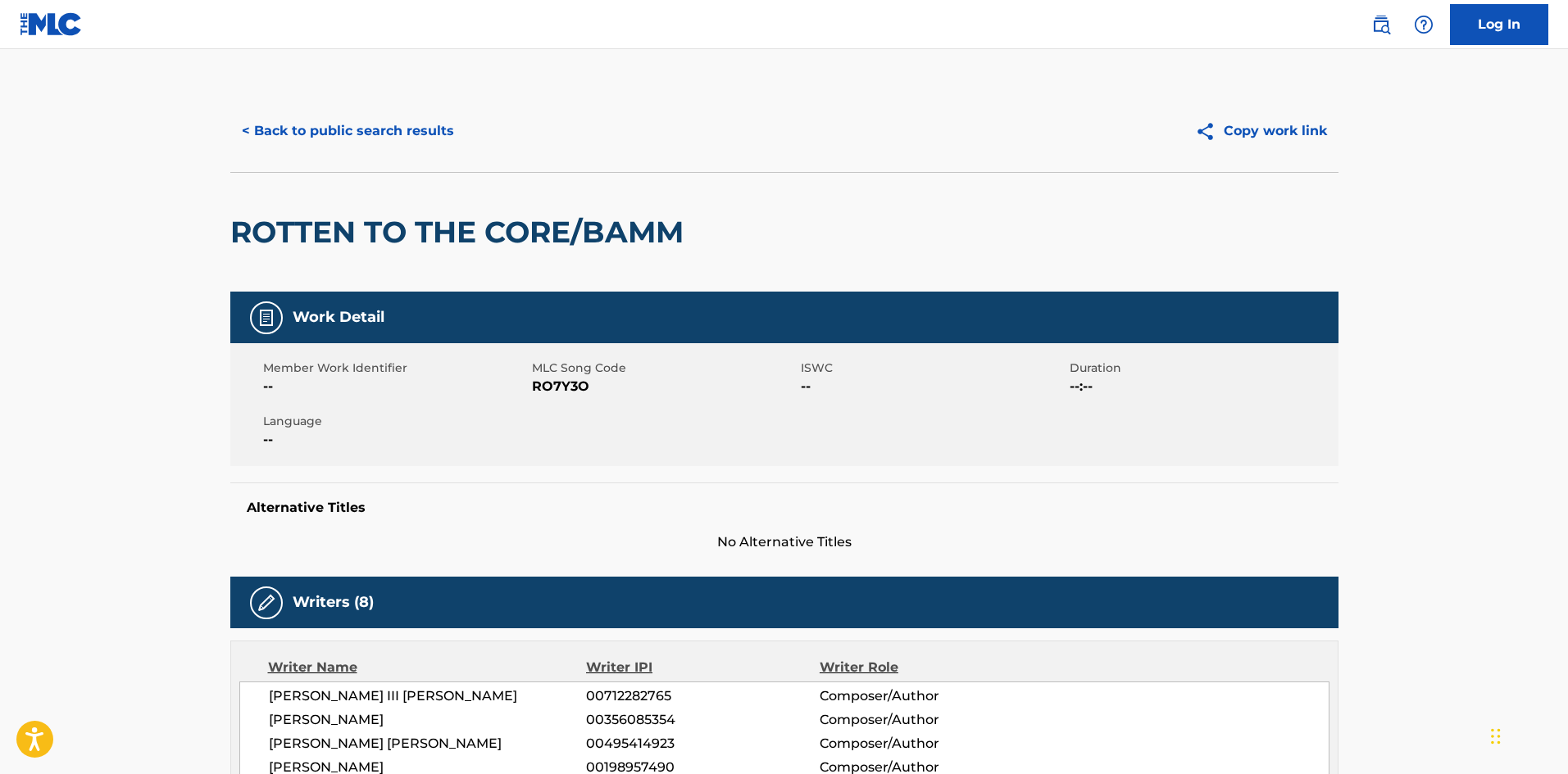
click at [340, 118] on button "< Back to public search results" at bounding box center [347, 130] width 235 height 41
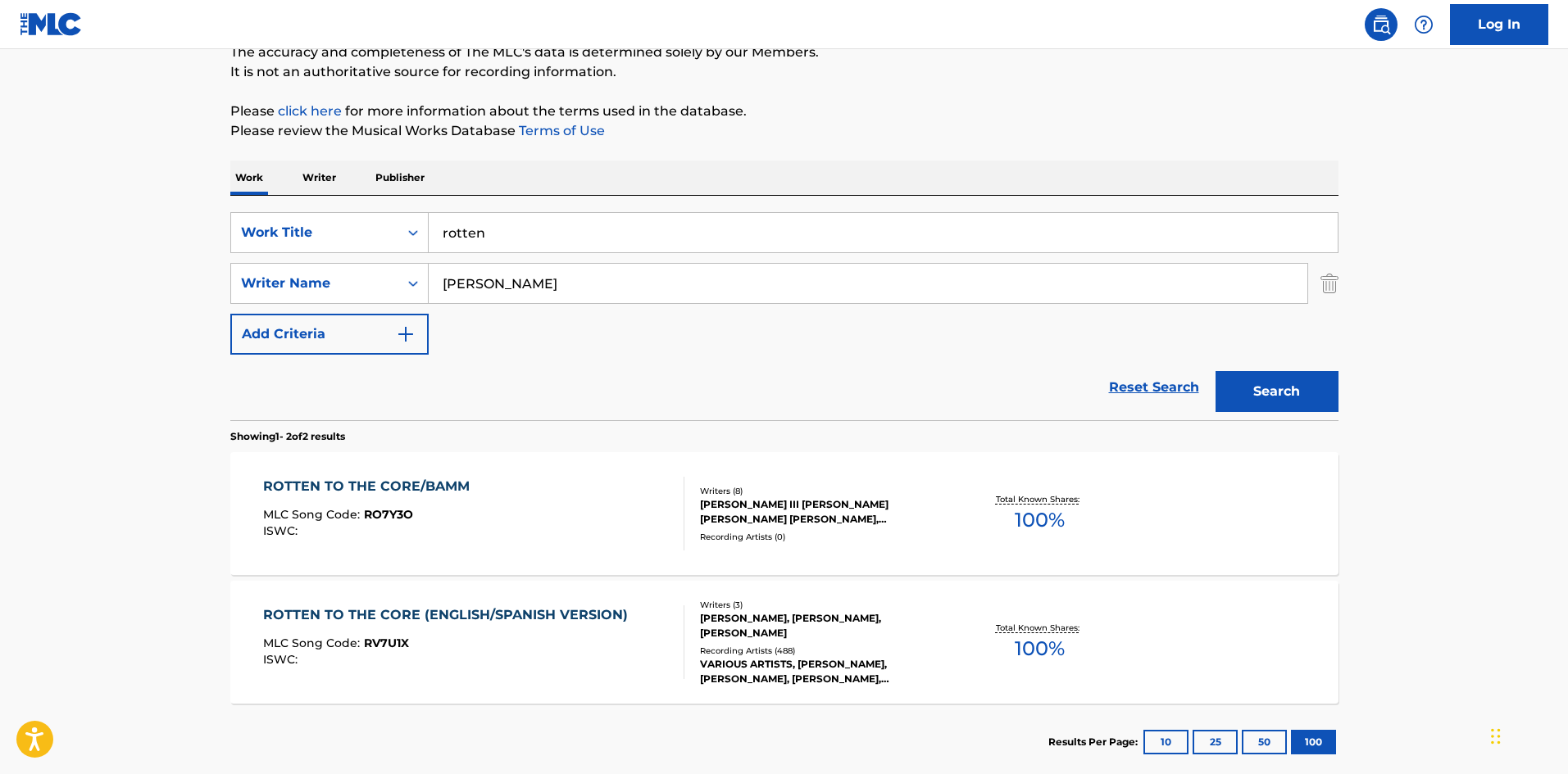
click at [721, 265] on input "[PERSON_NAME]" at bounding box center [868, 283] width 878 height 40
click at [1320, 284] on img "Search Form" at bounding box center [1329, 282] width 18 height 41
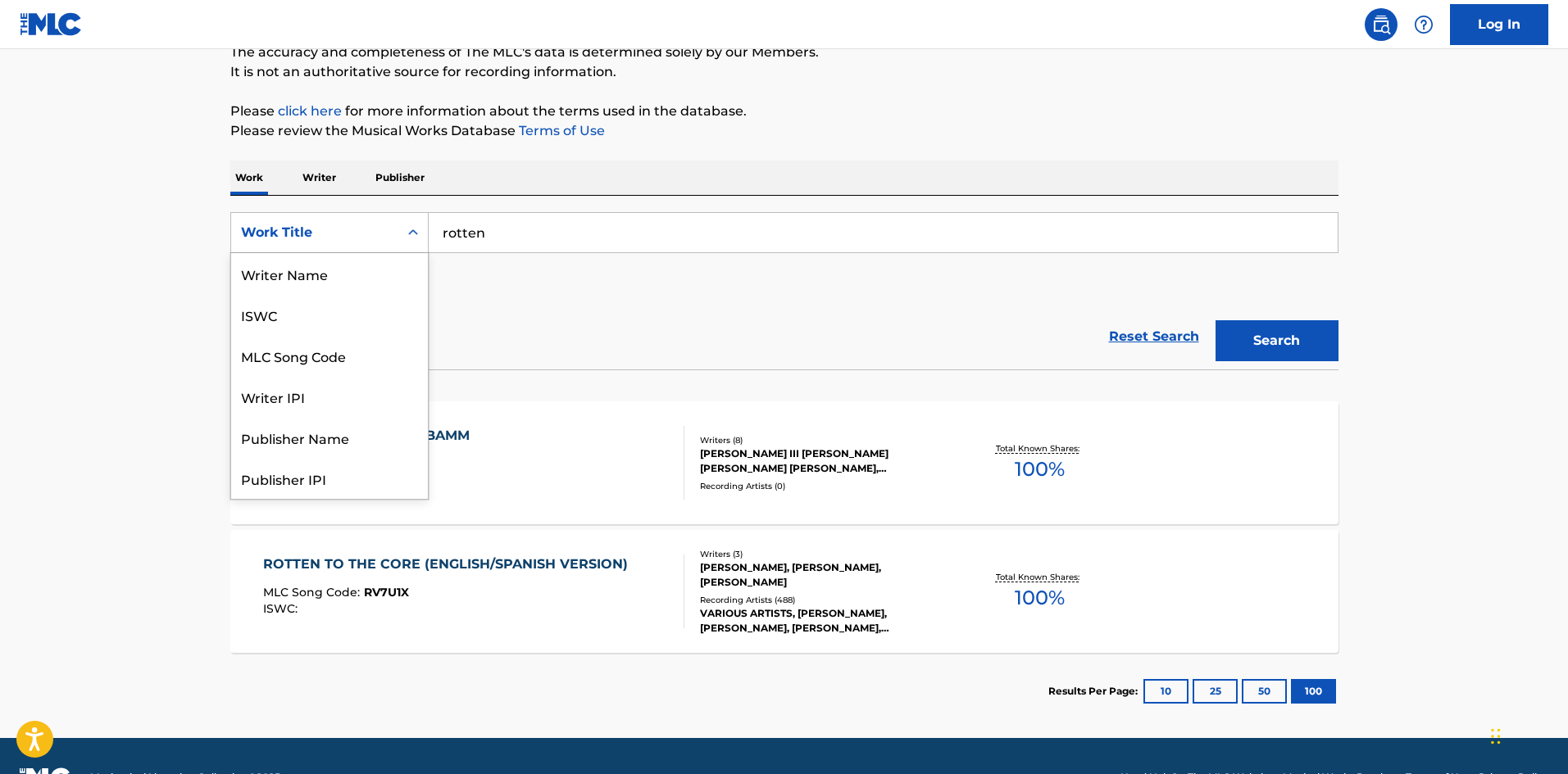
click at [338, 236] on div "Work Title" at bounding box center [315, 232] width 148 height 20
click at [295, 276] on div "Writer Name" at bounding box center [329, 273] width 197 height 41
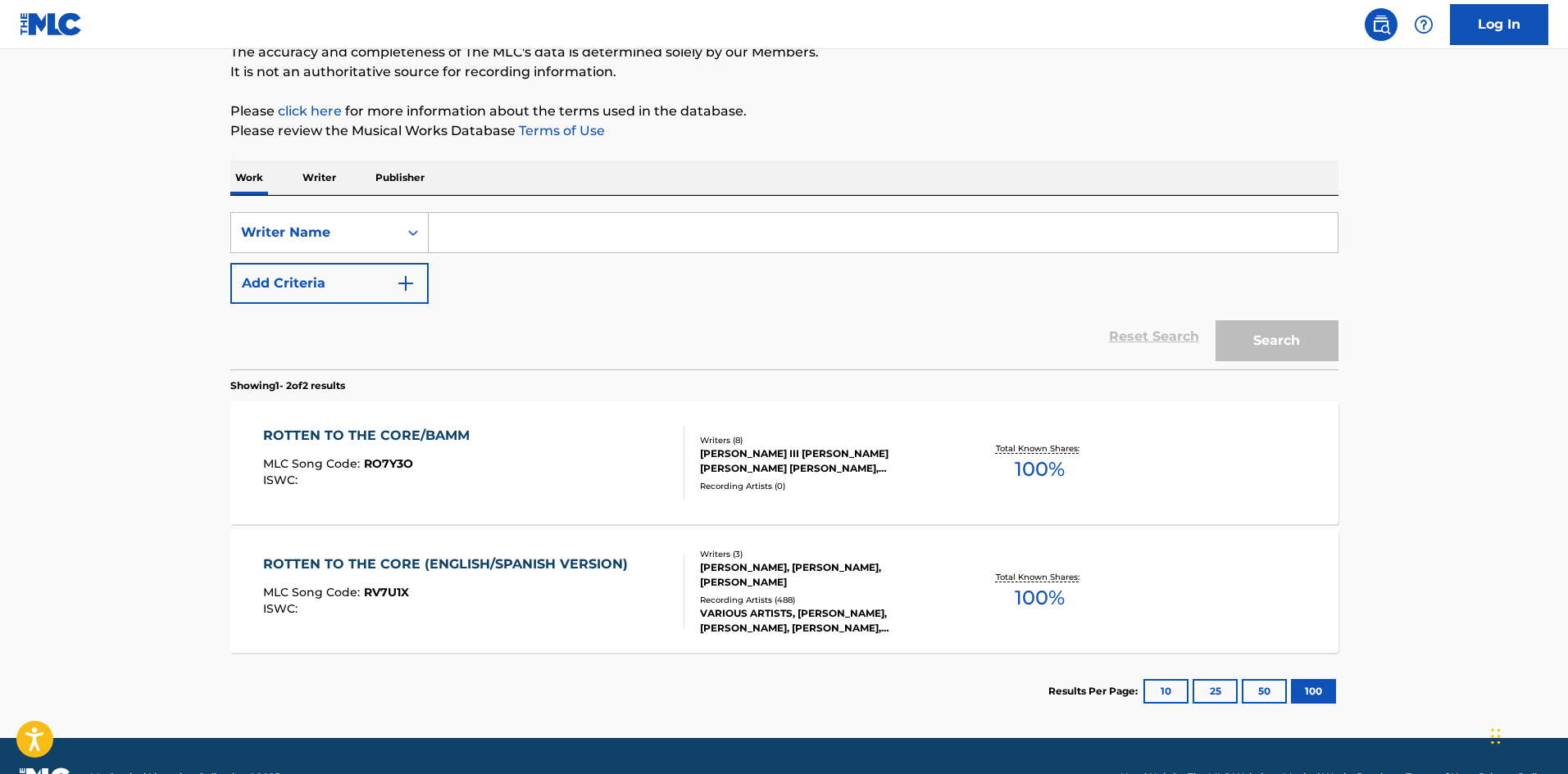
click at [657, 267] on div "SearchWithCriteriac4e6a828-9aeb-42ee-a935-a87bb5c0625d Writer Name Add Criteria" at bounding box center [784, 258] width 1108 height 92
click at [638, 244] on input "Search Form" at bounding box center [883, 232] width 908 height 40
paste input "[PERSON_NAME]"
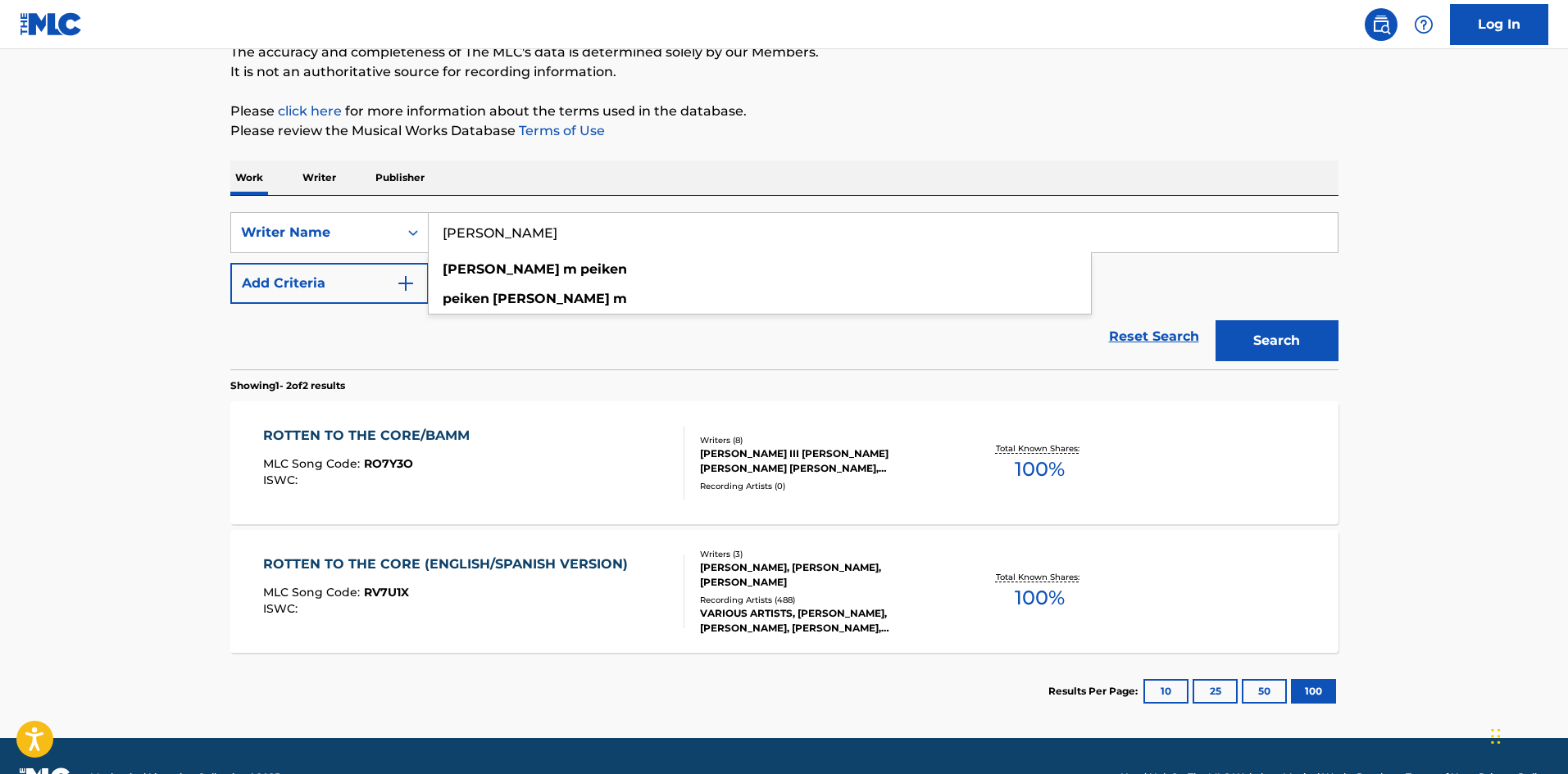
type input "[PERSON_NAME]"
click at [1303, 335] on button "Search" at bounding box center [1277, 340] width 123 height 41
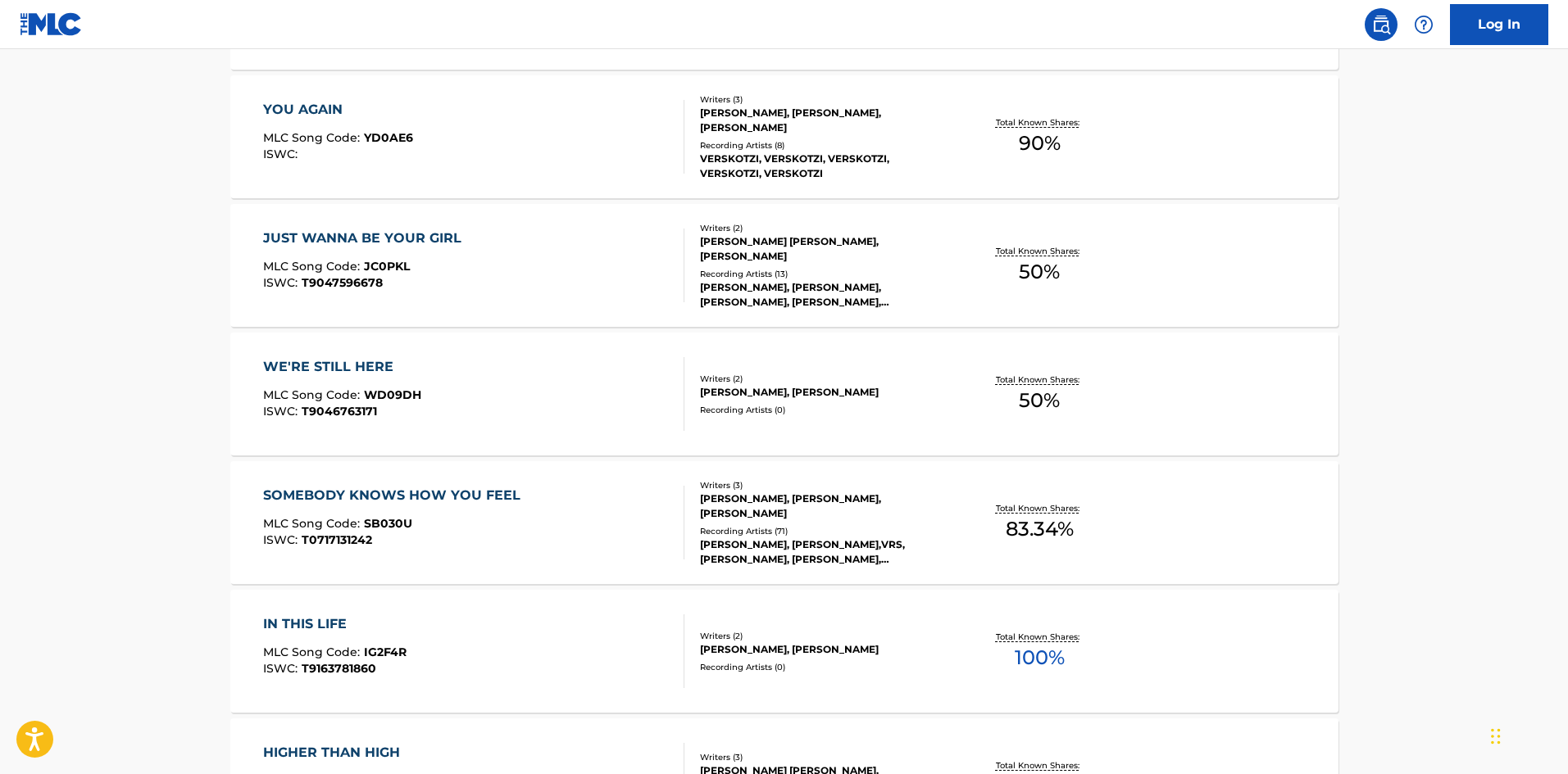
scroll to position [1393, 0]
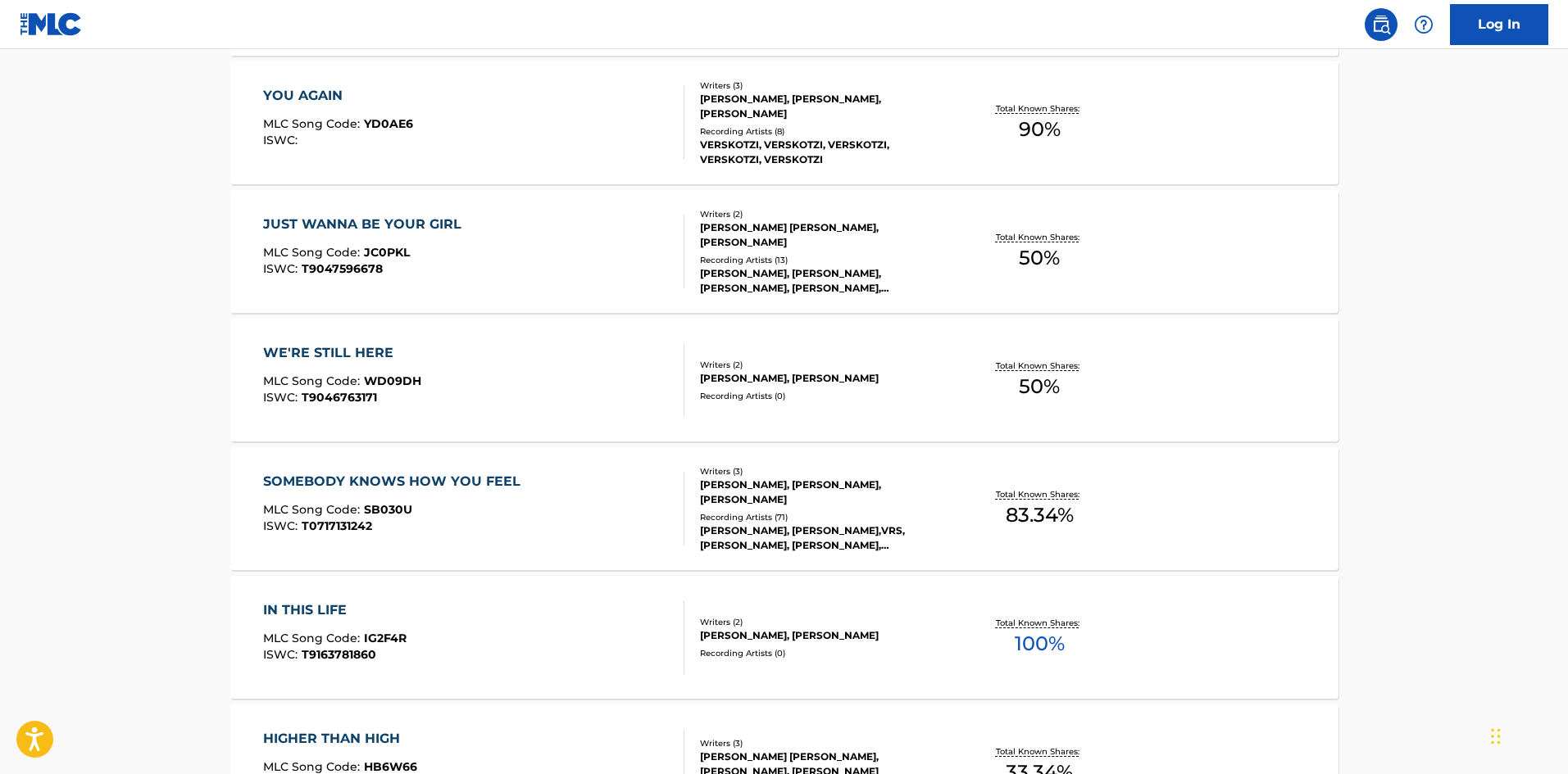
click at [345, 484] on div "SOMEBODY KNOWS HOW YOU FEEL" at bounding box center [395, 481] width 265 height 20
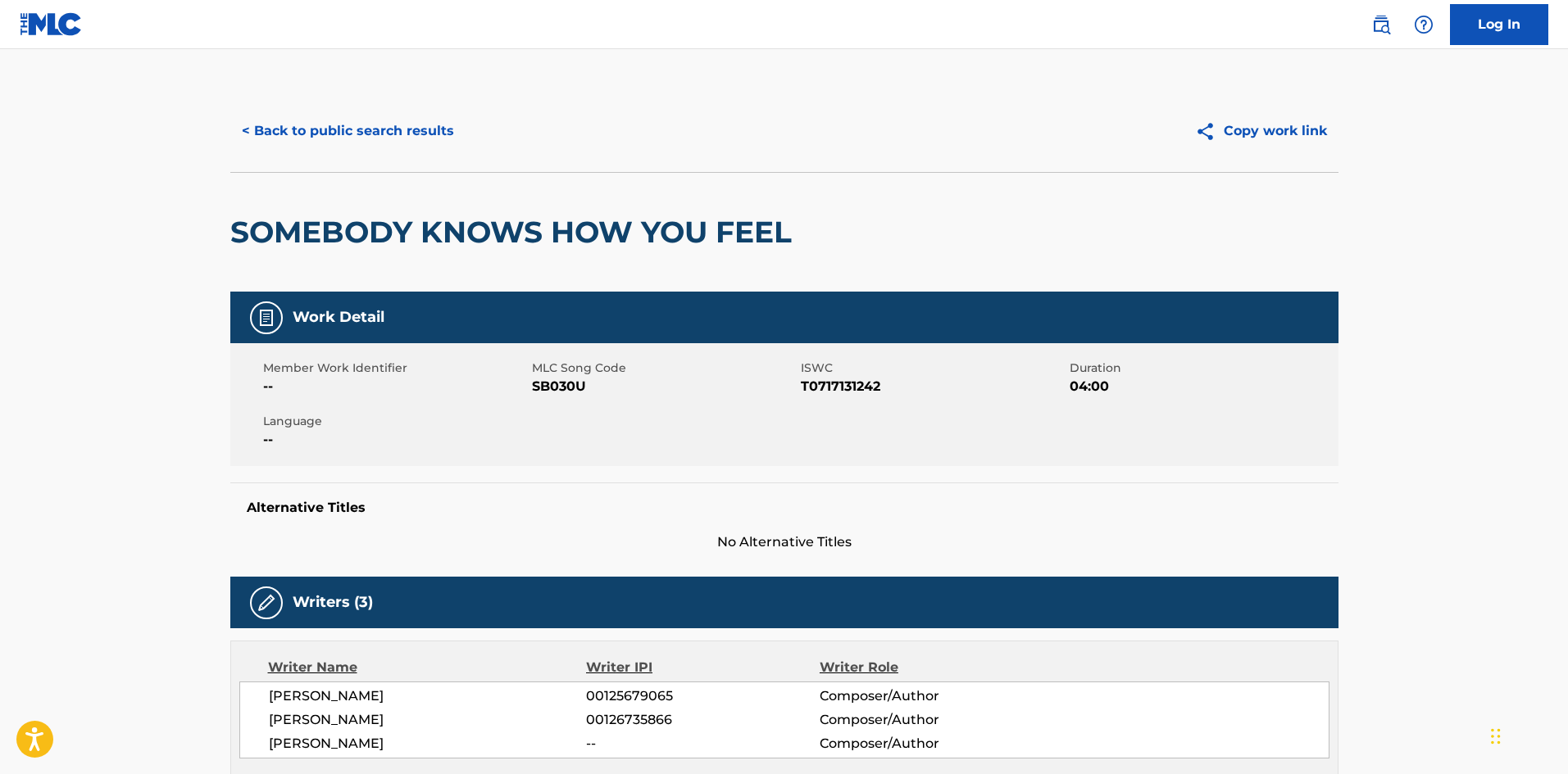
click at [341, 127] on button "< Back to public search results" at bounding box center [347, 130] width 235 height 41
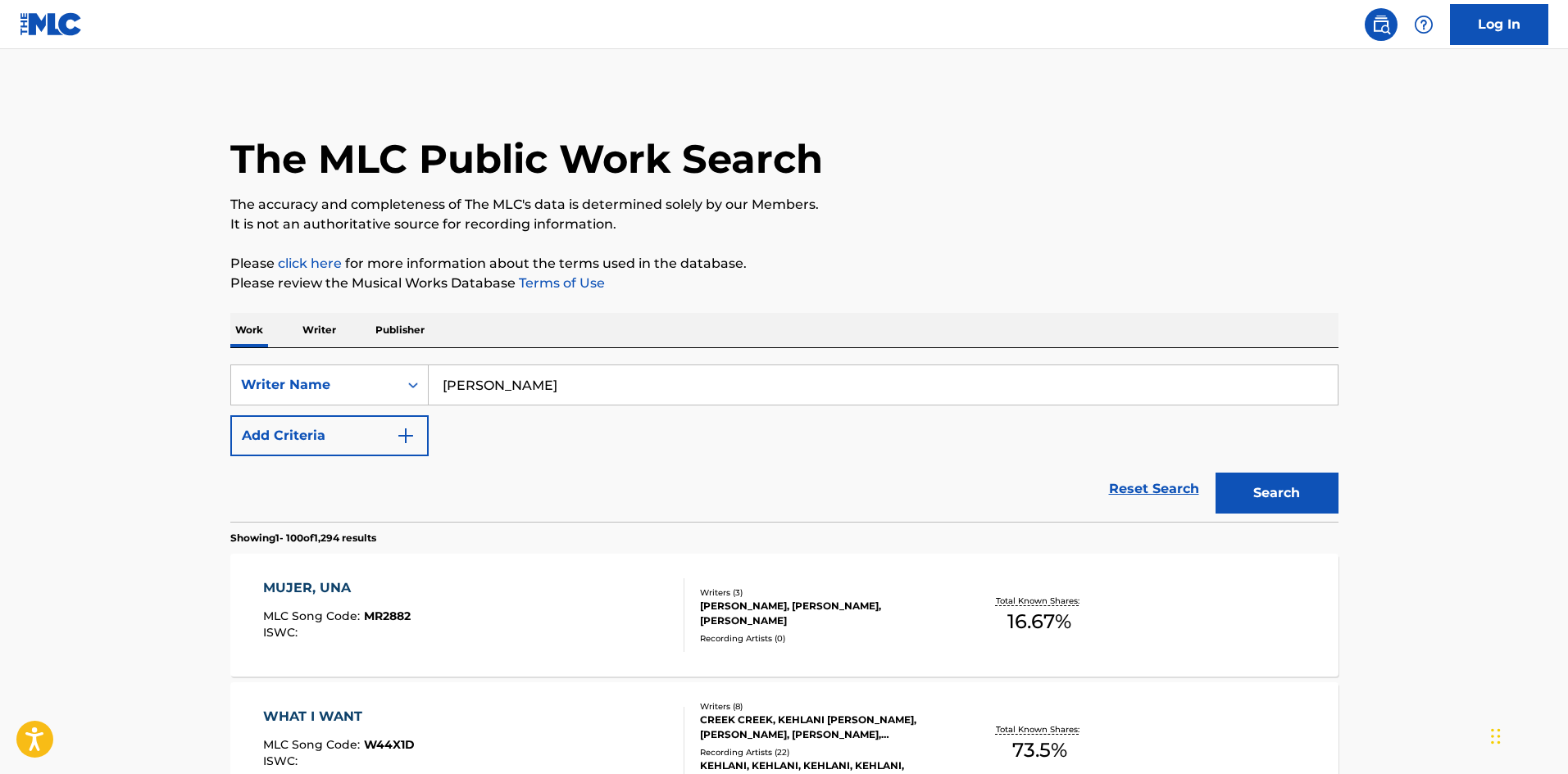
drag, startPoint x: 560, startPoint y: 260, endPoint x: 30, endPoint y: 17, distance: 583.1
click at [559, 260] on p "Please click here for more information about the terms used in the database." at bounding box center [784, 263] width 1108 height 20
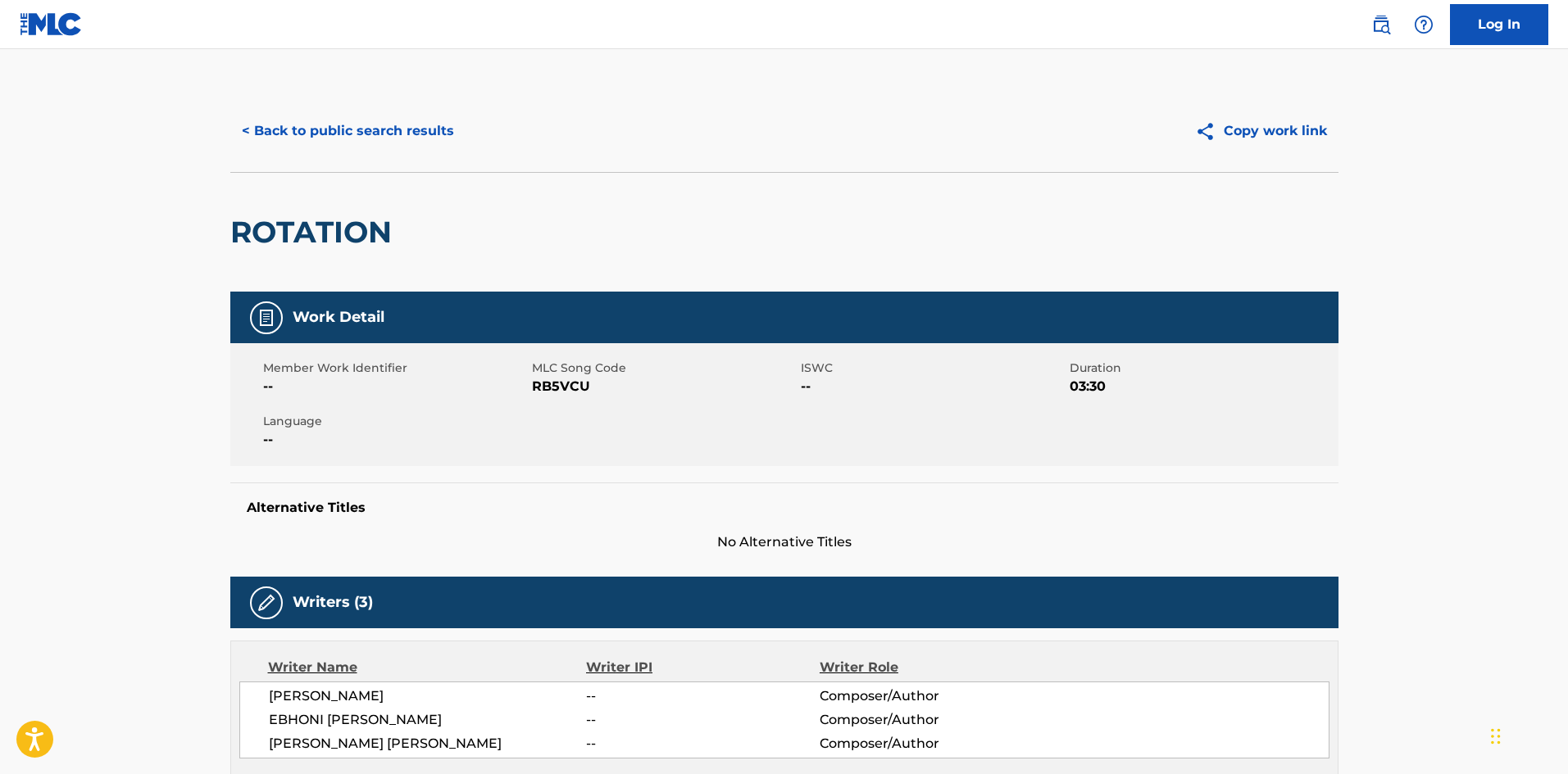
click at [357, 137] on button "< Back to public search results" at bounding box center [347, 130] width 235 height 41
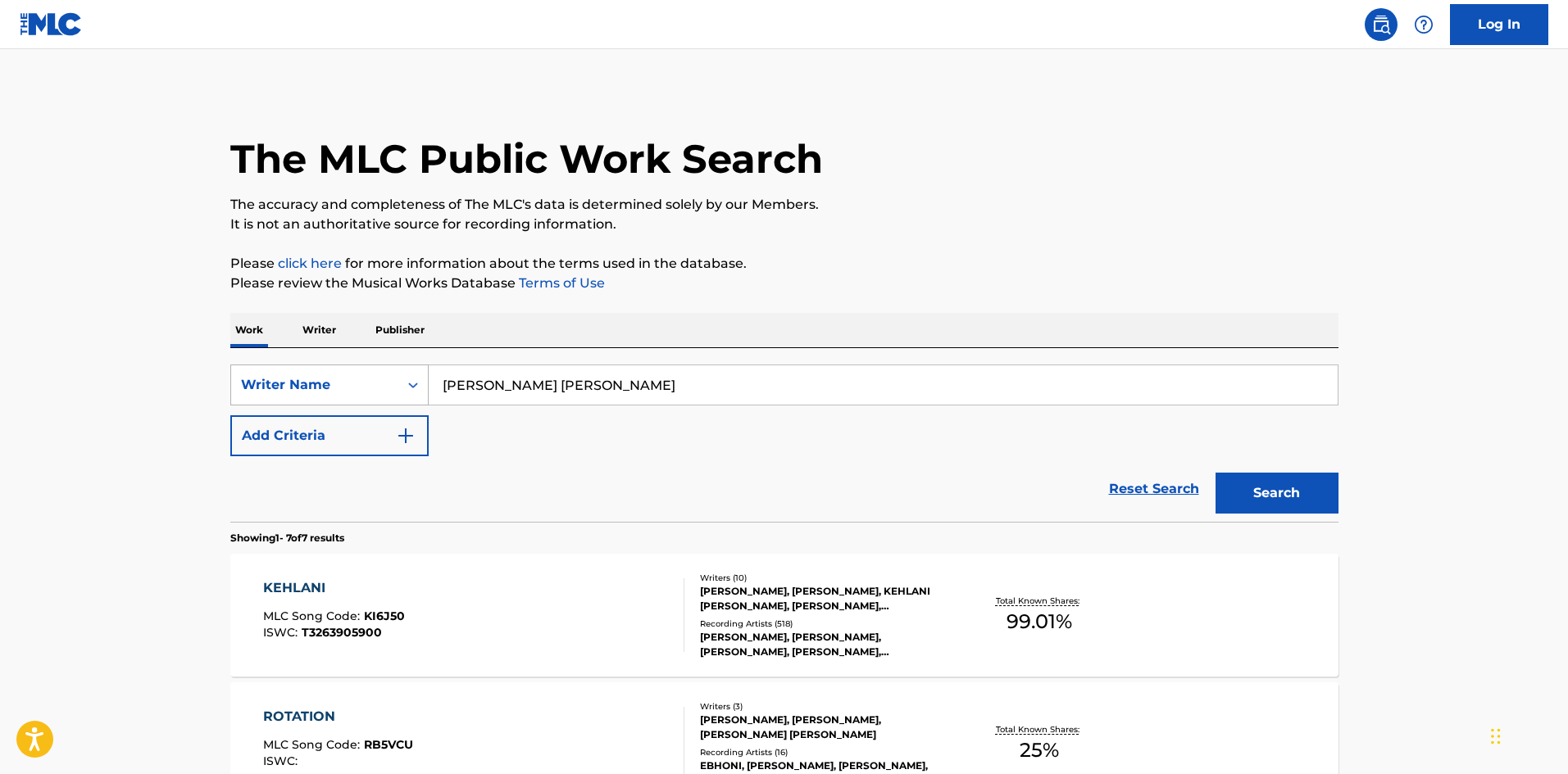
drag, startPoint x: 699, startPoint y: 375, endPoint x: 323, endPoint y: 372, distance: 376.0
paste input "DIOVANNA FRAZIER"
type input "DIOVANNA FRAZIER"
click at [1295, 496] on button "Search" at bounding box center [1277, 492] width 123 height 41
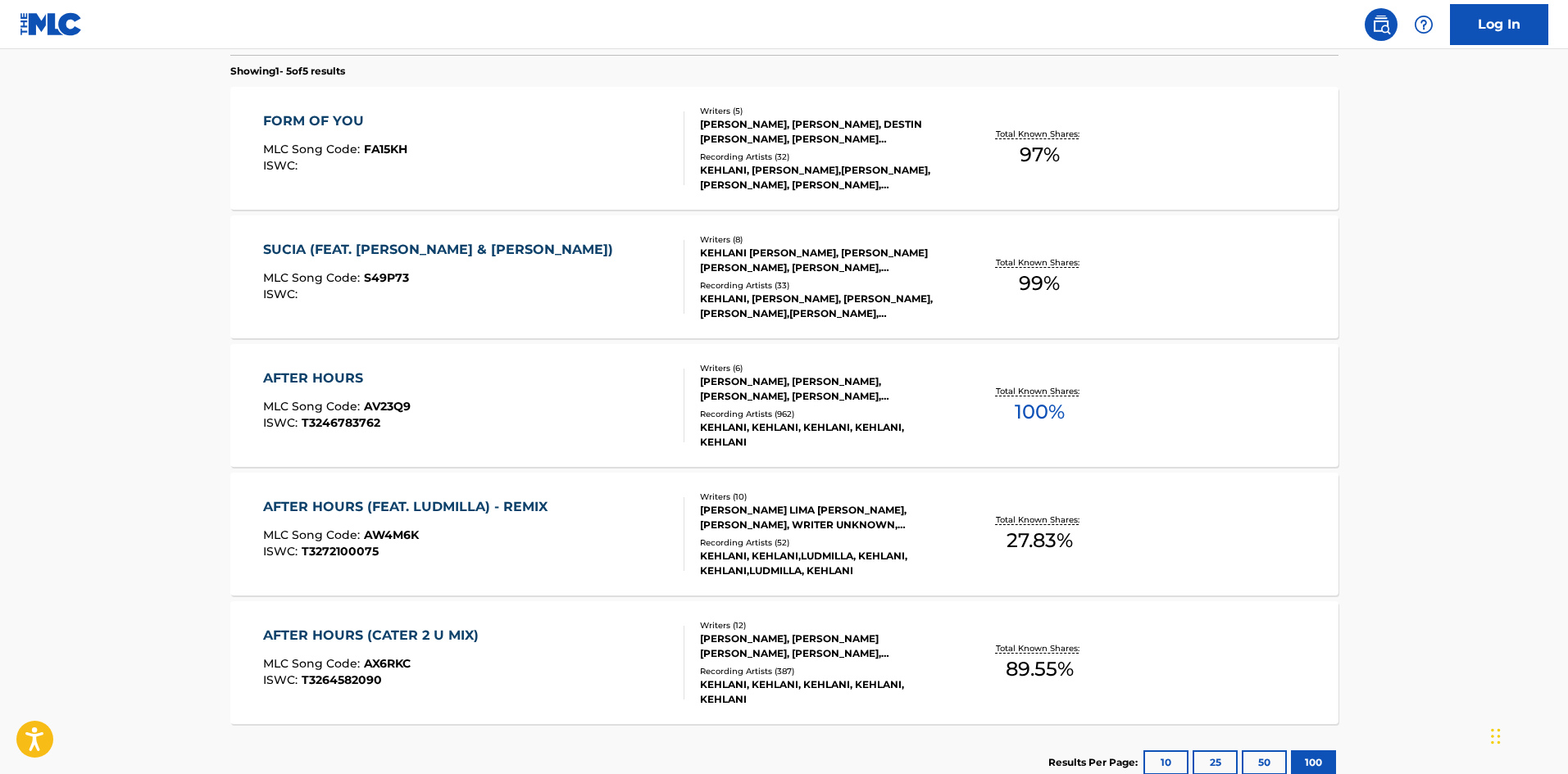
scroll to position [492, 0]
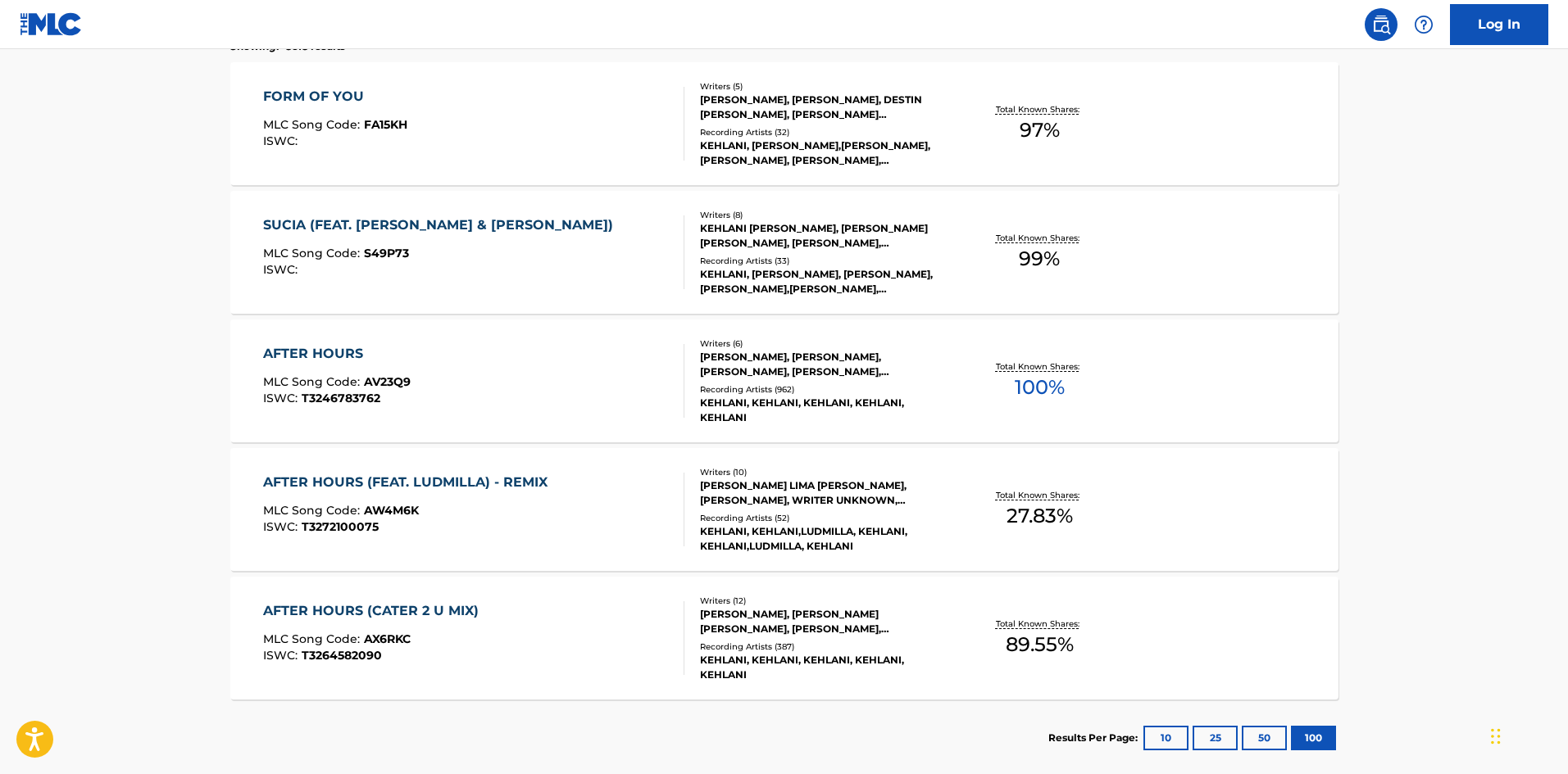
click at [274, 352] on div "AFTER HOURS" at bounding box center [336, 353] width 148 height 20
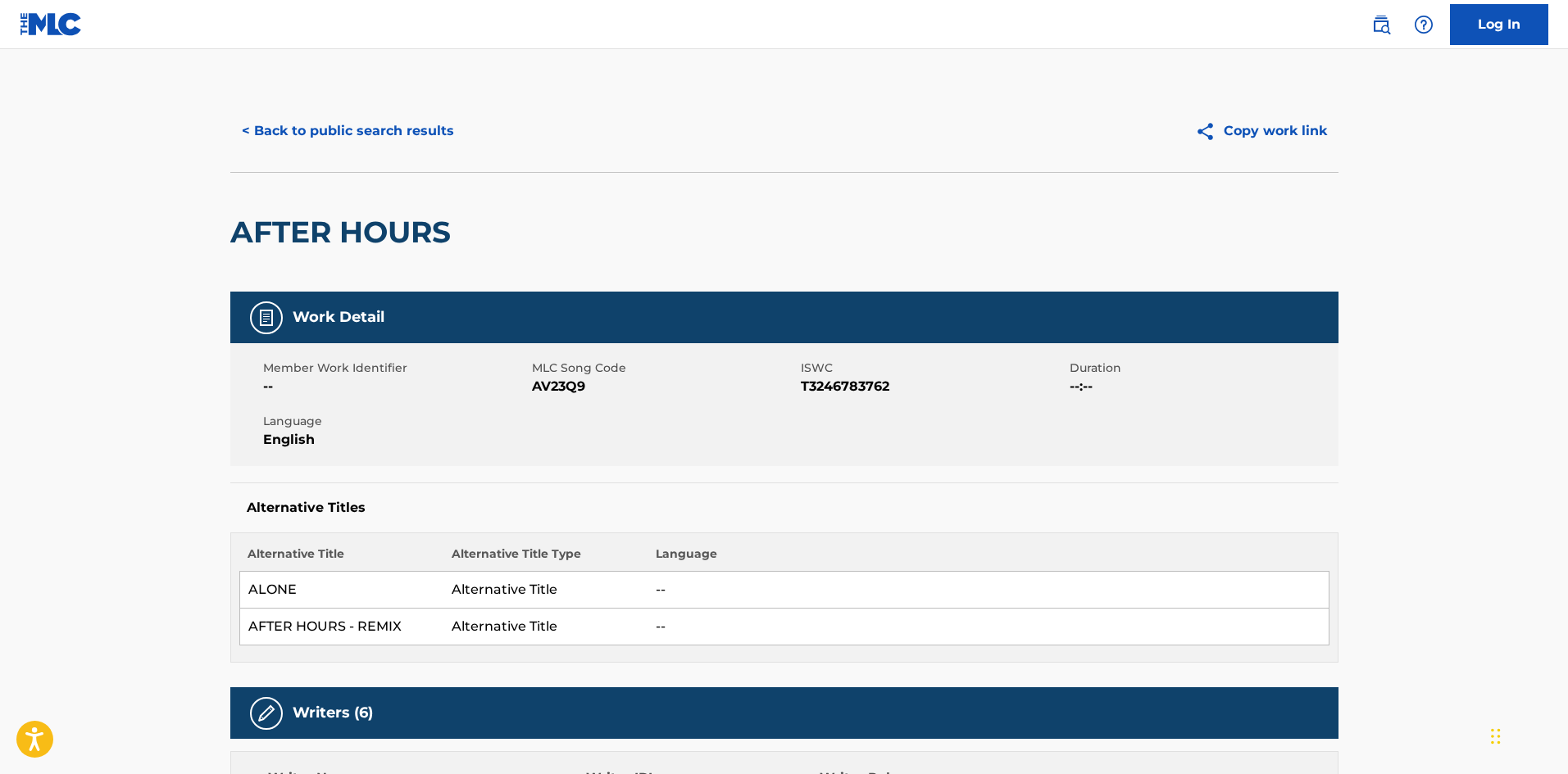
click at [304, 126] on button "< Back to public search results" at bounding box center [347, 130] width 235 height 41
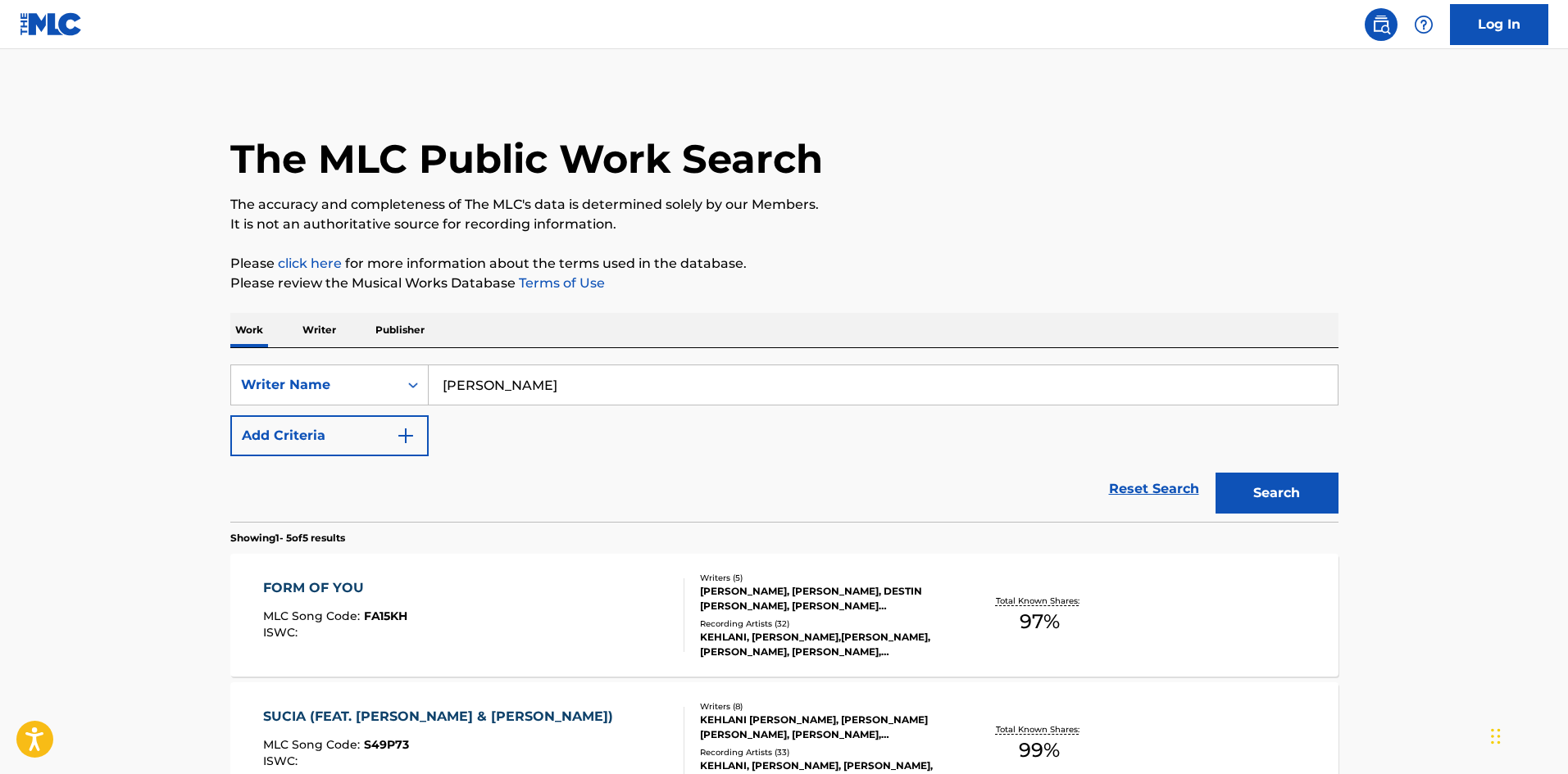
scroll to position [534, 0]
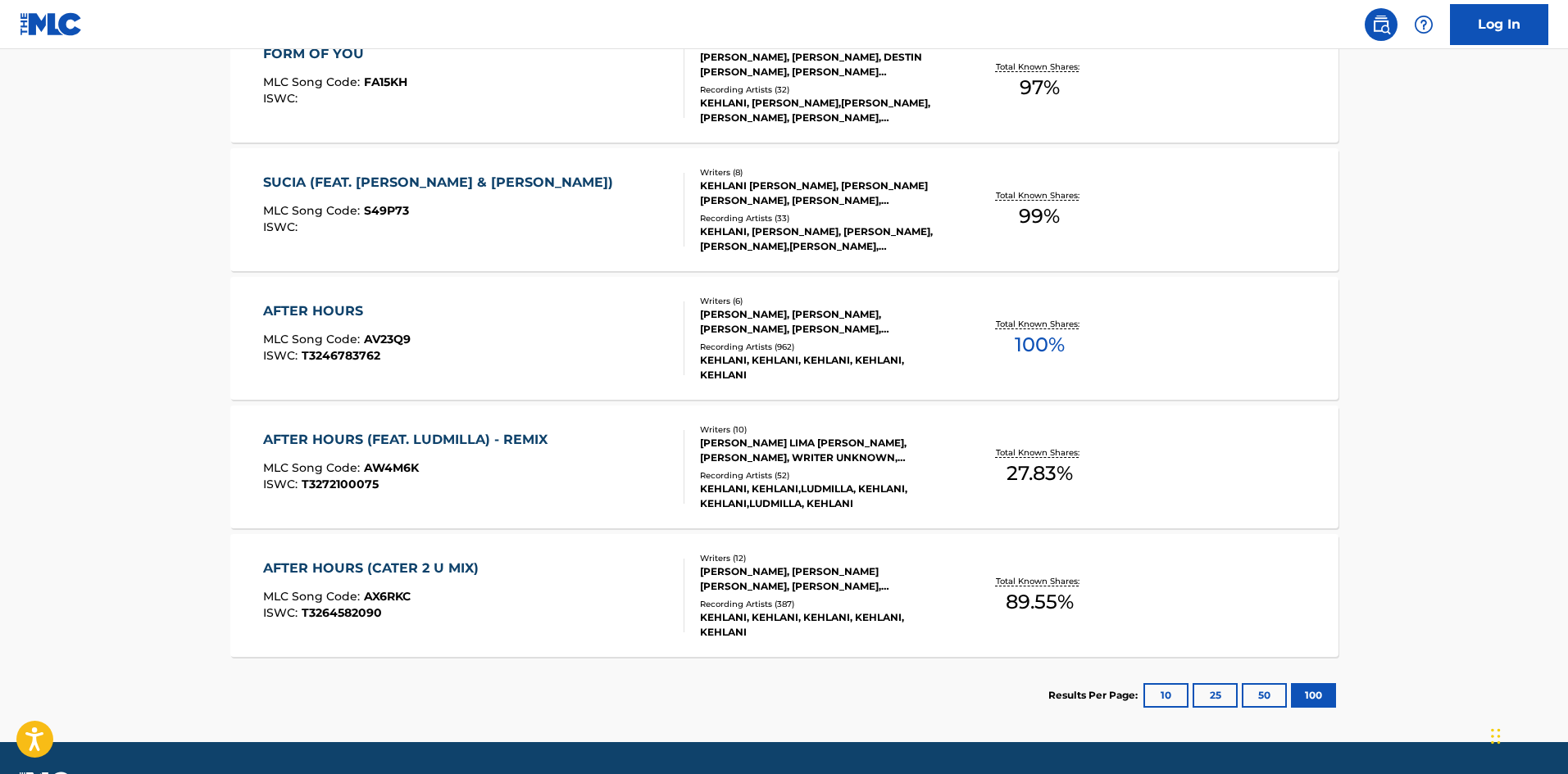
click at [359, 569] on div "AFTER HOURS (CATER 2 U MIX)" at bounding box center [374, 568] width 224 height 20
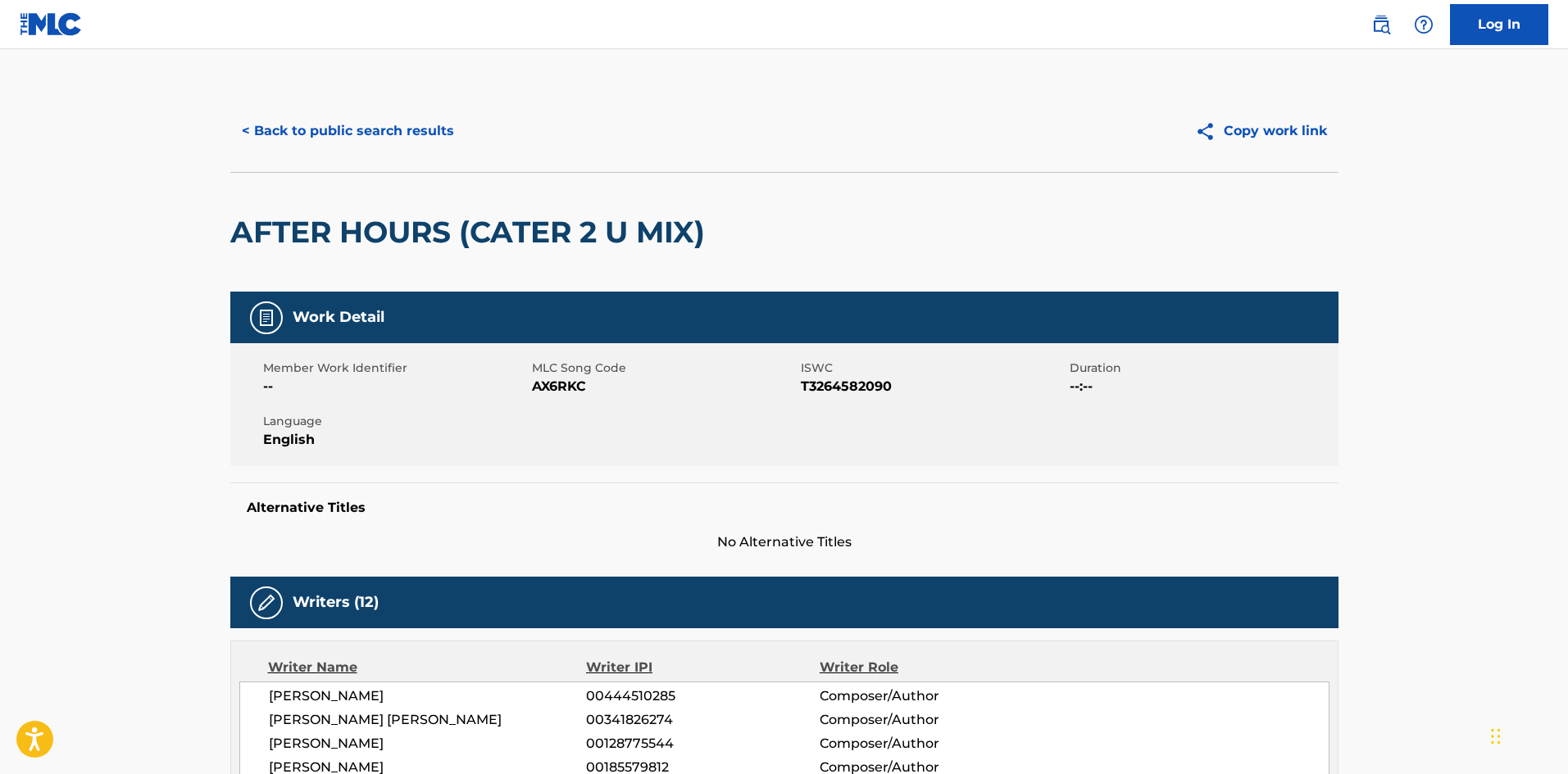
click at [284, 141] on button "< Back to public search results" at bounding box center [347, 130] width 235 height 41
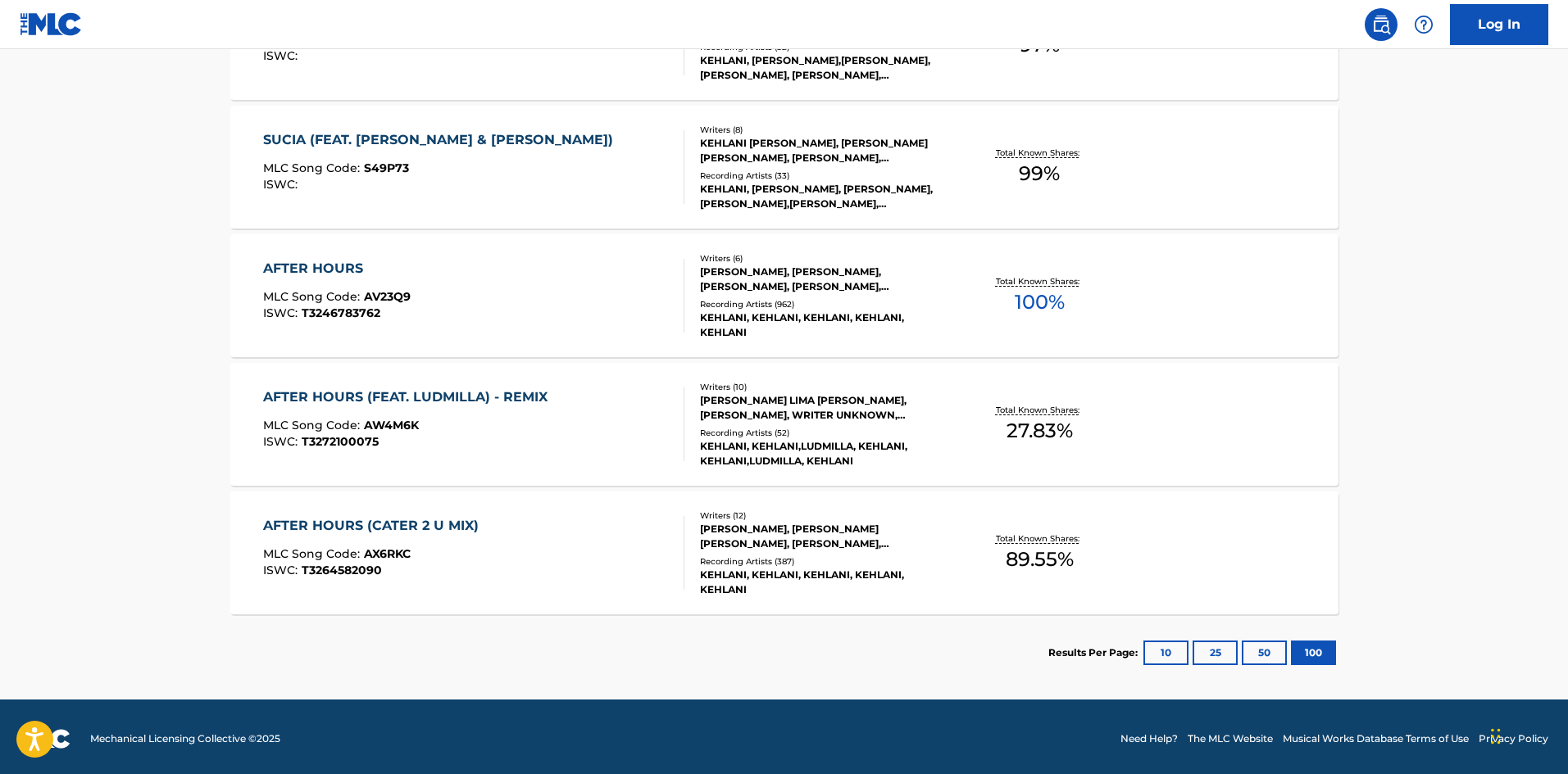
click at [369, 388] on div "AFTER HOURS (FEAT. LUDMILLA) - REMIX" at bounding box center [409, 397] width 292 height 20
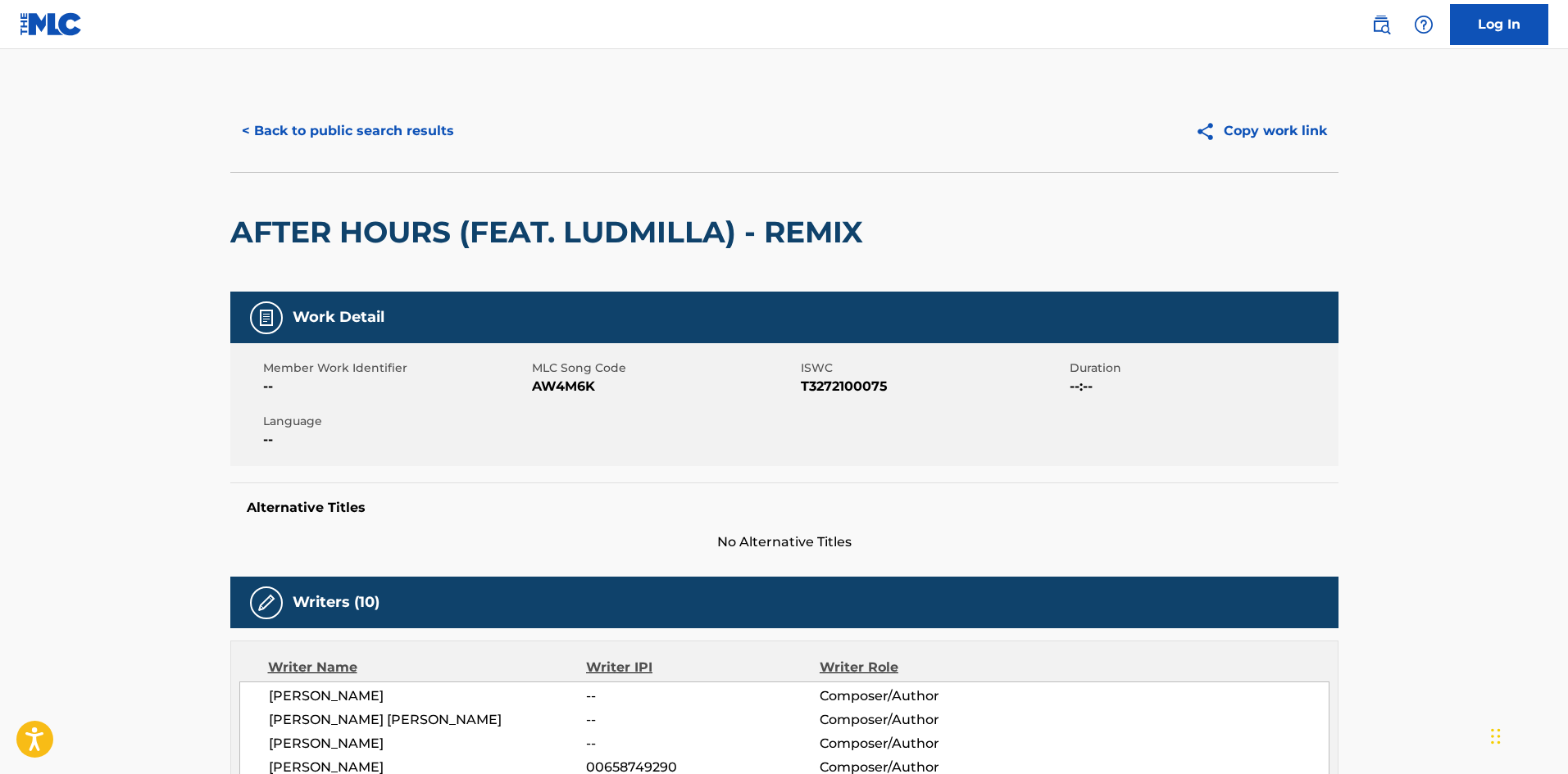
click at [272, 117] on button "< Back to public search results" at bounding box center [347, 130] width 235 height 41
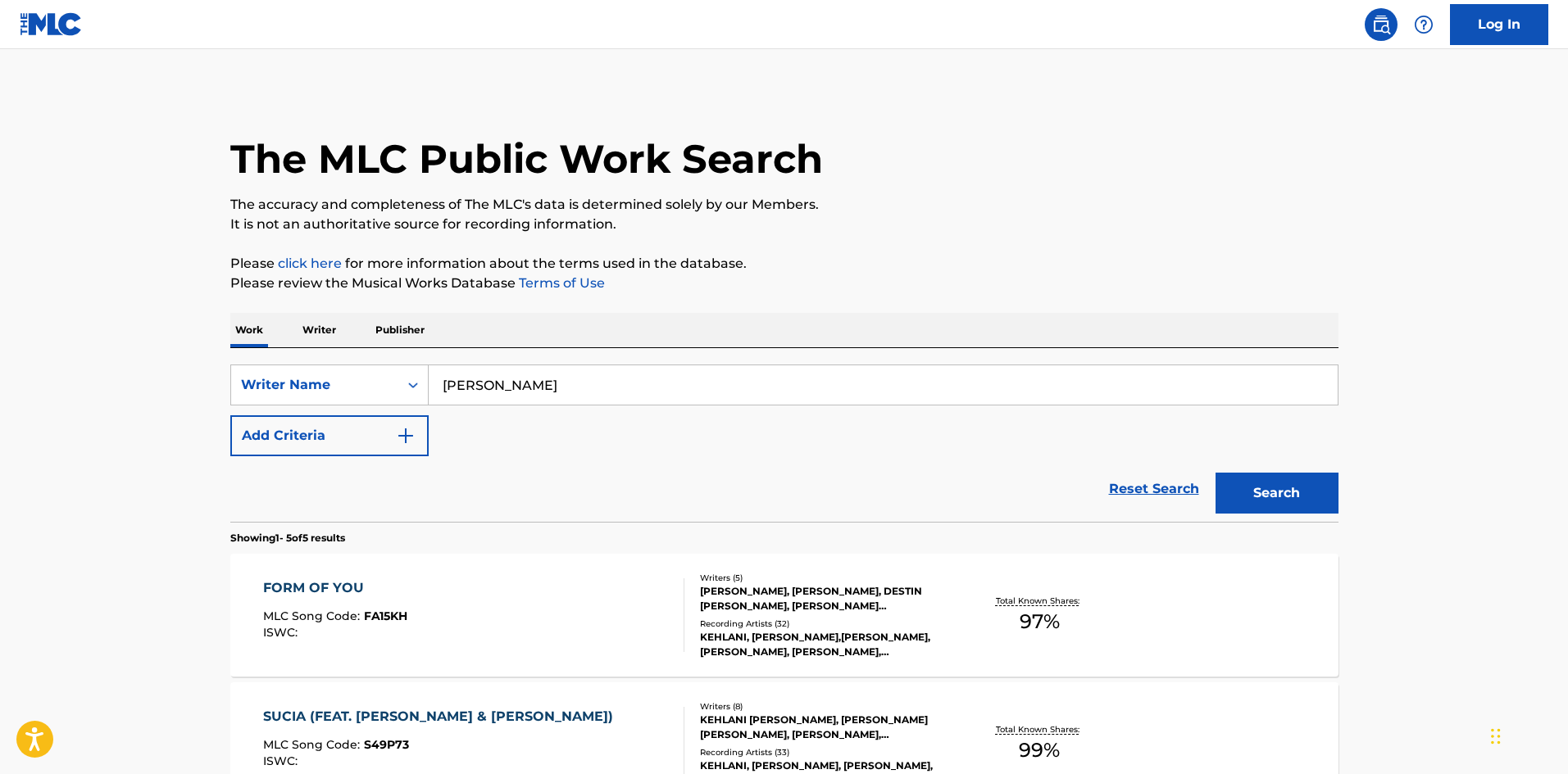
scroll to position [580, 0]
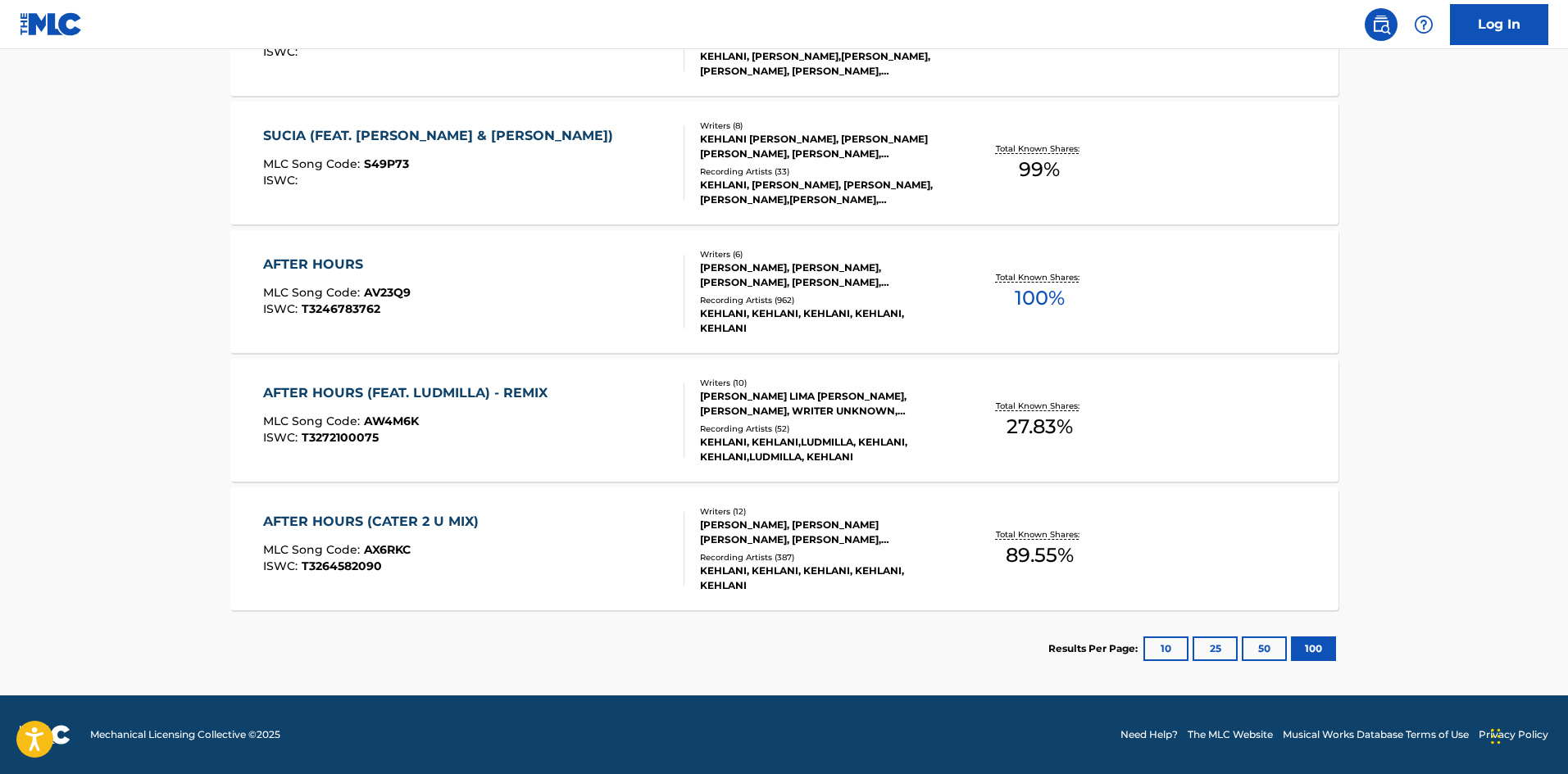
click at [309, 136] on div "SUCIA (FEAT. [PERSON_NAME] & [PERSON_NAME])" at bounding box center [442, 136] width 358 height 20
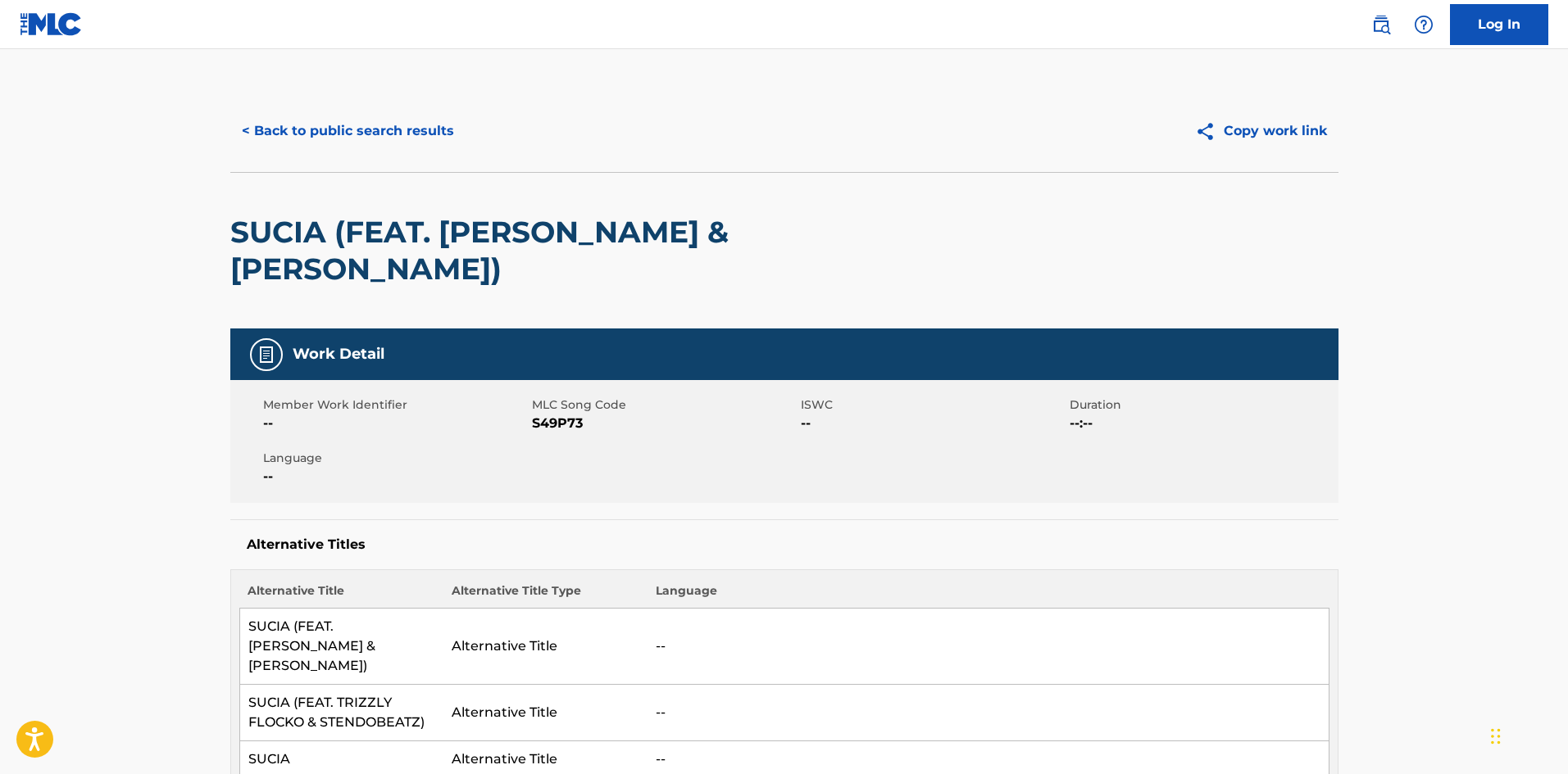
click at [292, 139] on button "< Back to public search results" at bounding box center [347, 130] width 235 height 41
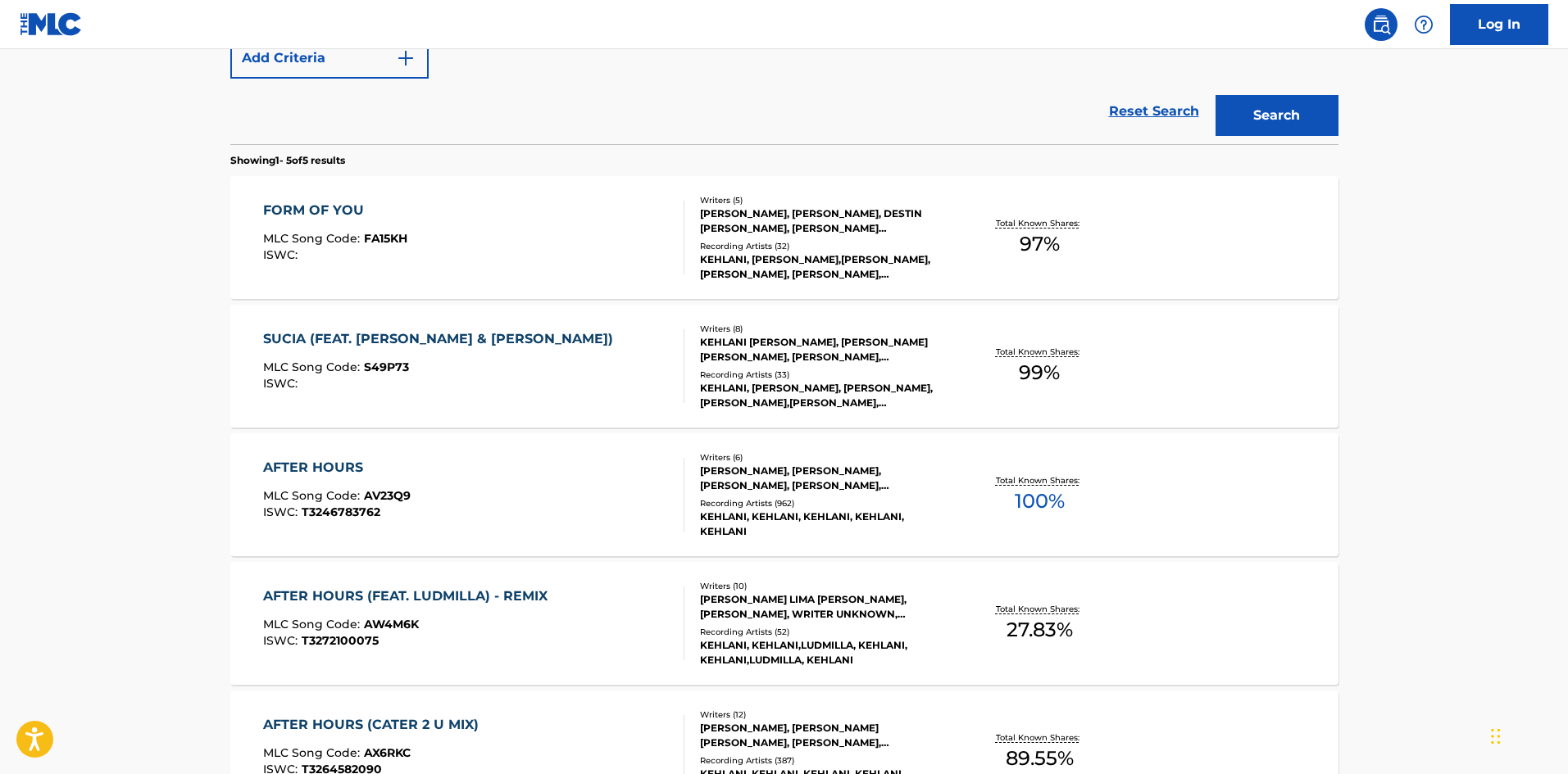
scroll to position [335, 0]
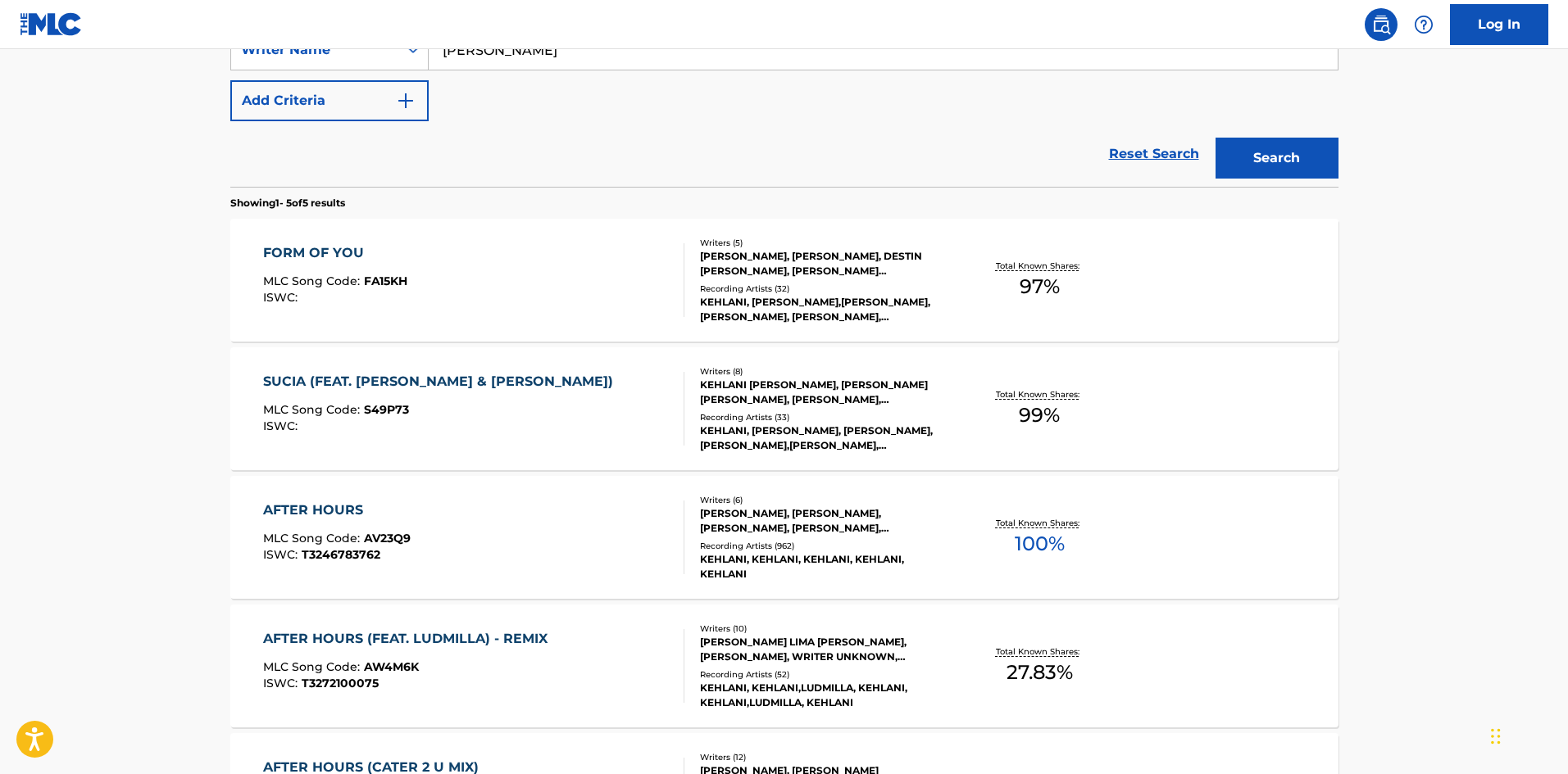
click at [296, 253] on div "FORM OF YOU" at bounding box center [335, 253] width 144 height 20
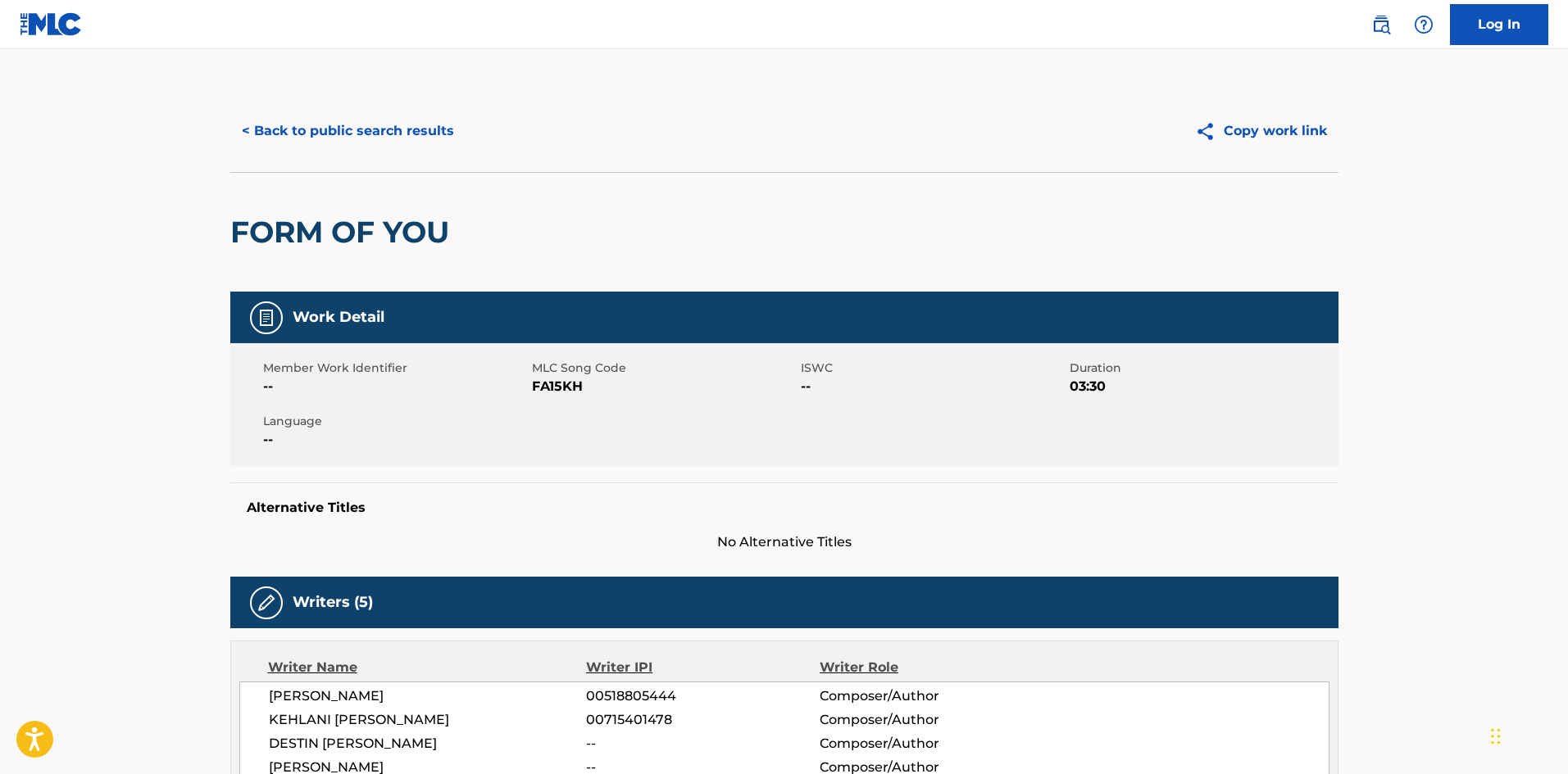
click at [356, 141] on button "< Back to public search results" at bounding box center [347, 130] width 235 height 41
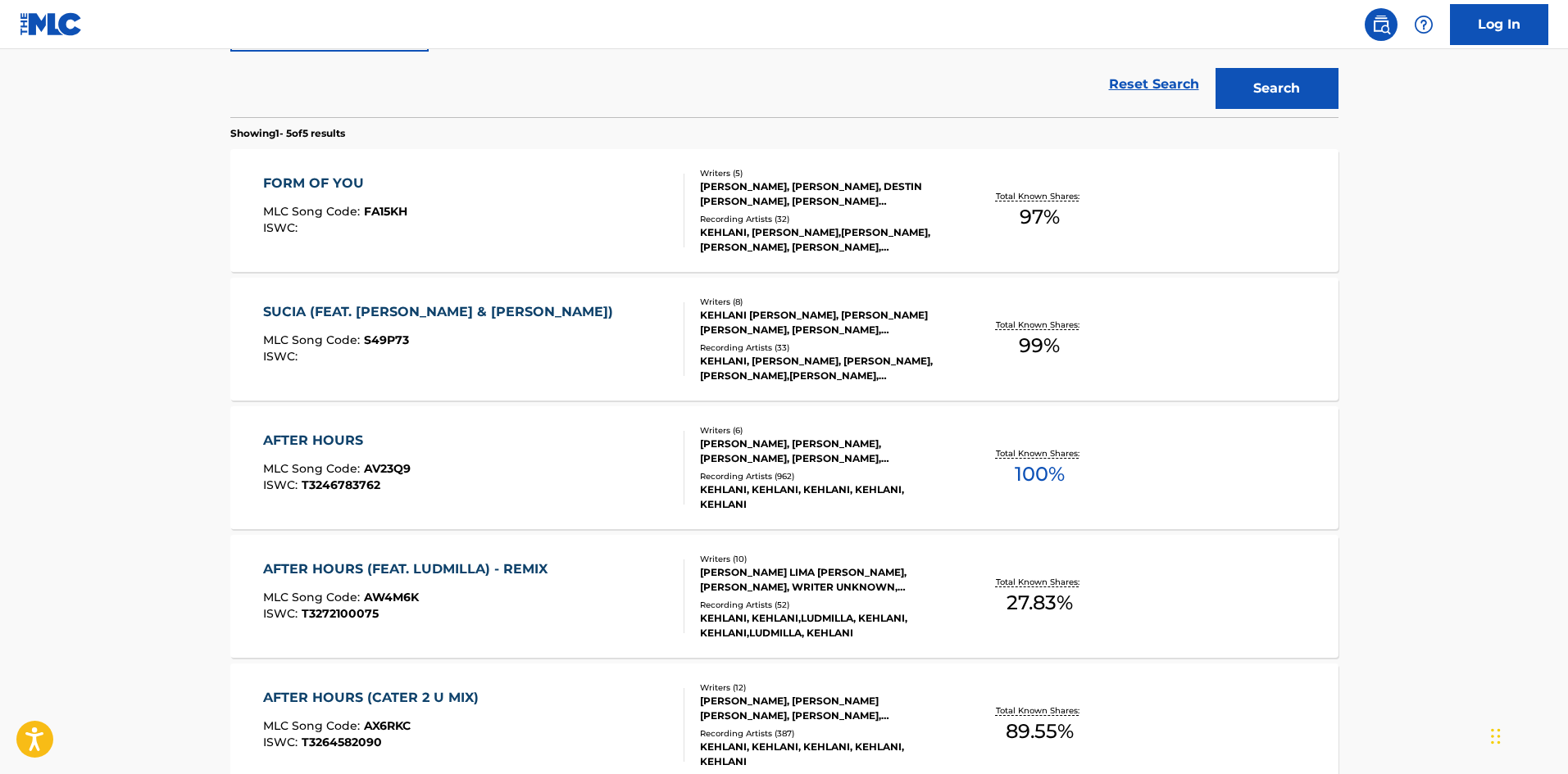
scroll to position [253, 0]
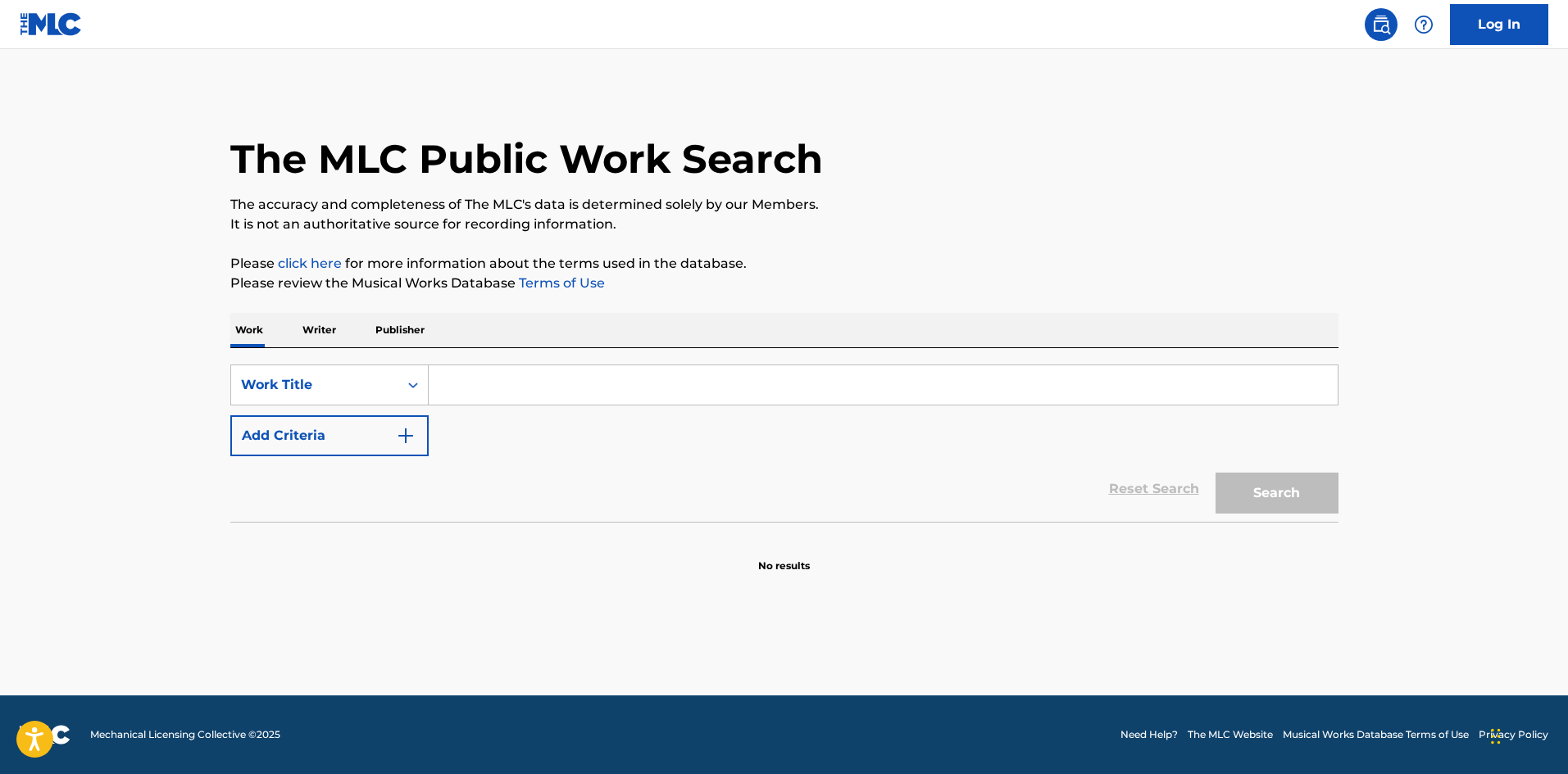
click at [535, 390] on input "Search Form" at bounding box center [883, 385] width 908 height 40
drag, startPoint x: 535, startPoint y: 390, endPoint x: 364, endPoint y: 378, distance: 171.4
click at [364, 378] on div "Work Title" at bounding box center [315, 384] width 148 height 20
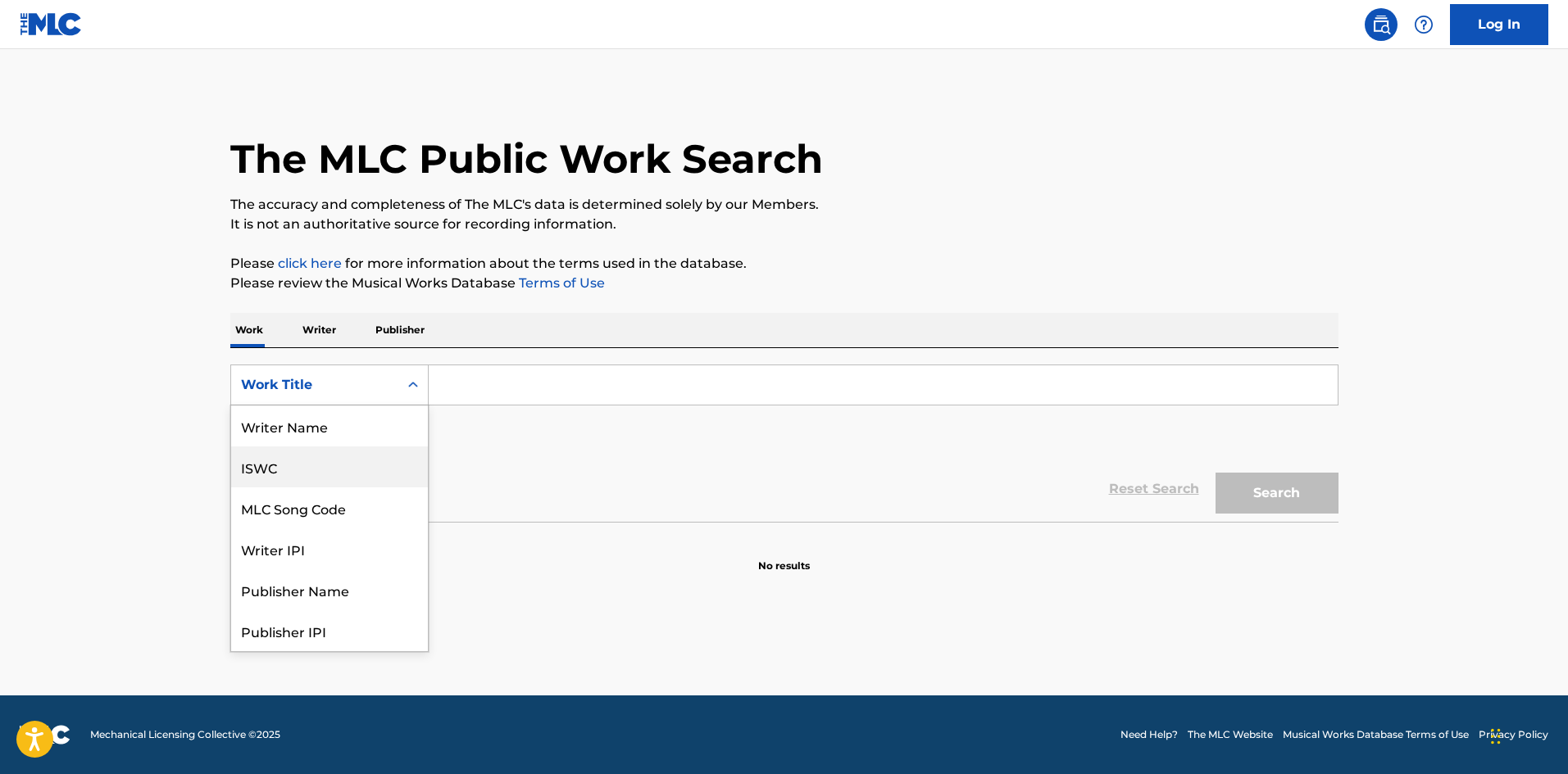
drag, startPoint x: 296, startPoint y: 436, endPoint x: 711, endPoint y: 467, distance: 416.2
click at [704, 467] on form "SearchWithCriteriad0c0b261-1c31-409a-9472-25b999c531d6 8 results available. Use…" at bounding box center [784, 443] width 1108 height 157
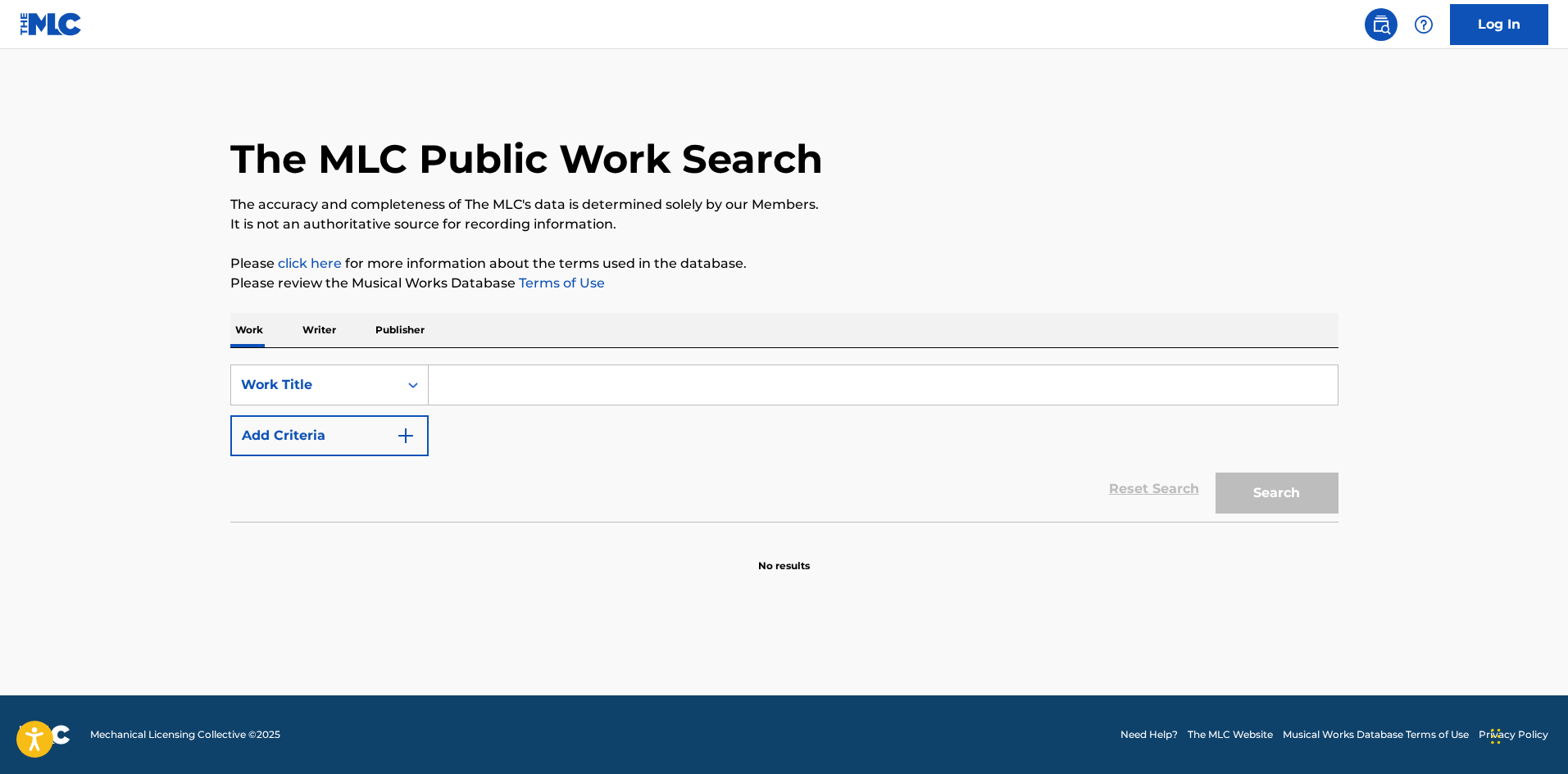
drag, startPoint x: 711, startPoint y: 467, endPoint x: 371, endPoint y: 437, distance: 341.3
click at [667, 469] on div "Reset Search Search" at bounding box center [784, 489] width 1108 height 66
click at [363, 437] on button "Add Criteria" at bounding box center [328, 435] width 198 height 41
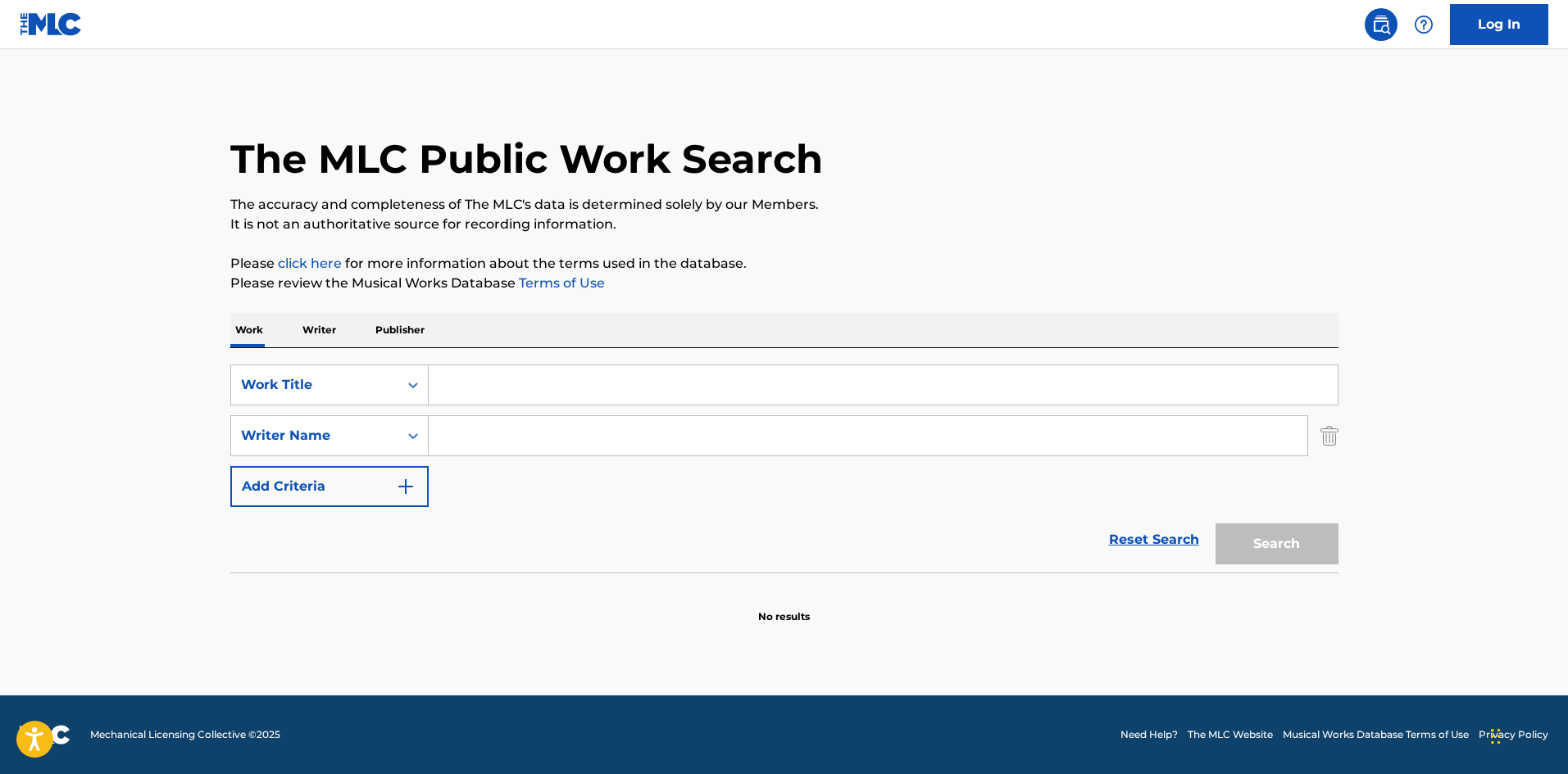
paste input "[PERSON_NAME]"
type input "[PERSON_NAME]"
drag, startPoint x: 536, startPoint y: 372, endPoint x: 536, endPoint y: 382, distance: 10.0
click at [536, 378] on div "SearchWithCriteriad0c0b261-1c31-409a-9472-25b999c531d6 Work Title SearchWithCri…" at bounding box center [784, 460] width 1108 height 225
click at [536, 382] on input "Search Form" at bounding box center [883, 385] width 908 height 40
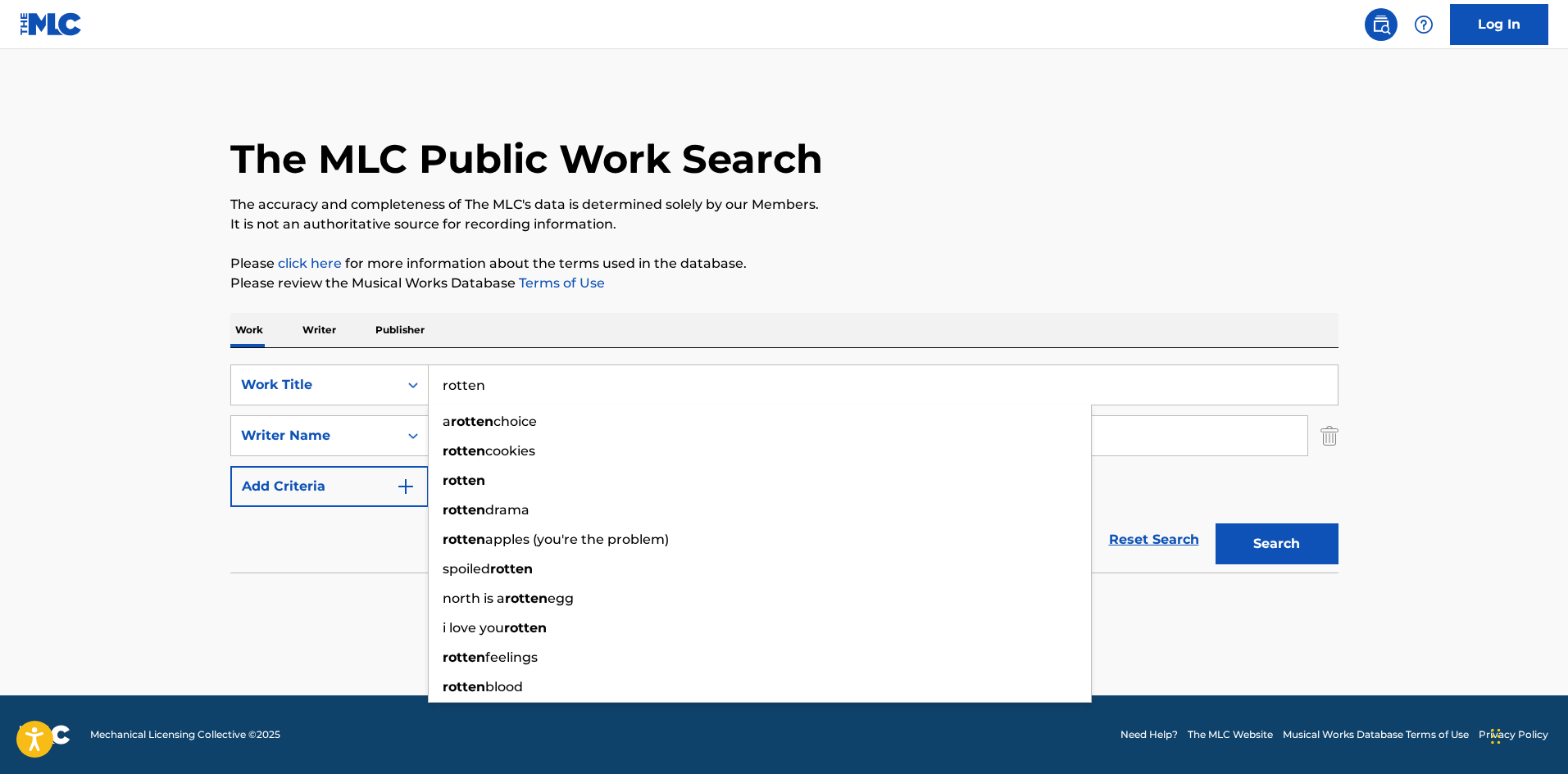
type input "rotten"
click at [1215, 523] on button "Search" at bounding box center [1277, 543] width 123 height 41
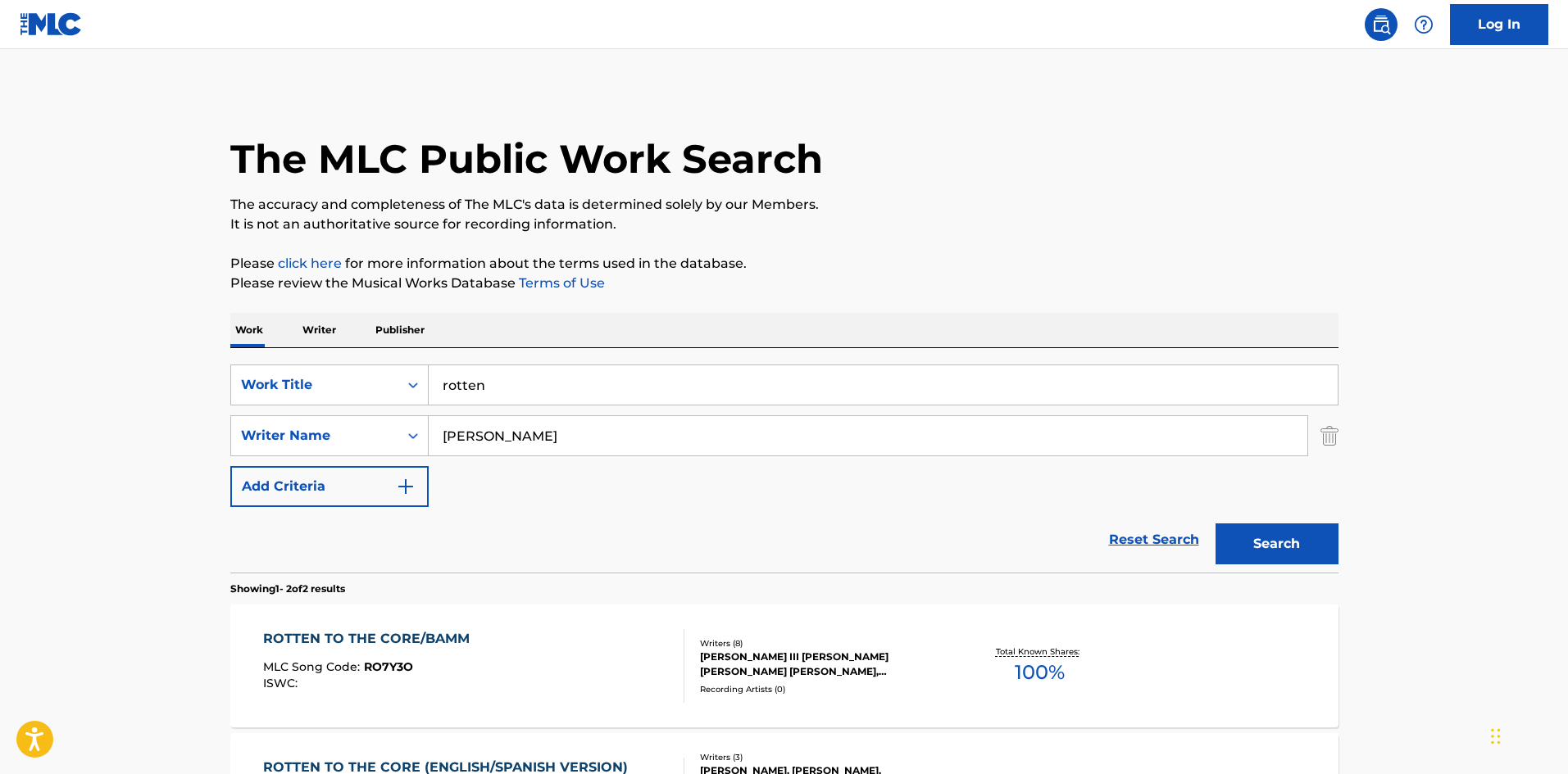
click at [361, 633] on div "ROTTEN TO THE CORE/BAMM" at bounding box center [370, 638] width 214 height 20
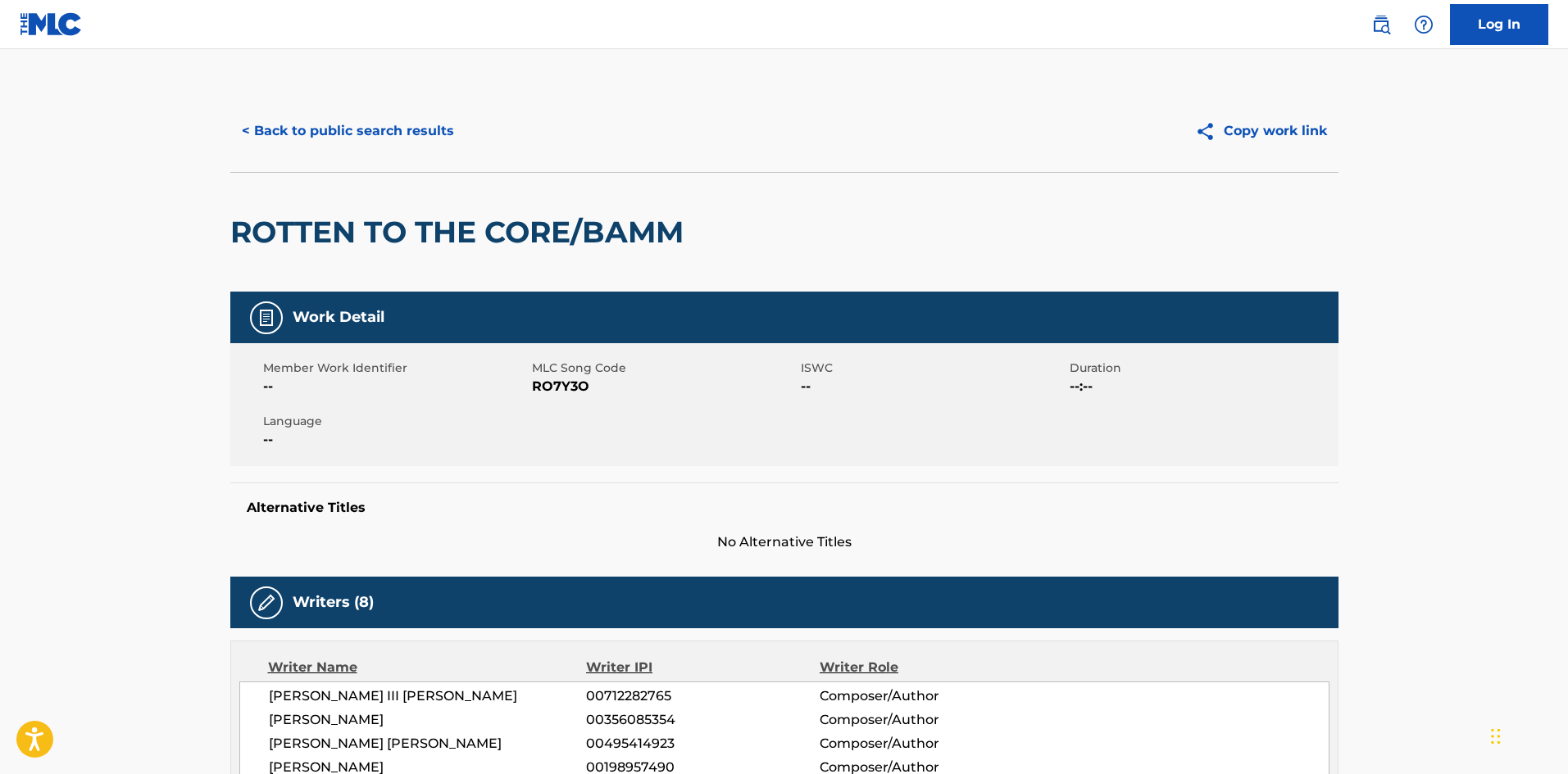
click at [260, 111] on button "< Back to public search results" at bounding box center [347, 130] width 235 height 41
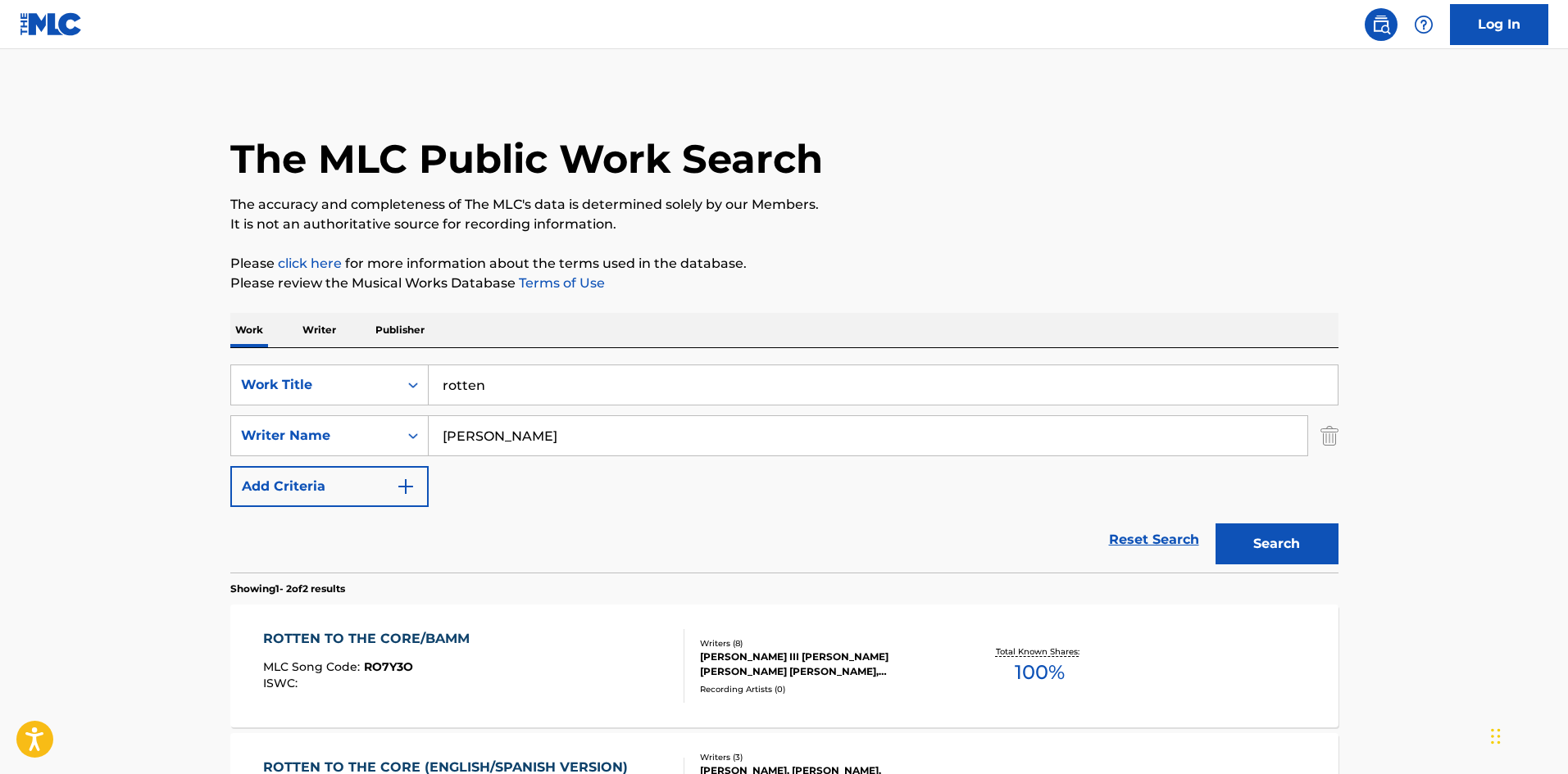
click at [1342, 432] on div "The MLC Public Work Search The accuracy and completeness of The MLC's data is d…" at bounding box center [784, 511] width 1147 height 843
click at [1337, 440] on img "Search Form" at bounding box center [1329, 435] width 18 height 41
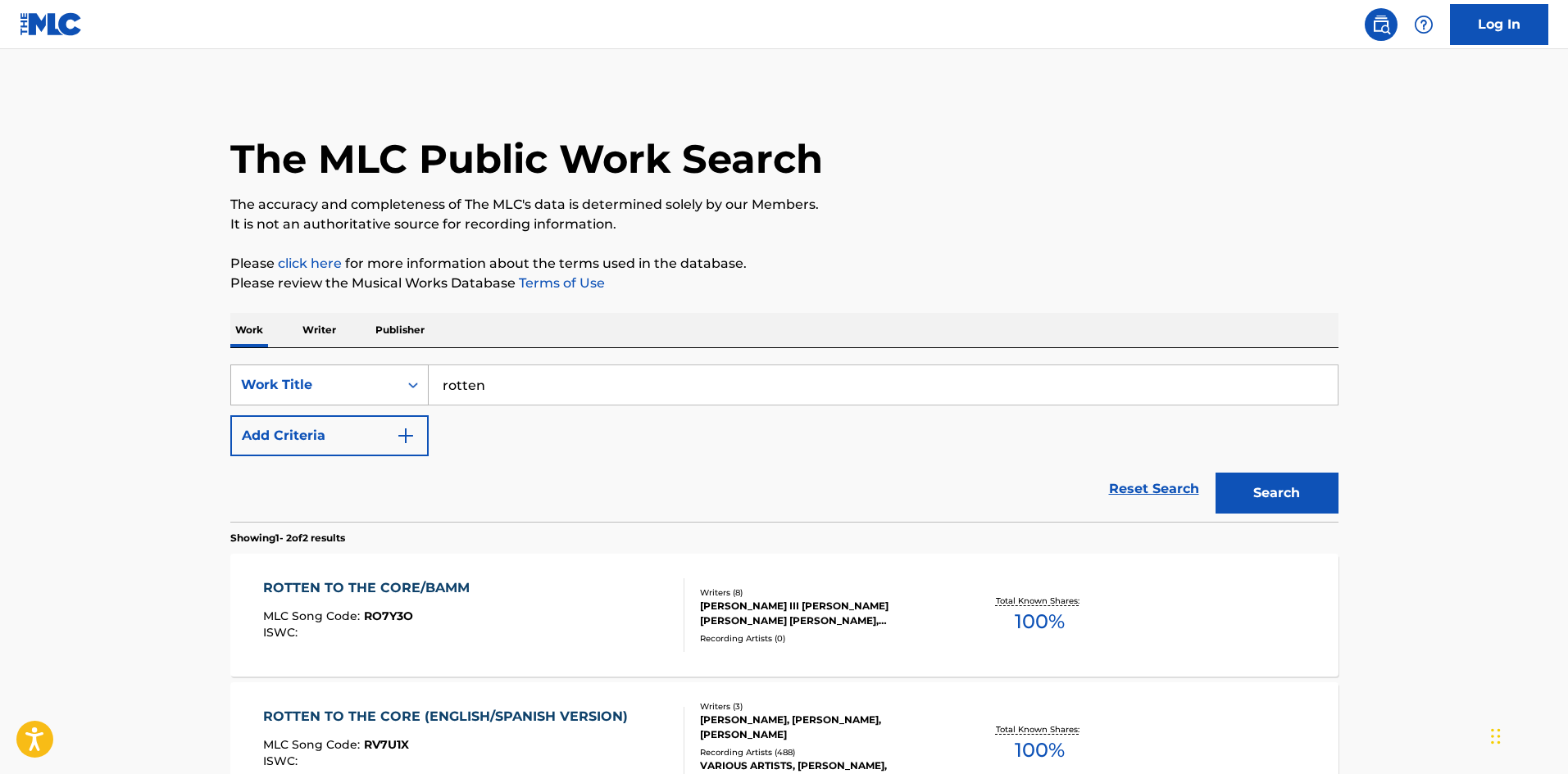
click at [357, 399] on div "Work Title" at bounding box center [314, 385] width 167 height 31
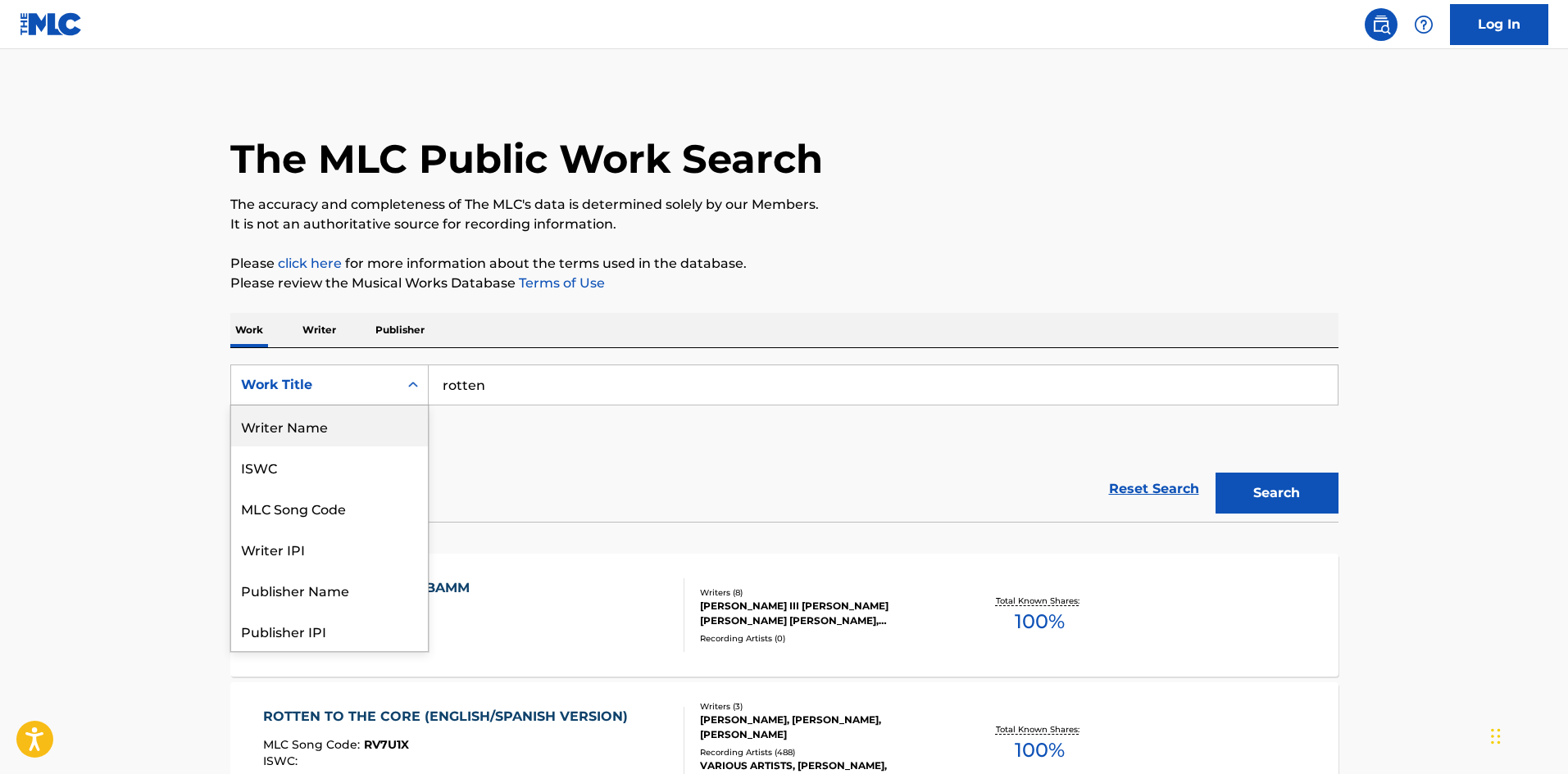
click at [286, 425] on div "Writer Name" at bounding box center [329, 425] width 197 height 41
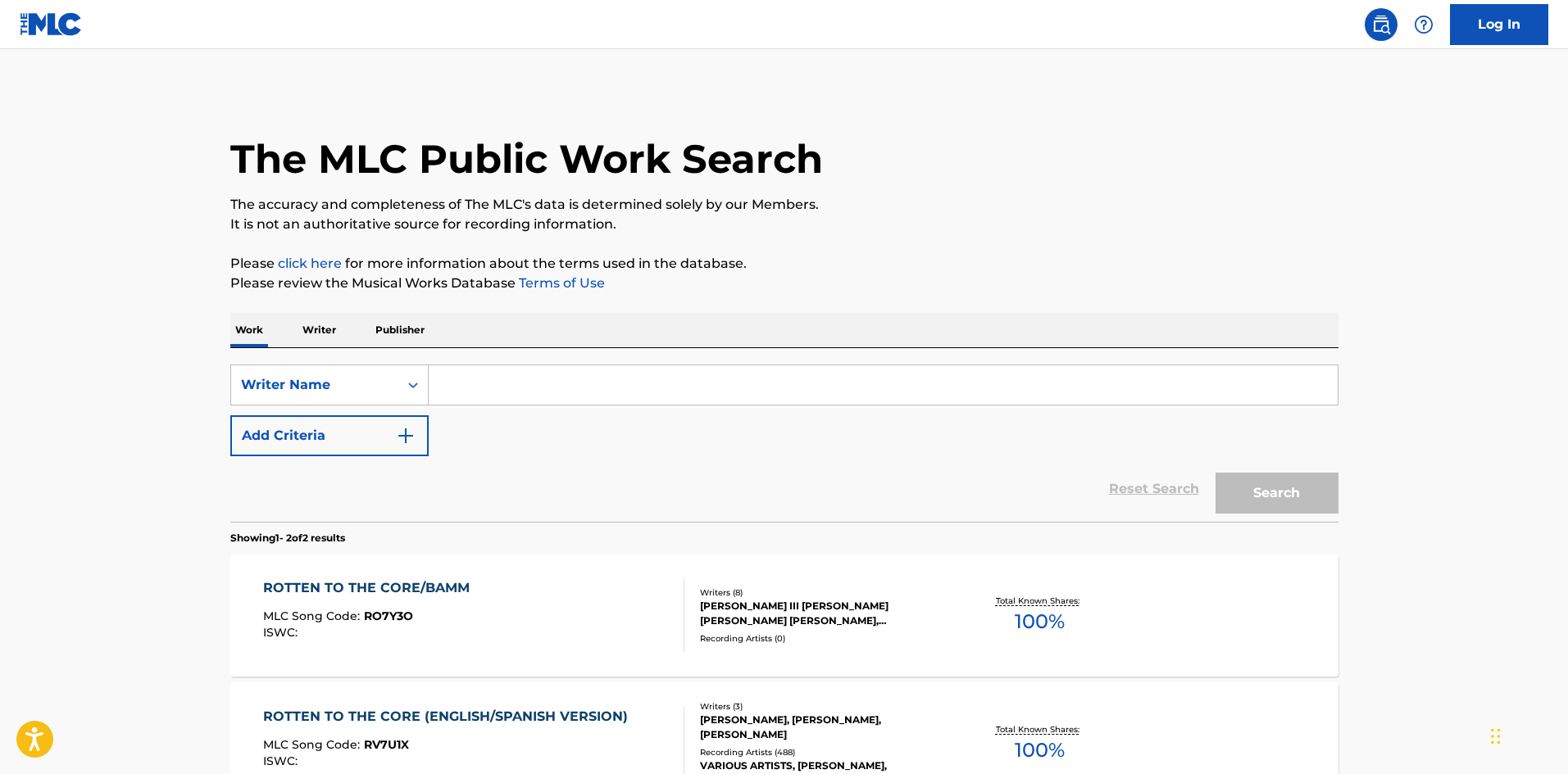
click at [507, 386] on input "Search Form" at bounding box center [883, 385] width 908 height 40
paste input "KLARA MKHATSHWA MUNK-HANSEN"
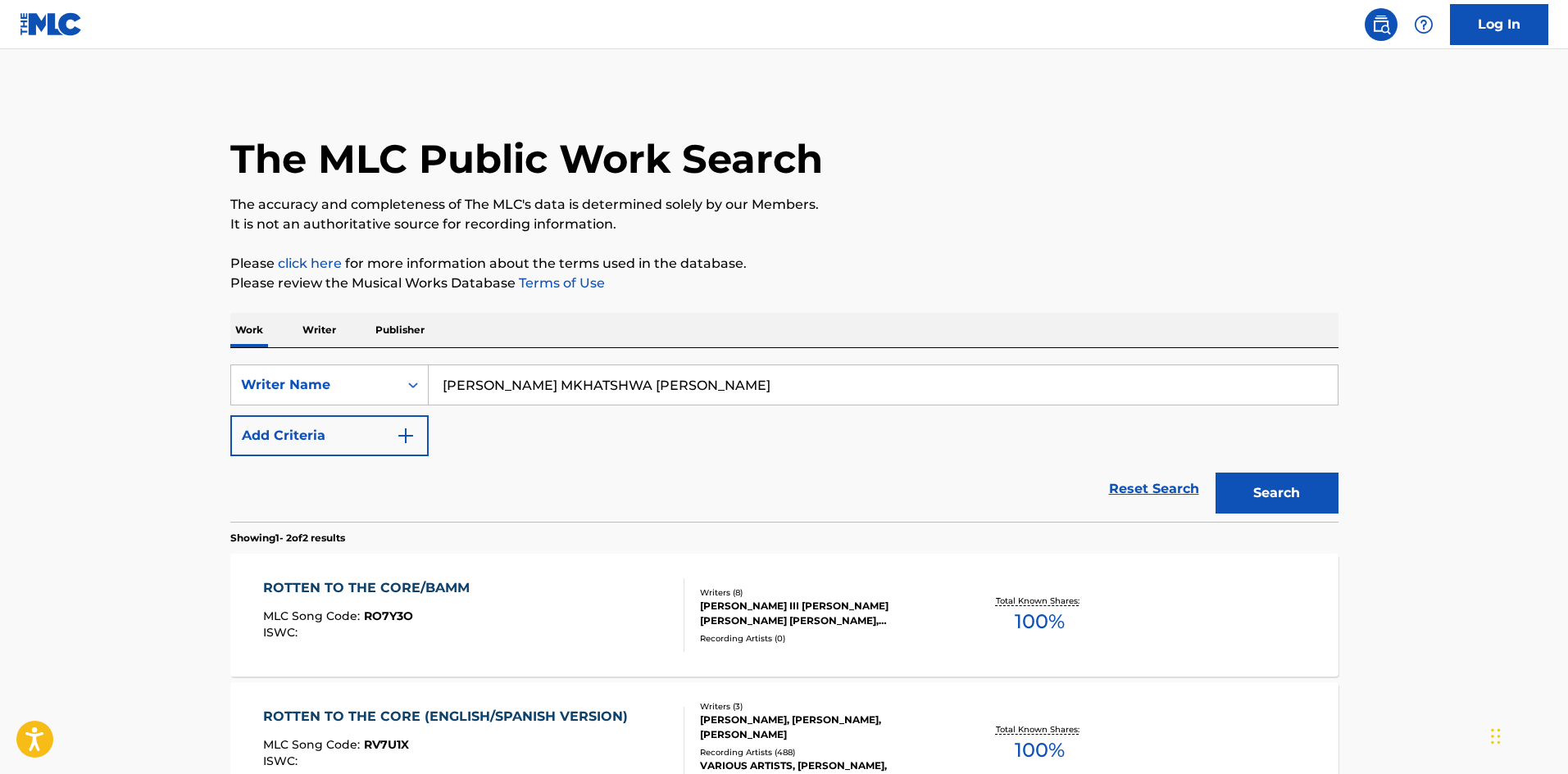
type input "KLARA MKHATSHWA MUNK-HANSEN"
click at [1246, 493] on button "Search" at bounding box center [1277, 492] width 123 height 41
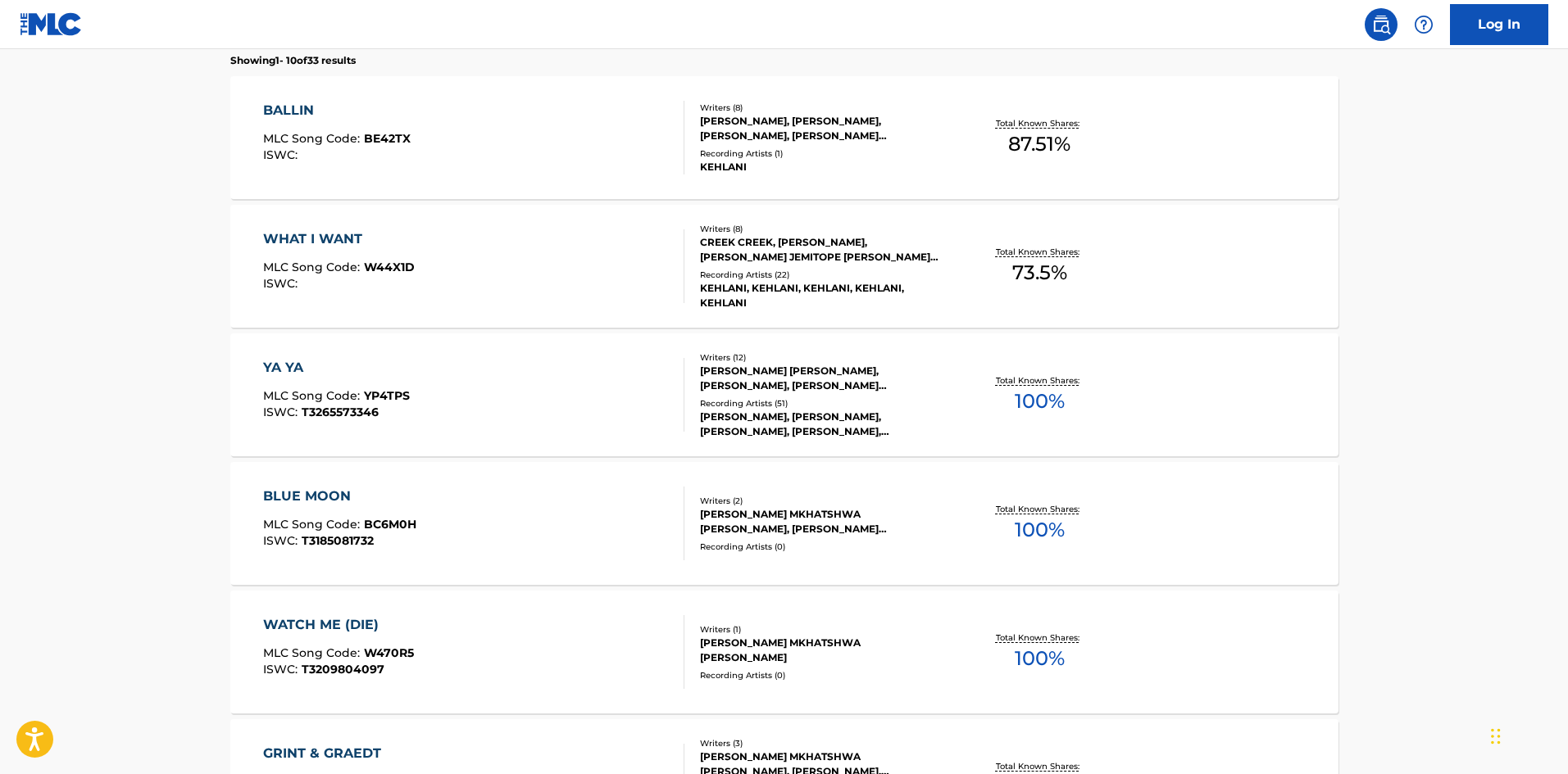
scroll to position [492, 0]
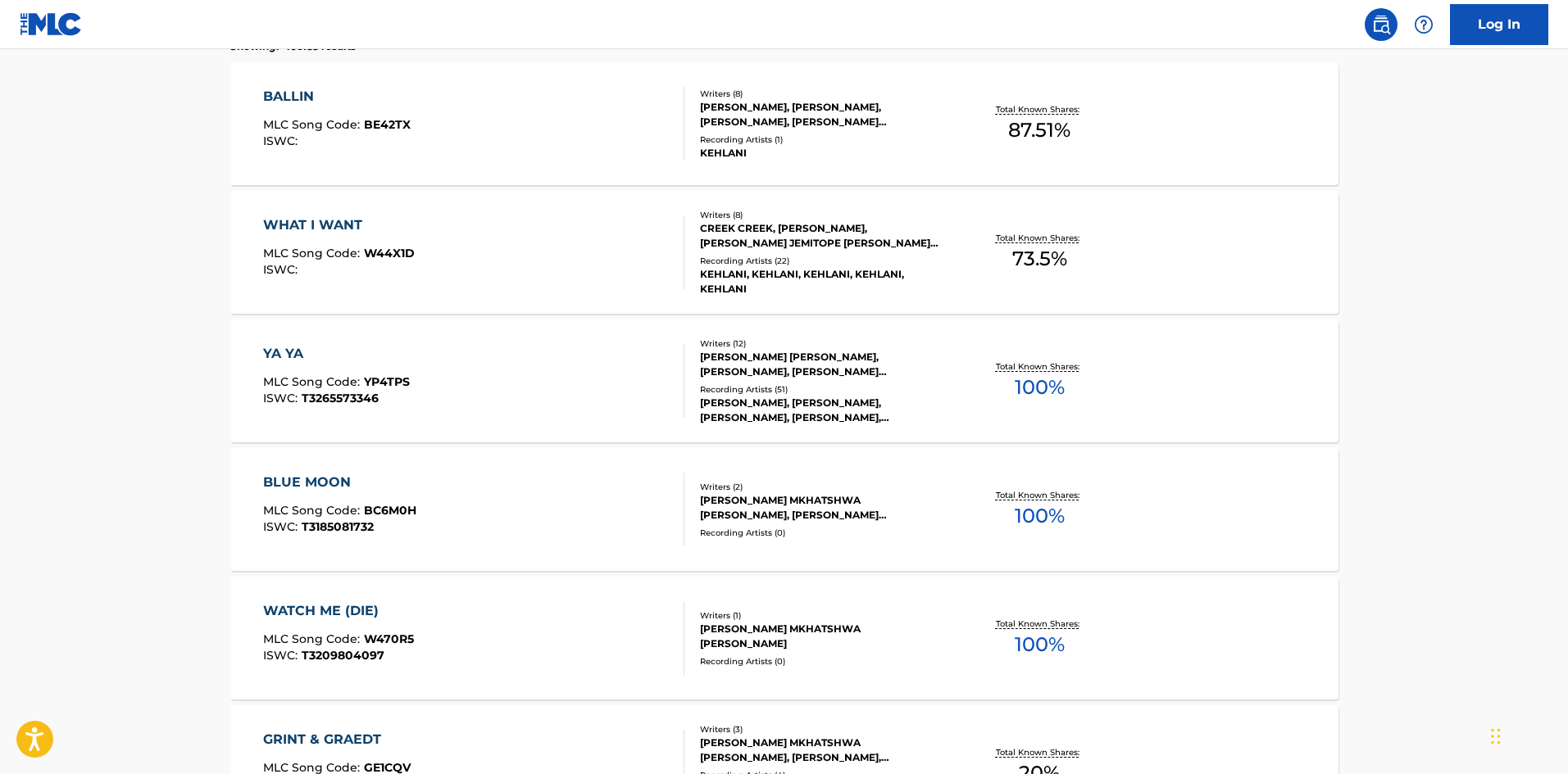
click at [273, 355] on div "YA YA" at bounding box center [336, 353] width 147 height 20
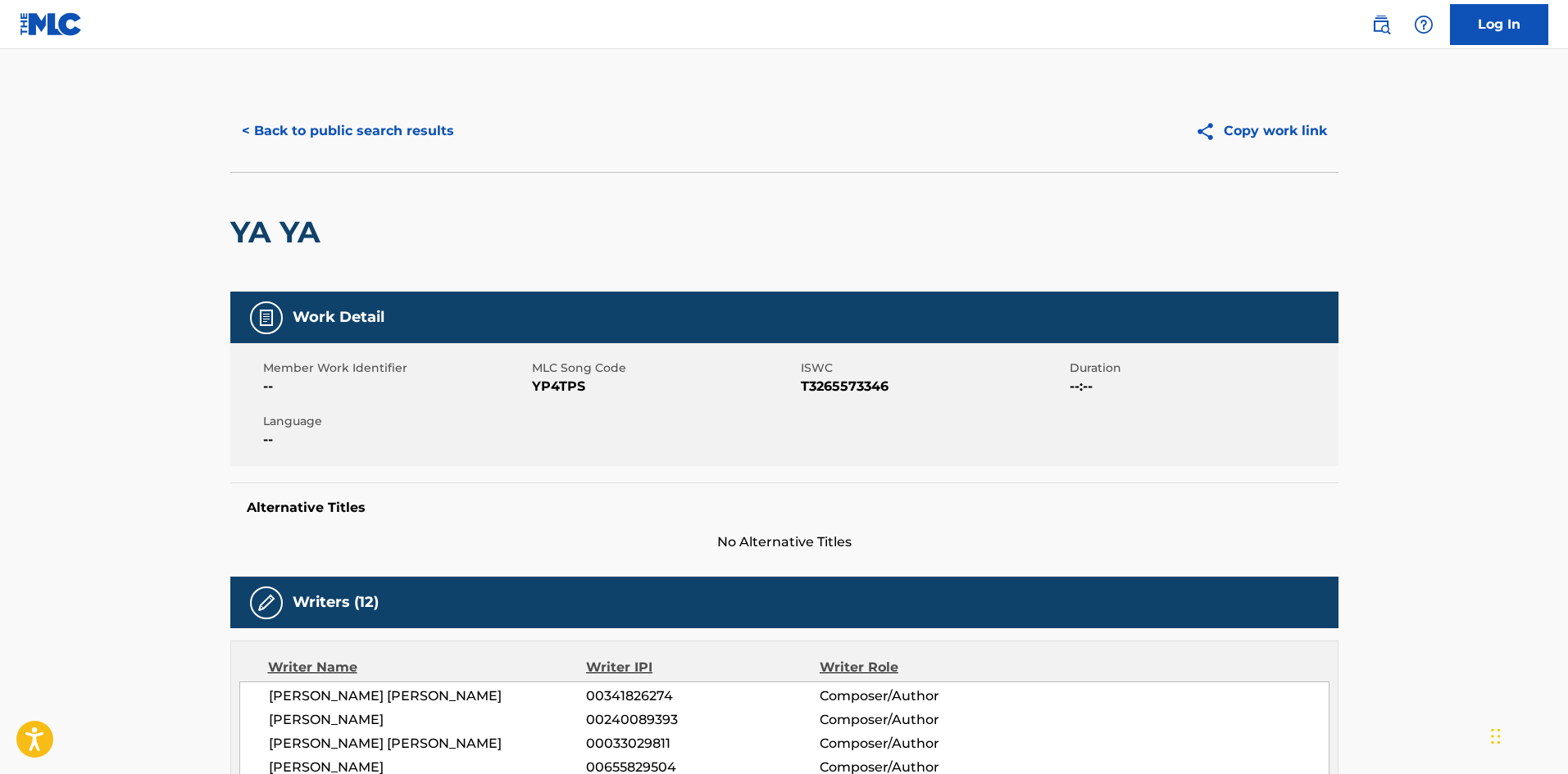
click at [337, 137] on button "< Back to public search results" at bounding box center [347, 130] width 235 height 41
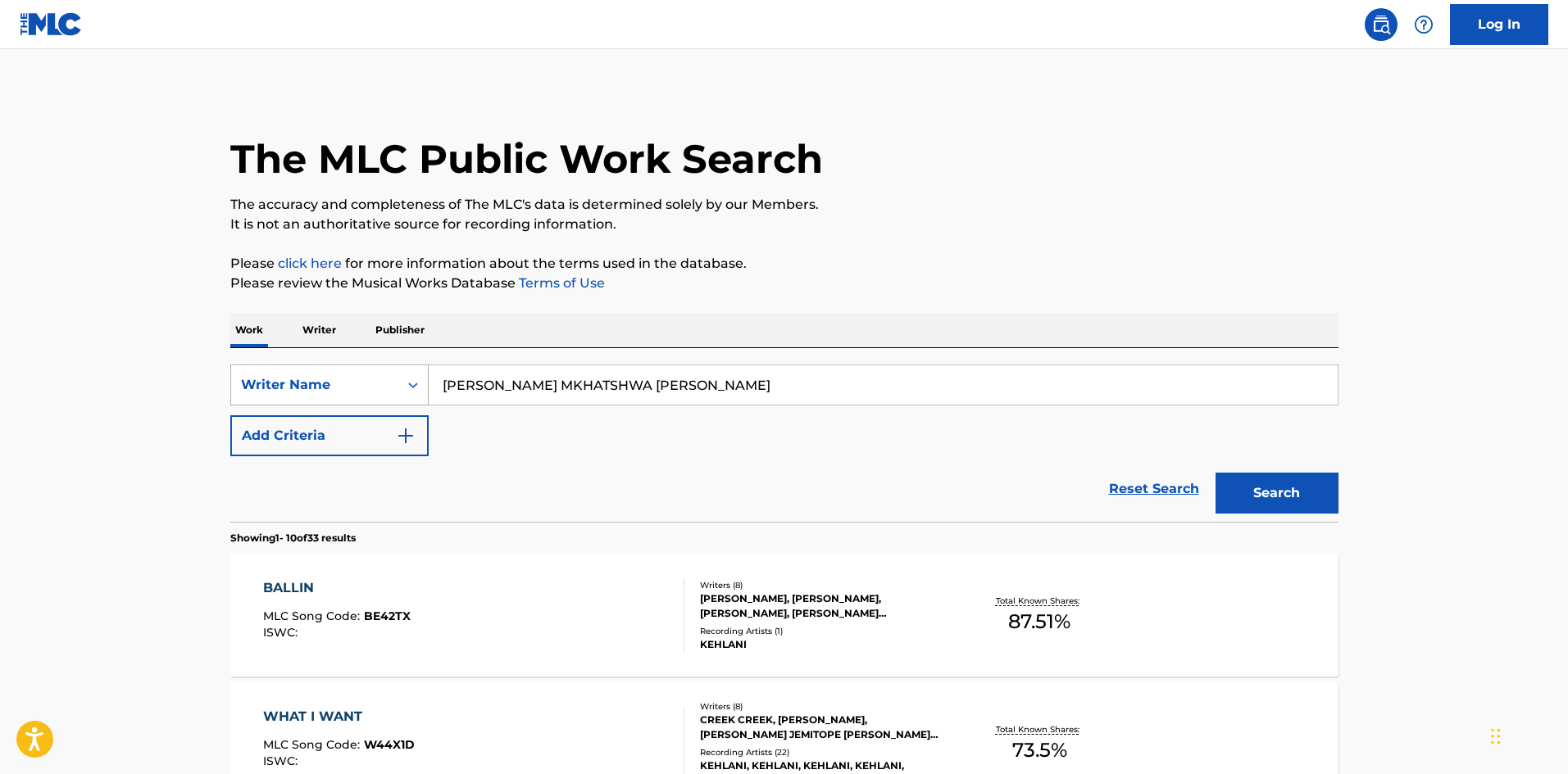
drag, startPoint x: 336, startPoint y: 385, endPoint x: 335, endPoint y: 393, distance: 8.1
click at [336, 385] on div "Writer Name" at bounding box center [315, 384] width 148 height 20
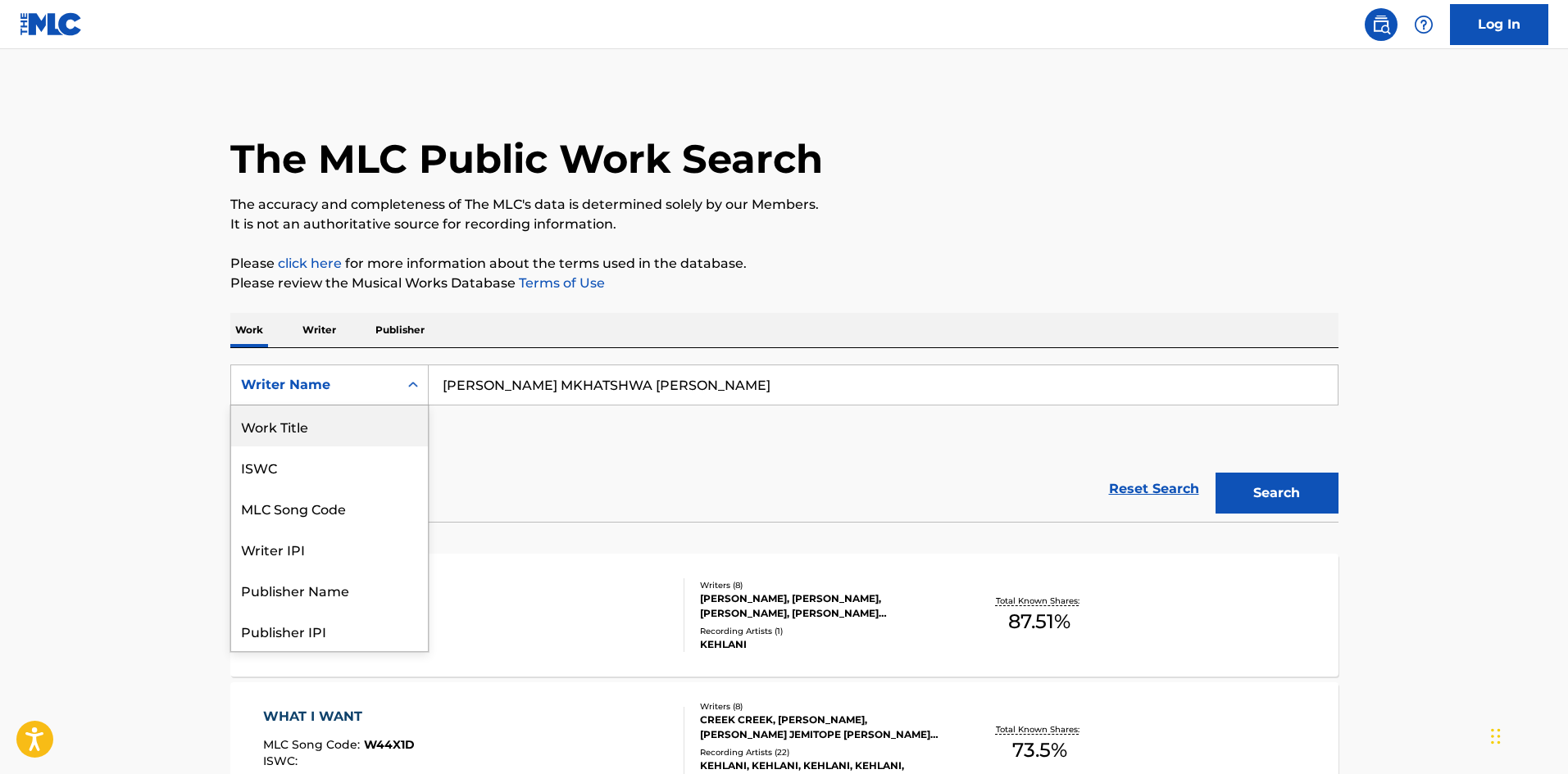
click at [300, 430] on div "Work Title" at bounding box center [329, 425] width 197 height 41
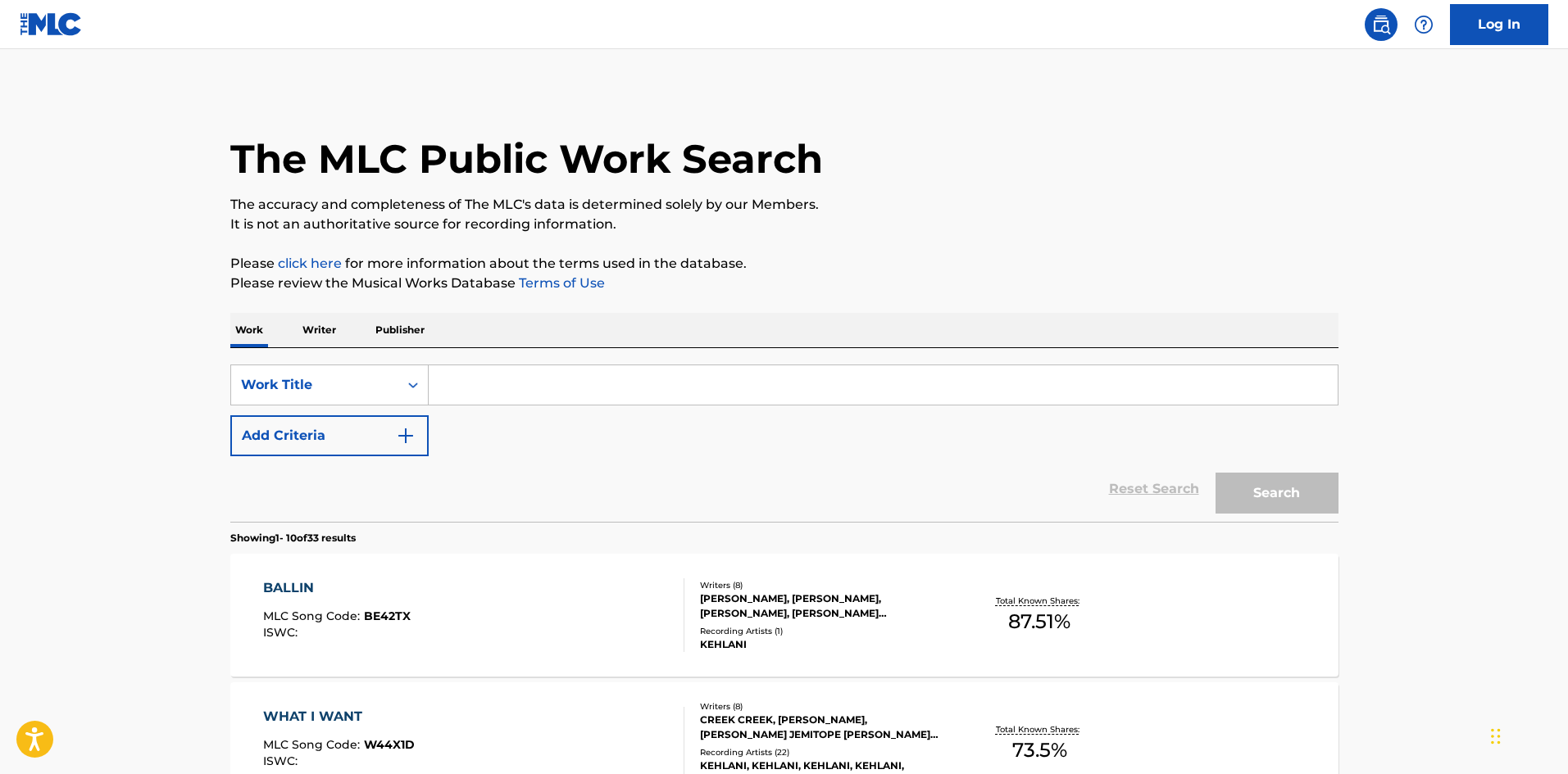
click at [290, 449] on button "Add Criteria" at bounding box center [328, 435] width 198 height 41
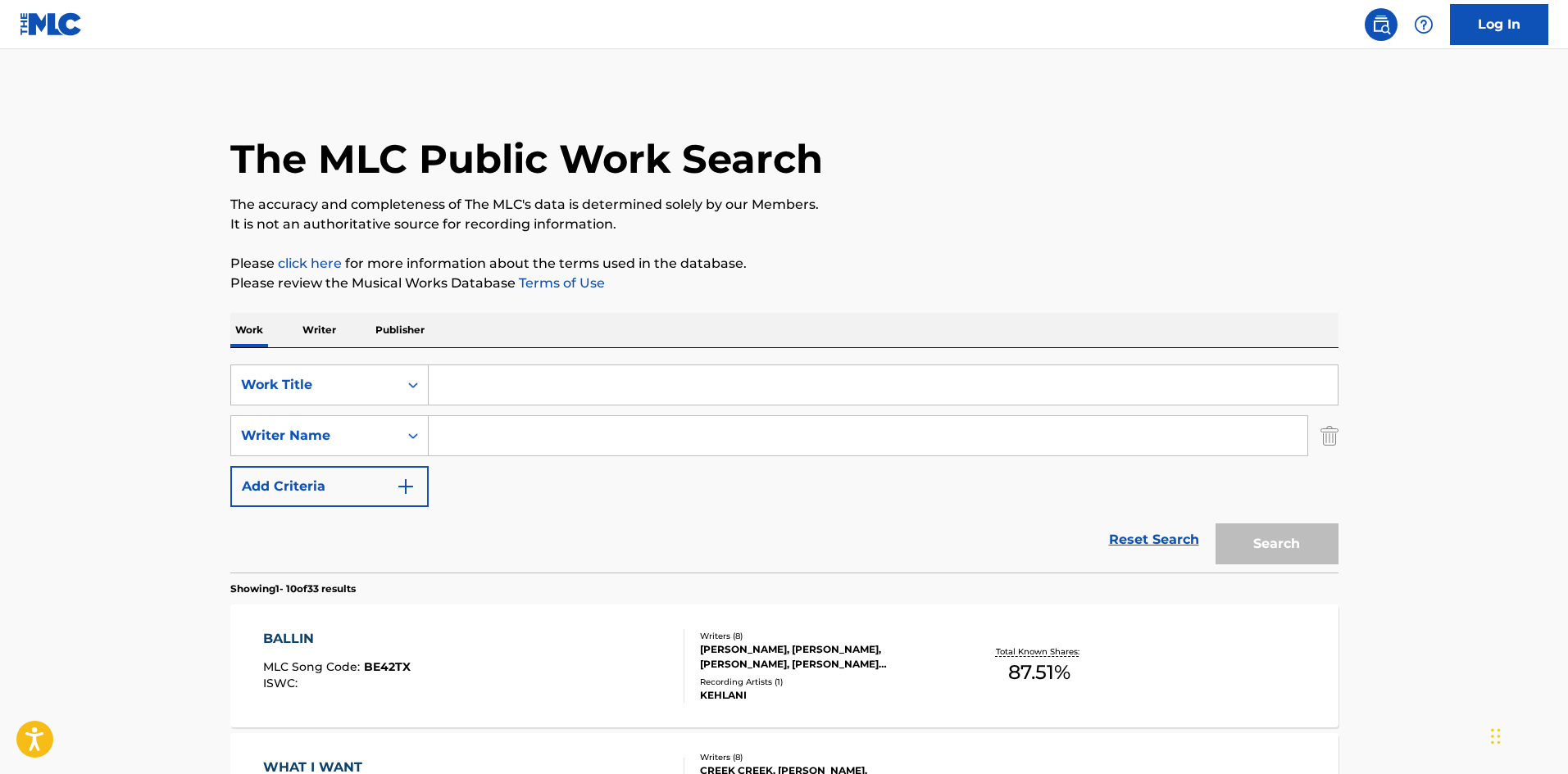
click at [471, 428] on input "Search Form" at bounding box center [868, 436] width 878 height 40
paste input "[PERSON_NAME] [PERSON_NAME]"
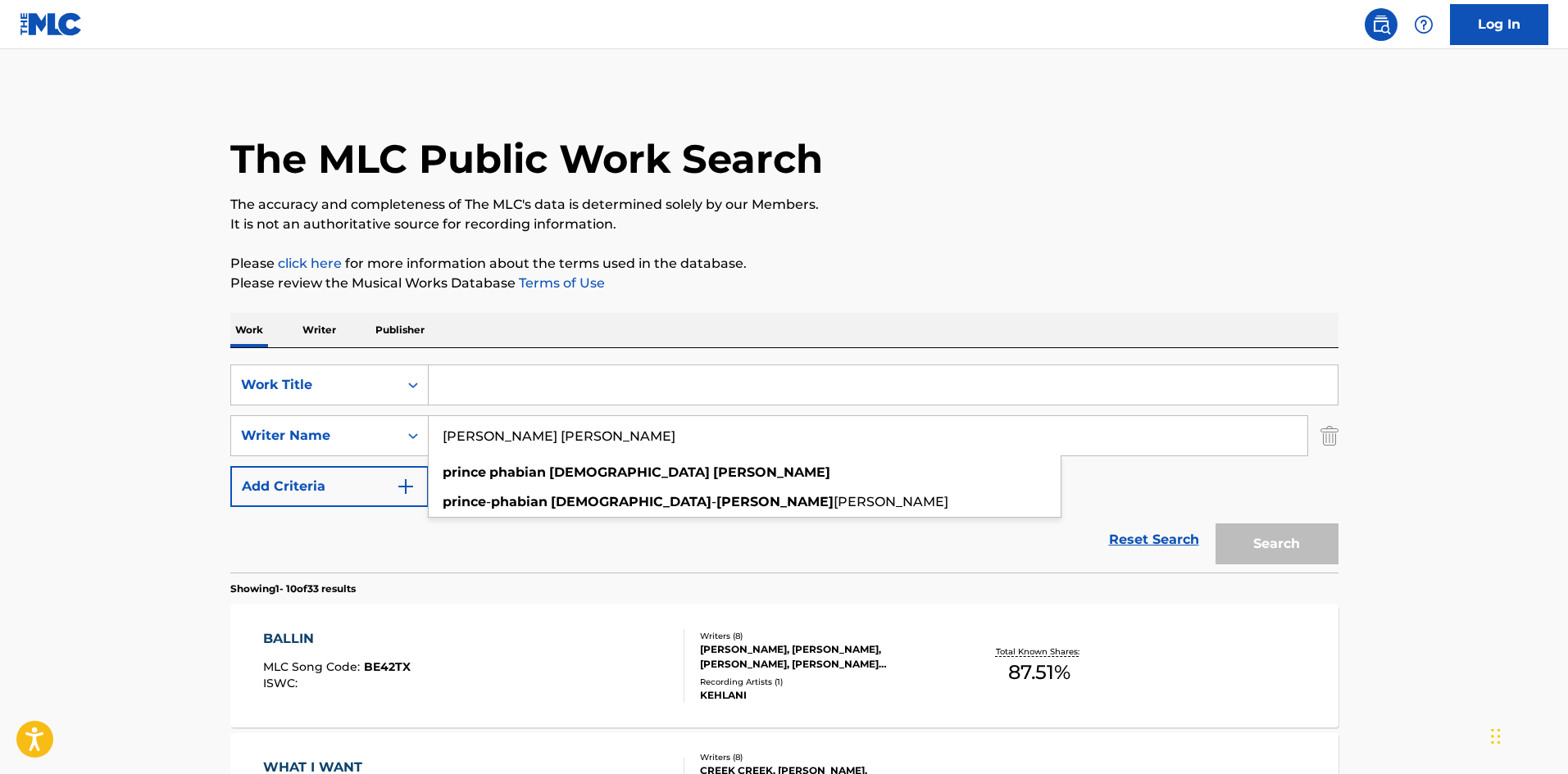
type input "[PERSON_NAME] [PERSON_NAME]"
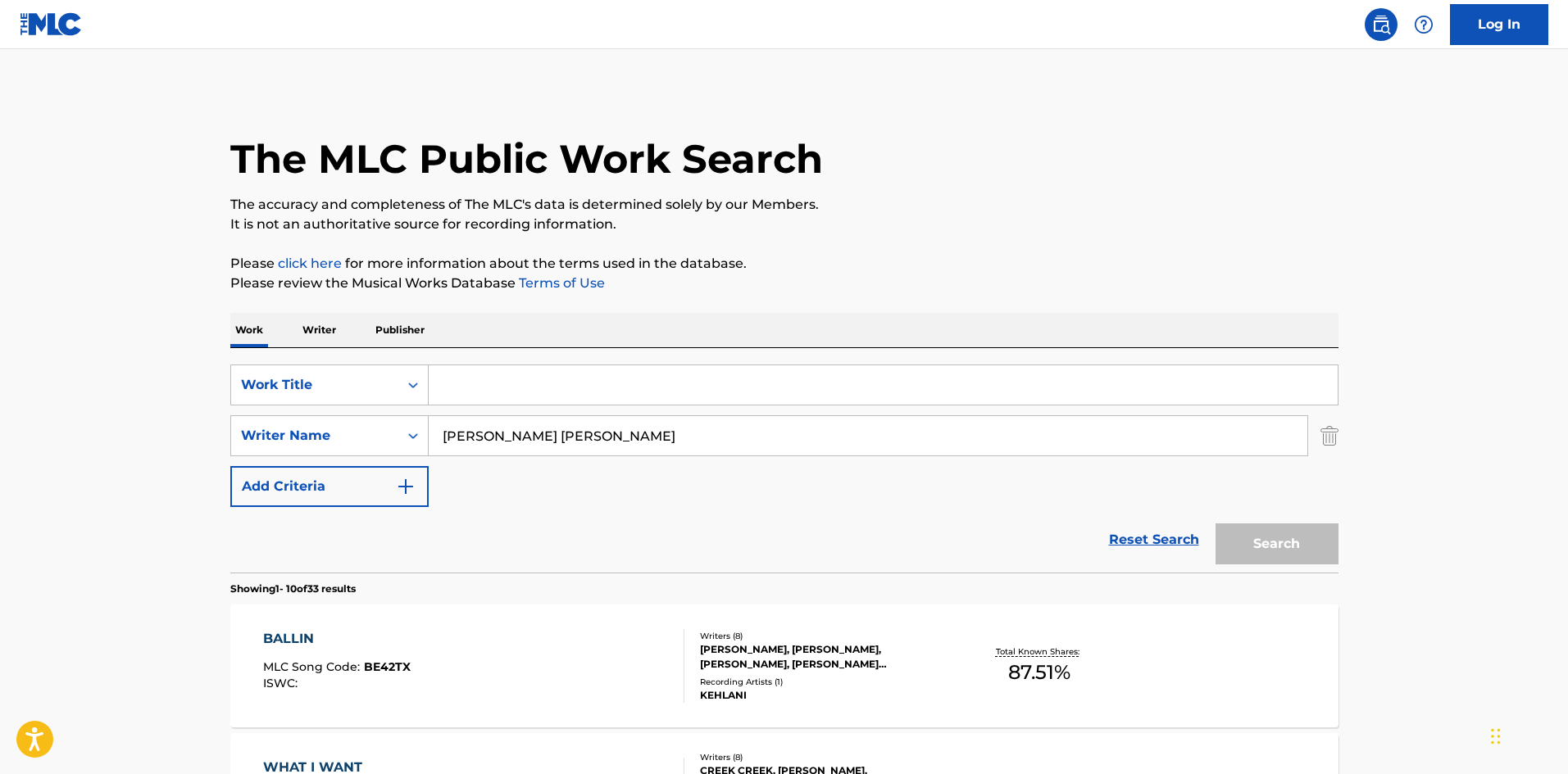
click at [536, 391] on input "Search Form" at bounding box center [883, 385] width 908 height 40
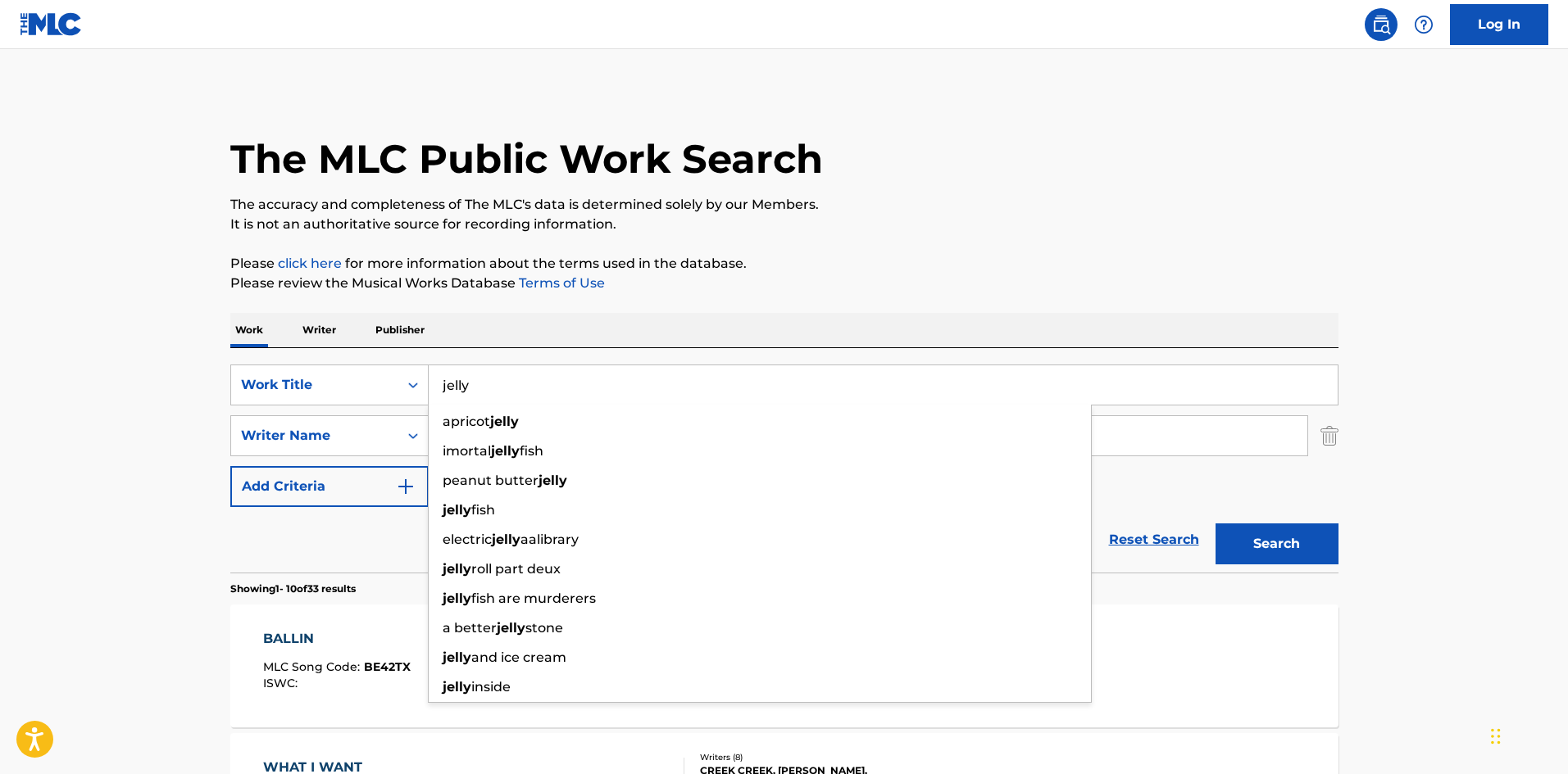
type input "jelly"
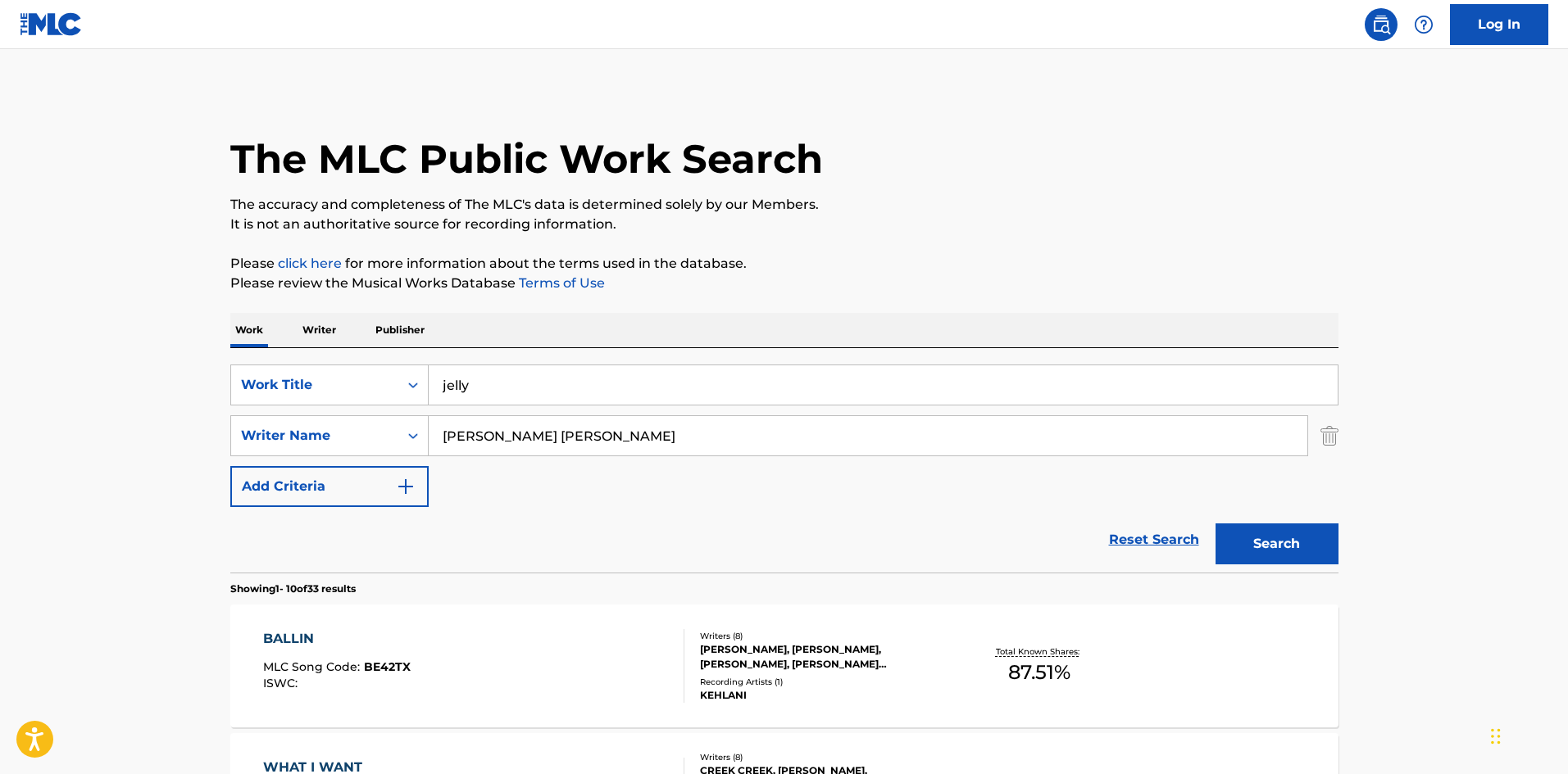
click at [1277, 555] on button "Search" at bounding box center [1277, 543] width 123 height 41
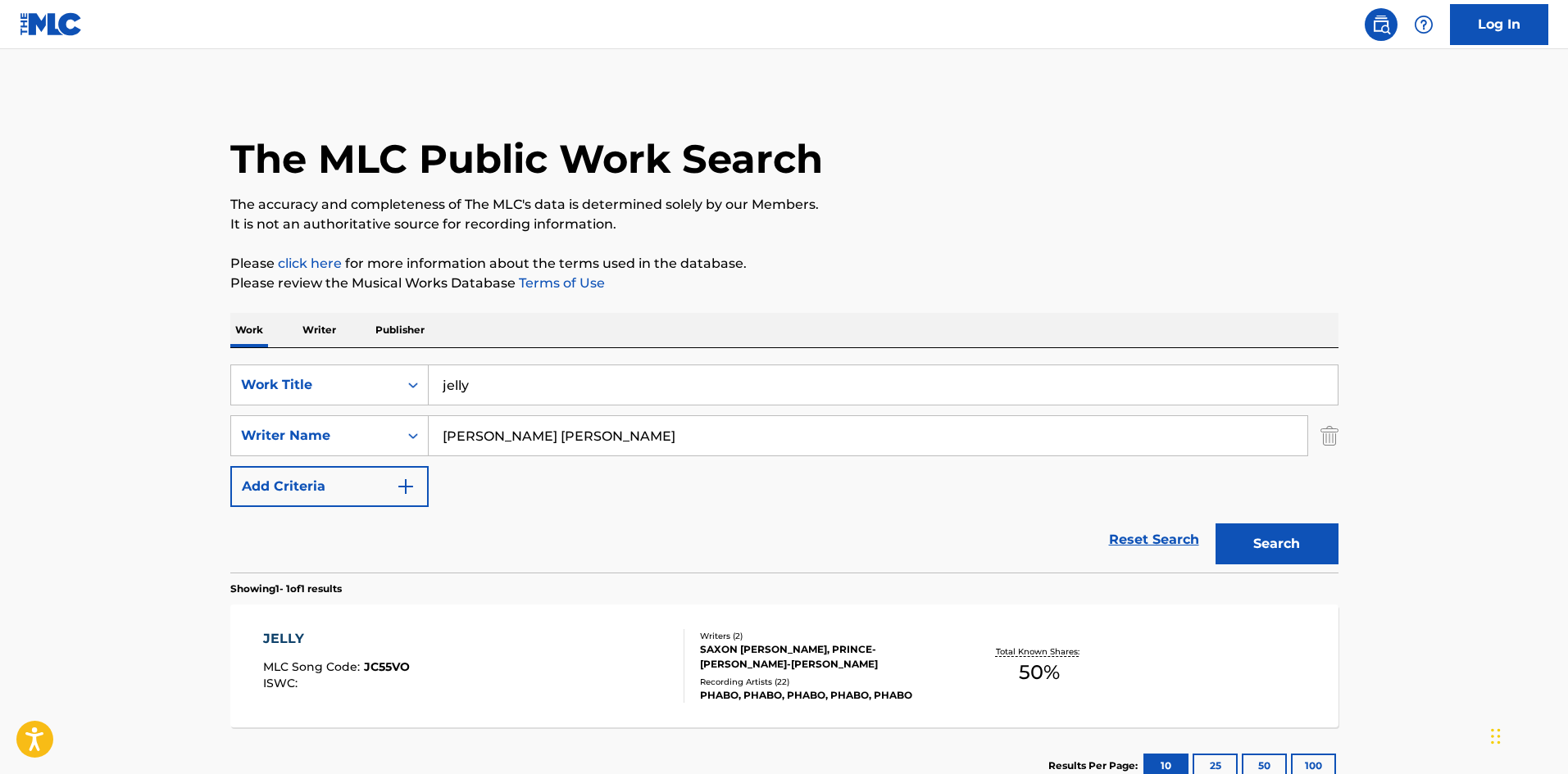
click at [266, 630] on div "JELLY" at bounding box center [336, 638] width 147 height 20
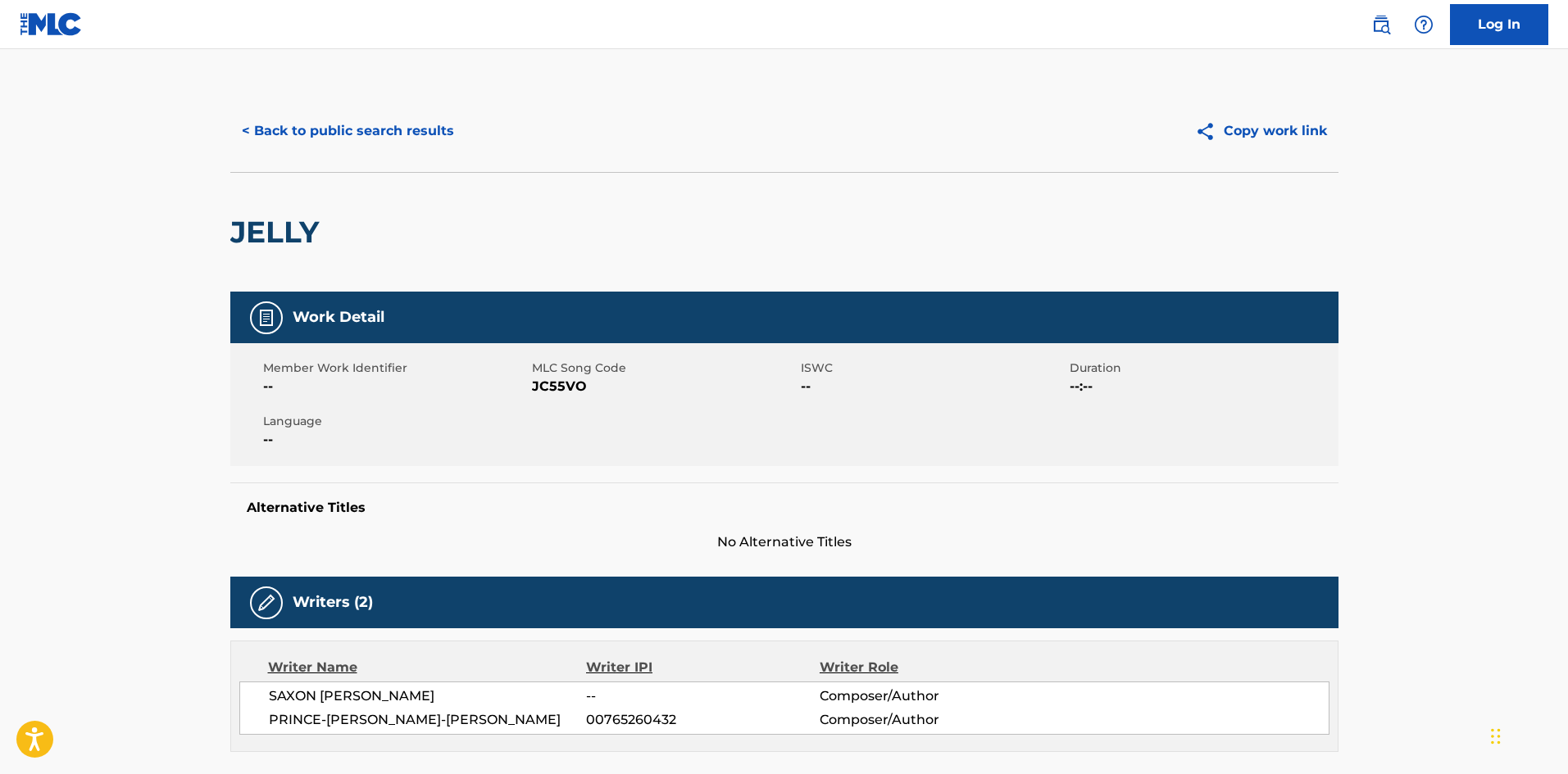
click at [324, 118] on button "< Back to public search results" at bounding box center [347, 130] width 235 height 41
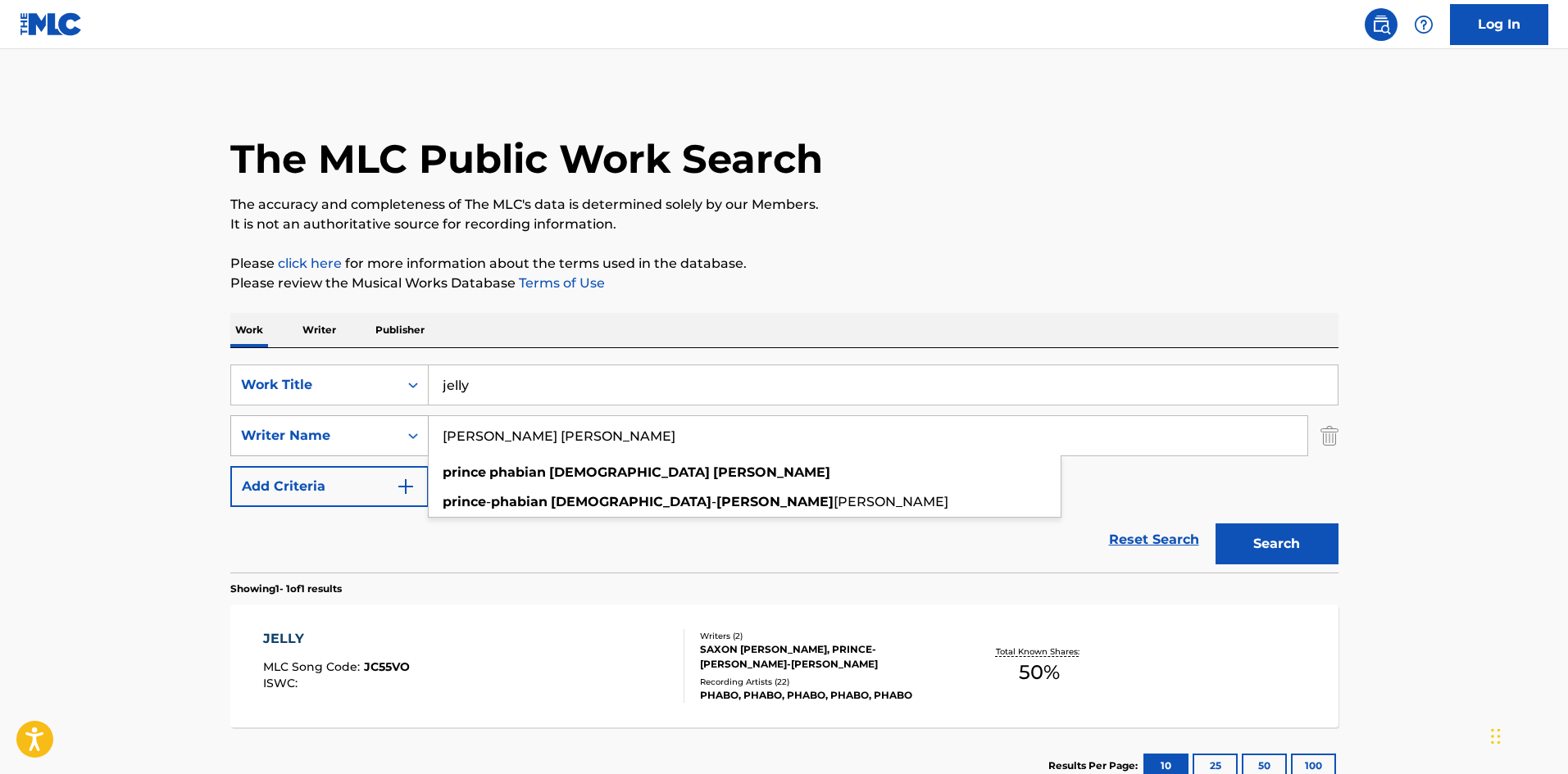
drag, startPoint x: 798, startPoint y: 428, endPoint x: 335, endPoint y: 422, distance: 463.0
click at [335, 422] on div "SearchWithCriteria226d87e8-1d9a-4f60-9281-f9bf855630e1 Writer Name PRINCE PHABI…" at bounding box center [784, 435] width 1108 height 41
paste input "Alexander Ben"
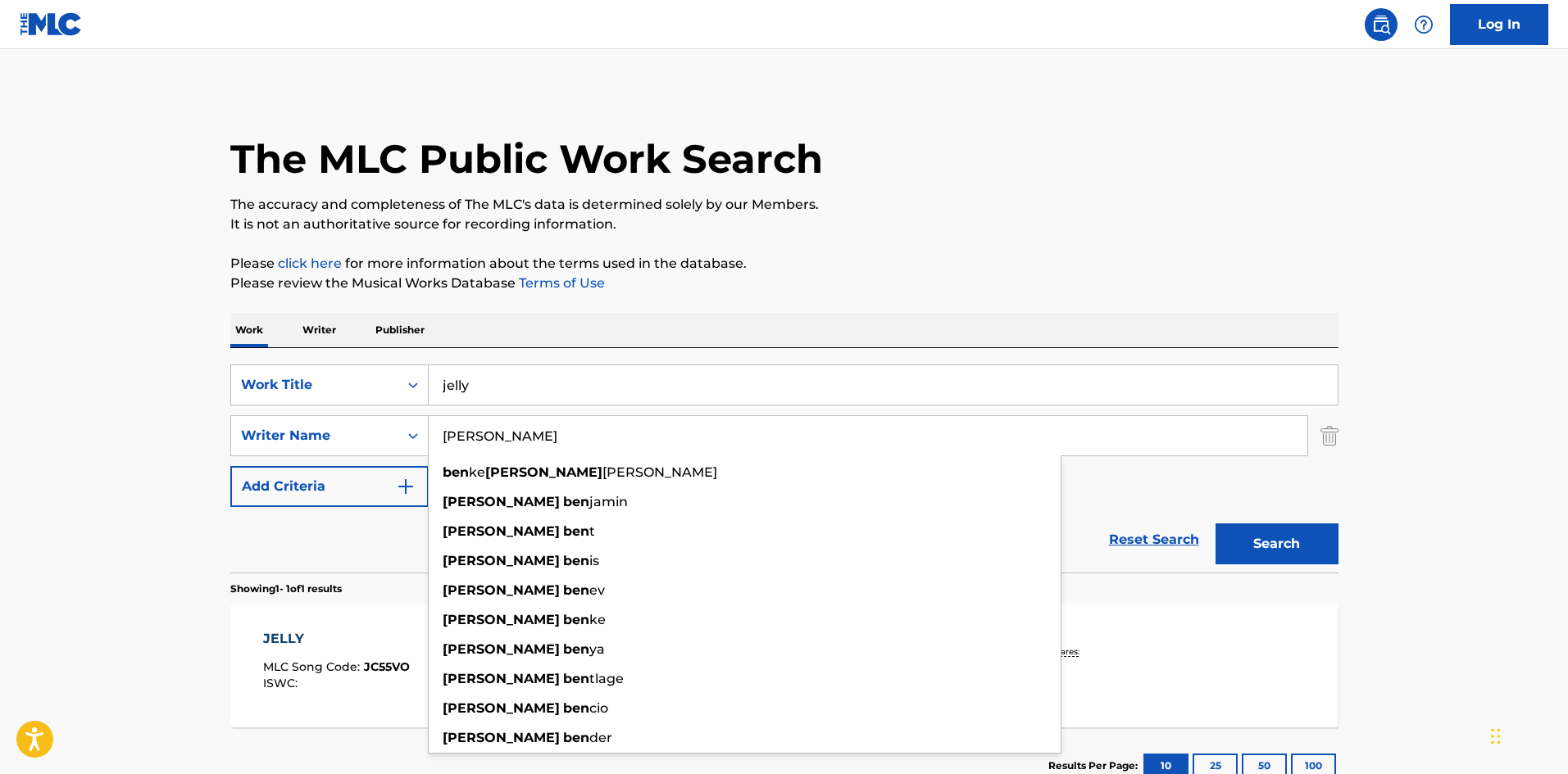
type input "Alexander Ben"
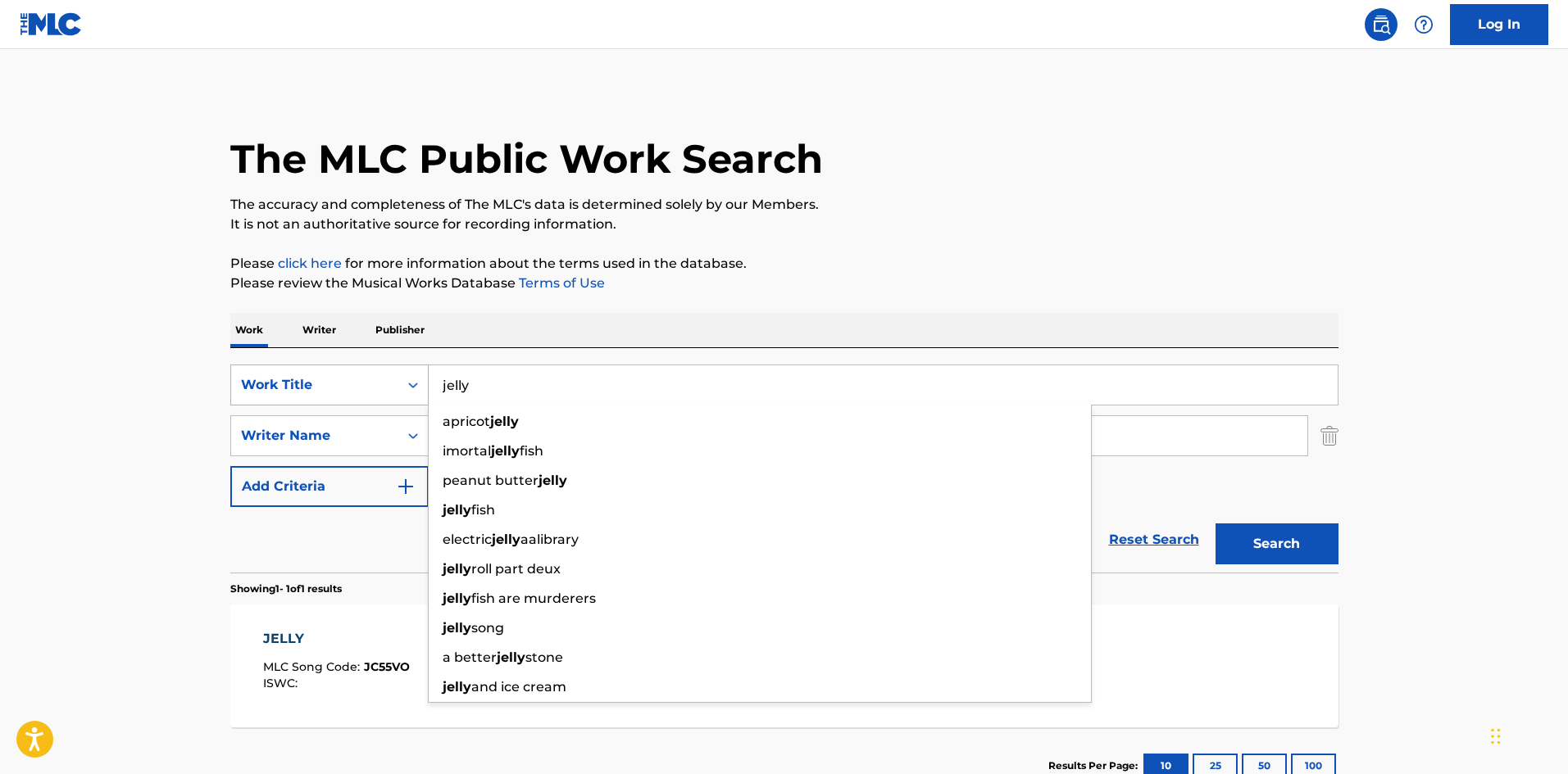
drag, startPoint x: 472, startPoint y: 397, endPoint x: 412, endPoint y: 392, distance: 60.2
click at [412, 392] on div "SearchWithCriteria84aaea3b-493a-48b7-b88a-9dcb21ed9b0b Work Title jelly apricot…" at bounding box center [784, 384] width 1108 height 41
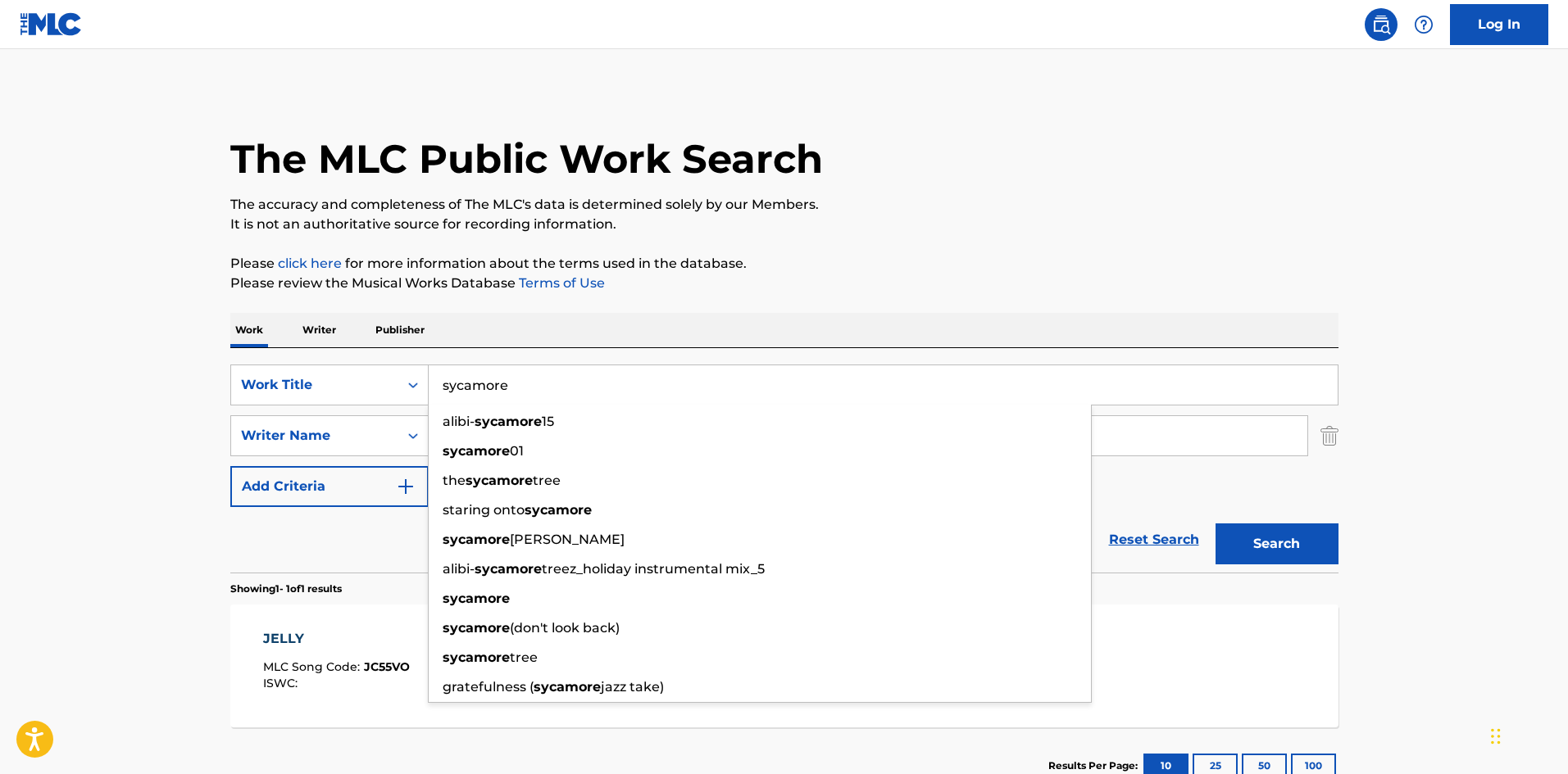
type input "sycamore"
click at [957, 288] on p "Please review the Musical Works Database Terms of Use" at bounding box center [784, 283] width 1108 height 20
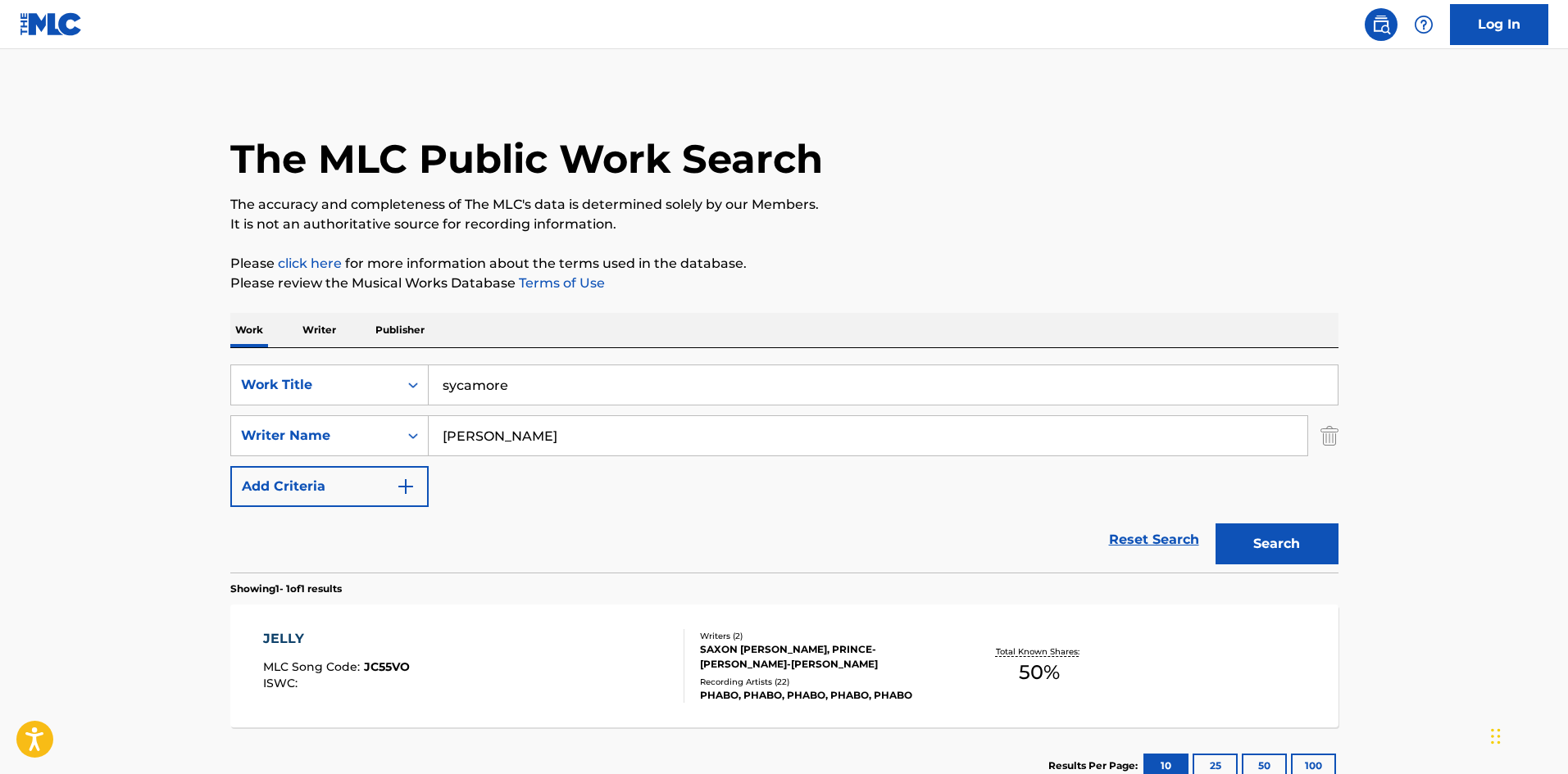
click at [1269, 545] on button "Search" at bounding box center [1277, 543] width 123 height 41
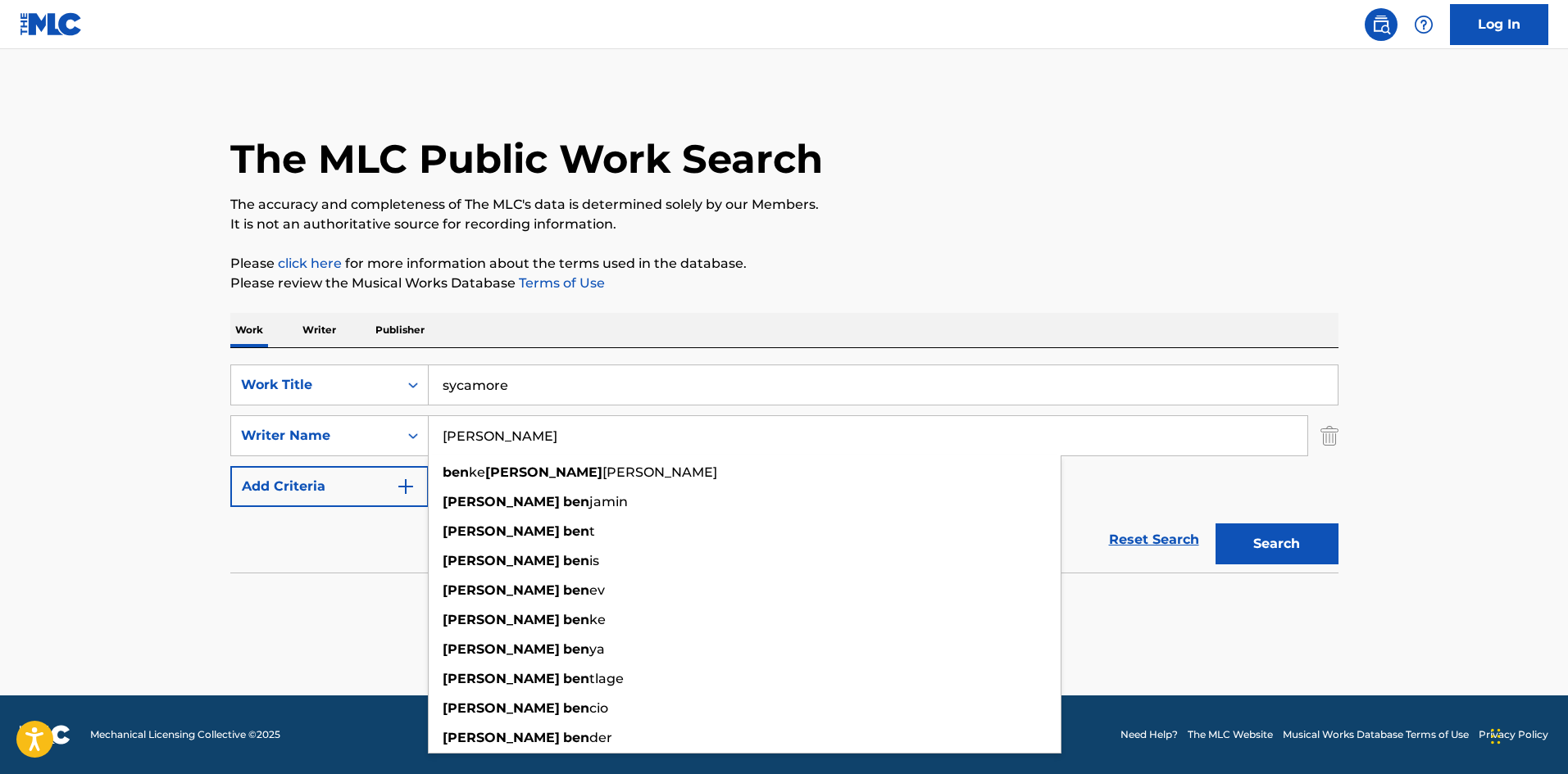
drag, startPoint x: 588, startPoint y: 435, endPoint x: 508, endPoint y: 438, distance: 80.1
click at [508, 438] on input "Alexander Ben" at bounding box center [868, 436] width 878 height 40
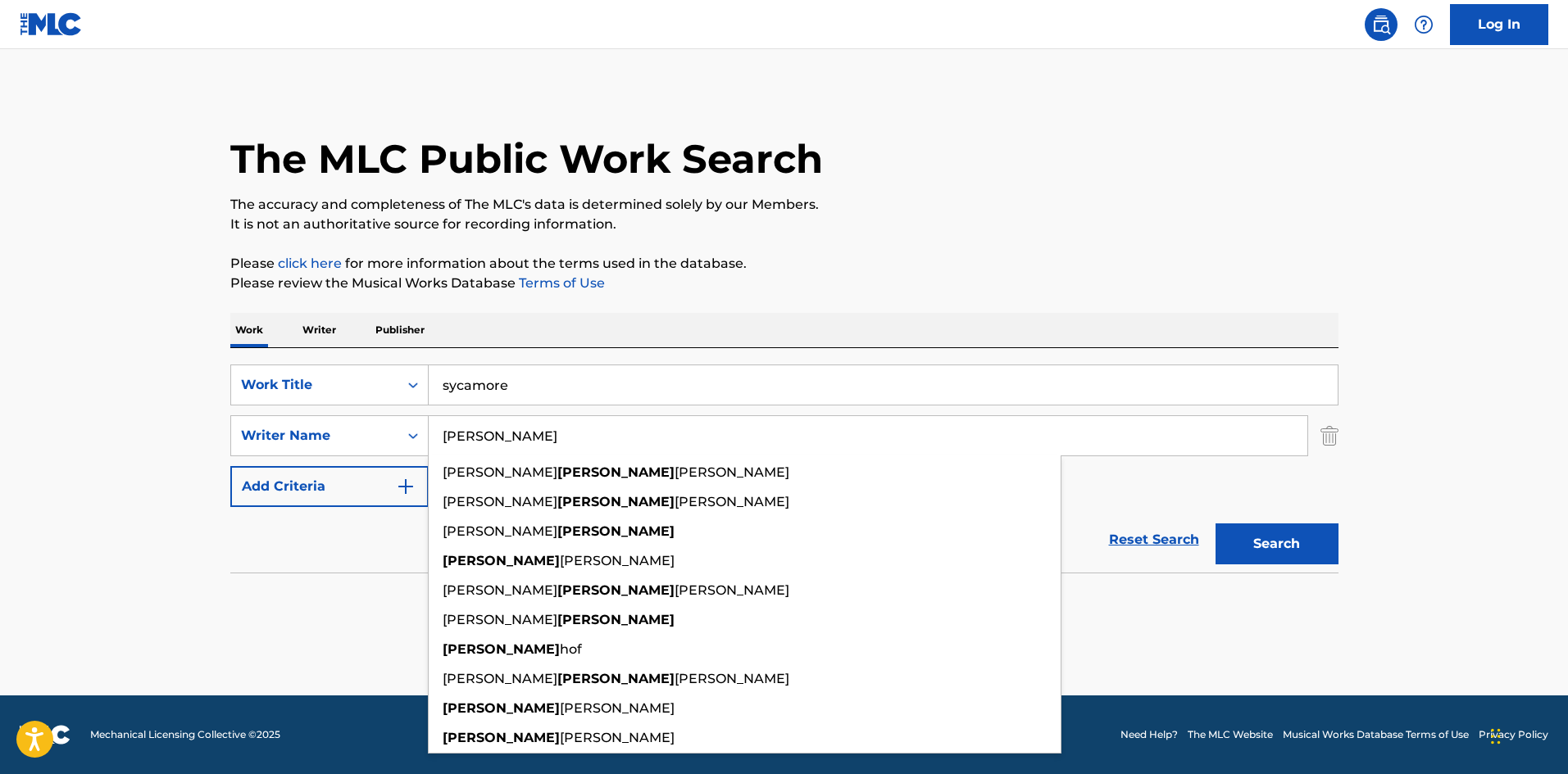
type input "Alexander"
click at [1257, 543] on button "Search" at bounding box center [1277, 543] width 123 height 41
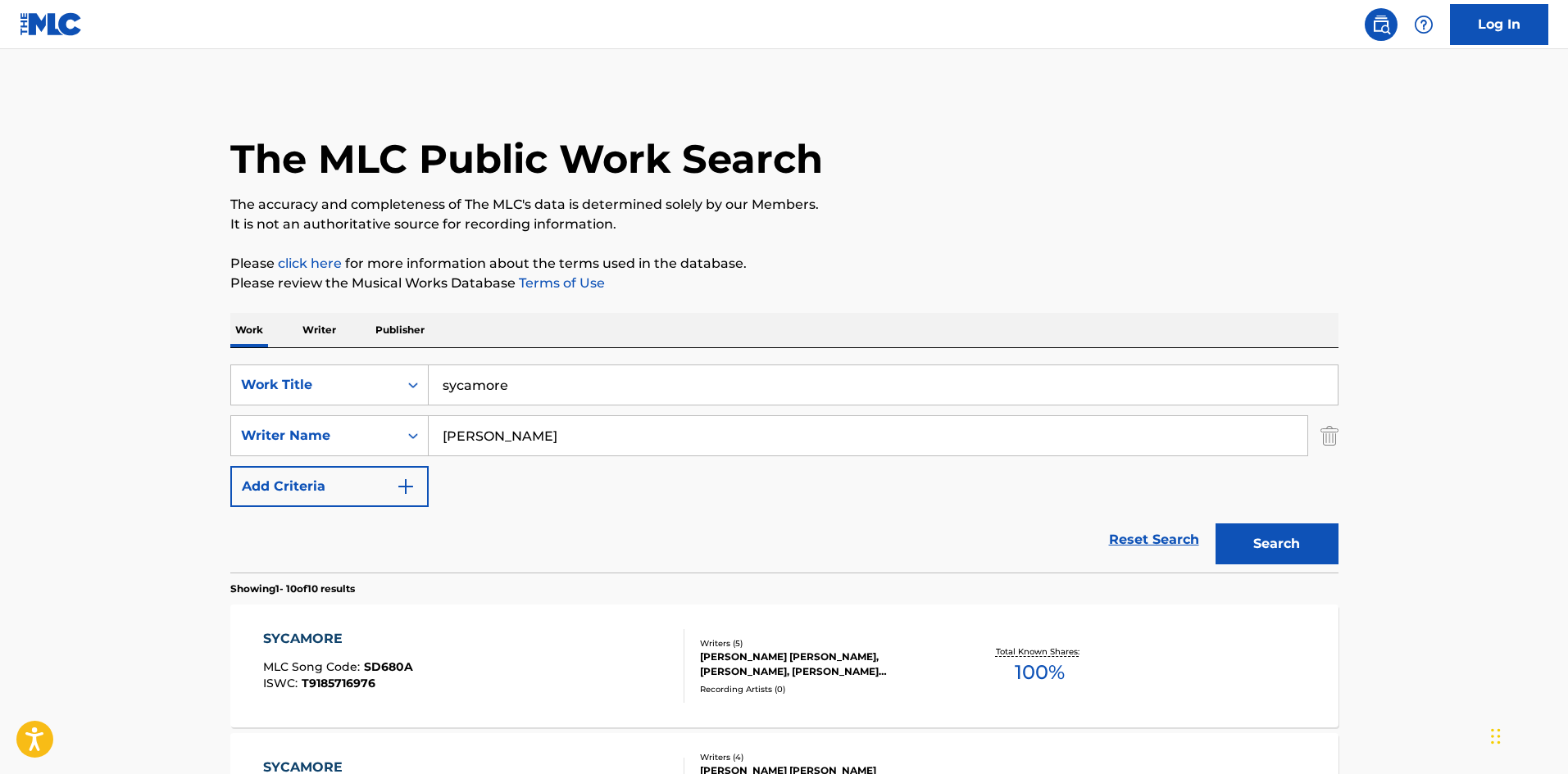
click at [577, 376] on input "sycamore" at bounding box center [883, 385] width 908 height 40
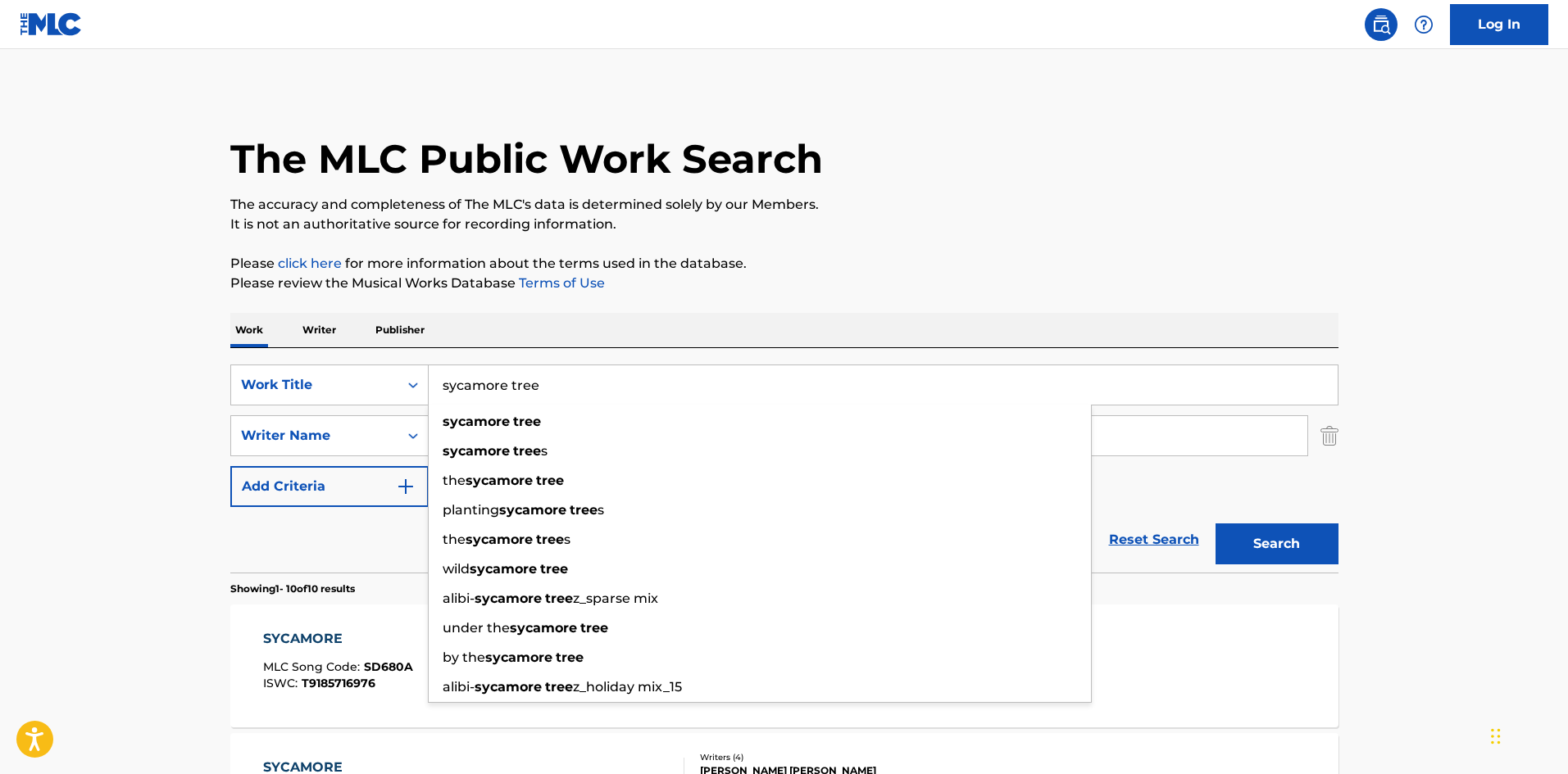
type input "sycamore tree"
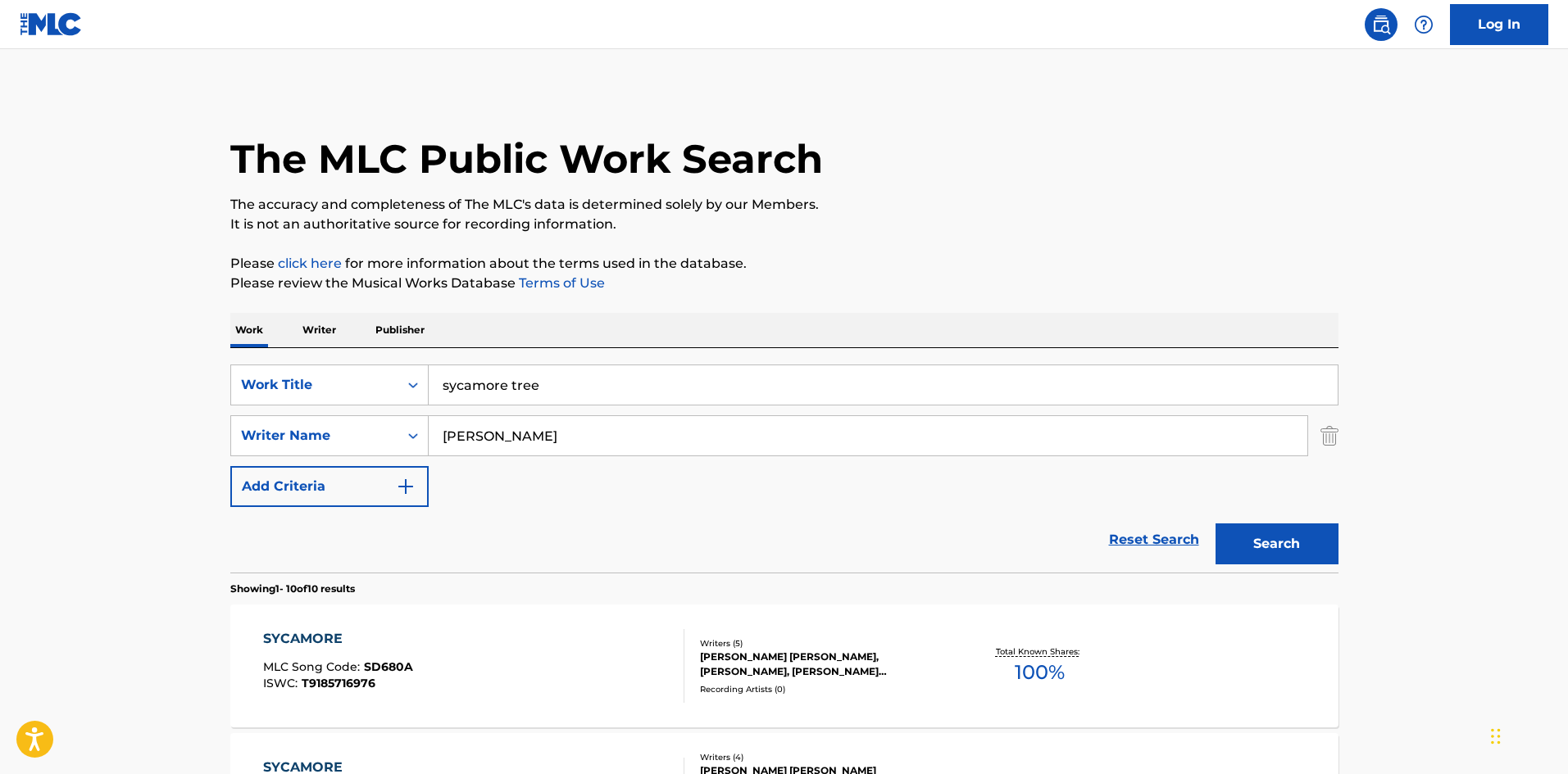
drag, startPoint x: 850, startPoint y: 327, endPoint x: 873, endPoint y: 329, distance: 23.1
click at [854, 327] on div "Work Writer Publisher" at bounding box center [784, 330] width 1108 height 35
click at [1315, 556] on button "Search" at bounding box center [1277, 543] width 123 height 41
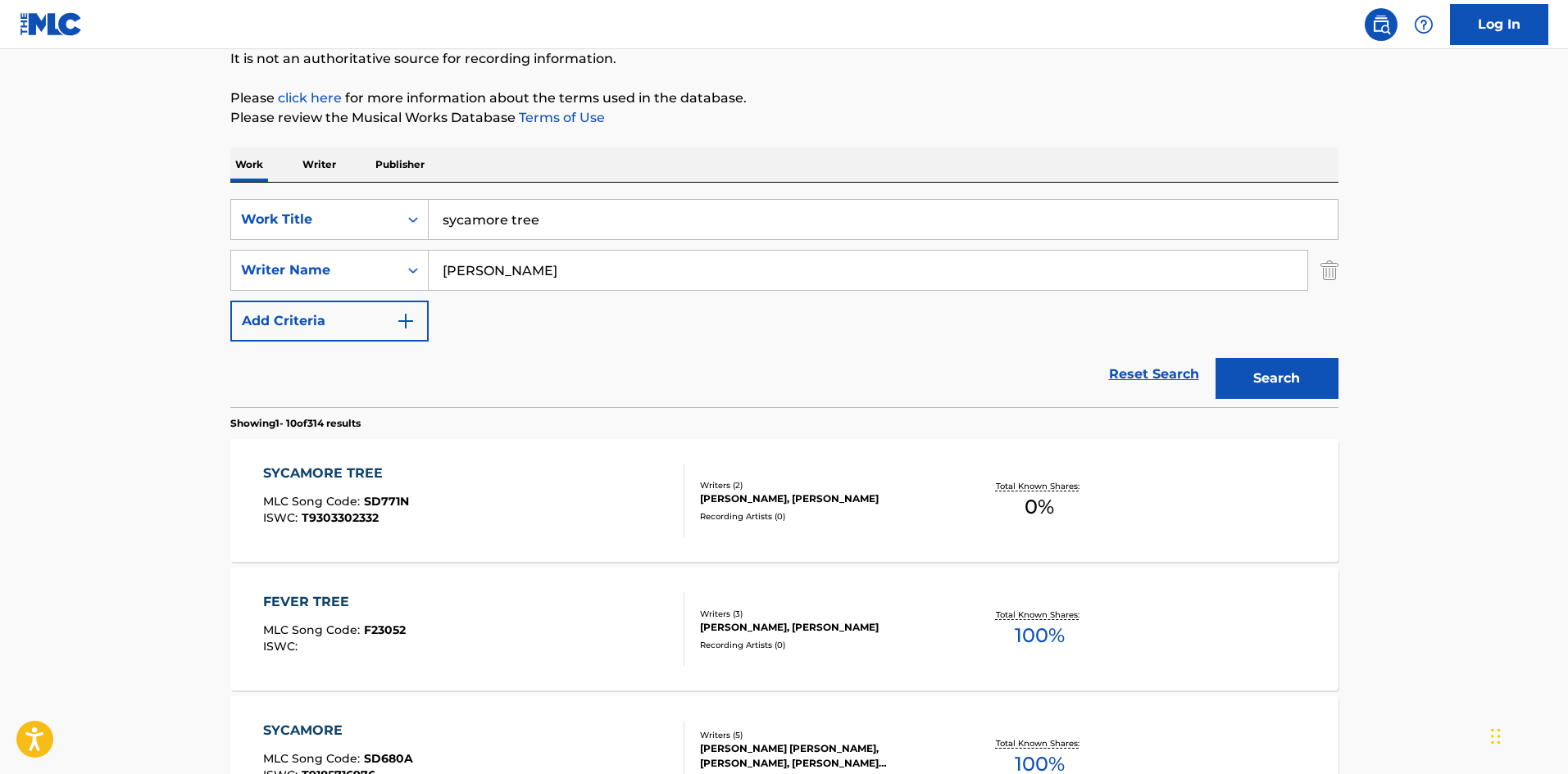
scroll to position [164, 0]
drag, startPoint x: 527, startPoint y: 263, endPoint x: 424, endPoint y: 265, distance: 103.0
click at [424, 265] on div "SearchWithCriteria226d87e8-1d9a-4f60-9281-f9bf855630e1 Writer Name Alexander" at bounding box center [784, 271] width 1108 height 41
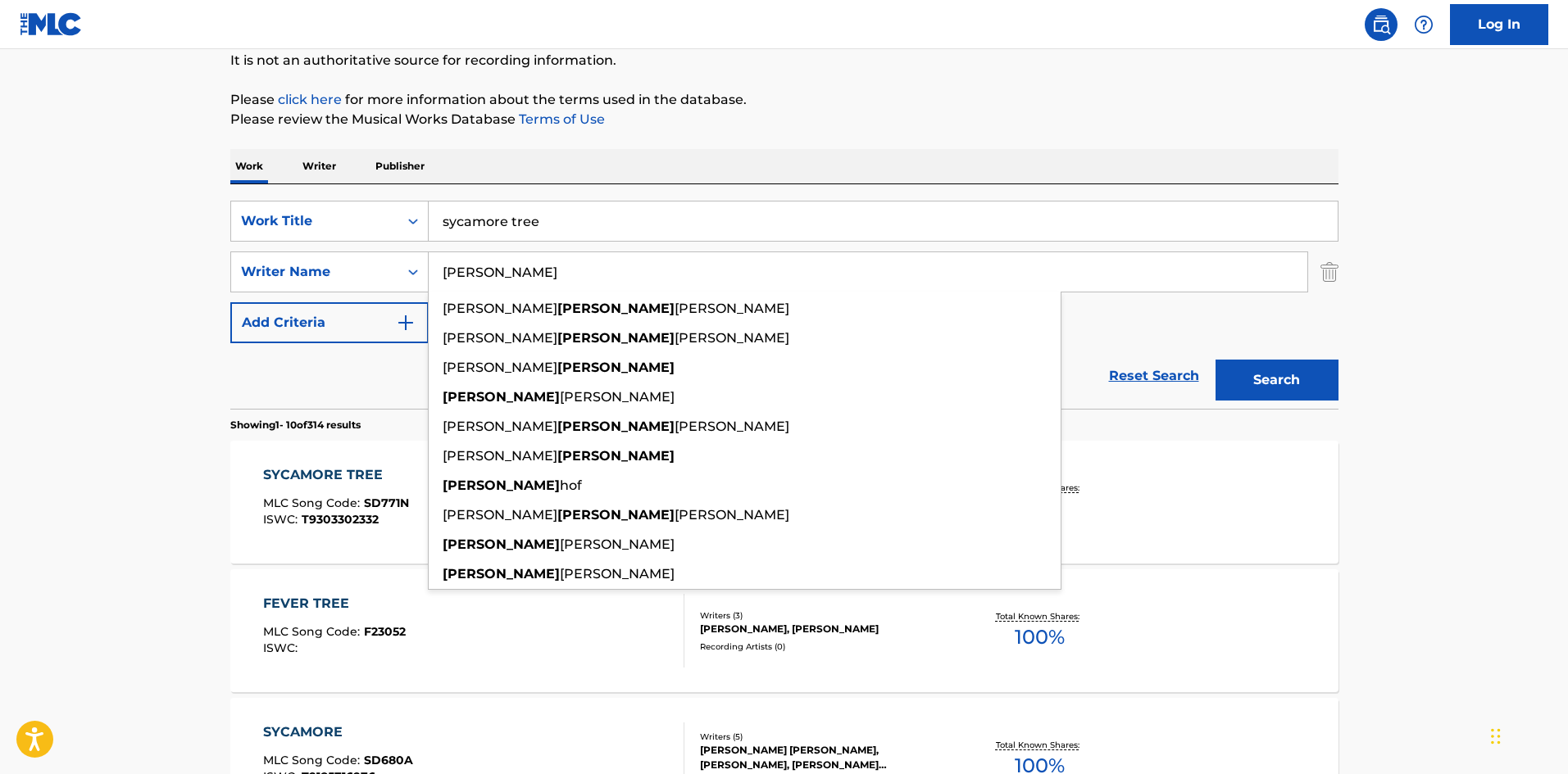
paste input "[PERSON_NAME]"
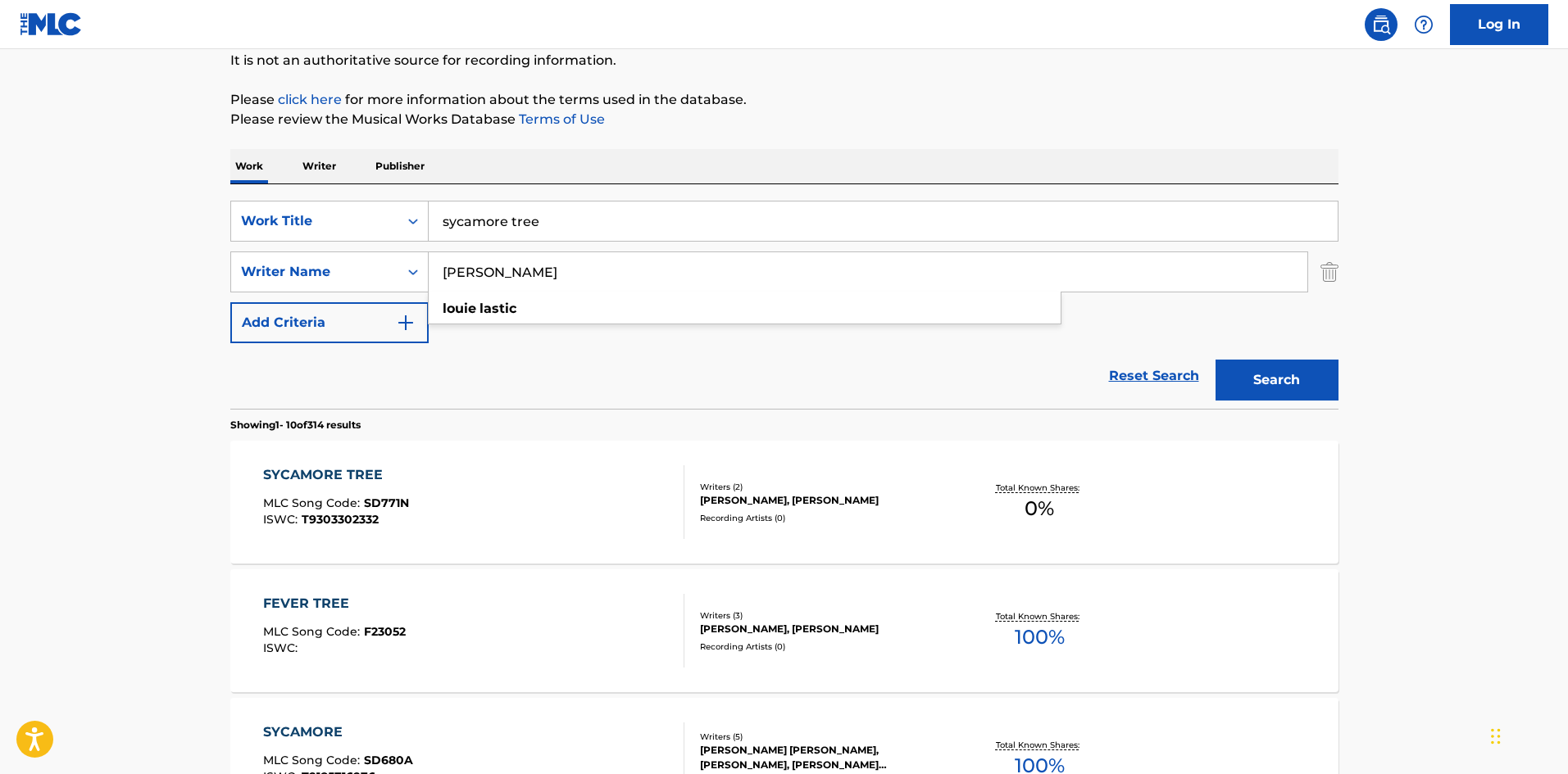
click at [1259, 380] on button "Search" at bounding box center [1277, 379] width 123 height 41
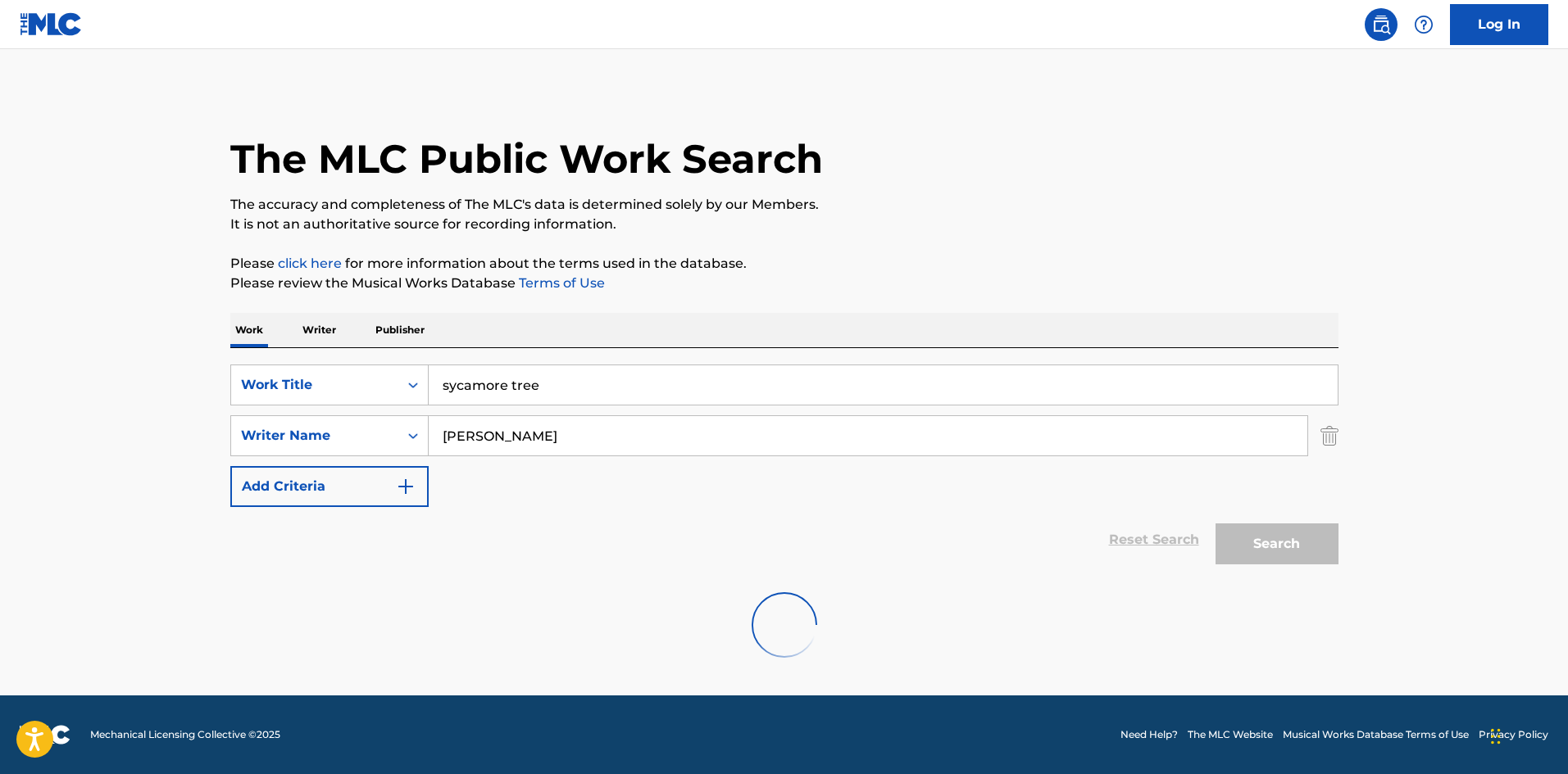
scroll to position [0, 0]
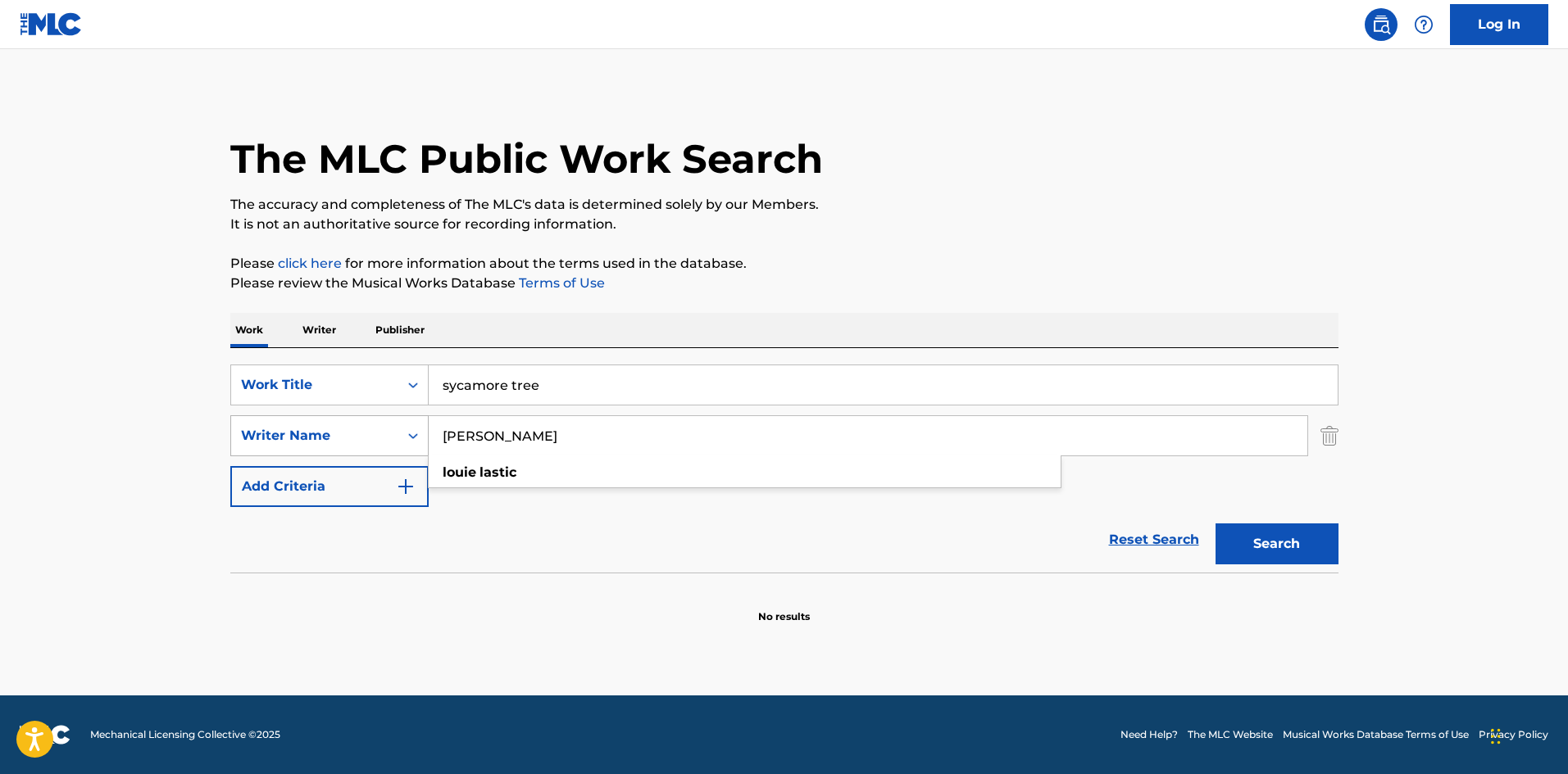
drag, startPoint x: 564, startPoint y: 434, endPoint x: 411, endPoint y: 417, distance: 153.9
click at [411, 417] on div "SearchWithCriteria226d87e8-1d9a-4f60-9281-f9bf855630e1 Writer Name LOUIE LASTIC…" at bounding box center [784, 435] width 1108 height 41
paste input "Alexander Ben-Abdallah"
click at [1257, 539] on button "Search" at bounding box center [1277, 543] width 123 height 41
drag, startPoint x: 512, startPoint y: 438, endPoint x: 544, endPoint y: 444, distance: 32.6
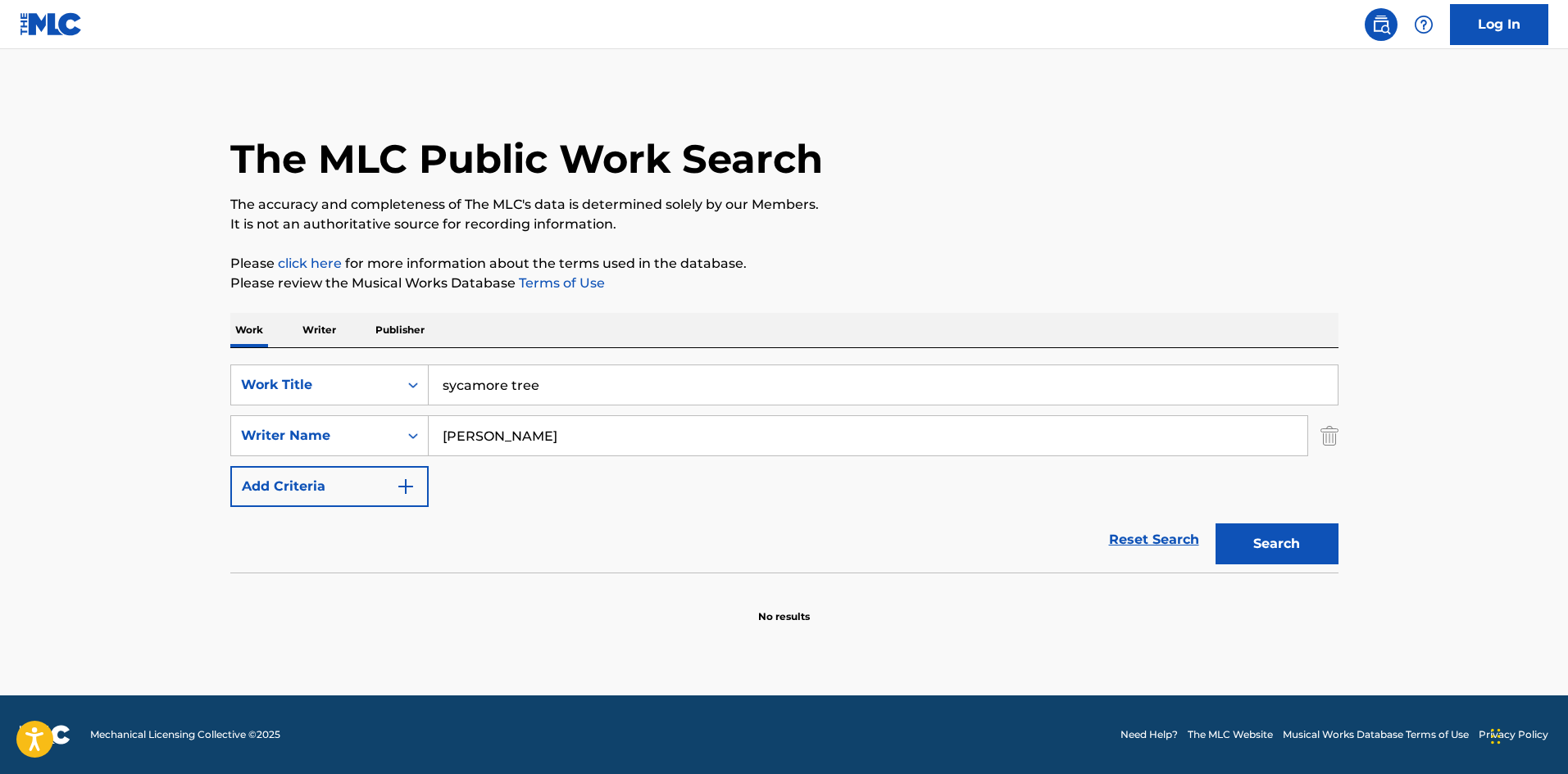
click at [544, 444] on input "Alexander Ben-Abdallah" at bounding box center [868, 436] width 878 height 40
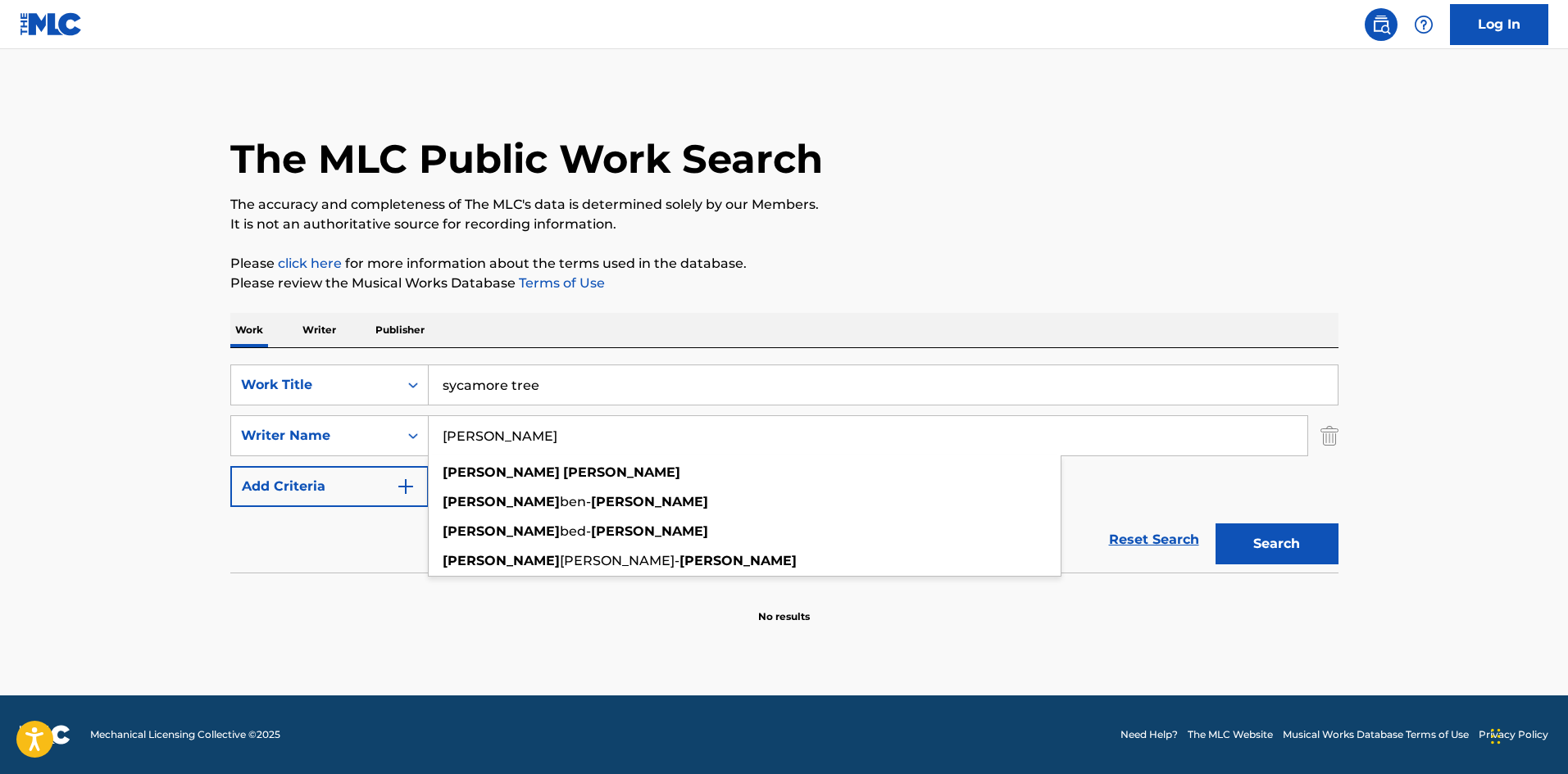
type input "Alexander Abdallah"
click at [1259, 551] on button "Search" at bounding box center [1277, 543] width 123 height 41
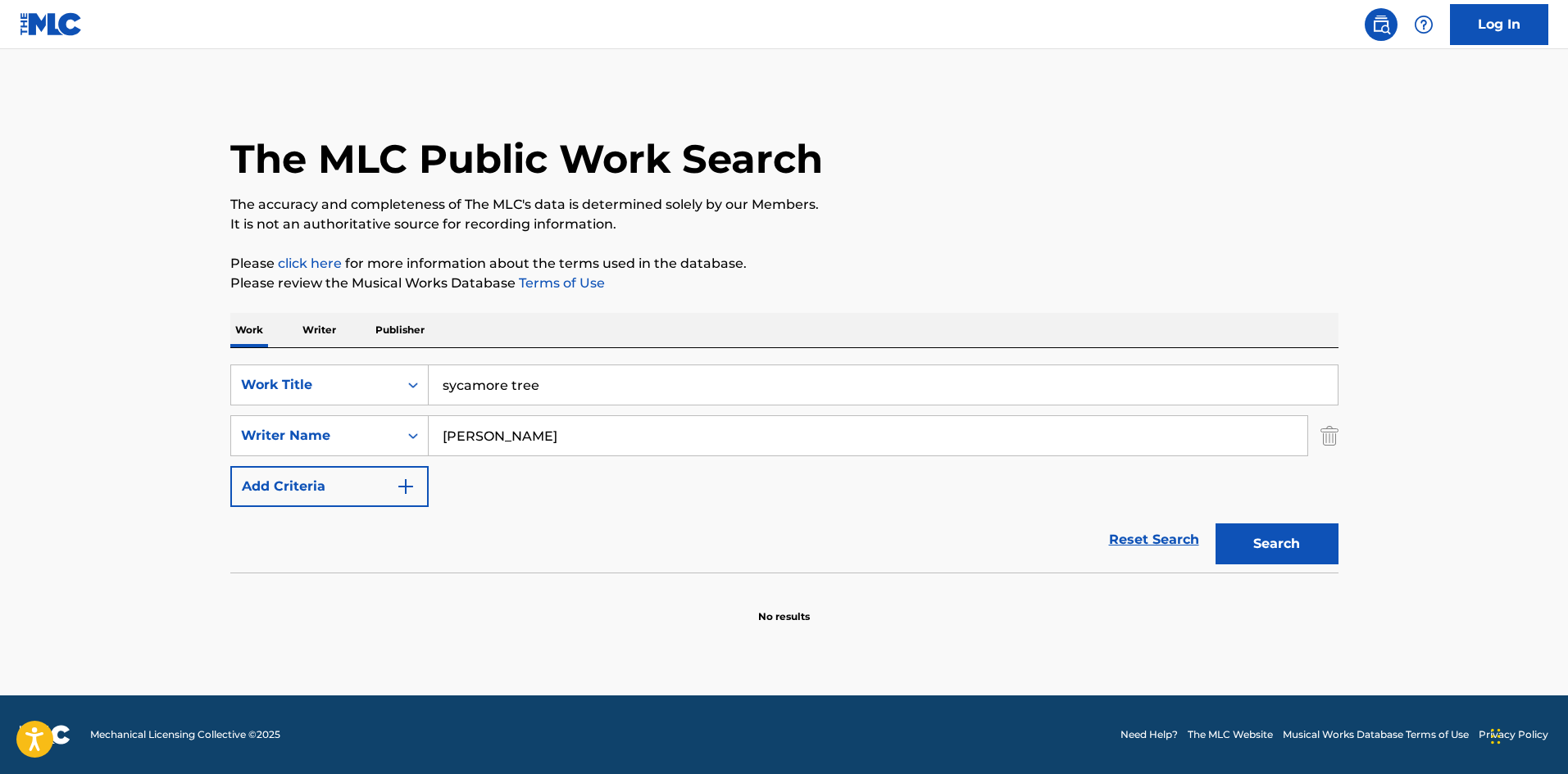
click at [1336, 442] on img "Search Form" at bounding box center [1329, 435] width 18 height 41
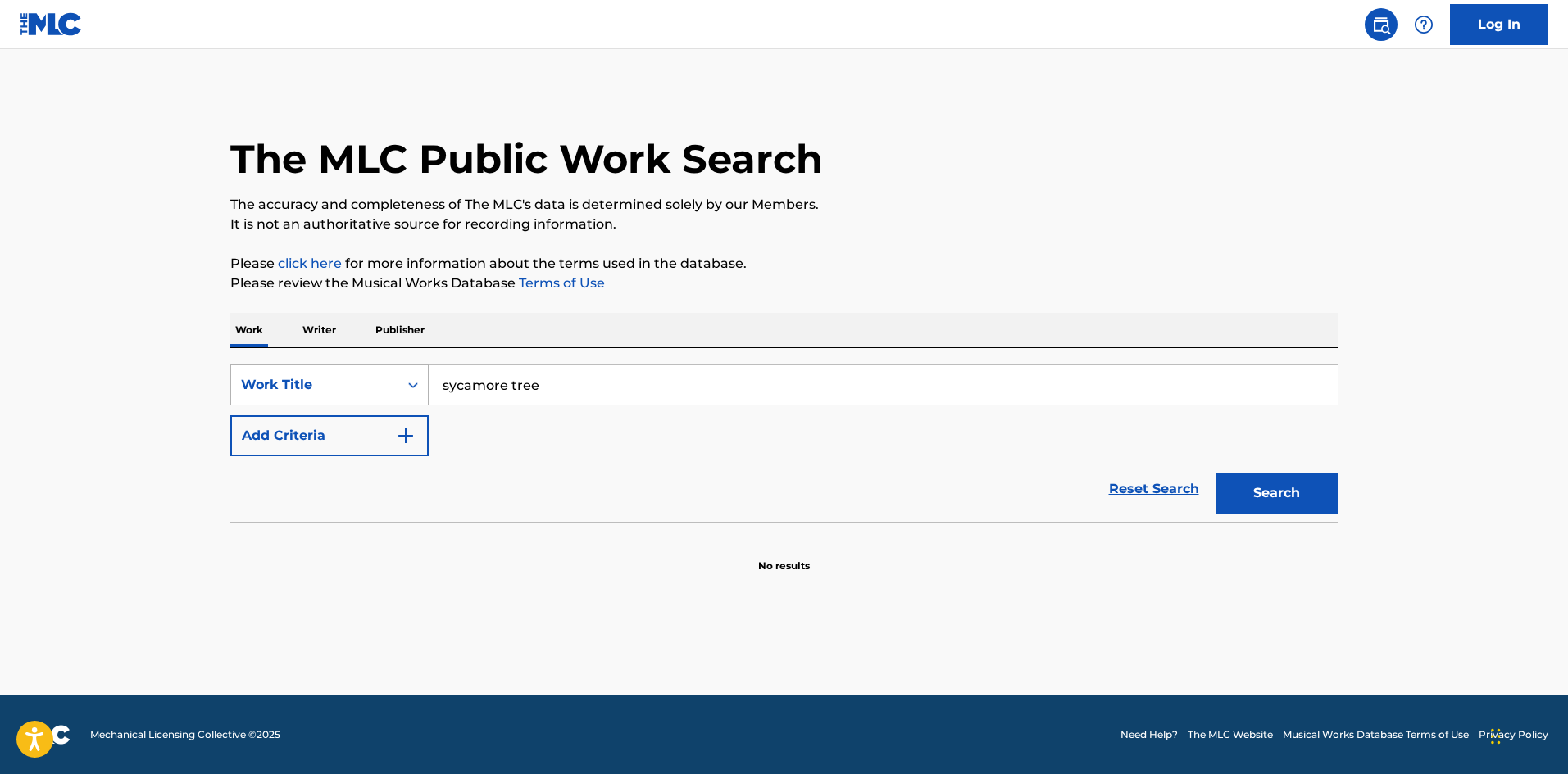
click at [381, 373] on div "Work Title" at bounding box center [314, 385] width 167 height 31
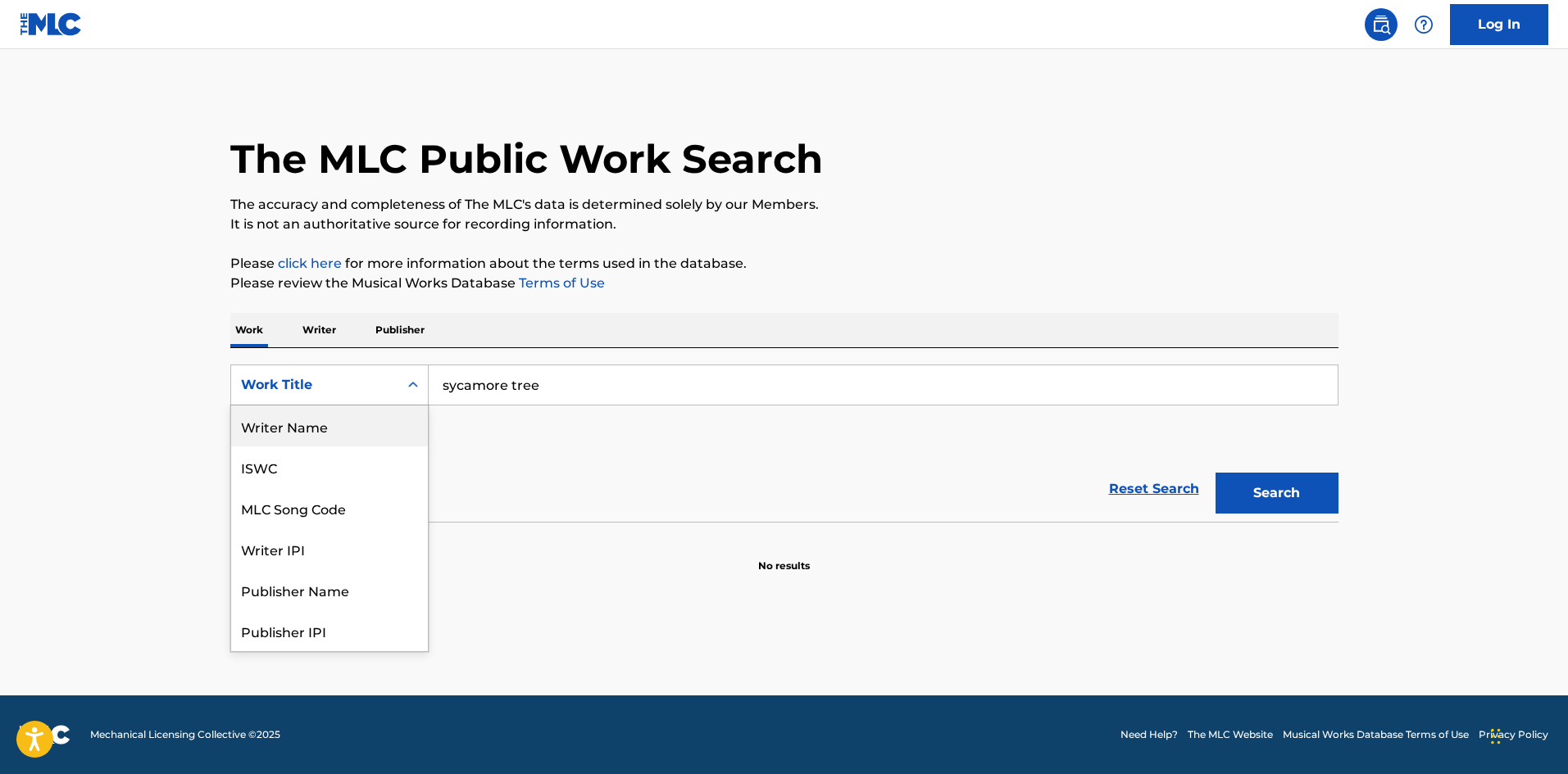
click at [308, 428] on div "Writer Name" at bounding box center [329, 425] width 197 height 41
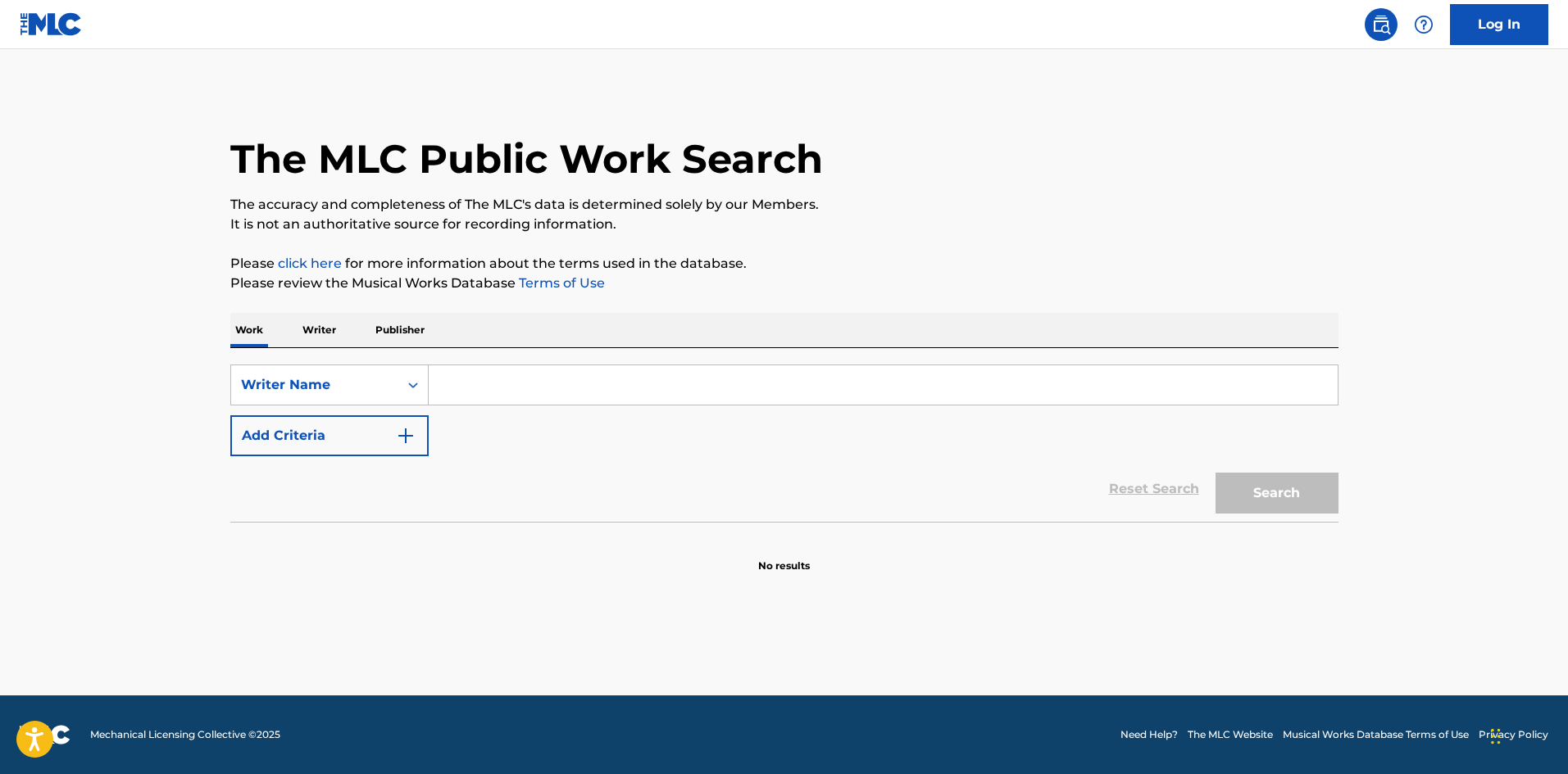
click at [544, 383] on input "Search Form" at bounding box center [883, 385] width 908 height 40
paste input "Alexander Ben-Abdallah"
type input "Alexander Ben-Abdallah"
click at [1302, 493] on button "Search" at bounding box center [1277, 492] width 123 height 41
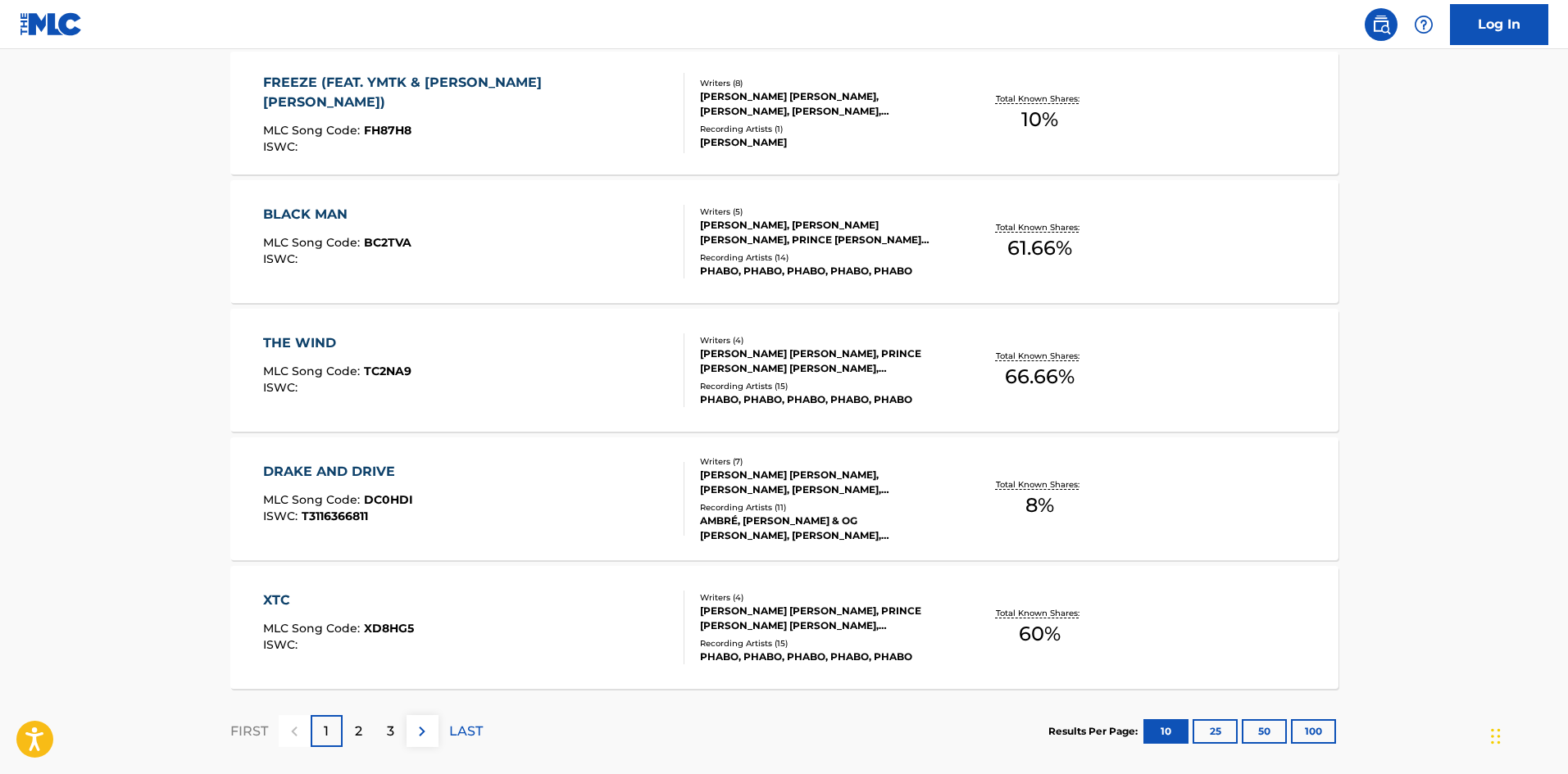
scroll to position [1146, 0]
click at [1325, 739] on button "100" at bounding box center [1313, 729] width 45 height 24
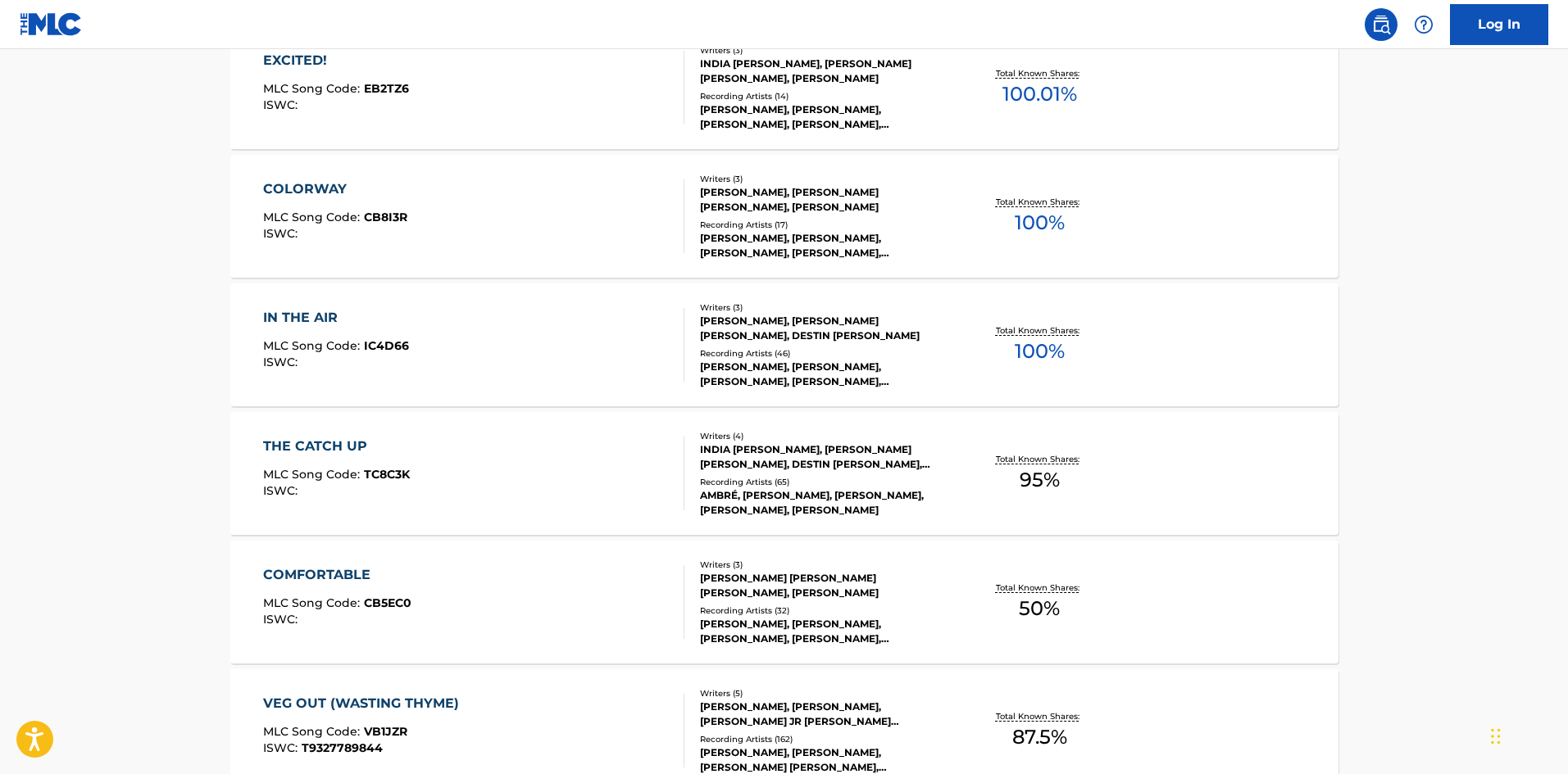
scroll to position [12070, 0]
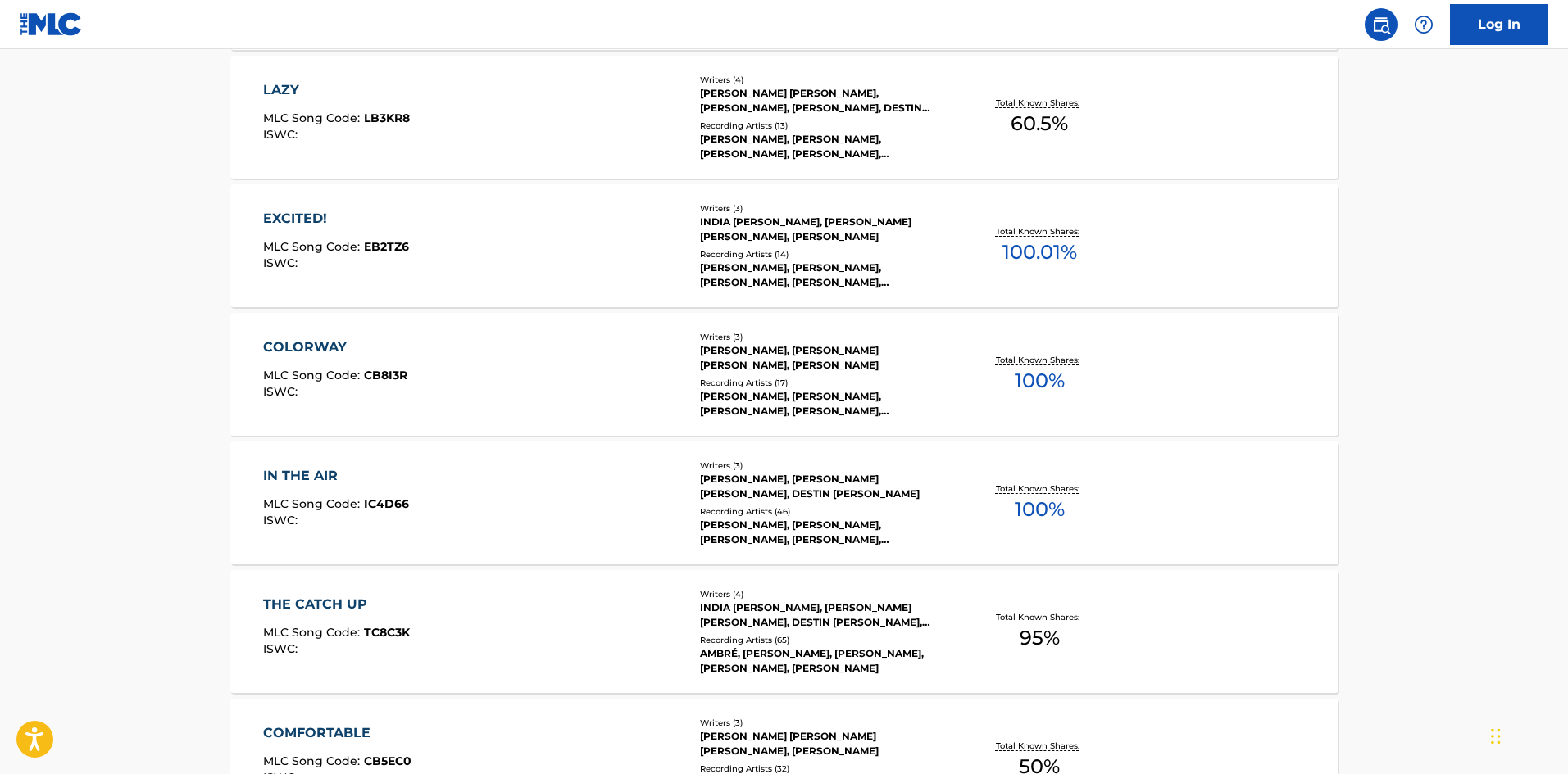
click at [295, 476] on div "IN THE AIR" at bounding box center [335, 475] width 146 height 20
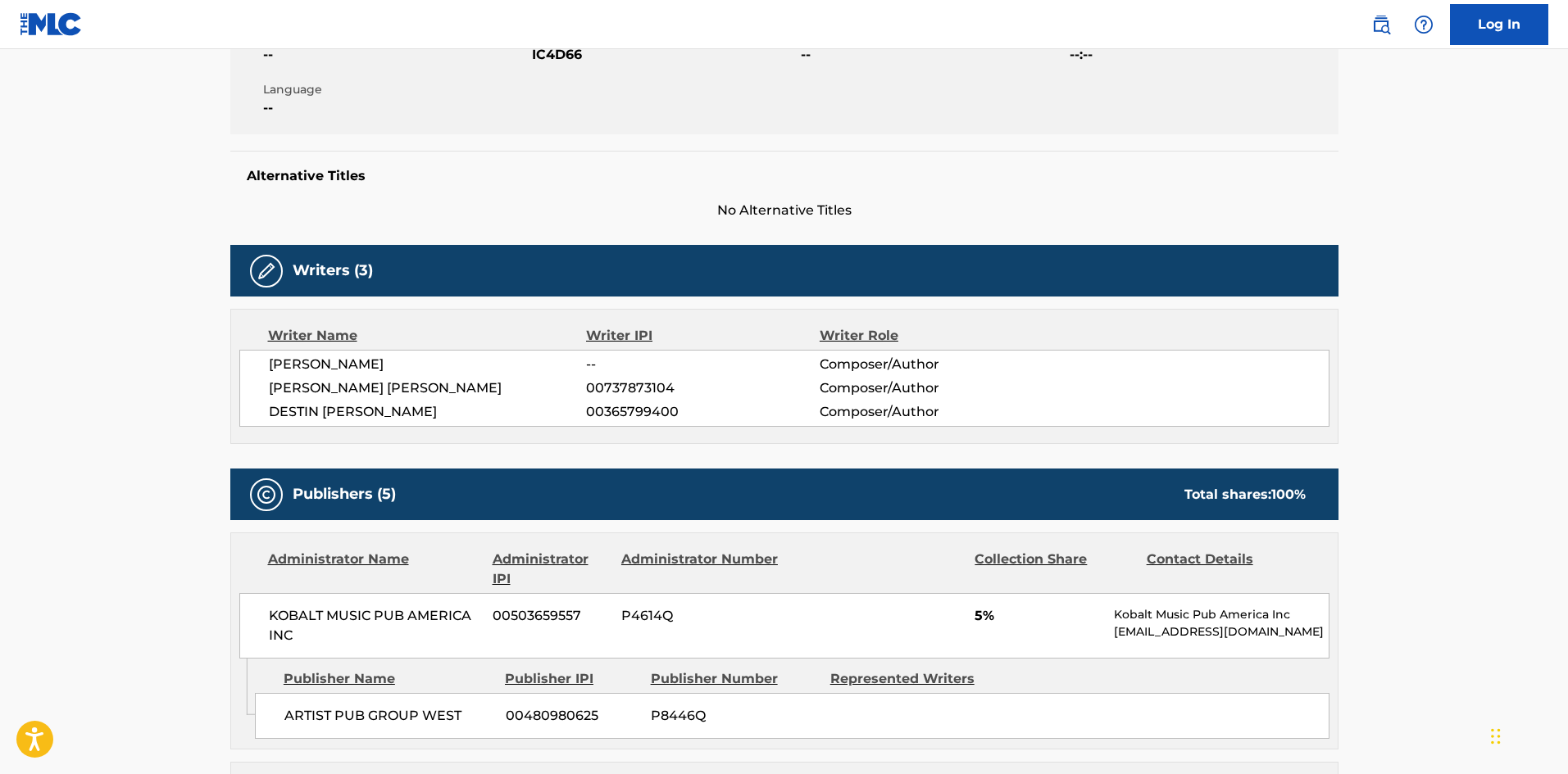
scroll to position [164, 0]
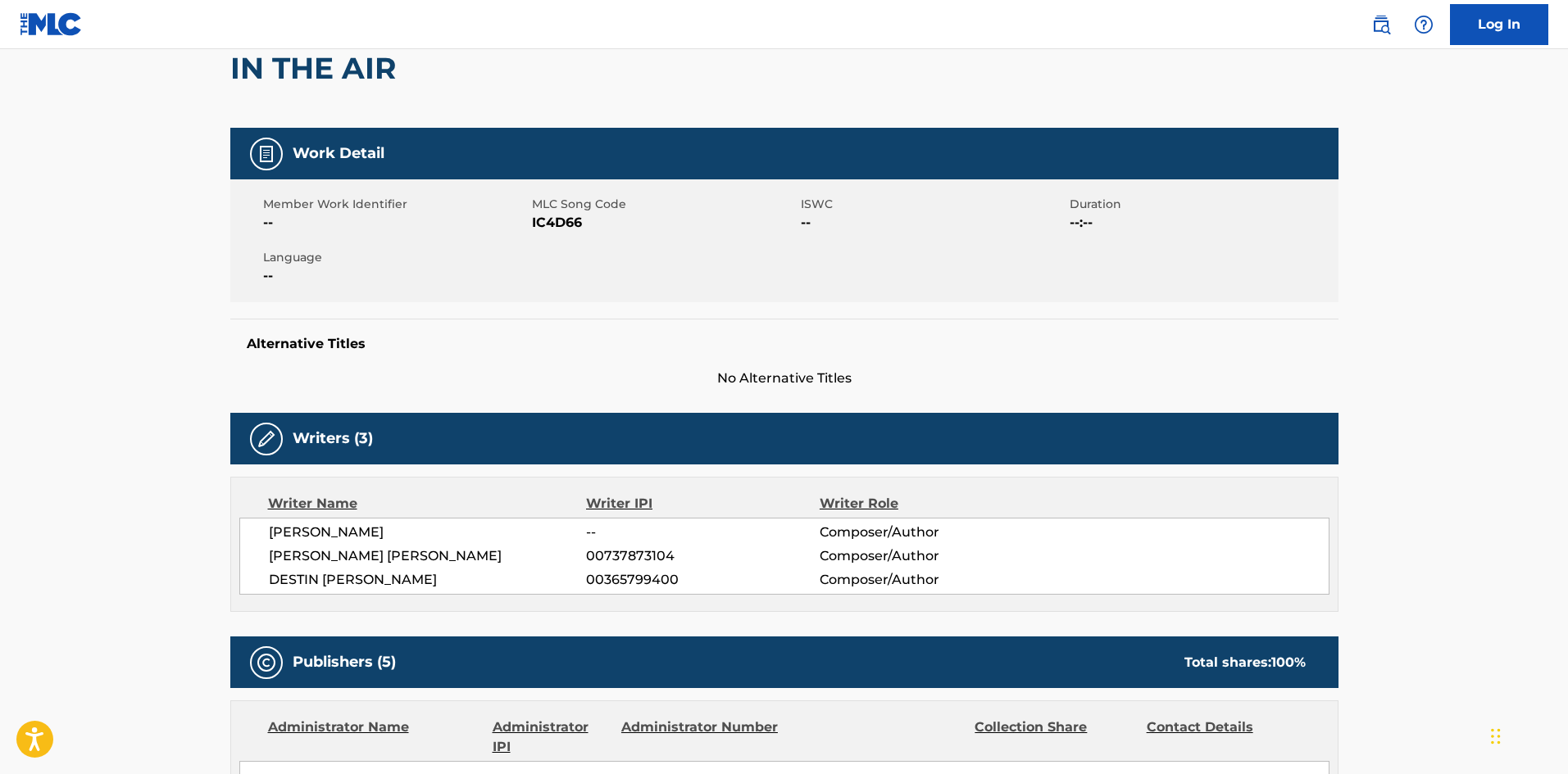
click at [434, 581] on span "DESTIN DEVON CONRAD" at bounding box center [428, 580] width 318 height 20
drag, startPoint x: 440, startPoint y: 581, endPoint x: 248, endPoint y: 570, distance: 192.3
click at [248, 570] on div "CARLOS MUNOZ -- Composer/Author ALEXANDER ANTHONY BEN-ABDALLAH 00737873104 Comp…" at bounding box center [784, 555] width 1090 height 77
copy span "DESTIN DEVON CONRAD"
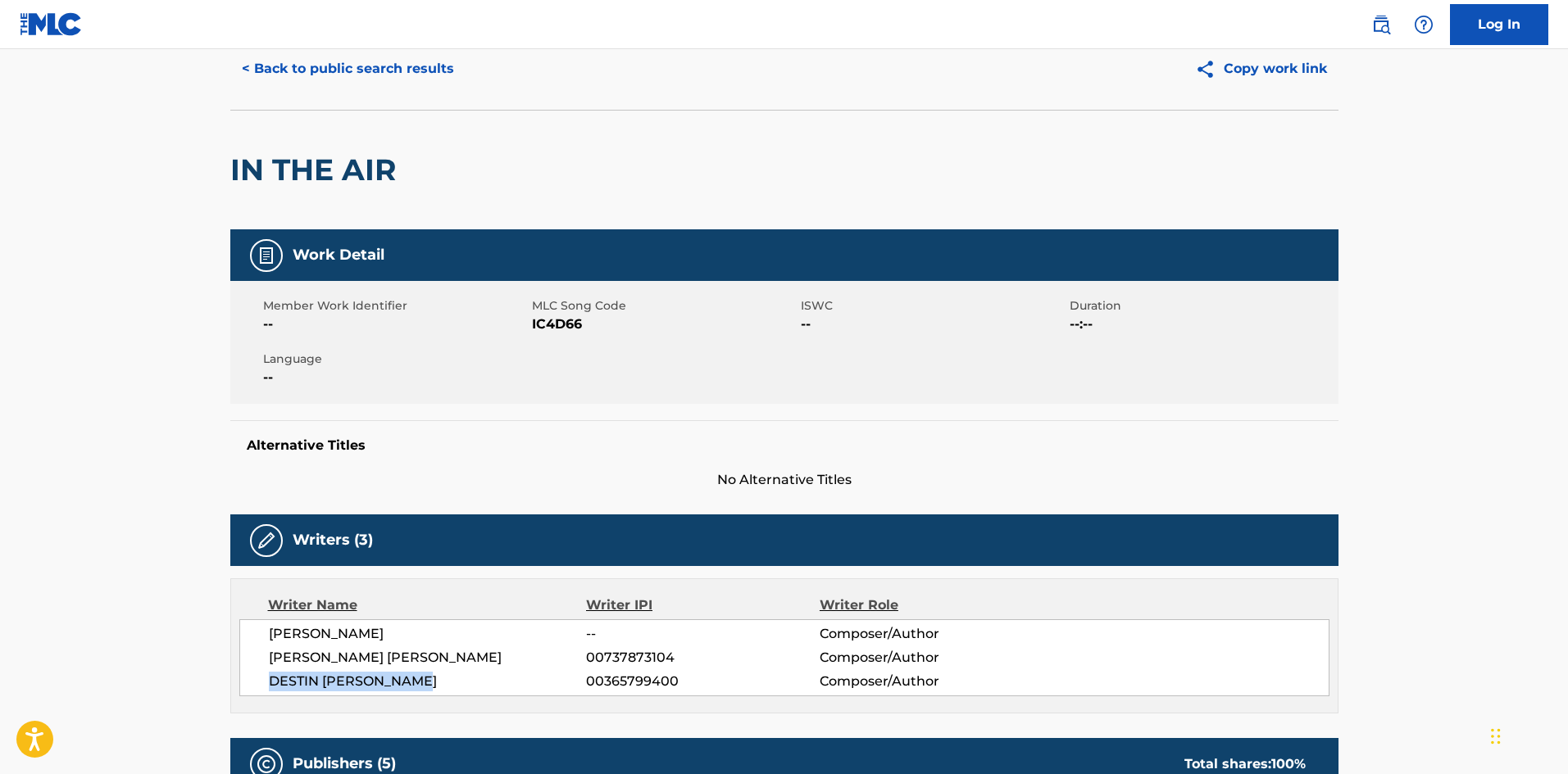
scroll to position [0, 0]
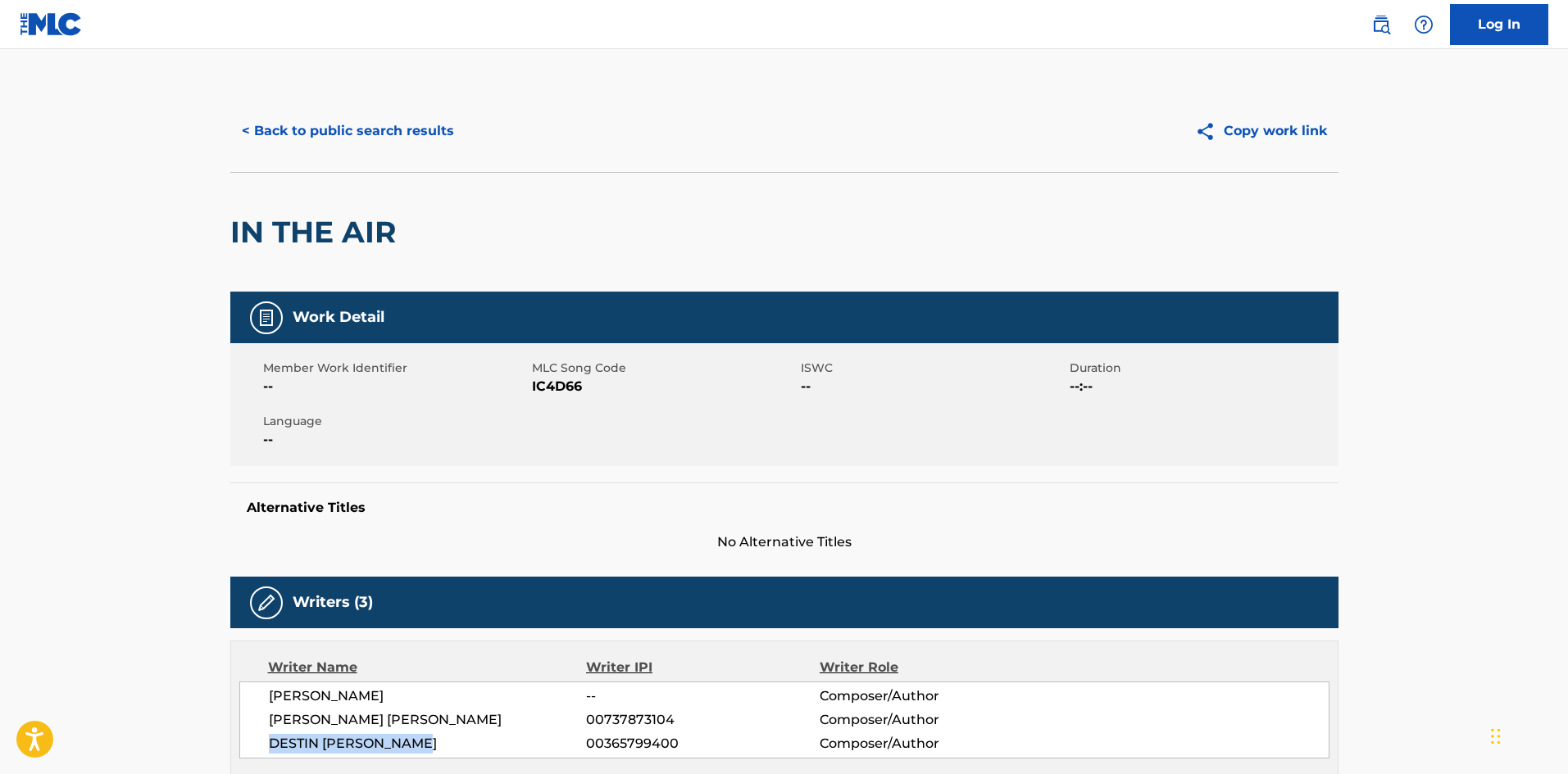
click at [308, 127] on button "< Back to public search results" at bounding box center [347, 130] width 235 height 41
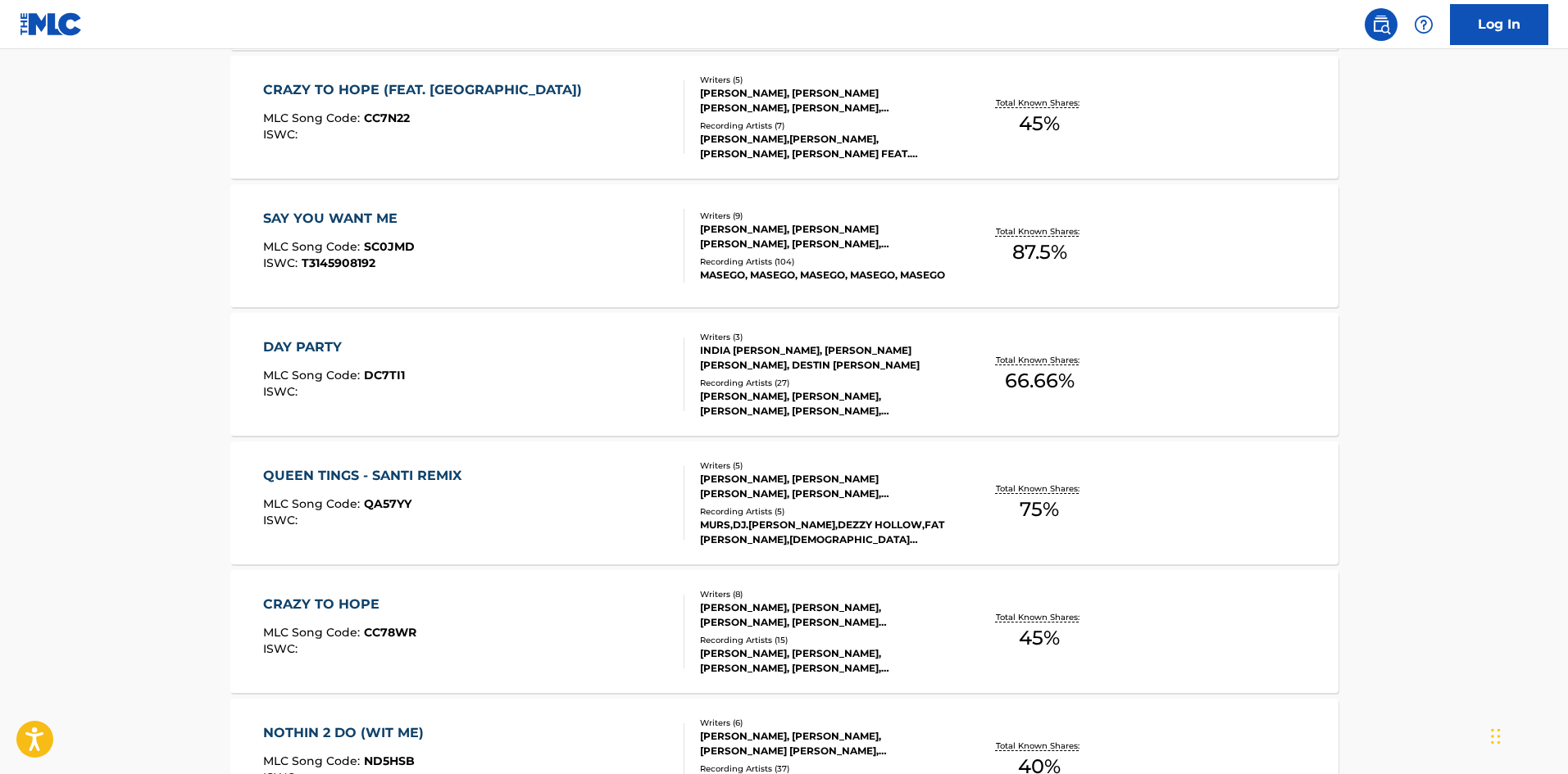
scroll to position [10392, 0]
